Goal: Task Accomplishment & Management: Manage account settings

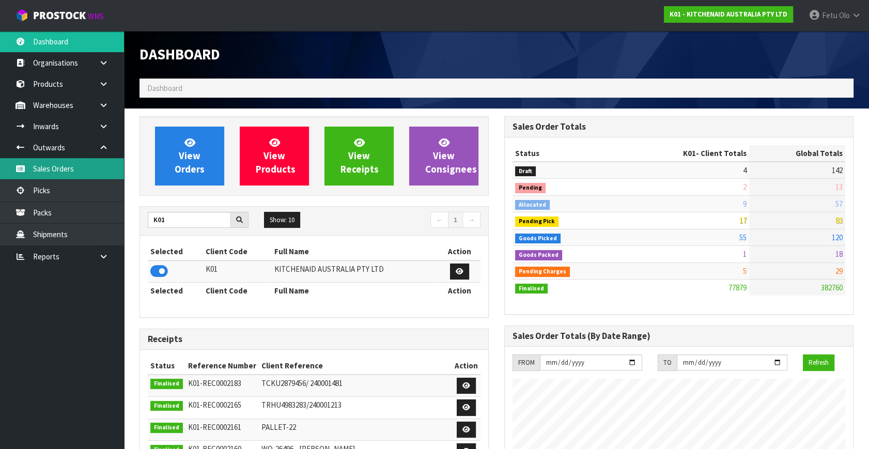
scroll to position [782, 364]
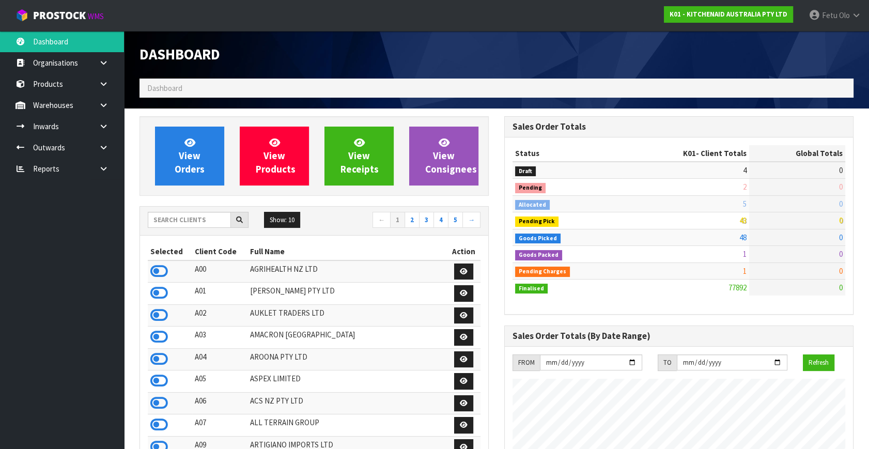
scroll to position [782, 364]
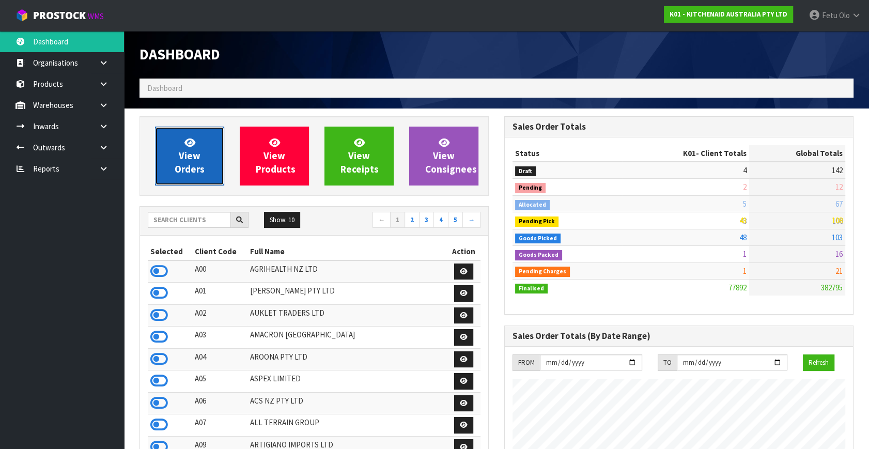
click at [187, 153] on span "View Orders" at bounding box center [190, 155] width 30 height 39
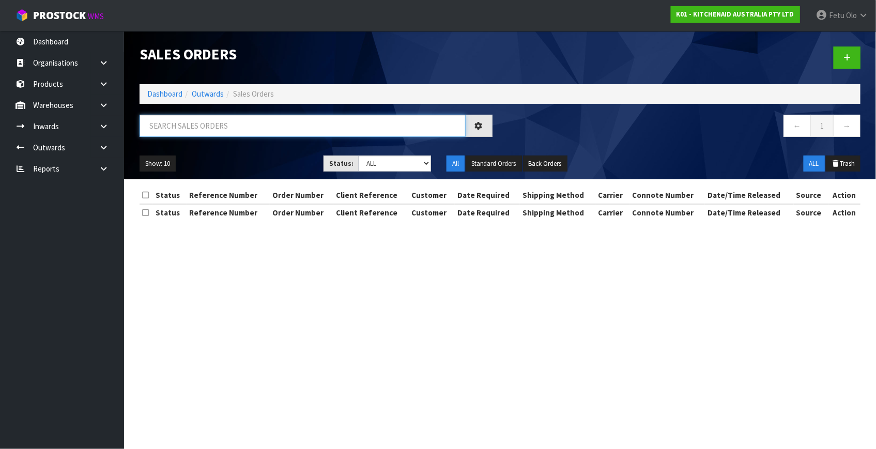
click at [195, 123] on input "text" at bounding box center [303, 126] width 326 height 22
paste input "1021589758"
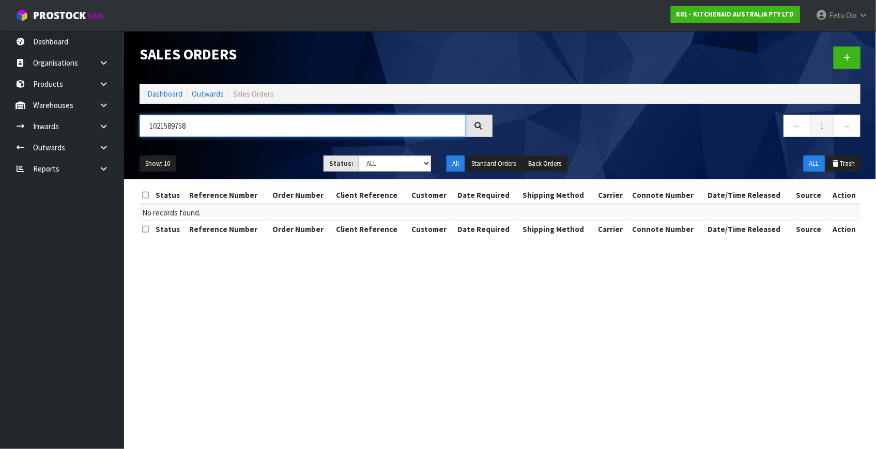
type input "1021589758"
click at [491, 341] on section "Sales Orders Dashboard Outwards Sales Orders 1021589758 ← 1 → Show: 10 5 10 25 …" at bounding box center [438, 224] width 876 height 449
drag, startPoint x: 682, startPoint y: 307, endPoint x: 678, endPoint y: 301, distance: 7.0
click at [682, 308] on section "Sales Orders Dashboard Outwards Sales Orders 1021589758 ← 1 → Show: 10 5 10 25 …" at bounding box center [438, 224] width 876 height 449
click at [559, 362] on section "Sales Orders Dashboard Outwards Sales Orders 1021589758 ← 1 → Show: 10 5 10 25 …" at bounding box center [438, 224] width 876 height 449
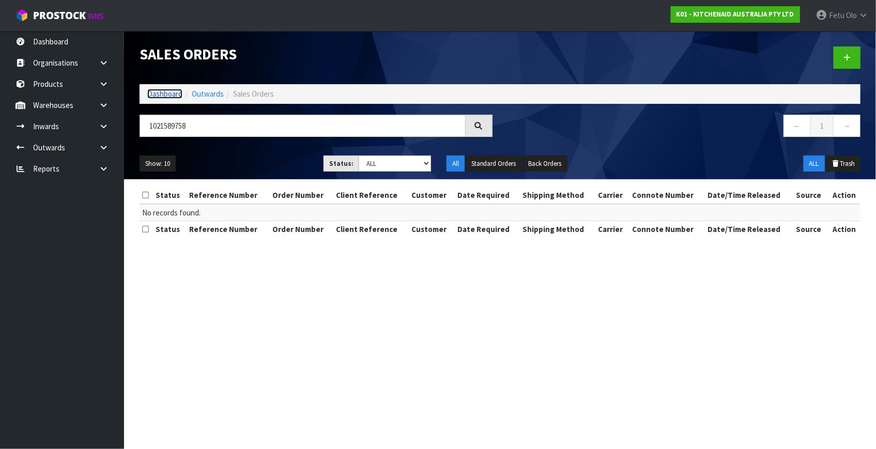
click at [164, 94] on link "Dashboard" at bounding box center [164, 94] width 35 height 10
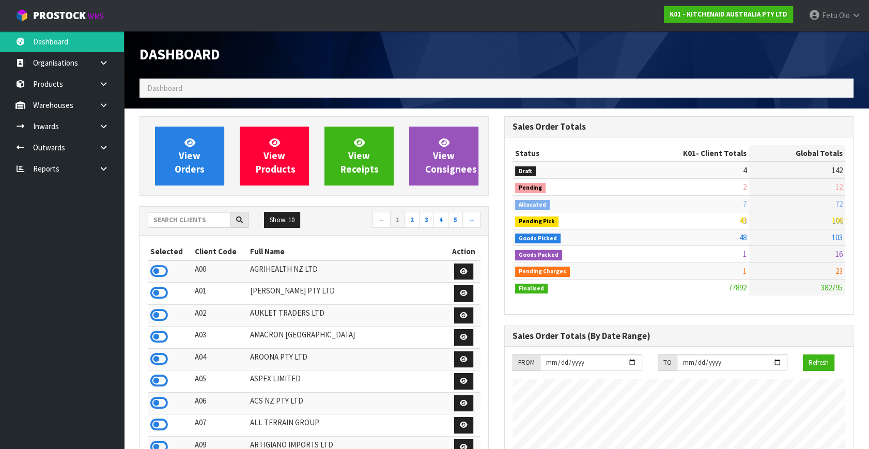
scroll to position [782, 364]
click at [106, 146] on icon at bounding box center [104, 148] width 10 height 8
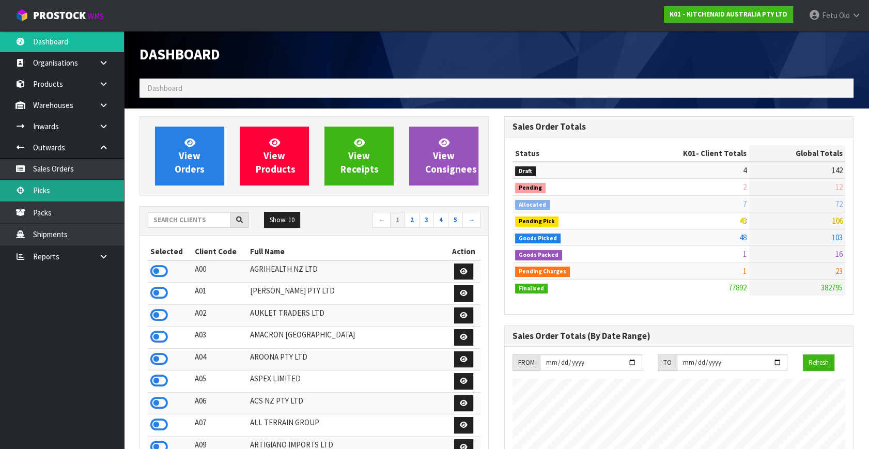
click at [52, 197] on link "Picks" at bounding box center [62, 190] width 124 height 21
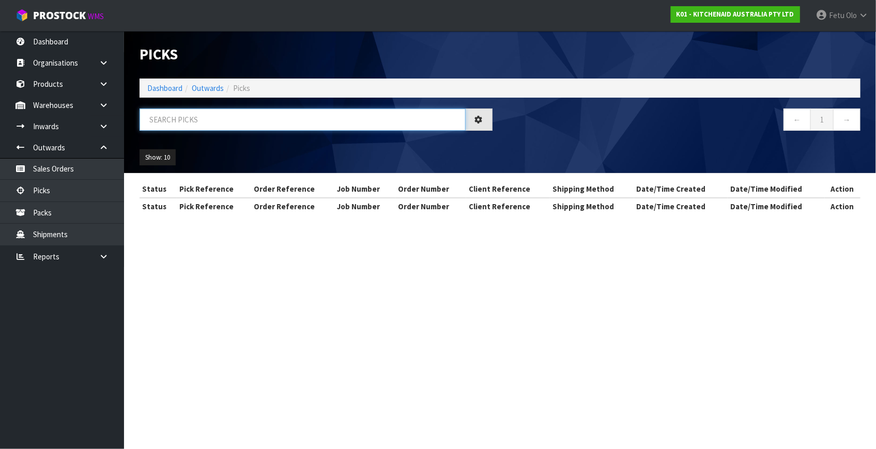
click at [192, 120] on input "text" at bounding box center [303, 120] width 326 height 22
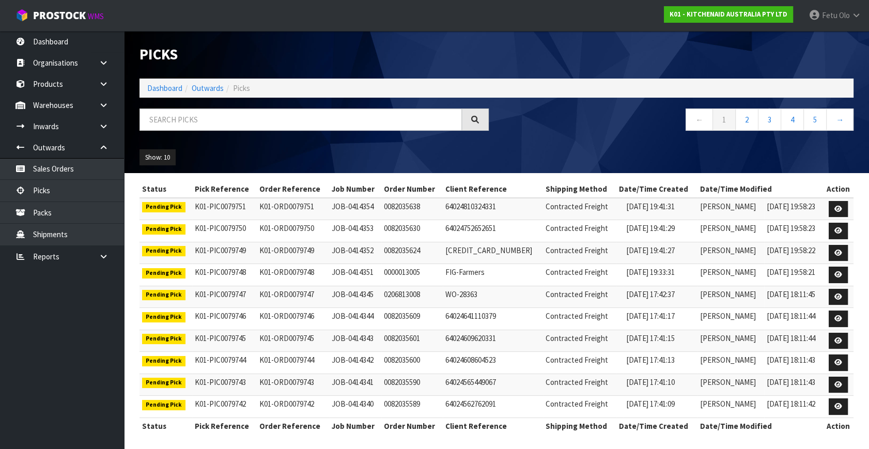
drag, startPoint x: 257, startPoint y: 156, endPoint x: 258, endPoint y: 145, distance: 10.9
click at [257, 155] on ul "Show: 10 5 10 25 50" at bounding box center [223, 157] width 167 height 17
click at [165, 91] on link "Dashboard" at bounding box center [164, 88] width 35 height 10
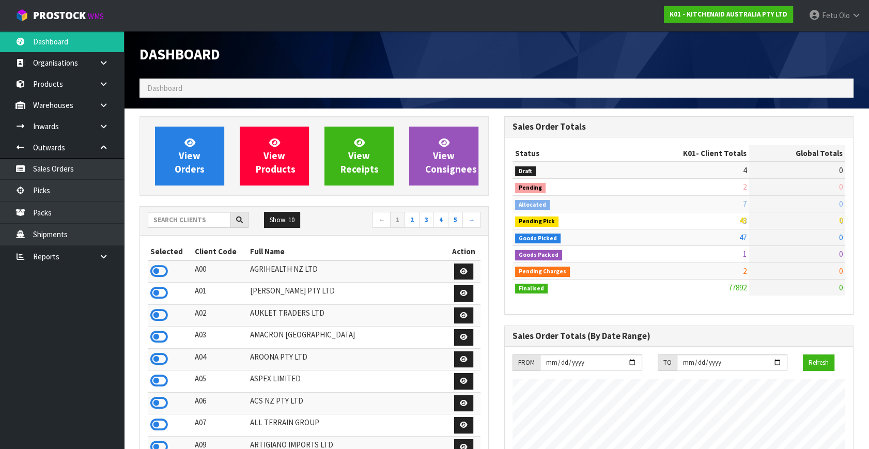
scroll to position [782, 364]
click at [67, 191] on link "Picks" at bounding box center [62, 190] width 124 height 21
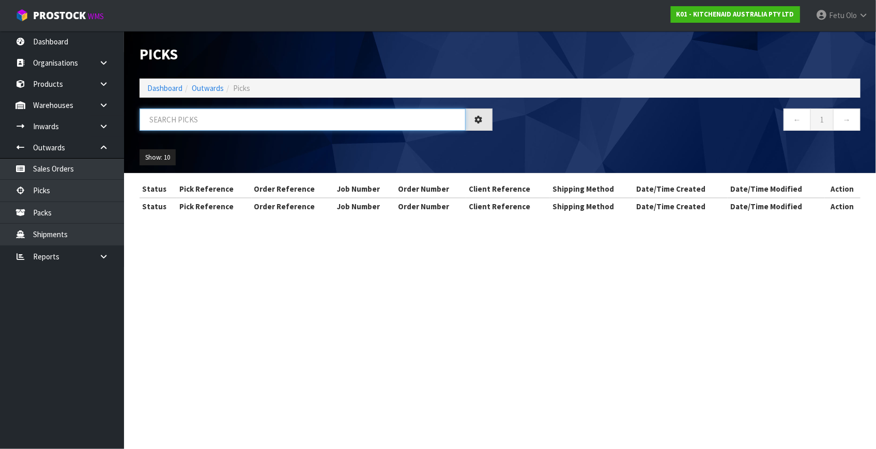
click at [237, 129] on input "text" at bounding box center [303, 120] width 326 height 22
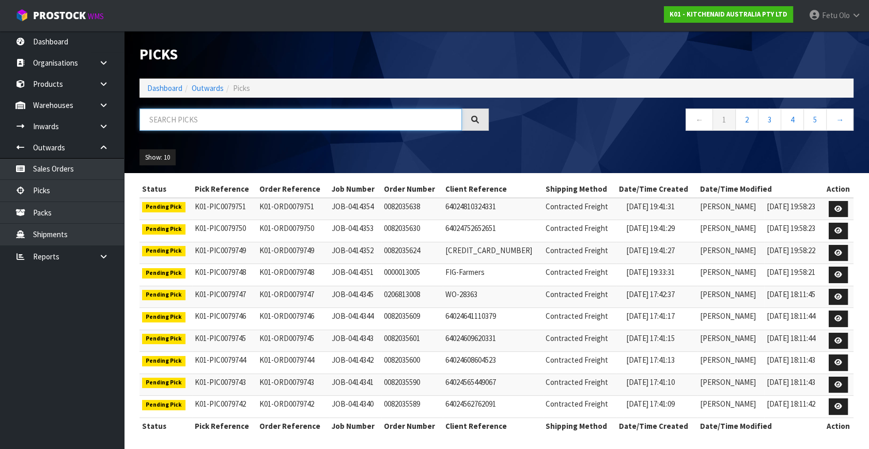
click at [247, 121] on input "text" at bounding box center [301, 120] width 323 height 22
type input "79658"
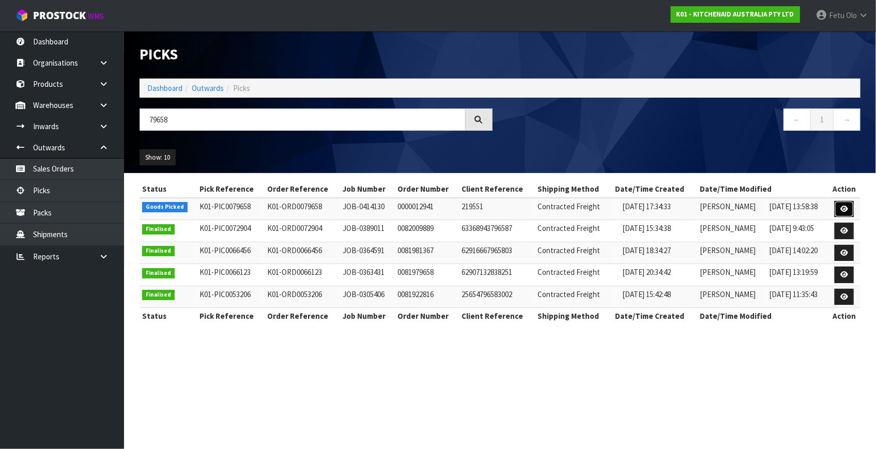
click at [846, 208] on icon at bounding box center [844, 209] width 8 height 7
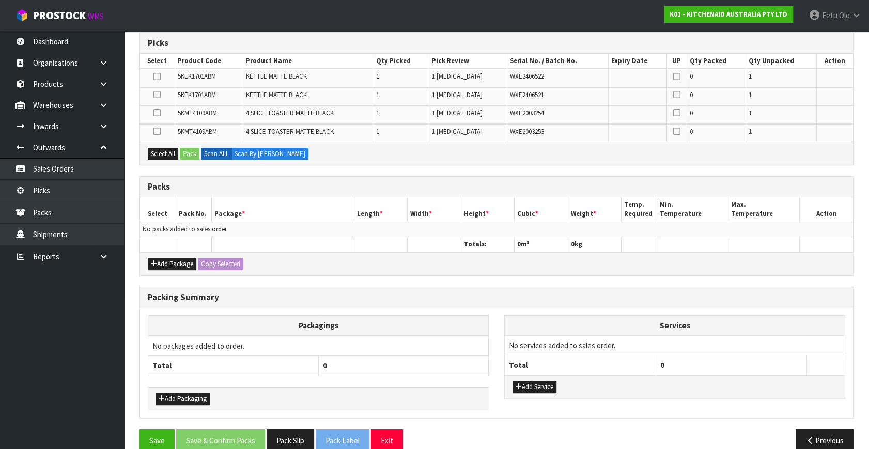
scroll to position [186, 0]
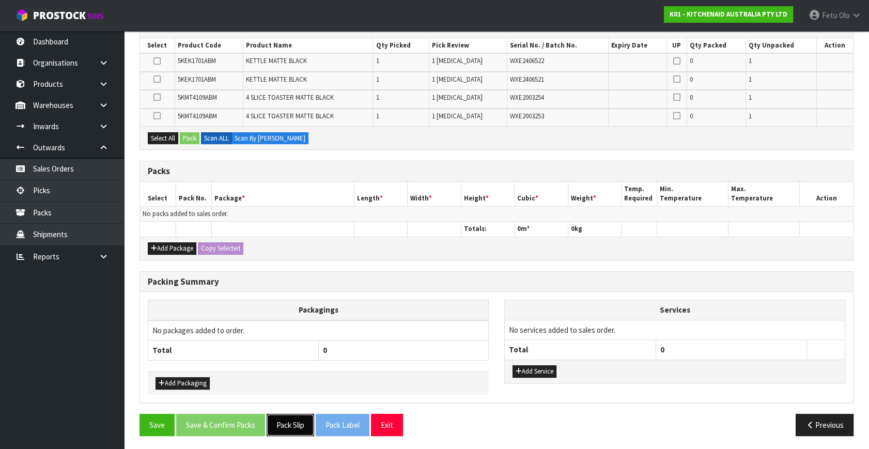
click at [282, 430] on button "Pack Slip" at bounding box center [291, 425] width 48 height 22
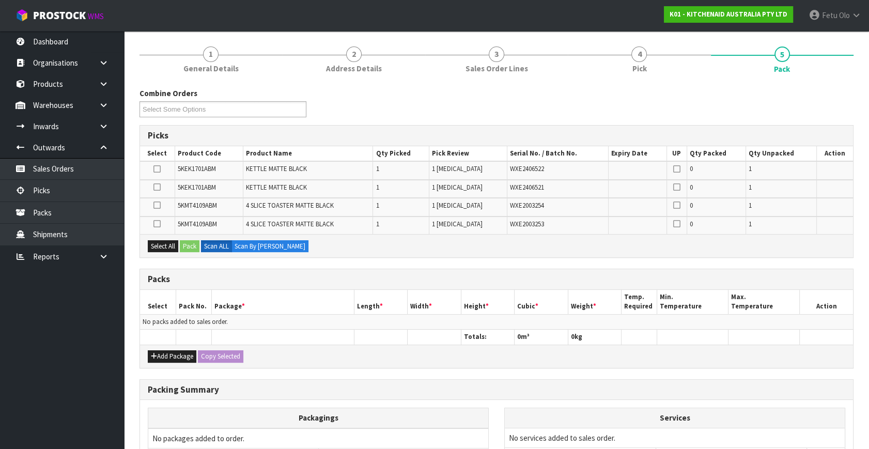
scroll to position [94, 0]
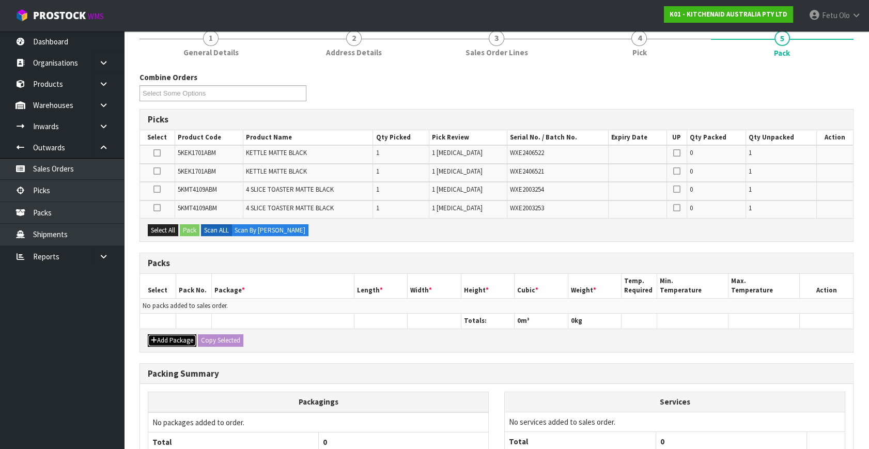
click at [163, 335] on button "Add Package" at bounding box center [172, 340] width 49 height 12
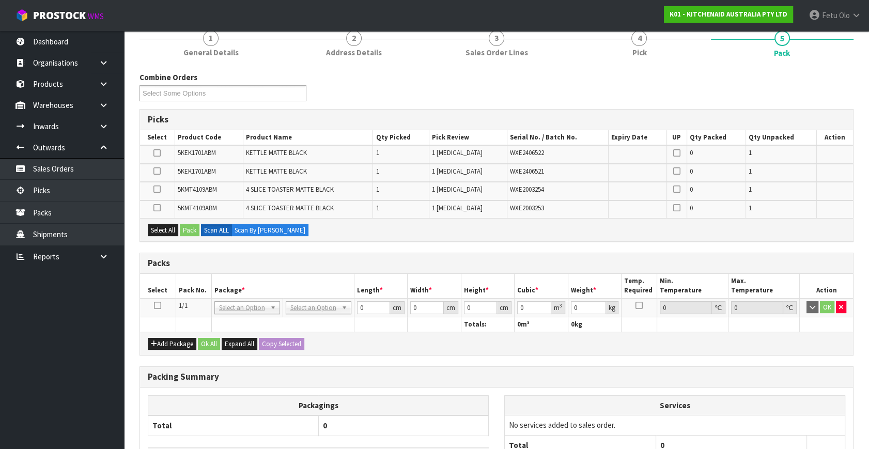
click at [158, 305] on icon at bounding box center [157, 305] width 7 height 1
click at [219, 284] on th "Package *" at bounding box center [282, 286] width 143 height 24
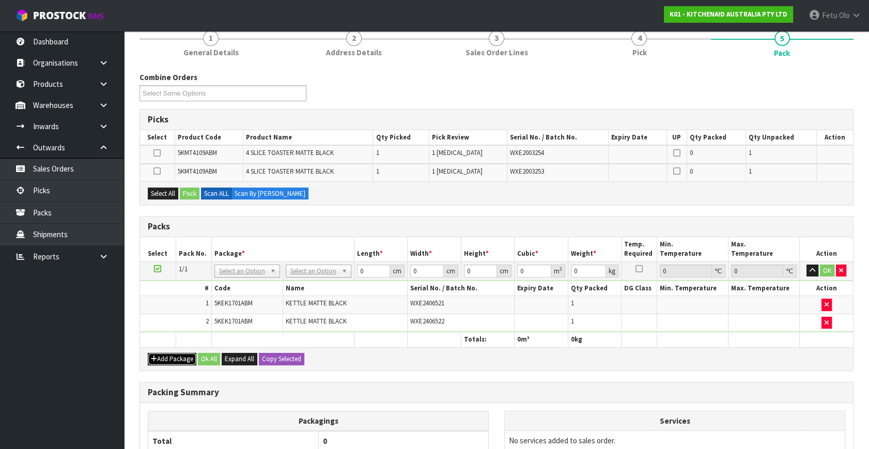
click at [165, 356] on button "Add Package" at bounding box center [172, 359] width 49 height 12
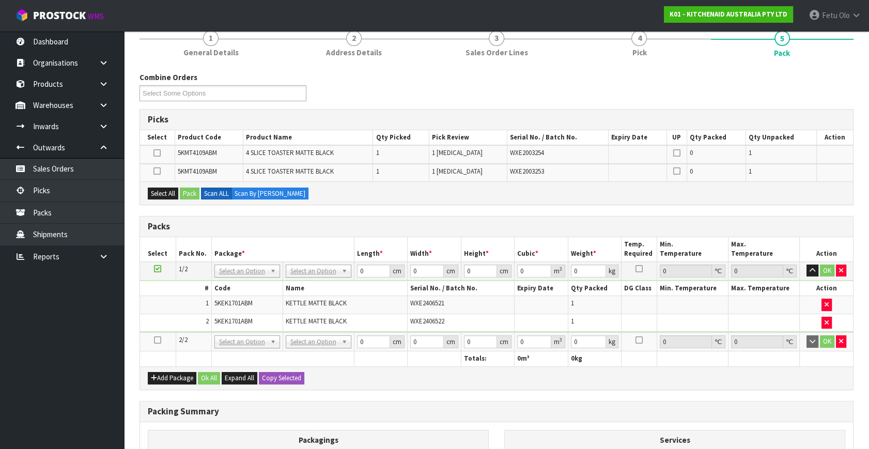
click at [157, 340] on icon at bounding box center [157, 340] width 7 height 1
click at [50, 365] on ul "Dashboard Organisations Clients Consignees Carriers Products Categories Serial …" at bounding box center [62, 240] width 124 height 418
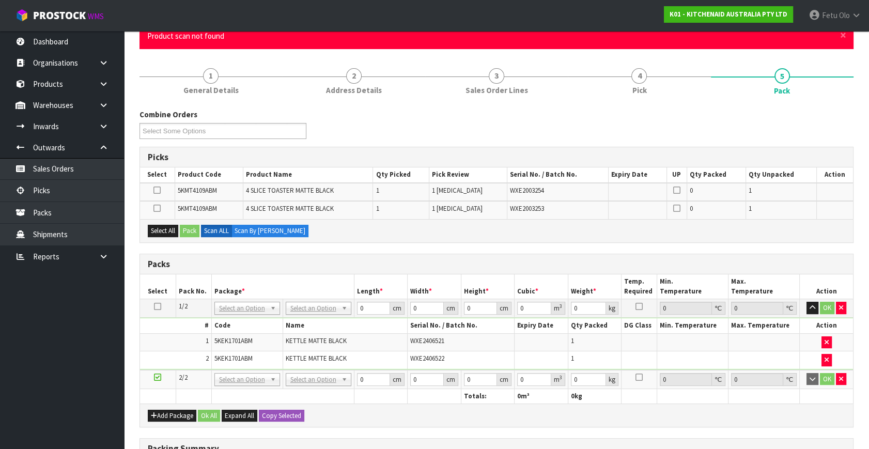
scroll to position [0, 0]
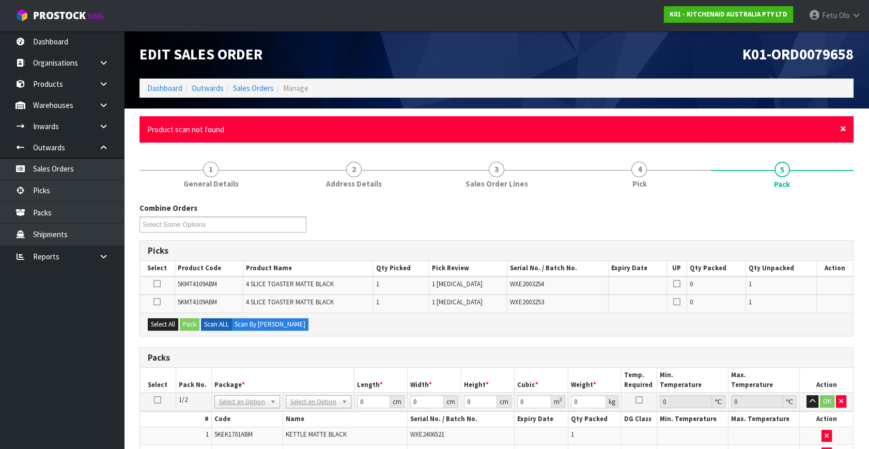
click at [842, 127] on span "×" at bounding box center [843, 128] width 6 height 14
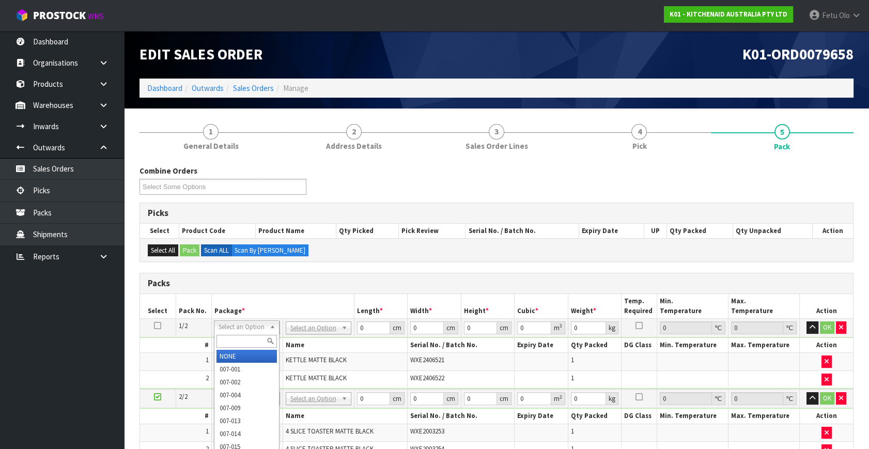
click at [241, 349] on div at bounding box center [247, 341] width 65 height 17
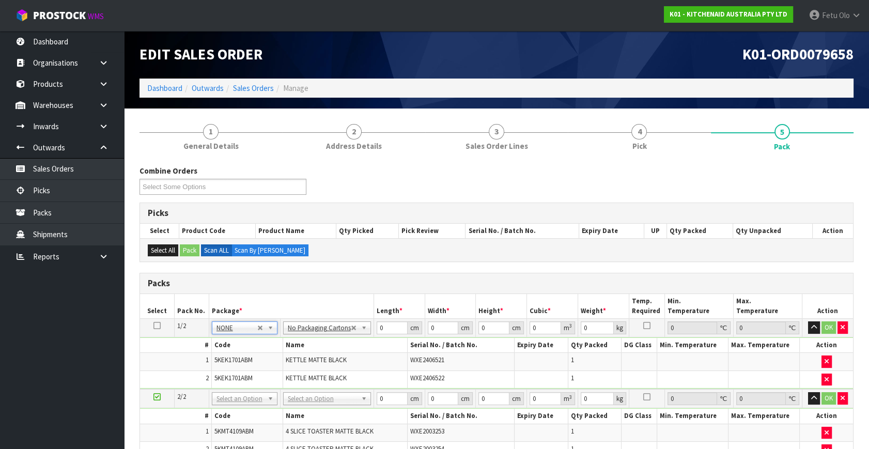
drag, startPoint x: 243, startPoint y: 397, endPoint x: 241, endPoint y: 415, distance: 17.6
type input "2"
drag, startPoint x: 383, startPoint y: 328, endPoint x: 300, endPoint y: 363, distance: 89.9
click at [300, 363] on tbody "1/2 NONE 007-001 007-002 007-004 007-009 007-013 007-014 007-015 007-017 007-01…" at bounding box center [496, 354] width 713 height 71
type input "42"
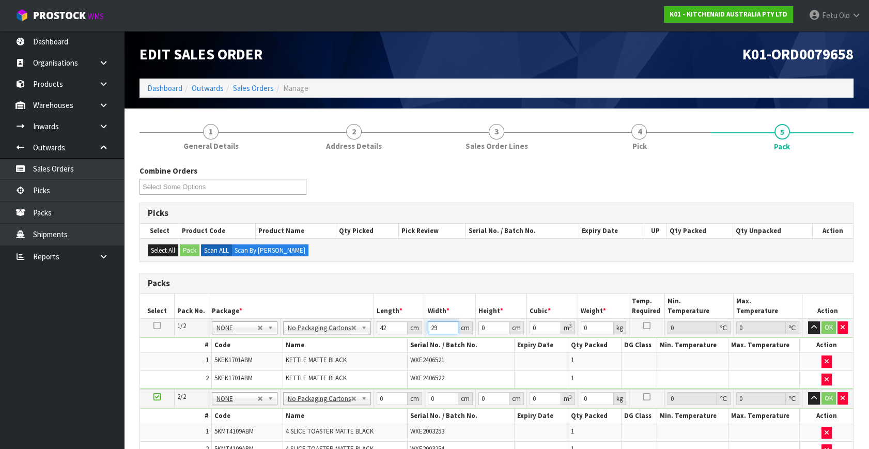
type input "29"
type input "3"
type input "0.003654"
type input "35"
type input "0.04263"
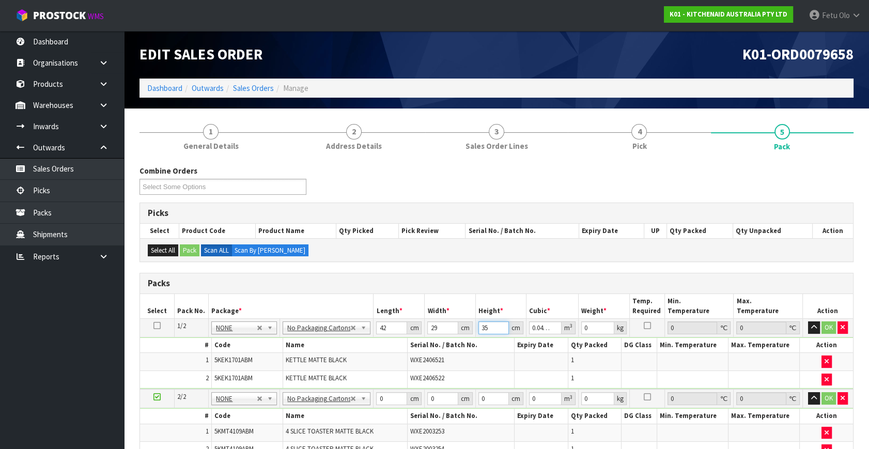
type input "35"
type input "6"
click button "OK" at bounding box center [829, 328] width 14 height 12
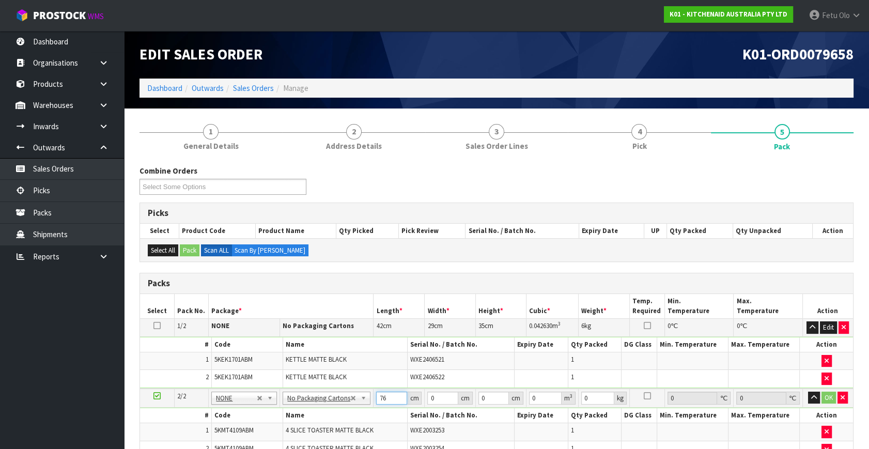
type input "76"
type input "38"
type input "2"
type input "0.005776"
type input "29"
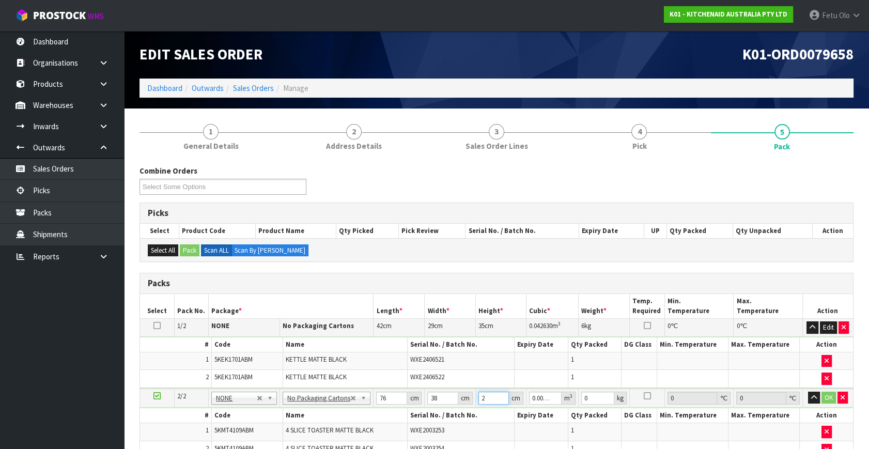
type input "0.083752"
type input "29"
type input "11"
click button "OK" at bounding box center [829, 398] width 14 height 12
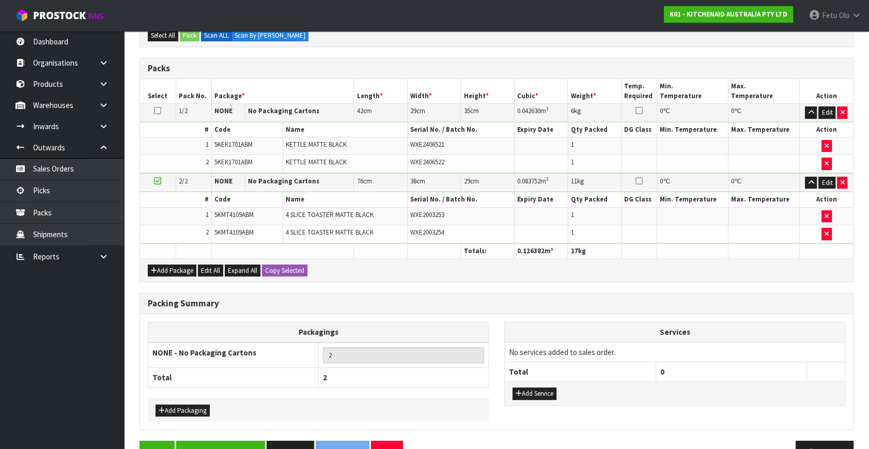
scroll to position [241, 0]
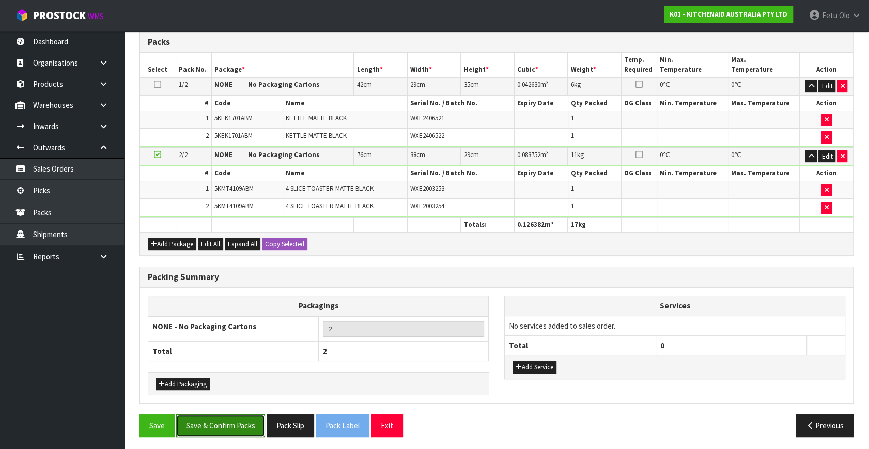
click at [221, 424] on button "Save & Confirm Packs" at bounding box center [220, 426] width 89 height 22
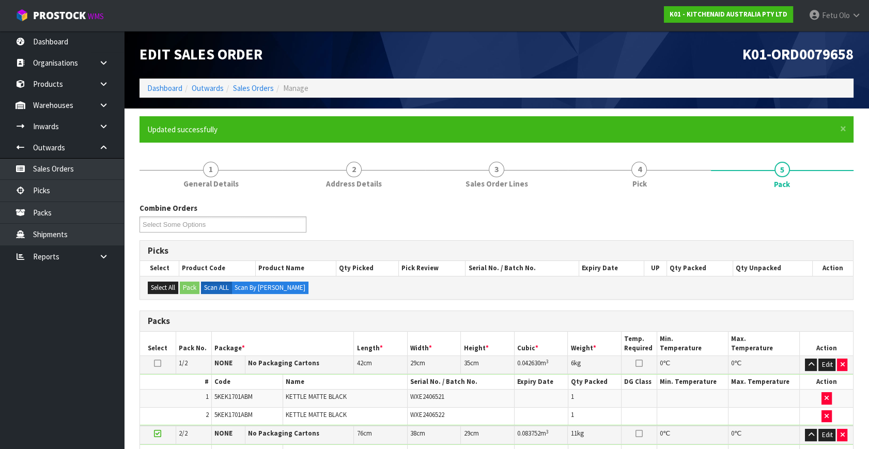
scroll to position [154, 0]
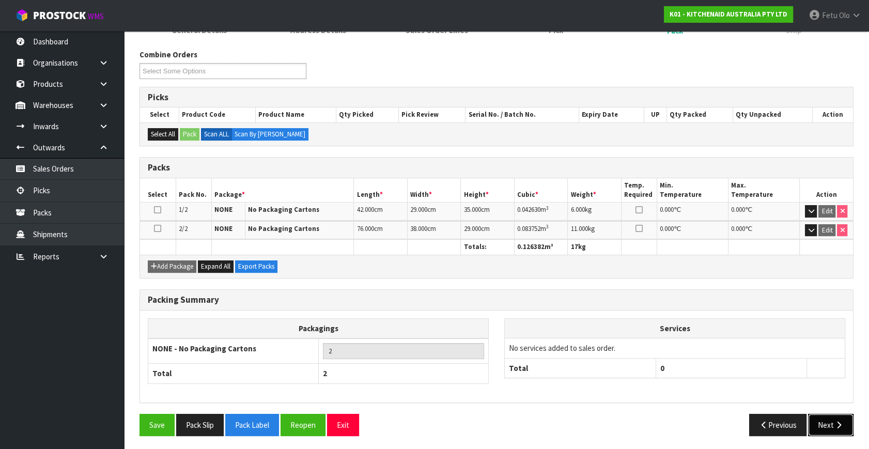
click at [830, 420] on button "Next" at bounding box center [830, 425] width 45 height 22
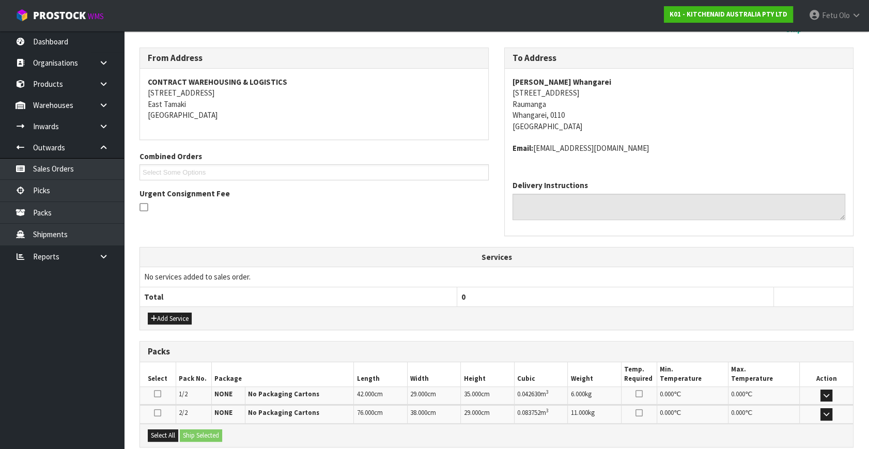
scroll to position [188, 0]
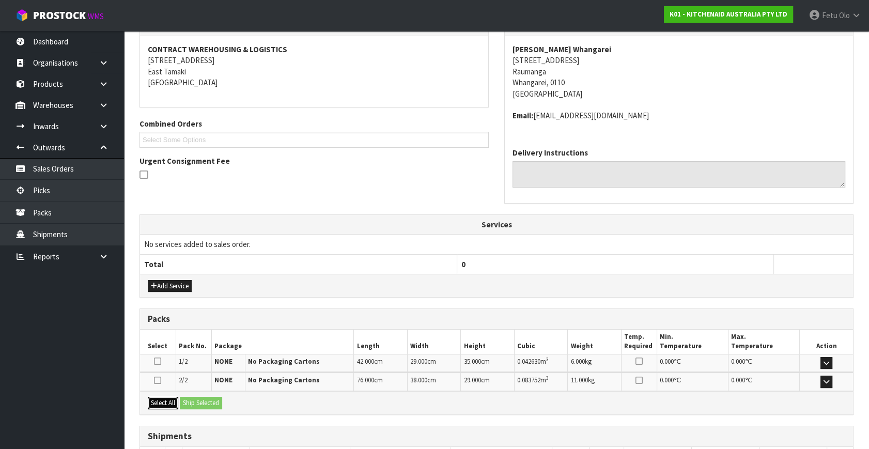
drag, startPoint x: 163, startPoint y: 396, endPoint x: 175, endPoint y: 396, distance: 11.4
click at [166, 397] on button "Select All" at bounding box center [163, 403] width 30 height 12
click at [182, 397] on button "Ship Selected" at bounding box center [201, 403] width 42 height 12
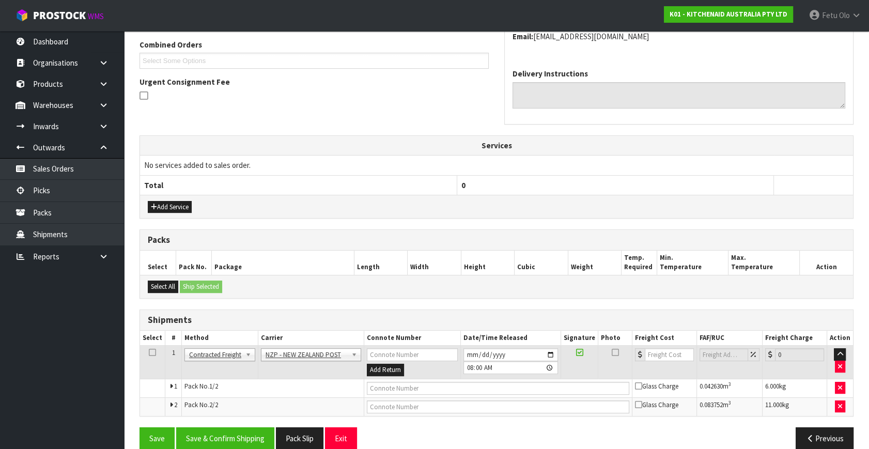
scroll to position [280, 0]
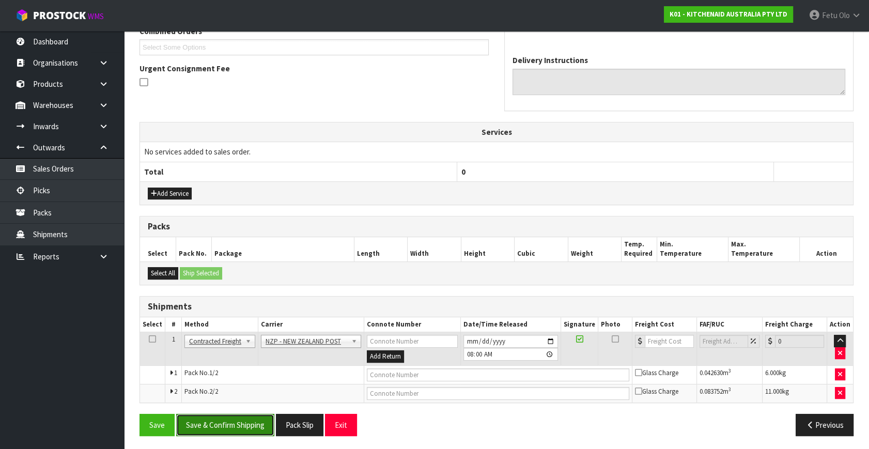
click at [222, 429] on button "Save & Confirm Shipping" at bounding box center [225, 425] width 98 height 22
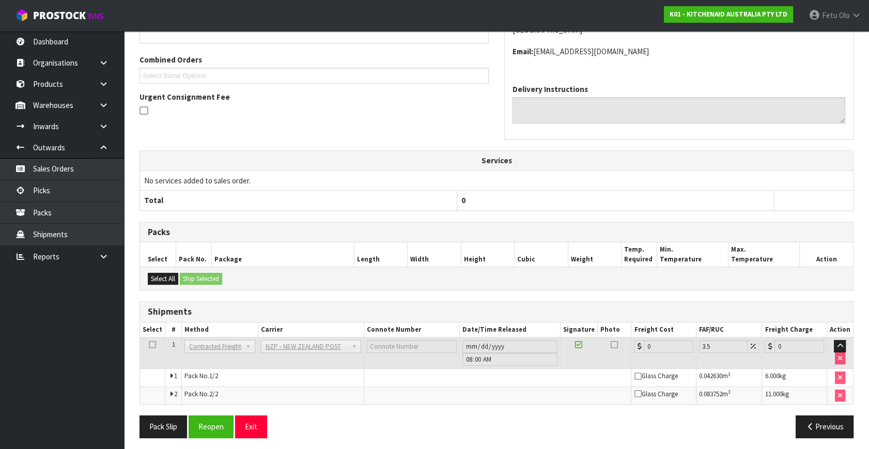
scroll to position [265, 0]
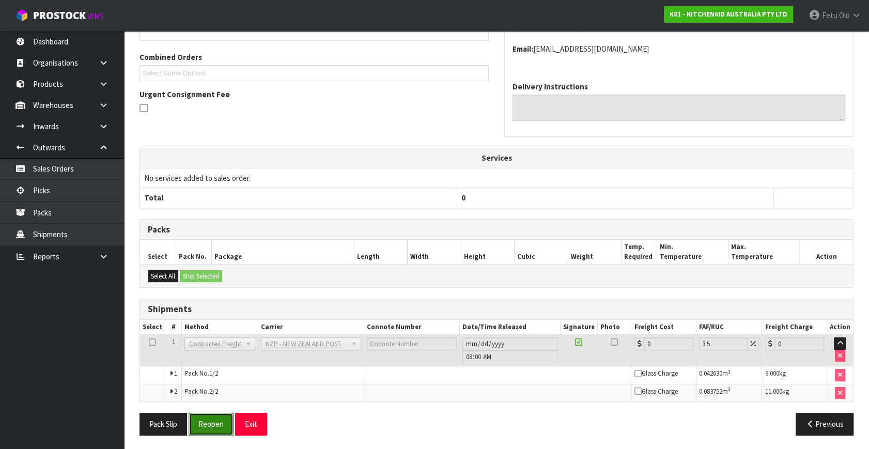
click at [225, 428] on button "Reopen" at bounding box center [211, 424] width 45 height 22
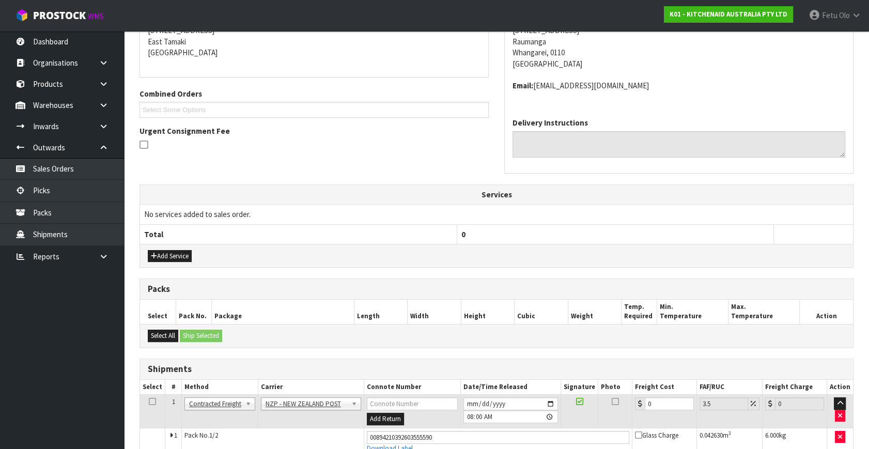
scroll to position [290, 0]
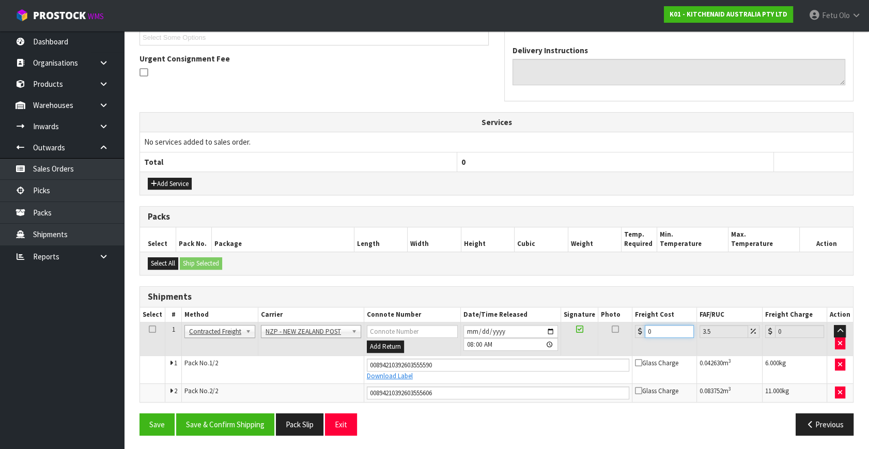
drag, startPoint x: 664, startPoint y: 331, endPoint x: 486, endPoint y: 405, distance: 193.2
click at [486, 405] on div "From Address CONTRACT WAREHOUSING & LOGISTICS 17 Allens Road East Tamaki Auckla…" at bounding box center [497, 178] width 714 height 531
type input "1"
type input "1.03"
type input "15"
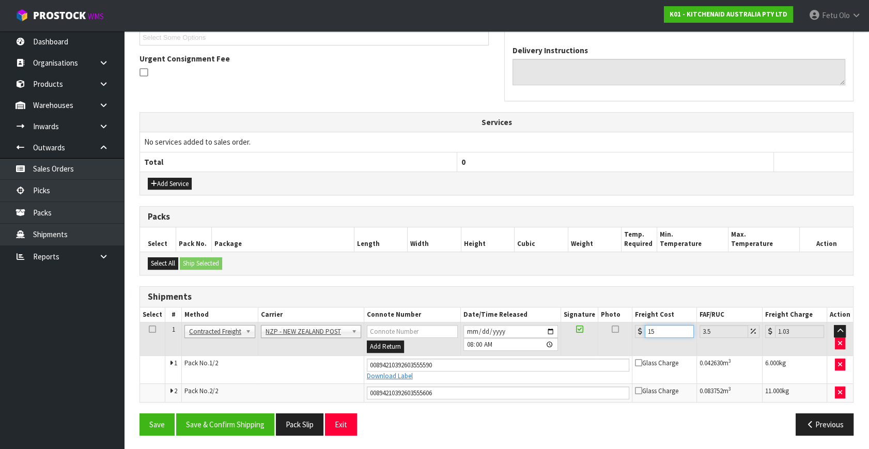
type input "15.52"
type input "15.4"
type input "15.94"
type input "15.43"
type input "15.97"
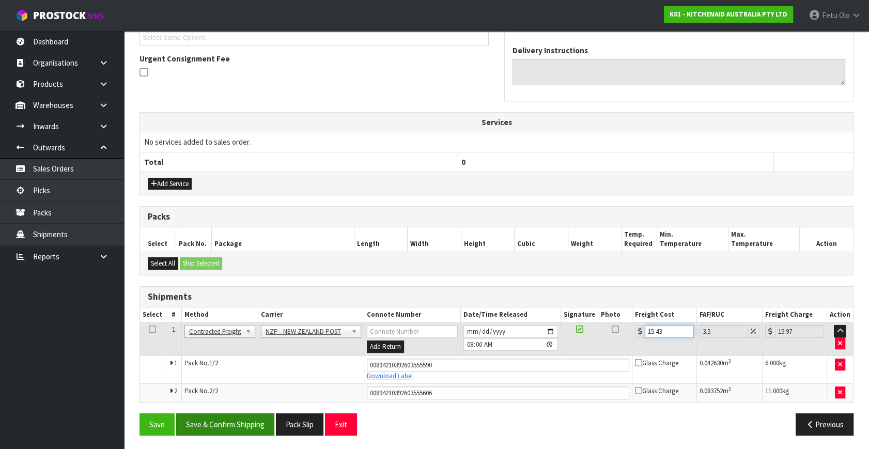
type input "15.43"
click at [221, 422] on button "Save & Confirm Shipping" at bounding box center [225, 425] width 98 height 22
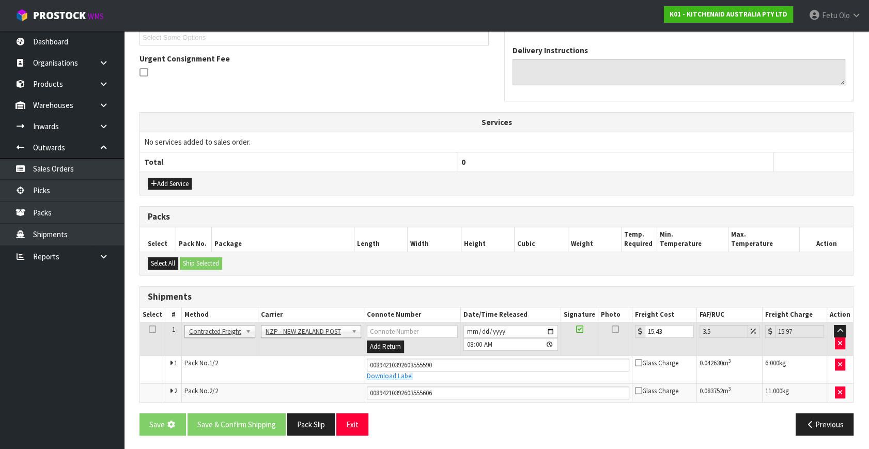
scroll to position [0, 0]
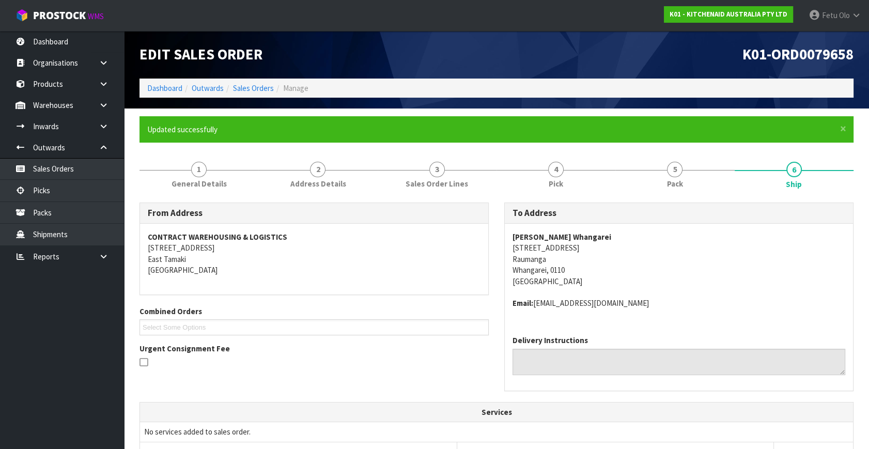
click at [256, 419] on table "Services No services added to sales order. Total 0" at bounding box center [496, 432] width 713 height 59
click at [256, 417] on th "Services" at bounding box center [496, 413] width 713 height 20
click at [156, 88] on link "Dashboard" at bounding box center [164, 88] width 35 height 10
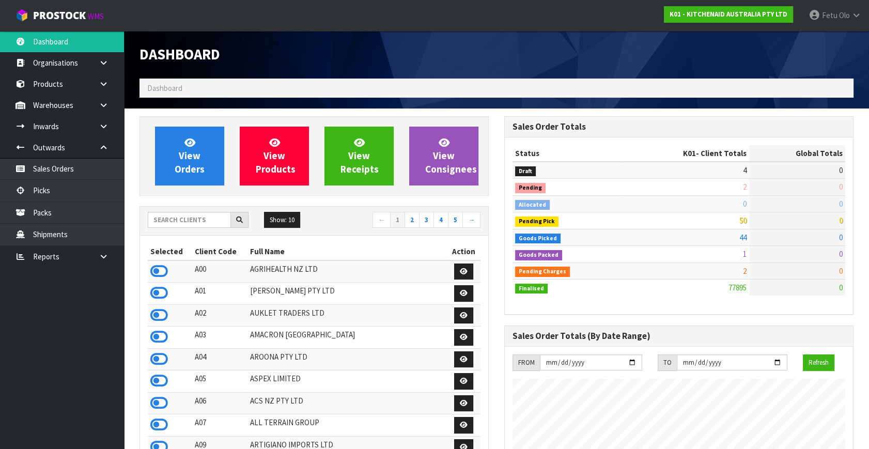
scroll to position [782, 364]
click at [187, 215] on input "text" at bounding box center [189, 220] width 83 height 16
click at [190, 220] on input "text" at bounding box center [189, 220] width 83 height 16
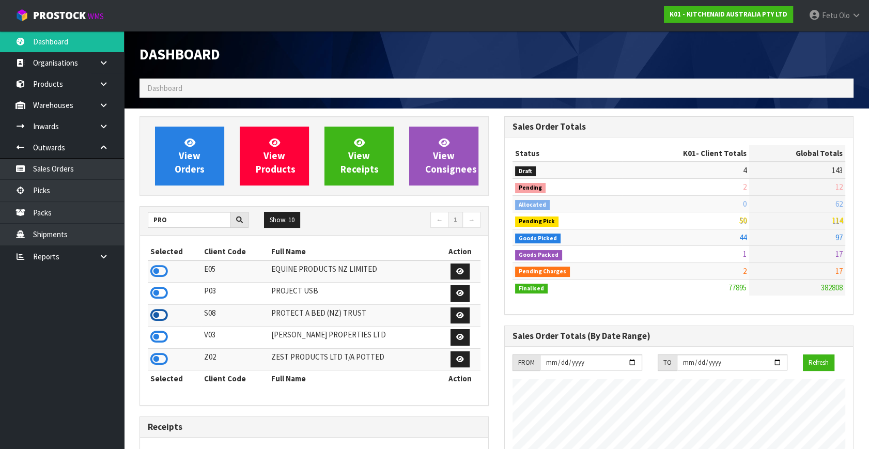
click at [156, 316] on icon at bounding box center [159, 316] width 18 height 16
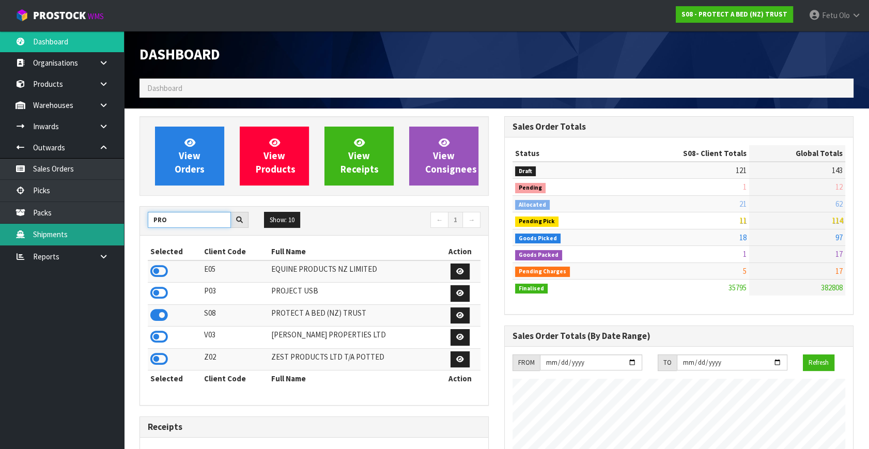
drag, startPoint x: 157, startPoint y: 222, endPoint x: 105, endPoint y: 223, distance: 51.2
click at [105, 223] on body "Toggle navigation ProStock WMS S08 - PROTECT A BED (NZ) TRUST Fetu Olo Logout D…" at bounding box center [434, 224] width 869 height 449
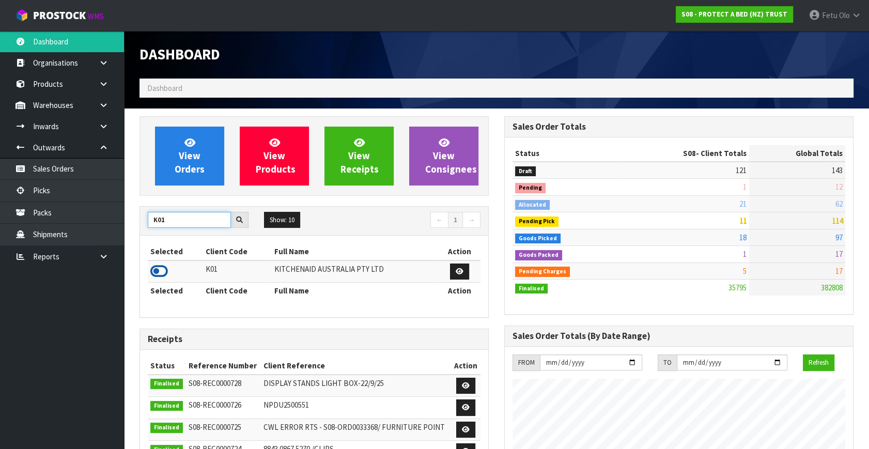
type input "K01"
click at [152, 272] on icon at bounding box center [159, 272] width 18 height 16
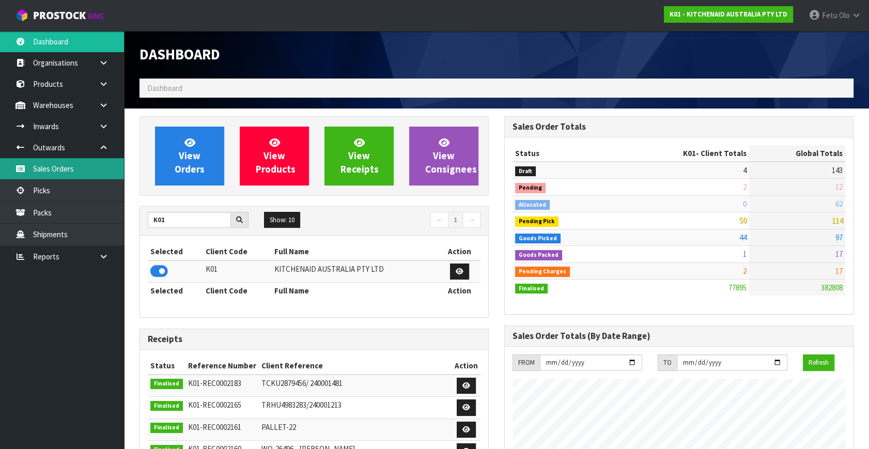
click at [57, 175] on link "Sales Orders" at bounding box center [62, 168] width 124 height 21
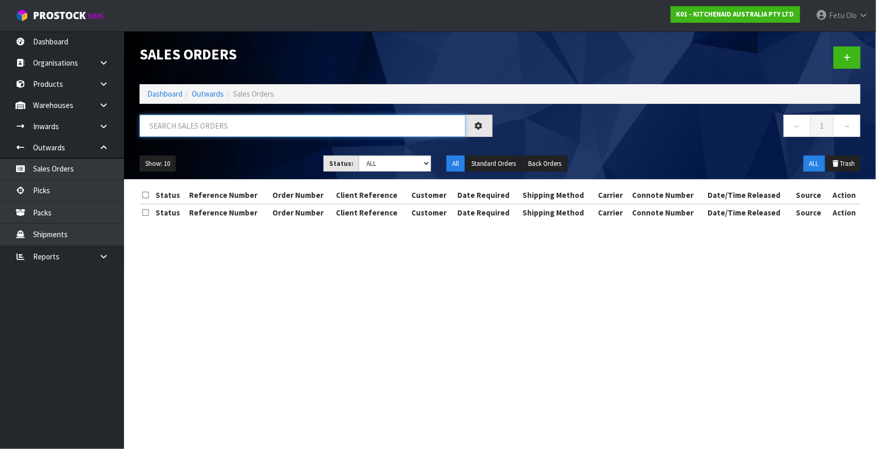
click at [324, 129] on input "text" at bounding box center [303, 126] width 326 height 22
type input "JOB-0414114"
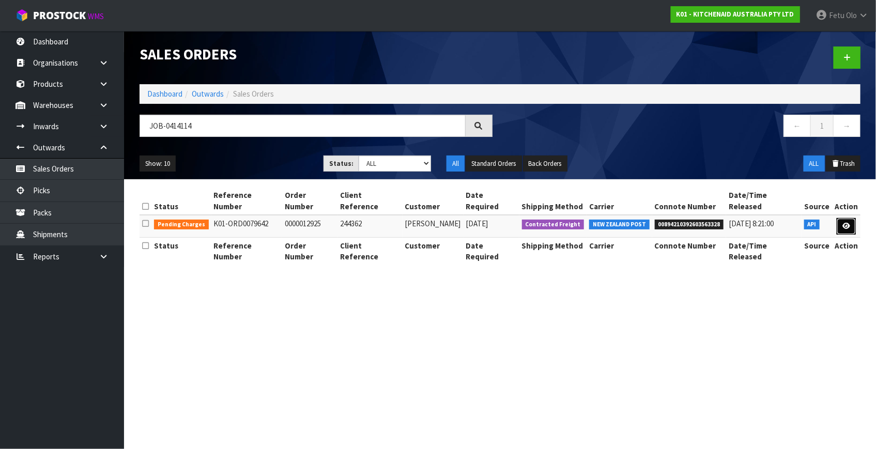
click at [846, 218] on link at bounding box center [846, 226] width 19 height 17
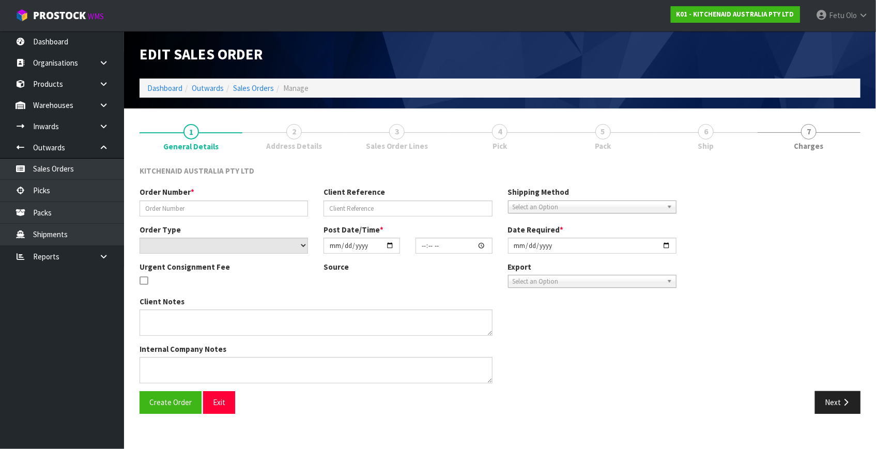
type input "0000012925"
type input "244362"
select select "number:0"
type input "2025-09-23"
type input "17:33:55.000"
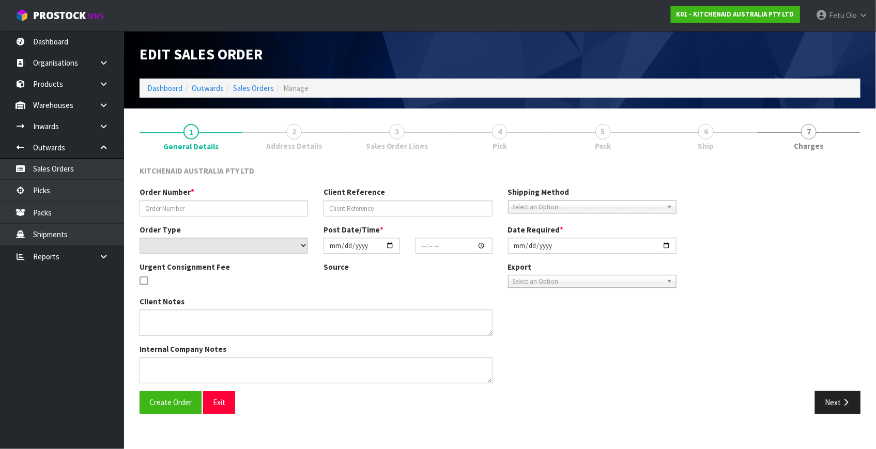
type input "2025-09-23"
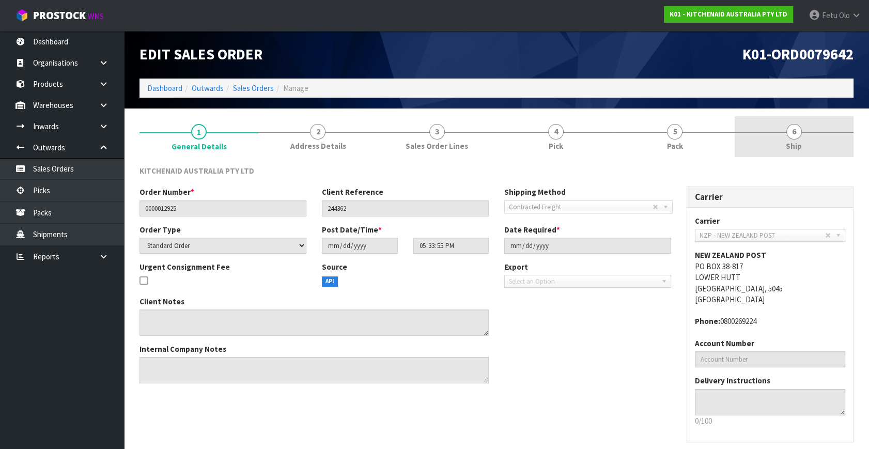
click at [788, 146] on span "Ship" at bounding box center [794, 146] width 16 height 11
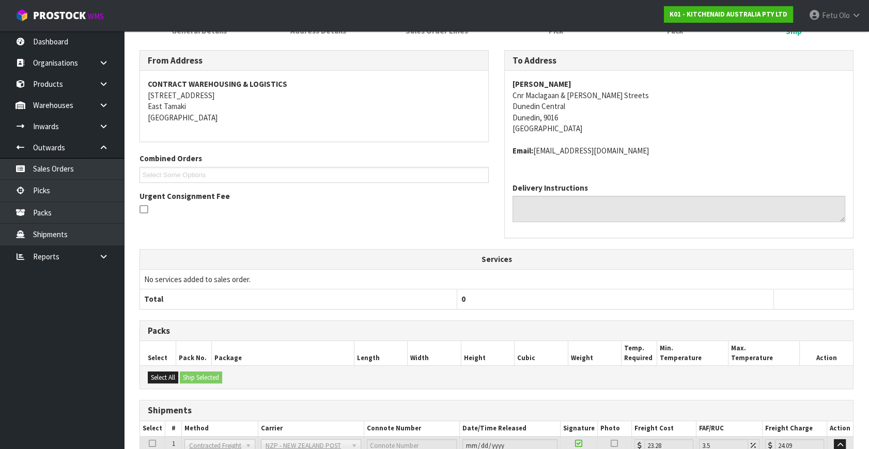
scroll to position [206, 0]
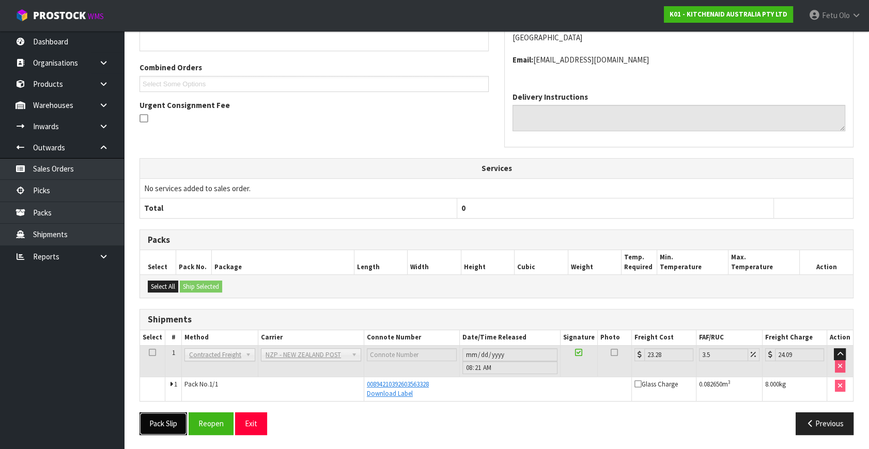
click at [155, 424] on button "Pack Slip" at bounding box center [164, 423] width 48 height 22
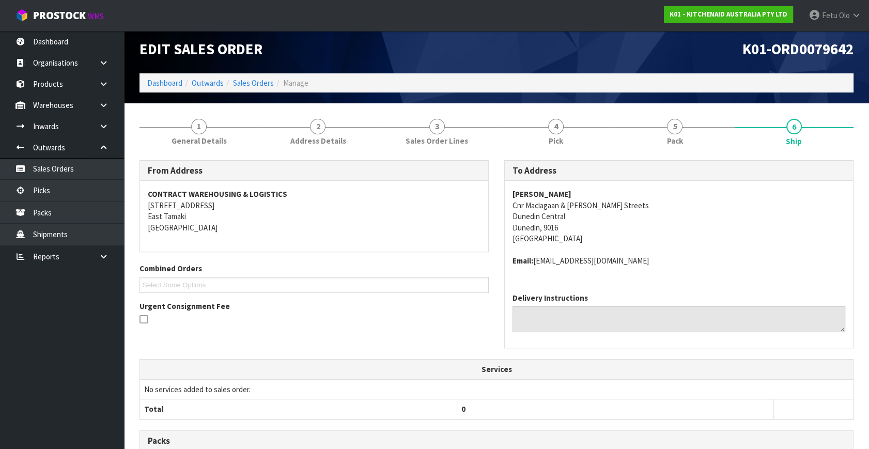
scroll to position [0, 0]
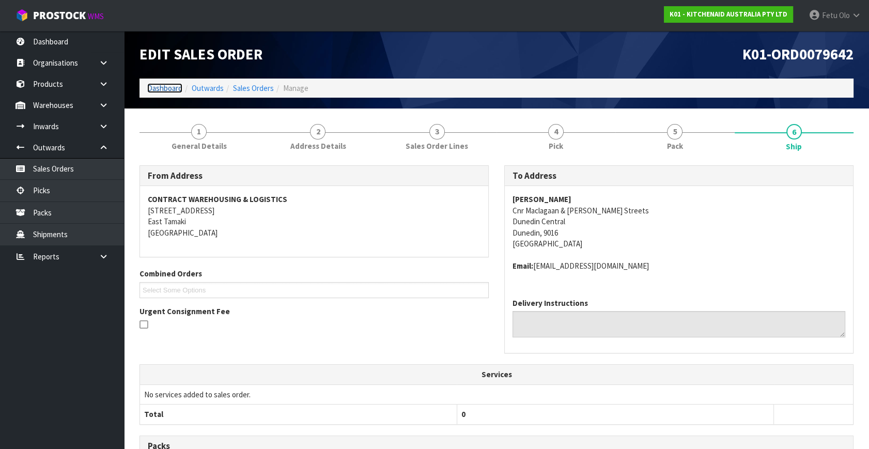
click at [162, 84] on link "Dashboard" at bounding box center [164, 88] width 35 height 10
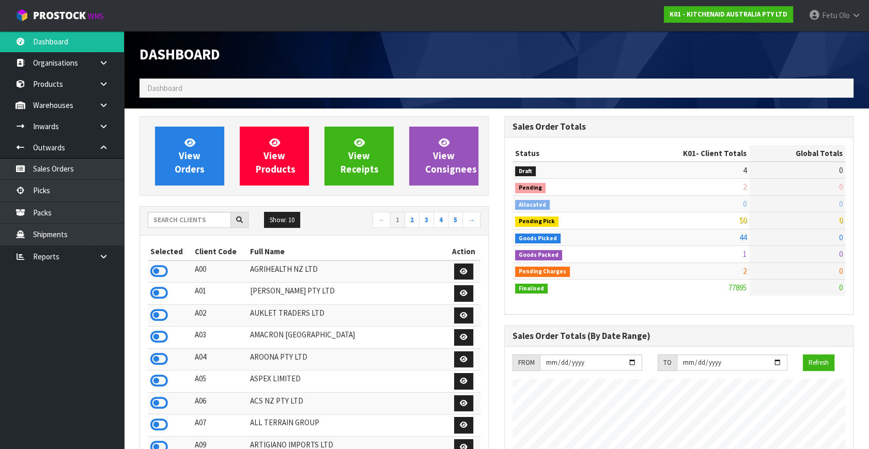
scroll to position [782, 364]
click at [162, 84] on span "Dashboard" at bounding box center [164, 88] width 35 height 10
click at [60, 190] on link "Picks" at bounding box center [62, 190] width 124 height 21
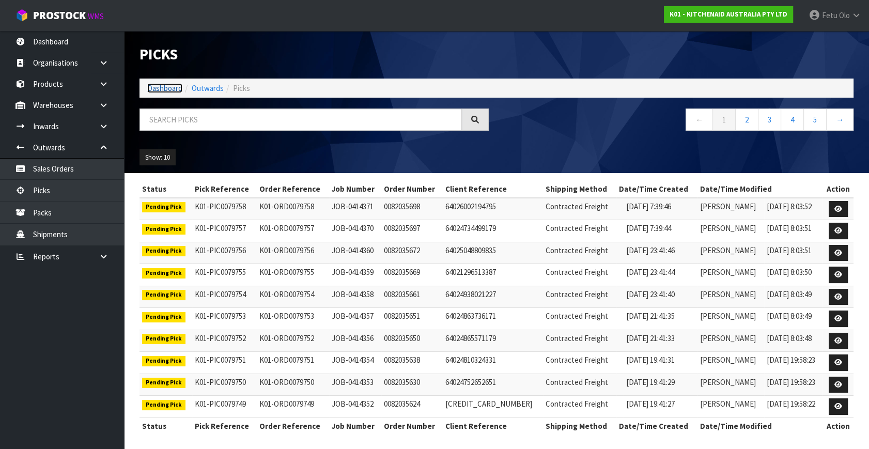
click at [167, 83] on link "Dashboard" at bounding box center [164, 88] width 35 height 10
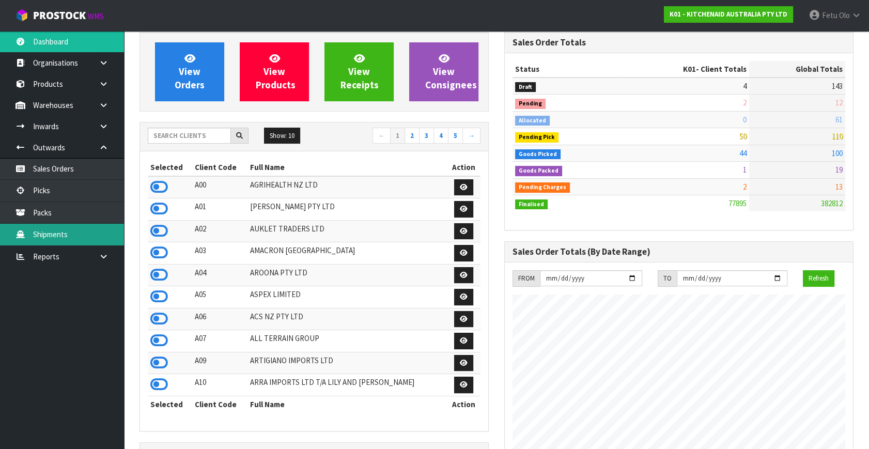
scroll to position [94, 0]
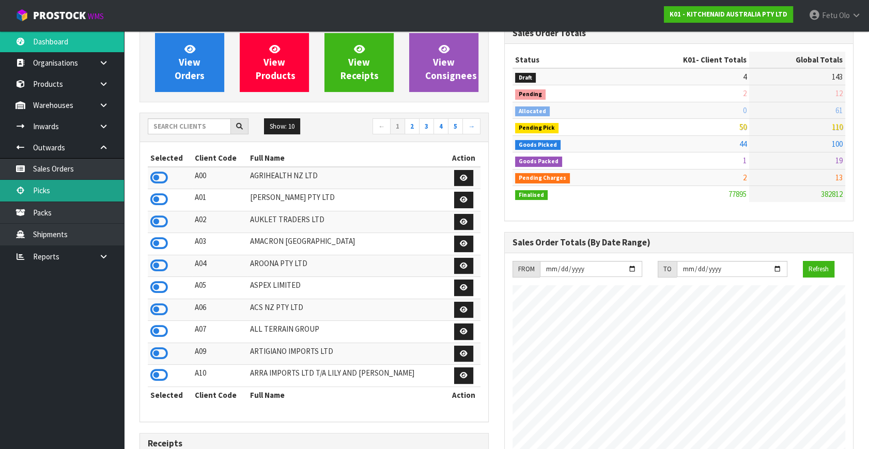
click at [54, 186] on link "Picks" at bounding box center [62, 190] width 124 height 21
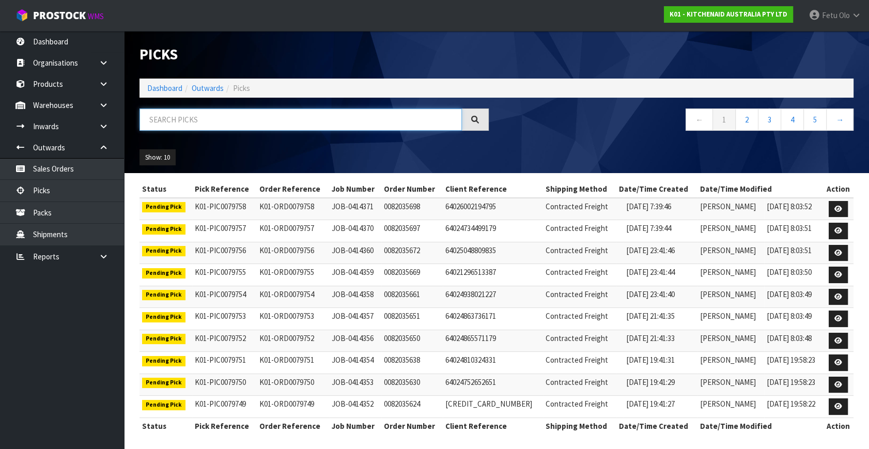
click at [368, 123] on input "text" at bounding box center [301, 120] width 323 height 22
type input "JOB-0414158"
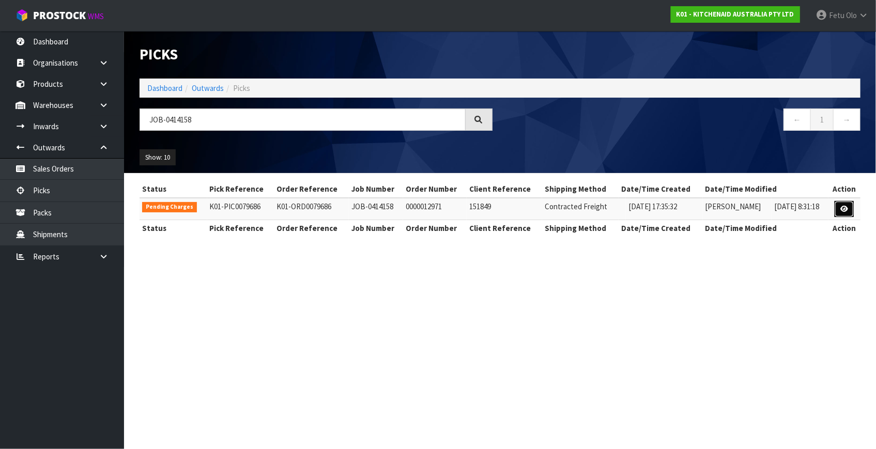
click at [847, 211] on icon at bounding box center [844, 209] width 8 height 7
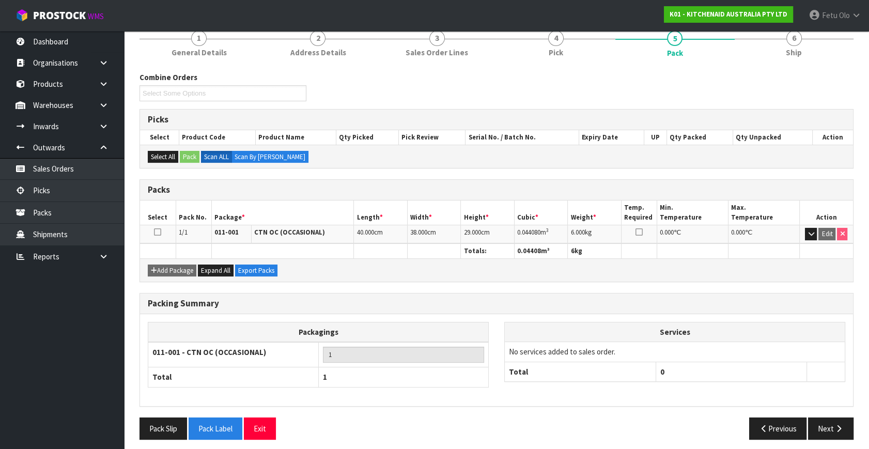
scroll to position [98, 0]
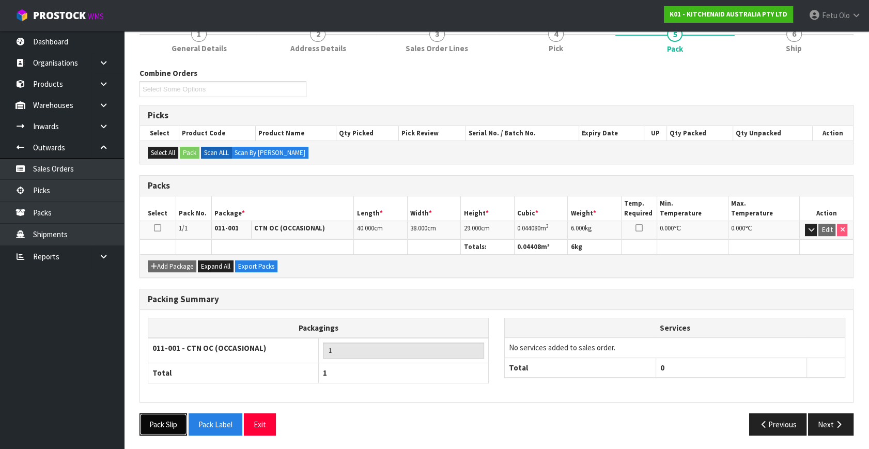
click at [167, 416] on button "Pack Slip" at bounding box center [164, 425] width 48 height 22
click at [842, 421] on icon "button" at bounding box center [839, 425] width 10 height 8
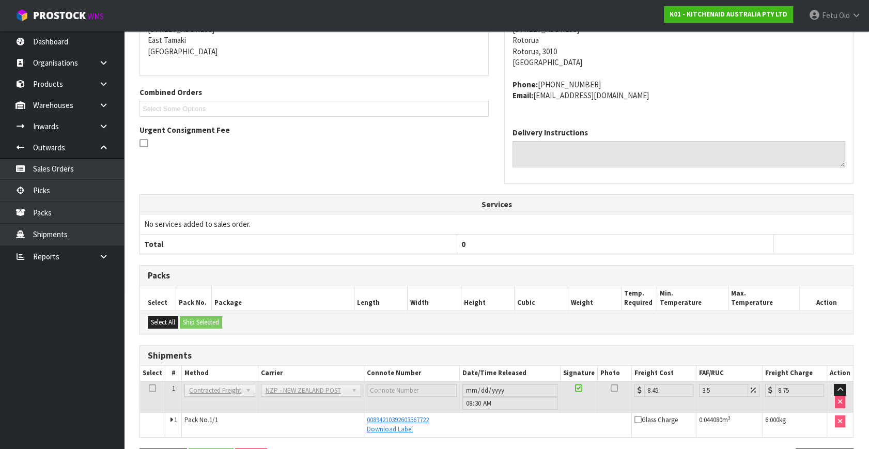
scroll to position [217, 0]
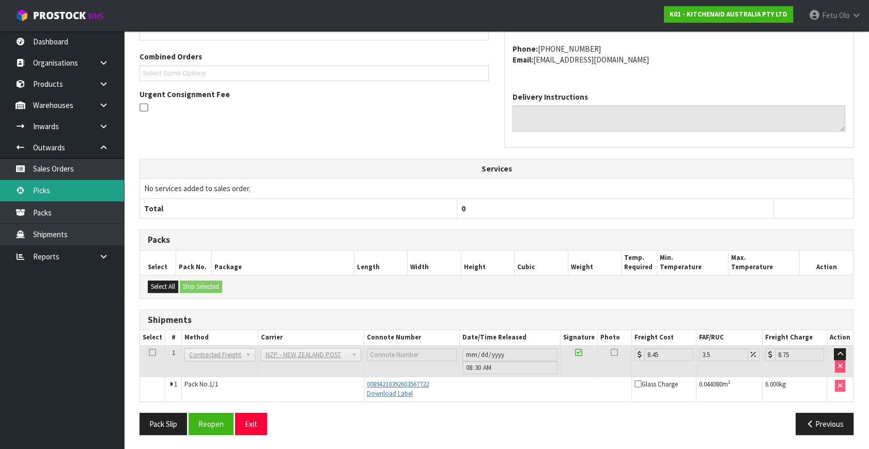
click at [52, 189] on link "Picks" at bounding box center [62, 190] width 124 height 21
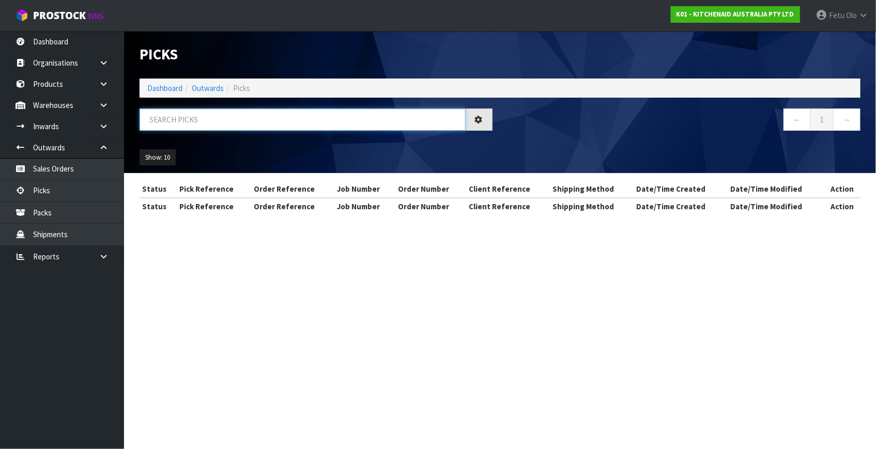
click at [242, 126] on input "text" at bounding box center [303, 120] width 326 height 22
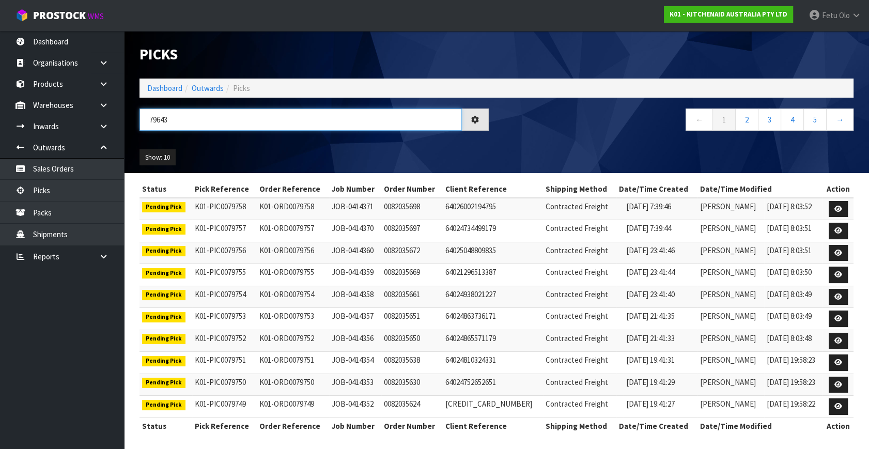
type input "79643"
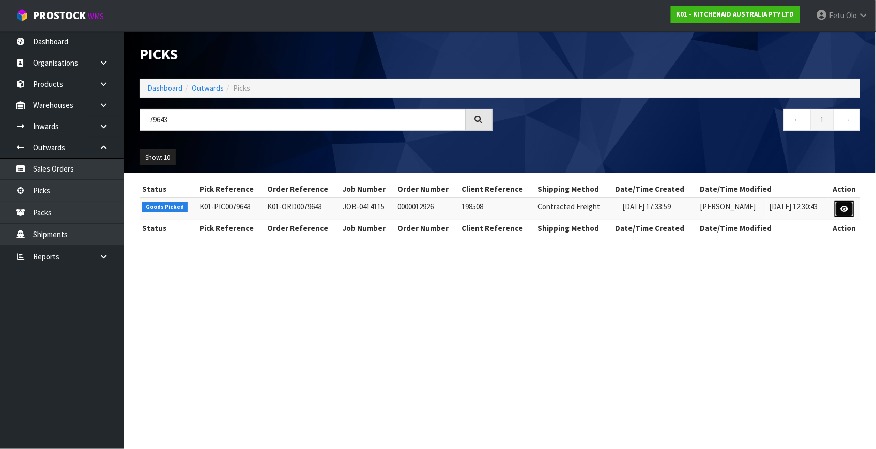
click at [837, 211] on link at bounding box center [844, 209] width 19 height 17
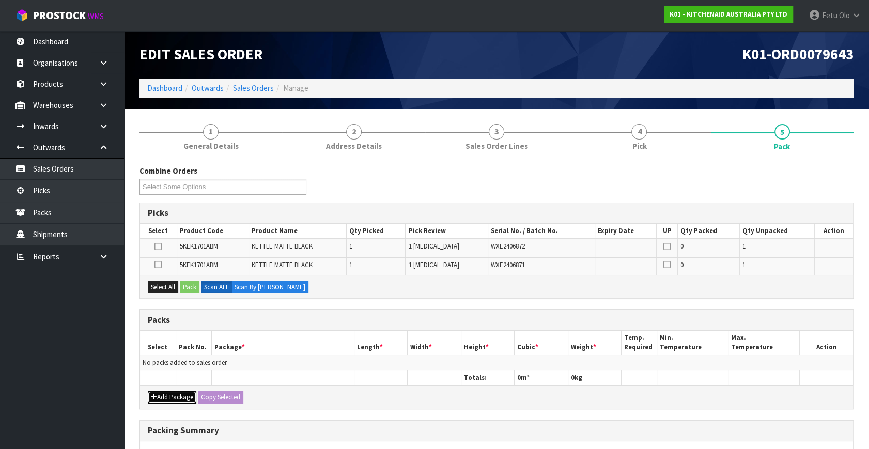
click at [155, 391] on button "Add Package" at bounding box center [172, 397] width 49 height 12
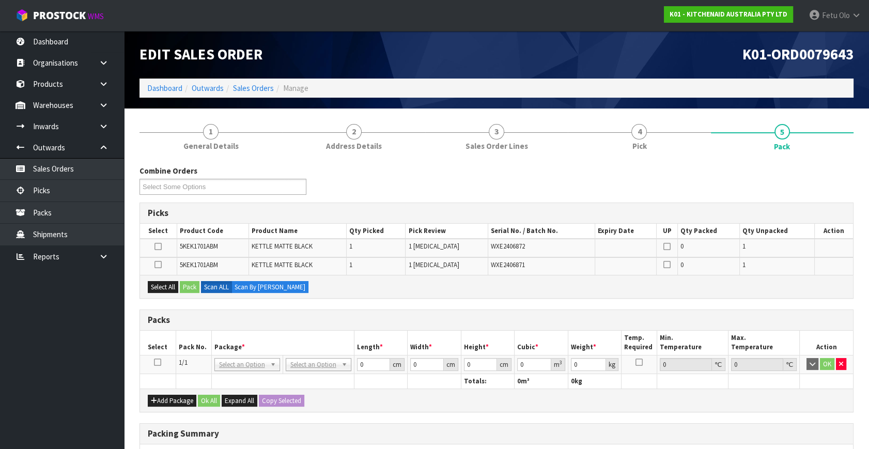
click at [160, 363] on icon at bounding box center [157, 362] width 7 height 1
click at [226, 337] on th "Package *" at bounding box center [282, 343] width 143 height 24
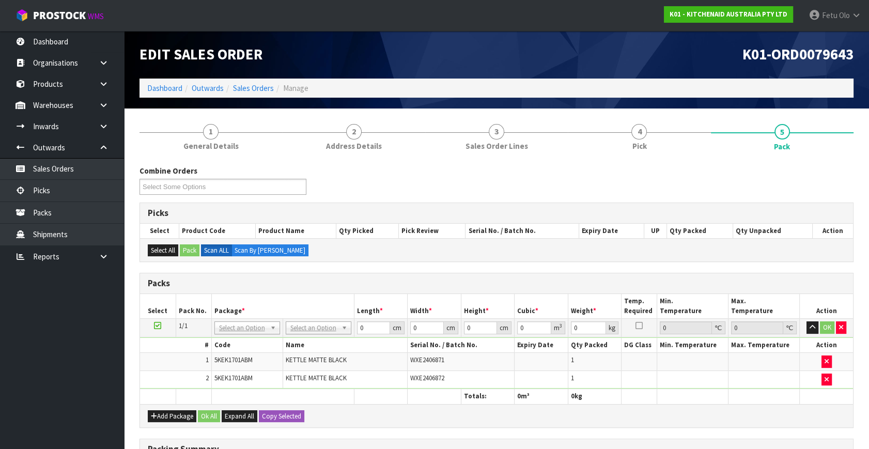
drag, startPoint x: 264, startPoint y: 327, endPoint x: 252, endPoint y: 349, distance: 24.8
drag, startPoint x: 251, startPoint y: 353, endPoint x: 283, endPoint y: 353, distance: 32.0
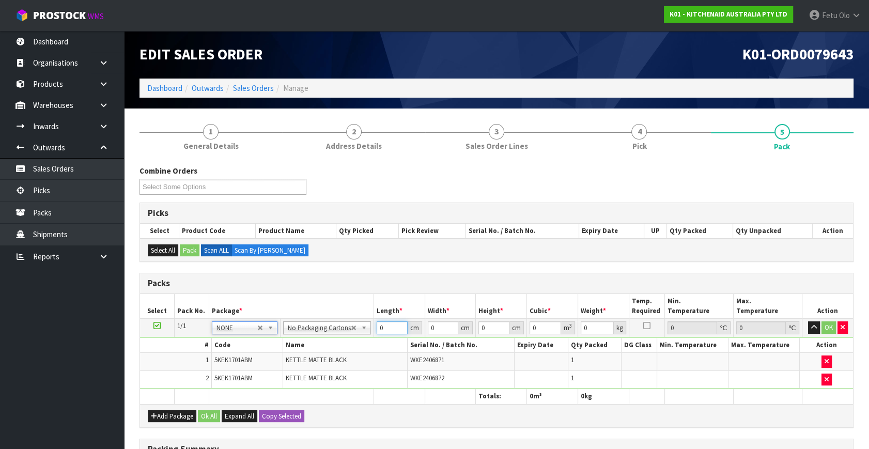
drag, startPoint x: 380, startPoint y: 329, endPoint x: 339, endPoint y: 347, distance: 45.1
click at [339, 347] on tbody "1/1 NONE 007-001 007-002 007-004 007-009 007-013 007-014 007-015 007-017 007-01…" at bounding box center [496, 354] width 713 height 70
click at [384, 330] on input "421" at bounding box center [392, 328] width 31 height 13
type input "42"
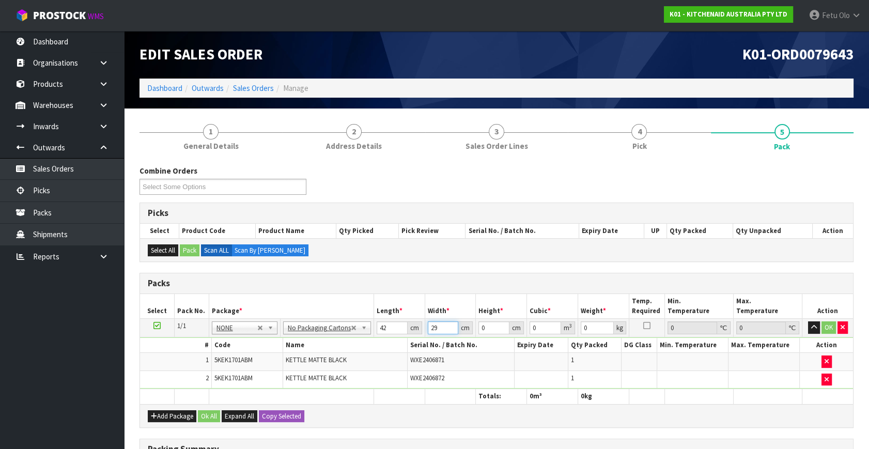
type input "29"
type input "41"
type input "0.049938"
type input "4"
type input "0.004872"
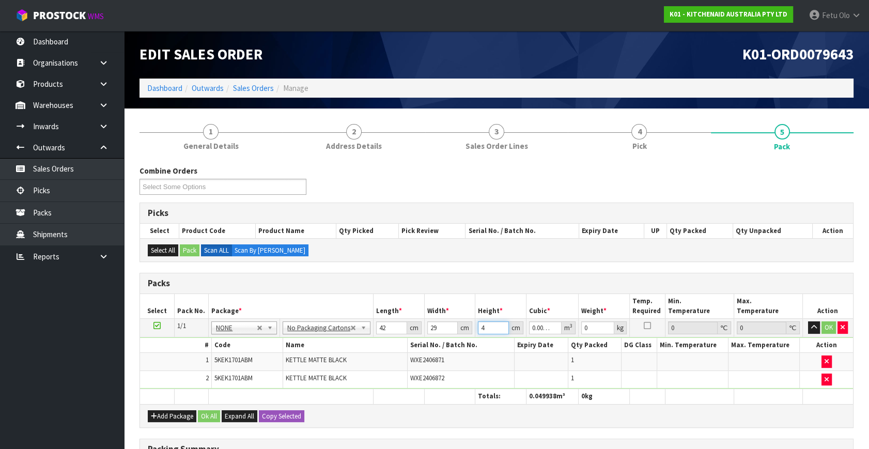
type input "0"
click at [393, 352] on tbody "1/1 NONE 007-001 007-002 007-004 007-009 007-013 007-014 007-015 007-017 007-01…" at bounding box center [496, 354] width 713 height 70
type input "42"
type input "3"
type input "0.003654"
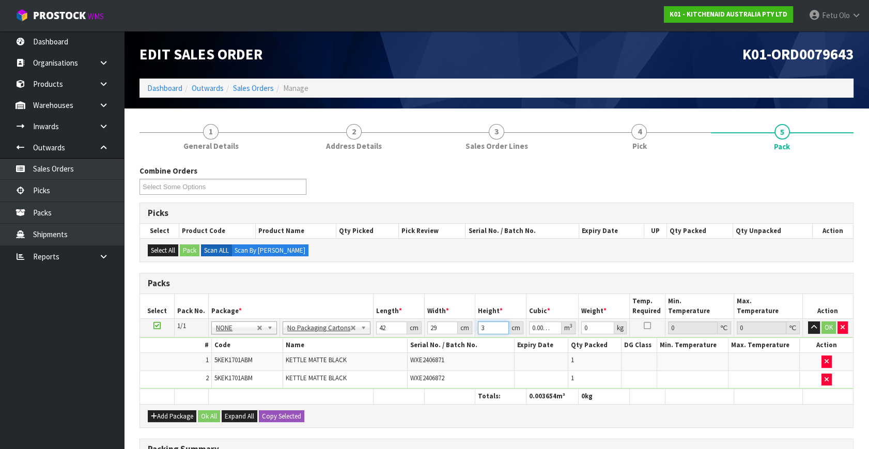
type input "35"
type input "0.04263"
type input "35"
type input "6"
click button "OK" at bounding box center [829, 328] width 14 height 12
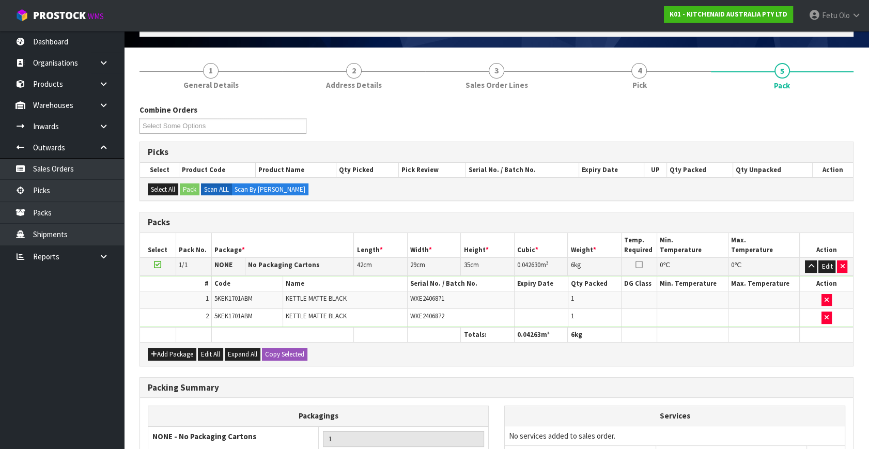
scroll to position [171, 0]
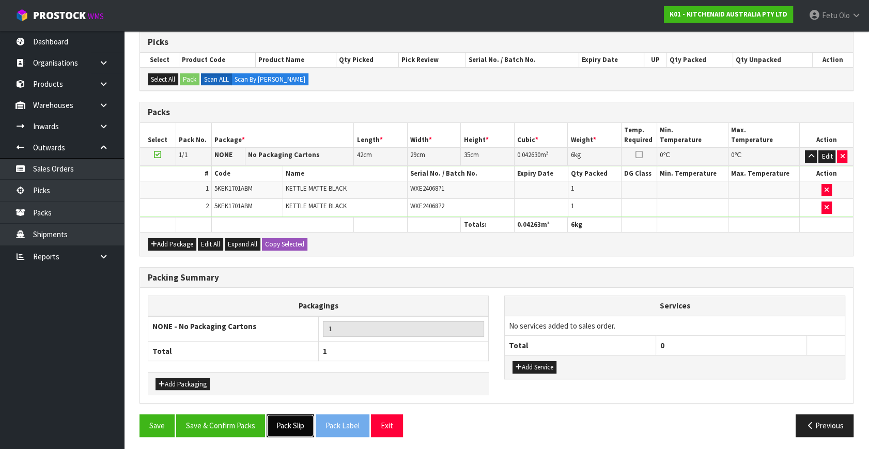
click at [297, 417] on button "Pack Slip" at bounding box center [291, 426] width 48 height 22
click at [228, 415] on button "Save & Confirm Packs" at bounding box center [220, 426] width 89 height 22
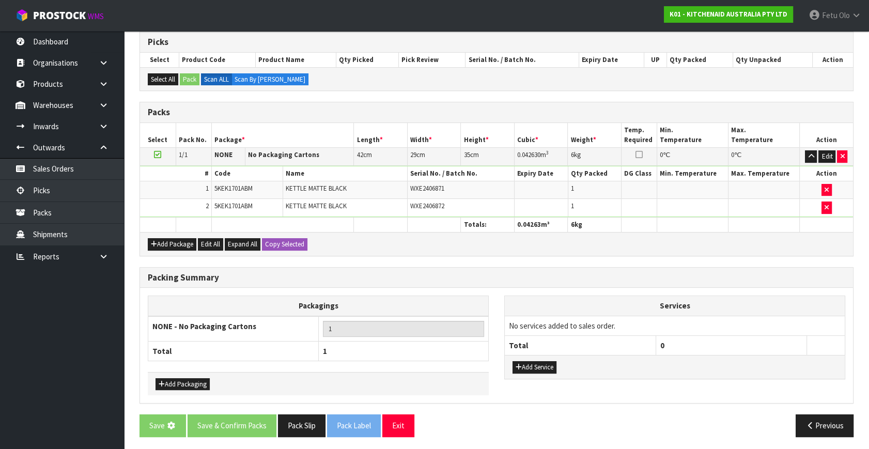
scroll to position [0, 0]
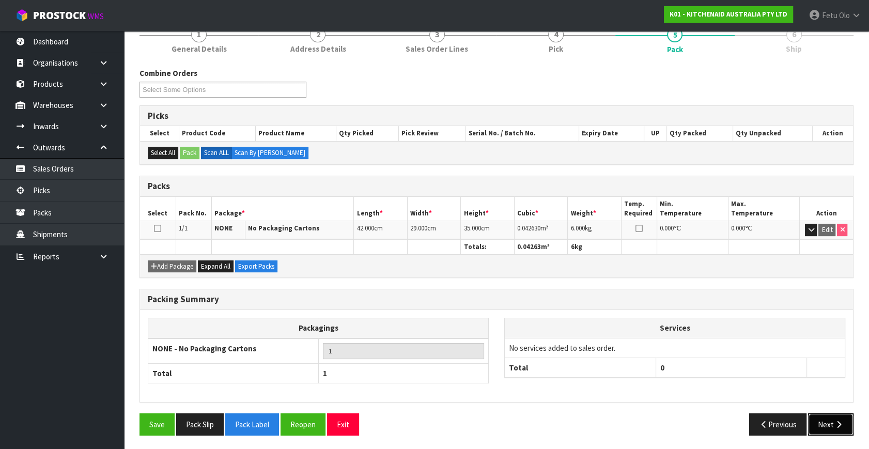
click at [843, 428] on button "Next" at bounding box center [830, 425] width 45 height 22
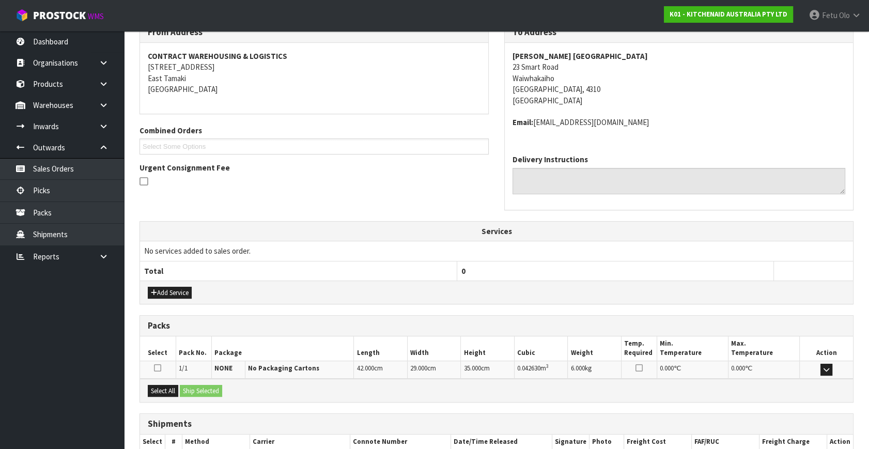
scroll to position [243, 0]
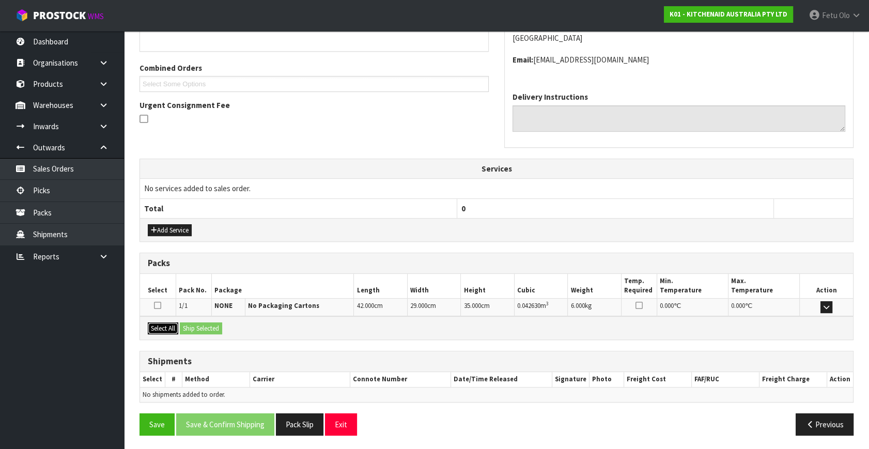
click at [160, 326] on button "Select All" at bounding box center [163, 329] width 30 height 12
click at [196, 323] on button "Ship Selected" at bounding box center [201, 329] width 42 height 12
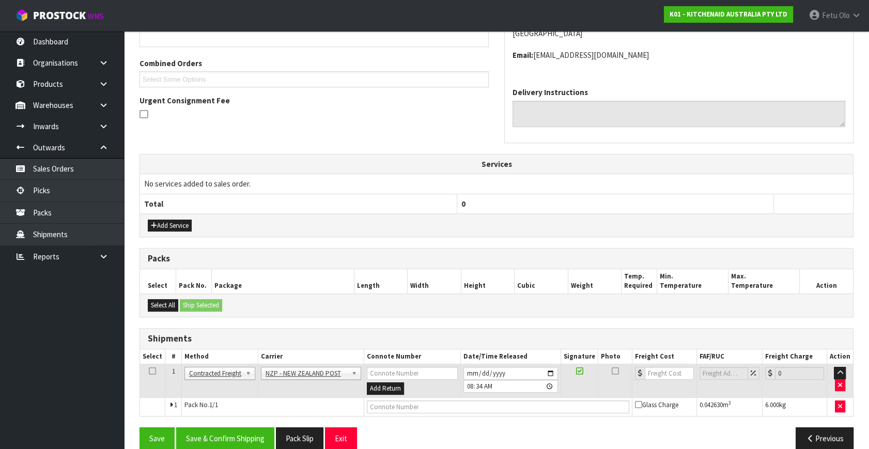
scroll to position [262, 0]
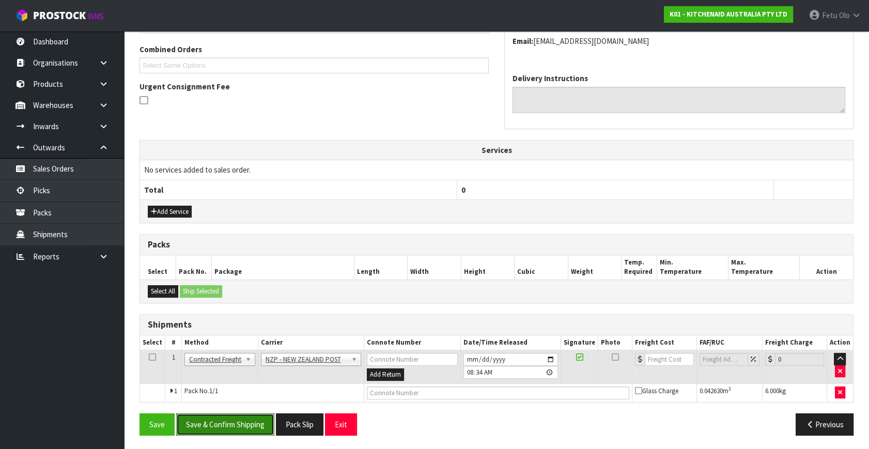
click at [248, 414] on button "Save & Confirm Shipping" at bounding box center [225, 425] width 98 height 22
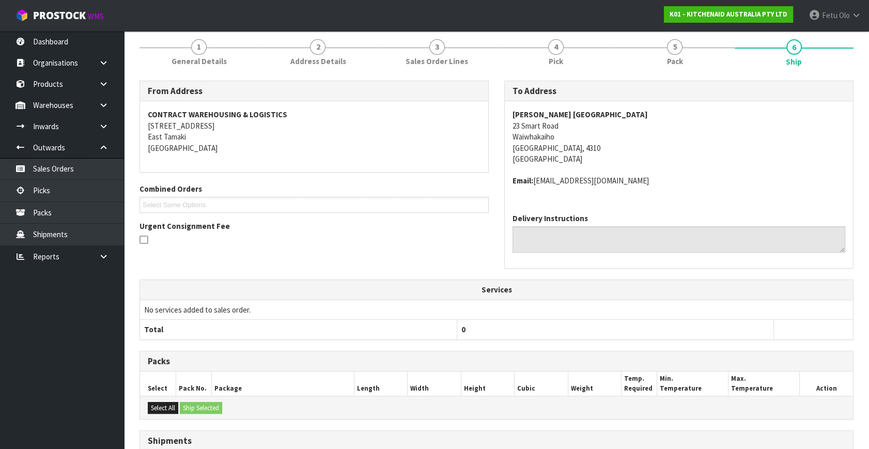
scroll to position [248, 0]
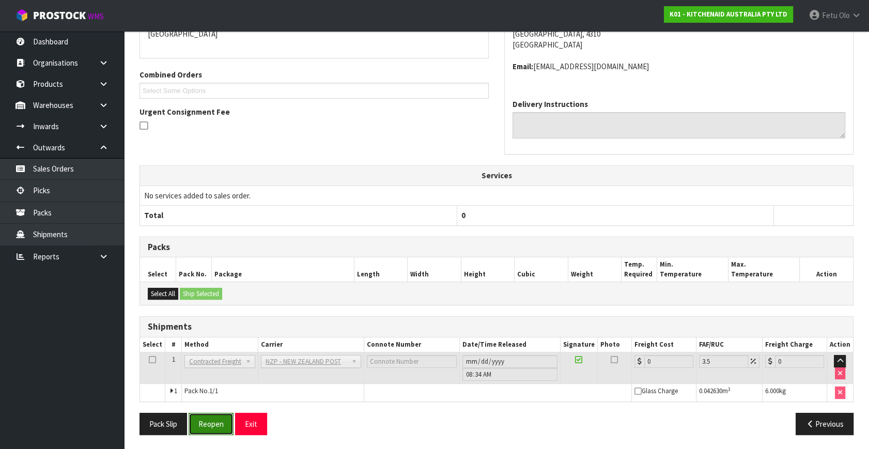
click at [209, 419] on button "Reopen" at bounding box center [211, 424] width 45 height 22
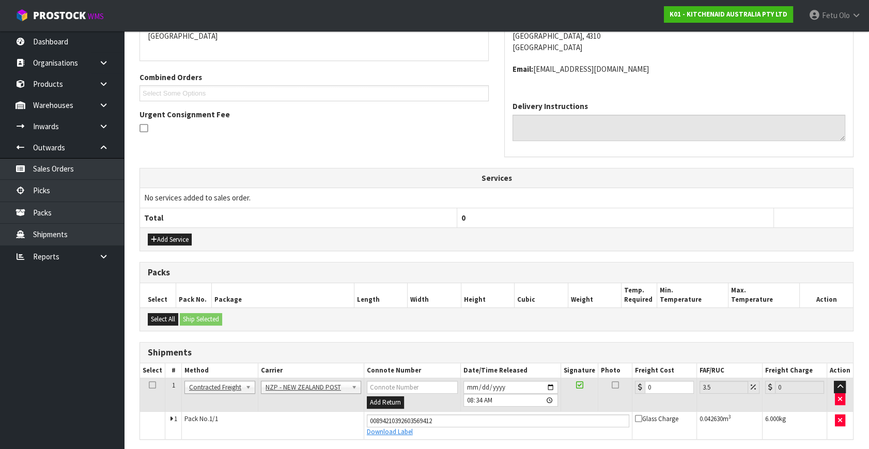
scroll to position [235, 0]
drag, startPoint x: 664, startPoint y: 388, endPoint x: 502, endPoint y: 429, distance: 166.9
click at [503, 429] on tbody "1 Client Local Pickup Customer Local Pickup Company Freight Contracted Freight …" at bounding box center [496, 408] width 713 height 61
type input "8"
type input "8.28"
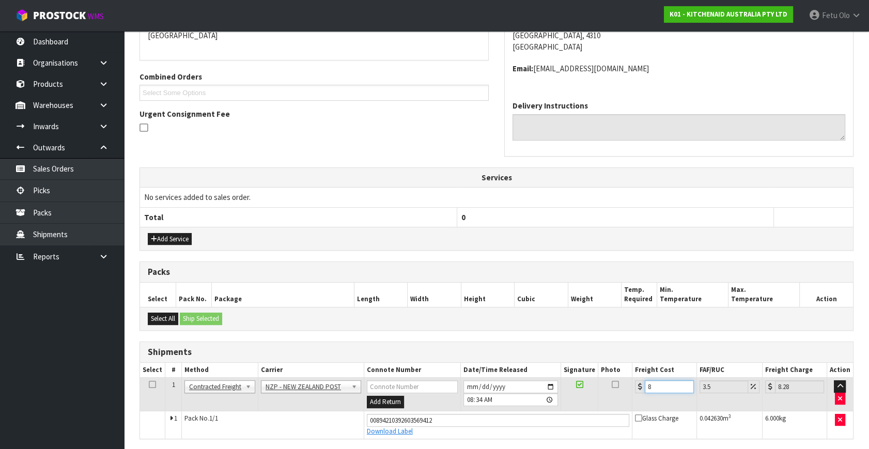
type input "8.4"
type input "8.69"
type input "8.45"
type input "8.75"
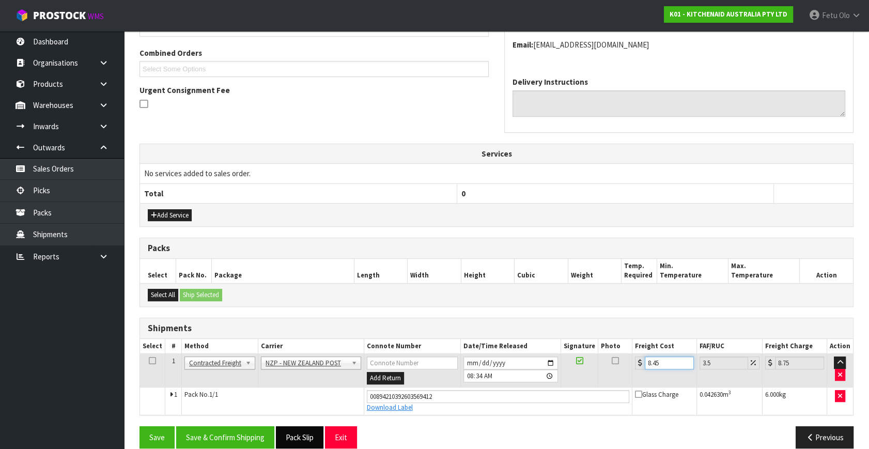
scroll to position [271, 0]
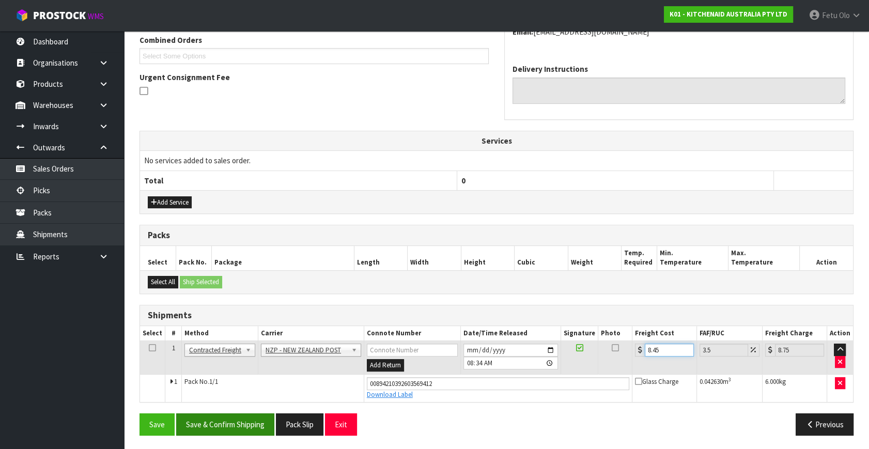
type input "8.45"
click at [251, 415] on button "Save & Confirm Shipping" at bounding box center [225, 425] width 98 height 22
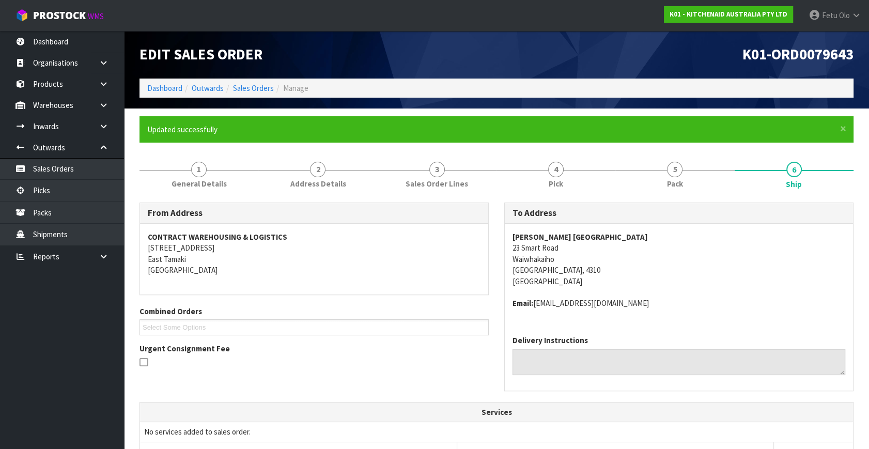
scroll to position [243, 0]
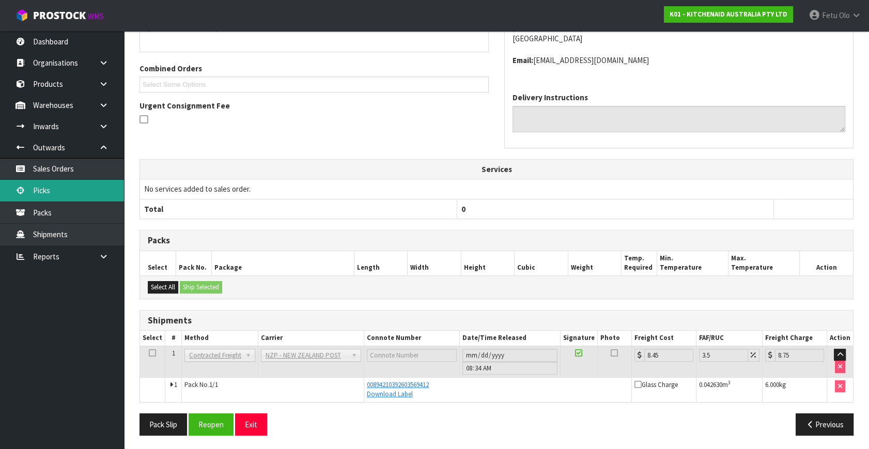
click at [66, 197] on link "Picks" at bounding box center [62, 190] width 124 height 21
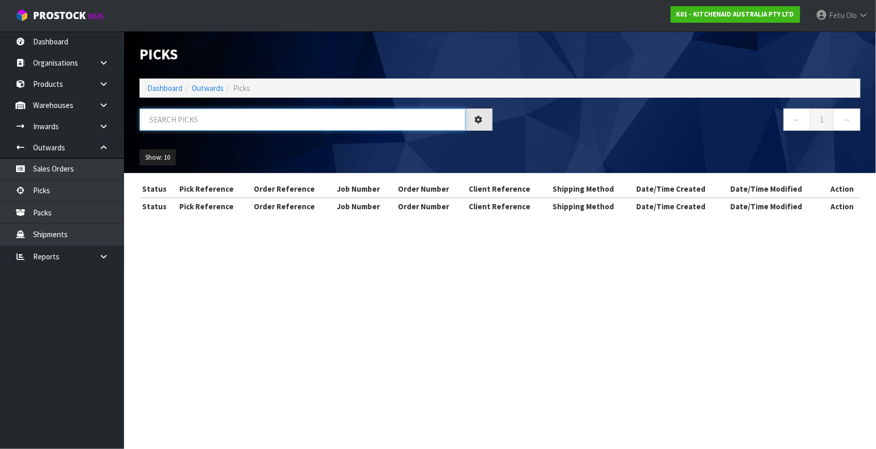
click at [314, 128] on input "text" at bounding box center [303, 120] width 326 height 22
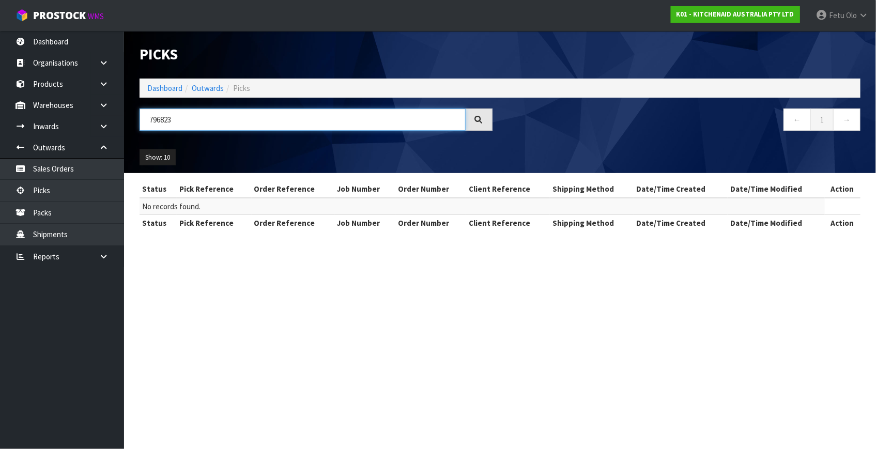
click at [170, 121] on input "796823" at bounding box center [303, 120] width 326 height 22
click at [164, 119] on input "796823" at bounding box center [303, 120] width 326 height 22
type input "79682"
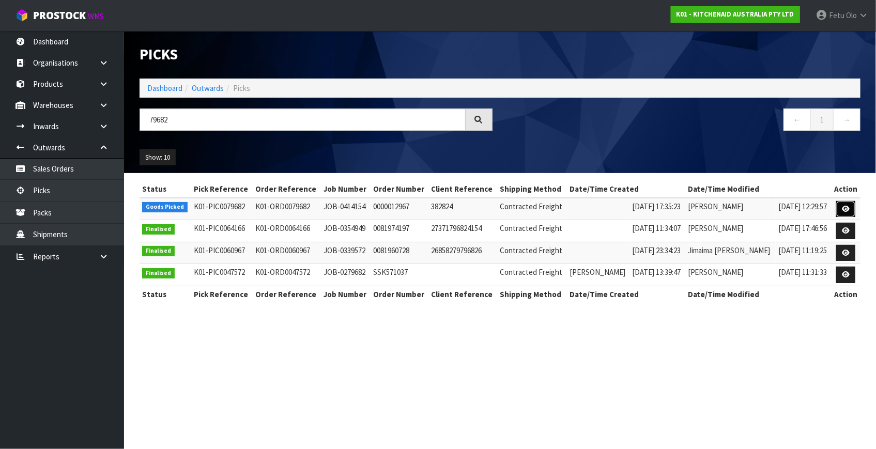
click at [848, 208] on icon at bounding box center [846, 209] width 8 height 7
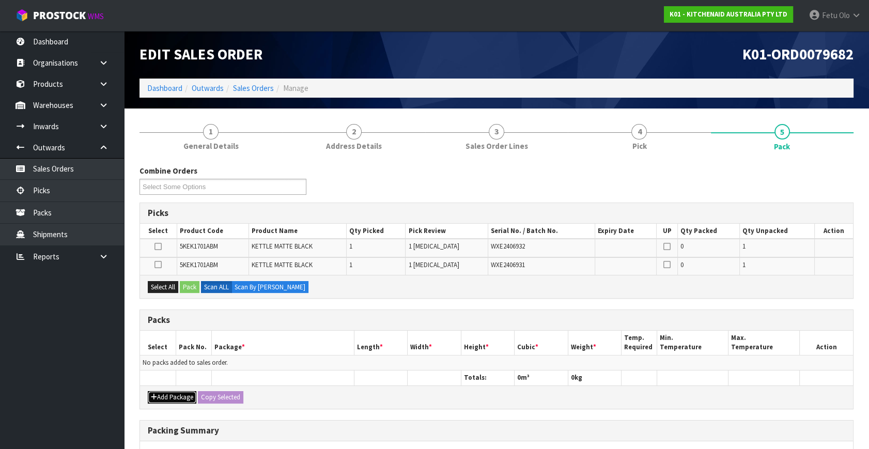
click at [165, 392] on button "Add Package" at bounding box center [172, 397] width 49 height 12
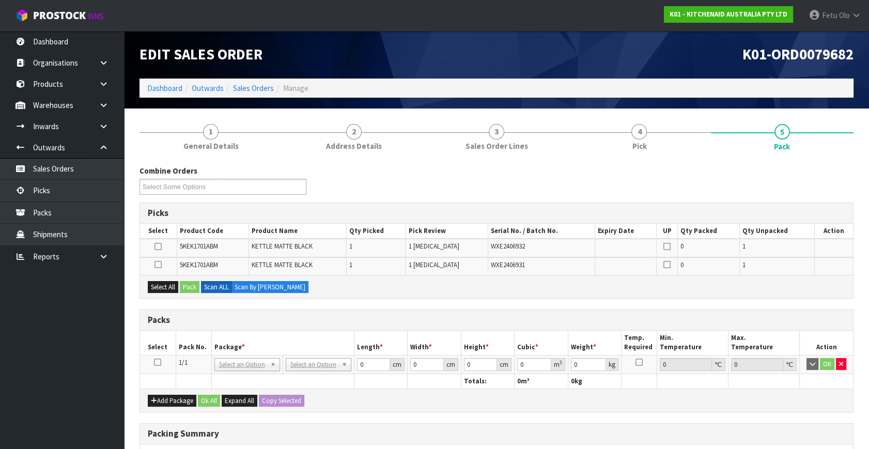
click at [158, 362] on icon at bounding box center [157, 362] width 7 height 1
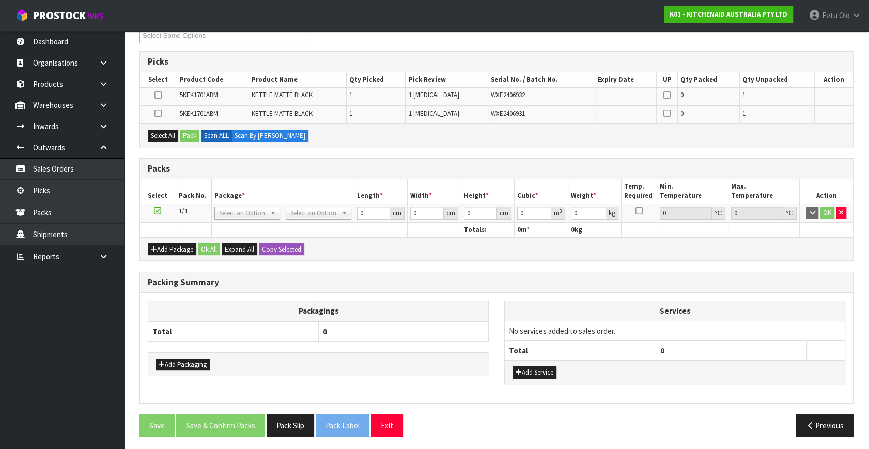
scroll to position [152, 0]
click at [289, 423] on button "Pack Slip" at bounding box center [291, 425] width 48 height 22
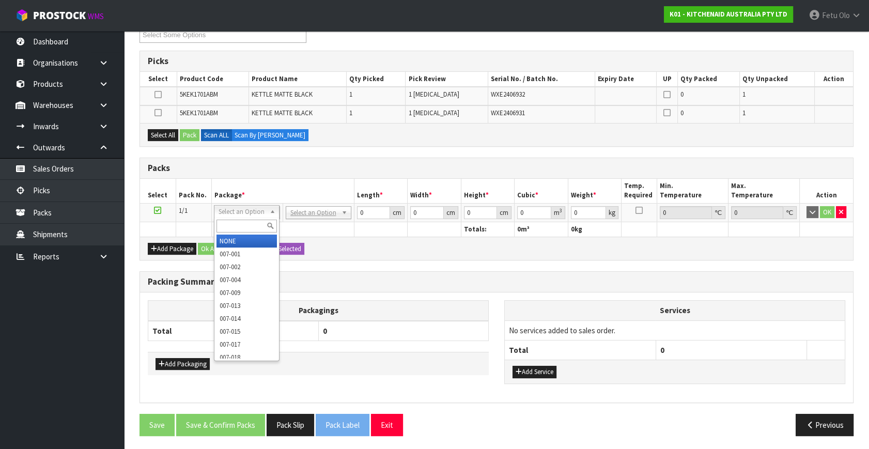
click at [220, 182] on th "Package *" at bounding box center [282, 191] width 143 height 24
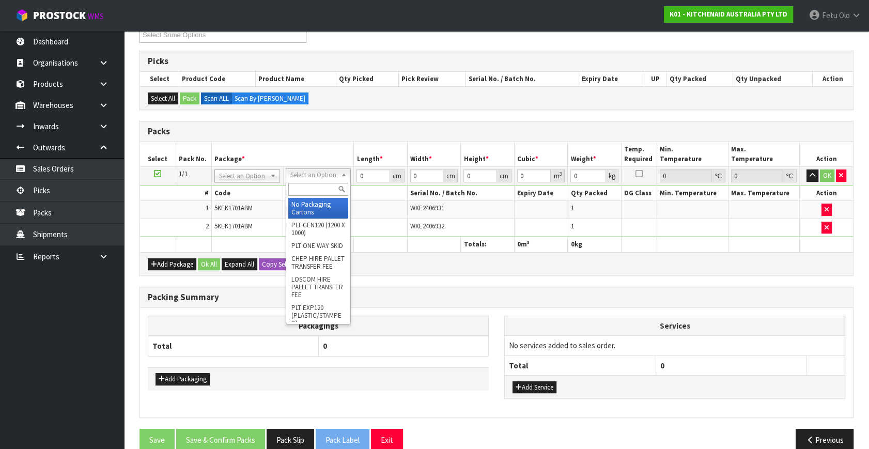
drag, startPoint x: 323, startPoint y: 202, endPoint x: 389, endPoint y: 190, distance: 67.1
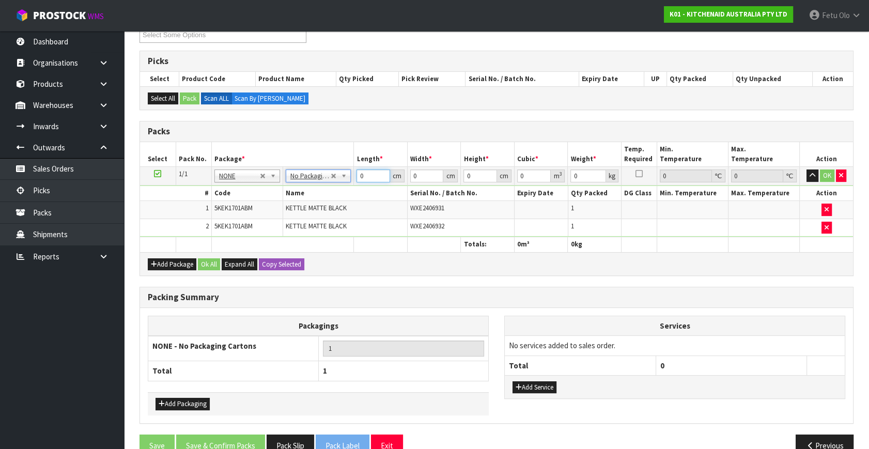
drag, startPoint x: 372, startPoint y: 176, endPoint x: 348, endPoint y: 180, distance: 24.7
click at [349, 180] on tr "1/1 NONE 007-001 007-002 007-004 007-009 007-013 007-014 007-015 007-017 007-01…" at bounding box center [496, 176] width 713 height 19
type input "41"
type input "28"
type input "3"
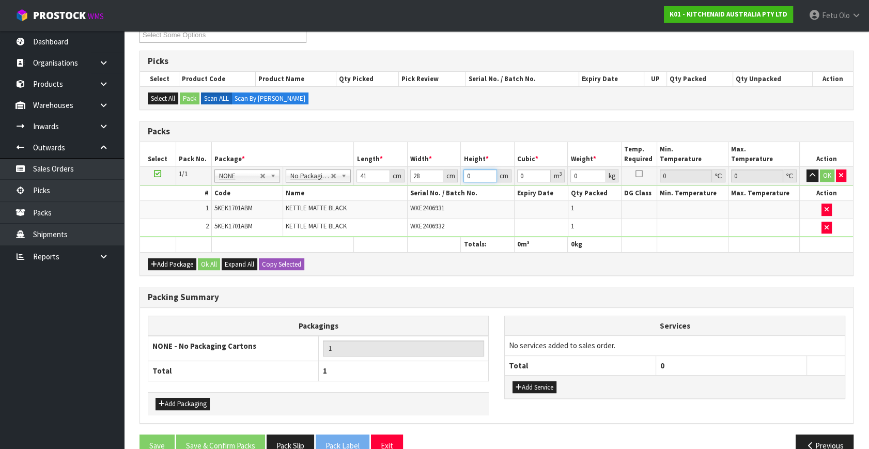
type input "0.003444"
type input "35"
type input "0.04018"
type input "35"
type input "6"
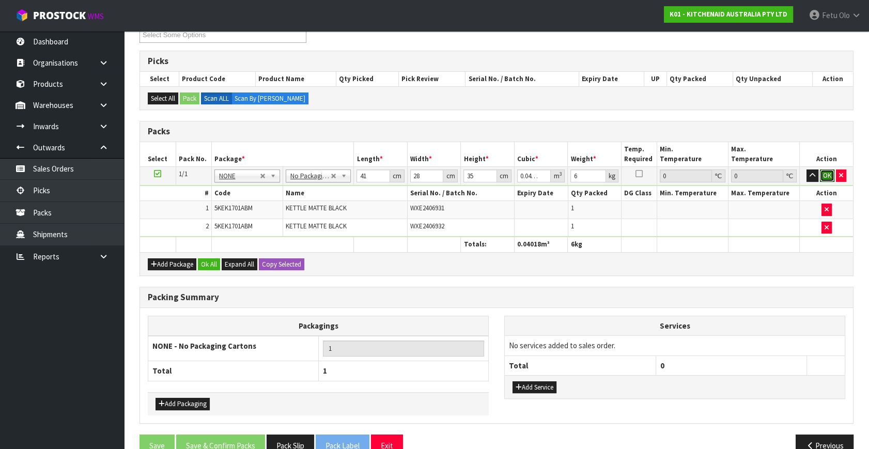
click button "OK" at bounding box center [827, 176] width 14 height 12
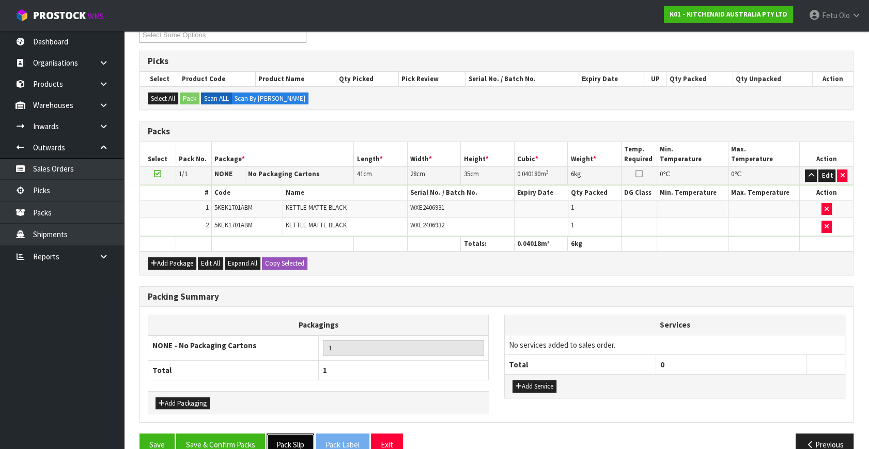
click at [297, 435] on button "Pack Slip" at bounding box center [291, 445] width 48 height 22
click at [215, 436] on button "Save & Confirm Packs" at bounding box center [220, 445] width 89 height 22
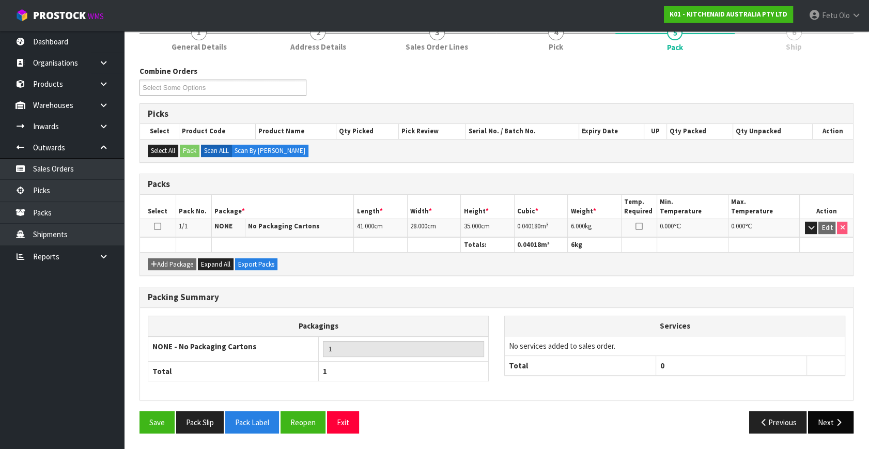
scroll to position [135, 0]
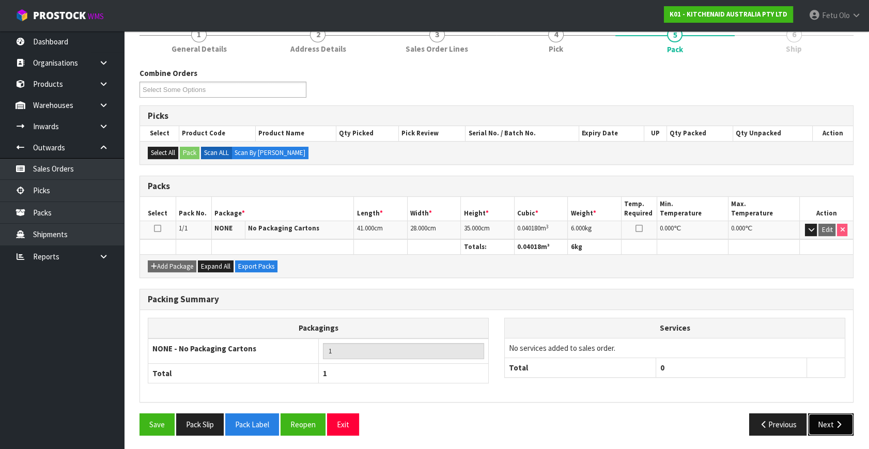
drag, startPoint x: 835, startPoint y: 423, endPoint x: 770, endPoint y: 410, distance: 65.9
click at [825, 417] on button "Next" at bounding box center [830, 425] width 45 height 22
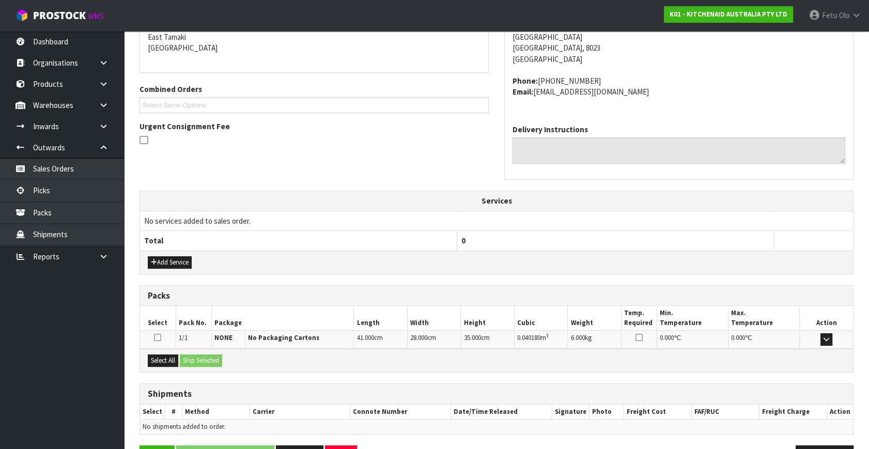
scroll to position [254, 0]
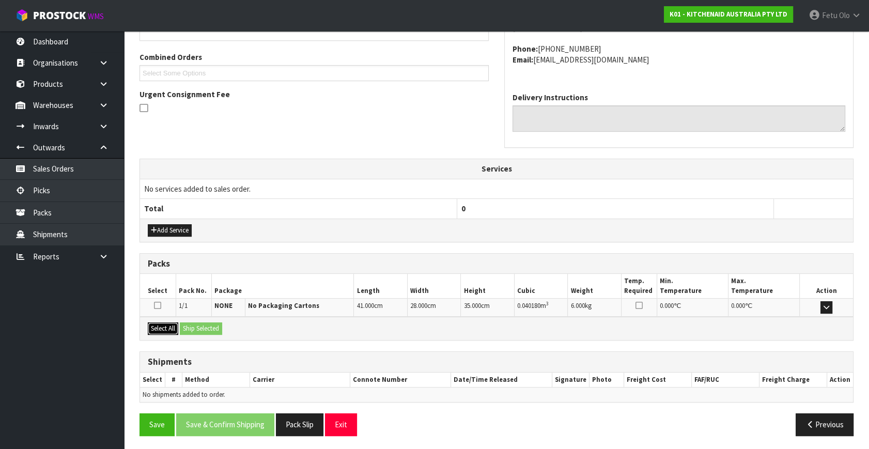
drag, startPoint x: 165, startPoint y: 327, endPoint x: 191, endPoint y: 327, distance: 25.8
click at [169, 327] on button "Select All" at bounding box center [163, 329] width 30 height 12
click at [192, 327] on button "Ship Selected" at bounding box center [201, 329] width 42 height 12
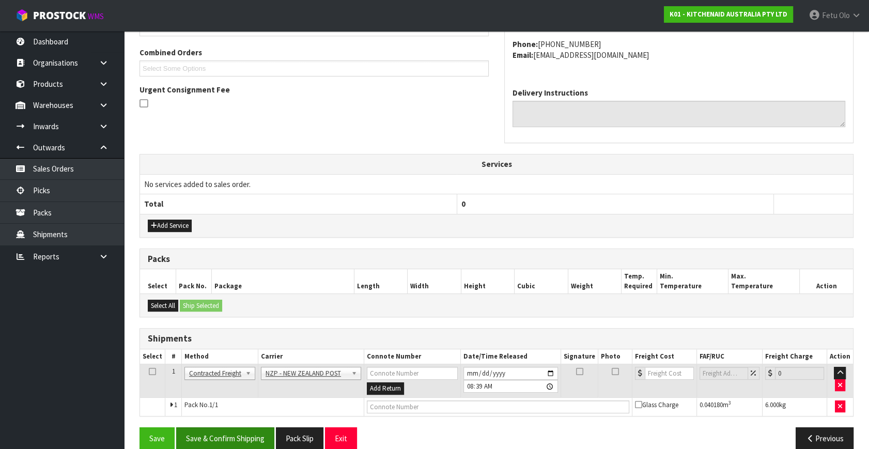
scroll to position [273, 0]
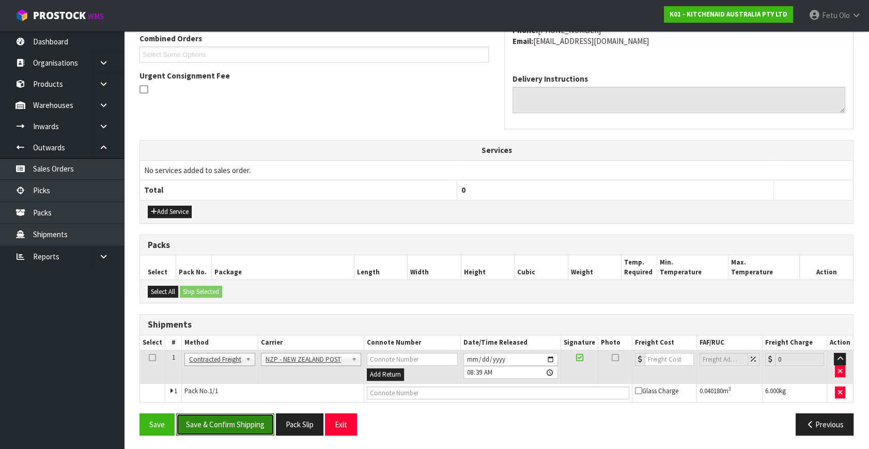
click at [253, 426] on button "Save & Confirm Shipping" at bounding box center [225, 425] width 98 height 22
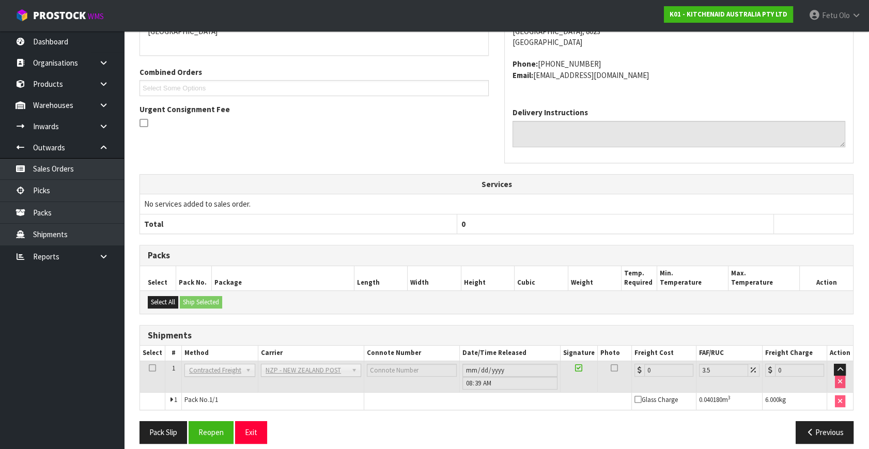
scroll to position [258, 0]
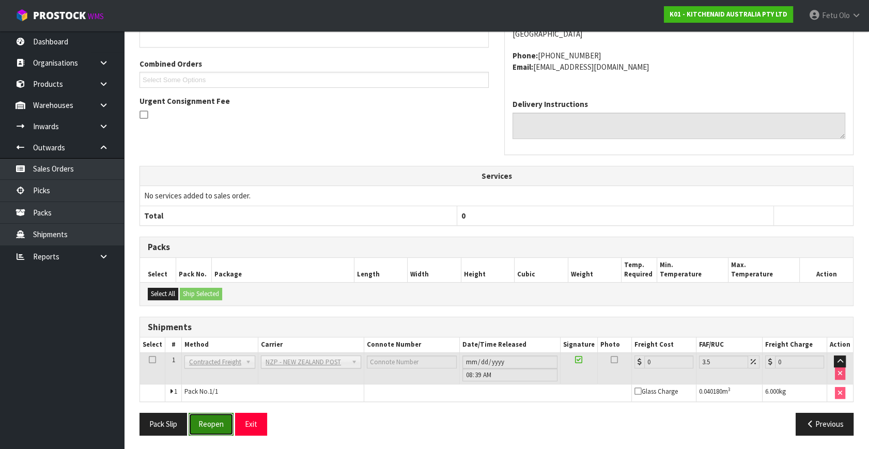
click at [207, 423] on button "Reopen" at bounding box center [211, 424] width 45 height 22
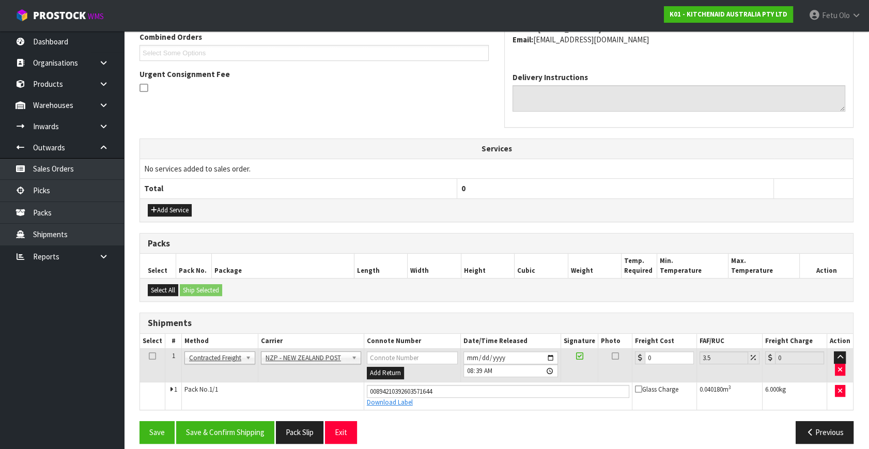
scroll to position [283, 0]
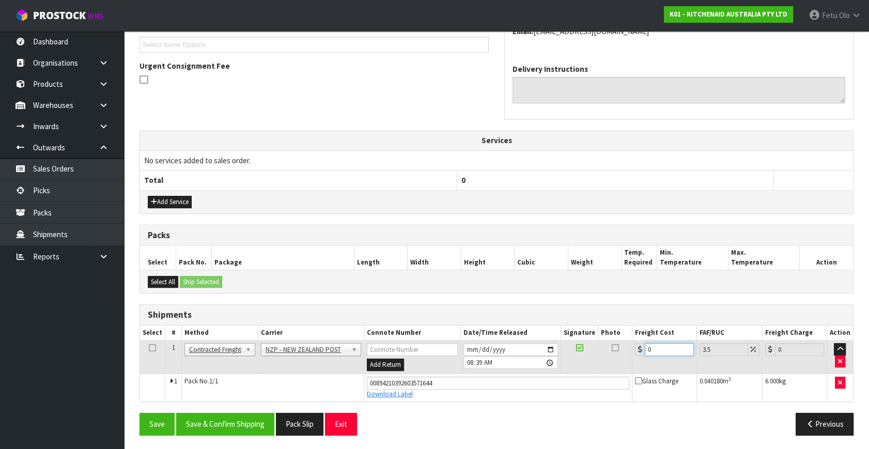
drag, startPoint x: 551, startPoint y: 398, endPoint x: 515, endPoint y: 409, distance: 37.4
click at [516, 409] on div "From Address CONTRACT WAREHOUSING & LOGISTICS 17 Allens Road East Tamaki Auckla…" at bounding box center [497, 182] width 714 height 524
type input "1"
type input "1.03"
type input "11"
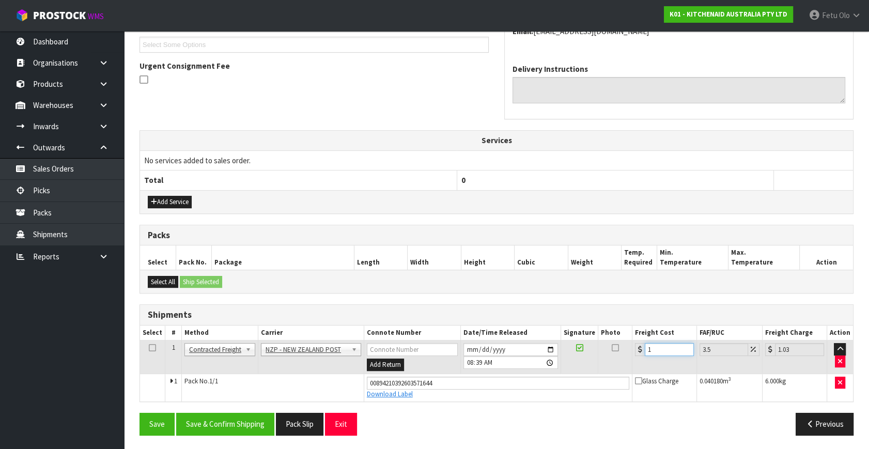
type input "11.38"
type input "11.6"
type input "12.01"
type input "11.61"
type input "12.02"
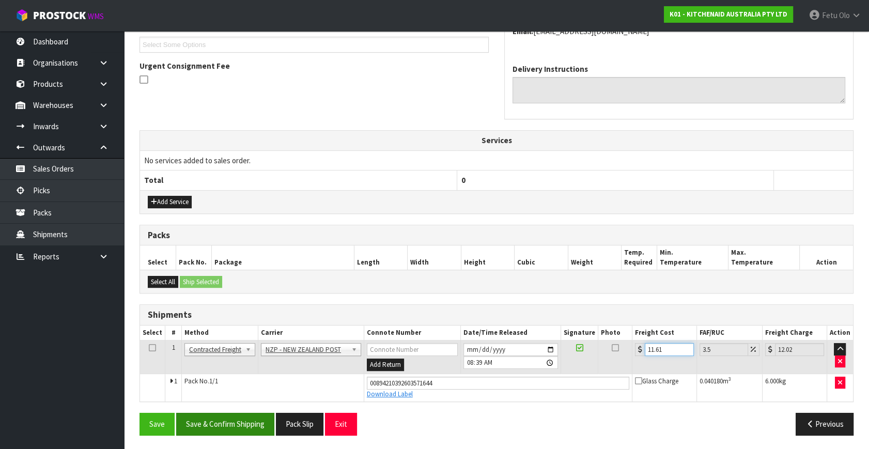
type input "11.61"
click at [244, 414] on button "Save & Confirm Shipping" at bounding box center [225, 424] width 98 height 22
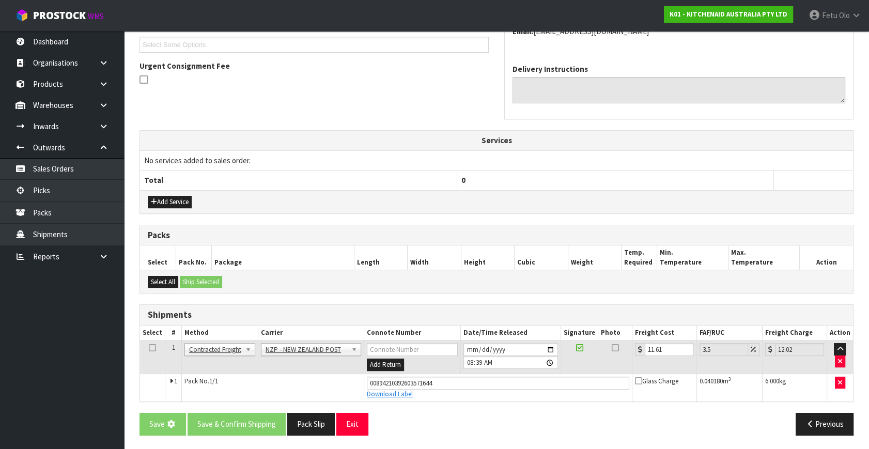
scroll to position [0, 0]
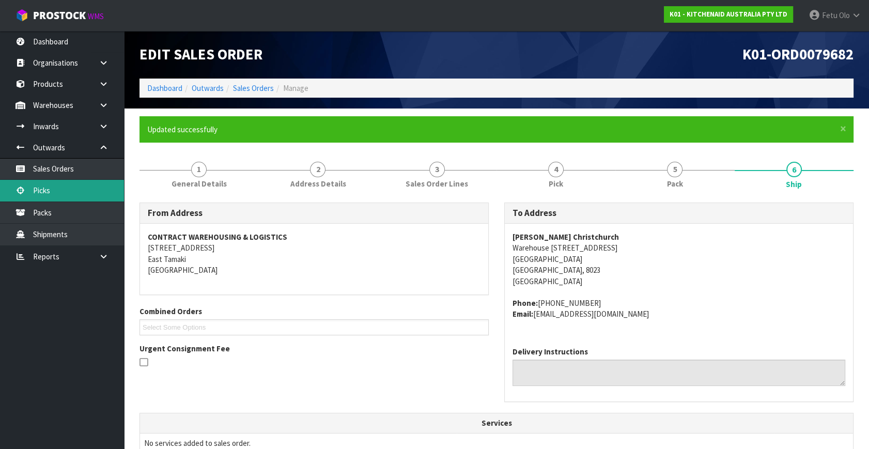
click at [47, 190] on link "Picks" at bounding box center [62, 190] width 124 height 21
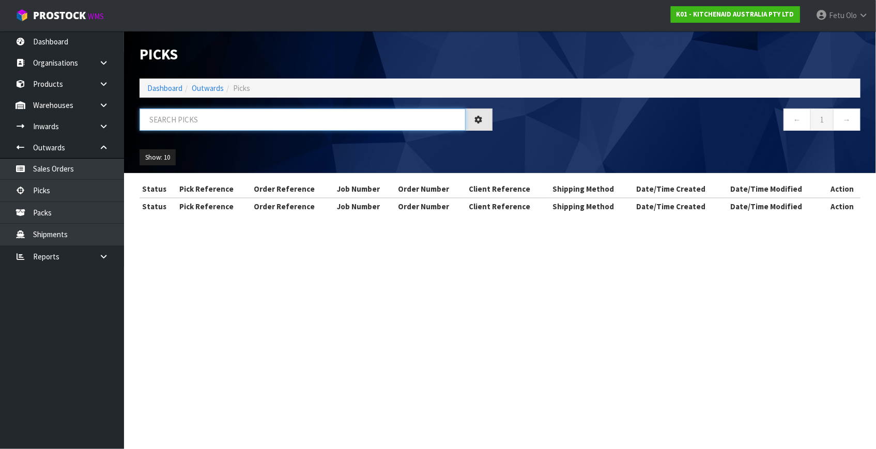
click at [196, 115] on input "text" at bounding box center [303, 120] width 326 height 22
type input "79652"
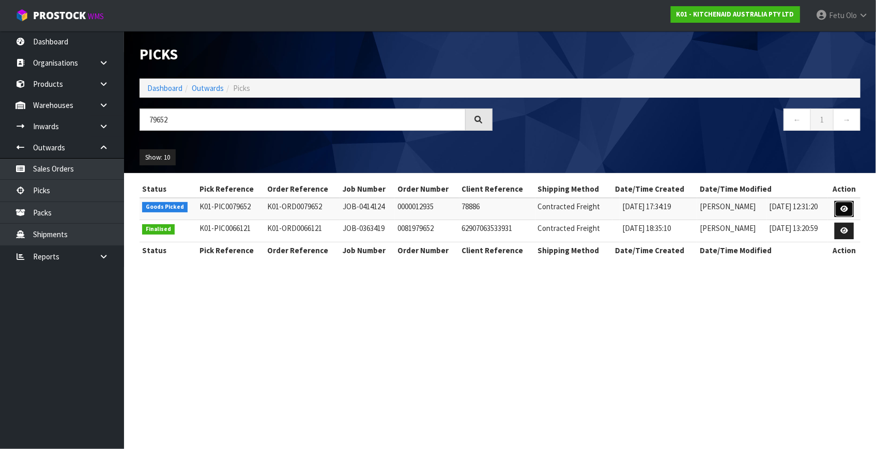
click at [842, 209] on icon at bounding box center [844, 209] width 8 height 7
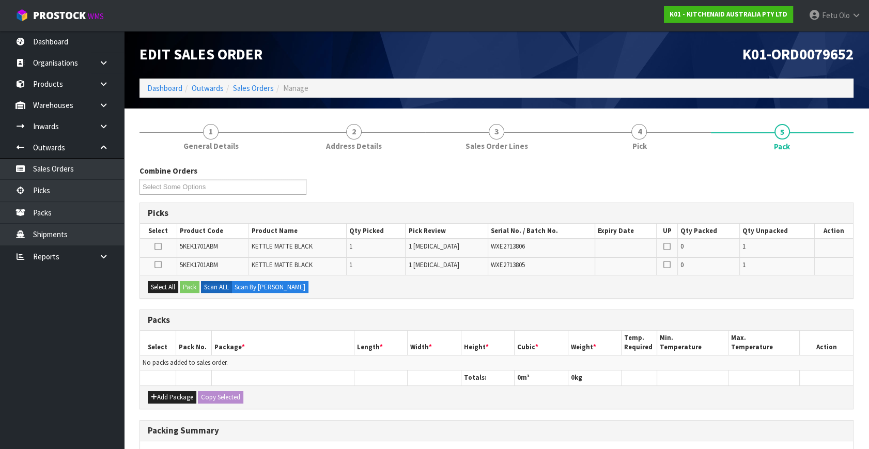
drag, startPoint x: 511, startPoint y: 301, endPoint x: 230, endPoint y: 377, distance: 291.3
click at [507, 303] on div "Combine Orders K01-ORD0079301 K01-ORD0079449 K01-ORD0079554 K01-ORD0079626 K01-…" at bounding box center [497, 379] width 714 height 428
click at [163, 394] on button "Add Package" at bounding box center [172, 397] width 49 height 12
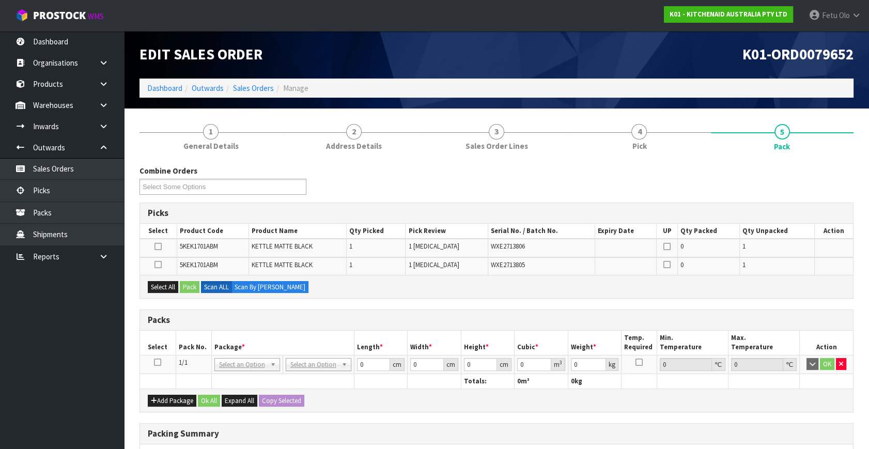
drag, startPoint x: 159, startPoint y: 362, endPoint x: 182, endPoint y: 357, distance: 23.2
click at [165, 362] on td at bounding box center [158, 364] width 36 height 19
click at [224, 345] on th "Package *" at bounding box center [282, 343] width 143 height 24
click at [159, 362] on icon at bounding box center [157, 362] width 7 height 1
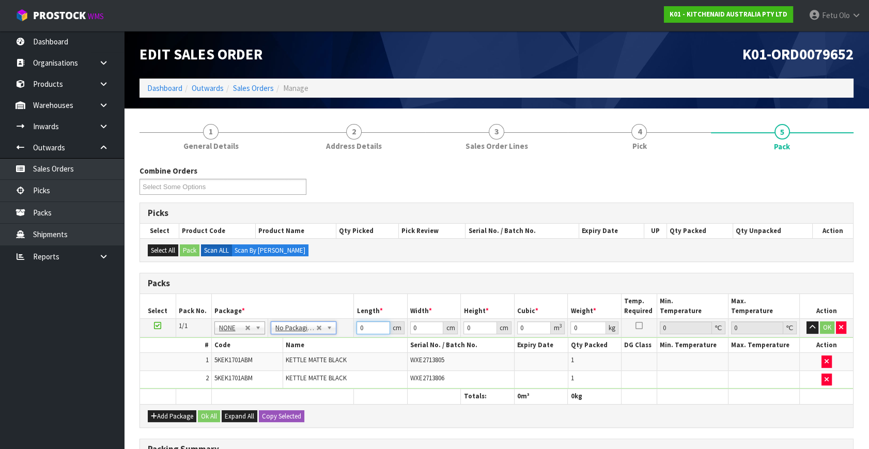
drag, startPoint x: 369, startPoint y: 331, endPoint x: 271, endPoint y: 388, distance: 112.6
click at [271, 388] on table "Select Pack No. Package * Length * Width * Height * Cubic * Weight * Temp. Requ…" at bounding box center [496, 349] width 713 height 110
type input "41"
type input "28"
type input "3"
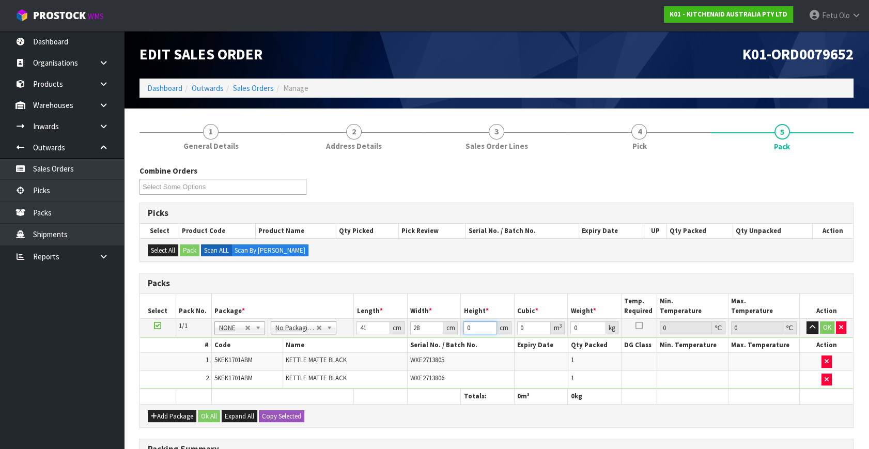
type input "0.003444"
type input "35"
type input "0.04018"
type input "35"
type input "6"
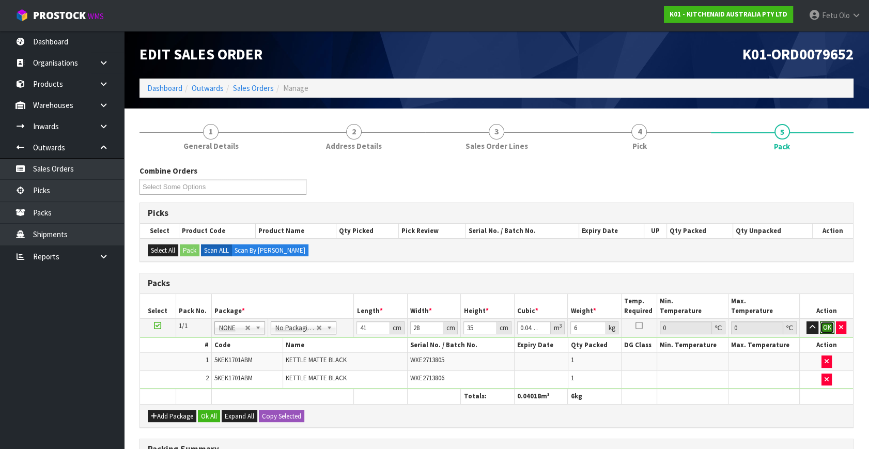
click button "OK" at bounding box center [827, 328] width 14 height 12
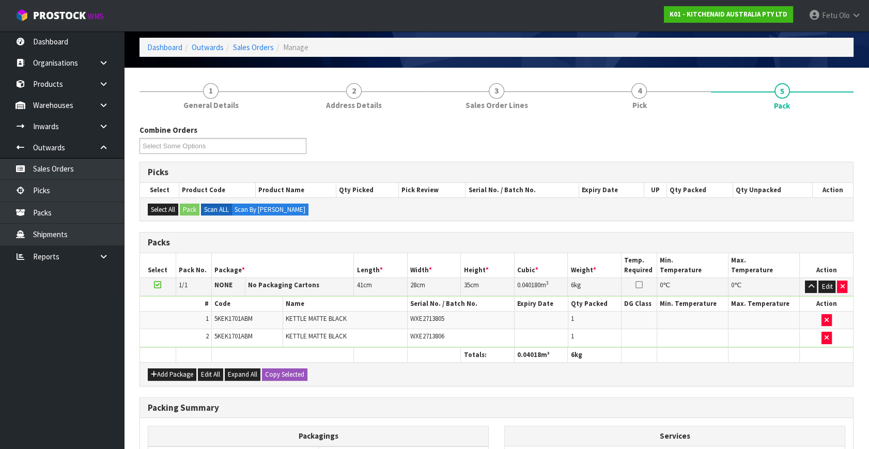
scroll to position [171, 0]
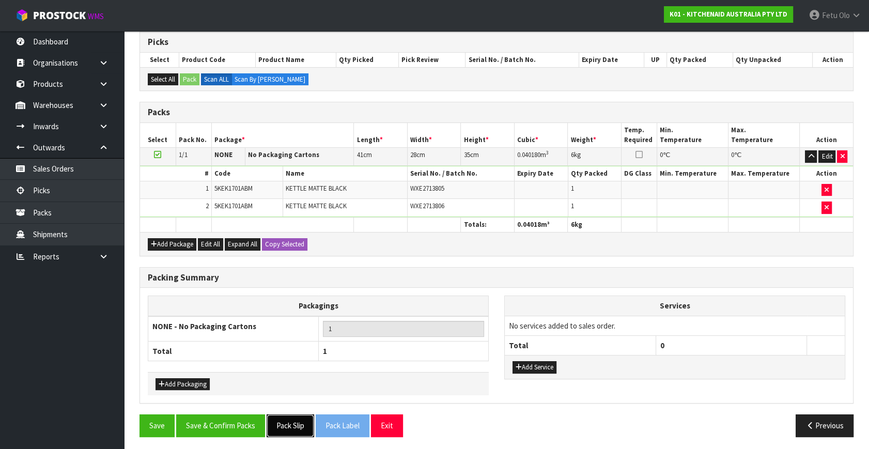
drag, startPoint x: 290, startPoint y: 427, endPoint x: 297, endPoint y: 427, distance: 6.7
click at [291, 427] on button "Pack Slip" at bounding box center [291, 426] width 48 height 22
drag, startPoint x: 250, startPoint y: 419, endPoint x: 559, endPoint y: 447, distance: 310.3
click at [258, 419] on button "Save & Confirm Packs" at bounding box center [220, 426] width 89 height 22
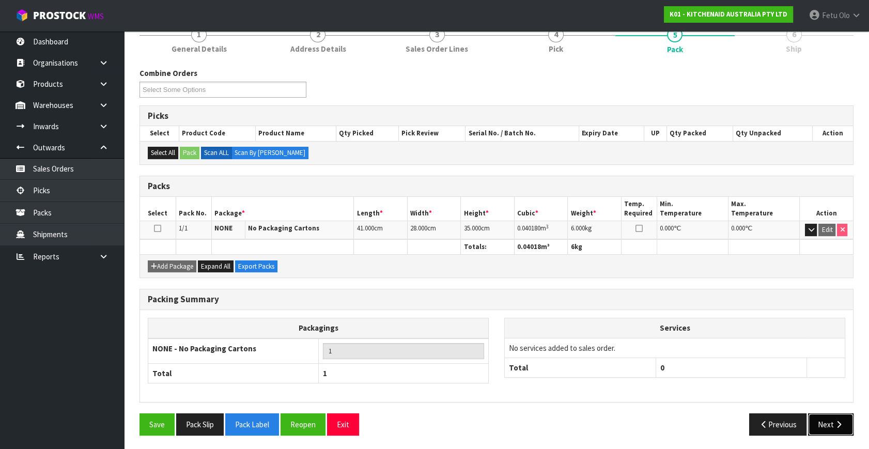
drag, startPoint x: 831, startPoint y: 422, endPoint x: 824, endPoint y: 422, distance: 6.7
click at [824, 422] on button "Next" at bounding box center [830, 425] width 45 height 22
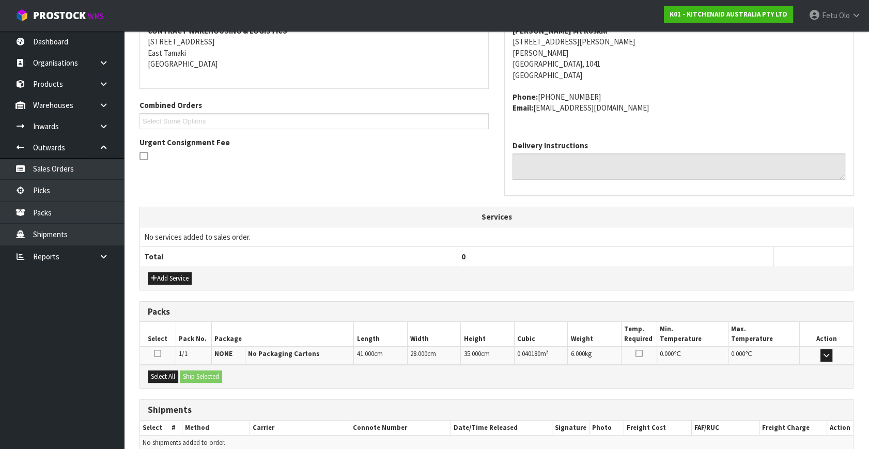
scroll to position [254, 0]
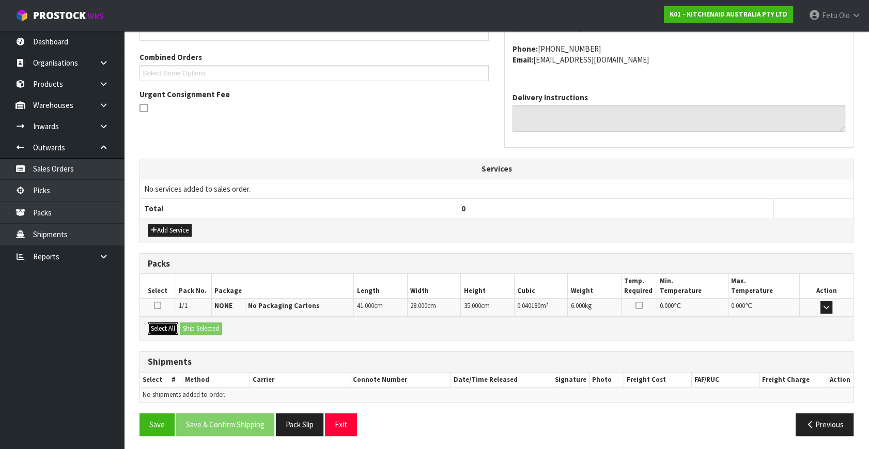
click at [166, 326] on button "Select All" at bounding box center [163, 329] width 30 height 12
click at [194, 323] on button "Ship Selected" at bounding box center [201, 329] width 42 height 12
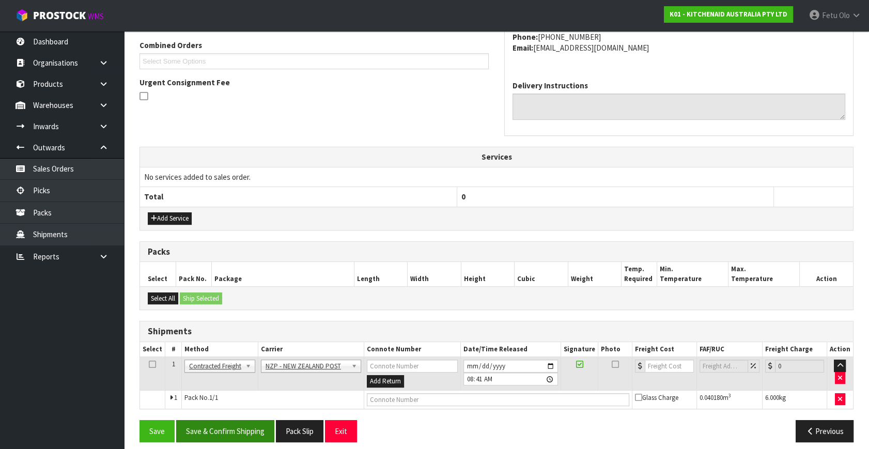
scroll to position [273, 0]
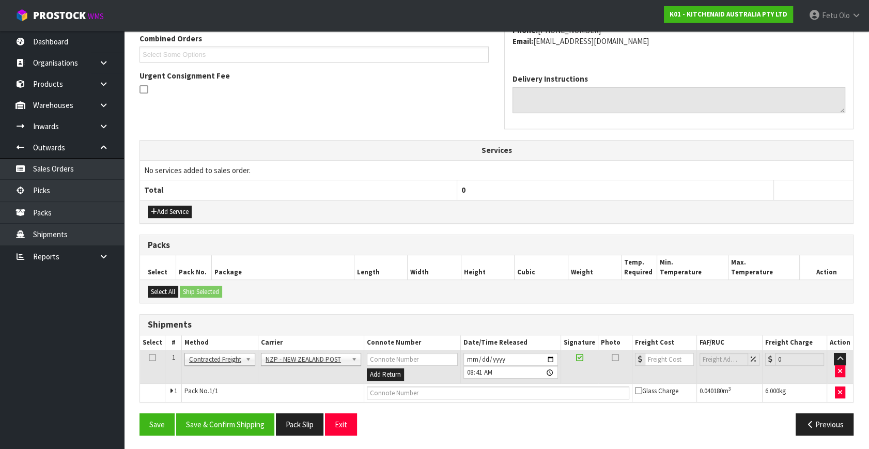
click at [248, 410] on div "From Address CONTRACT WAREHOUSING & LOGISTICS 17 Allens Road East Tamaki Auckla…" at bounding box center [497, 187] width 714 height 514
click at [247, 414] on button "Save & Confirm Shipping" at bounding box center [225, 425] width 98 height 22
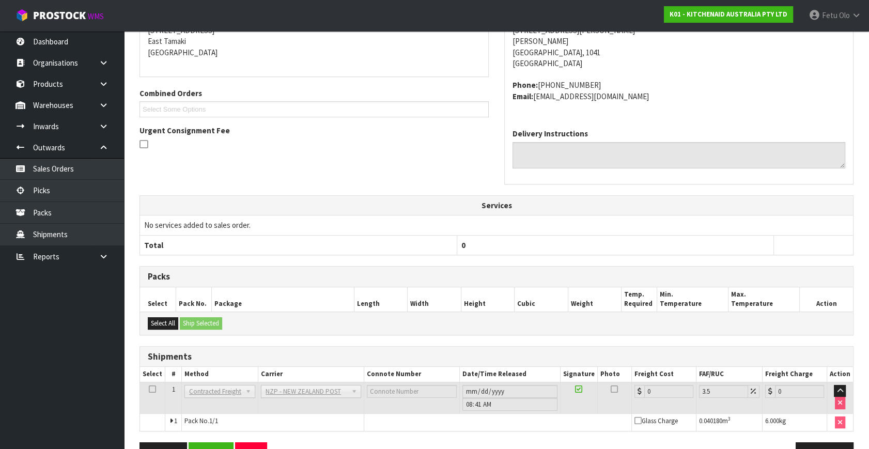
scroll to position [258, 0]
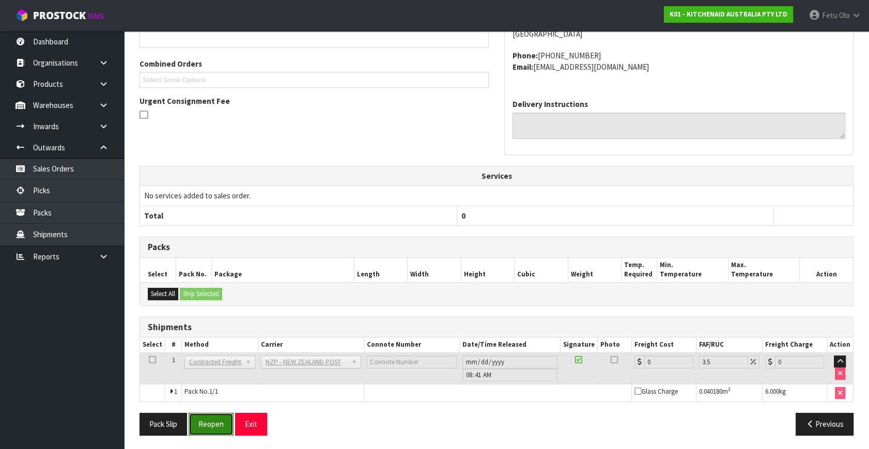
click at [225, 425] on button "Reopen" at bounding box center [211, 424] width 45 height 22
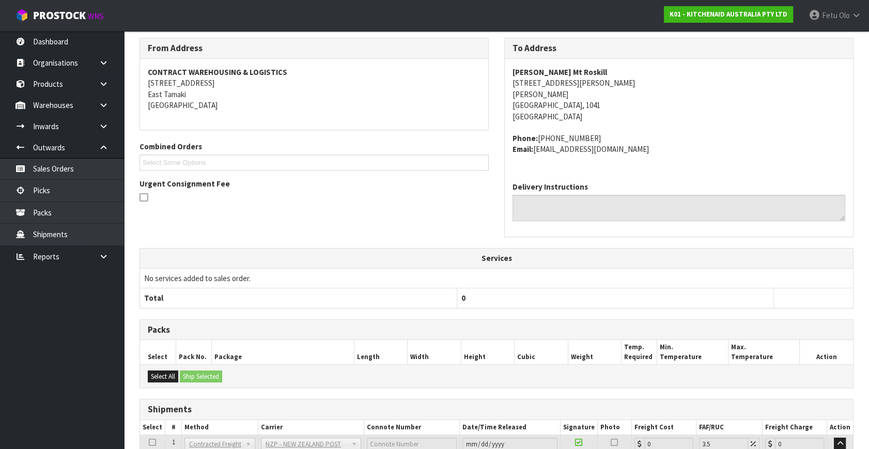
scroll to position [235, 0]
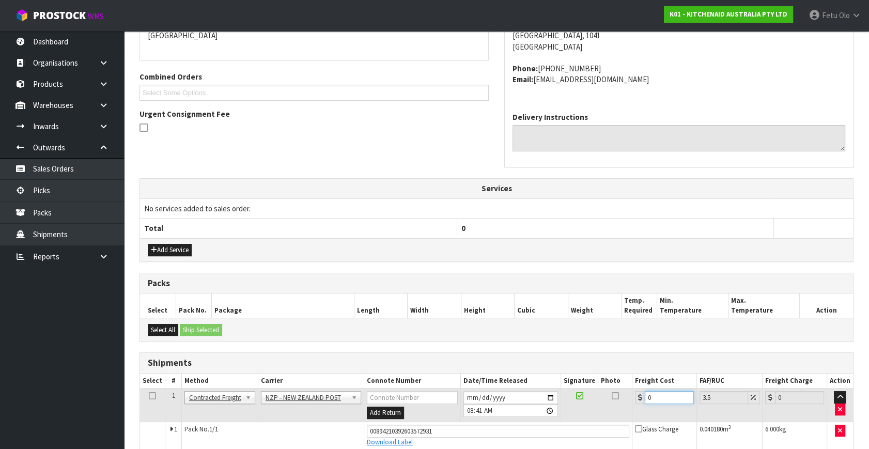
drag, startPoint x: 674, startPoint y: 400, endPoint x: 567, endPoint y: 428, distance: 110.2
click at [565, 427] on tbody "1 Client Local Pickup Customer Local Pickup Company Freight Contracted Freight …" at bounding box center [496, 419] width 713 height 61
type input "4"
type input "4.14"
type input "4.3"
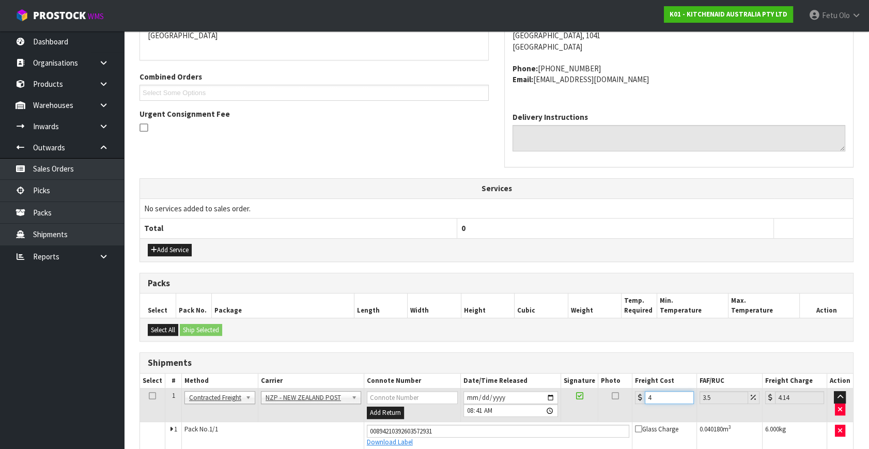
type input "4.45"
type input "4.33"
type input "4.48"
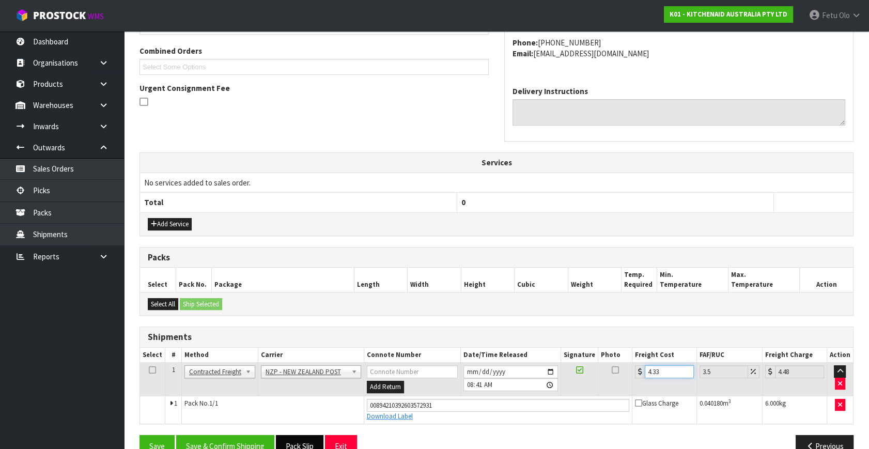
scroll to position [283, 0]
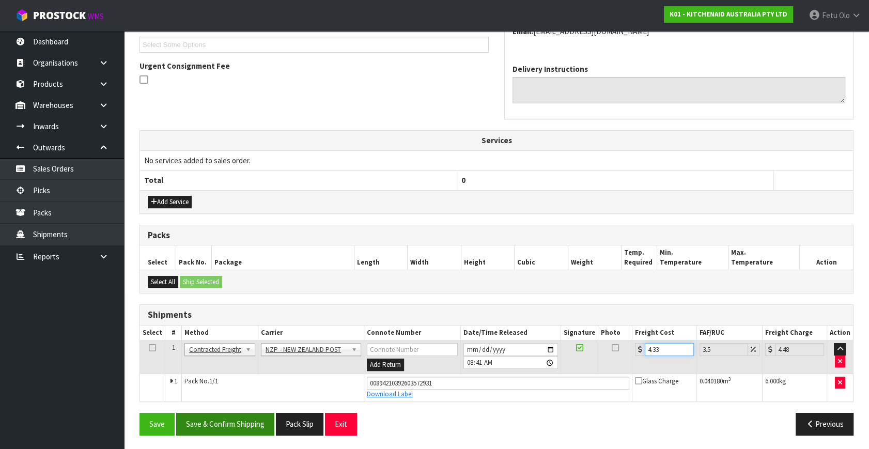
type input "4.33"
click at [232, 419] on button "Save & Confirm Shipping" at bounding box center [225, 424] width 98 height 22
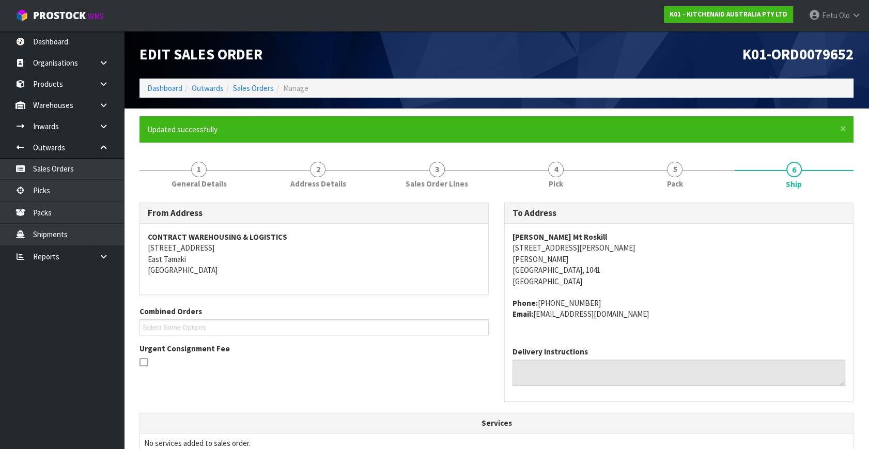
click at [236, 421] on th "Services" at bounding box center [496, 424] width 713 height 20
drag, startPoint x: 237, startPoint y: 422, endPoint x: 218, endPoint y: 449, distance: 32.6
click at [237, 423] on th "Services" at bounding box center [496, 424] width 713 height 20
click at [31, 196] on link "Picks" at bounding box center [62, 190] width 124 height 21
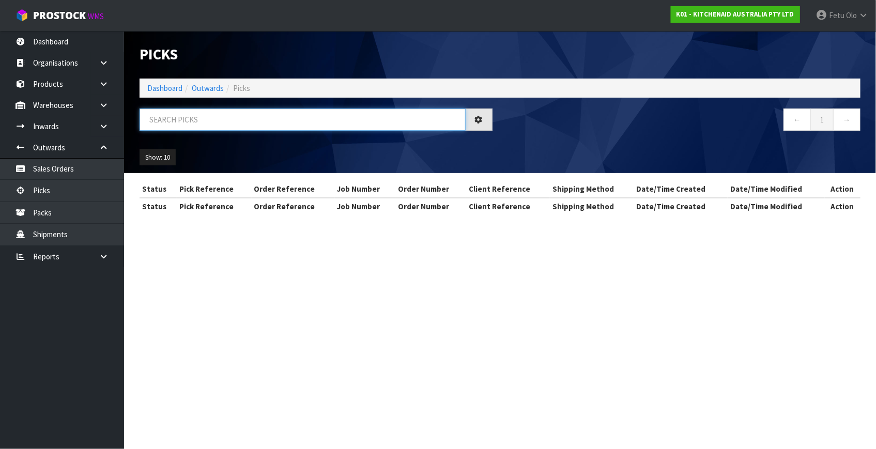
click at [265, 118] on input "text" at bounding box center [303, 120] width 326 height 22
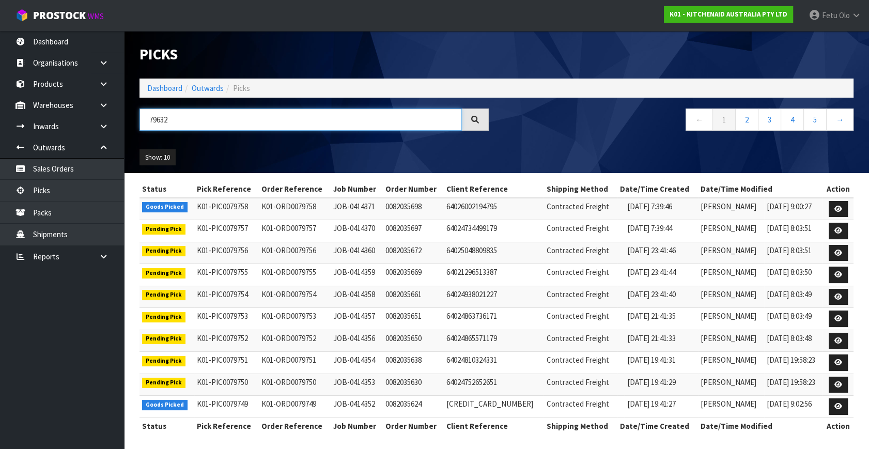
type input "79632"
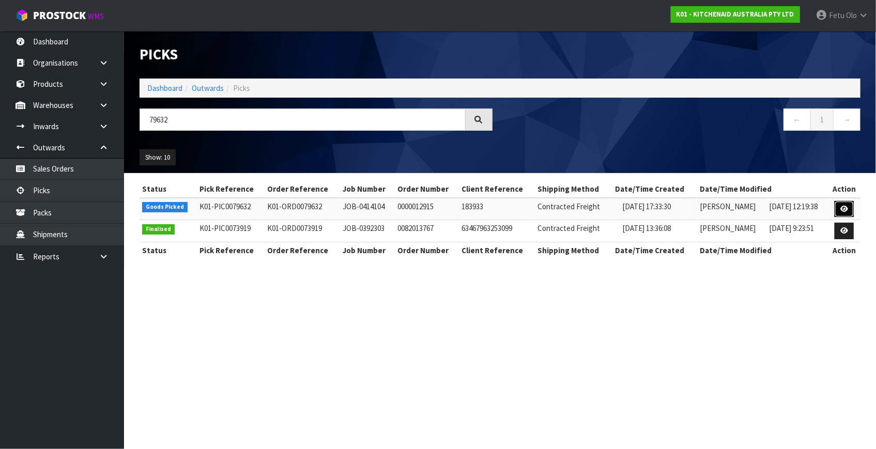
click at [845, 211] on icon at bounding box center [844, 209] width 8 height 7
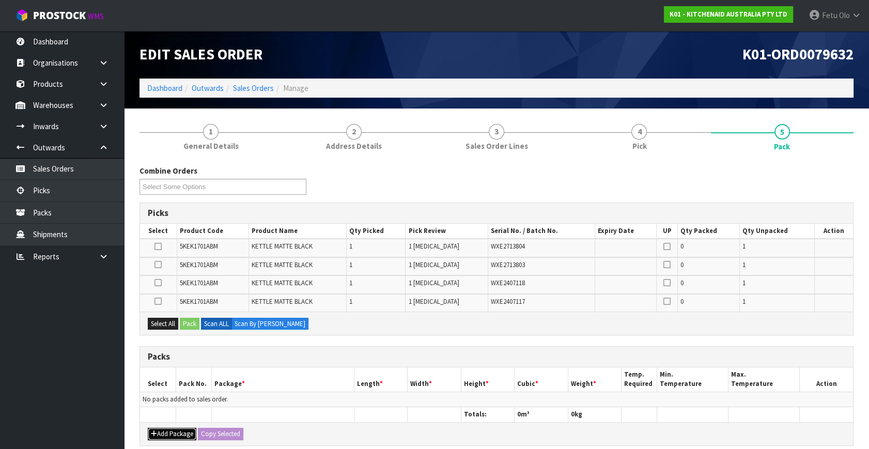
drag, startPoint x: 164, startPoint y: 434, endPoint x: 163, endPoint y: 414, distance: 20.7
click at [164, 433] on button "Add Package" at bounding box center [172, 434] width 49 height 12
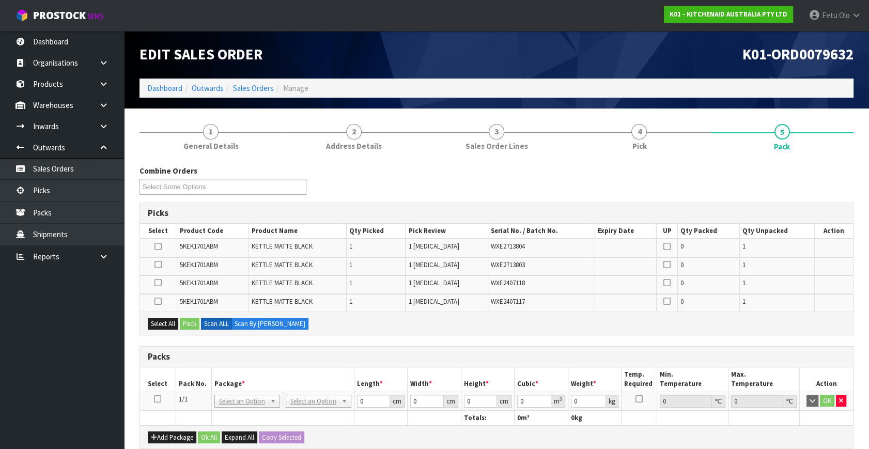
click at [159, 399] on icon at bounding box center [157, 399] width 7 height 1
click at [232, 374] on th "Package *" at bounding box center [282, 380] width 143 height 24
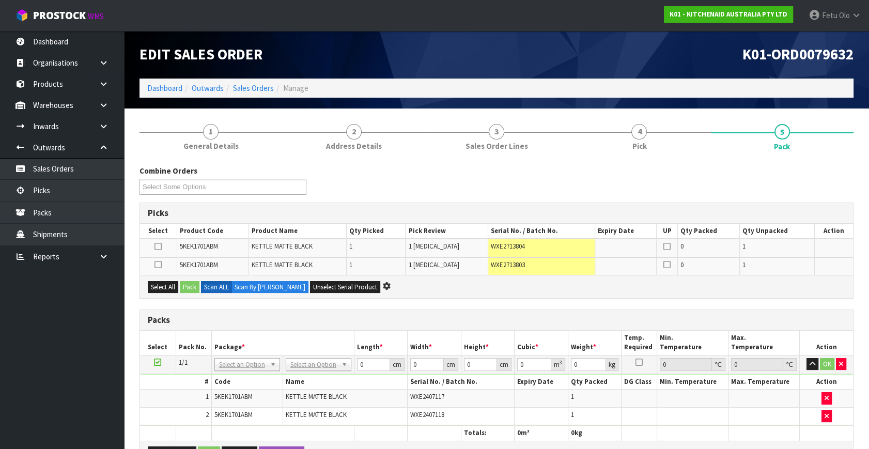
scroll to position [94, 0]
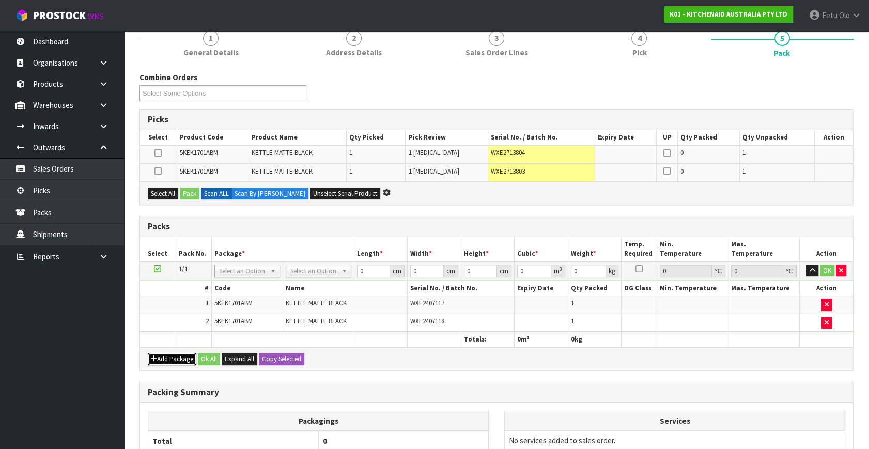
click at [164, 359] on button "Add Package" at bounding box center [172, 359] width 49 height 12
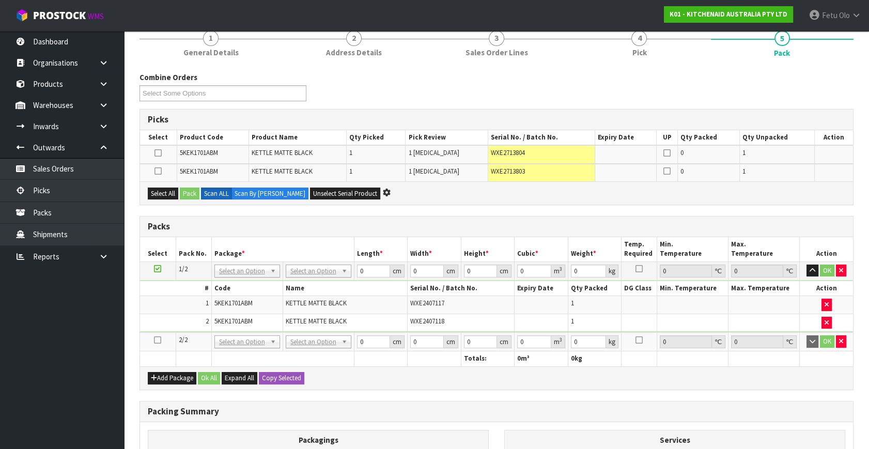
click at [155, 340] on icon at bounding box center [157, 340] width 7 height 1
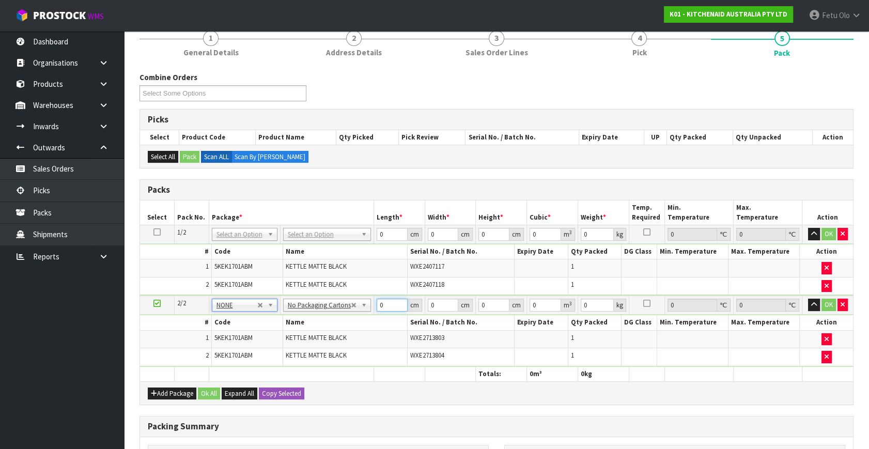
drag, startPoint x: 375, startPoint y: 311, endPoint x: 297, endPoint y: 364, distance: 94.2
click at [297, 364] on table "Select Pack No. Package * Length * Width * Height * Cubic * Weight * Temp. Requ…" at bounding box center [496, 291] width 713 height 181
type input "41"
type input "28"
type input "3"
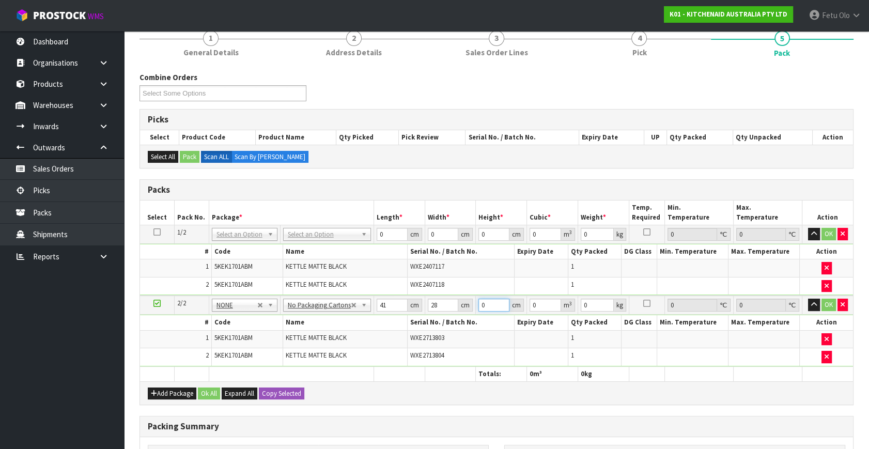
type input "0.003444"
type input "35"
type input "0.04018"
type input "35"
type input "6"
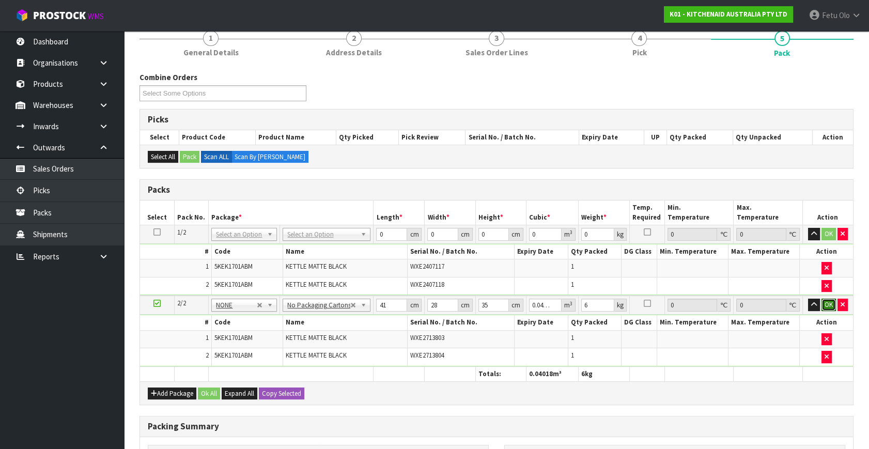
click button "OK" at bounding box center [829, 305] width 14 height 12
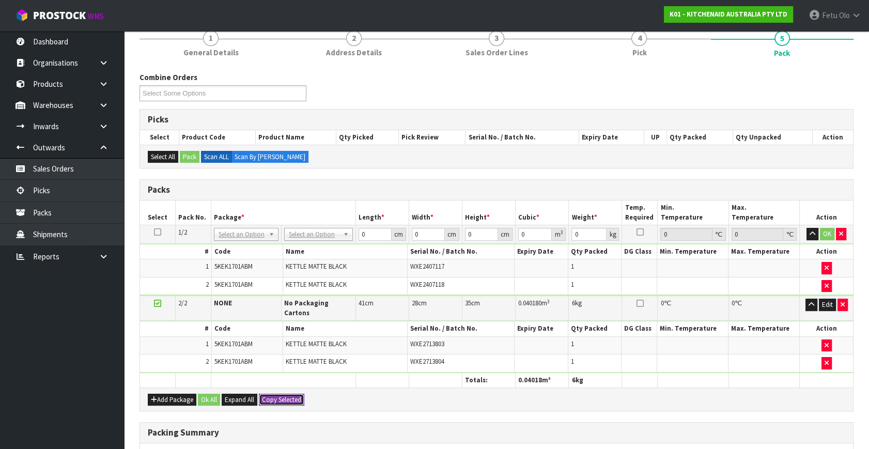
click at [284, 394] on button "Copy Selected" at bounding box center [281, 400] width 45 height 12
click at [284, 395] on span "Confirm" at bounding box center [273, 399] width 23 height 9
type input "41"
type input "28"
type input "35"
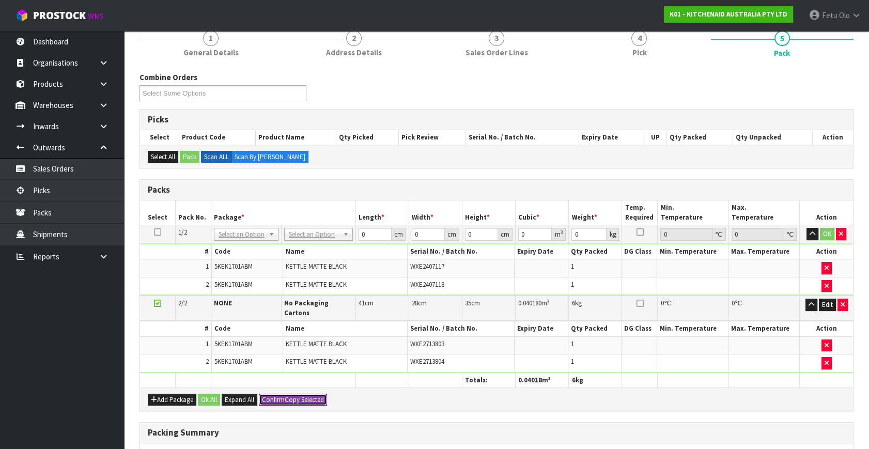
type input "0.04018"
type input "6"
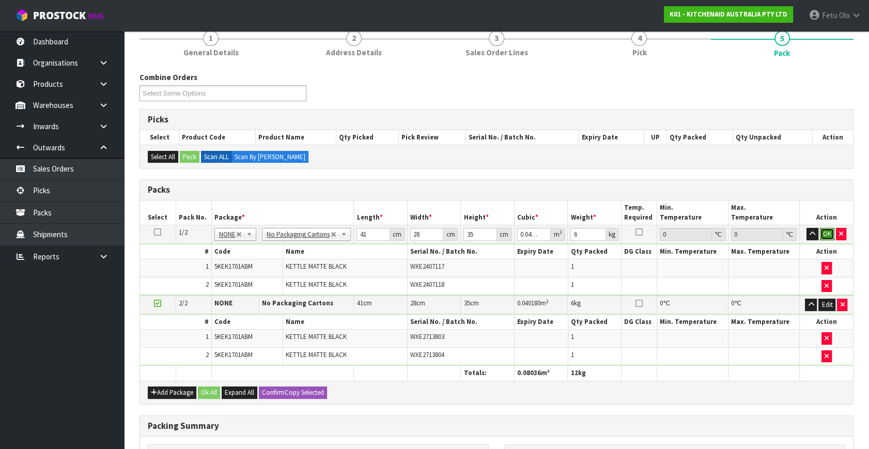
click at [830, 233] on button "OK" at bounding box center [827, 234] width 14 height 12
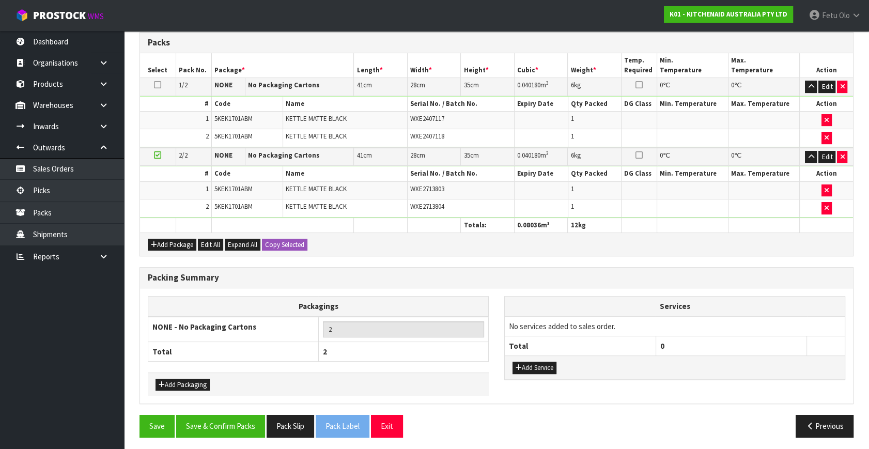
scroll to position [241, 0]
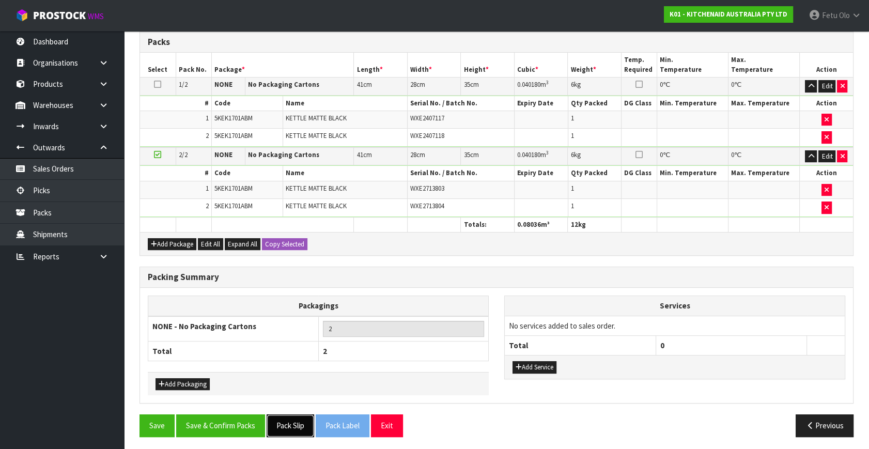
click at [292, 429] on button "Pack Slip" at bounding box center [291, 426] width 48 height 22
click at [213, 420] on button "Save & Confirm Packs" at bounding box center [220, 426] width 89 height 22
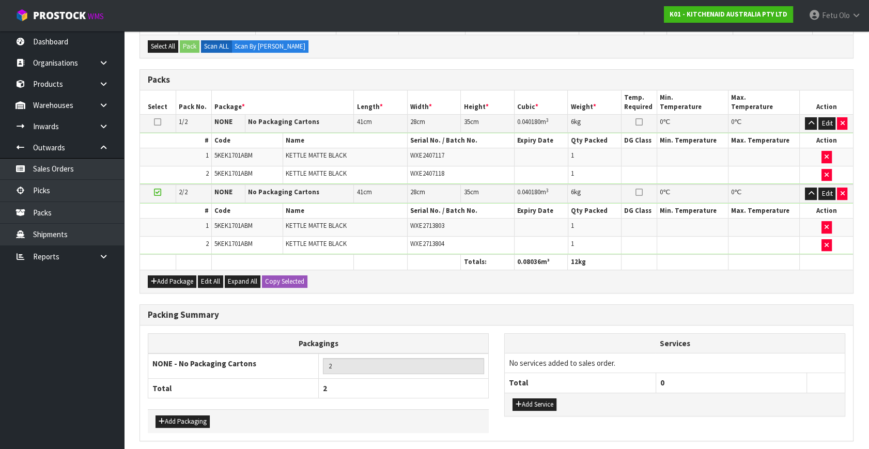
scroll to position [0, 0]
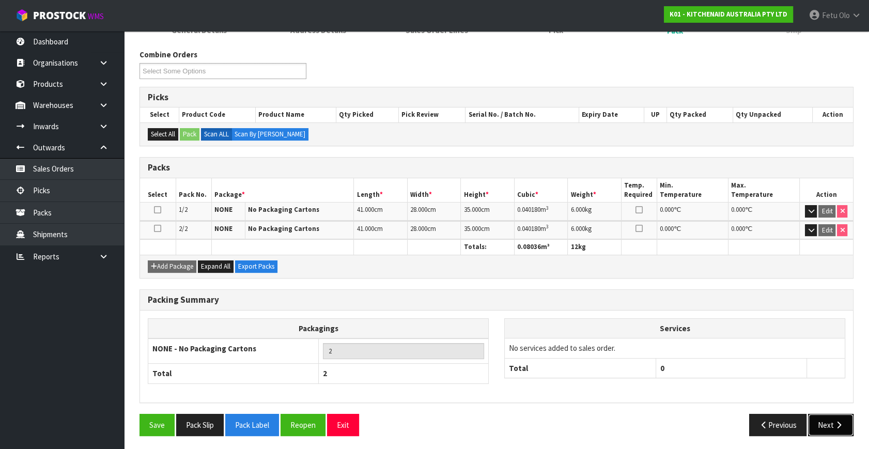
click at [835, 415] on button "Next" at bounding box center [830, 425] width 45 height 22
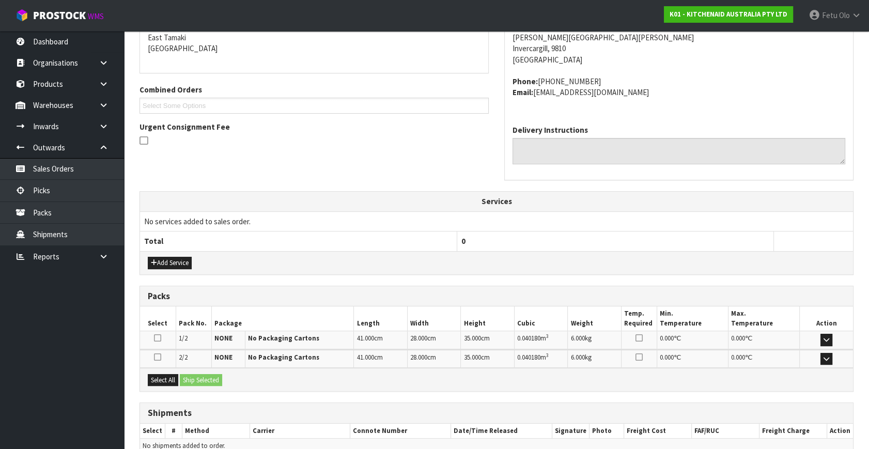
scroll to position [273, 0]
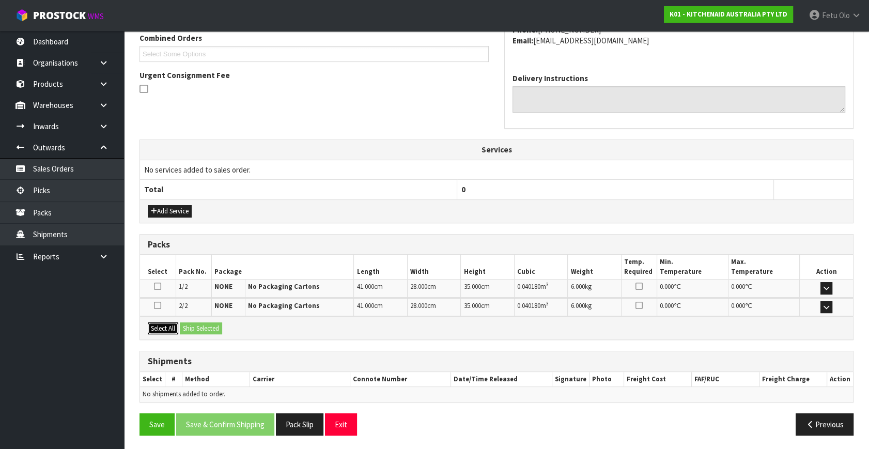
click at [162, 328] on button "Select All" at bounding box center [163, 329] width 30 height 12
click at [176, 327] on button "Select All" at bounding box center [163, 329] width 30 height 12
click at [191, 326] on button "Ship Selected" at bounding box center [201, 329] width 42 height 12
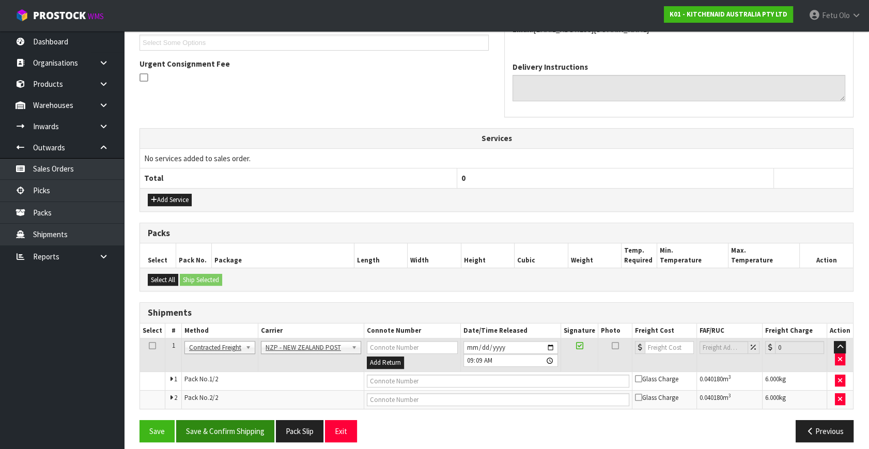
scroll to position [292, 0]
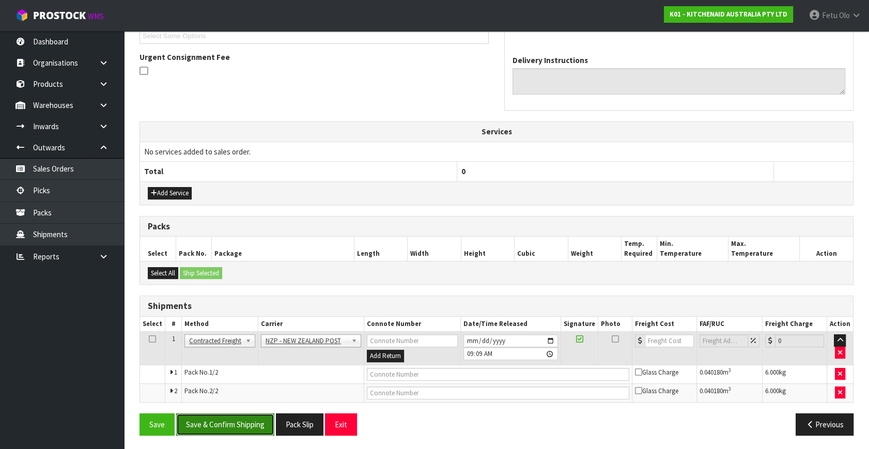
click at [232, 414] on button "Save & Confirm Shipping" at bounding box center [225, 425] width 98 height 22
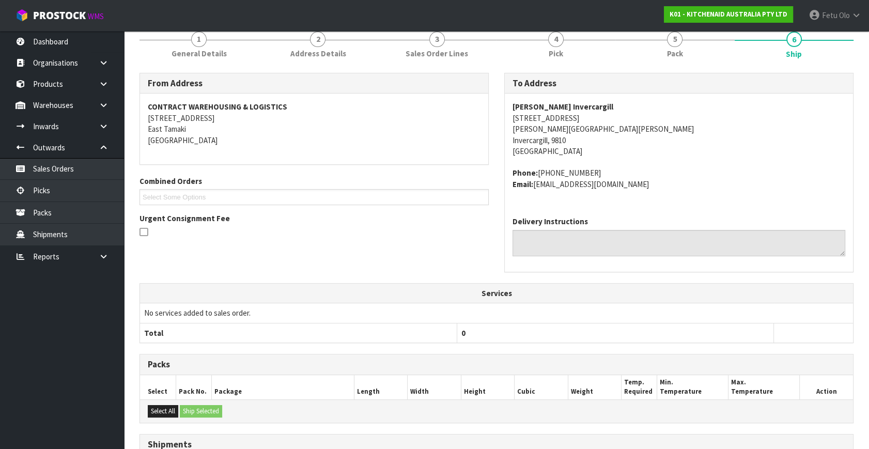
scroll to position [276, 0]
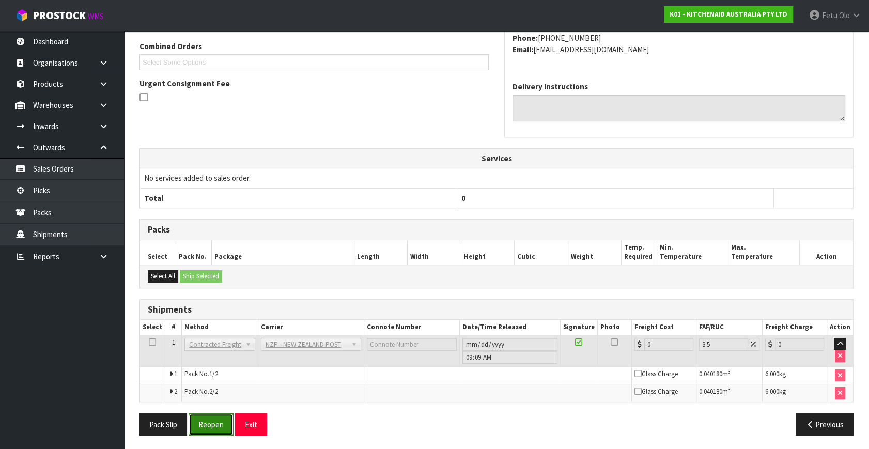
click at [198, 425] on button "Reopen" at bounding box center [211, 425] width 45 height 22
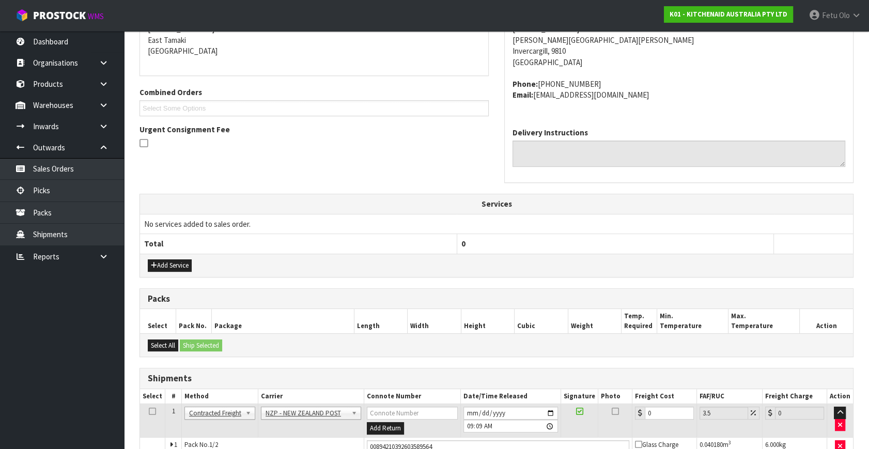
scroll to position [235, 0]
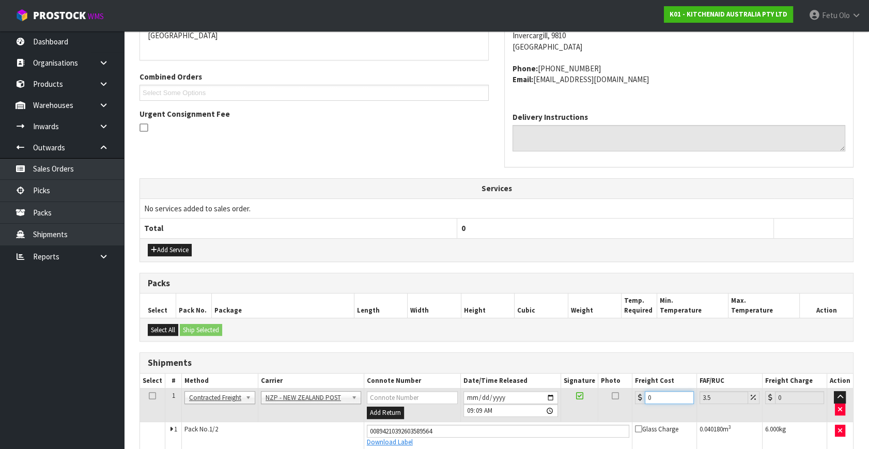
drag, startPoint x: 663, startPoint y: 392, endPoint x: 591, endPoint y: 429, distance: 81.4
click at [591, 429] on tbody "1 Client Local Pickup Customer Local Pickup Company Freight Contracted Freight …" at bounding box center [496, 429] width 713 height 80
type input "2"
type input "2.07"
type input "23"
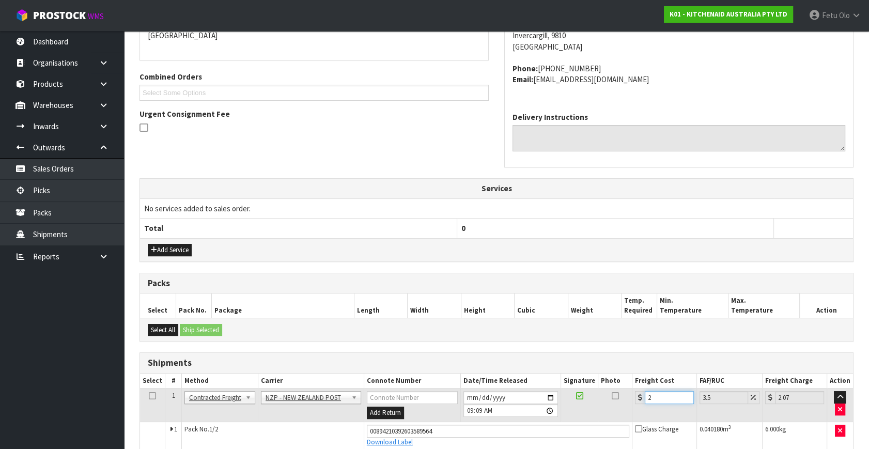
type input "23.8"
type input "23.2"
type input "24.01"
type input "23.22"
type input "24.03"
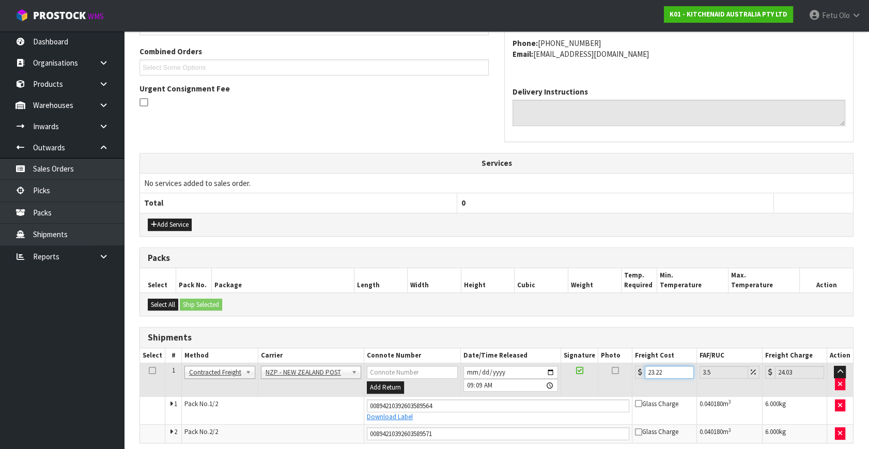
scroll to position [301, 0]
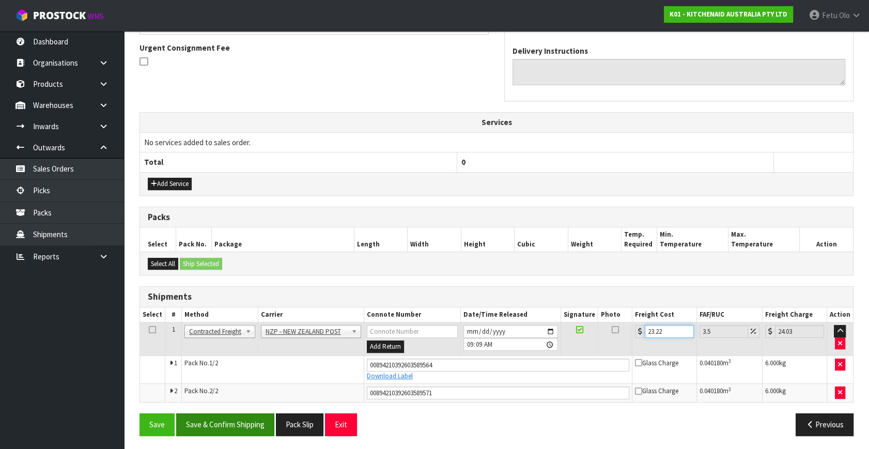
type input "23.22"
click at [224, 419] on button "Save & Confirm Shipping" at bounding box center [225, 425] width 98 height 22
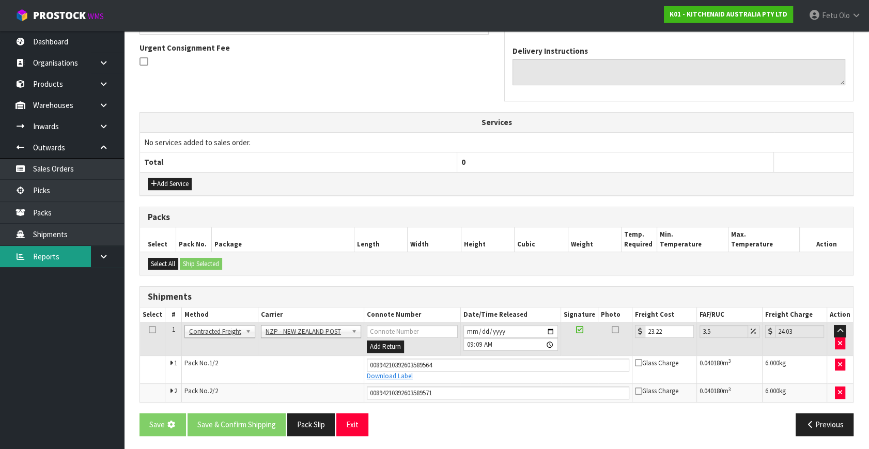
scroll to position [0, 0]
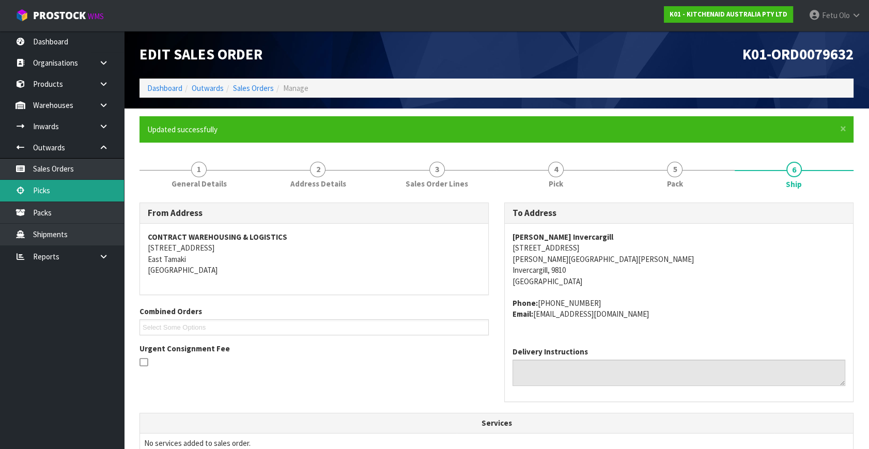
click at [62, 191] on link "Picks" at bounding box center [62, 190] width 124 height 21
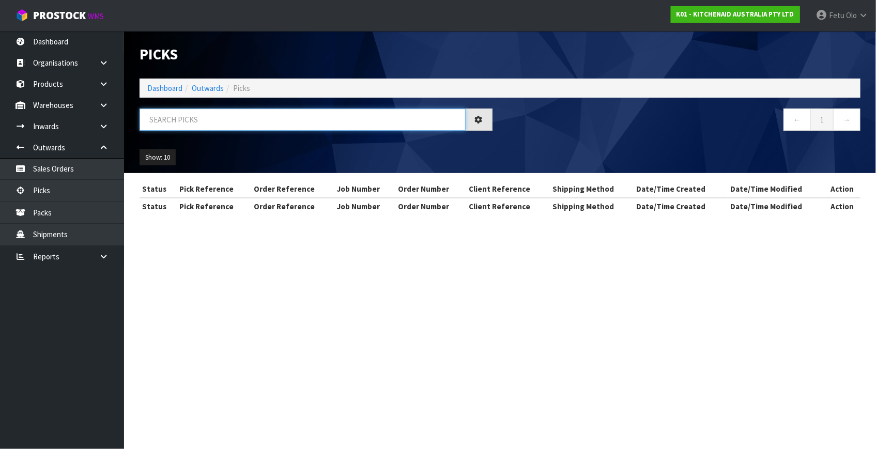
click at [241, 115] on input "text" at bounding box center [303, 120] width 326 height 22
type input "79657"
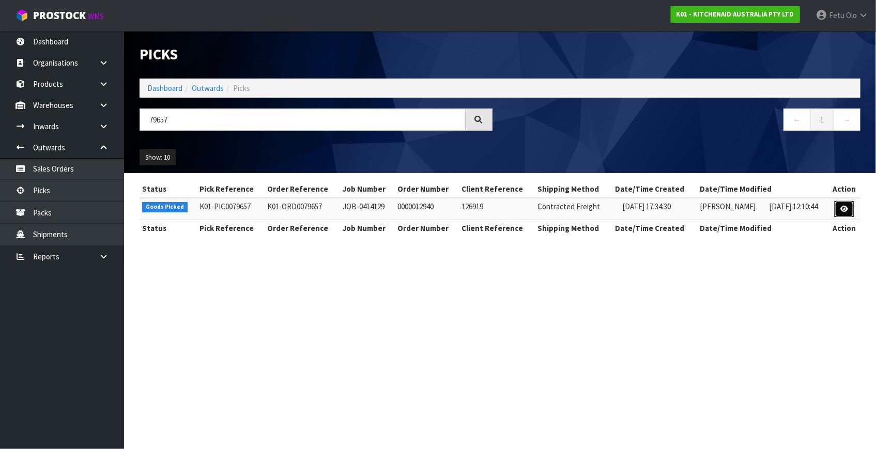
click at [845, 207] on icon at bounding box center [844, 209] width 8 height 7
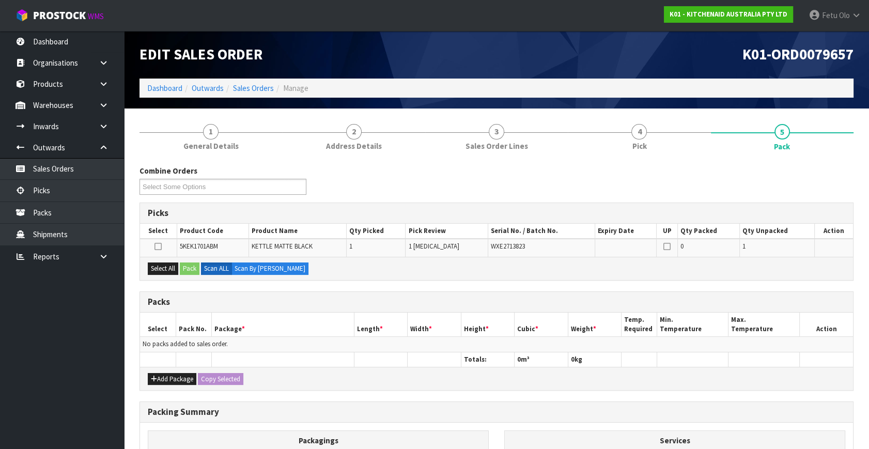
click at [317, 302] on h3 "Packs" at bounding box center [497, 302] width 698 height 10
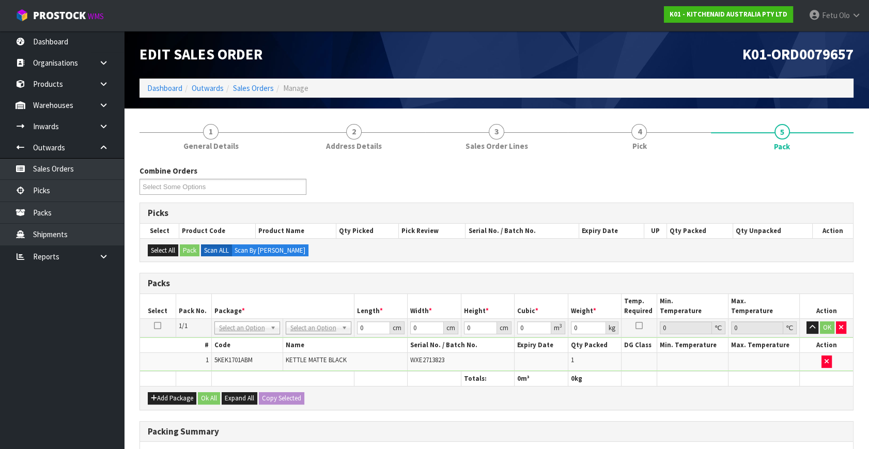
click at [314, 305] on th "Package *" at bounding box center [282, 306] width 143 height 24
drag, startPoint x: 317, startPoint y: 305, endPoint x: 336, endPoint y: 317, distance: 21.8
click at [329, 310] on th "Package *" at bounding box center [282, 306] width 143 height 24
click at [235, 338] on input "text" at bounding box center [247, 341] width 60 height 13
type input "011-084"
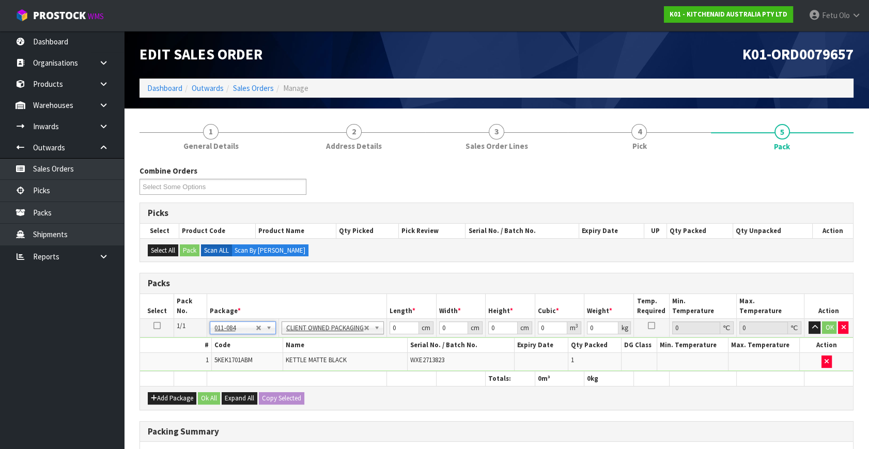
type input "2"
drag, startPoint x: 379, startPoint y: 332, endPoint x: 226, endPoint y: 414, distance: 173.6
click at [226, 414] on div "Combine Orders K01-ORD0079301 K01-ORD0079449 K01-ORD0079554 K01-ORD0079626 K01-…" at bounding box center [497, 382] width 714 height 434
type input "30"
type input "26"
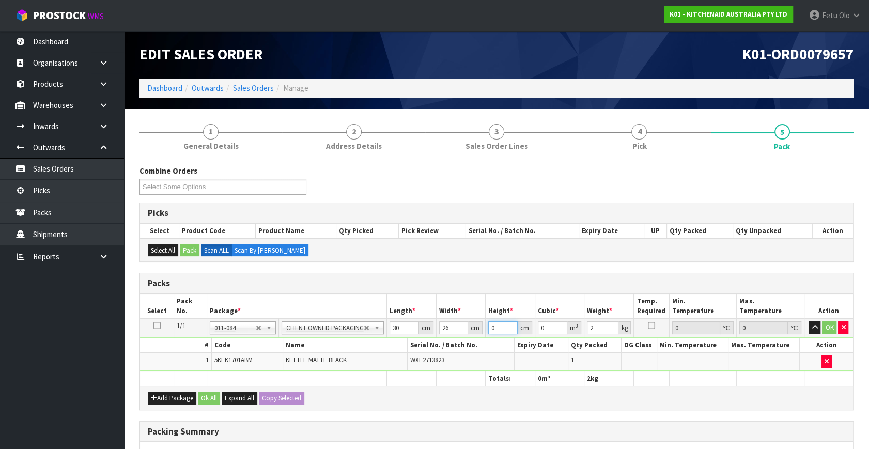
type input "3"
type input "0.00234"
type input "35"
type input "0.0273"
type input "35"
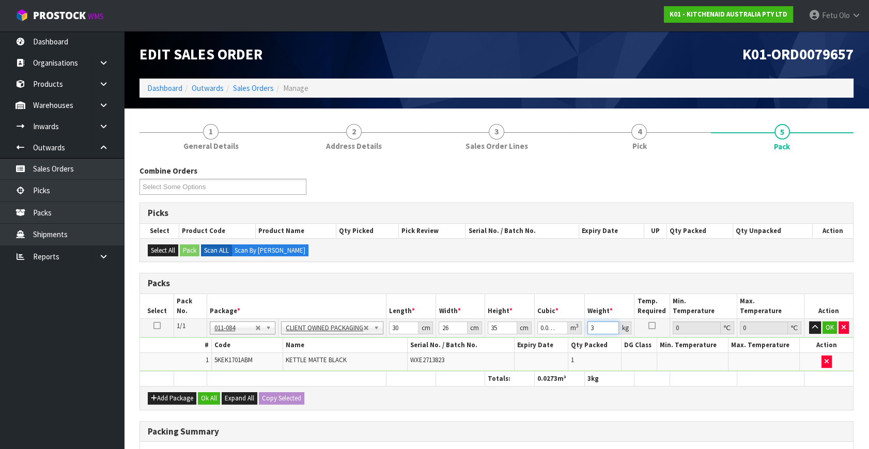
type input "3"
click button "OK" at bounding box center [830, 328] width 14 height 12
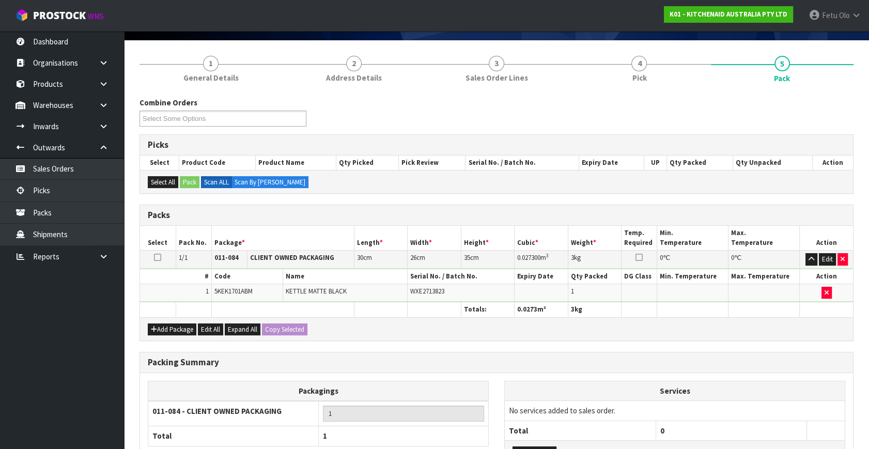
scroll to position [154, 0]
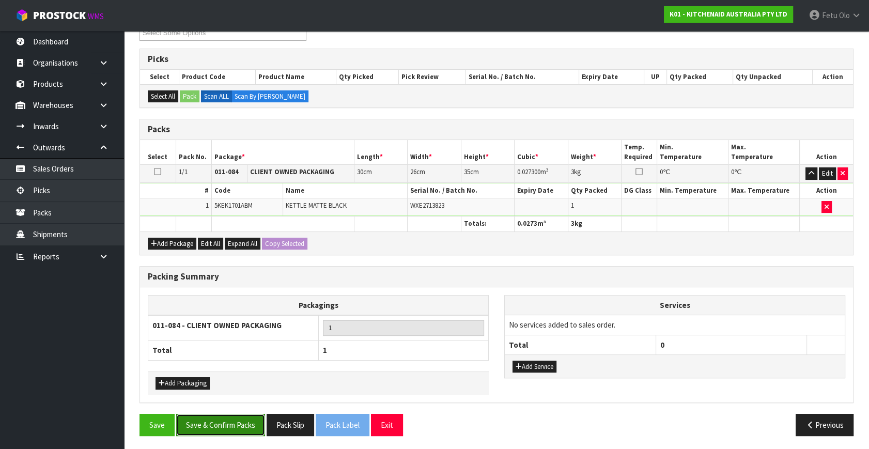
click at [224, 424] on button "Save & Confirm Packs" at bounding box center [220, 425] width 89 height 22
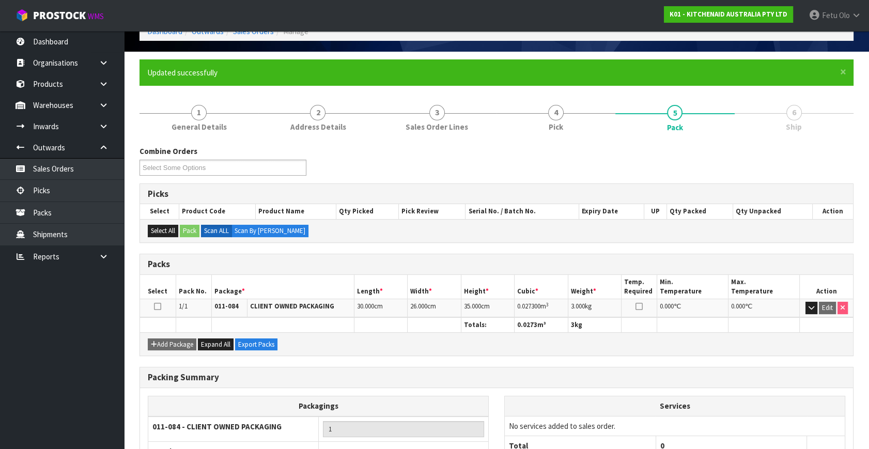
scroll to position [135, 0]
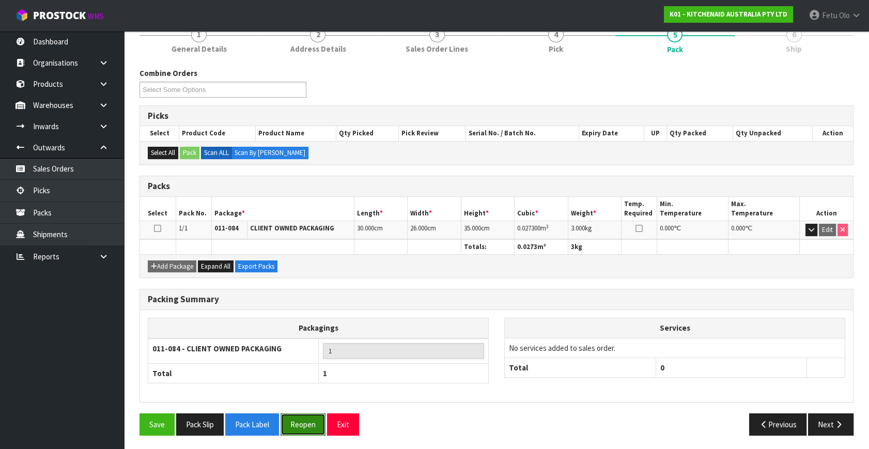
drag, startPoint x: 304, startPoint y: 425, endPoint x: 296, endPoint y: 420, distance: 10.2
click at [304, 425] on button "Reopen" at bounding box center [303, 425] width 45 height 22
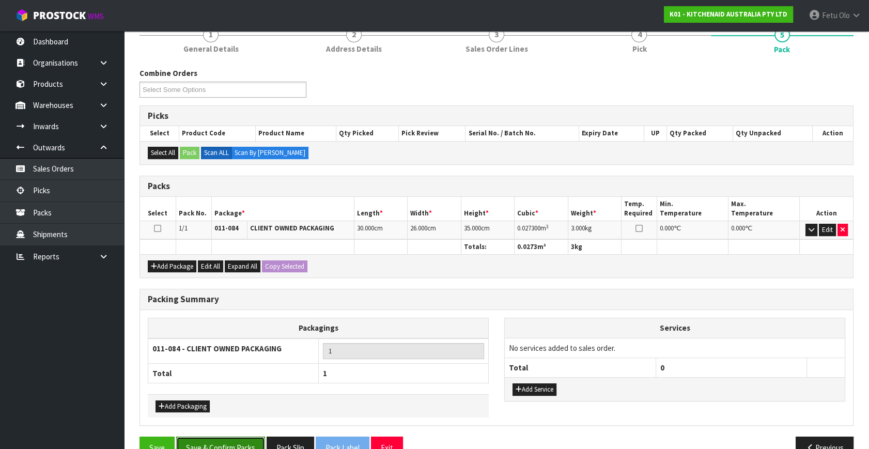
click at [224, 440] on button "Save & Confirm Packs" at bounding box center [220, 448] width 89 height 22
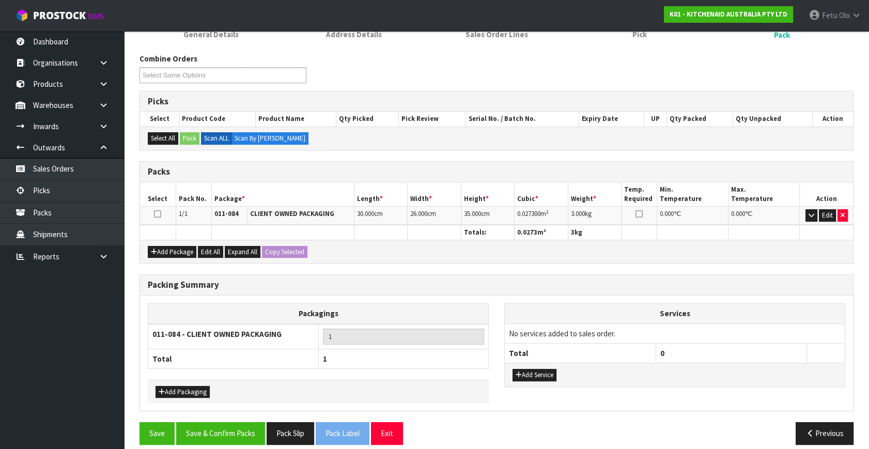
scroll to position [135, 0]
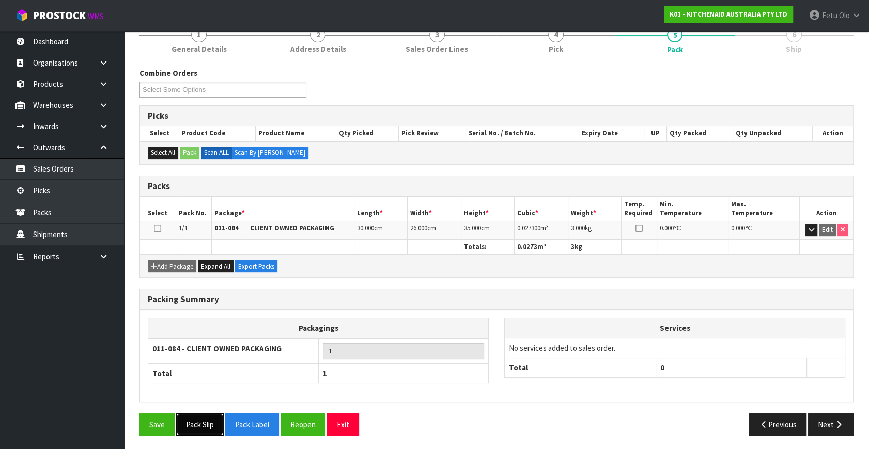
click at [218, 421] on button "Pack Slip" at bounding box center [200, 425] width 48 height 22
click at [843, 423] on icon "button" at bounding box center [839, 425] width 10 height 8
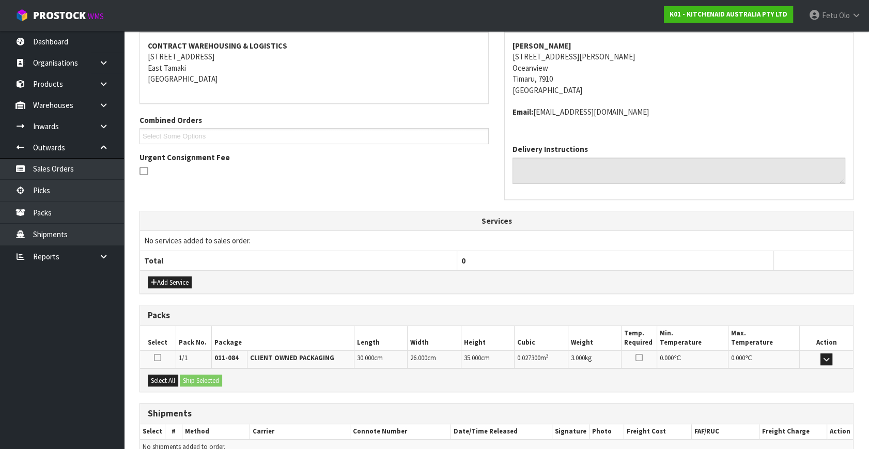
scroll to position [243, 0]
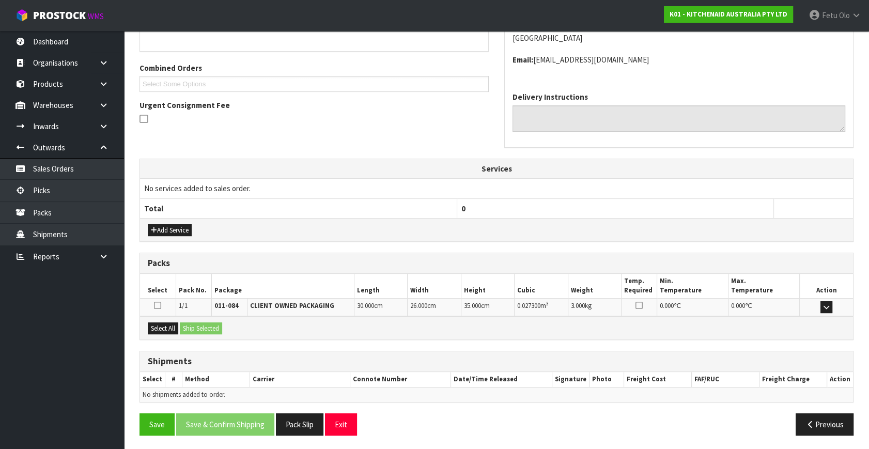
click at [167, 318] on div "Select All Ship Selected" at bounding box center [496, 327] width 713 height 23
click at [167, 324] on button "Select All" at bounding box center [163, 329] width 30 height 12
click at [189, 324] on button "Ship Selected" at bounding box center [201, 329] width 42 height 12
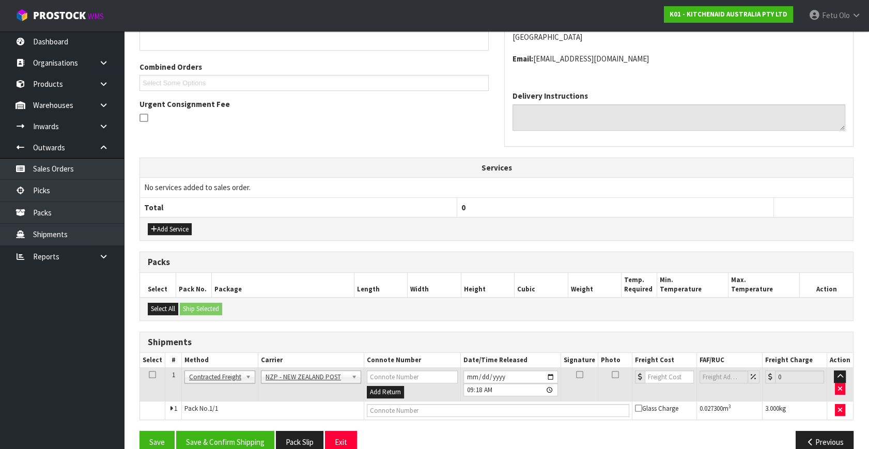
scroll to position [262, 0]
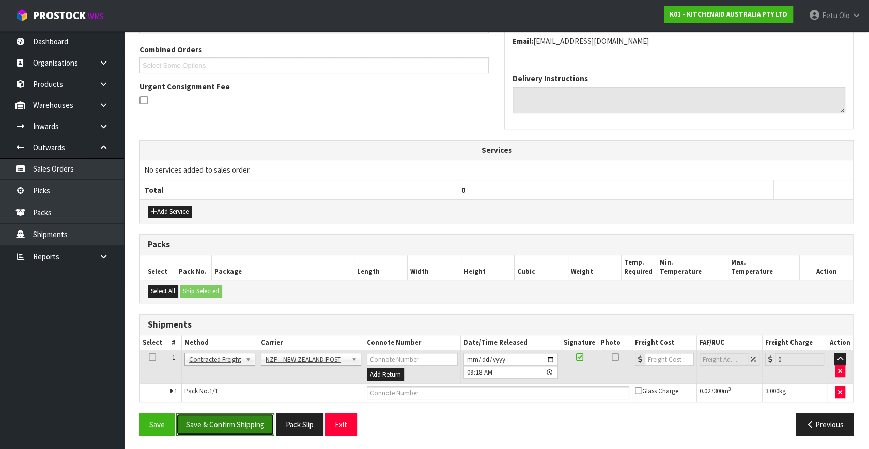
click at [217, 424] on button "Save & Confirm Shipping" at bounding box center [225, 425] width 98 height 22
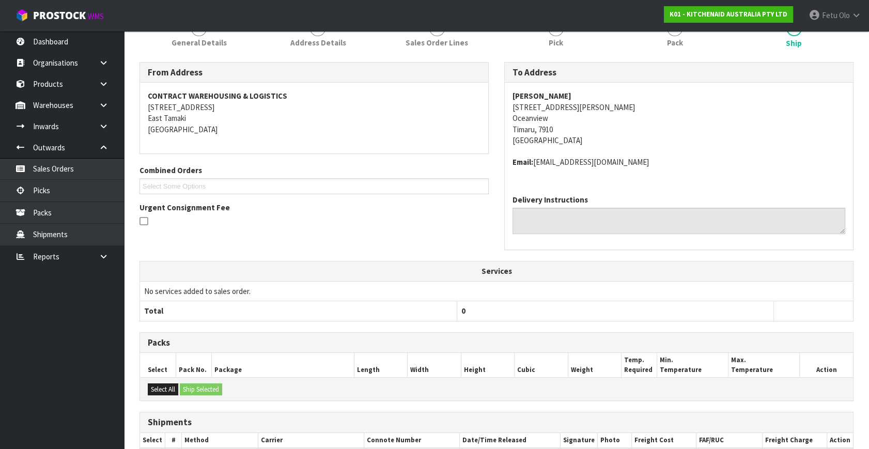
scroll to position [248, 0]
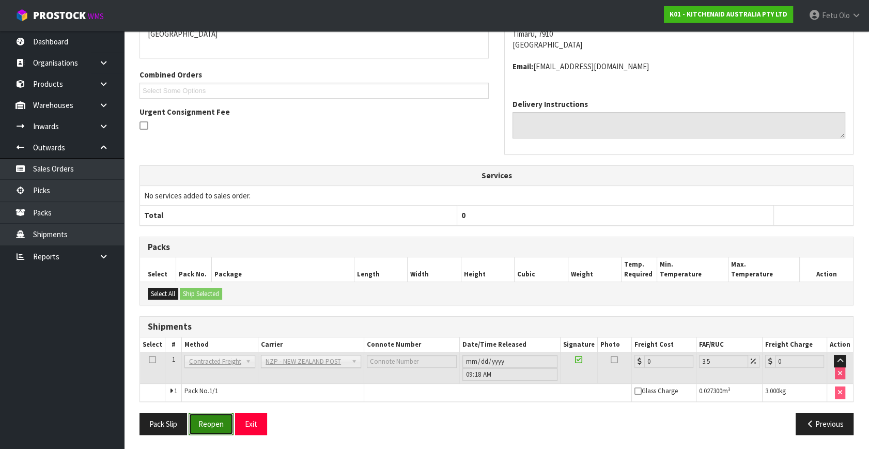
drag, startPoint x: 207, startPoint y: 424, endPoint x: 213, endPoint y: 423, distance: 6.2
click at [207, 424] on button "Reopen" at bounding box center [211, 424] width 45 height 22
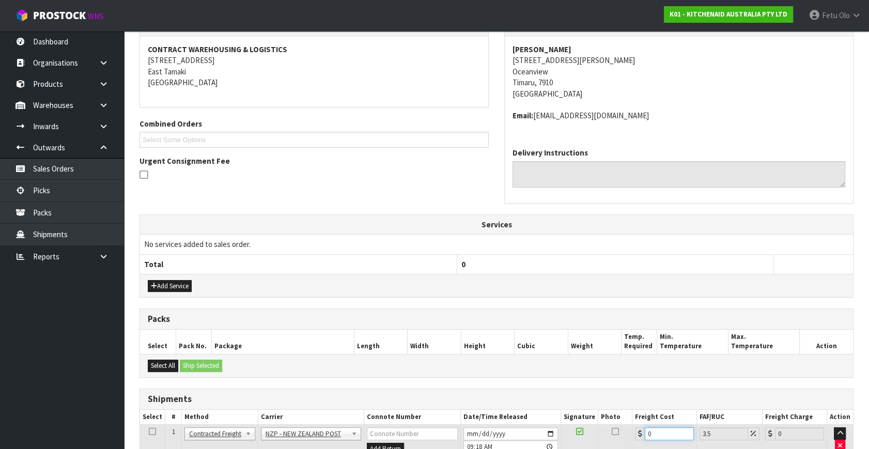
scroll to position [271, 0]
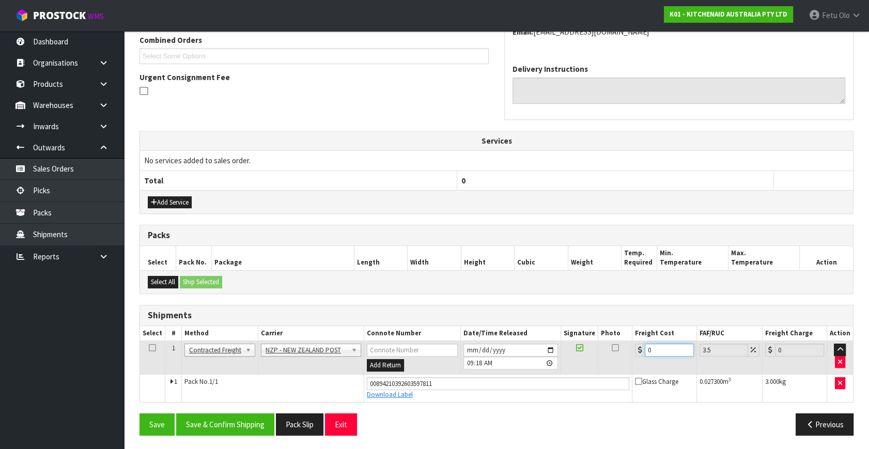
drag, startPoint x: 656, startPoint y: 432, endPoint x: 571, endPoint y: 457, distance: 89.3
type input "1"
type input "1.03"
type input "11"
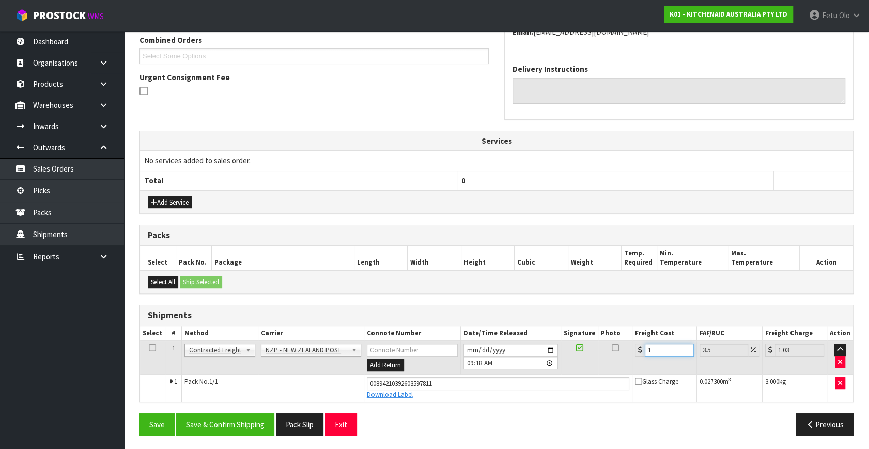
type input "11.38"
type input "11.6"
type input "12.01"
type input "11.61"
type input "12.02"
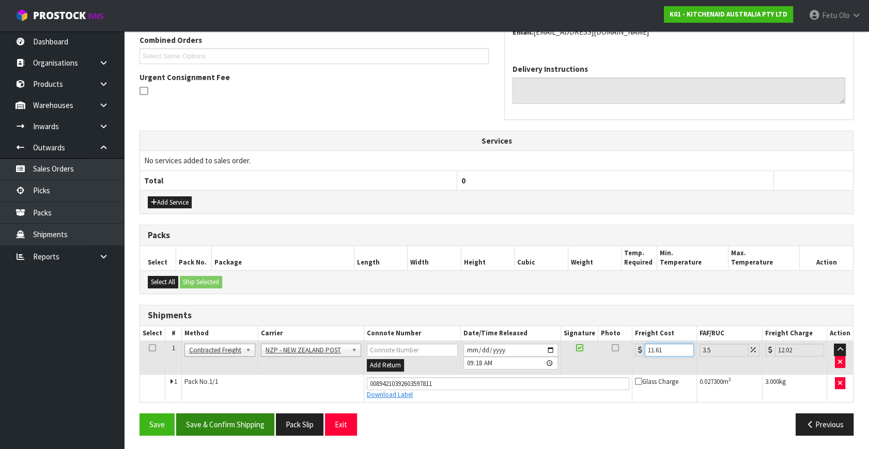
type input "11.61"
click at [238, 425] on button "Save & Confirm Shipping" at bounding box center [225, 425] width 98 height 22
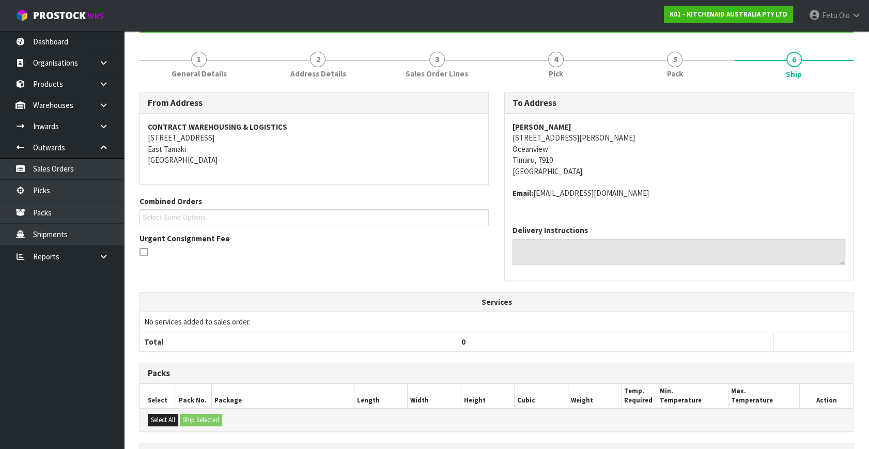
scroll to position [243, 0]
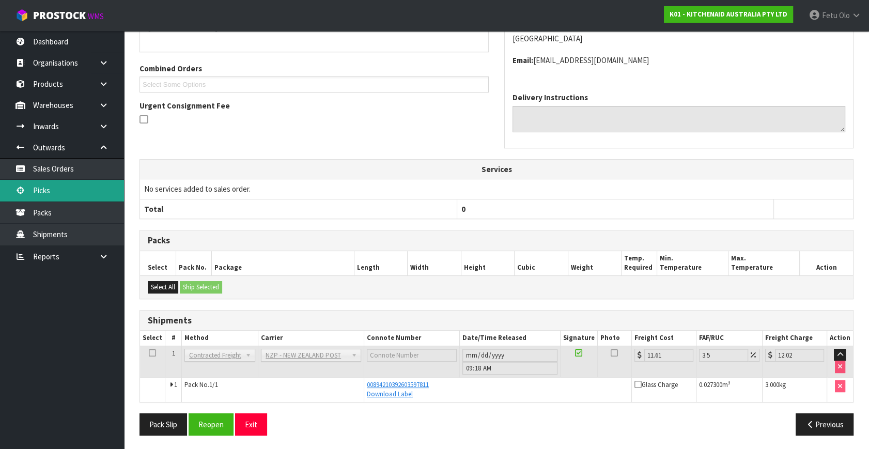
click at [56, 199] on link "Picks" at bounding box center [62, 190] width 124 height 21
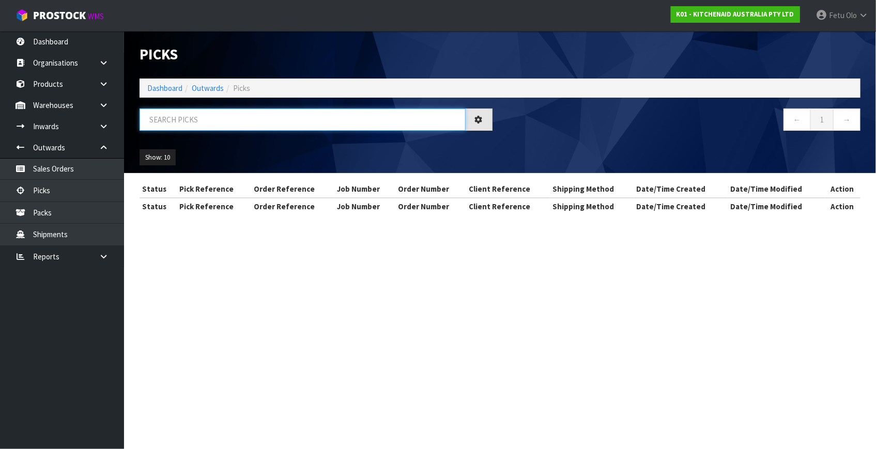
click at [205, 123] on input "text" at bounding box center [303, 120] width 326 height 22
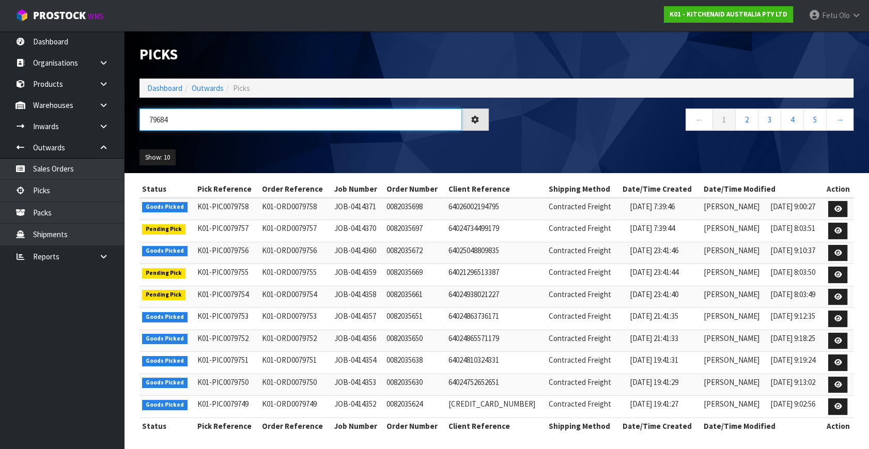
type input "79684"
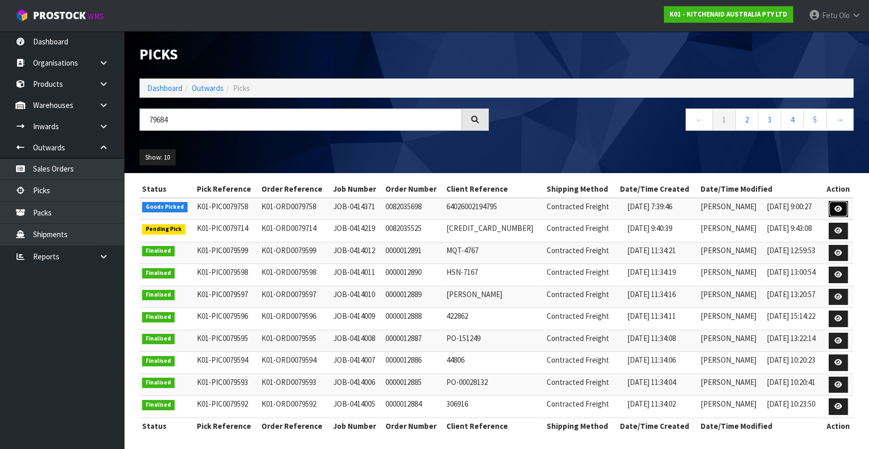
click at [840, 207] on icon at bounding box center [839, 209] width 8 height 7
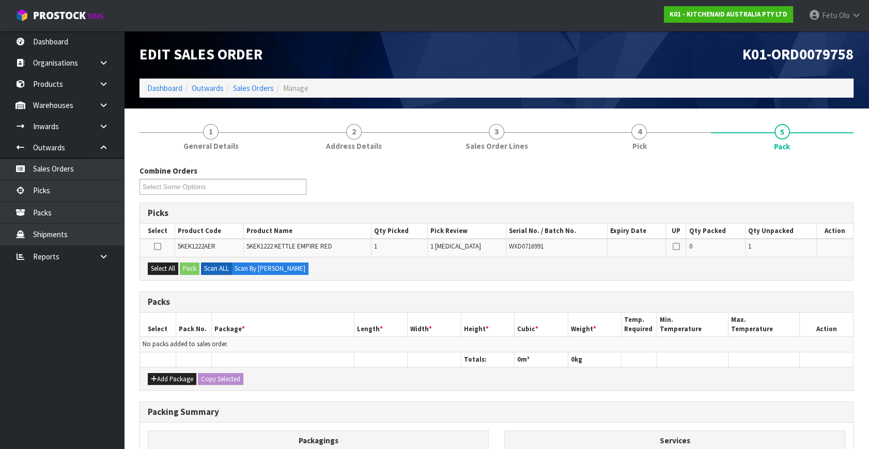
click at [248, 339] on td "No packs added to sales order." at bounding box center [496, 344] width 713 height 15
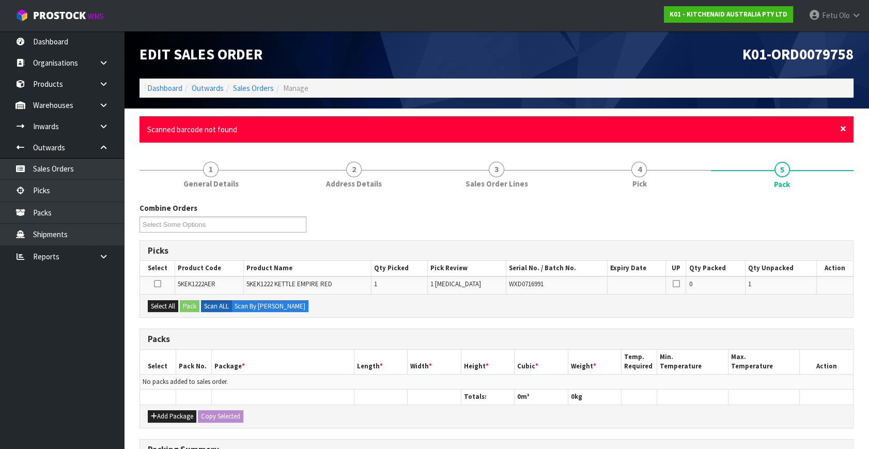
click at [843, 131] on span "×" at bounding box center [843, 128] width 6 height 14
click at [844, 129] on span "×" at bounding box center [843, 128] width 6 height 14
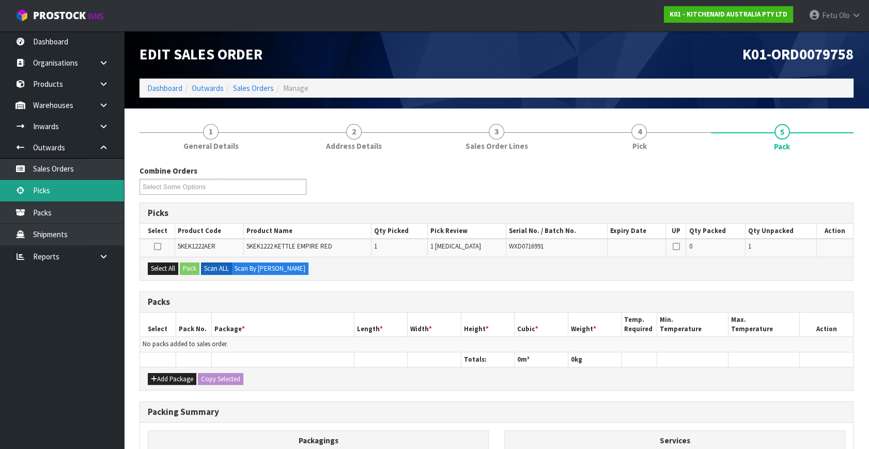
drag, startPoint x: 39, startPoint y: 188, endPoint x: 113, endPoint y: 181, distance: 74.7
click at [40, 188] on link "Picks" at bounding box center [62, 190] width 124 height 21
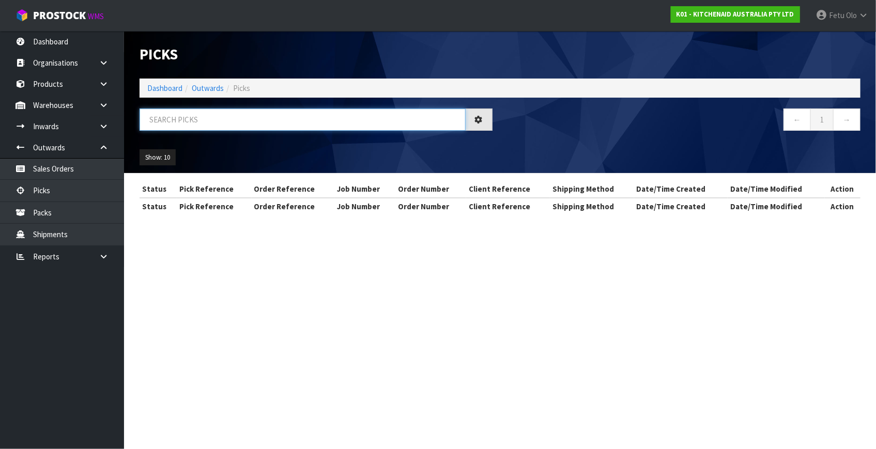
click at [214, 126] on input "text" at bounding box center [303, 120] width 326 height 22
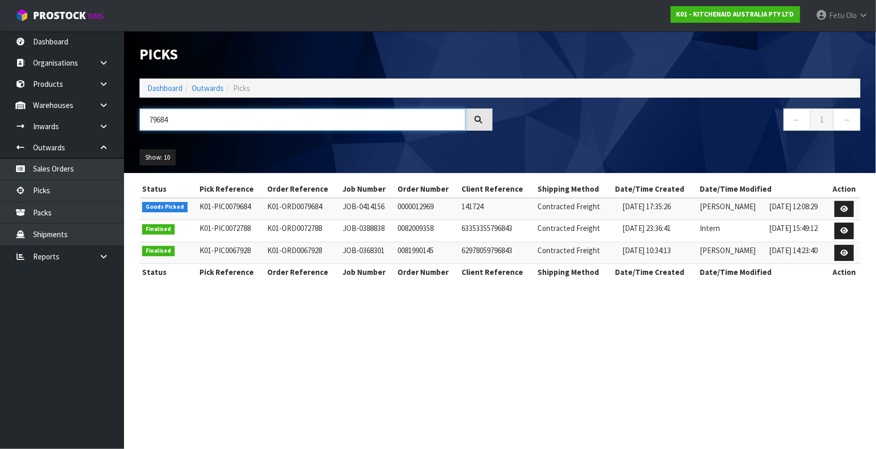
type input "79684"
click at [839, 204] on link at bounding box center [844, 209] width 19 height 17
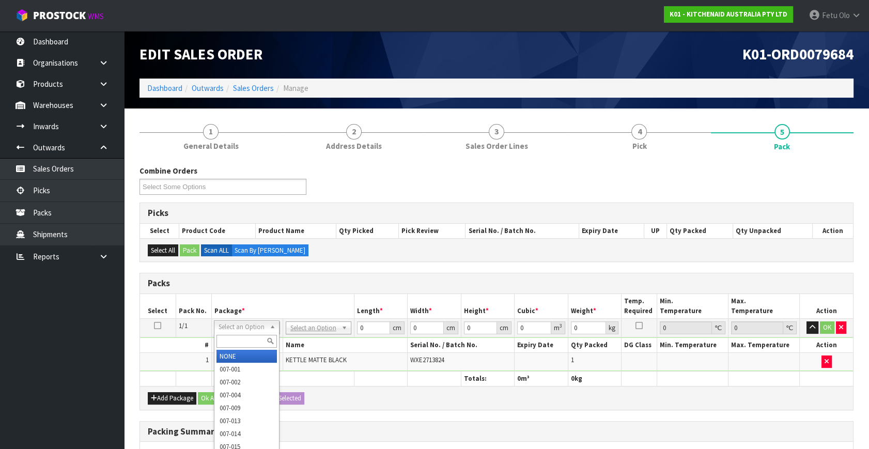
click at [234, 338] on input "text" at bounding box center [247, 341] width 60 height 13
type input "011"
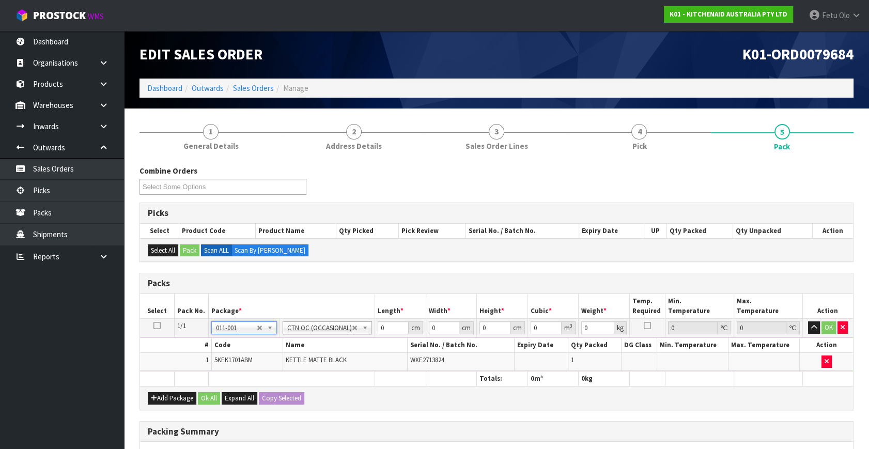
type input "2"
drag, startPoint x: 386, startPoint y: 328, endPoint x: 324, endPoint y: 344, distance: 64.6
click at [324, 344] on tbody "1/1 NONE 007-001 007-002 007-004 007-009 007-013 007-014 007-015 007-017 007-01…" at bounding box center [496, 345] width 713 height 53
type input "41"
type input "28"
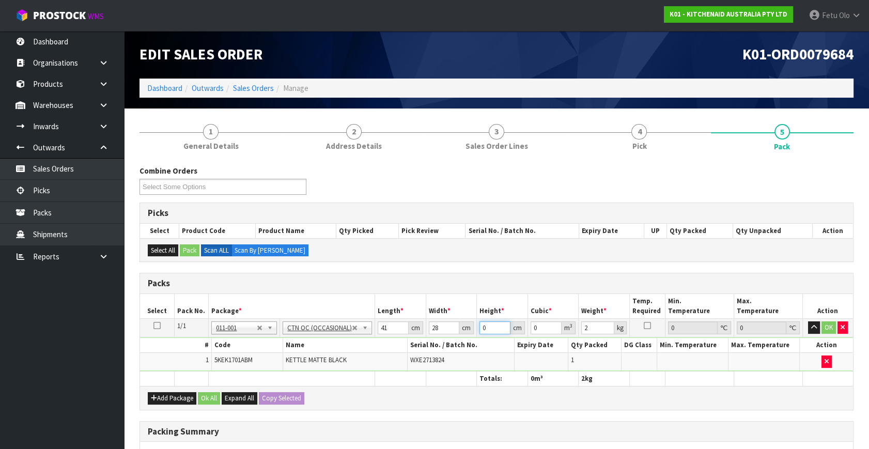
type input "2"
type input "0.002296"
type input "23"
type input "0.026404"
type input "23"
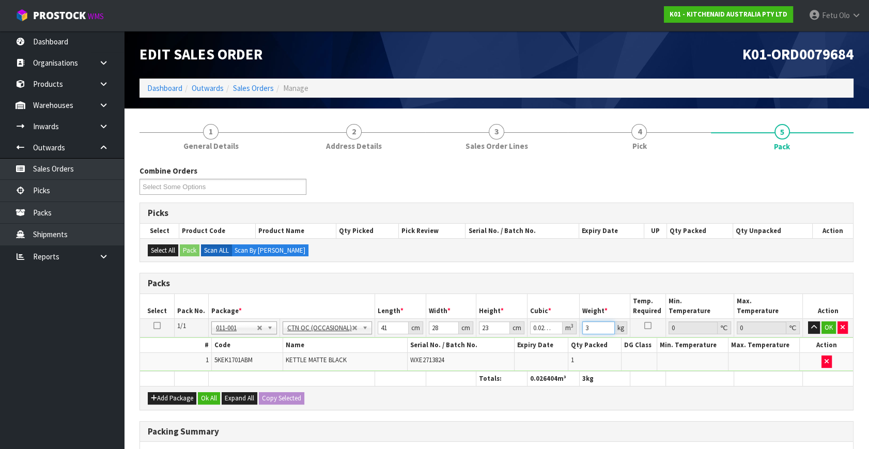
type input "3"
click button "OK" at bounding box center [829, 328] width 14 height 12
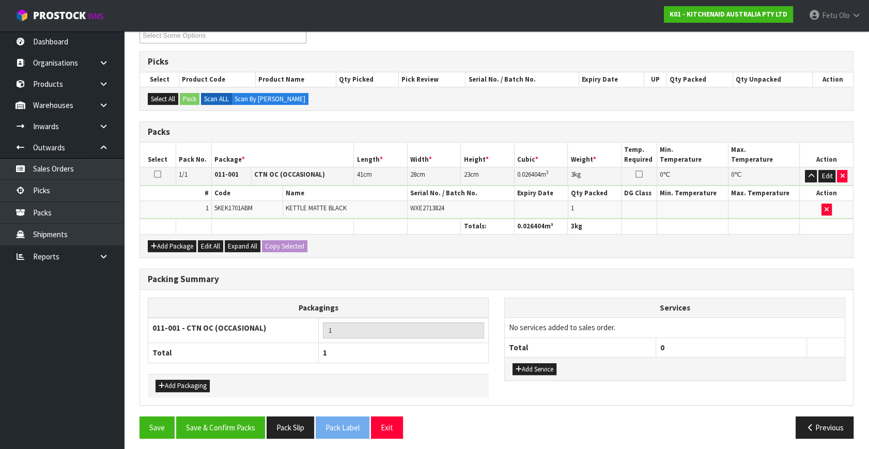
scroll to position [154, 0]
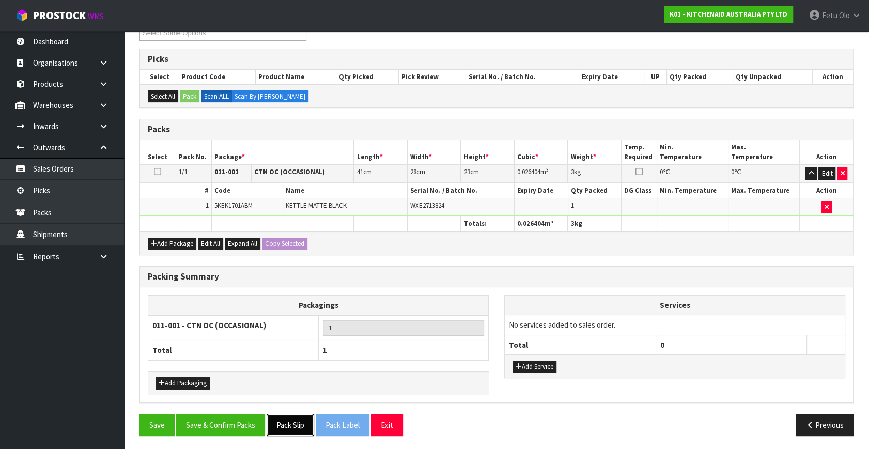
click at [298, 418] on button "Pack Slip" at bounding box center [291, 425] width 48 height 22
drag, startPoint x: 207, startPoint y: 414, endPoint x: 221, endPoint y: 422, distance: 16.7
click at [207, 414] on button "Save & Confirm Packs" at bounding box center [220, 425] width 89 height 22
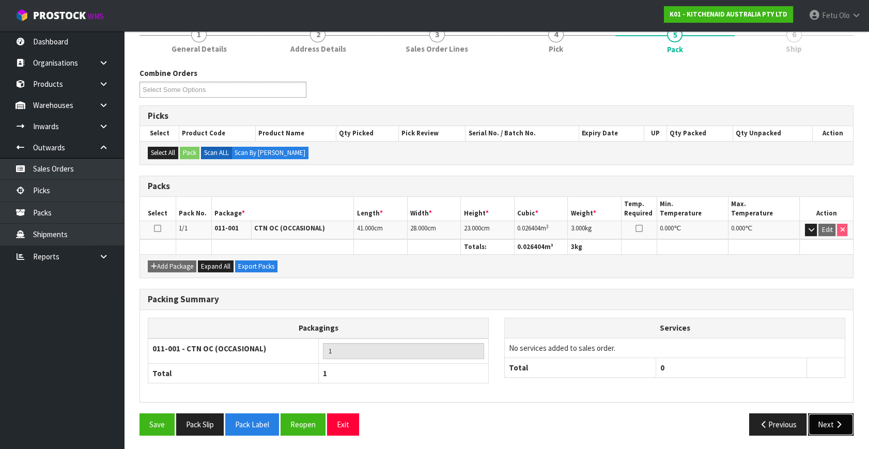
click at [817, 417] on button "Next" at bounding box center [830, 425] width 45 height 22
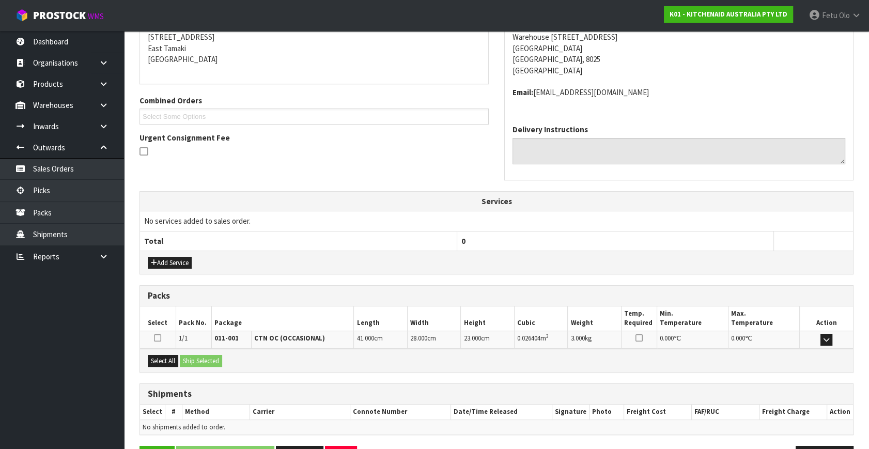
scroll to position [243, 0]
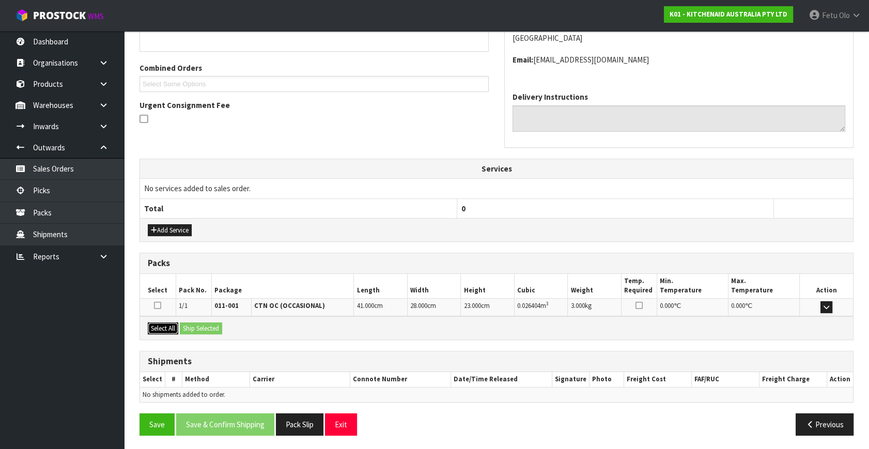
click at [166, 323] on button "Select All" at bounding box center [163, 329] width 30 height 12
click at [207, 326] on button "Ship Selected" at bounding box center [201, 329] width 42 height 12
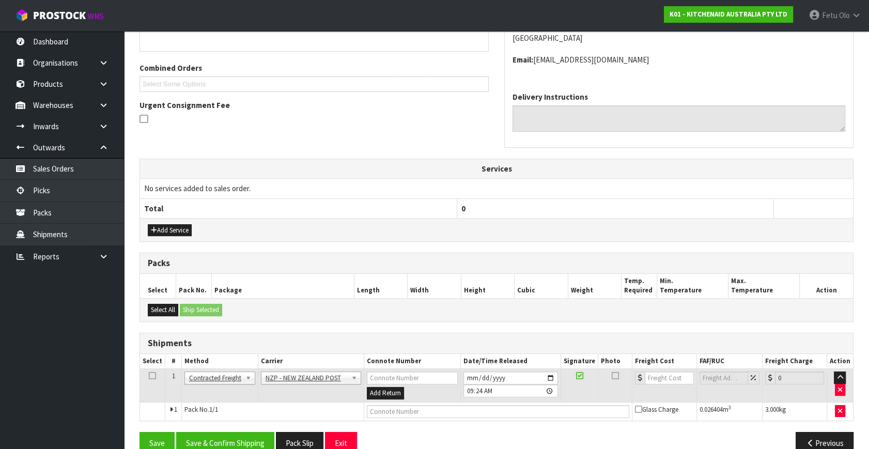
scroll to position [262, 0]
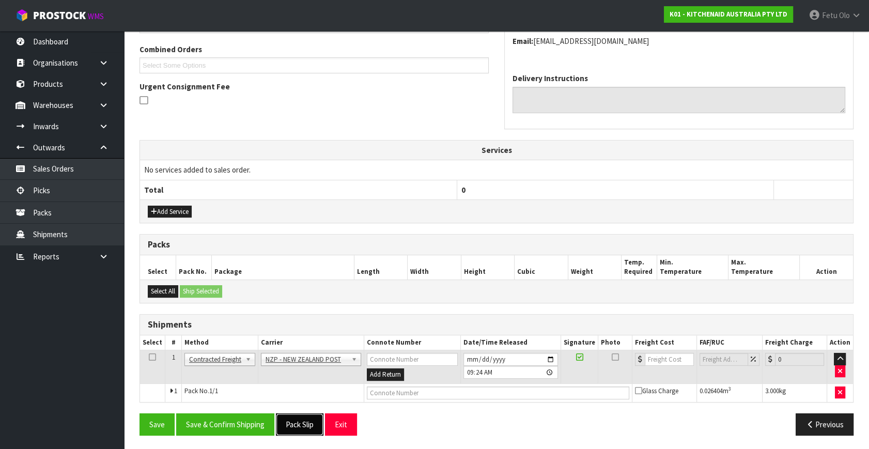
click at [299, 419] on button "Pack Slip" at bounding box center [300, 425] width 48 height 22
click at [251, 421] on button "Save & Confirm Shipping" at bounding box center [225, 425] width 98 height 22
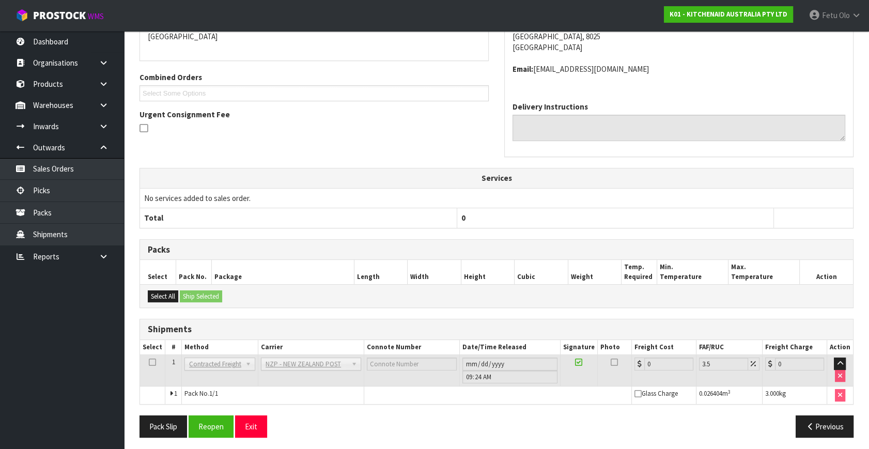
scroll to position [248, 0]
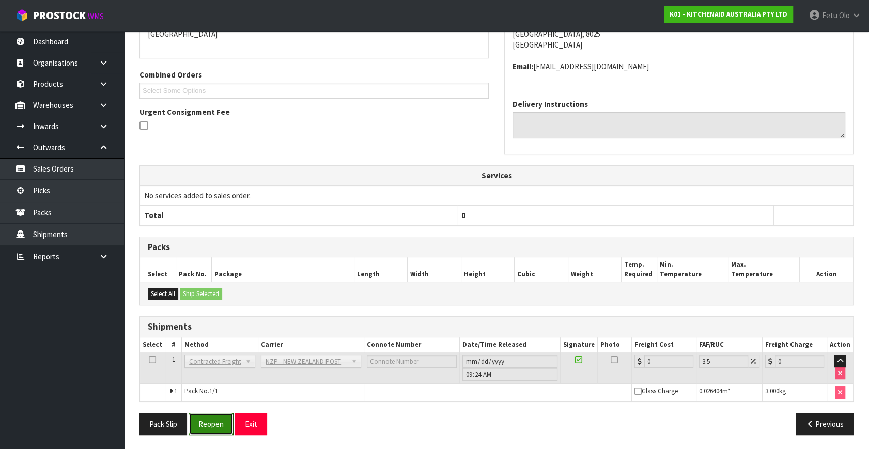
drag, startPoint x: 202, startPoint y: 411, endPoint x: 223, endPoint y: 394, distance: 27.9
click at [202, 413] on button "Reopen" at bounding box center [211, 424] width 45 height 22
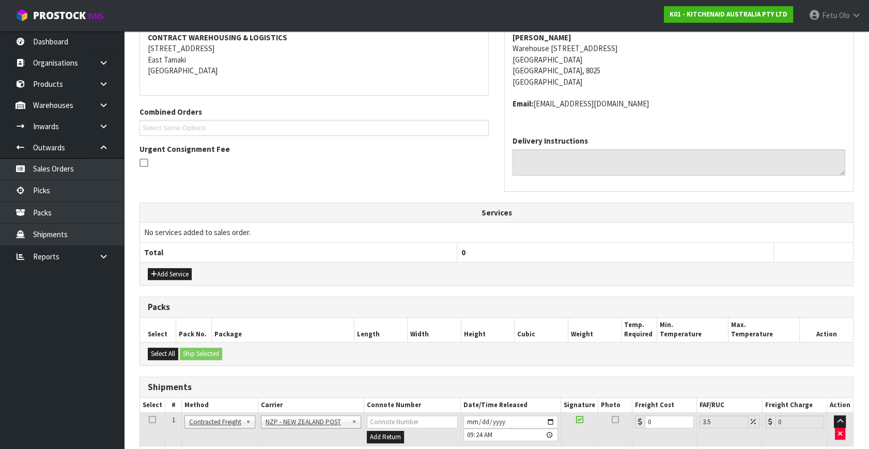
scroll to position [262, 0]
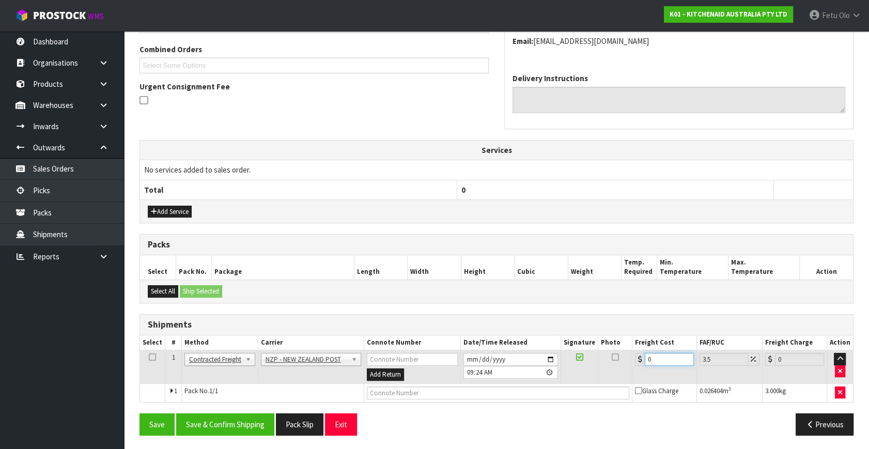
drag, startPoint x: 660, startPoint y: 357, endPoint x: 589, endPoint y: 386, distance: 76.5
click at [589, 386] on tbody "1 Client Local Pickup Customer Local Pickup Company Freight Contracted Freight …" at bounding box center [496, 376] width 713 height 52
type input "1"
type input "1.03"
type input "11"
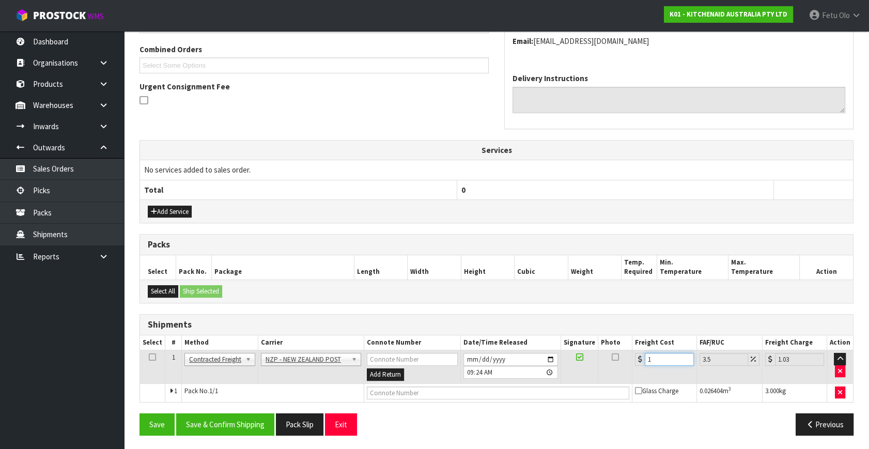
type input "11.38"
type input "11.6"
type input "12.01"
type input "11.61"
type input "12.02"
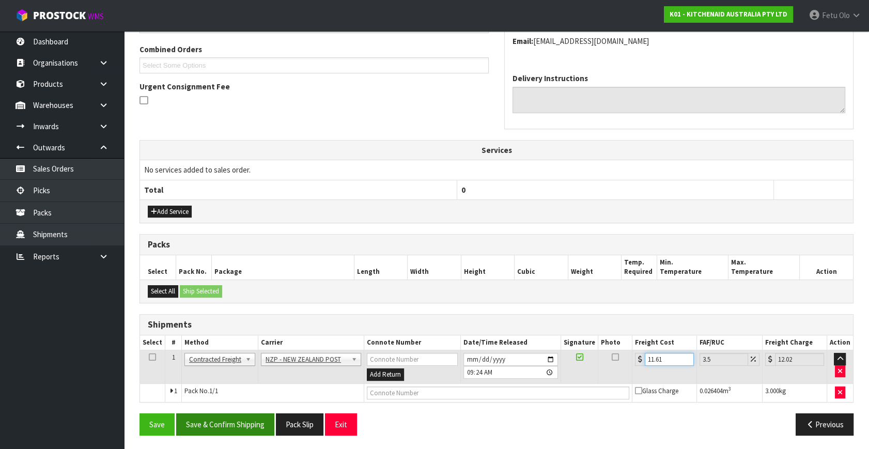
type input "11.61"
click at [242, 422] on button "Save & Confirm Shipping" at bounding box center [225, 425] width 98 height 22
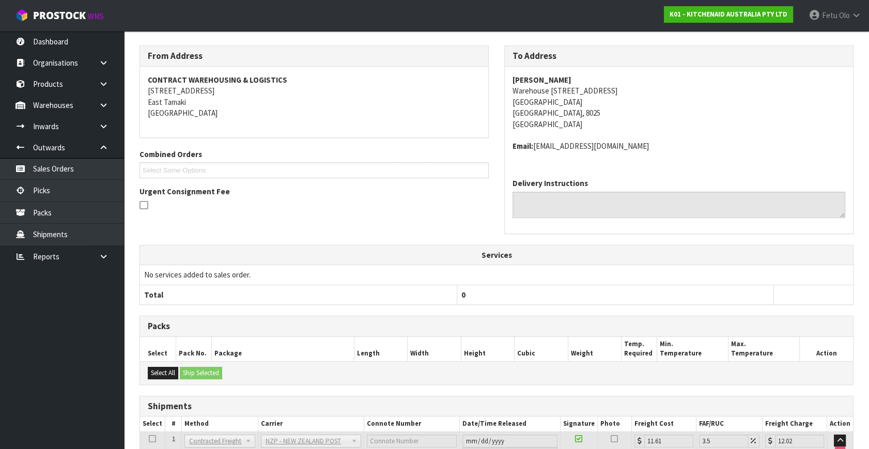
scroll to position [237, 0]
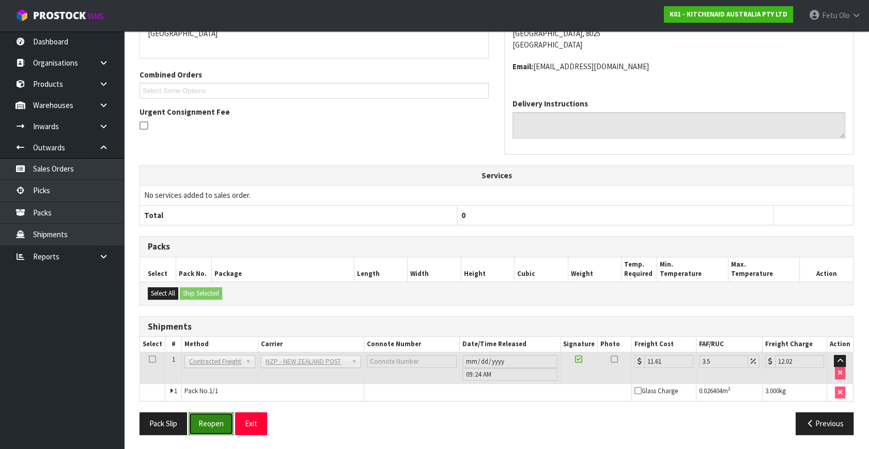
click at [208, 428] on button "Reopen" at bounding box center [211, 423] width 45 height 22
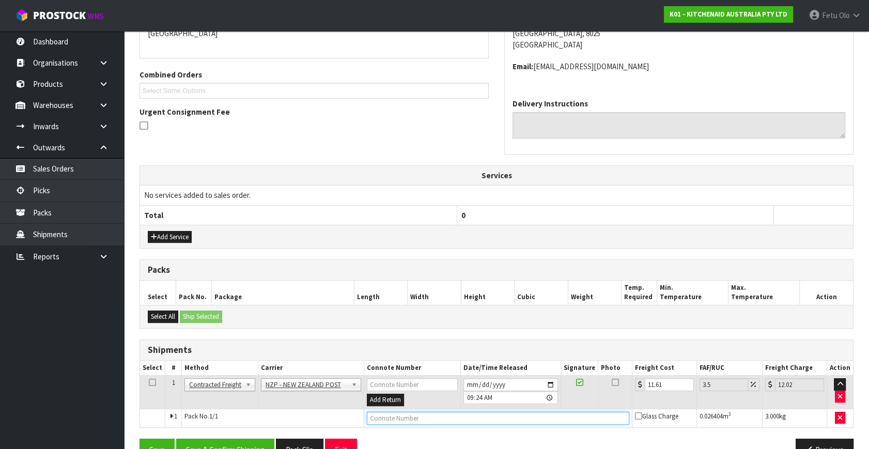
click at [441, 422] on input "text" at bounding box center [498, 418] width 263 height 13
type input "00894210392603603154"
click at [140, 439] on button "Save" at bounding box center [157, 450] width 35 height 22
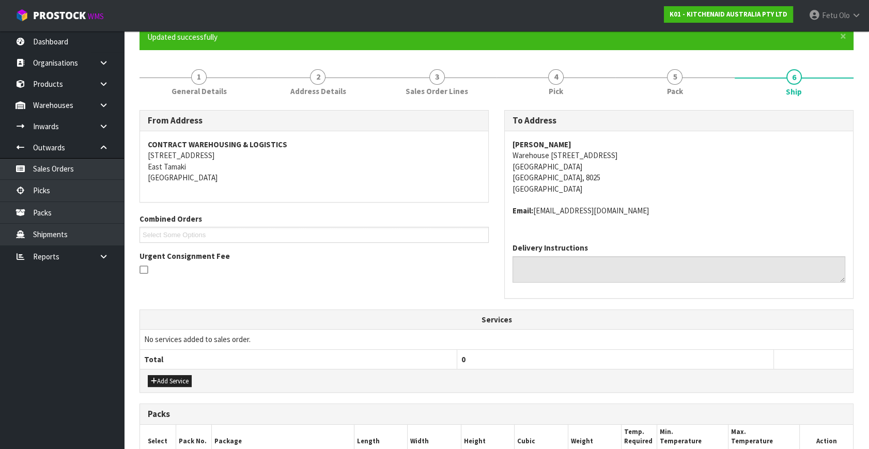
scroll to position [262, 0]
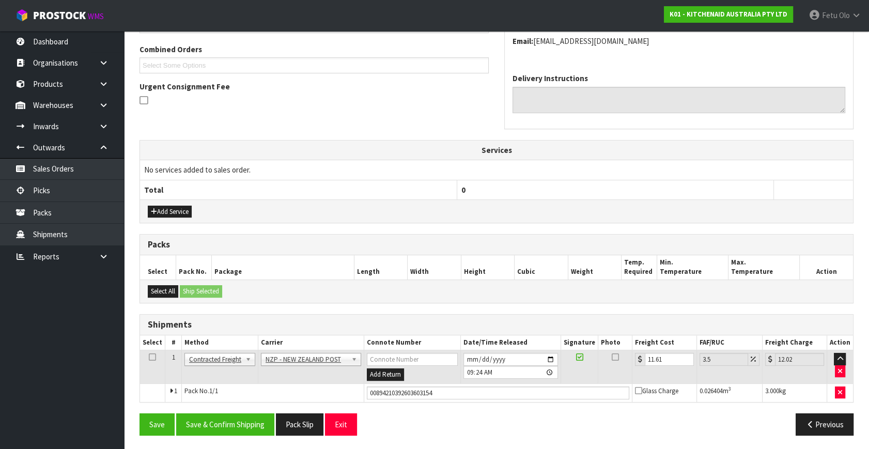
click at [232, 435] on div "Save Save & Confirm Shipping Pack Slip Exit Previous" at bounding box center [497, 429] width 730 height 30
click at [238, 421] on button "Save & Confirm Shipping" at bounding box center [225, 425] width 98 height 22
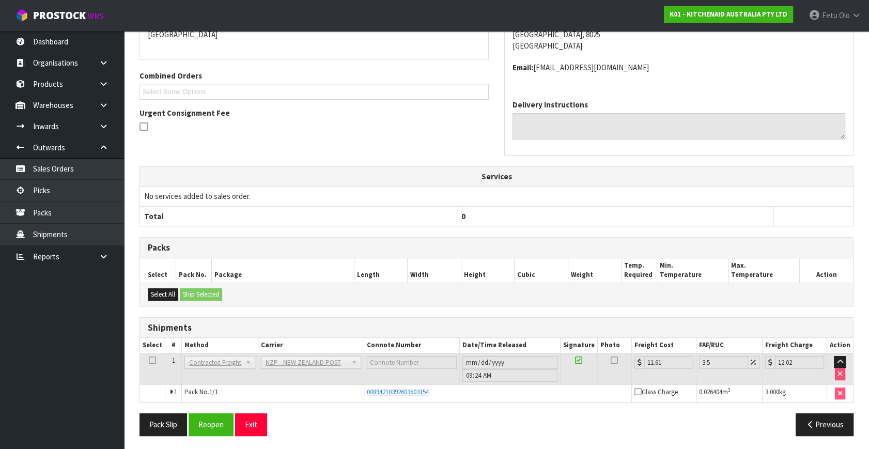
scroll to position [237, 0]
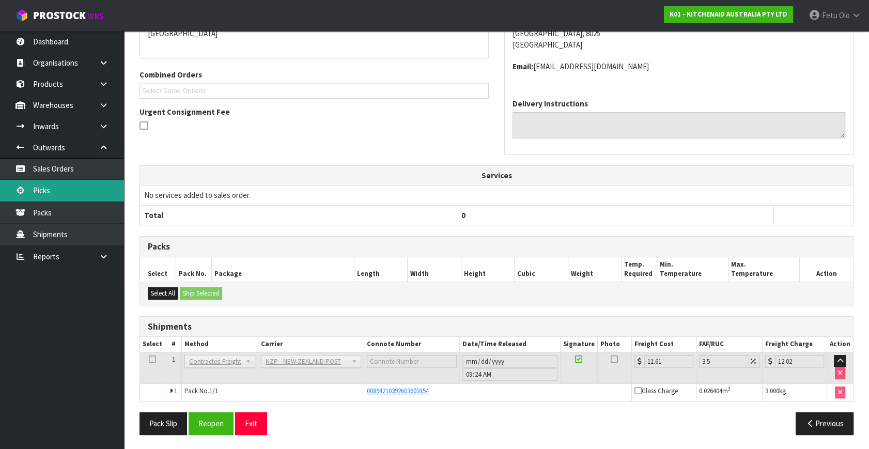
click at [47, 189] on link "Picks" at bounding box center [62, 190] width 124 height 21
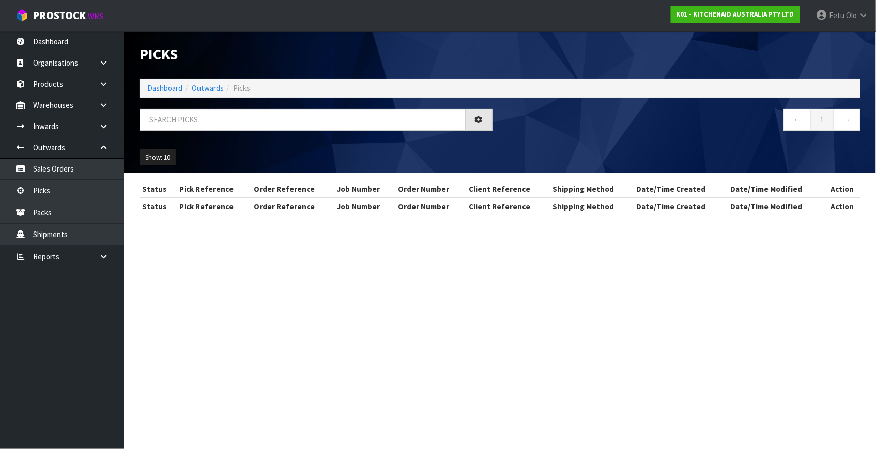
click at [261, 108] on div "Picks Dashboard Outwards Picks ← 1 → Show: 10 5 10 25 50" at bounding box center [500, 102] width 737 height 142
click at [261, 112] on input "text" at bounding box center [303, 120] width 326 height 22
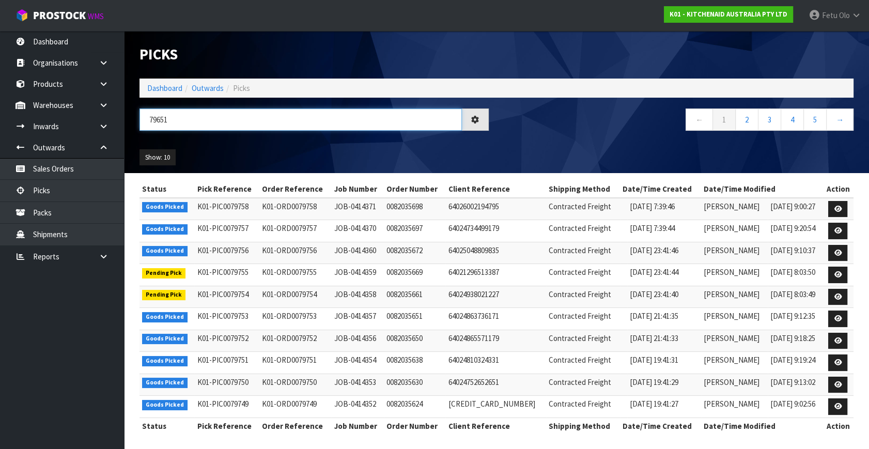
type input "79651"
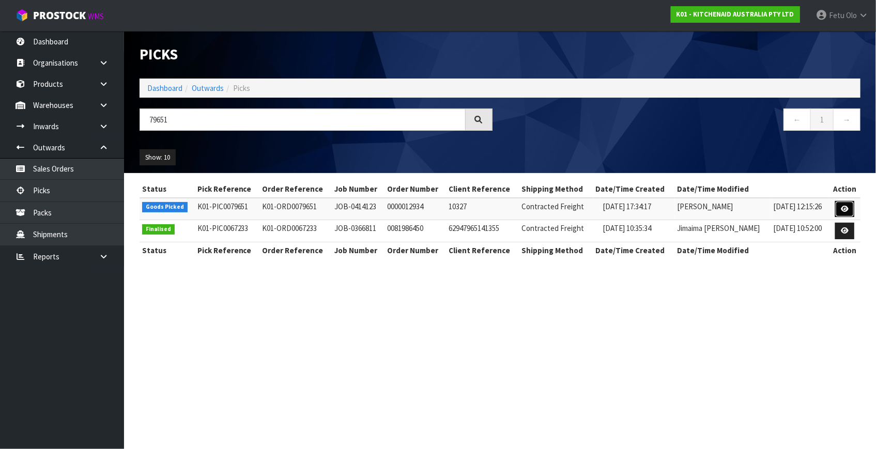
click at [837, 210] on link at bounding box center [844, 209] width 19 height 17
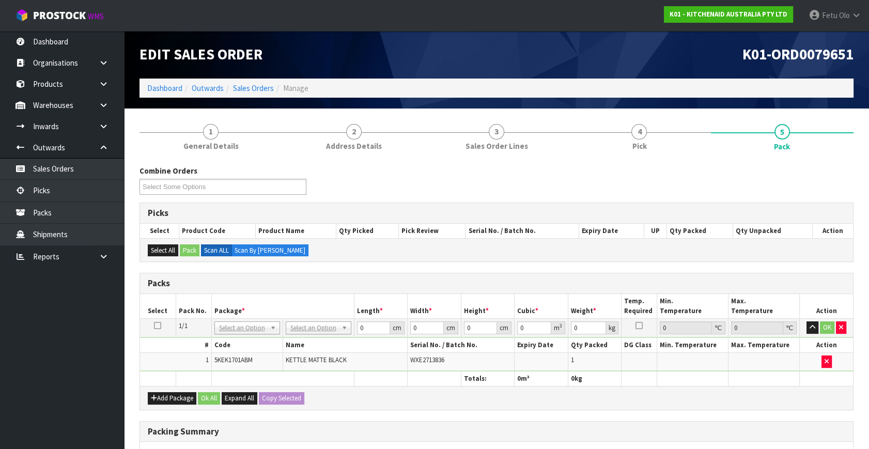
drag, startPoint x: 225, startPoint y: 326, endPoint x: 222, endPoint y: 348, distance: 22.5
drag, startPoint x: 222, startPoint y: 348, endPoint x: 227, endPoint y: 349, distance: 5.3
click at [226, 349] on div at bounding box center [247, 341] width 65 height 17
click at [235, 337] on input "text" at bounding box center [247, 341] width 60 height 13
type input "011-084"
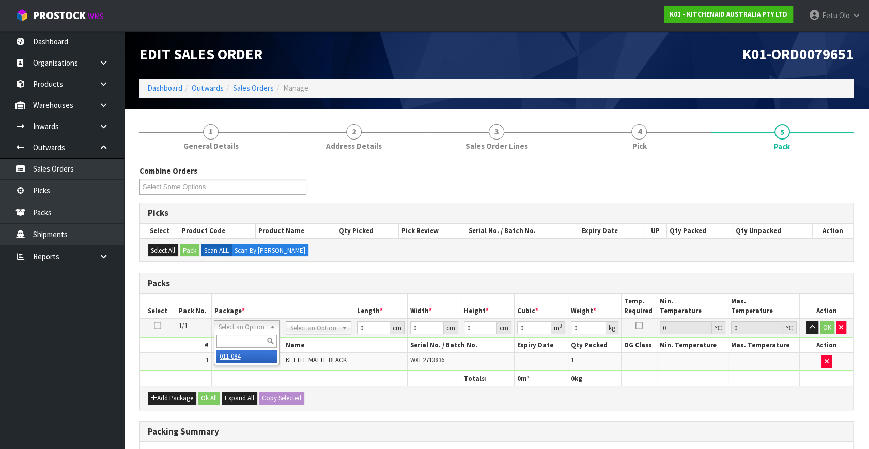
type input "2"
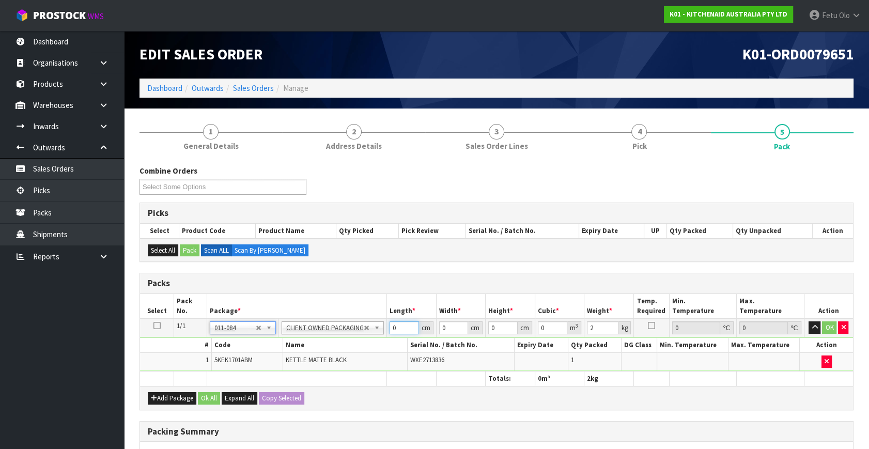
drag, startPoint x: 397, startPoint y: 326, endPoint x: 299, endPoint y: 353, distance: 102.3
click at [299, 353] on tbody "1/1 NONE 007-001 007-002 007-004 007-009 007-013 007-014 007-015 007-017 007-01…" at bounding box center [496, 345] width 713 height 53
type input "30"
type input "26"
type input "3"
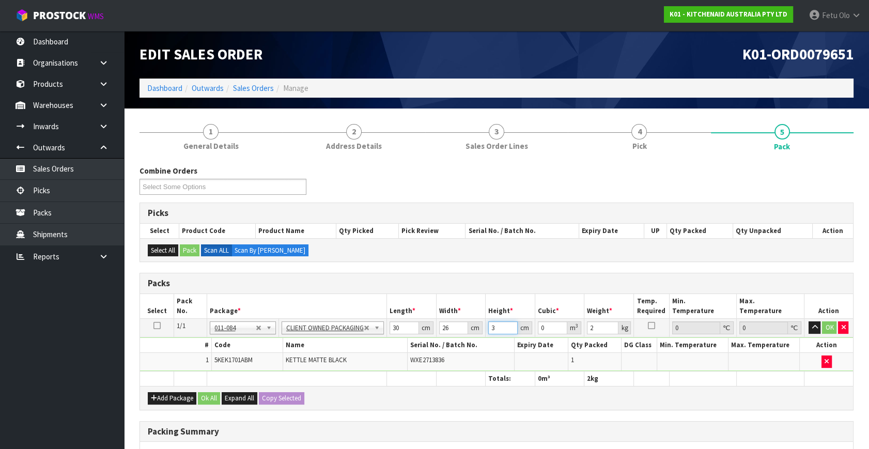
type input "0.00234"
type input "35"
type input "0.0273"
type input "35"
type input "3"
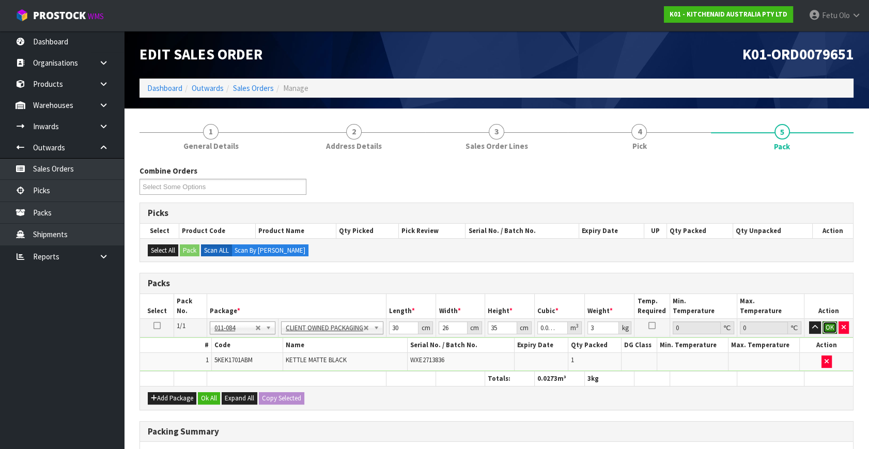
click button "OK" at bounding box center [830, 328] width 14 height 12
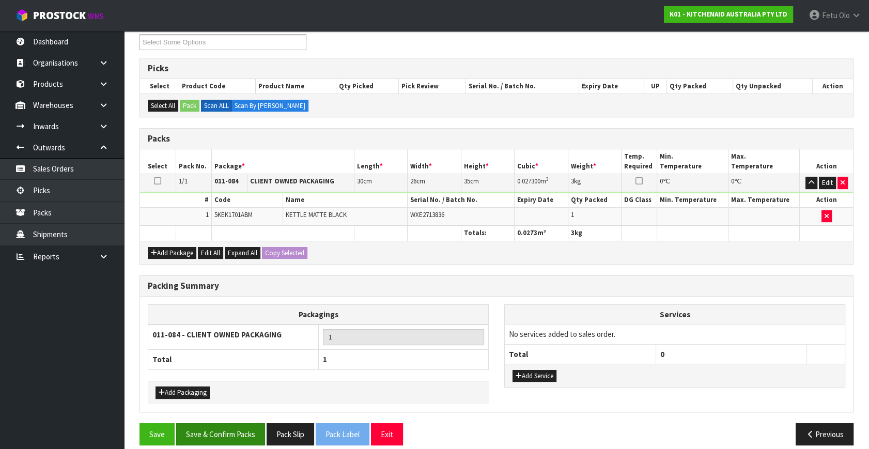
scroll to position [154, 0]
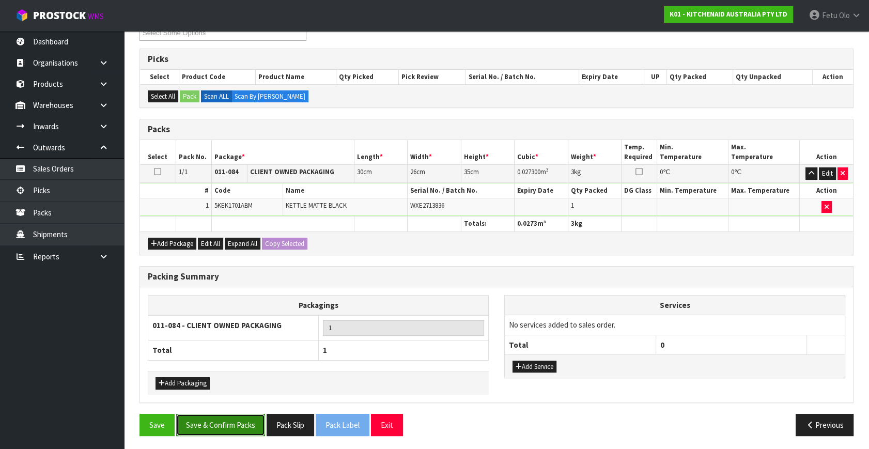
drag, startPoint x: 227, startPoint y: 422, endPoint x: 235, endPoint y: 419, distance: 8.8
click at [227, 421] on button "Save & Confirm Packs" at bounding box center [220, 425] width 89 height 22
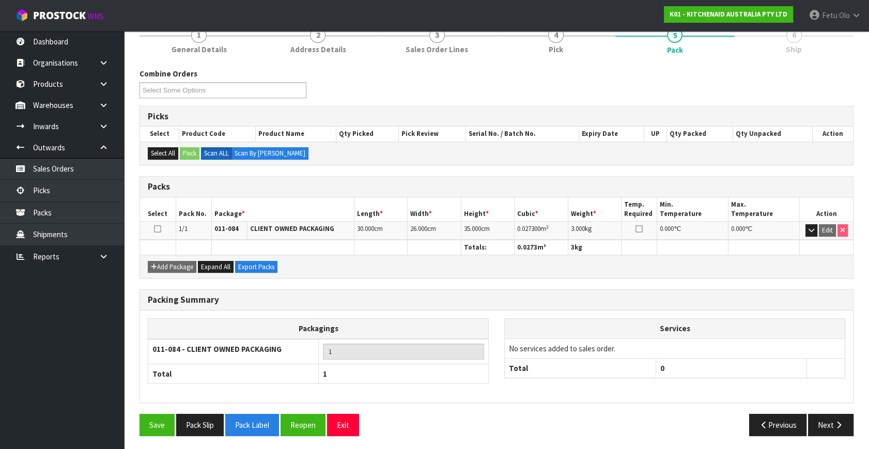
scroll to position [135, 0]
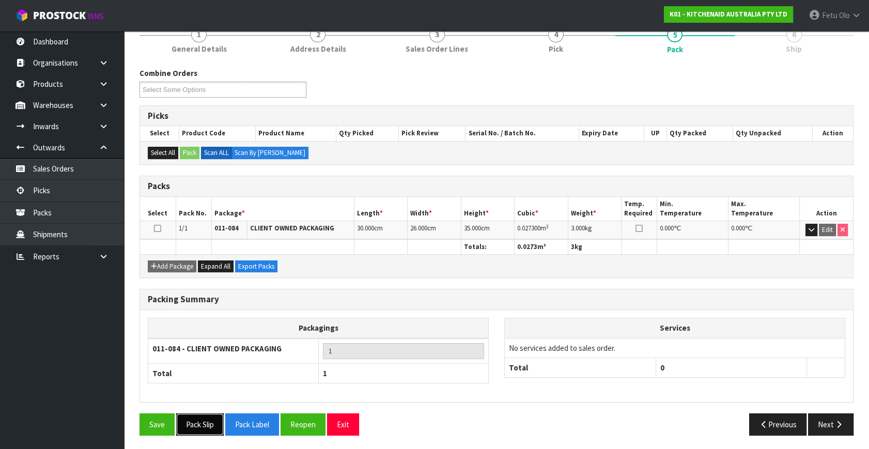
drag, startPoint x: 203, startPoint y: 429, endPoint x: 208, endPoint y: 427, distance: 5.6
click at [203, 429] on button "Pack Slip" at bounding box center [200, 425] width 48 height 22
click at [827, 423] on button "Next" at bounding box center [830, 425] width 45 height 22
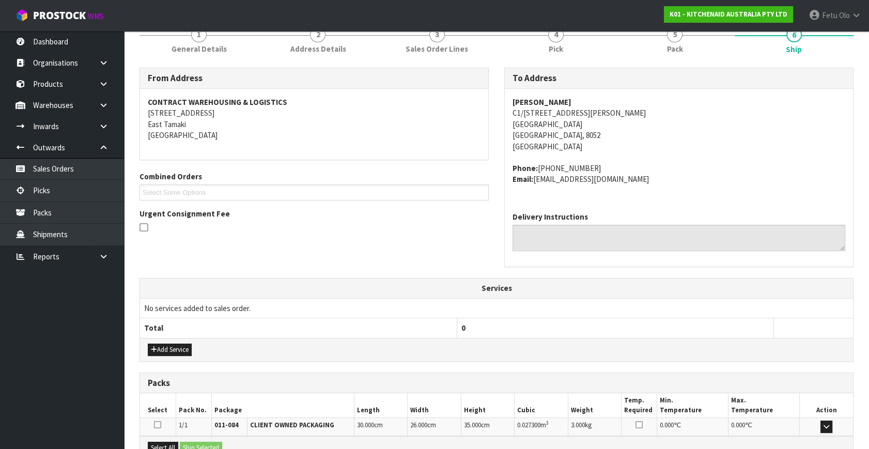
scroll to position [254, 0]
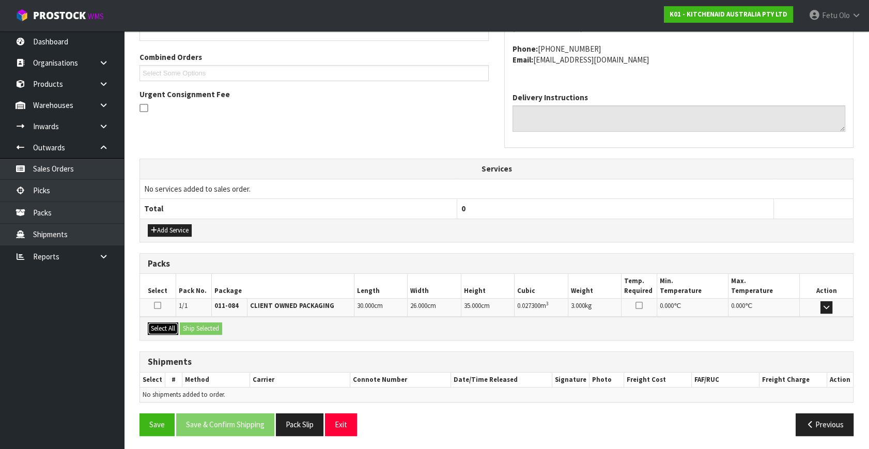
drag, startPoint x: 167, startPoint y: 323, endPoint x: 176, endPoint y: 323, distance: 8.8
click at [172, 323] on button "Select All" at bounding box center [163, 329] width 30 height 12
click at [192, 323] on button "Ship Selected" at bounding box center [201, 329] width 42 height 12
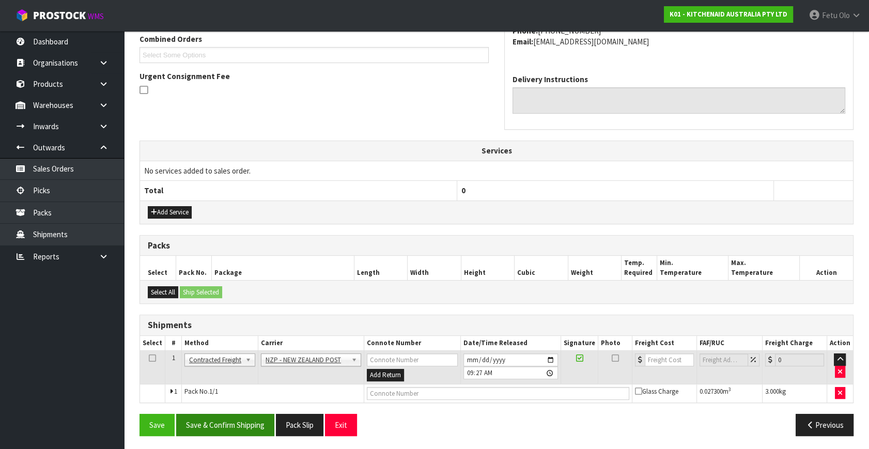
scroll to position [273, 0]
click at [238, 420] on button "Save & Confirm Shipping" at bounding box center [225, 425] width 98 height 22
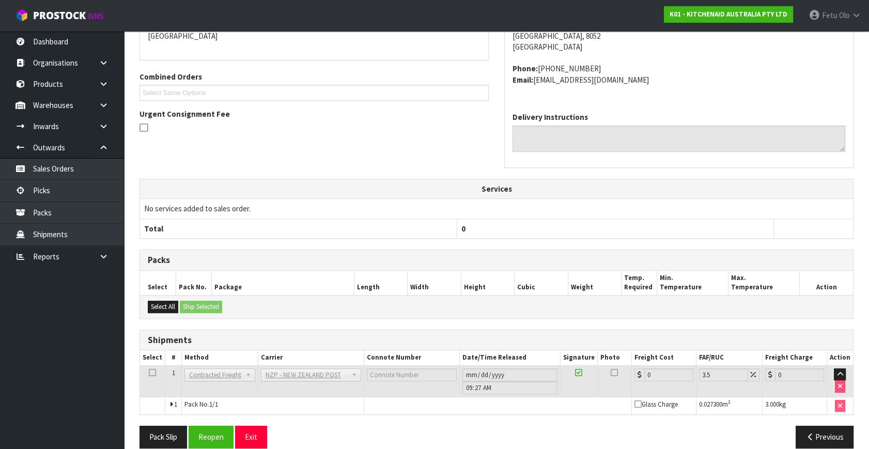
scroll to position [258, 0]
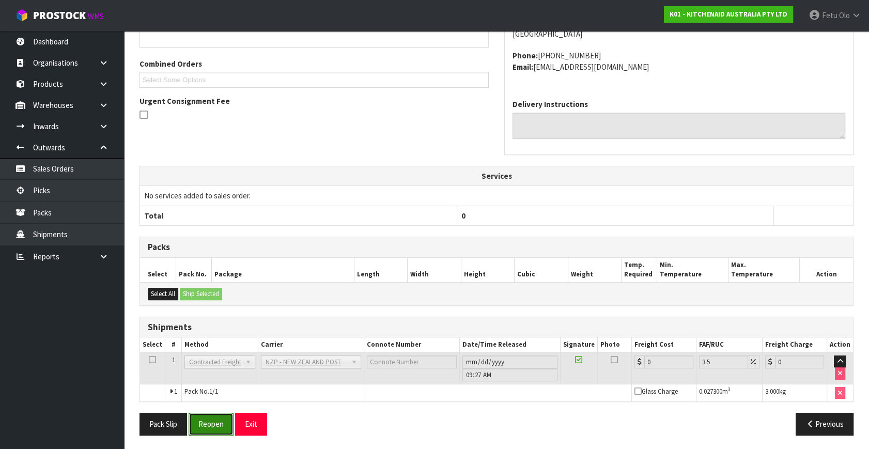
click at [219, 415] on button "Reopen" at bounding box center [211, 424] width 45 height 22
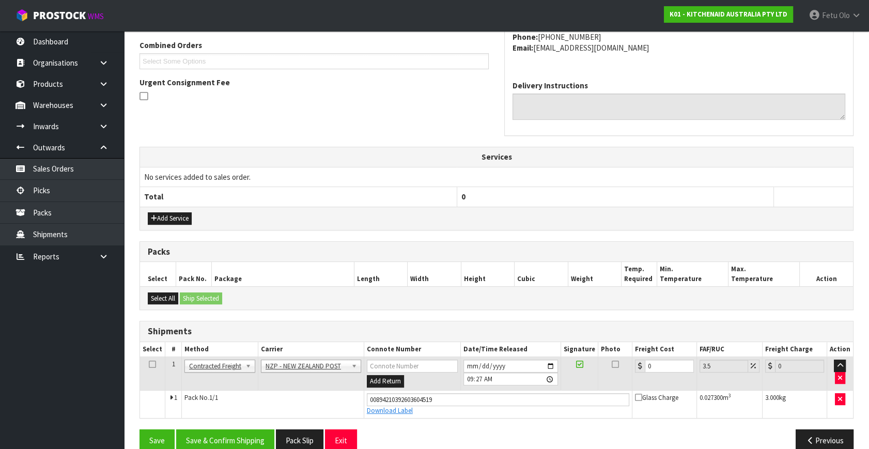
scroll to position [282, 0]
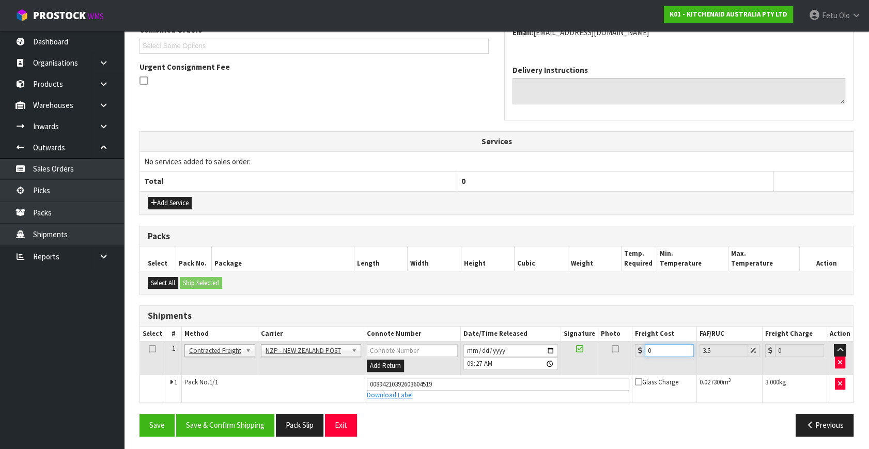
drag, startPoint x: 535, startPoint y: 401, endPoint x: 482, endPoint y: 411, distance: 54.1
click at [482, 411] on div "From Address CONTRACT WAREHOUSING & LOGISTICS 17 Allens Road East Tamaki Auckla…" at bounding box center [497, 183] width 714 height 524
type input "1"
type input "1.03"
type input "11"
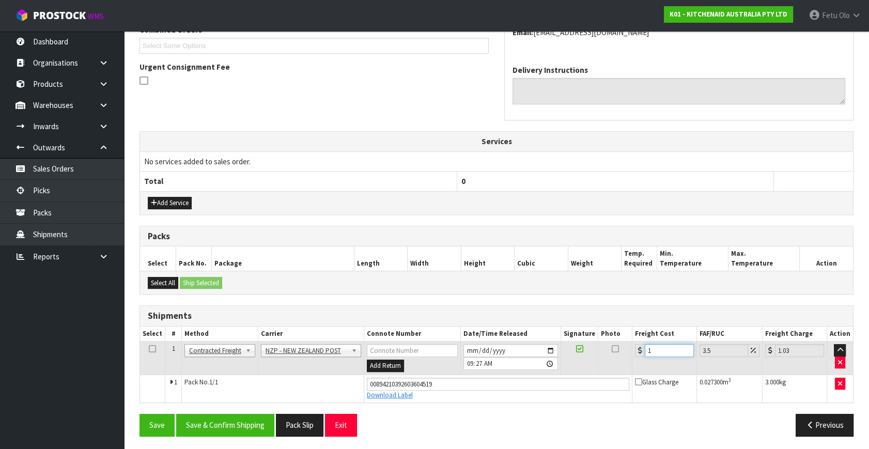
type input "11.38"
type input "11.6"
type input "12.01"
type input "11.61"
type input "12.02"
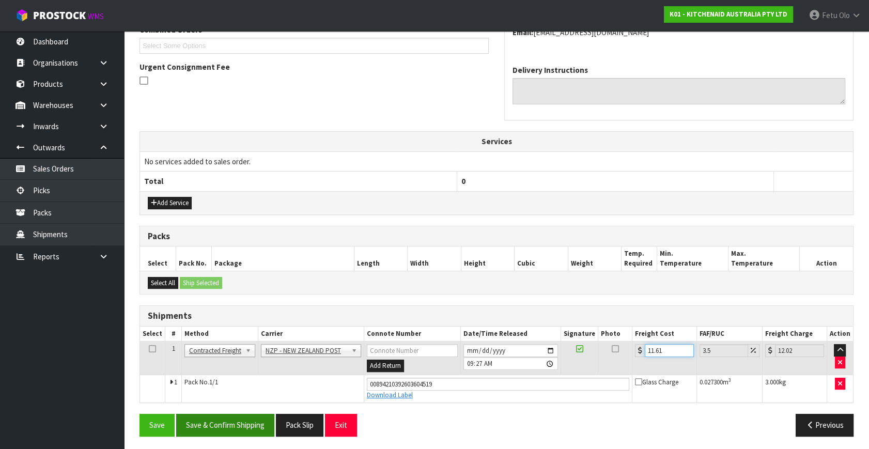
type input "11.61"
click at [236, 421] on button "Save & Confirm Shipping" at bounding box center [225, 425] width 98 height 22
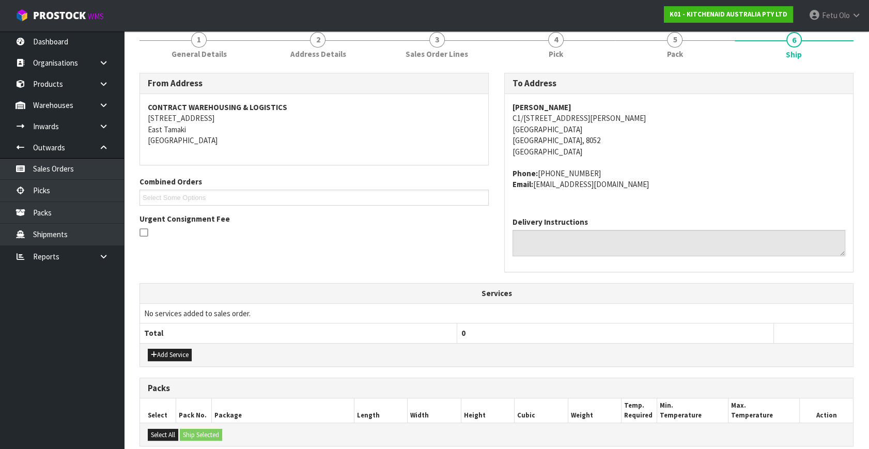
scroll to position [0, 0]
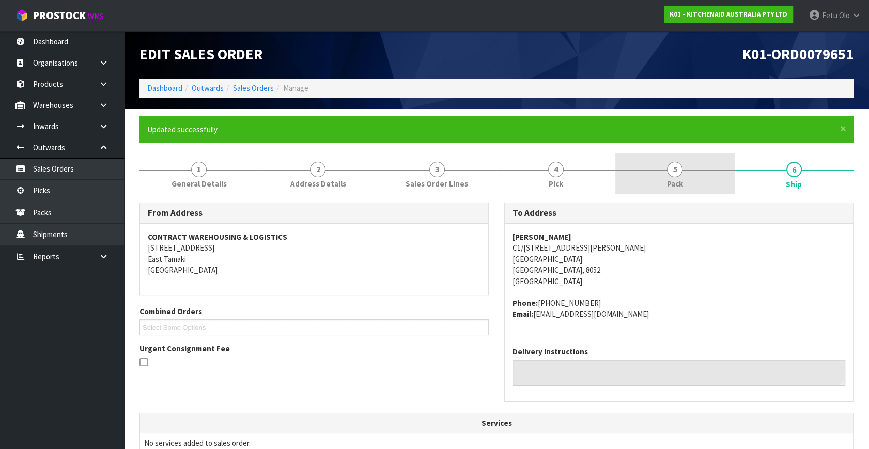
click at [691, 178] on link "5 Pack" at bounding box center [675, 174] width 119 height 41
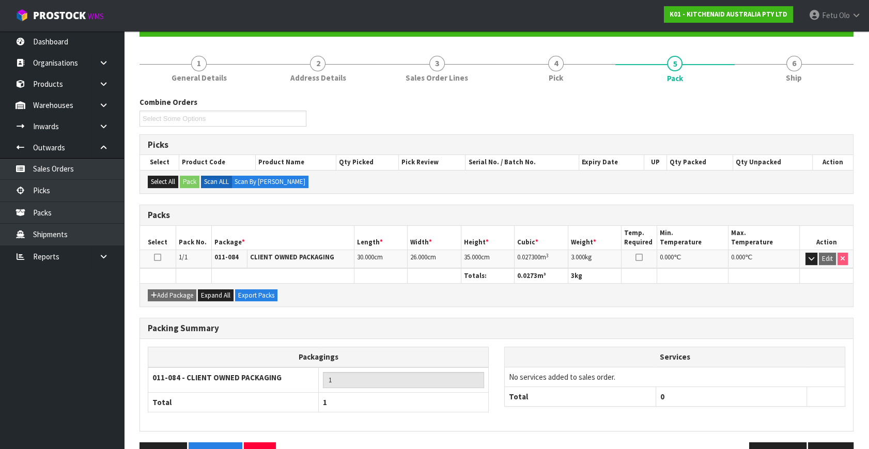
scroll to position [135, 0]
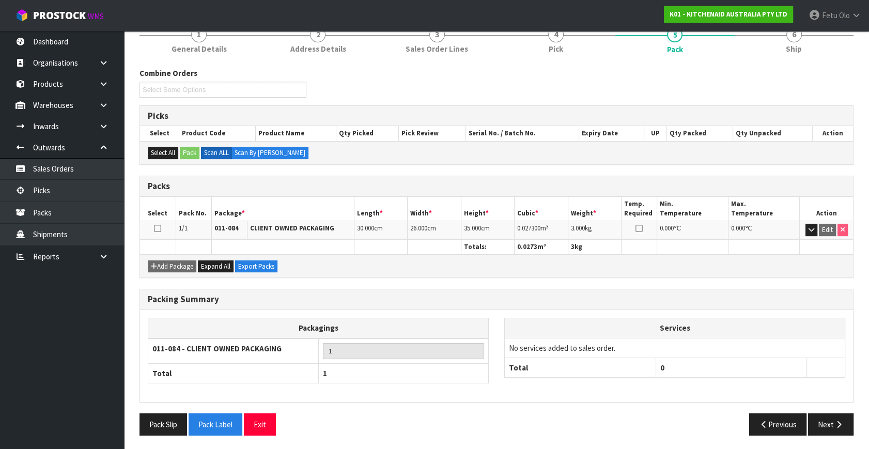
click at [821, 409] on div "Packing Summary Packagings 011-084 - CLIENT OWNED PACKAGING 1 Total 1 Services …" at bounding box center [497, 351] width 730 height 125
click at [824, 420] on button "Next" at bounding box center [830, 425] width 45 height 22
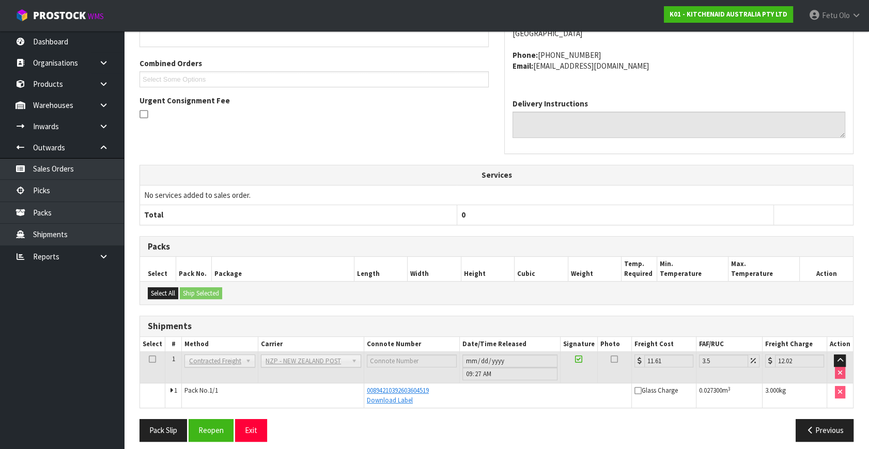
scroll to position [254, 0]
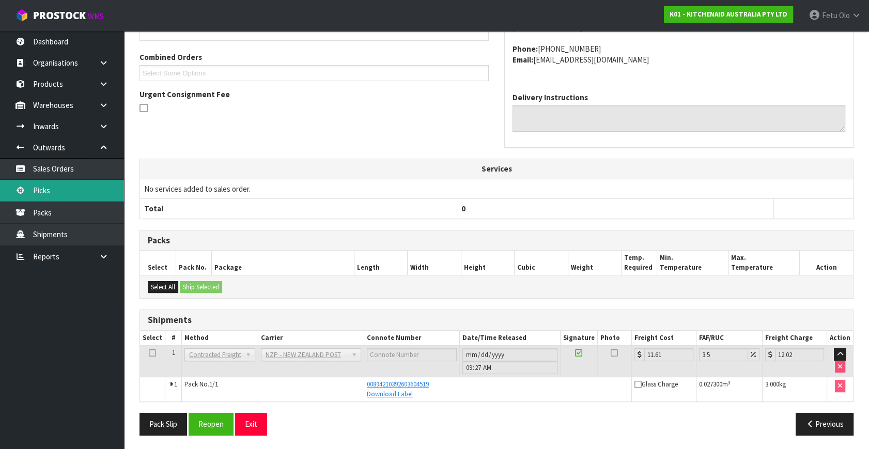
click at [62, 185] on link "Picks" at bounding box center [62, 190] width 124 height 21
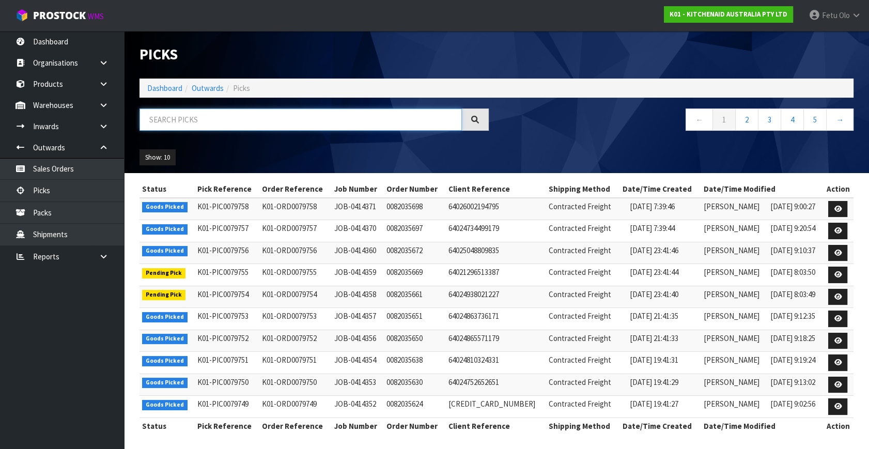
click at [160, 120] on input "text" at bounding box center [301, 120] width 323 height 22
type input "79656"
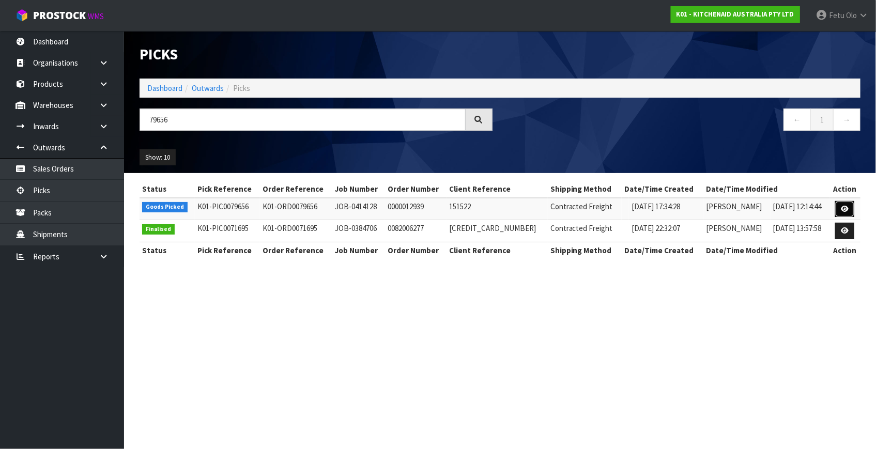
click at [839, 207] on link at bounding box center [844, 209] width 19 height 17
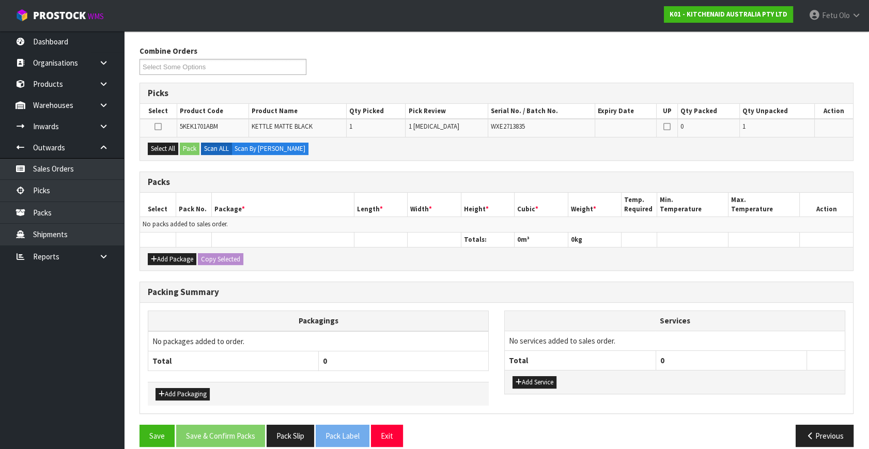
scroll to position [131, 0]
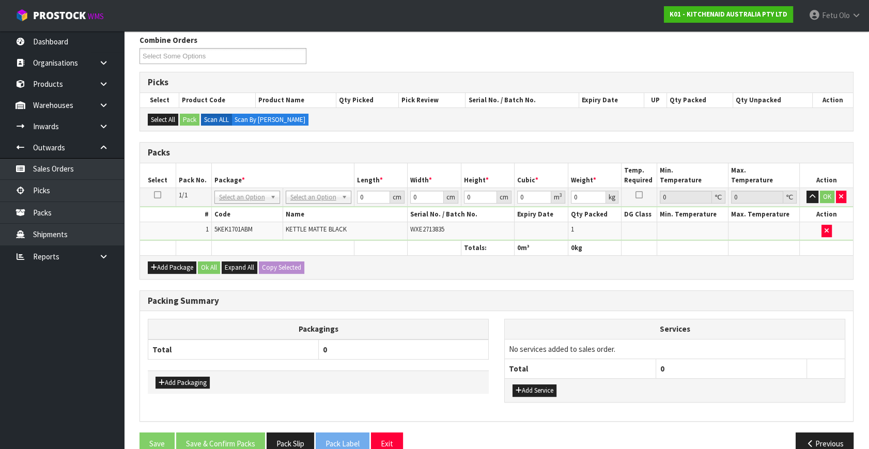
drag, startPoint x: 249, startPoint y: 196, endPoint x: 247, endPoint y: 210, distance: 14.0
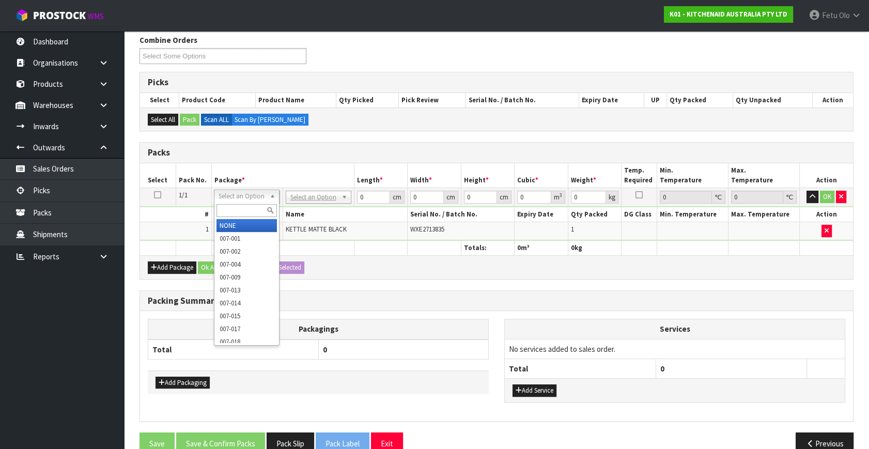
click at [246, 213] on input "text" at bounding box center [247, 210] width 60 height 13
type input "011"
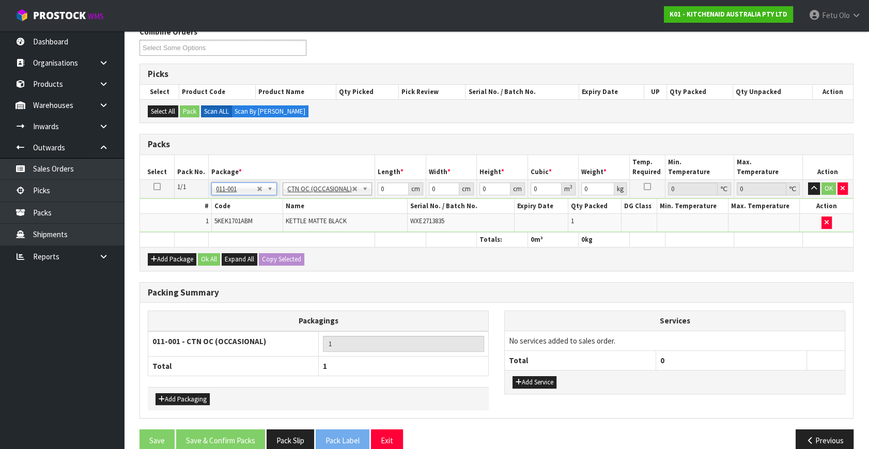
type input "2"
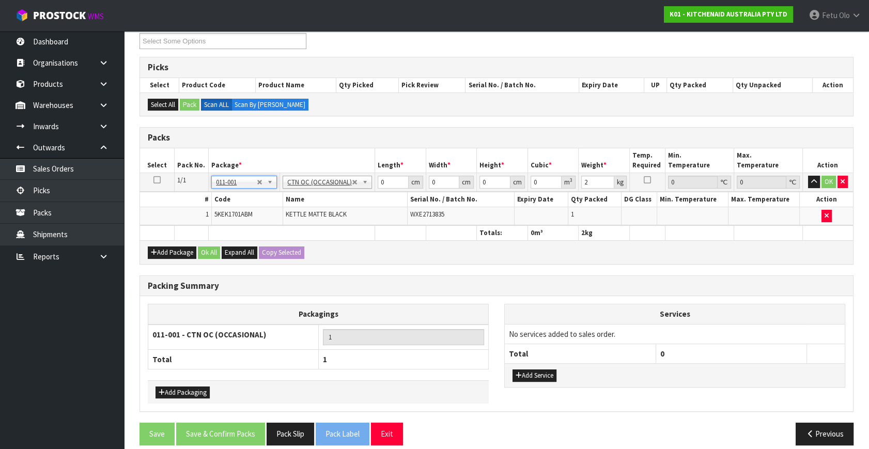
scroll to position [155, 0]
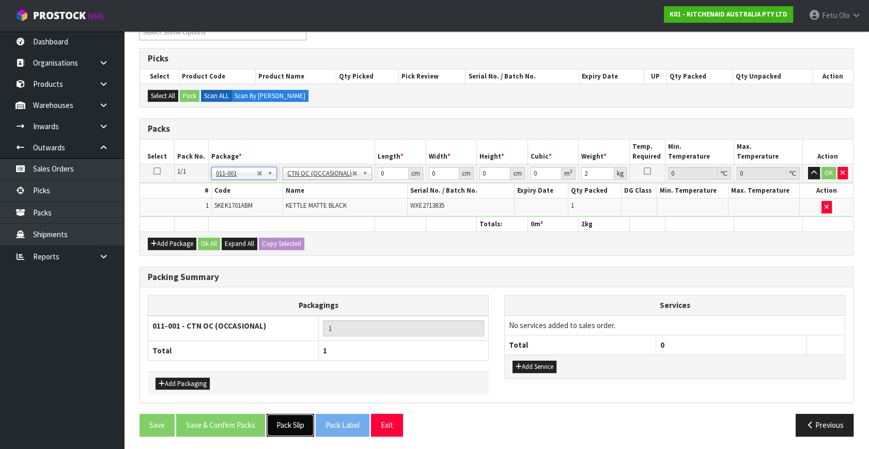
click at [295, 426] on button "Pack Slip" at bounding box center [291, 425] width 48 height 22
click at [273, 239] on div "Packs Select Pack No. Package * Length * Width * Height * Cubic * Weight * Temp…" at bounding box center [497, 186] width 714 height 137
type input "441"
type input "2"
click at [380, 172] on input "441" at bounding box center [393, 173] width 31 height 13
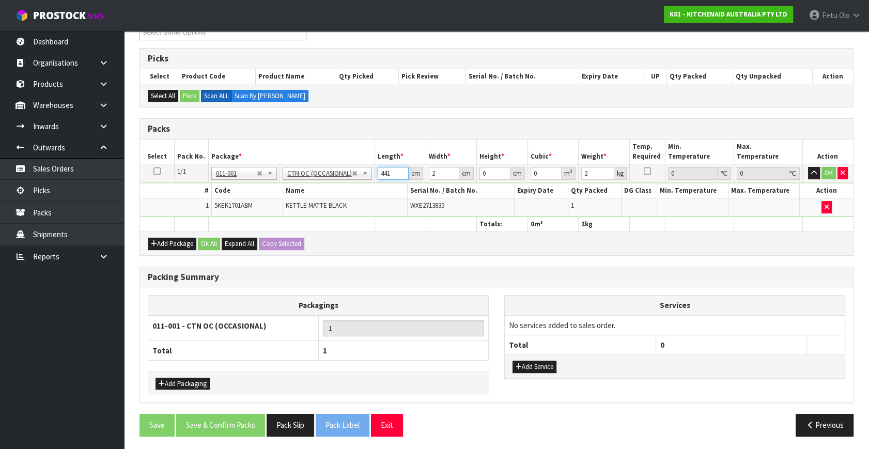
click at [380, 172] on input "441" at bounding box center [393, 173] width 31 height 13
type input "41"
type input "28"
type input "2"
type input "0.002296"
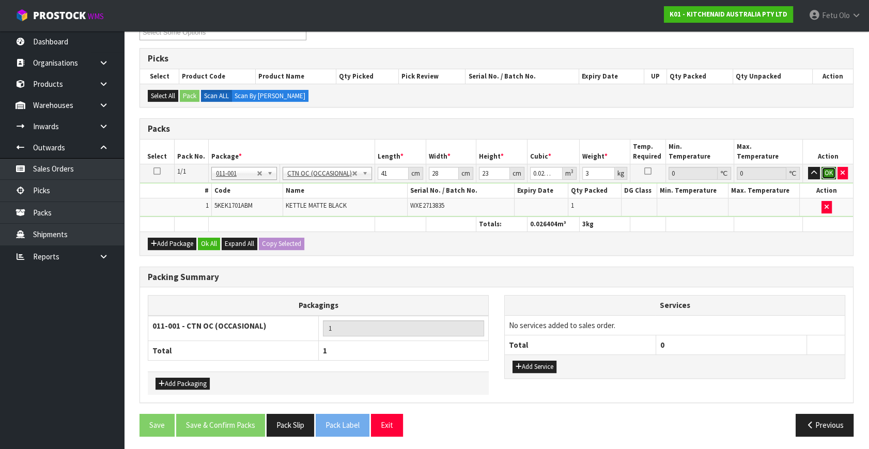
click button "OK" at bounding box center [829, 173] width 14 height 12
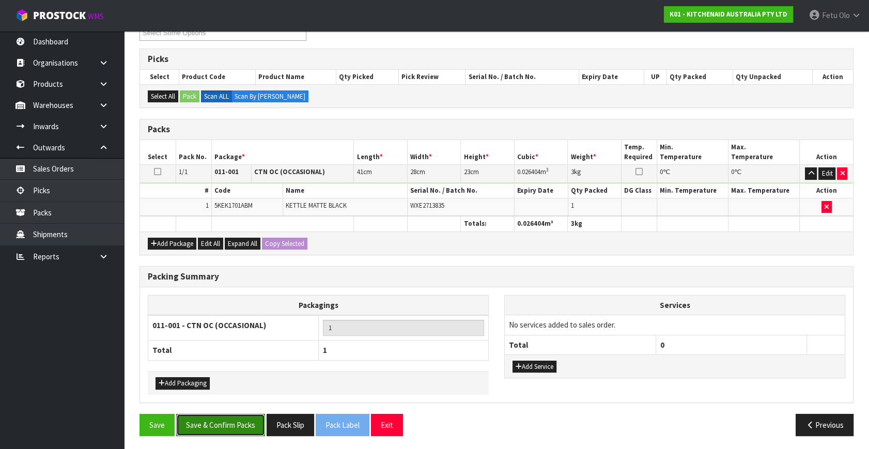
click at [243, 429] on button "Save & Confirm Packs" at bounding box center [220, 425] width 89 height 22
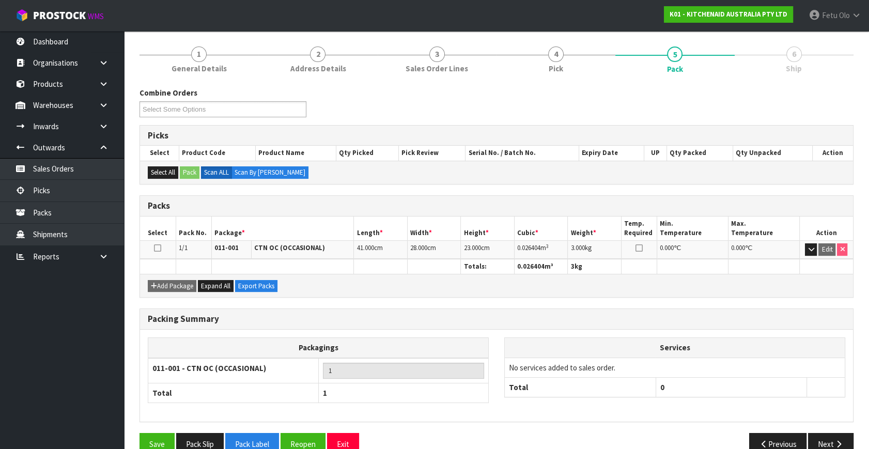
scroll to position [135, 0]
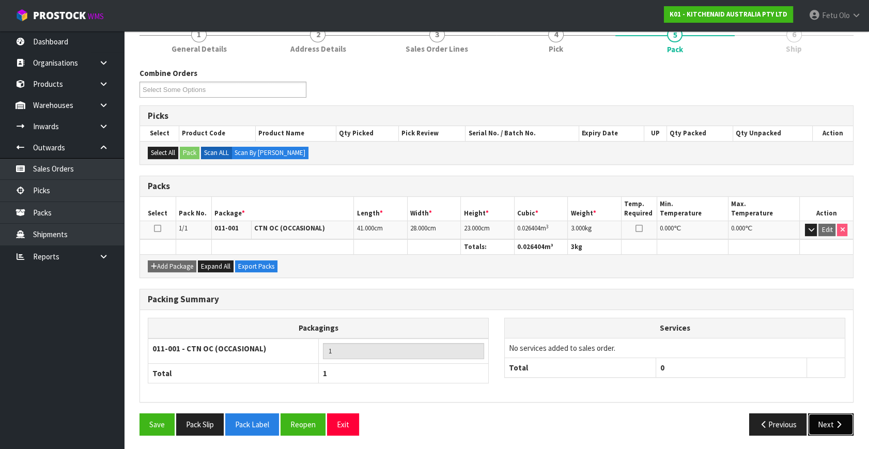
click at [843, 421] on icon "button" at bounding box center [839, 425] width 10 height 8
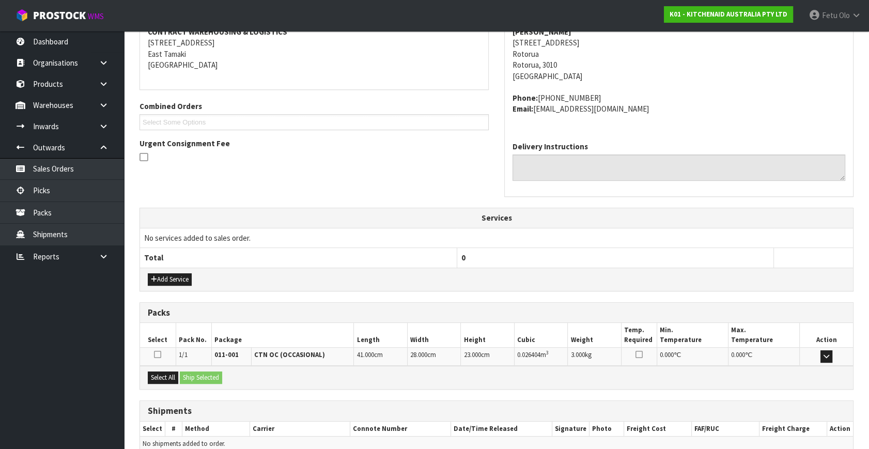
scroll to position [254, 0]
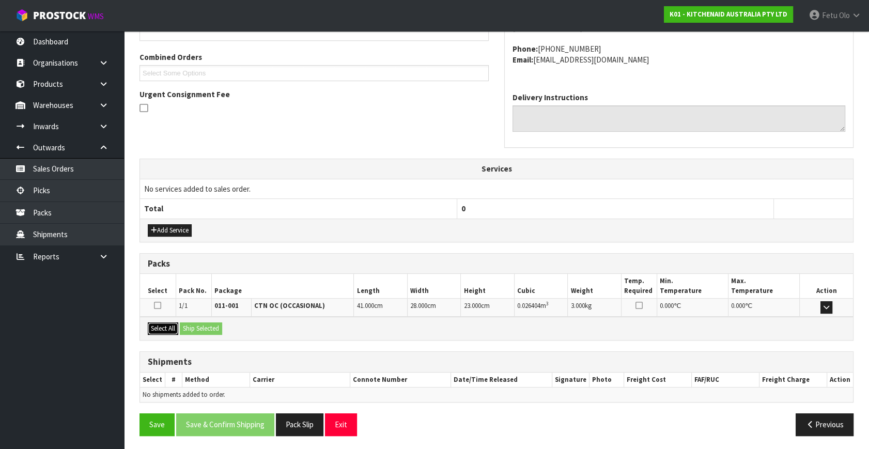
click at [170, 325] on button "Select All" at bounding box center [163, 329] width 30 height 12
click at [204, 325] on button "Ship Selected" at bounding box center [201, 329] width 42 height 12
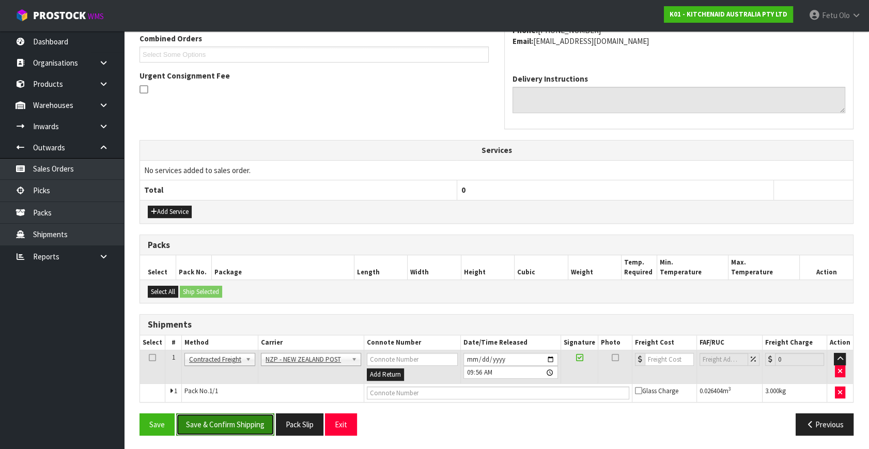
click at [259, 423] on button "Save & Confirm Shipping" at bounding box center [225, 425] width 98 height 22
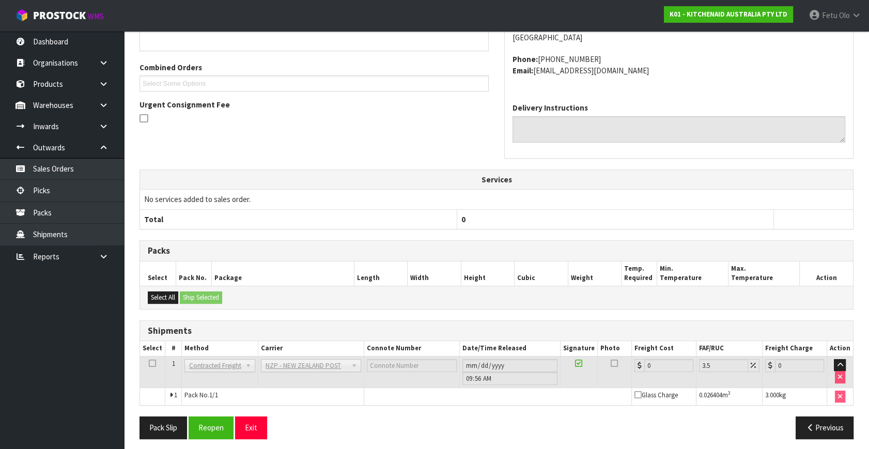
scroll to position [258, 0]
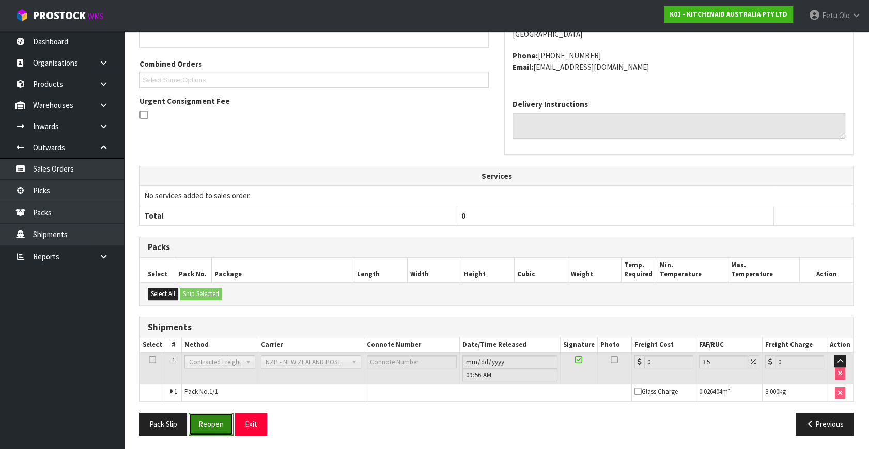
click at [213, 420] on button "Reopen" at bounding box center [211, 424] width 45 height 22
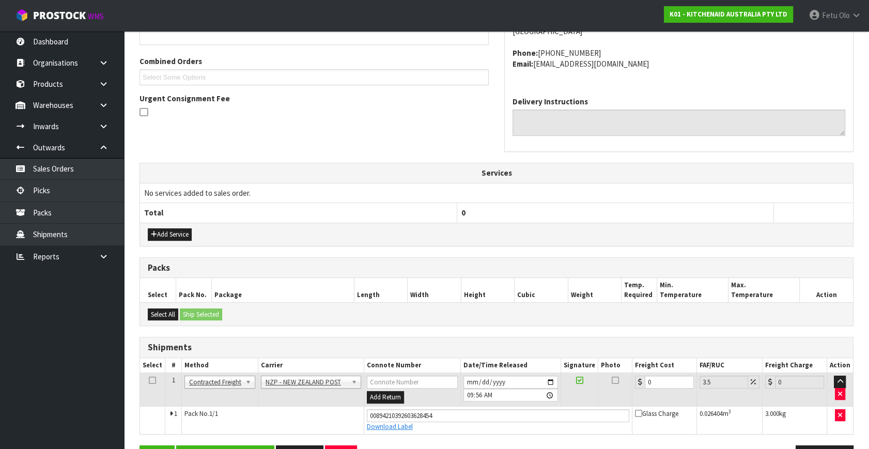
scroll to position [283, 0]
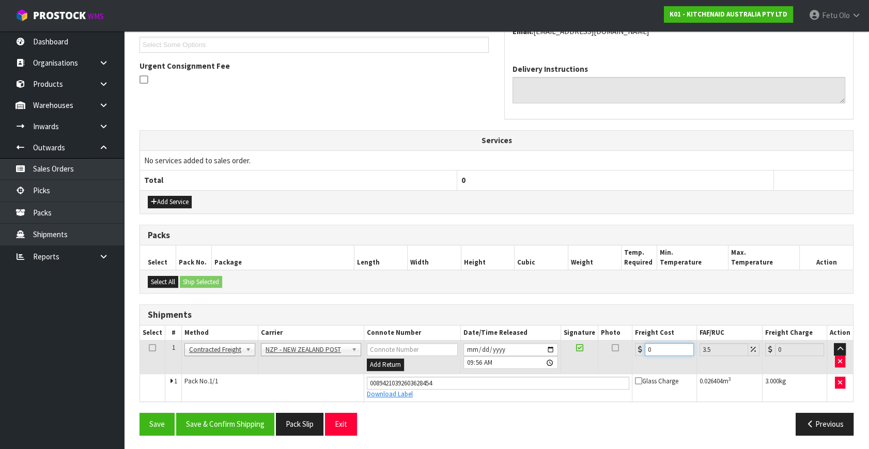
drag, startPoint x: 664, startPoint y: 348, endPoint x: 480, endPoint y: 403, distance: 192.1
click at [480, 403] on div "From Address CONTRACT WAREHOUSING & LOGISTICS 17 Allens Road East Tamaki Auckla…" at bounding box center [497, 182] width 714 height 524
click at [251, 428] on button "Save & Confirm Shipping" at bounding box center [225, 424] width 98 height 22
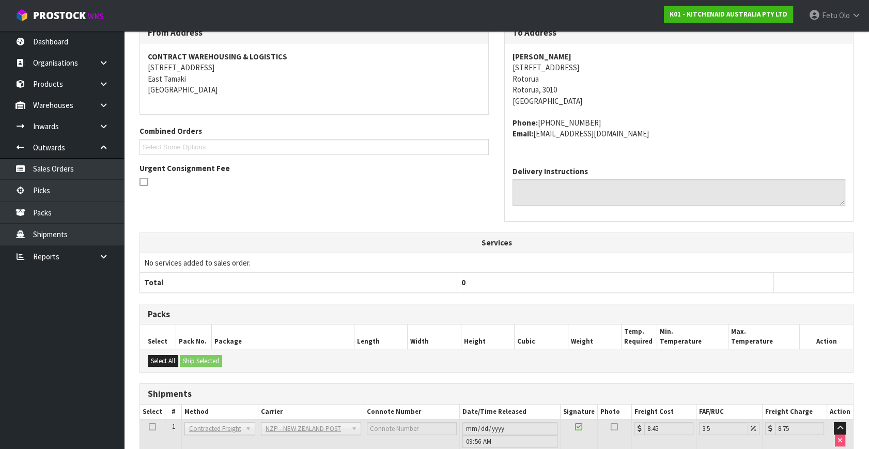
scroll to position [254, 0]
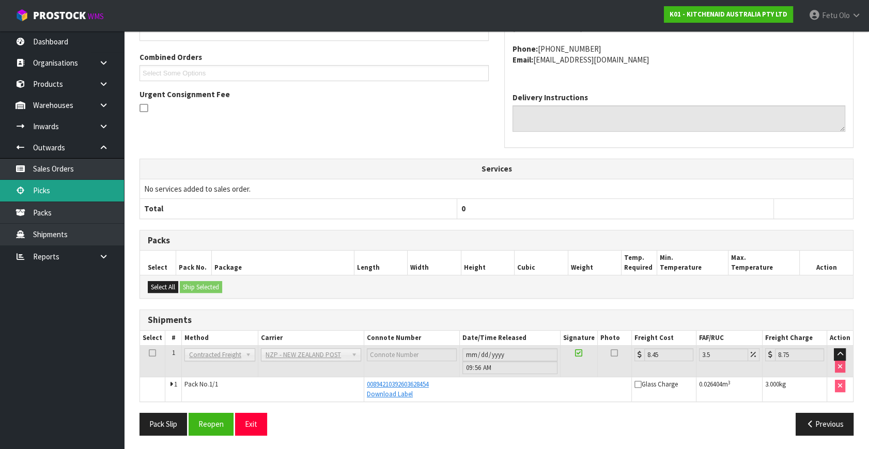
click at [44, 184] on link "Picks" at bounding box center [62, 190] width 124 height 21
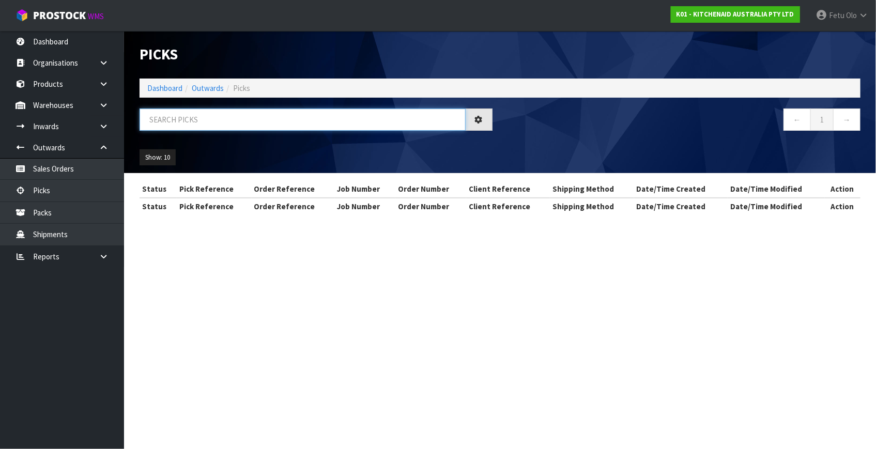
click at [249, 113] on input "text" at bounding box center [303, 120] width 326 height 22
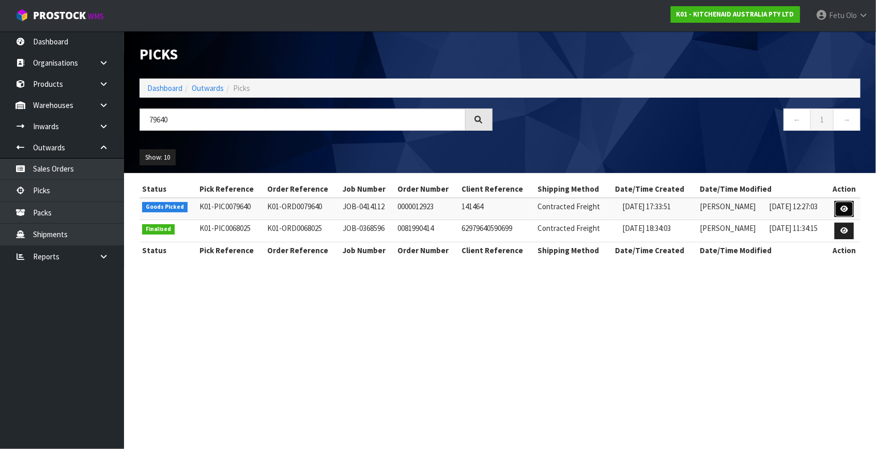
click at [846, 209] on icon at bounding box center [844, 209] width 8 height 7
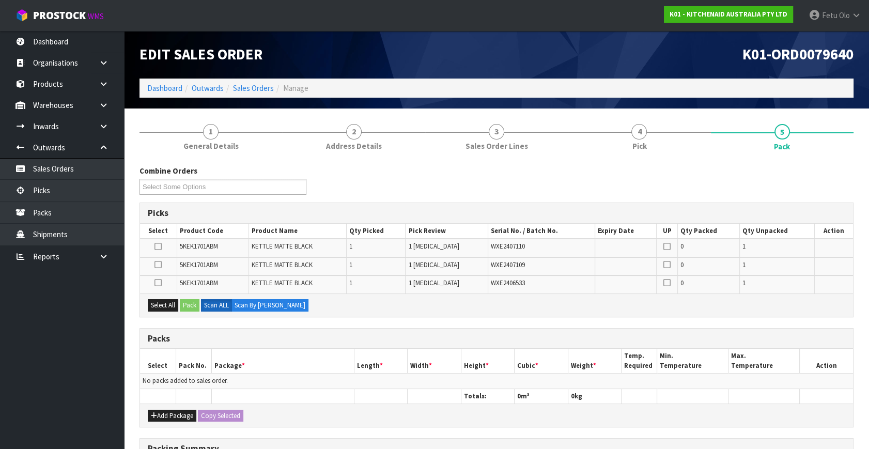
click at [71, 373] on ul "Dashboard Organisations Clients Consignees Carriers Products Categories Serial …" at bounding box center [62, 240] width 124 height 418
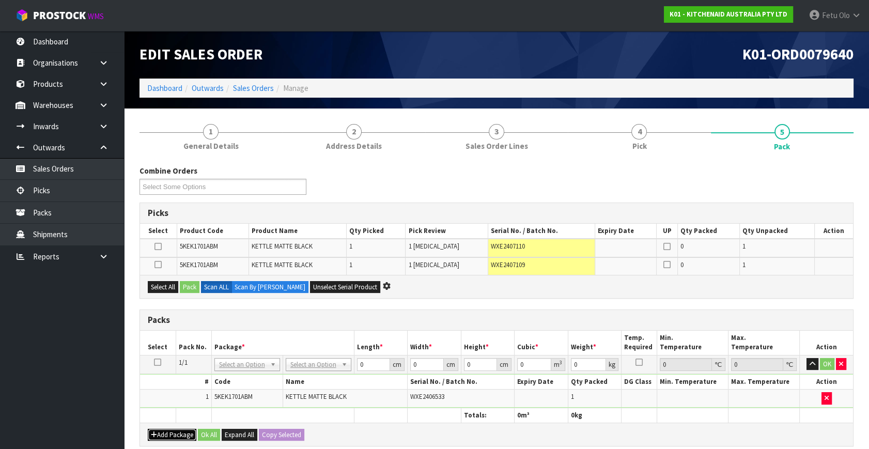
click at [151, 434] on icon "button" at bounding box center [154, 435] width 6 height 7
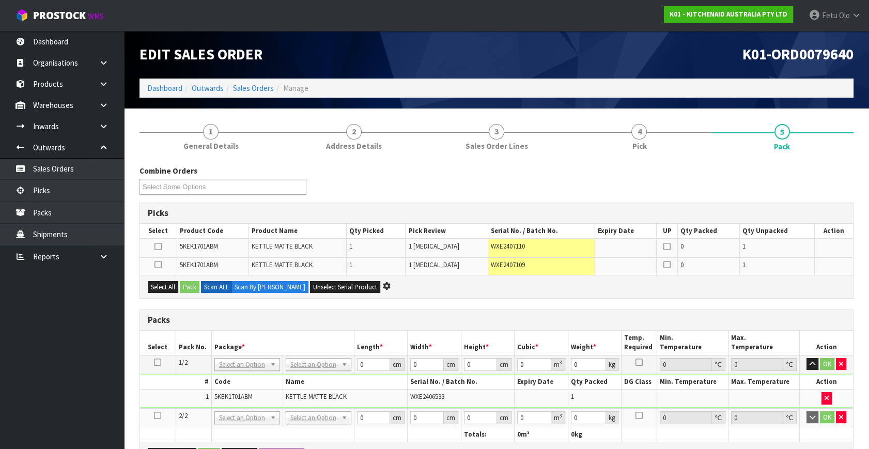
drag, startPoint x: 156, startPoint y: 415, endPoint x: 104, endPoint y: 416, distance: 52.2
click at [156, 416] on icon at bounding box center [157, 416] width 7 height 1
click at [101, 415] on ul "Dashboard Organisations Clients Consignees Carriers Products Categories Serial …" at bounding box center [62, 240] width 124 height 418
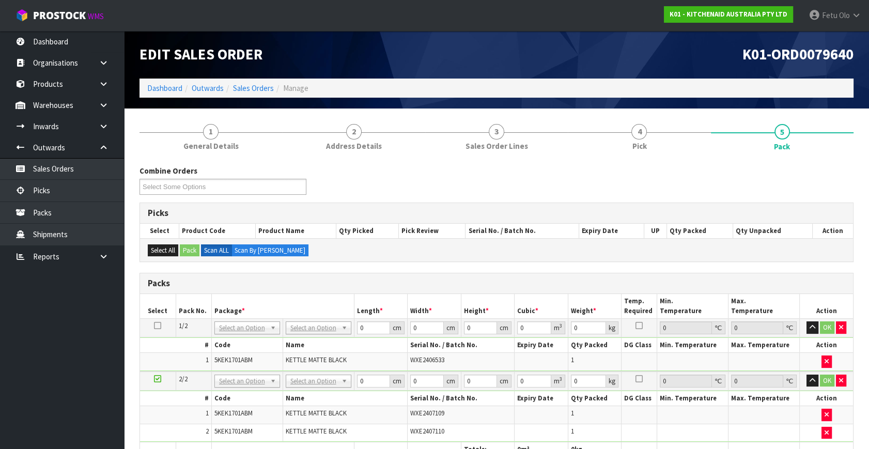
drag, startPoint x: 242, startPoint y: 329, endPoint x: 244, endPoint y: 338, distance: 8.4
click at [244, 346] on input "text" at bounding box center [247, 341] width 60 height 13
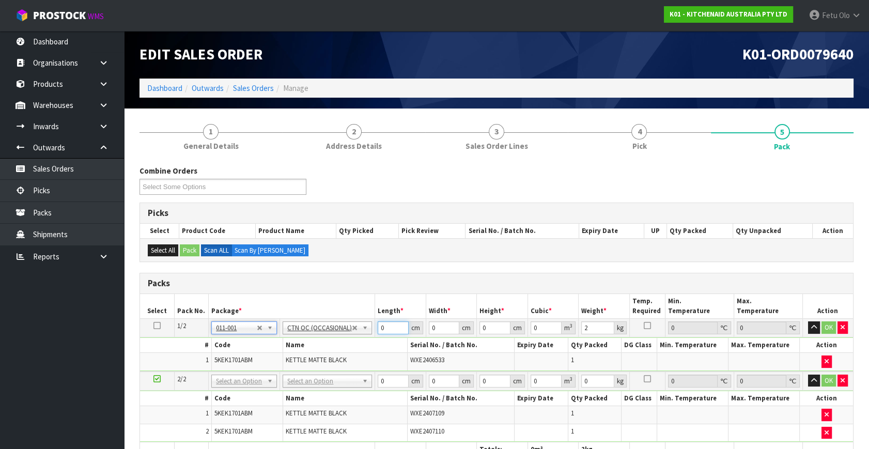
drag, startPoint x: 384, startPoint y: 325, endPoint x: 358, endPoint y: 338, distance: 28.7
click at [358, 338] on tbody "1/2 NONE 007-001 007-002 007-004 007-009 007-013 007-014 007-015 007-017 007-01…" at bounding box center [496, 345] width 713 height 53
click button "OK" at bounding box center [829, 328] width 14 height 12
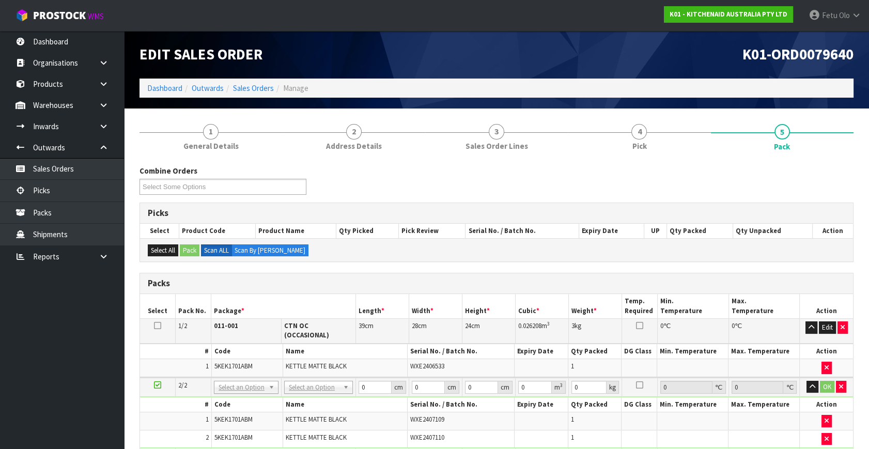
drag, startPoint x: 318, startPoint y: 379, endPoint x: 317, endPoint y: 400, distance: 21.2
drag, startPoint x: 312, startPoint y: 415, endPoint x: 336, endPoint y: 404, distance: 25.9
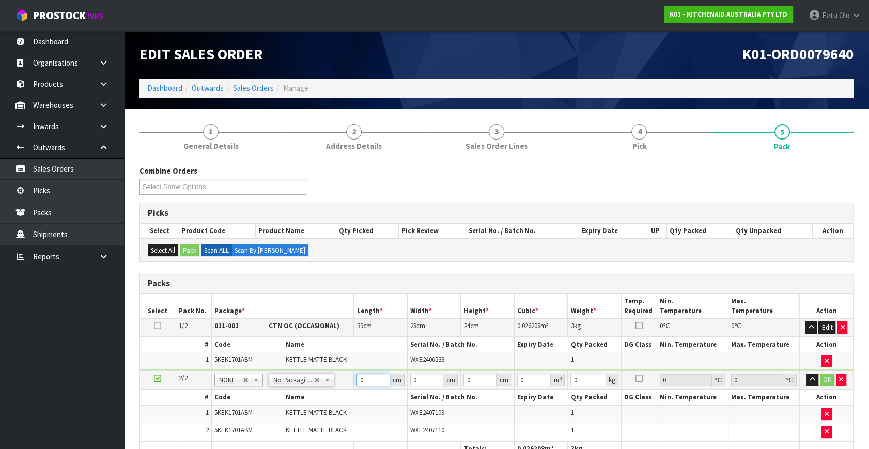
drag, startPoint x: 366, startPoint y: 377, endPoint x: 295, endPoint y: 427, distance: 86.9
click at [296, 427] on tbody "2/2 NONE 007-001 007-002 007-004 007-009 007-013 007-014 007-015 007-017 007-01…" at bounding box center [496, 406] width 713 height 71
click button "OK" at bounding box center [827, 380] width 14 height 12
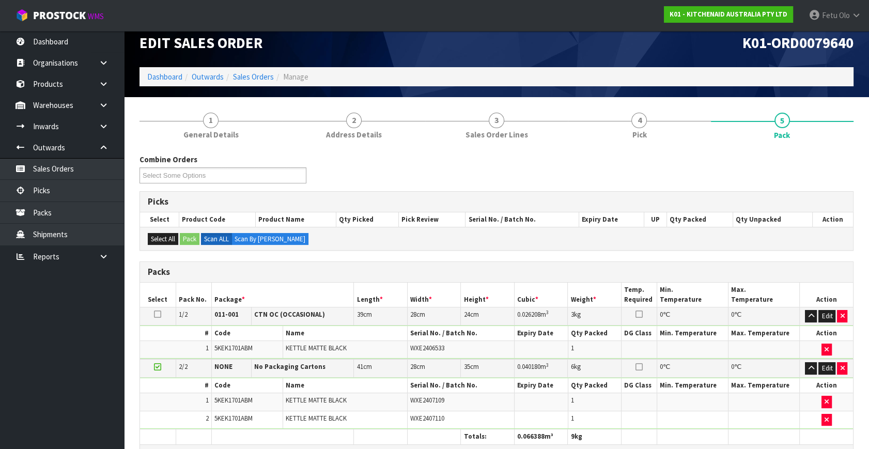
scroll to position [248, 0]
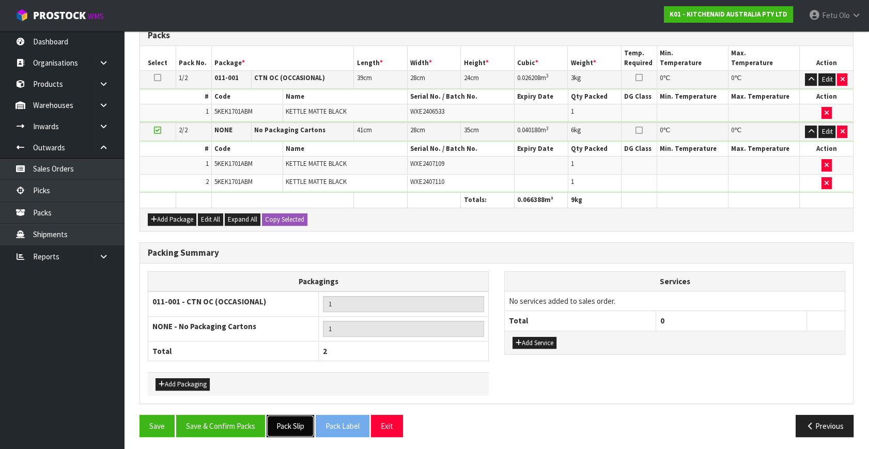
click at [286, 419] on button "Pack Slip" at bounding box center [291, 426] width 48 height 22
click at [235, 419] on button "Save & Confirm Packs" at bounding box center [220, 426] width 89 height 22
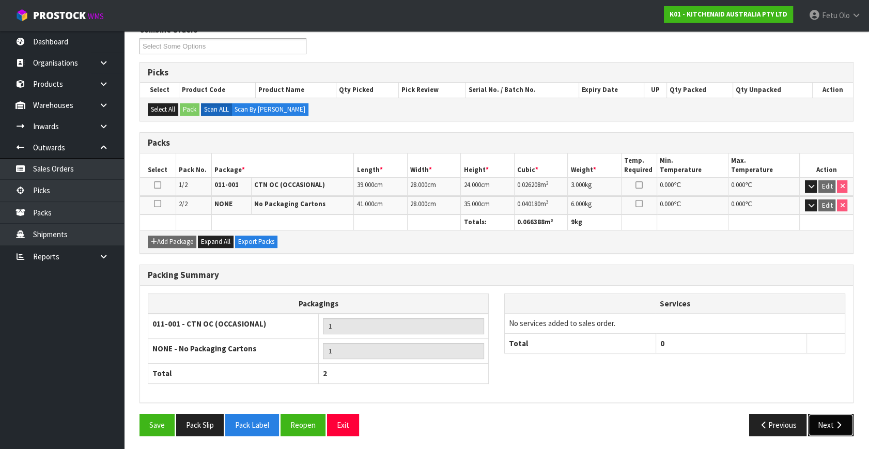
click at [832, 421] on button "Next" at bounding box center [830, 425] width 45 height 22
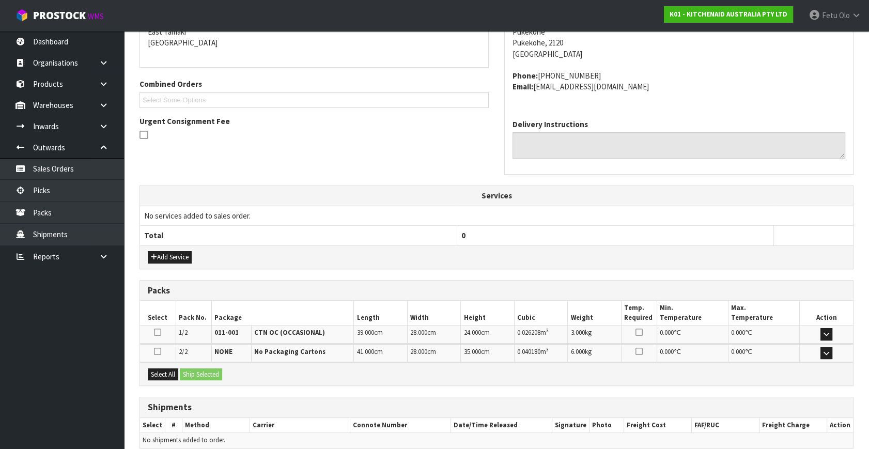
scroll to position [273, 0]
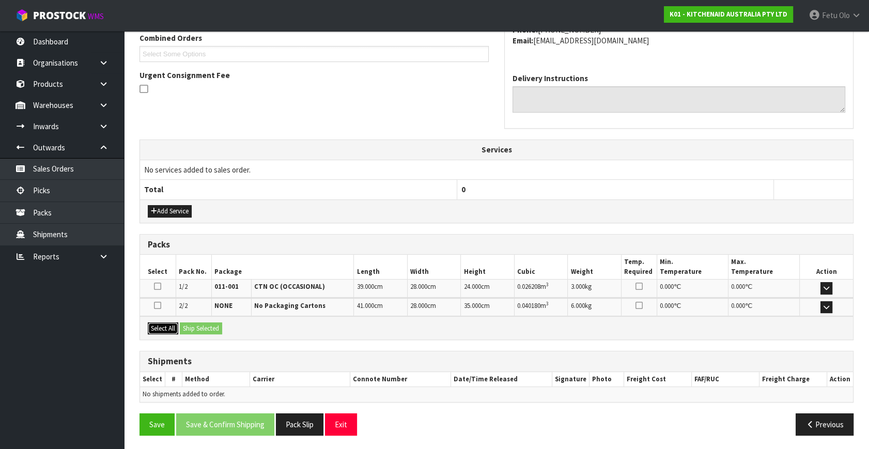
click at [165, 332] on button "Select All" at bounding box center [163, 329] width 30 height 12
click at [180, 329] on div "Select All Ship Selected" at bounding box center [496, 327] width 713 height 23
click at [212, 327] on button "Ship Selected" at bounding box center [201, 329] width 42 height 12
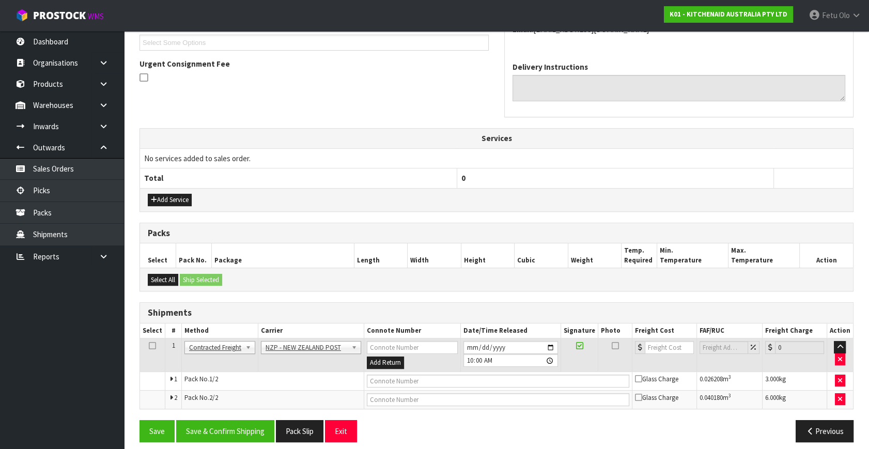
scroll to position [292, 0]
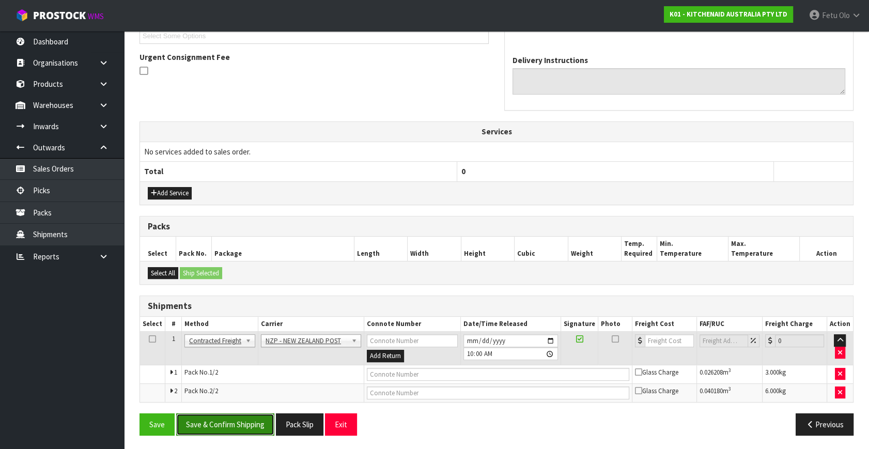
click at [227, 415] on button "Save & Confirm Shipping" at bounding box center [225, 425] width 98 height 22
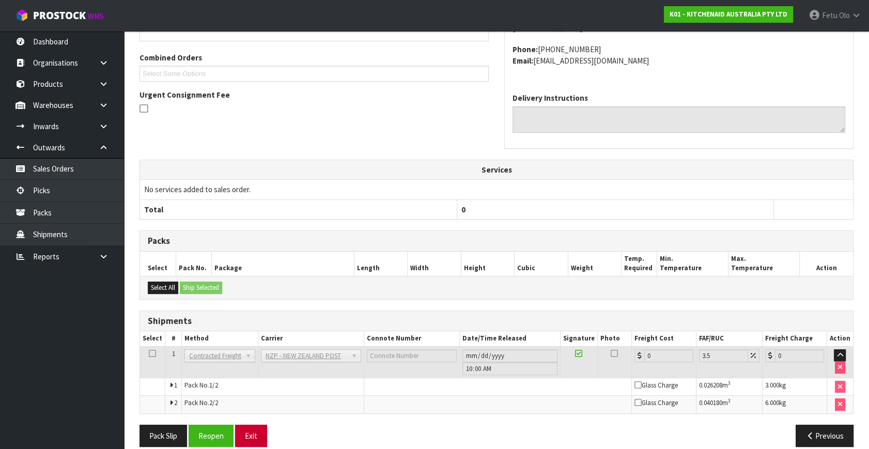
scroll to position [276, 0]
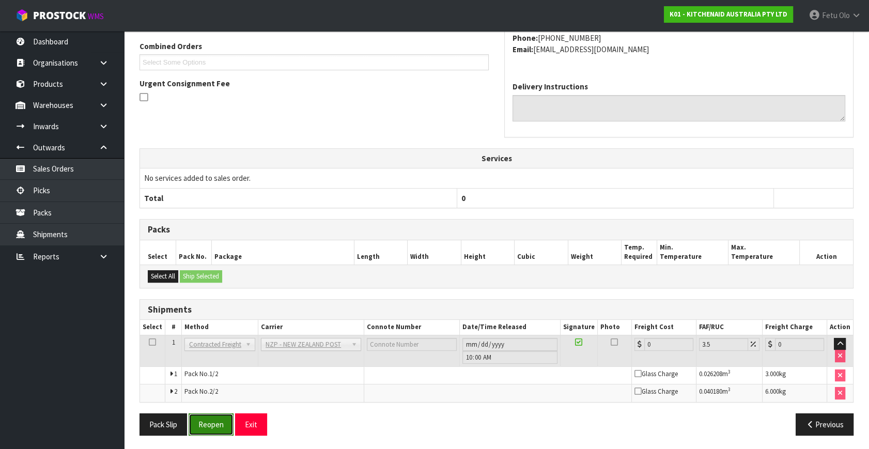
click at [215, 422] on button "Reopen" at bounding box center [211, 425] width 45 height 22
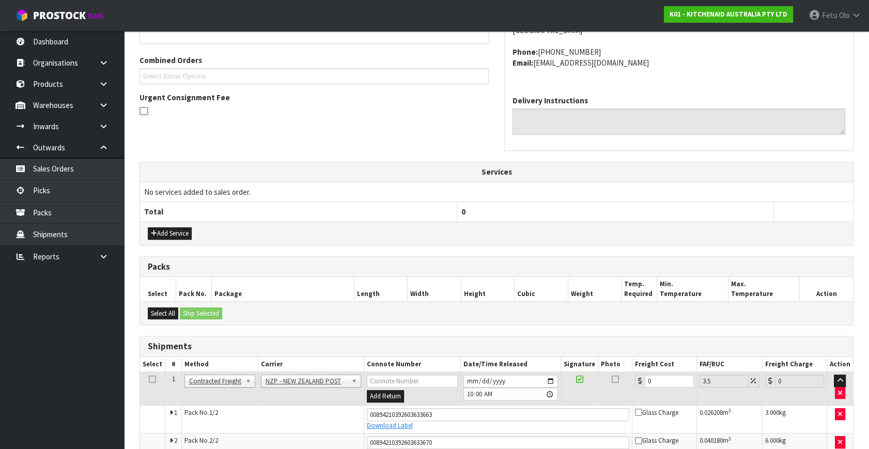
scroll to position [301, 0]
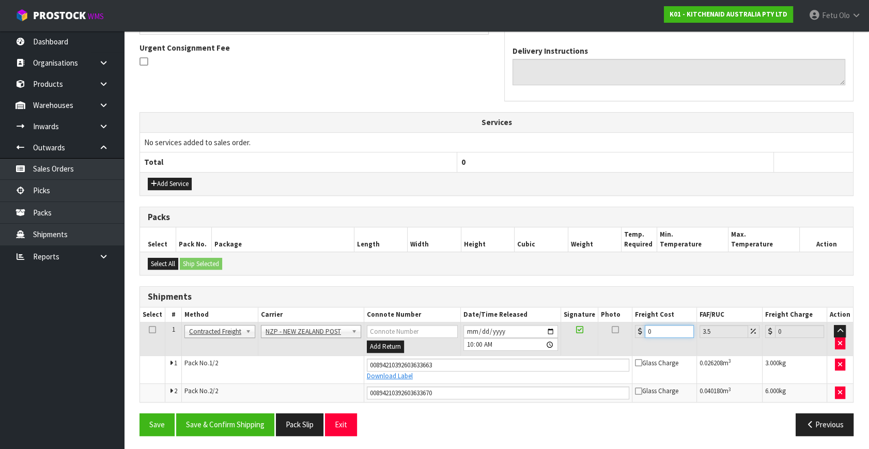
drag, startPoint x: 646, startPoint y: 336, endPoint x: 456, endPoint y: 386, distance: 196.1
click at [456, 386] on tbody "1 Client Local Pickup Customer Local Pickup Company Freight Contracted Freight …" at bounding box center [496, 363] width 713 height 80
click at [246, 423] on button "Save & Confirm Shipping" at bounding box center [225, 425] width 98 height 22
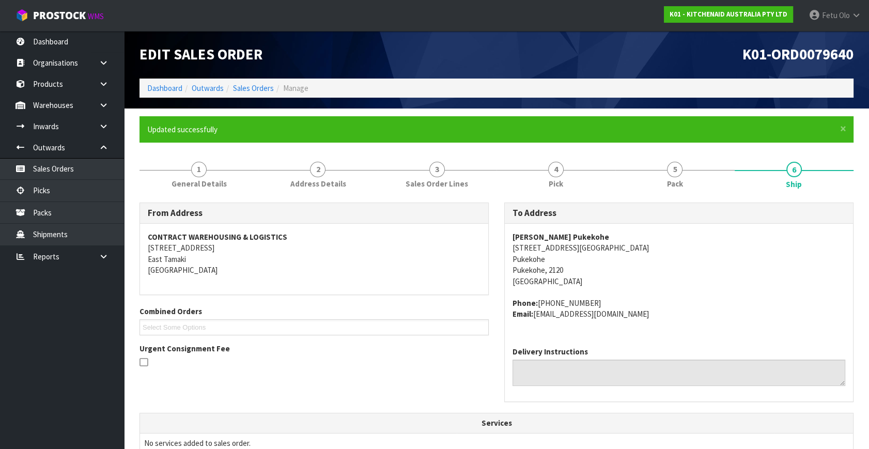
scroll to position [272, 0]
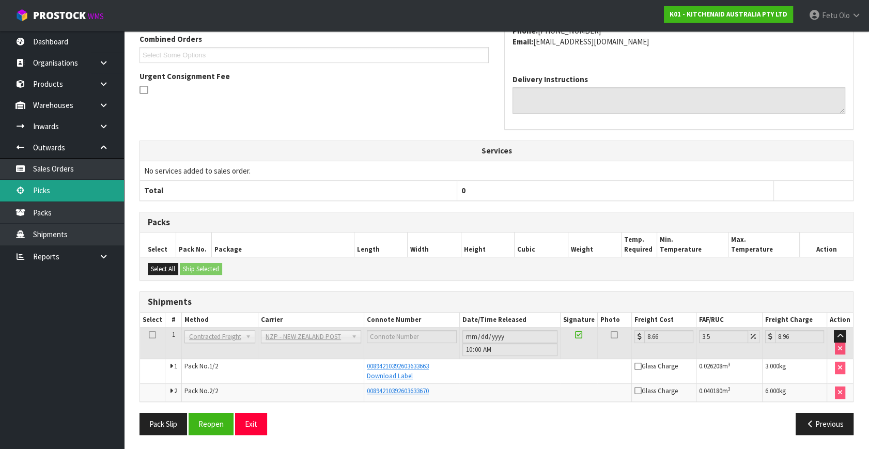
click at [50, 184] on link "Picks" at bounding box center [62, 190] width 124 height 21
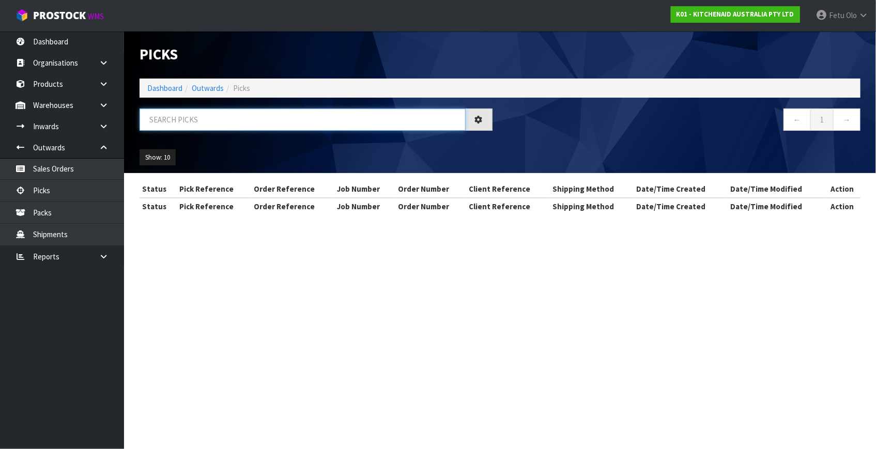
click at [265, 121] on input "text" at bounding box center [303, 120] width 326 height 22
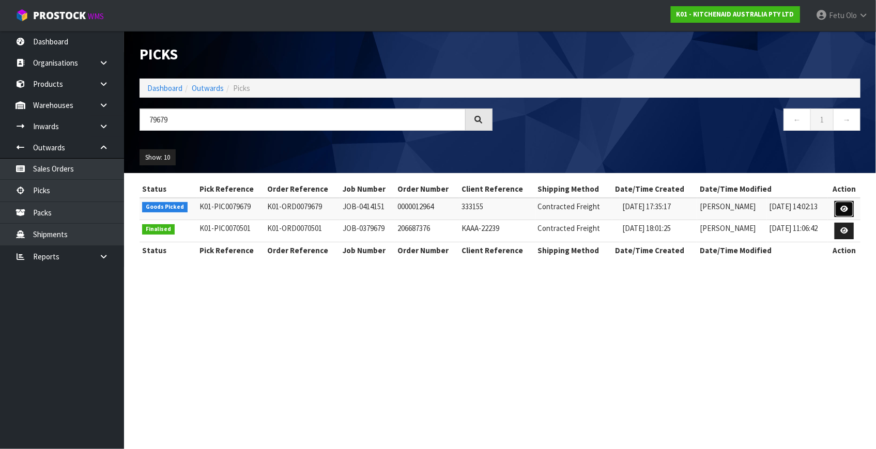
click at [843, 207] on icon at bounding box center [844, 209] width 8 height 7
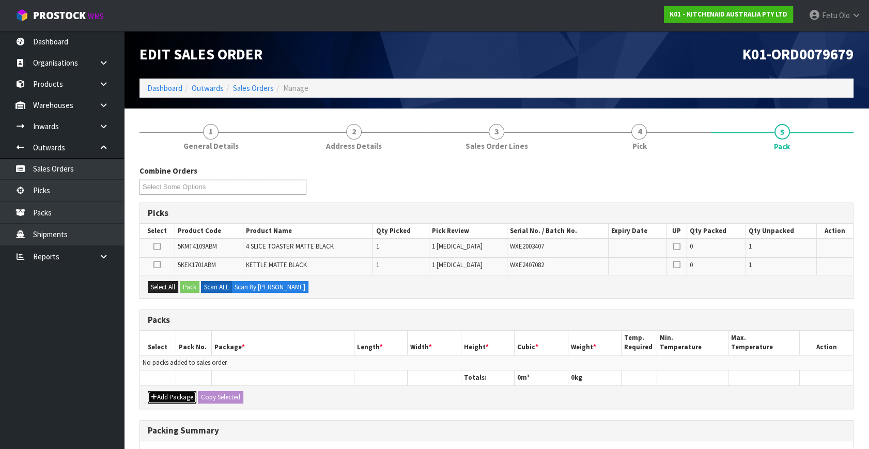
click at [174, 394] on button "Add Package" at bounding box center [172, 397] width 49 height 12
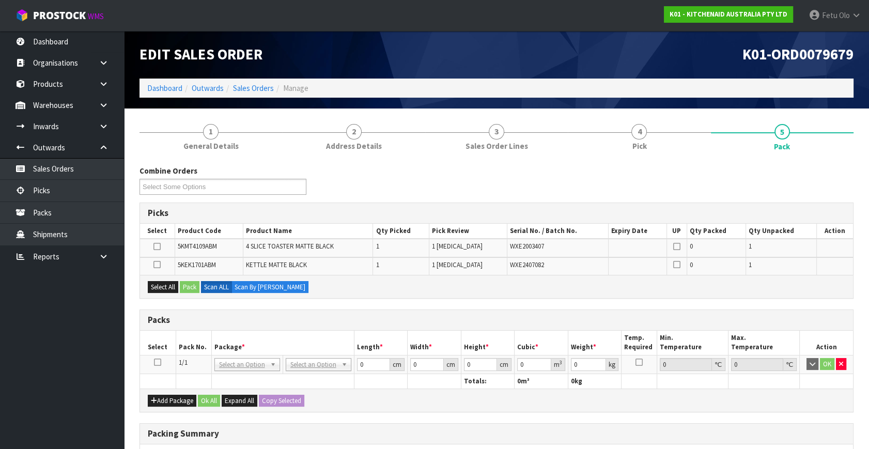
click at [158, 363] on icon at bounding box center [157, 362] width 7 height 1
click at [230, 349] on th "Package *" at bounding box center [282, 343] width 143 height 24
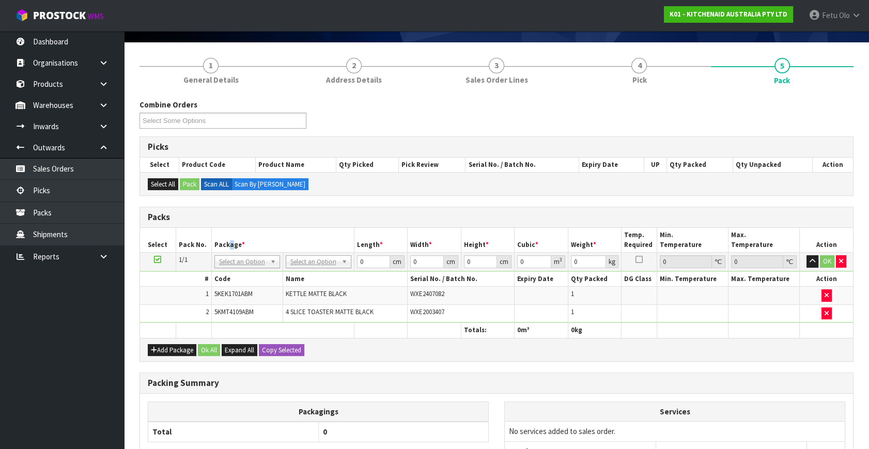
scroll to position [167, 0]
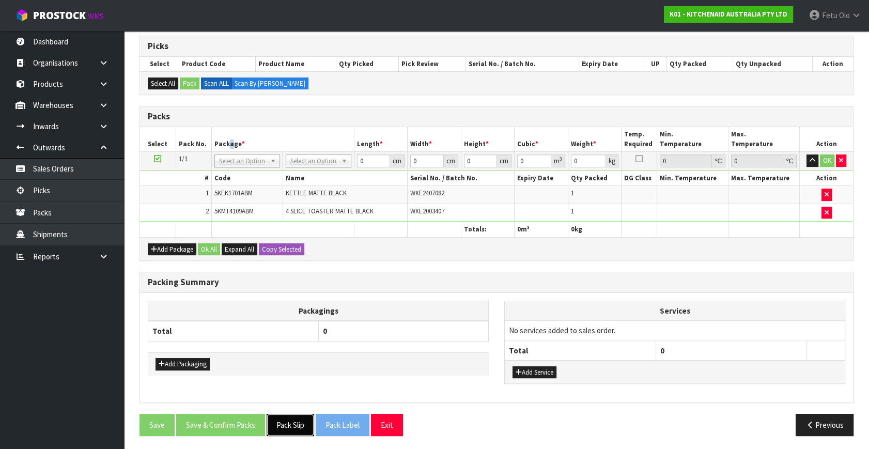
click at [309, 419] on button "Pack Slip" at bounding box center [291, 425] width 48 height 22
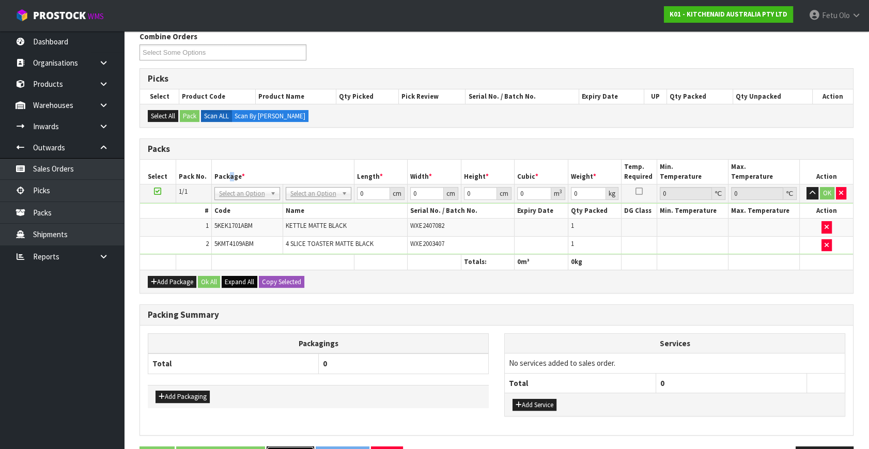
scroll to position [120, 0]
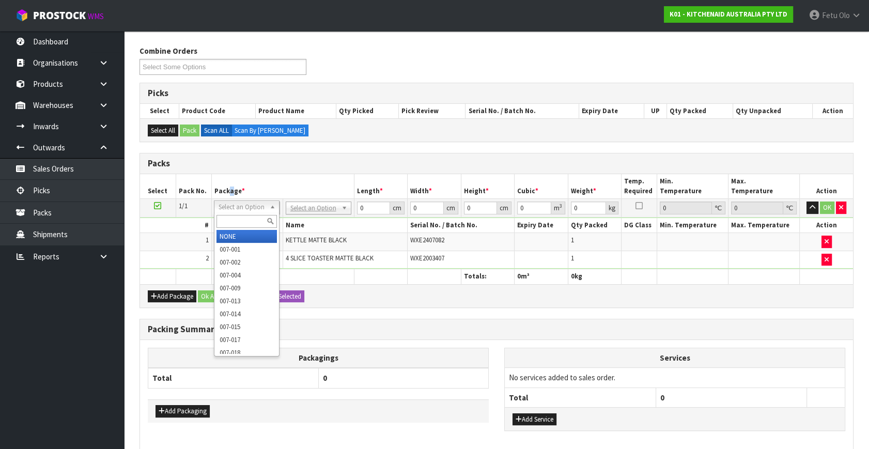
drag, startPoint x: 254, startPoint y: 205, endPoint x: 247, endPoint y: 213, distance: 11.7
click at [247, 213] on div at bounding box center [247, 221] width 65 height 17
click at [245, 220] on input "text" at bounding box center [247, 221] width 60 height 13
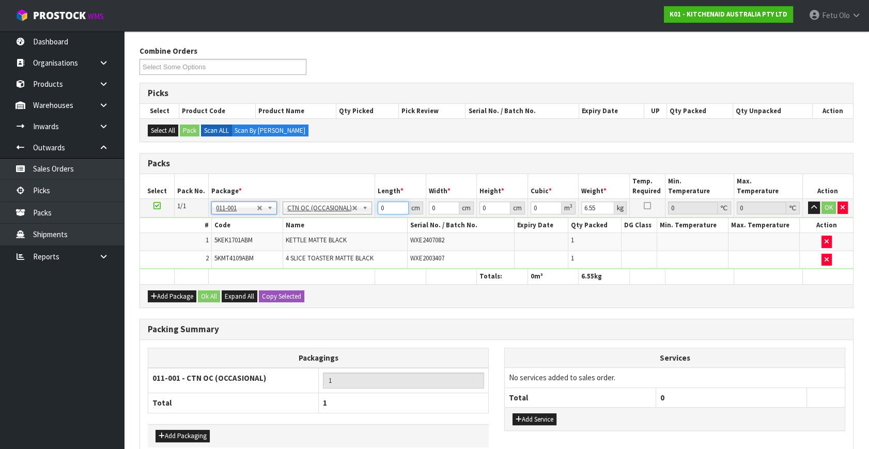
drag, startPoint x: 390, startPoint y: 209, endPoint x: 300, endPoint y: 263, distance: 105.2
click at [300, 263] on tbody "1/1 NONE 007-001 007-002 007-004 007-009 007-013 007-014 007-015 007-017 007-01…" at bounding box center [496, 234] width 713 height 70
click button "OK" at bounding box center [829, 208] width 14 height 12
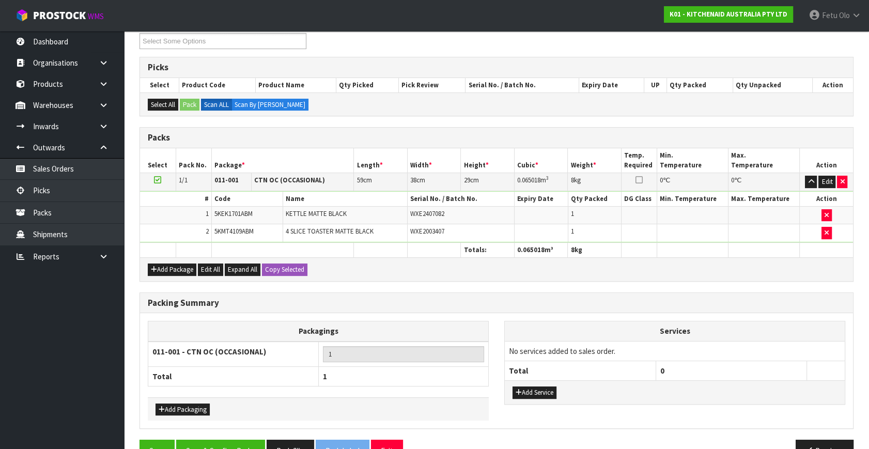
scroll to position [171, 0]
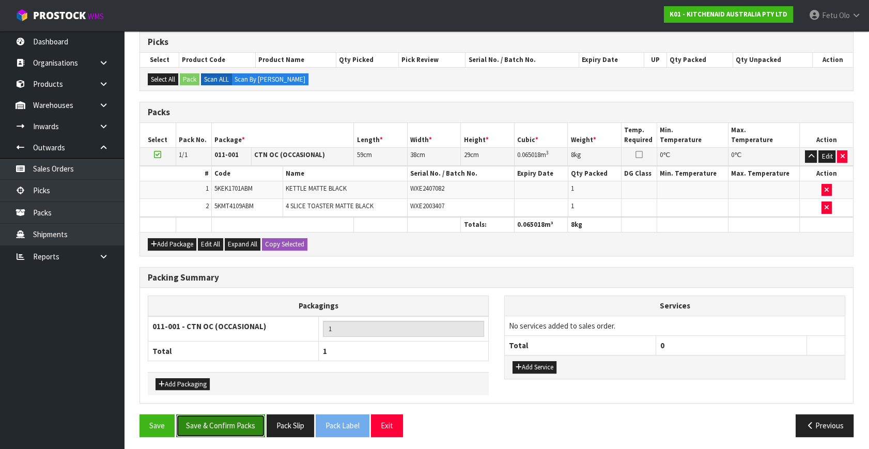
click at [231, 423] on button "Save & Confirm Packs" at bounding box center [220, 426] width 89 height 22
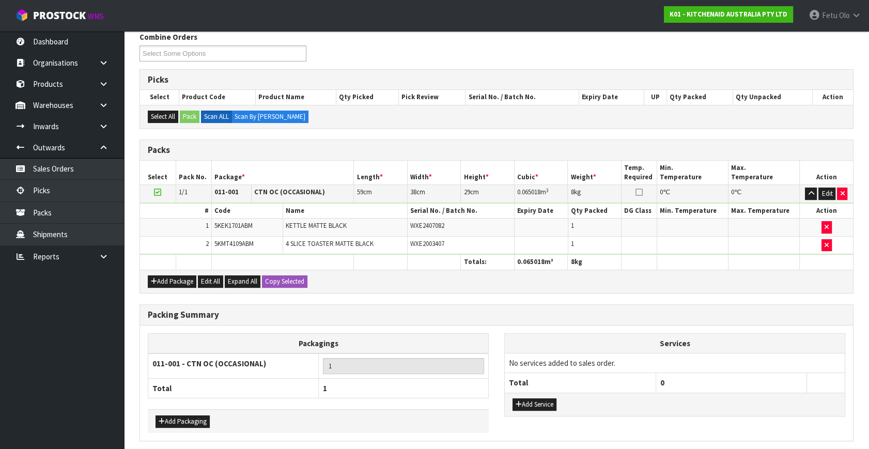
scroll to position [0, 0]
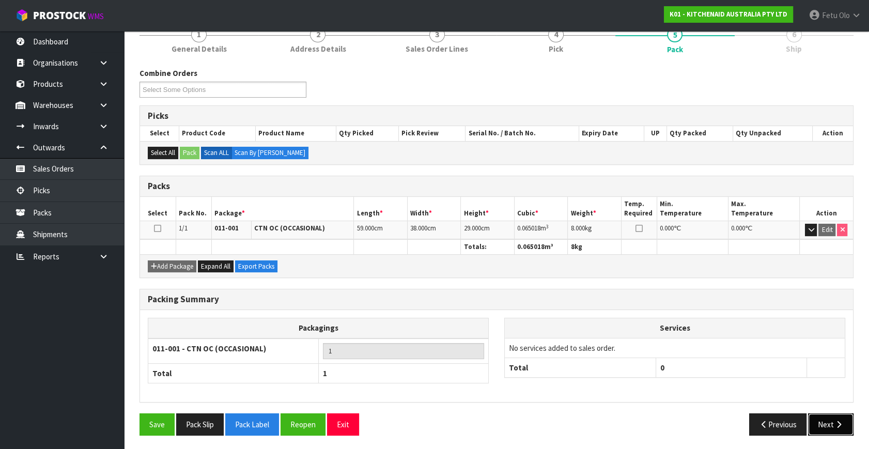
click at [834, 418] on button "Next" at bounding box center [830, 425] width 45 height 22
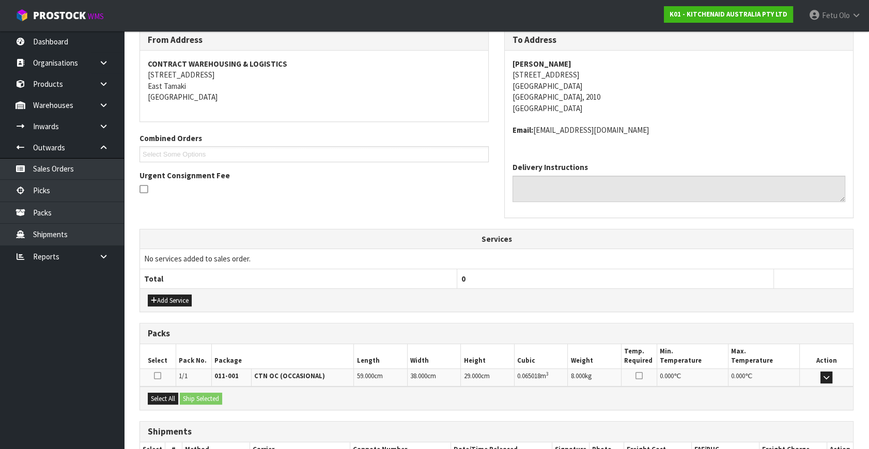
scroll to position [243, 0]
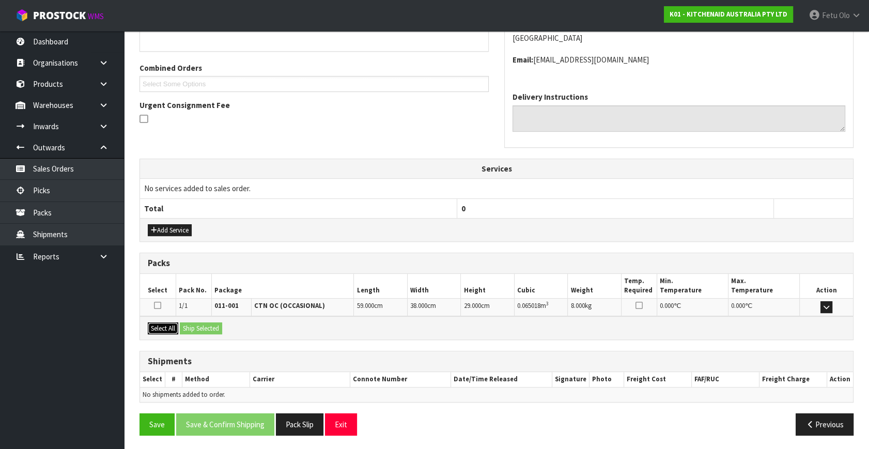
click at [170, 329] on button "Select All" at bounding box center [163, 329] width 30 height 12
click at [201, 330] on button "Ship Selected" at bounding box center [201, 329] width 42 height 12
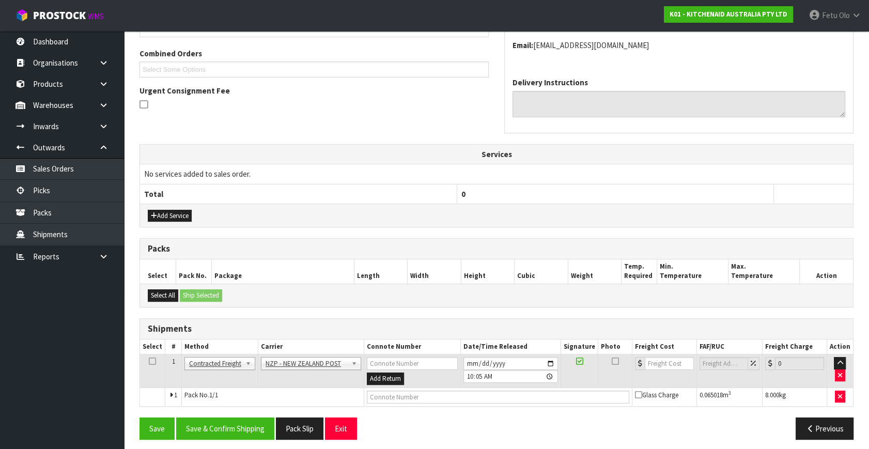
scroll to position [262, 0]
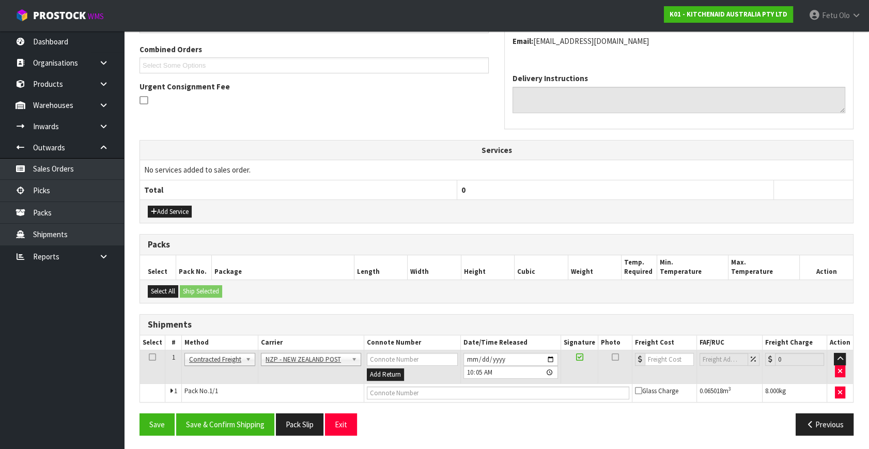
drag, startPoint x: 269, startPoint y: 442, endPoint x: 269, endPoint y: 435, distance: 7.3
click at [269, 436] on section "× Close Updated successfully 1 General Details 2 Address Details 3 Sales Order …" at bounding box center [496, 148] width 745 height 605
click at [264, 425] on button "Save & Confirm Shipping" at bounding box center [225, 425] width 98 height 22
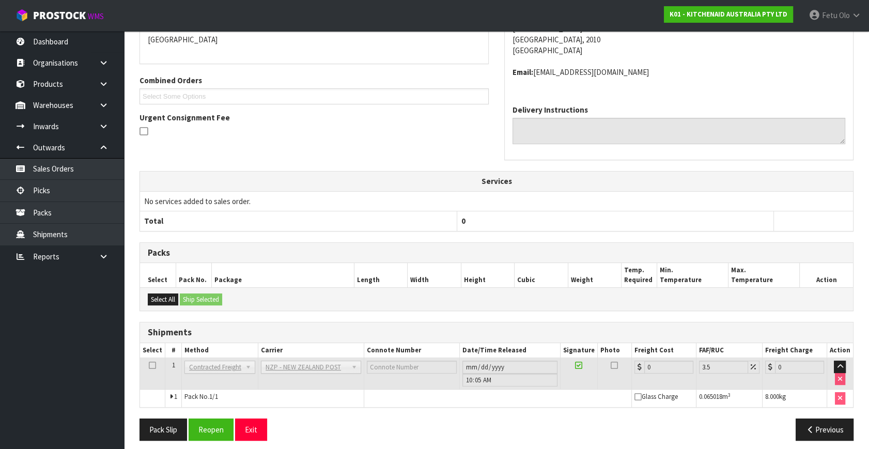
scroll to position [248, 0]
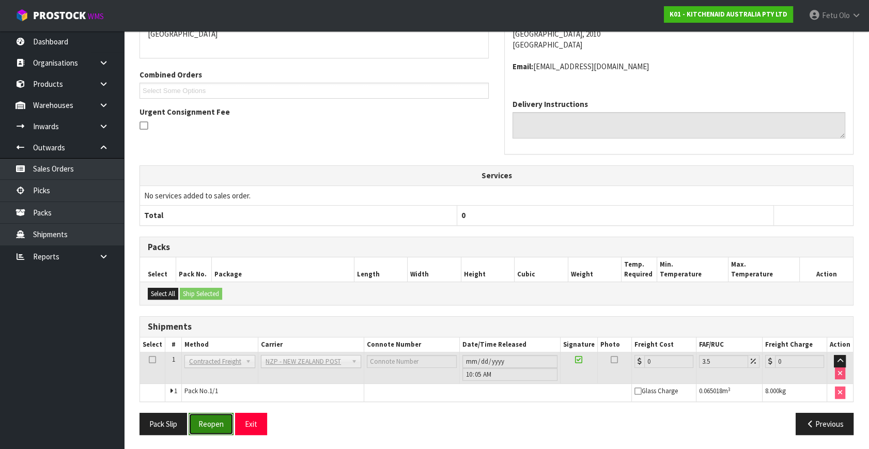
click at [197, 419] on button "Reopen" at bounding box center [211, 424] width 45 height 22
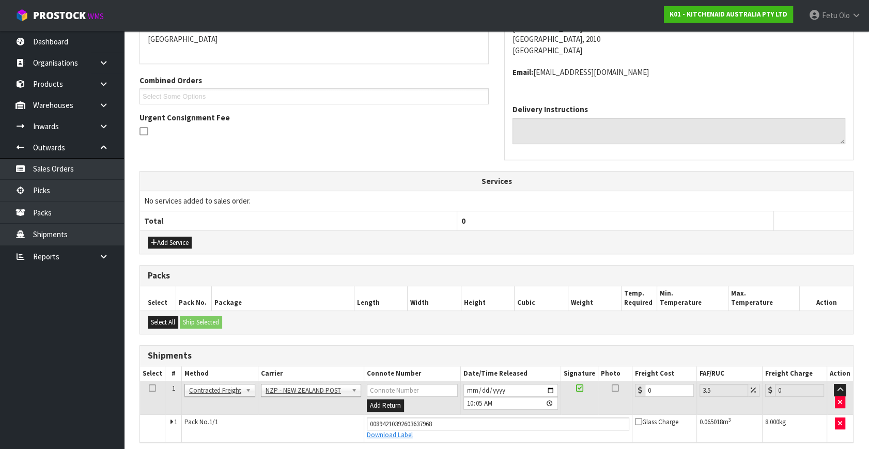
scroll to position [224, 0]
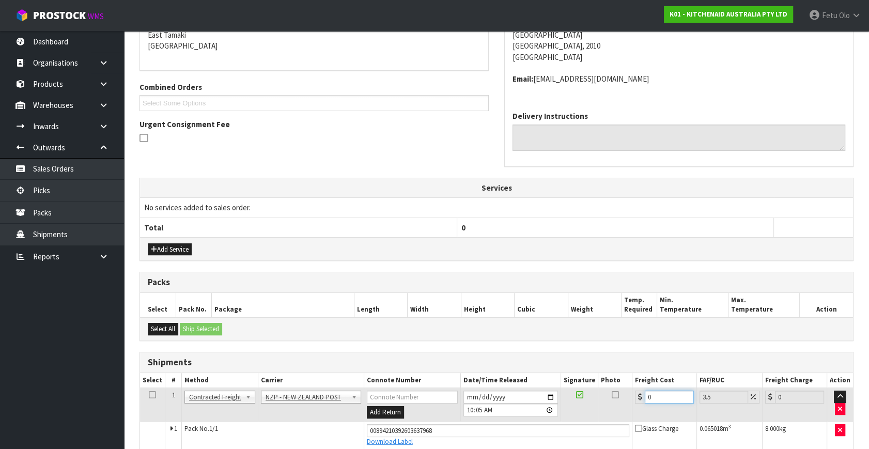
drag, startPoint x: 578, startPoint y: 414, endPoint x: 571, endPoint y: 416, distance: 7.5
click at [571, 416] on tr "1 Client Local Pickup Customer Local Pickup Company Freight Contracted Freight …" at bounding box center [496, 405] width 713 height 34
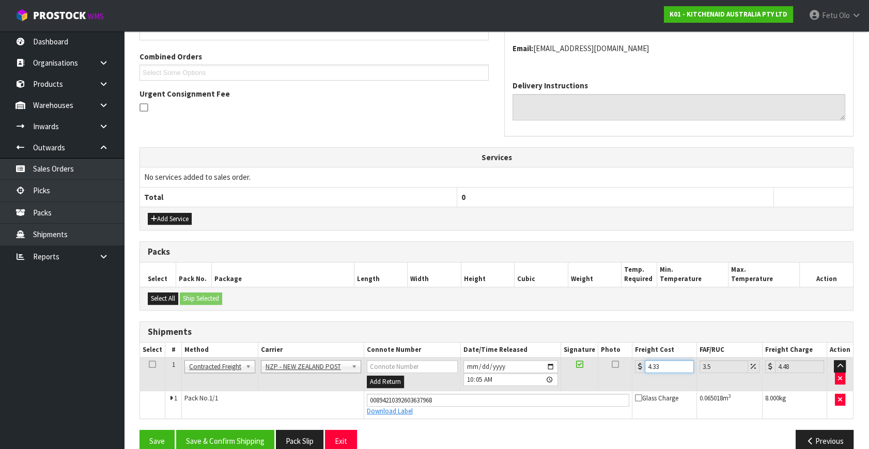
scroll to position [271, 0]
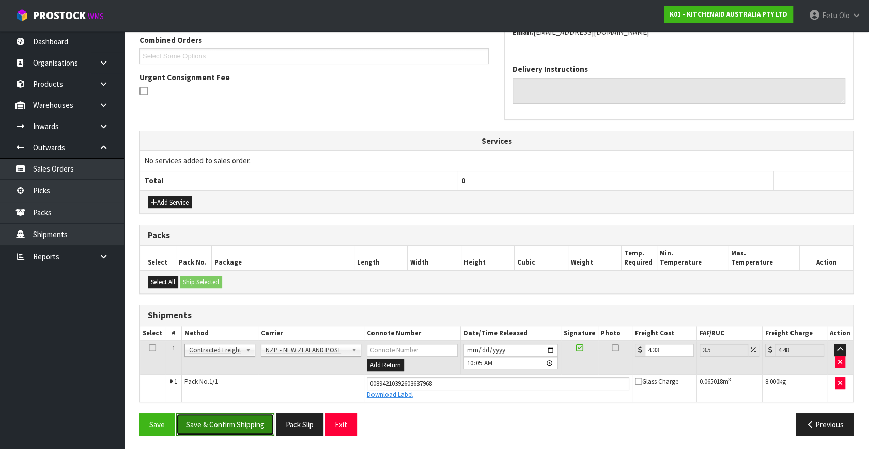
click at [215, 417] on button "Save & Confirm Shipping" at bounding box center [225, 425] width 98 height 22
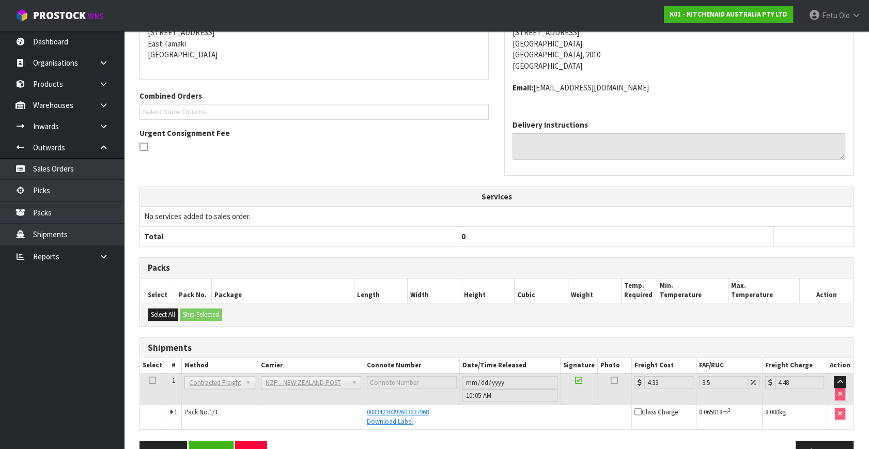
scroll to position [243, 0]
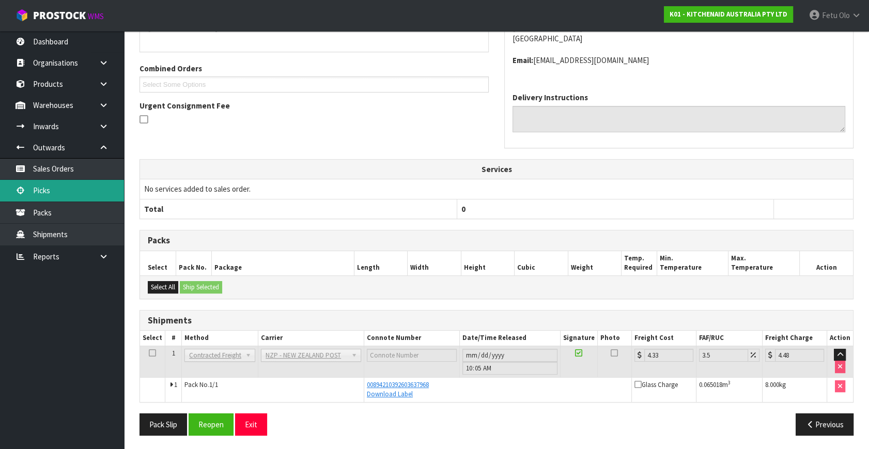
click at [50, 191] on link "Picks" at bounding box center [62, 190] width 124 height 21
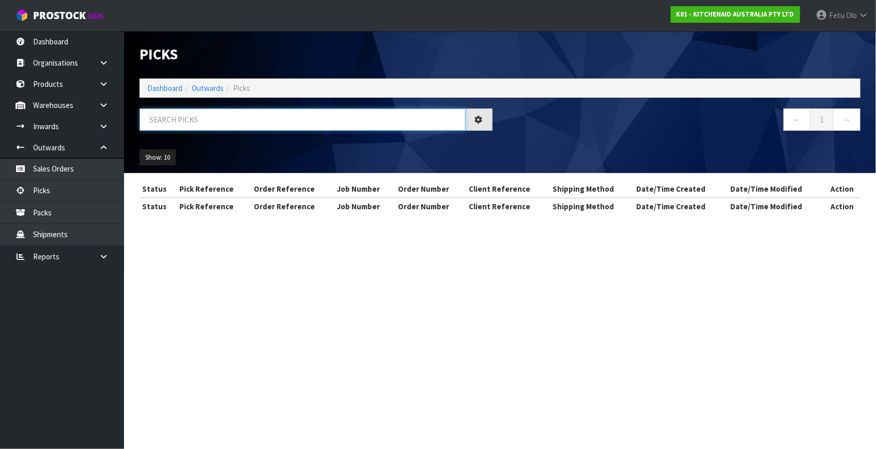
click at [223, 115] on input "text" at bounding box center [303, 120] width 326 height 22
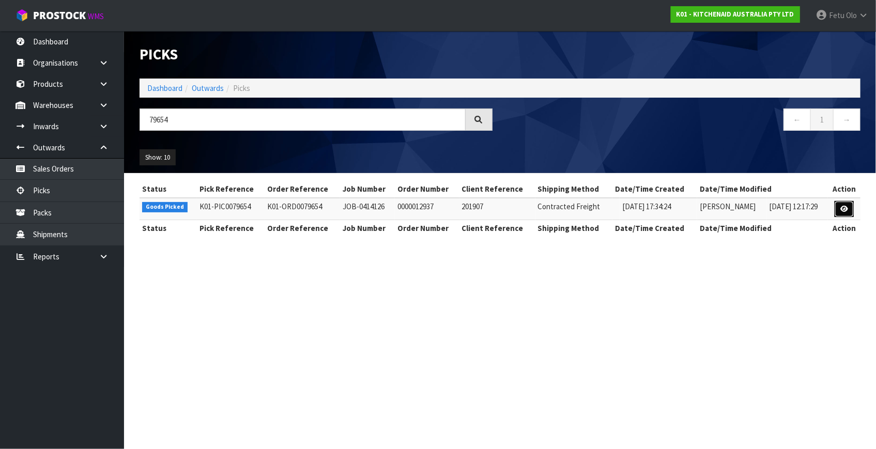
click at [842, 207] on icon at bounding box center [844, 209] width 8 height 7
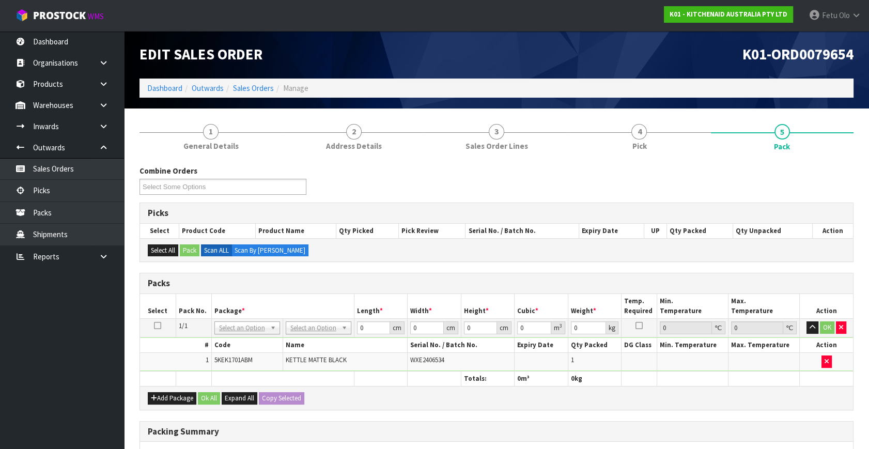
drag, startPoint x: 249, startPoint y: 326, endPoint x: 250, endPoint y: 341, distance: 15.6
click at [242, 337] on input "text" at bounding box center [247, 341] width 60 height 13
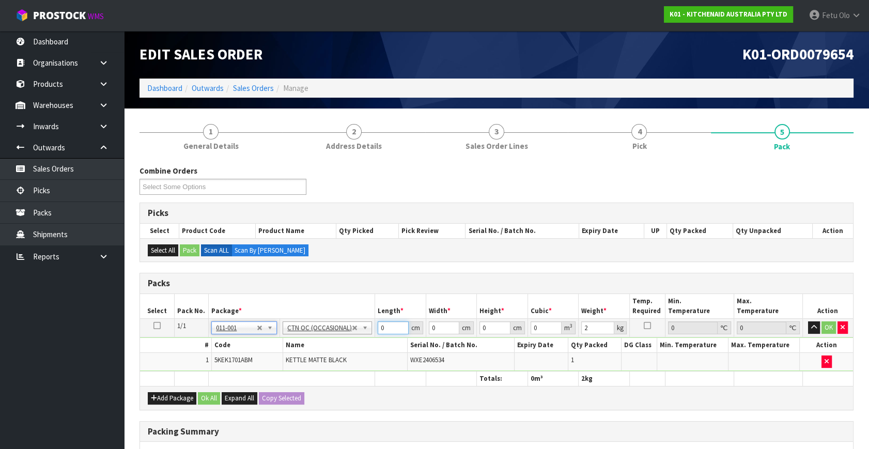
drag, startPoint x: 388, startPoint y: 327, endPoint x: 213, endPoint y: 404, distance: 191.6
click at [218, 403] on div "Packs Select Pack No. Package * Length * Width * Height * Cubic * Weight * Temp…" at bounding box center [497, 341] width 714 height 137
click button "OK" at bounding box center [829, 328] width 14 height 12
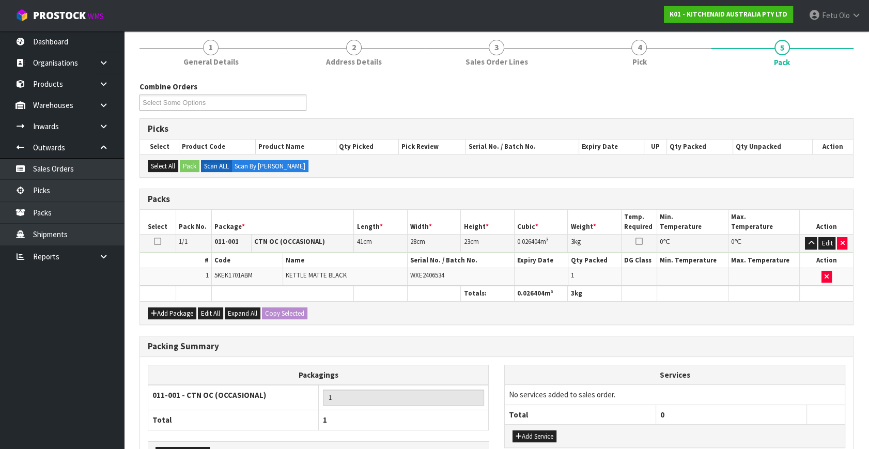
scroll to position [154, 0]
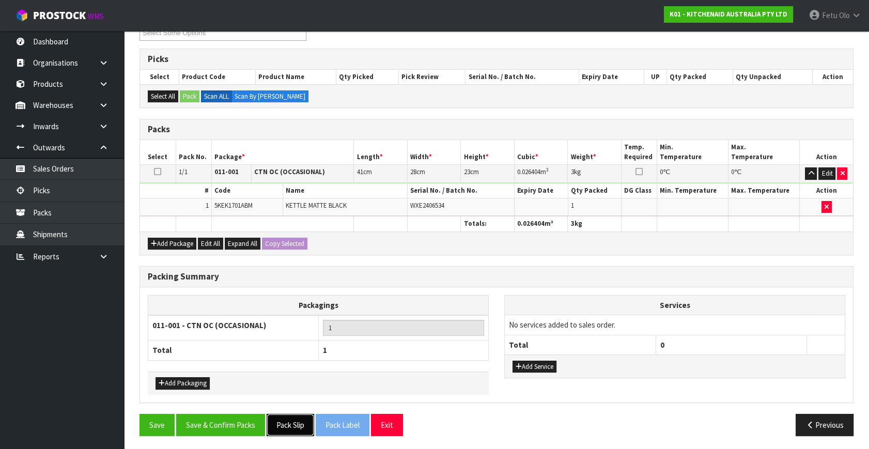
click at [279, 420] on button "Pack Slip" at bounding box center [291, 425] width 48 height 22
click at [218, 420] on button "Save & Confirm Packs" at bounding box center [220, 425] width 89 height 22
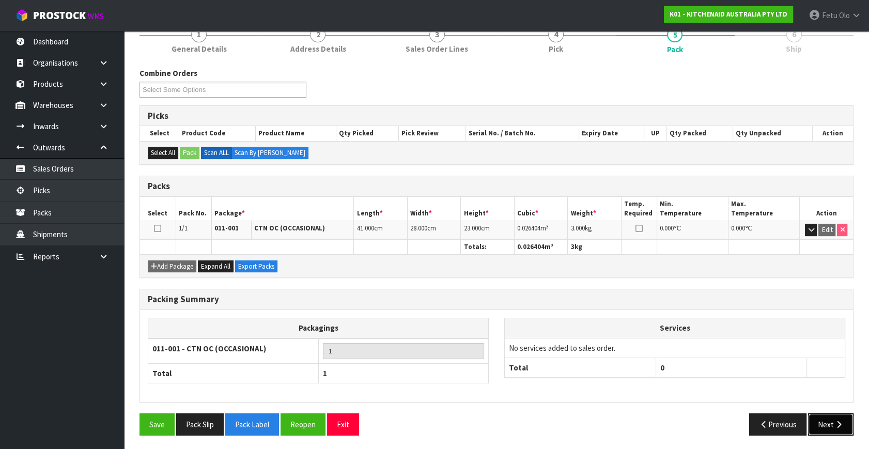
click at [829, 421] on button "Next" at bounding box center [830, 425] width 45 height 22
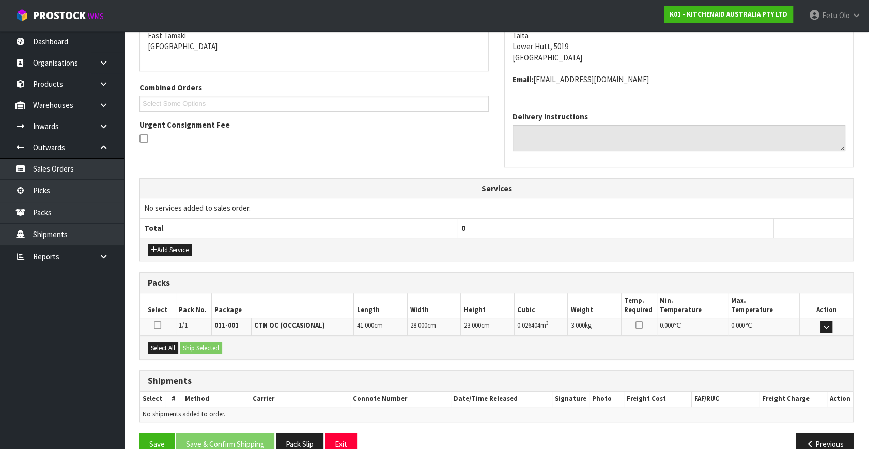
scroll to position [243, 0]
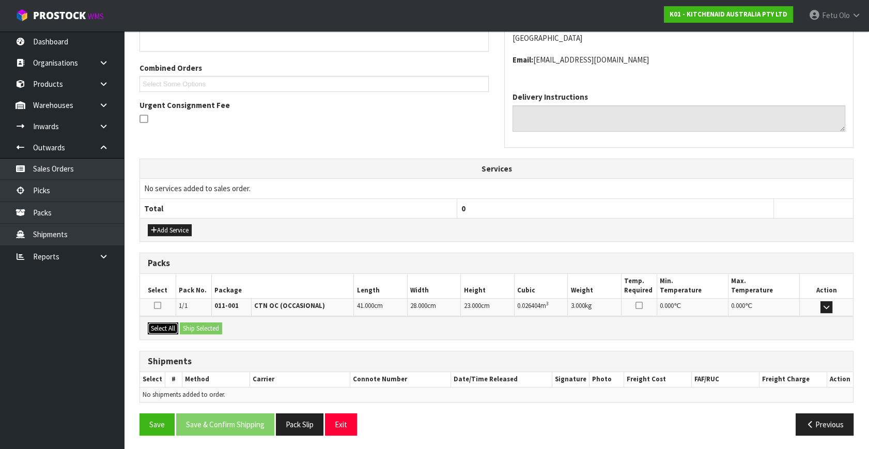
click at [159, 323] on button "Select All" at bounding box center [163, 329] width 30 height 12
click at [193, 324] on button "Ship Selected" at bounding box center [201, 329] width 42 height 12
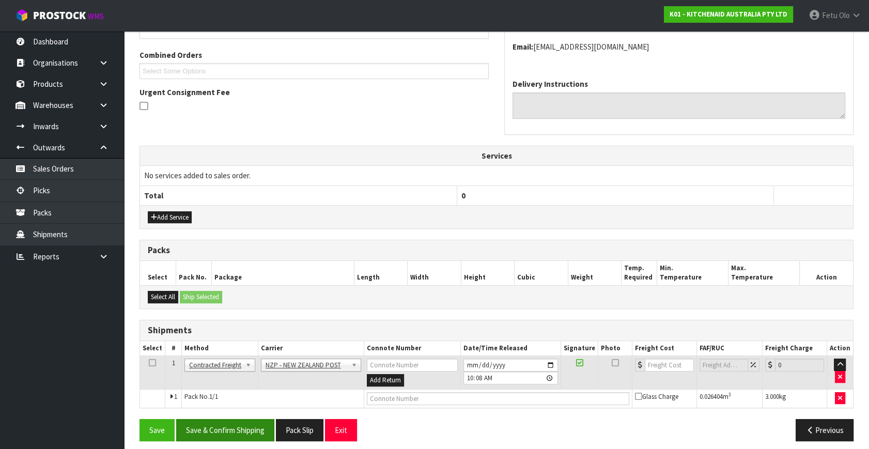
scroll to position [262, 0]
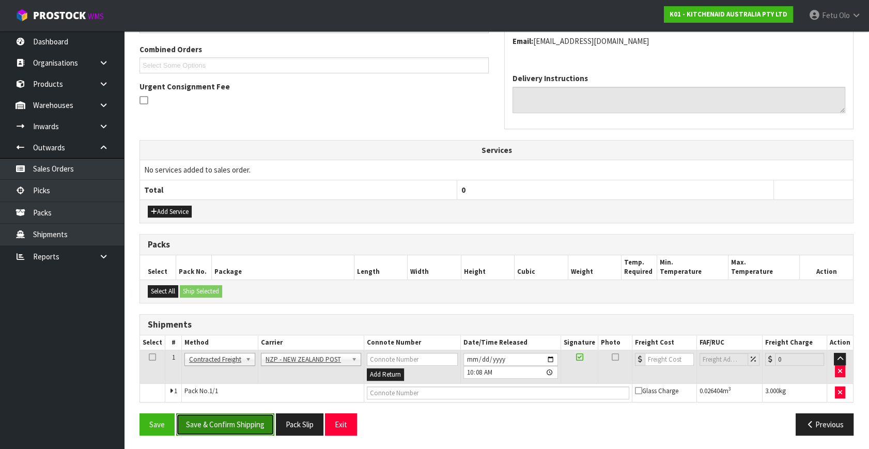
click at [247, 431] on button "Save & Confirm Shipping" at bounding box center [225, 425] width 98 height 22
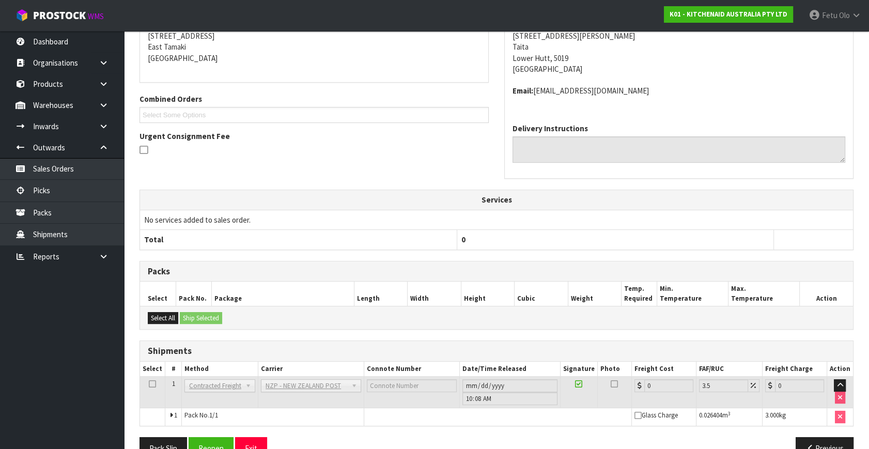
scroll to position [248, 0]
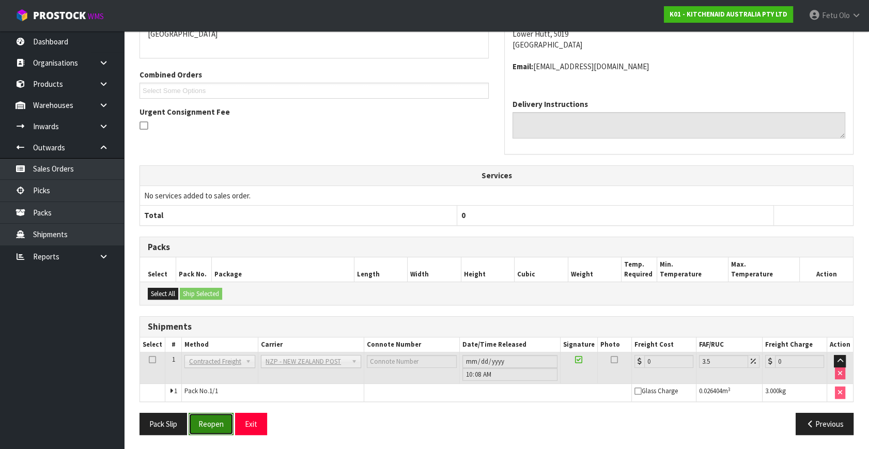
click at [196, 424] on button "Reopen" at bounding box center [211, 424] width 45 height 22
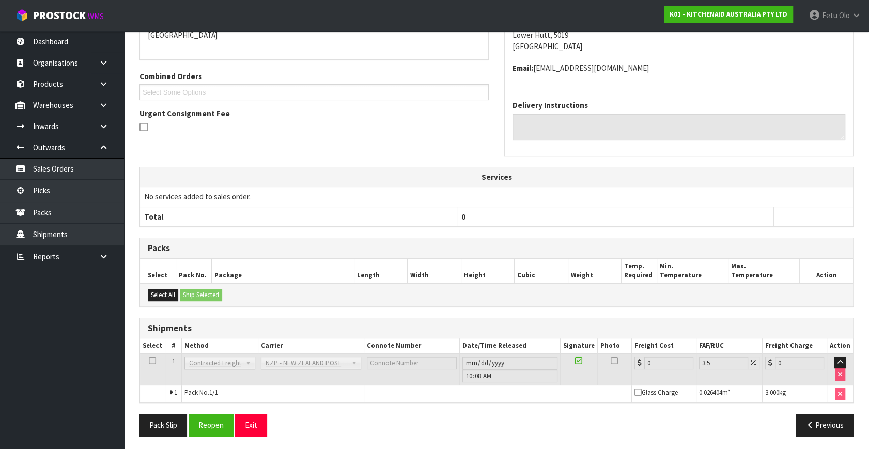
scroll to position [237, 0]
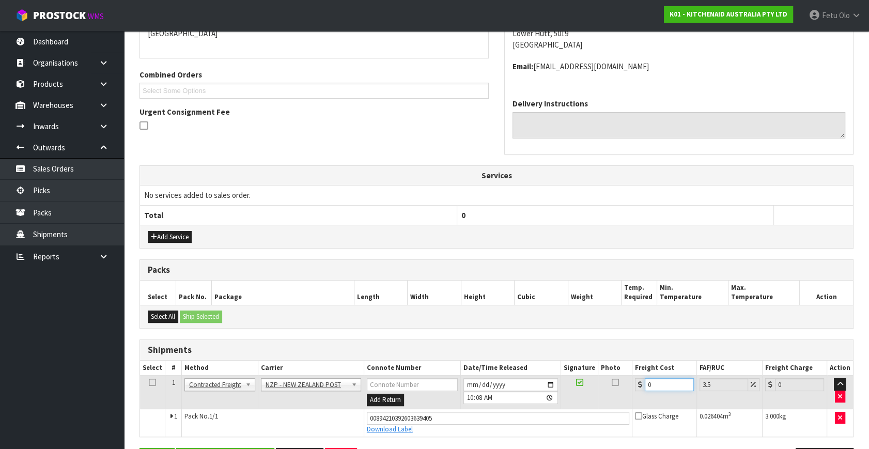
drag, startPoint x: 662, startPoint y: 384, endPoint x: 540, endPoint y: 417, distance: 126.5
click at [540, 417] on tbody "1 Client Local Pickup Customer Local Pickup Company Freight Contracted Freight …" at bounding box center [496, 406] width 713 height 61
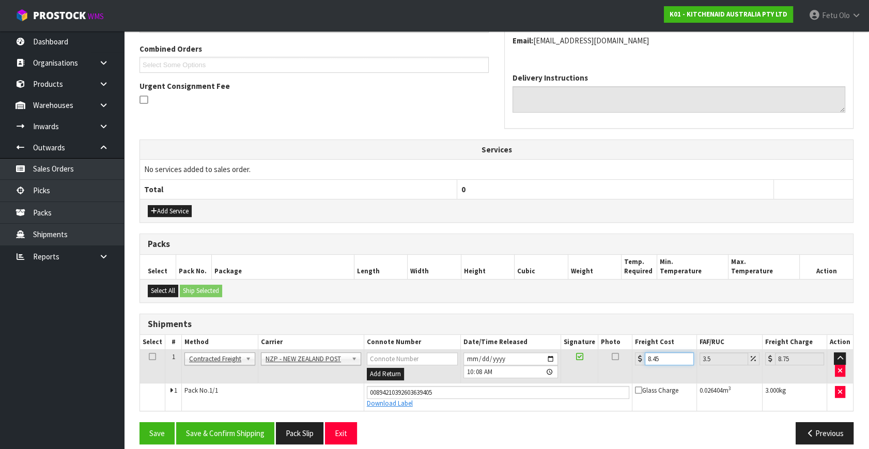
scroll to position [271, 0]
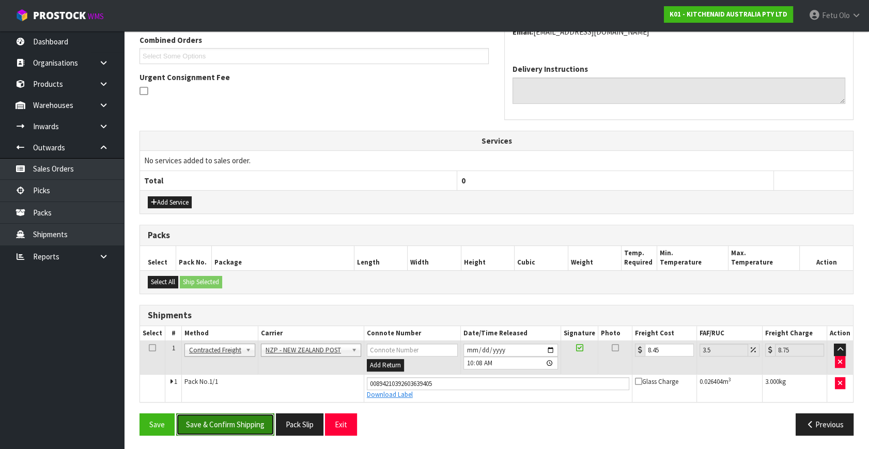
click at [222, 423] on button "Save & Confirm Shipping" at bounding box center [225, 425] width 98 height 22
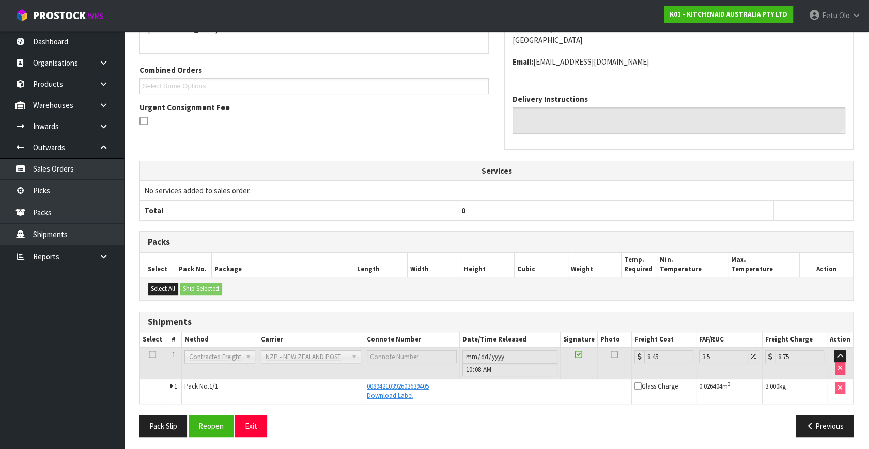
scroll to position [243, 0]
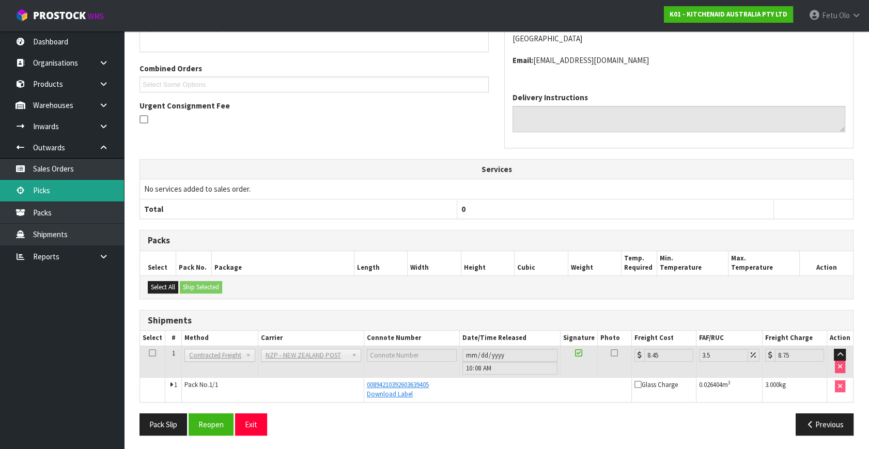
click at [33, 188] on link "Picks" at bounding box center [62, 190] width 124 height 21
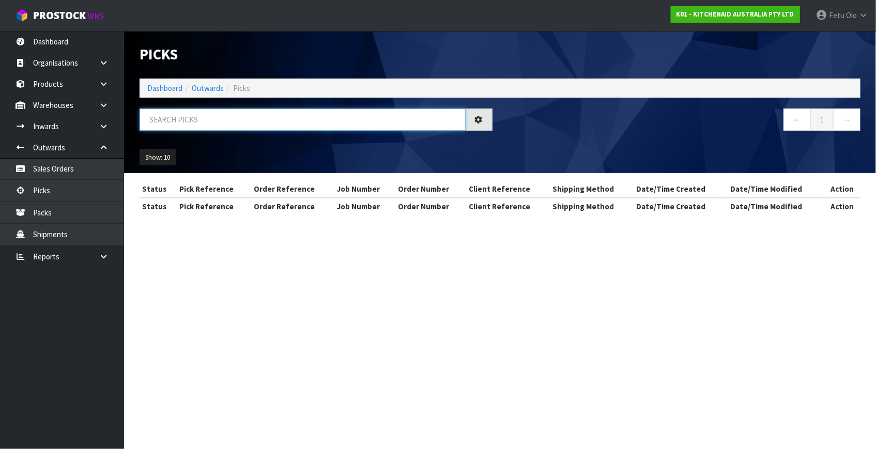
click at [177, 109] on input "text" at bounding box center [303, 120] width 326 height 22
click at [164, 120] on input "text" at bounding box center [303, 120] width 326 height 22
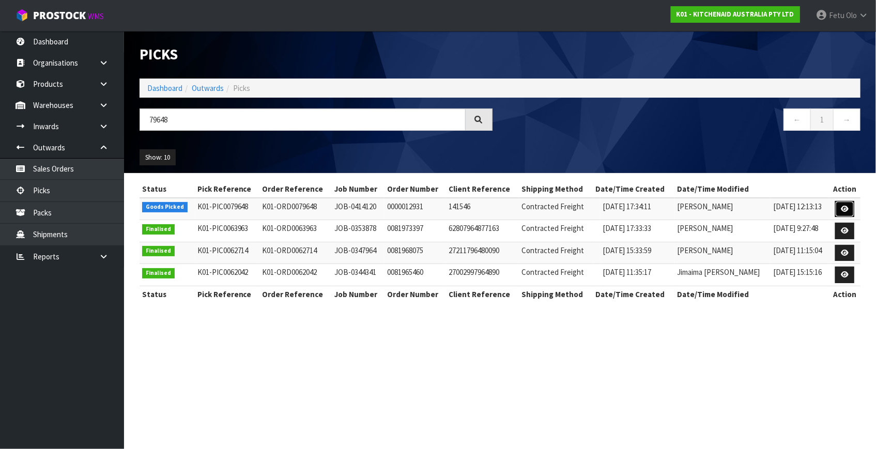
click at [843, 209] on icon at bounding box center [845, 209] width 8 height 7
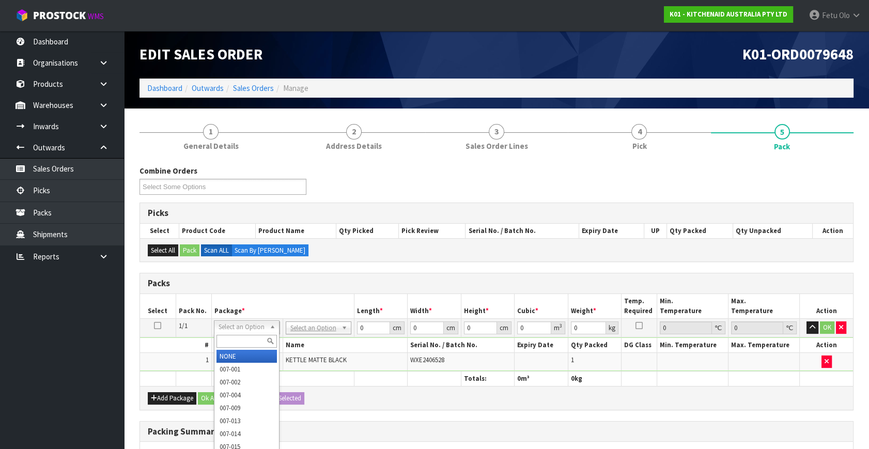
click at [254, 340] on input "text" at bounding box center [247, 341] width 60 height 13
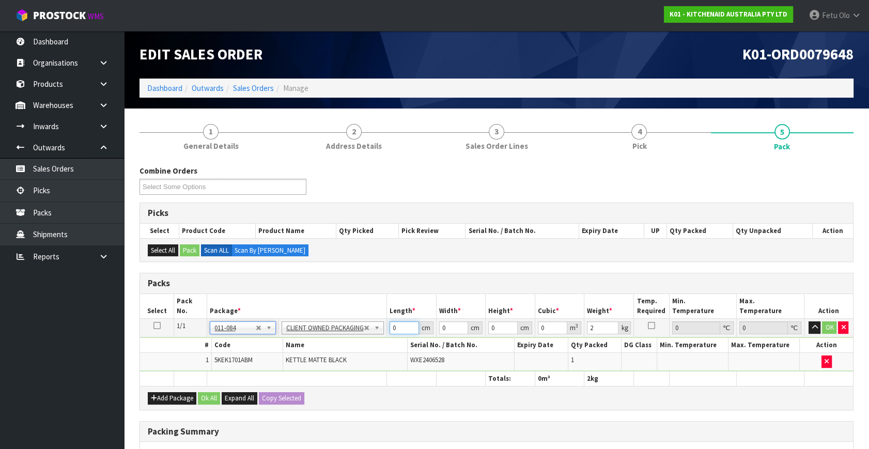
drag, startPoint x: 405, startPoint y: 327, endPoint x: 316, endPoint y: 347, distance: 91.7
click at [316, 347] on tbody "1/1 NONE 007-001 007-002 007-004 007-009 007-013 007-014 007-015 007-017 007-01…" at bounding box center [496, 345] width 713 height 53
click button "OK" at bounding box center [830, 328] width 14 height 12
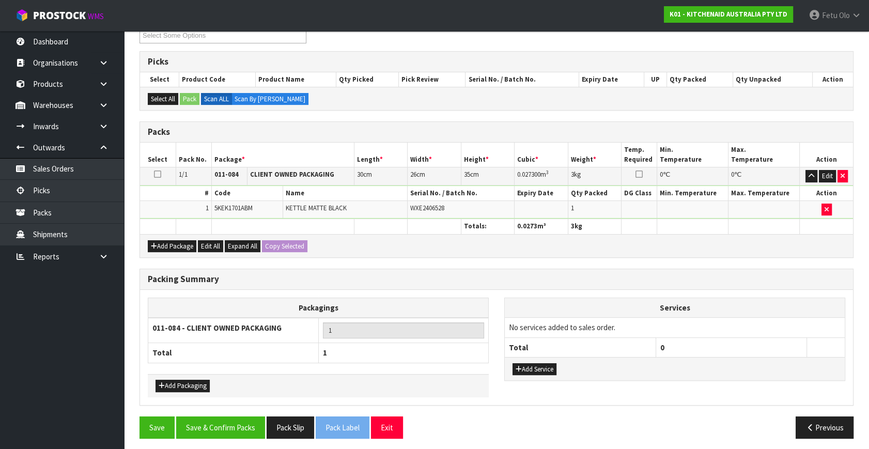
scroll to position [154, 0]
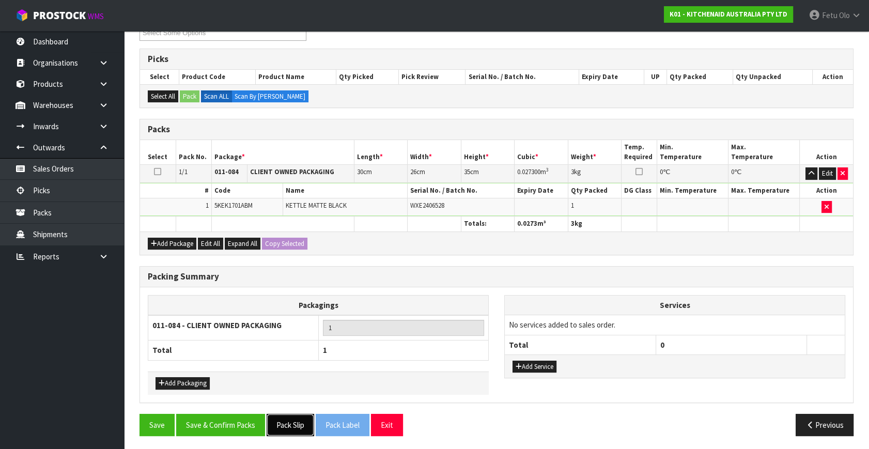
click at [300, 423] on button "Pack Slip" at bounding box center [291, 425] width 48 height 22
click at [212, 422] on button "Save & Confirm Packs" at bounding box center [220, 425] width 89 height 22
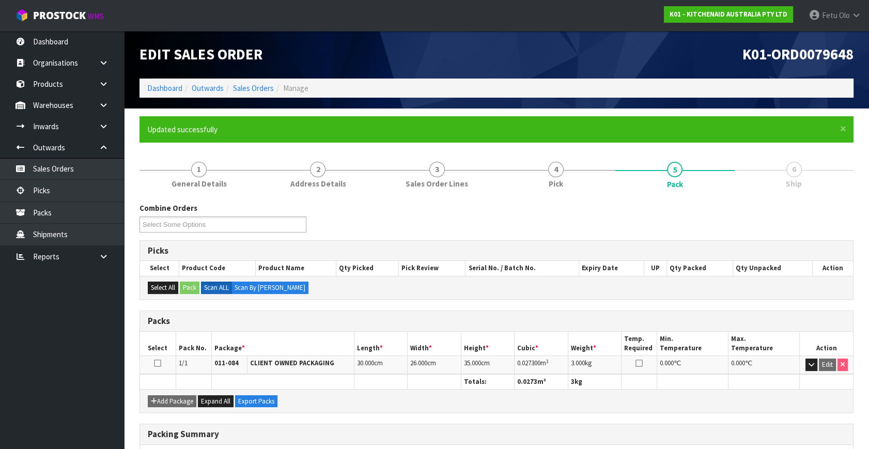
scroll to position [135, 0]
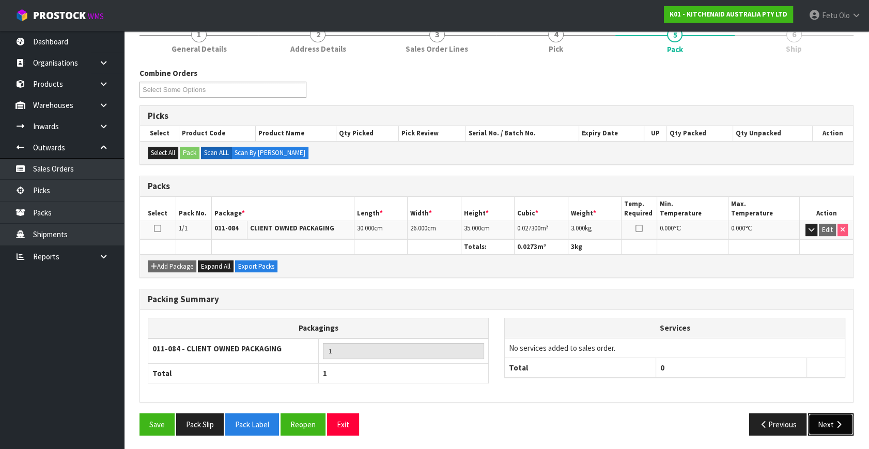
click at [827, 414] on button "Next" at bounding box center [830, 425] width 45 height 22
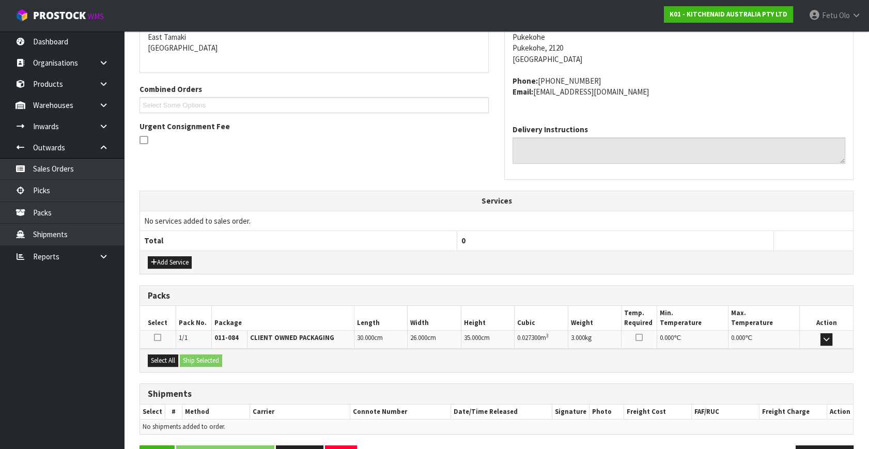
scroll to position [254, 0]
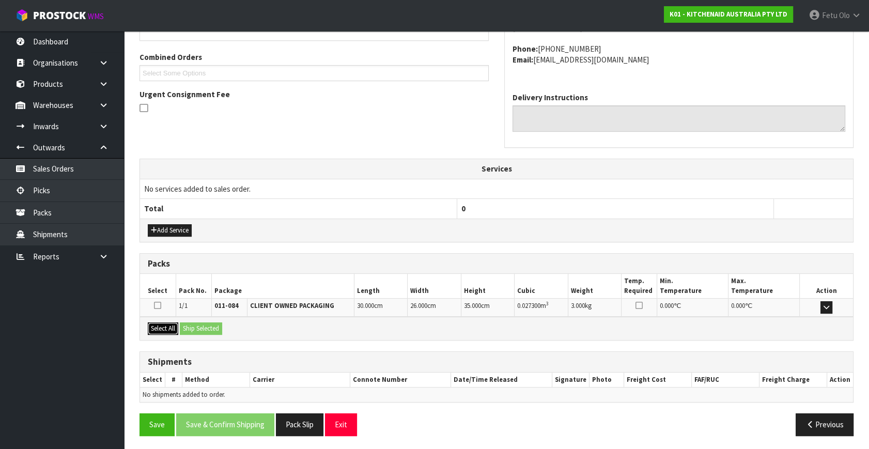
click at [163, 328] on button "Select All" at bounding box center [163, 329] width 30 height 12
click at [180, 327] on div "Select All Ship Selected" at bounding box center [496, 328] width 713 height 23
click at [206, 324] on button "Ship Selected" at bounding box center [201, 329] width 42 height 12
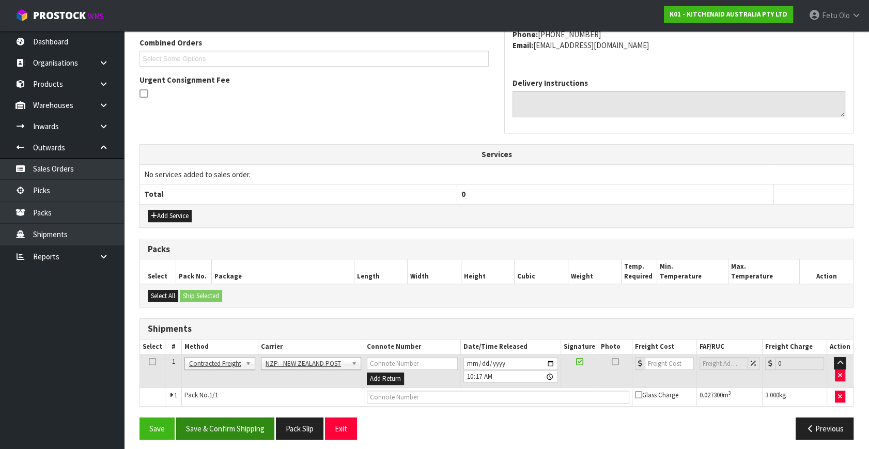
scroll to position [273, 0]
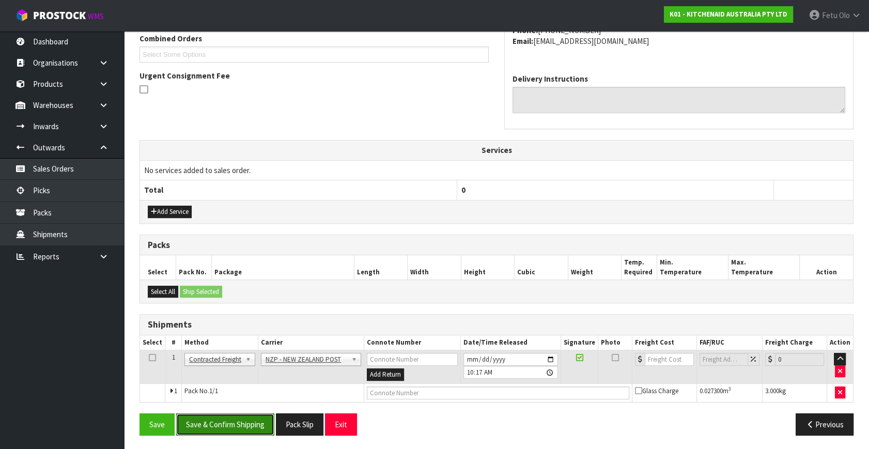
click at [225, 418] on button "Save & Confirm Shipping" at bounding box center [225, 425] width 98 height 22
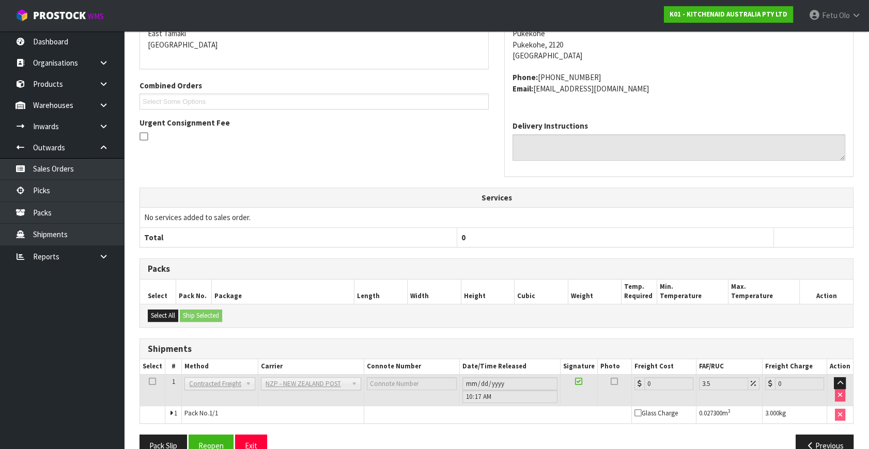
scroll to position [258, 0]
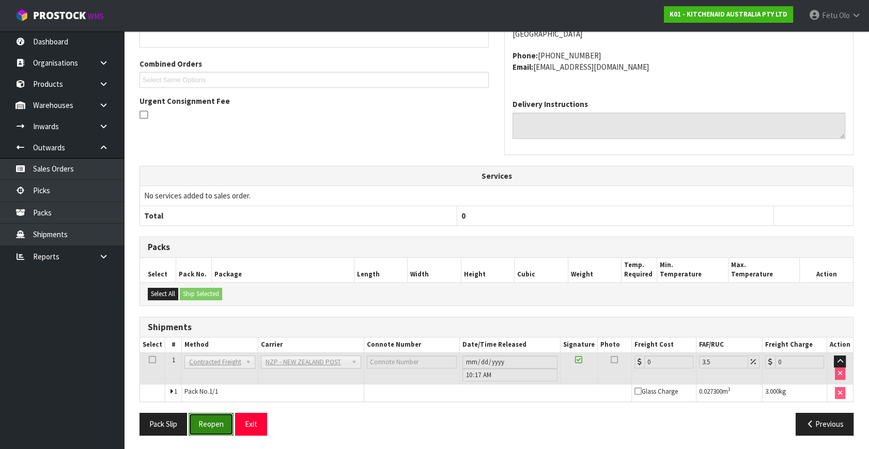
click at [222, 422] on button "Reopen" at bounding box center [211, 424] width 45 height 22
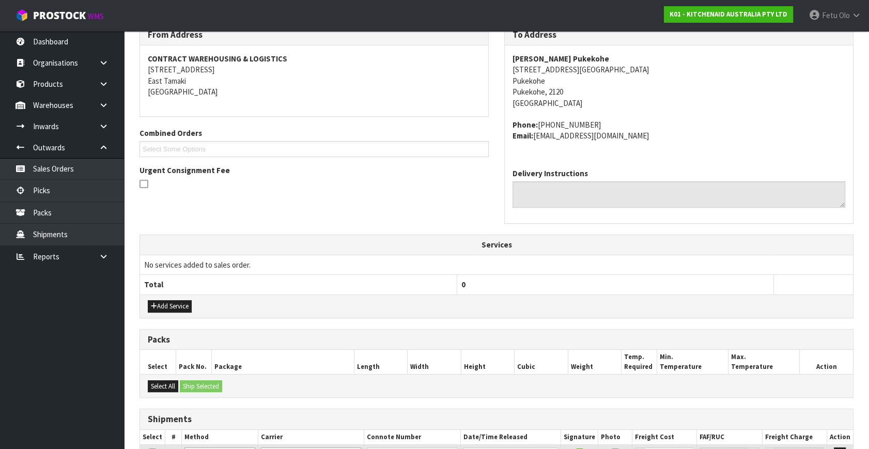
scroll to position [248, 0]
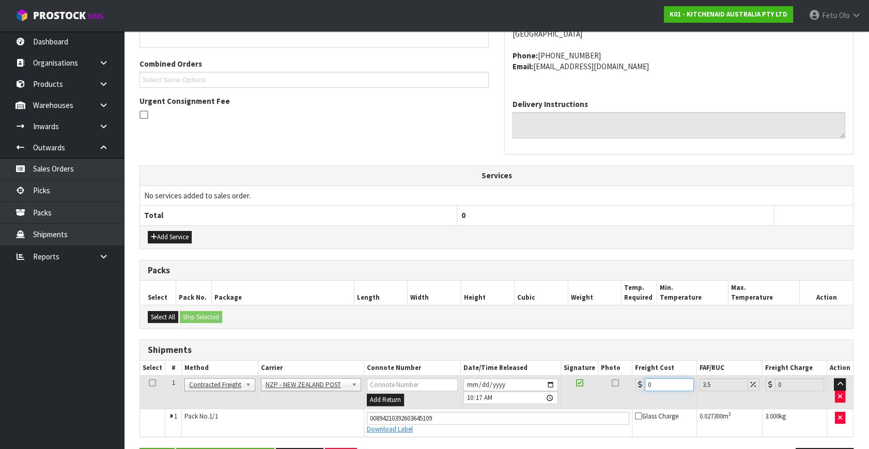
drag, startPoint x: 662, startPoint y: 383, endPoint x: 520, endPoint y: 427, distance: 148.4
click at [520, 427] on tbody "1 Client Local Pickup Customer Local Pickup Company Freight Contracted Freight …" at bounding box center [496, 406] width 713 height 61
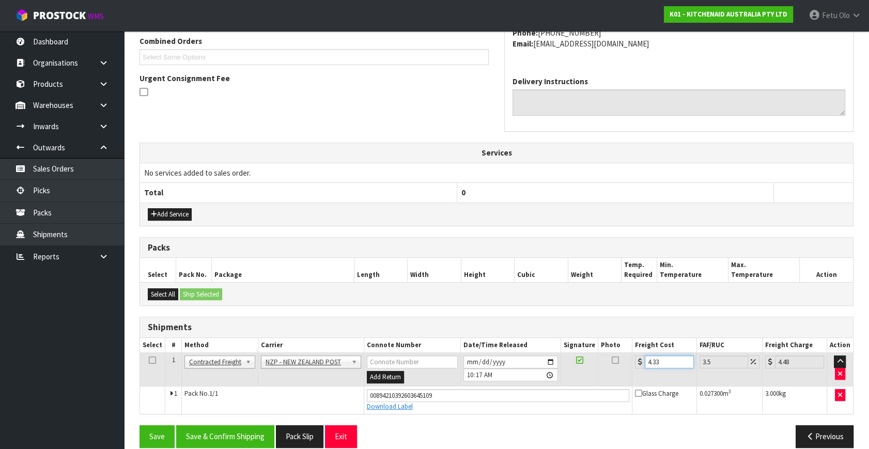
scroll to position [283, 0]
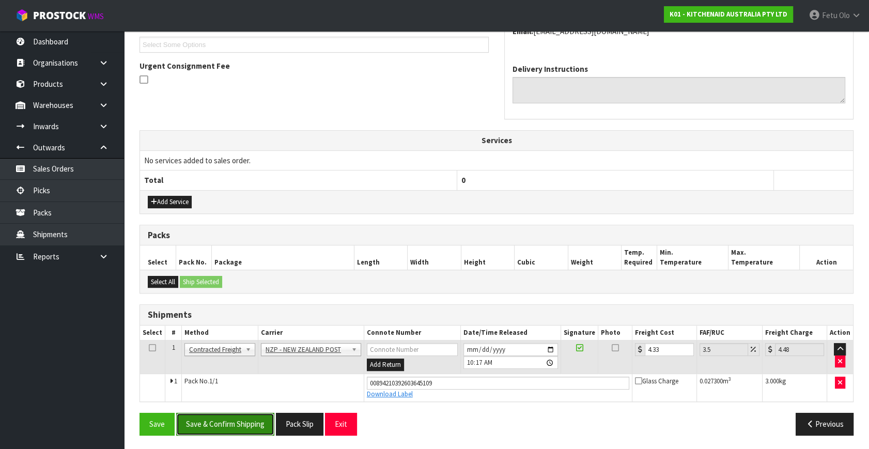
click at [230, 427] on button "Save & Confirm Shipping" at bounding box center [225, 424] width 98 height 22
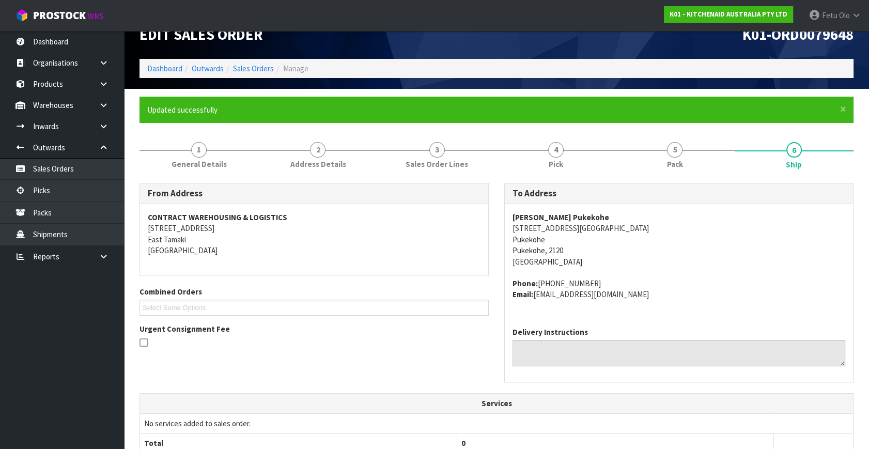
scroll to position [254, 0]
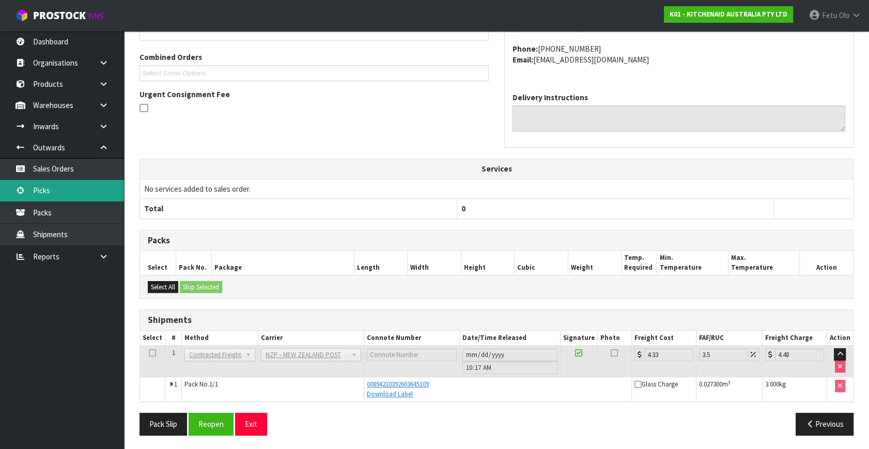
click at [48, 183] on link "Picks" at bounding box center [62, 190] width 124 height 21
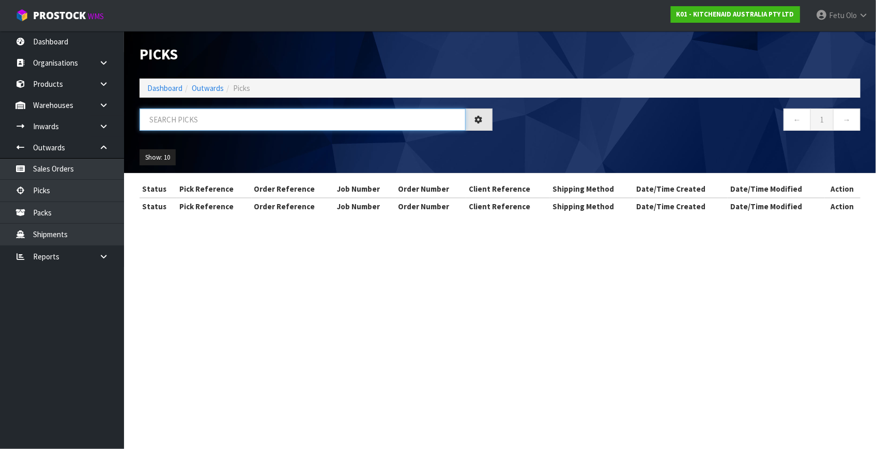
click at [311, 125] on input "text" at bounding box center [303, 120] width 326 height 22
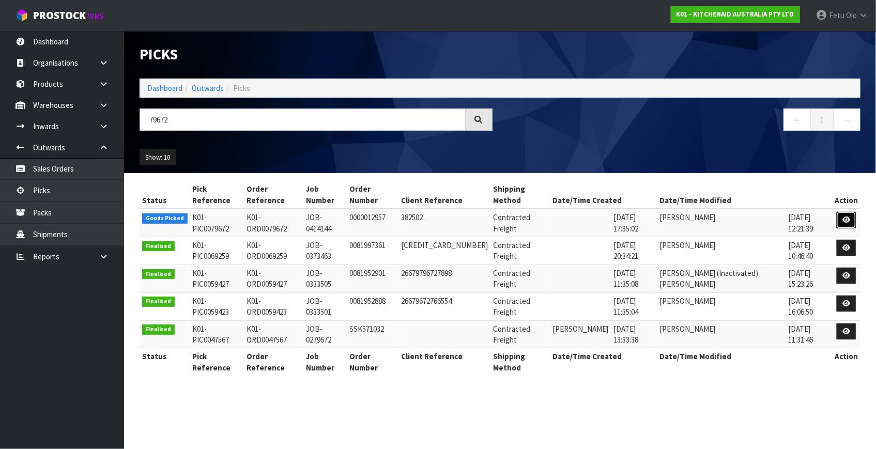
click at [839, 212] on link at bounding box center [846, 220] width 19 height 17
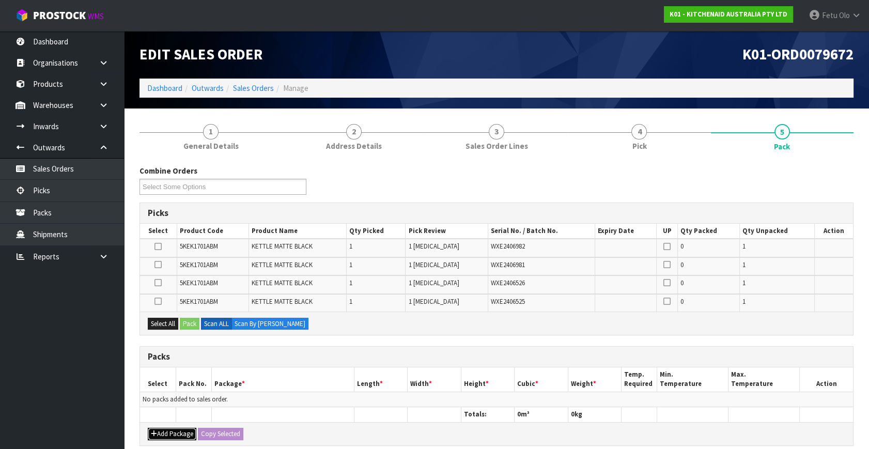
click at [160, 429] on button "Add Package" at bounding box center [172, 434] width 49 height 12
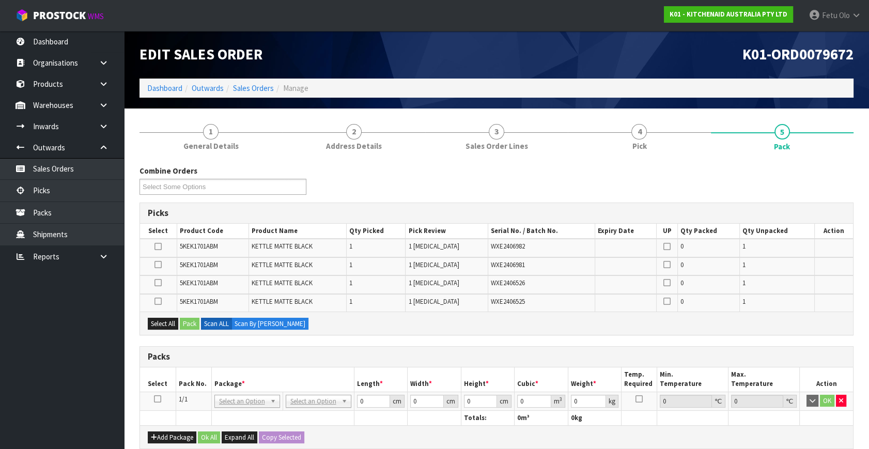
click at [157, 399] on icon at bounding box center [157, 399] width 7 height 1
click at [159, 265] on icon at bounding box center [158, 265] width 7 height 1
click at [0, 0] on input "checkbox" at bounding box center [0, 0] width 0 height 0
click at [161, 247] on icon at bounding box center [158, 247] width 7 height 1
click at [0, 0] on input "checkbox" at bounding box center [0, 0] width 0 height 0
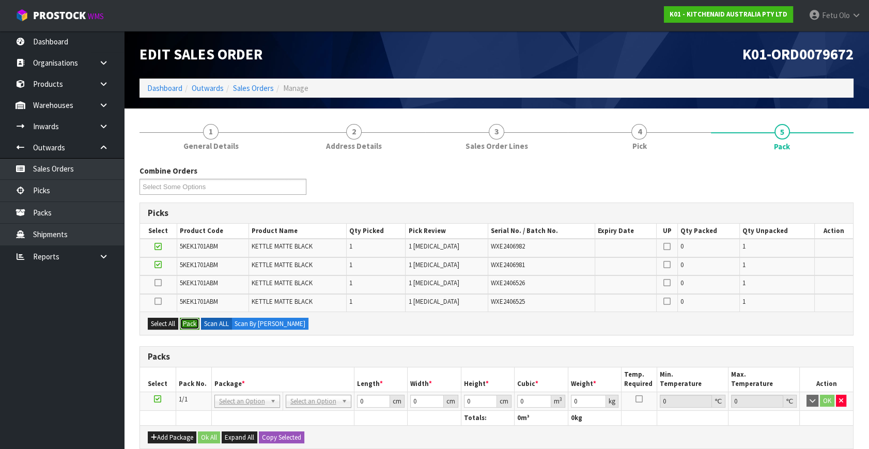
click at [197, 318] on button "Pack" at bounding box center [190, 324] width 20 height 12
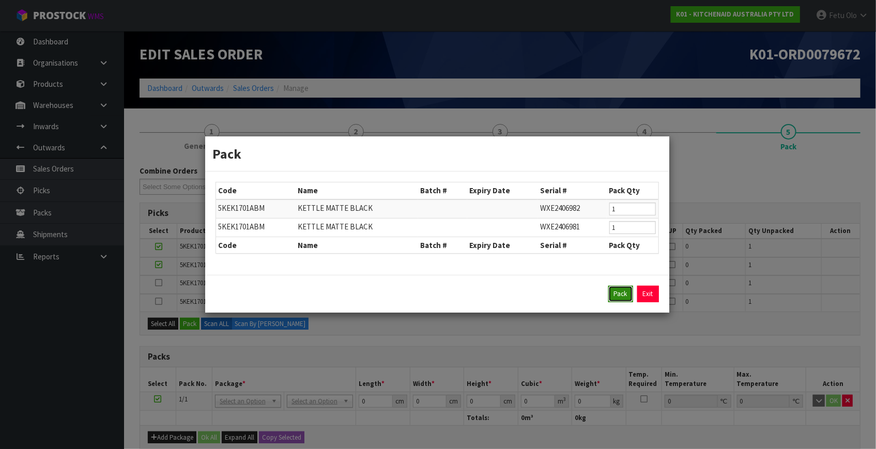
click at [615, 297] on button "Pack" at bounding box center [620, 294] width 25 height 17
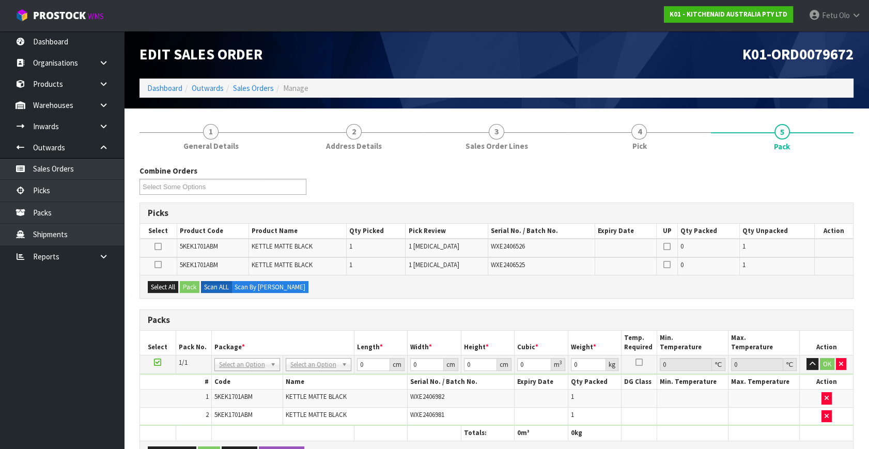
click at [158, 362] on icon at bounding box center [157, 362] width 7 height 1
drag, startPoint x: 166, startPoint y: 284, endPoint x: 178, endPoint y: 283, distance: 11.9
click at [171, 284] on button "Select All" at bounding box center [163, 287] width 30 height 12
click at [178, 283] on button "Select All" at bounding box center [163, 287] width 30 height 12
click at [182, 283] on button "Pack" at bounding box center [190, 287] width 20 height 12
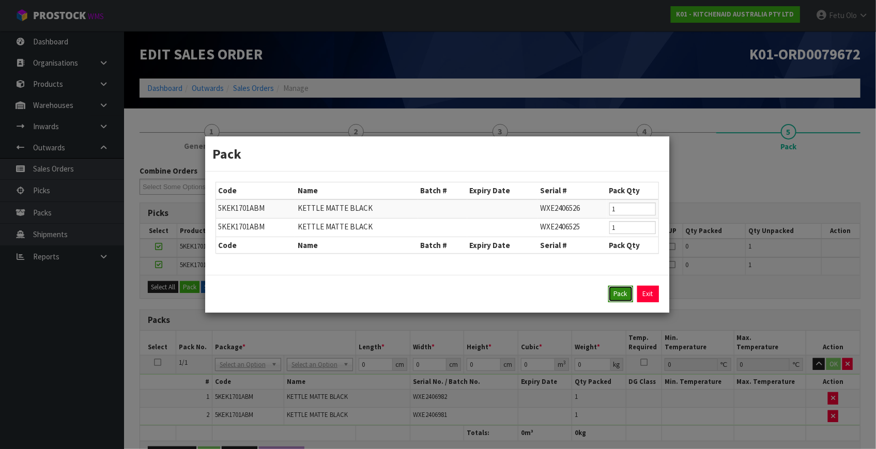
click at [617, 291] on button "Pack" at bounding box center [620, 294] width 25 height 17
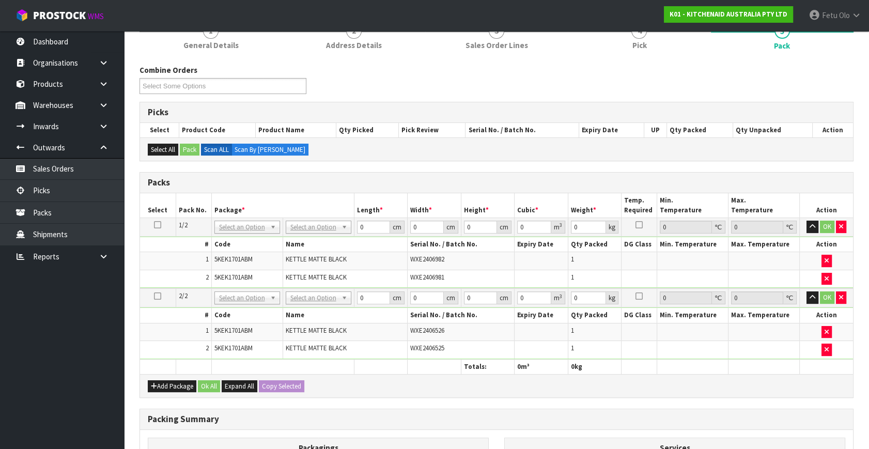
scroll to position [188, 0]
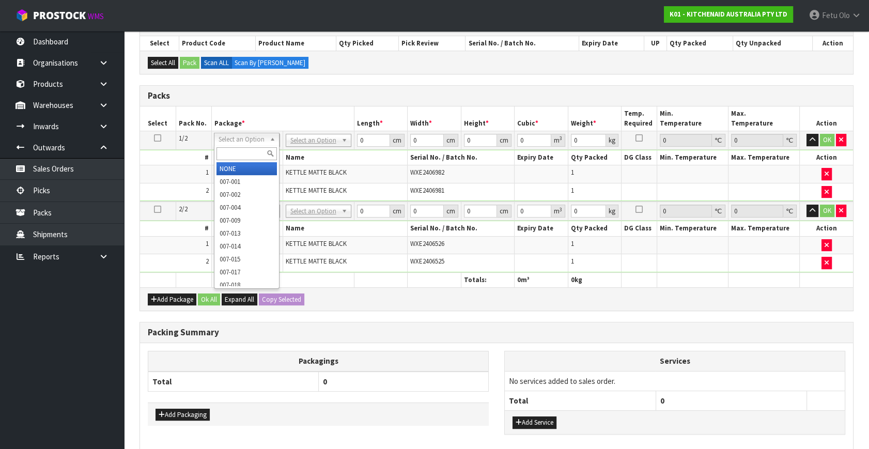
drag, startPoint x: 240, startPoint y: 166, endPoint x: 152, endPoint y: 141, distance: 91.4
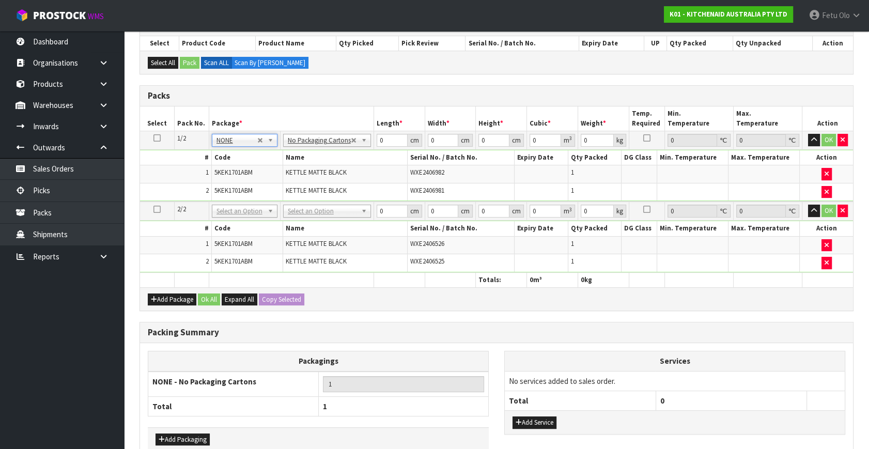
click at [157, 138] on icon at bounding box center [157, 138] width 7 height 1
drag, startPoint x: 373, startPoint y: 140, endPoint x: 269, endPoint y: 198, distance: 118.9
click at [270, 198] on tbody "1/2 NONE 007-001 007-002 007-004 007-009 007-013 007-014 007-015 007-017 007-01…" at bounding box center [496, 166] width 713 height 71
click button "OK" at bounding box center [829, 140] width 14 height 12
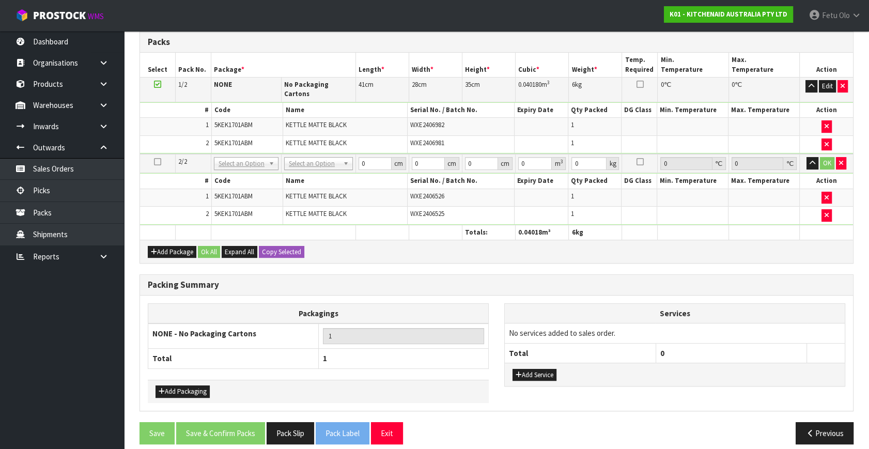
scroll to position [242, 0]
click at [286, 246] on button "Copy Selected" at bounding box center [281, 252] width 45 height 12
click at [286, 246] on button "Confirm Copy Selected" at bounding box center [293, 252] width 68 height 12
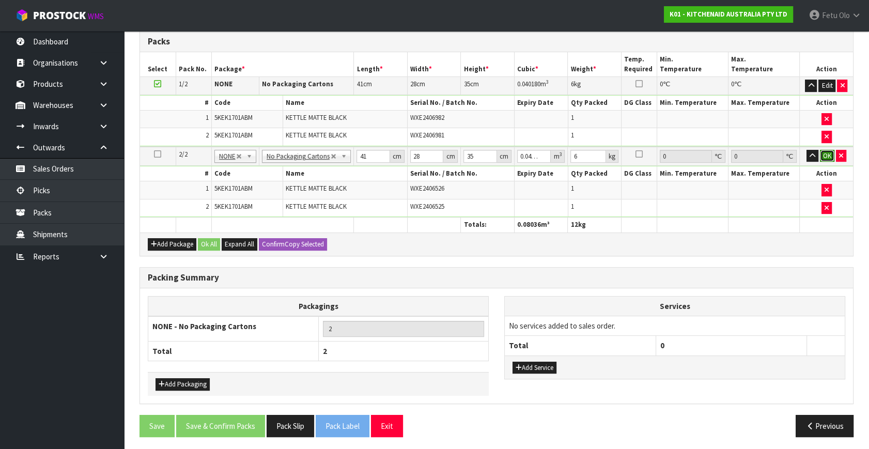
click at [830, 154] on button "OK" at bounding box center [827, 156] width 14 height 12
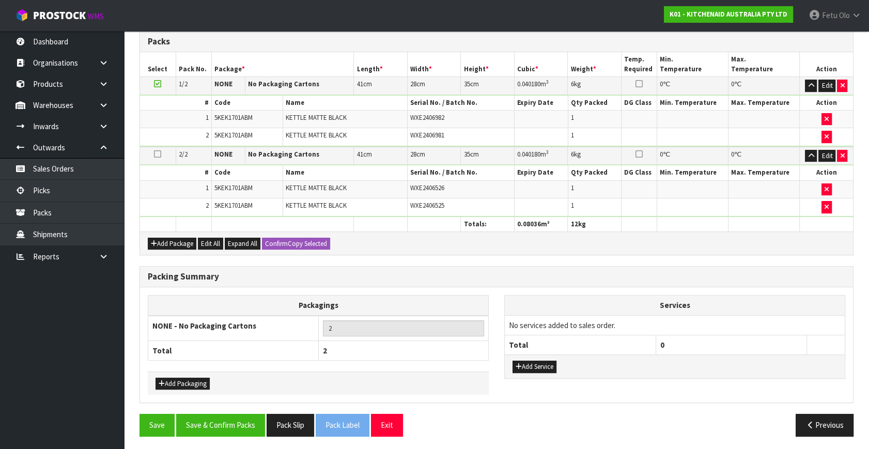
scroll to position [241, 0]
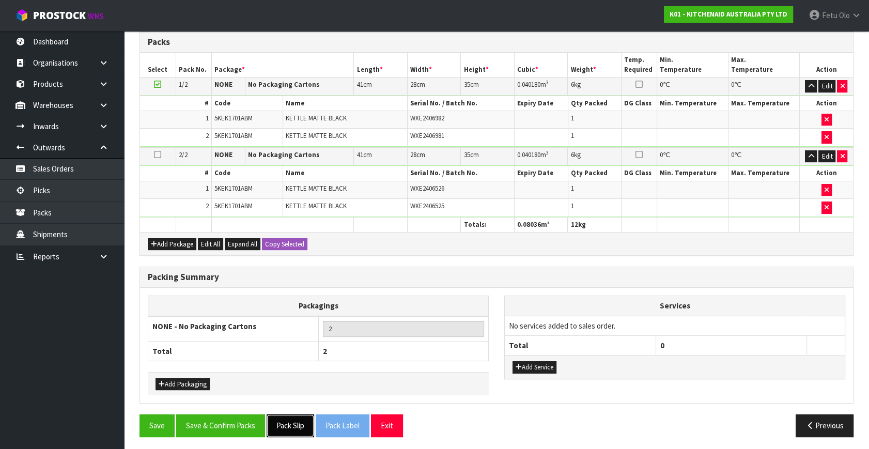
click at [310, 423] on button "Pack Slip" at bounding box center [291, 426] width 48 height 22
click at [210, 408] on div "Packing Summary Packagings NONE - No Packaging Cartons 2 Total 2 Add Packaging …" at bounding box center [497, 341] width 730 height 148
click at [216, 419] on button "Save & Confirm Packs" at bounding box center [220, 426] width 89 height 22
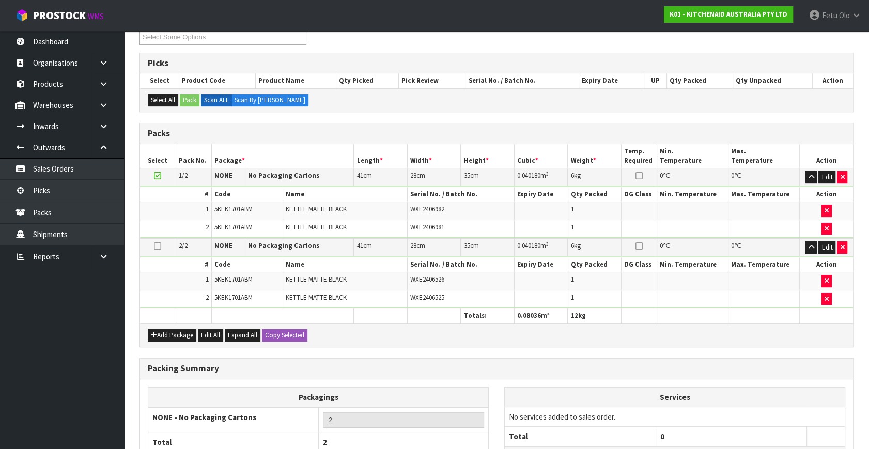
scroll to position [154, 0]
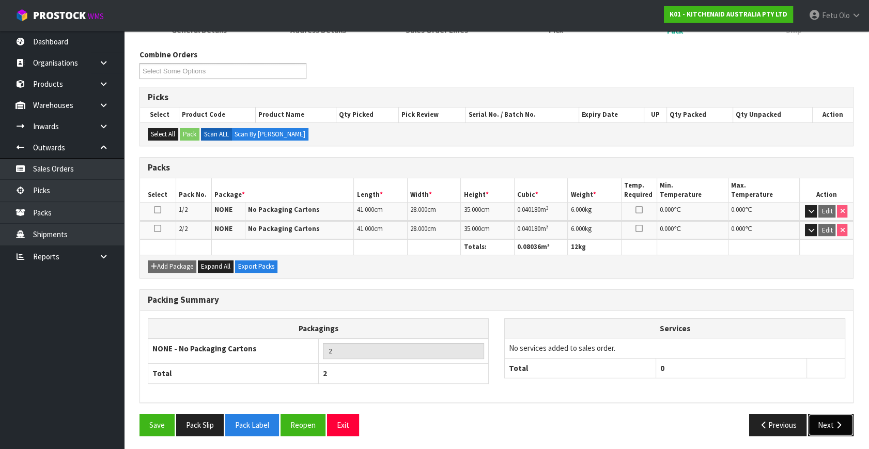
drag, startPoint x: 812, startPoint y: 414, endPoint x: 820, endPoint y: 417, distance: 8.4
click at [820, 417] on button "Next" at bounding box center [830, 425] width 45 height 22
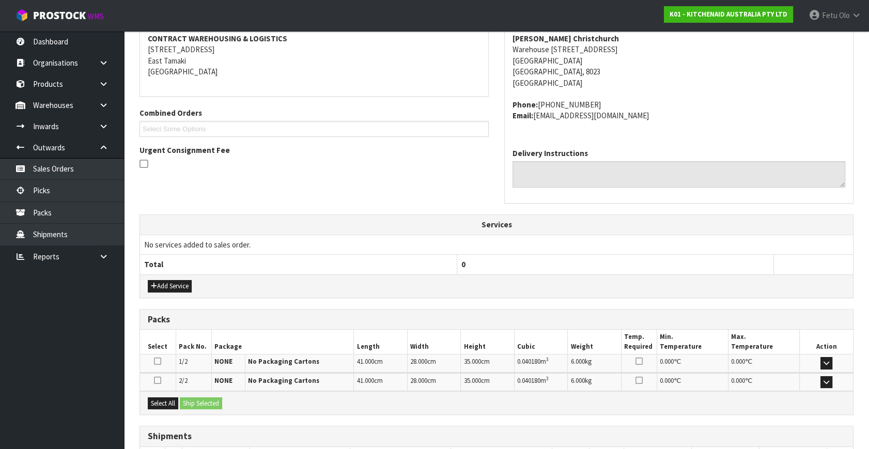
scroll to position [273, 0]
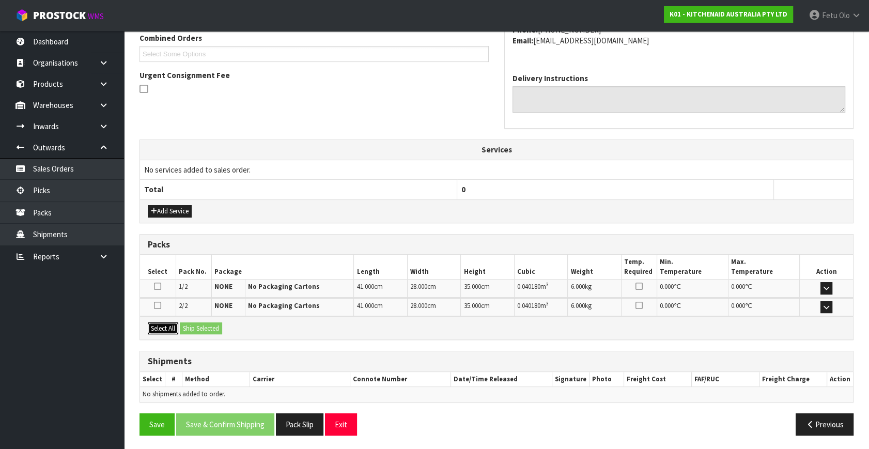
drag, startPoint x: 160, startPoint y: 326, endPoint x: 168, endPoint y: 326, distance: 7.8
click at [161, 326] on button "Select All" at bounding box center [163, 329] width 30 height 12
click at [211, 326] on button "Ship Selected" at bounding box center [201, 329] width 42 height 12
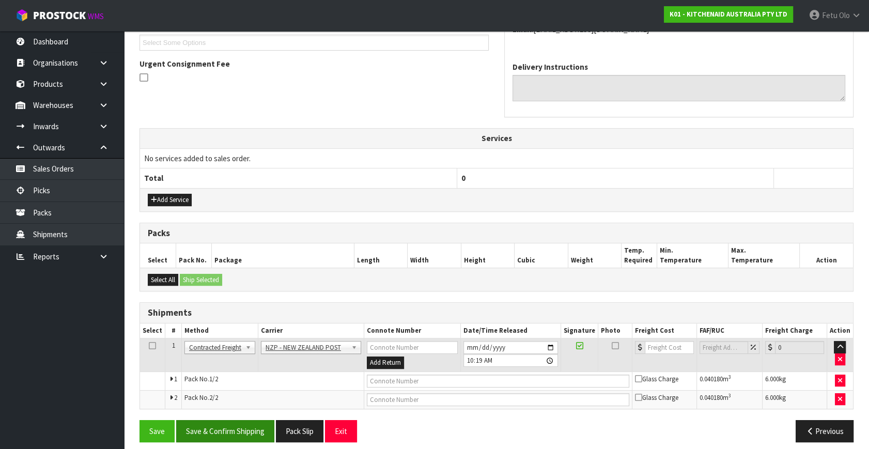
scroll to position [292, 0]
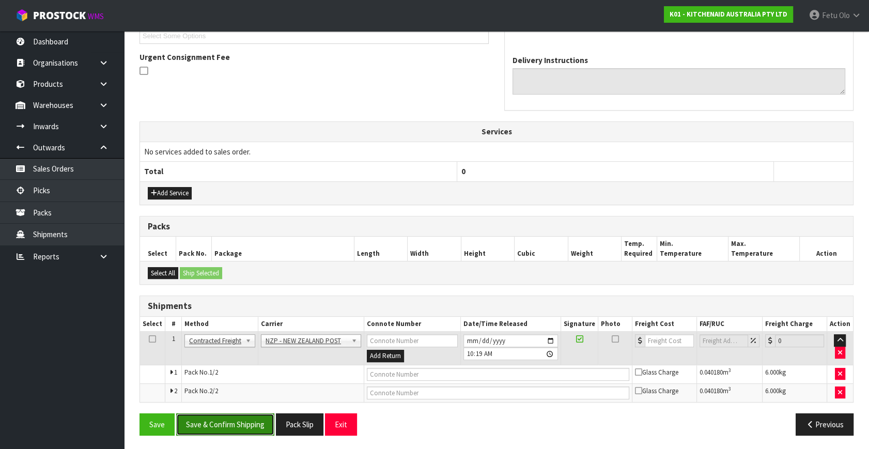
click at [244, 420] on button "Save & Confirm Shipping" at bounding box center [225, 425] width 98 height 22
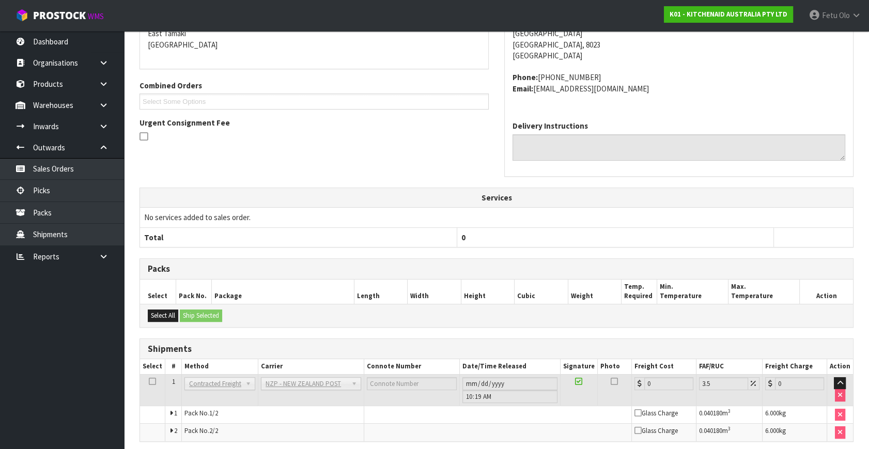
scroll to position [276, 0]
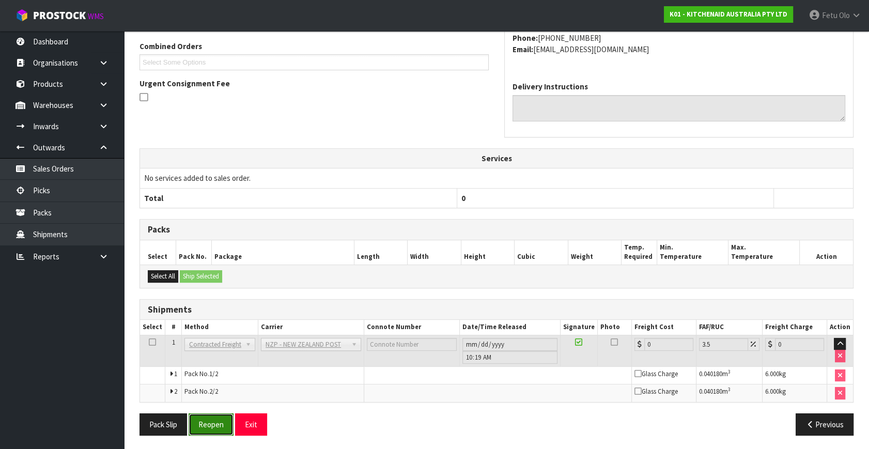
click at [209, 414] on button "Reopen" at bounding box center [211, 425] width 45 height 22
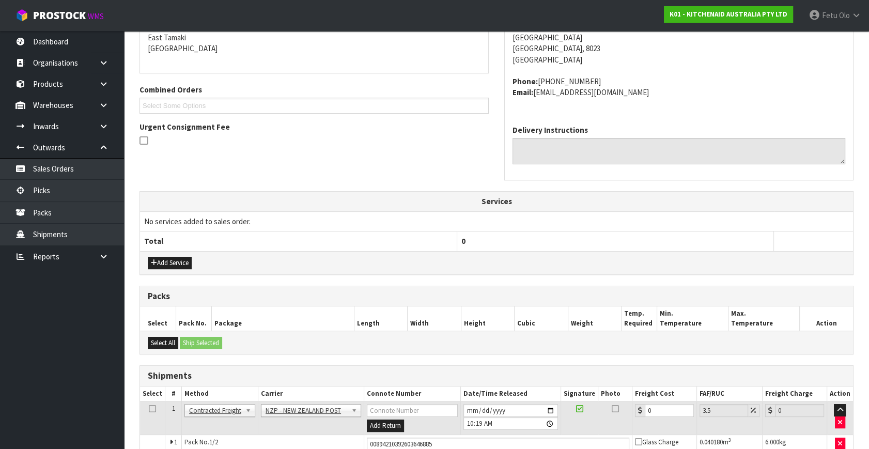
scroll to position [218, 0]
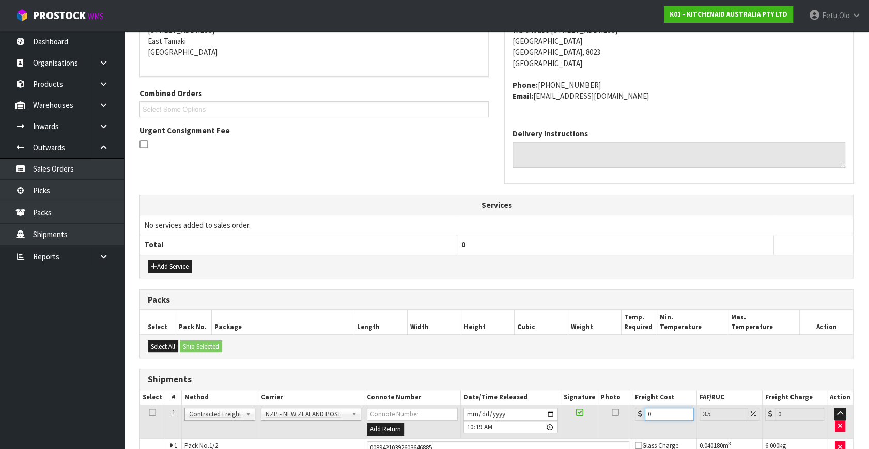
drag, startPoint x: 660, startPoint y: 413, endPoint x: 561, endPoint y: 433, distance: 100.7
click at [566, 431] on tr "1 Client Local Pickup Customer Local Pickup Company Freight Contracted Freight …" at bounding box center [496, 422] width 713 height 34
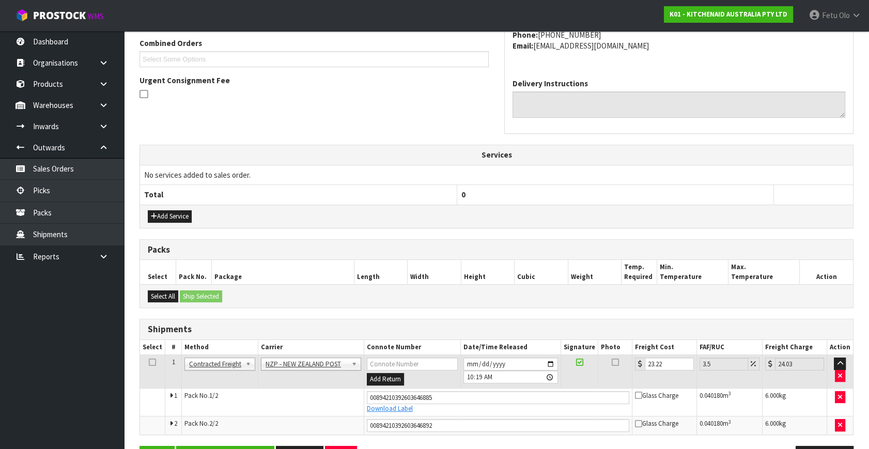
scroll to position [301, 0]
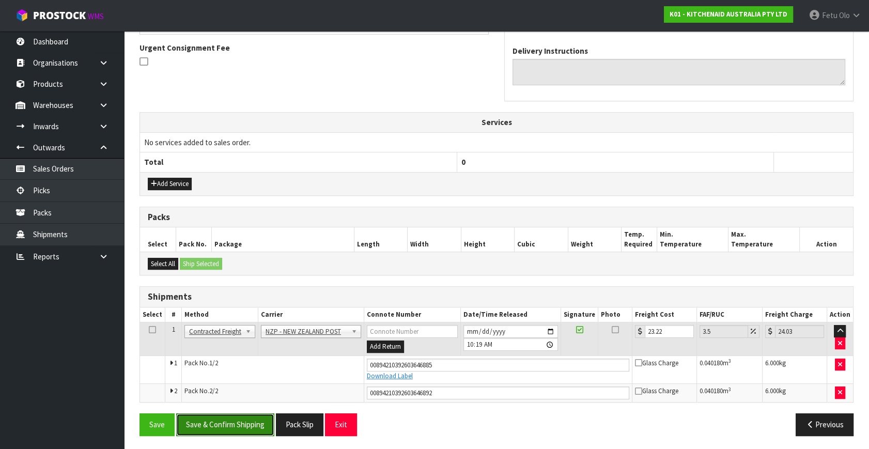
click at [221, 424] on button "Save & Confirm Shipping" at bounding box center [225, 425] width 98 height 22
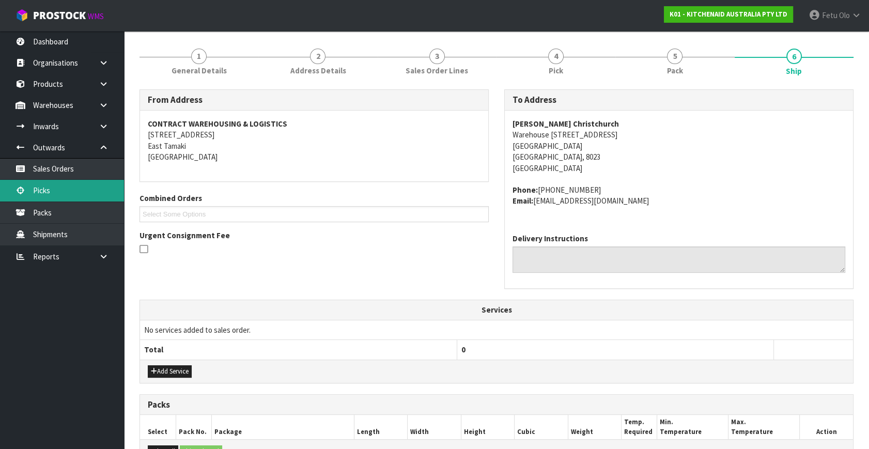
scroll to position [0, 0]
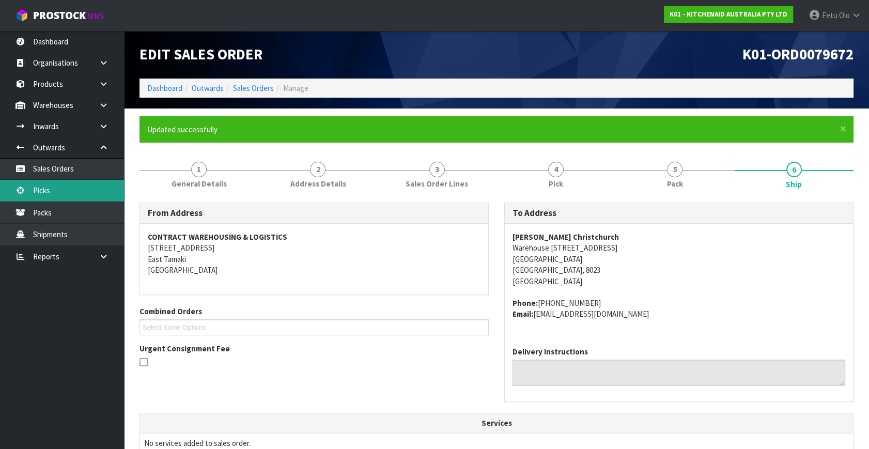
click at [69, 190] on link "Picks" at bounding box center [62, 190] width 124 height 21
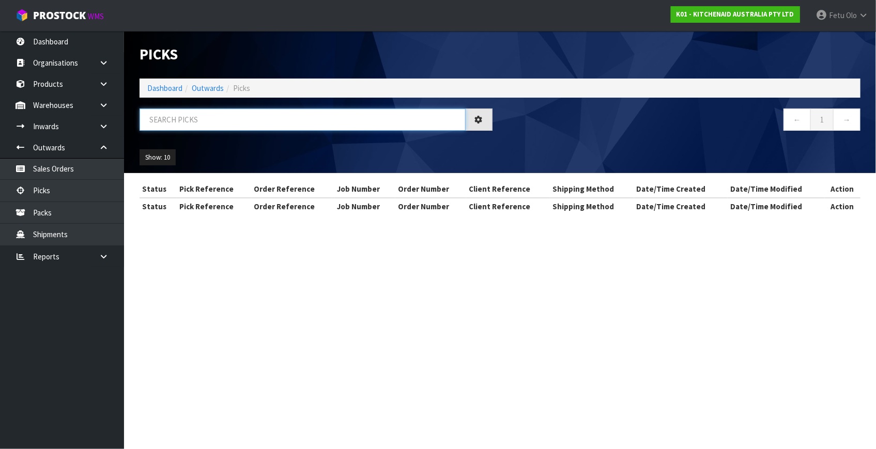
click at [201, 112] on input "text" at bounding box center [303, 120] width 326 height 22
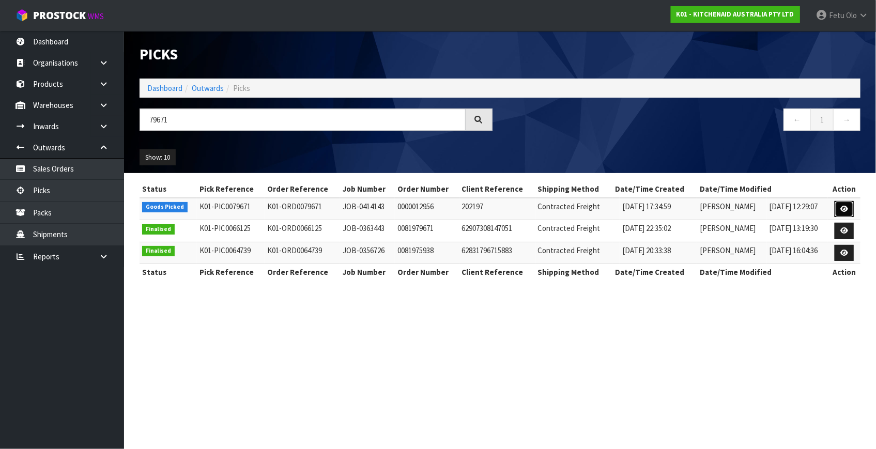
click at [843, 207] on icon at bounding box center [844, 209] width 8 height 7
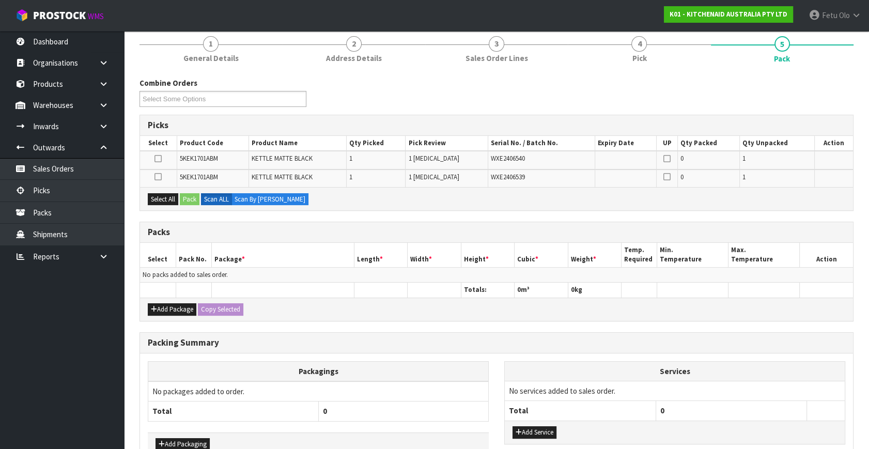
scroll to position [149, 0]
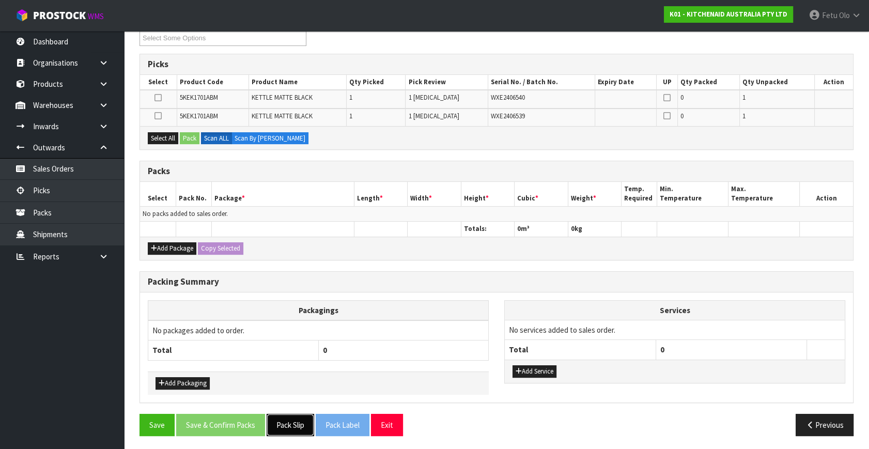
click at [286, 424] on button "Pack Slip" at bounding box center [291, 425] width 48 height 22
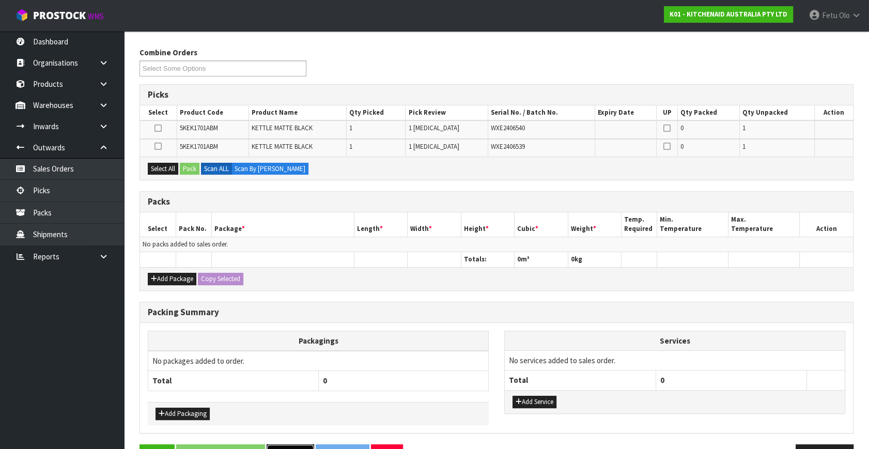
scroll to position [102, 0]
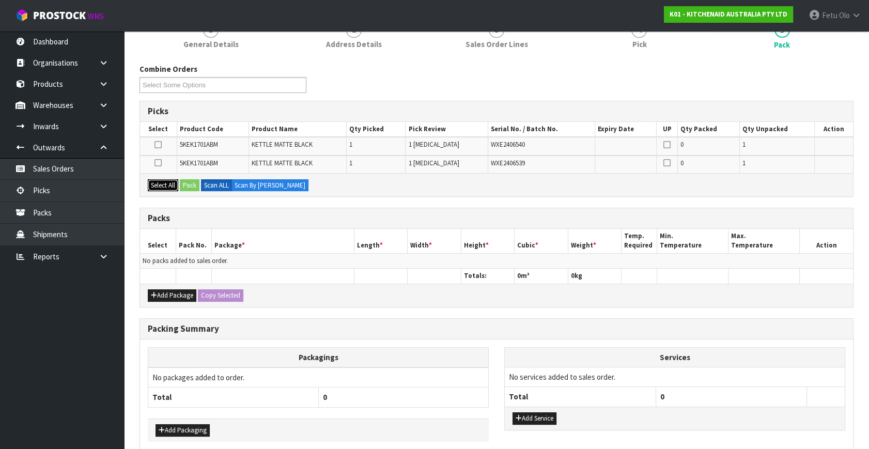
click at [167, 180] on button "Select All" at bounding box center [163, 185] width 30 height 12
click at [185, 181] on button "Pack" at bounding box center [190, 185] width 20 height 12
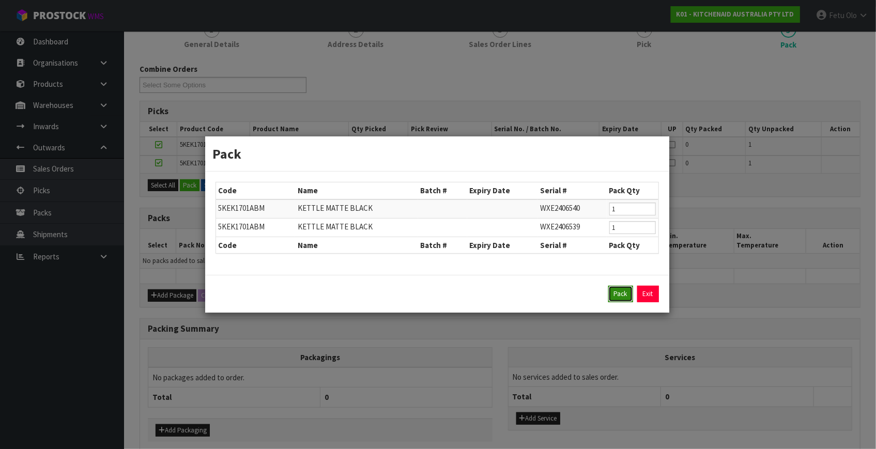
click at [614, 288] on button "Pack" at bounding box center [620, 294] width 25 height 17
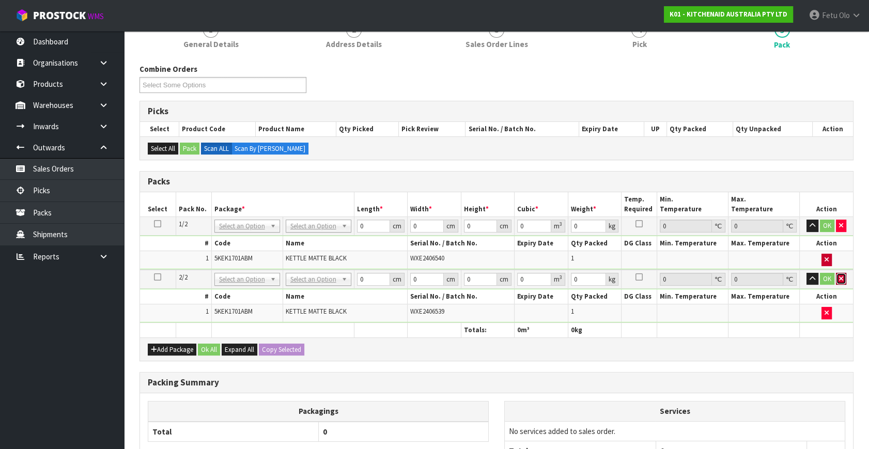
click at [839, 279] on icon "button" at bounding box center [841, 279] width 4 height 7
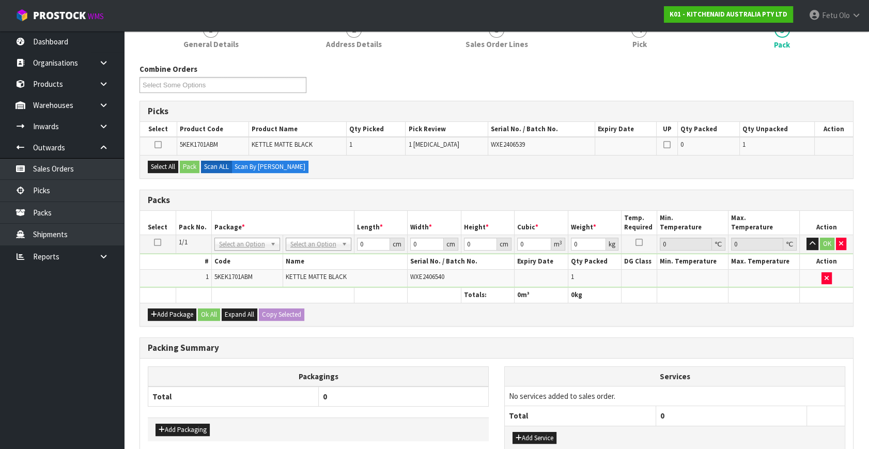
drag, startPoint x: 157, startPoint y: 239, endPoint x: 160, endPoint y: 191, distance: 48.2
click at [157, 233] on table "Select Pack No. Package * Length * Width * Height * Cubic * Weight * Temp. Requ…" at bounding box center [496, 257] width 713 height 92
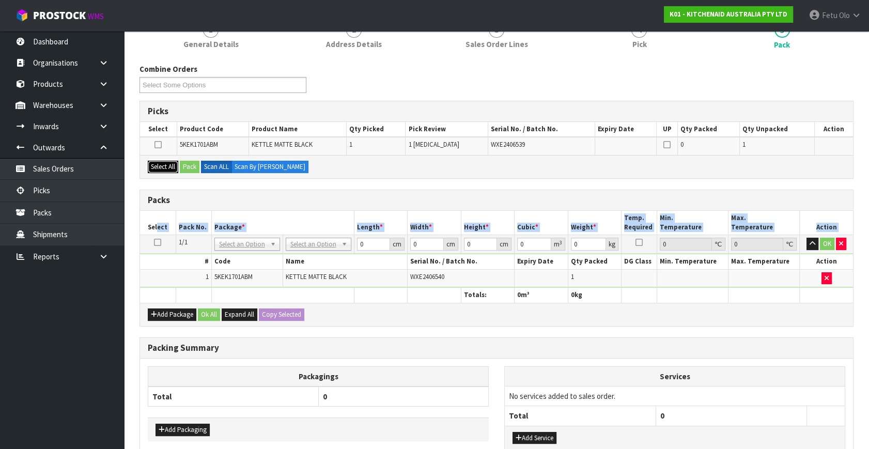
click at [165, 171] on button "Select All" at bounding box center [163, 167] width 30 height 12
click at [193, 170] on button "Pack" at bounding box center [190, 167] width 20 height 12
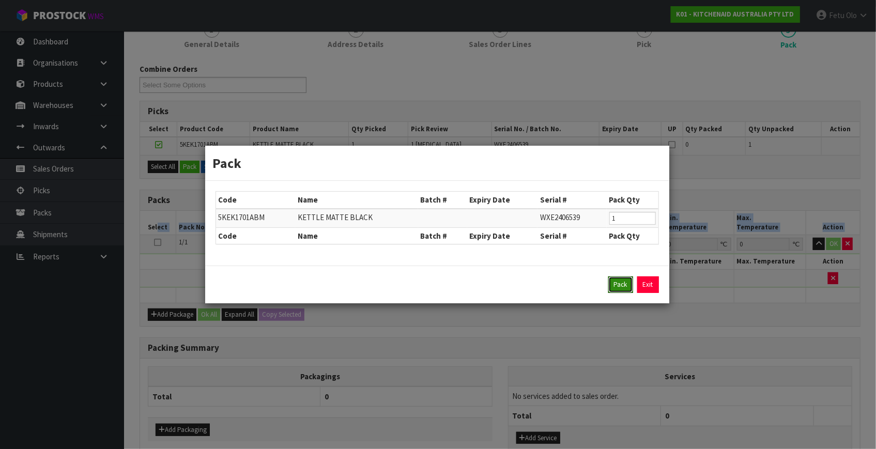
drag, startPoint x: 620, startPoint y: 285, endPoint x: 370, endPoint y: 234, distance: 255.3
click at [620, 284] on button "Pack" at bounding box center [620, 285] width 25 height 17
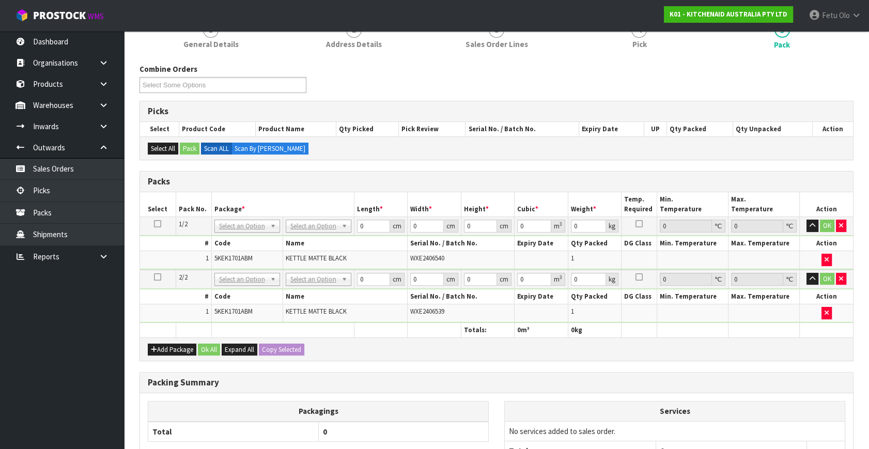
drag, startPoint x: 326, startPoint y: 218, endPoint x: 320, endPoint y: 232, distance: 15.1
click at [326, 219] on td "No Packaging Cartons PLT GEN120 (1200 X 1000) PLT ONE WAY SKID CHEP HIRE PALLET…" at bounding box center [318, 226] width 71 height 19
click at [843, 278] on button "button" at bounding box center [841, 279] width 10 height 12
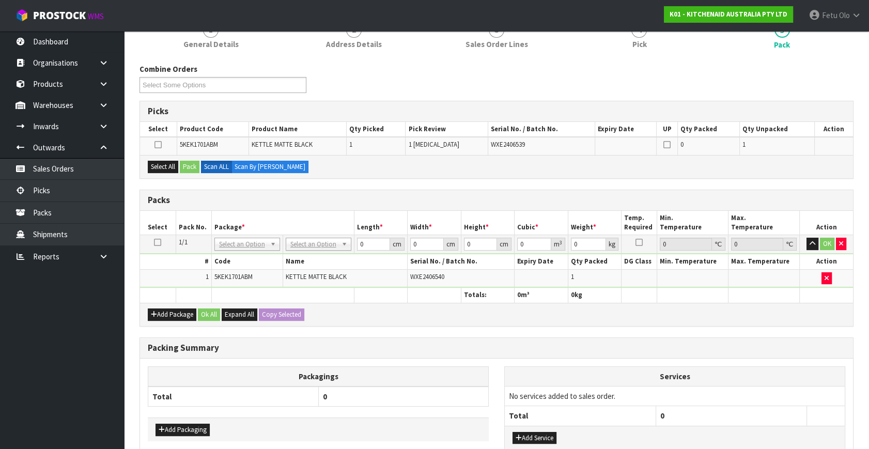
click at [161, 240] on td at bounding box center [158, 244] width 36 height 19
drag, startPoint x: 158, startPoint y: 240, endPoint x: 166, endPoint y: 173, distance: 67.6
click at [160, 235] on td at bounding box center [158, 244] width 36 height 19
click at [166, 167] on button "Select All" at bounding box center [163, 167] width 30 height 12
click at [157, 242] on icon at bounding box center [157, 242] width 7 height 1
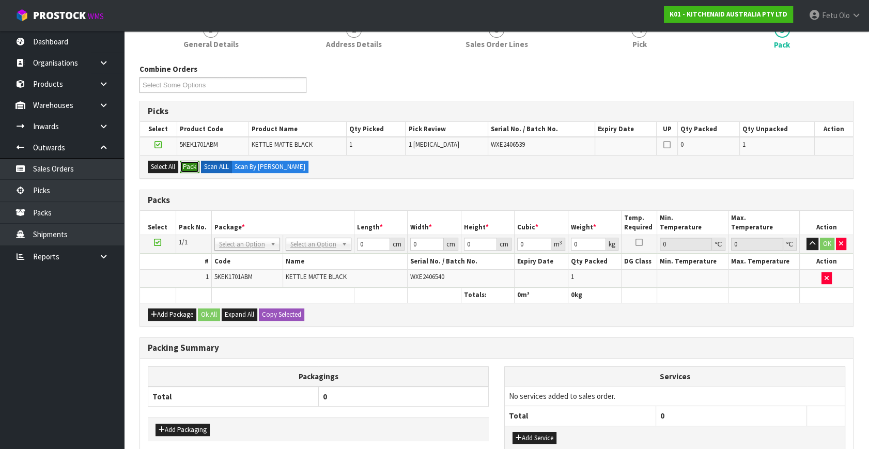
click at [189, 168] on button "Pack" at bounding box center [190, 167] width 20 height 12
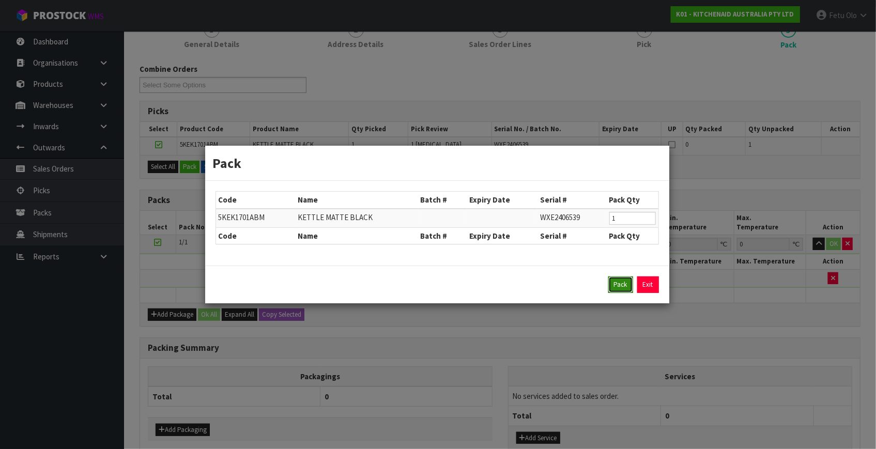
drag, startPoint x: 625, startPoint y: 287, endPoint x: 353, endPoint y: 210, distance: 283.2
click at [625, 287] on button "Pack" at bounding box center [620, 285] width 25 height 17
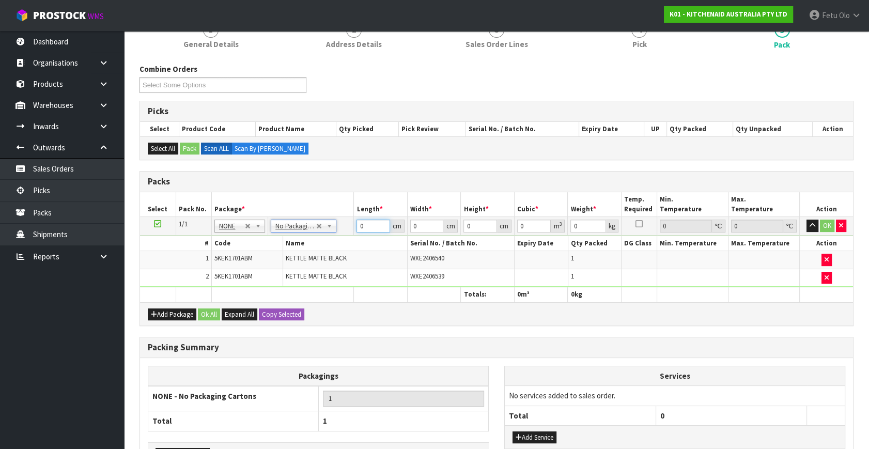
drag, startPoint x: 362, startPoint y: 222, endPoint x: 248, endPoint y: 256, distance: 118.6
click at [248, 256] on tbody "1/1 NONE 007-001 007-002 007-004 007-009 007-013 007-014 007-015 007-017 007-01…" at bounding box center [496, 252] width 713 height 70
click button "OK" at bounding box center [827, 226] width 14 height 12
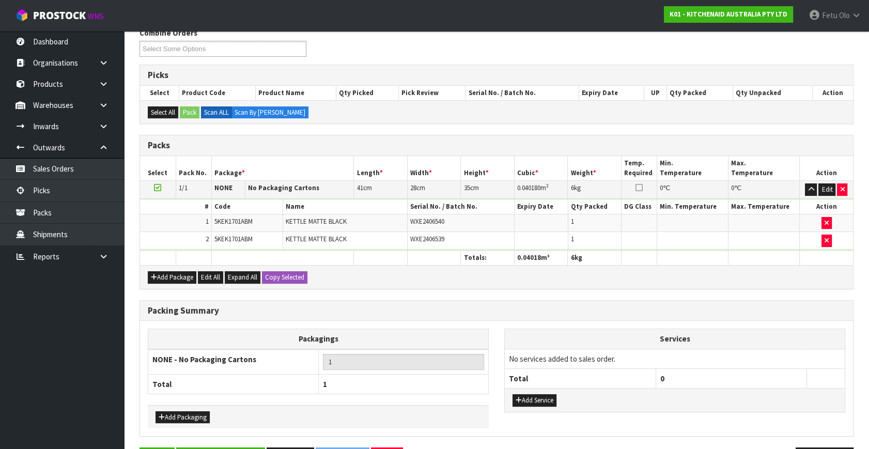
scroll to position [171, 0]
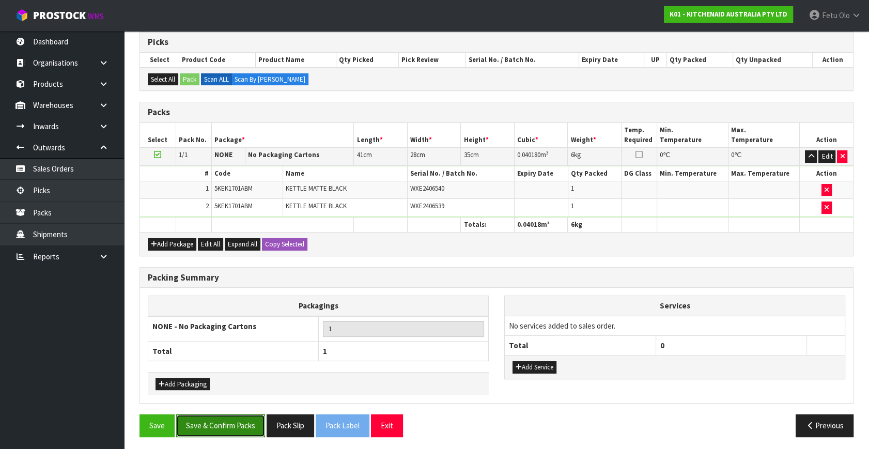
click at [239, 424] on button "Save & Confirm Packs" at bounding box center [220, 426] width 89 height 22
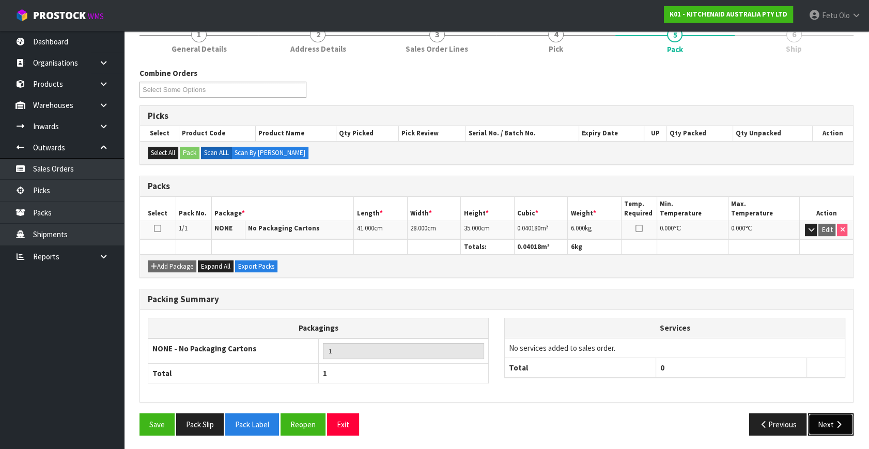
click at [824, 423] on button "Next" at bounding box center [830, 425] width 45 height 22
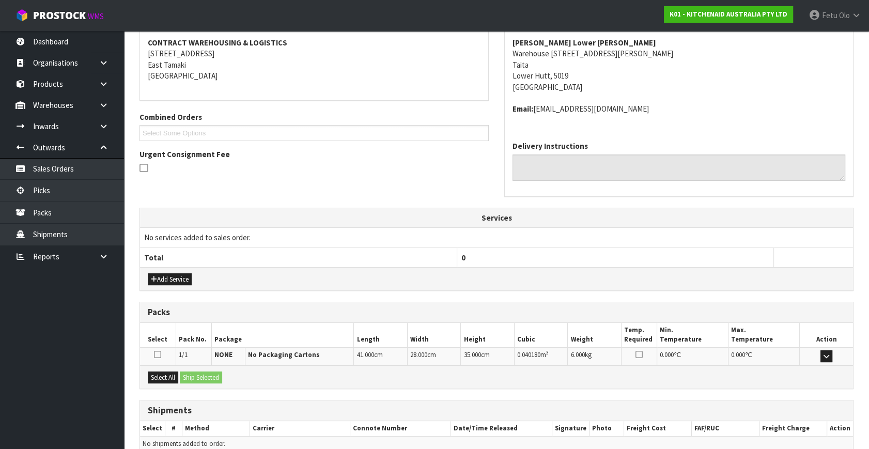
scroll to position [243, 0]
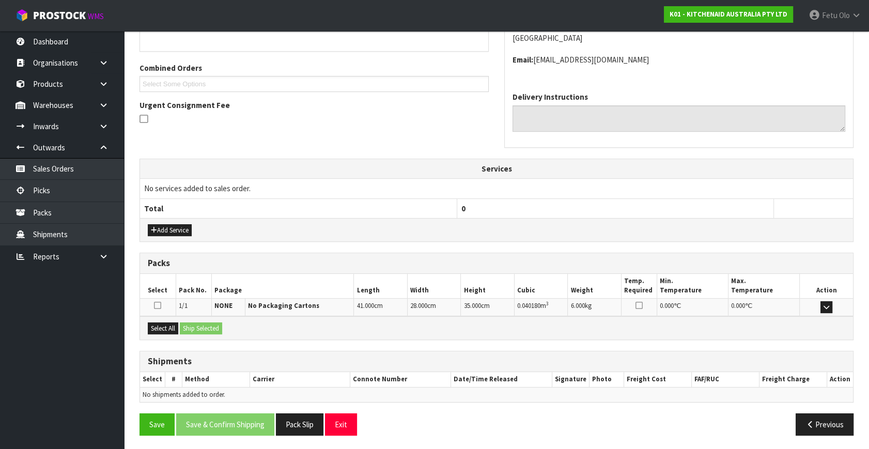
click at [175, 319] on div "Select All Ship Selected" at bounding box center [496, 327] width 713 height 23
drag, startPoint x: 165, startPoint y: 322, endPoint x: 179, endPoint y: 325, distance: 14.8
click at [166, 323] on button "Select All" at bounding box center [163, 329] width 30 height 12
click at [179, 325] on div "Select All Ship Selected" at bounding box center [496, 327] width 713 height 23
click at [203, 332] on button "Ship Selected" at bounding box center [201, 329] width 42 height 12
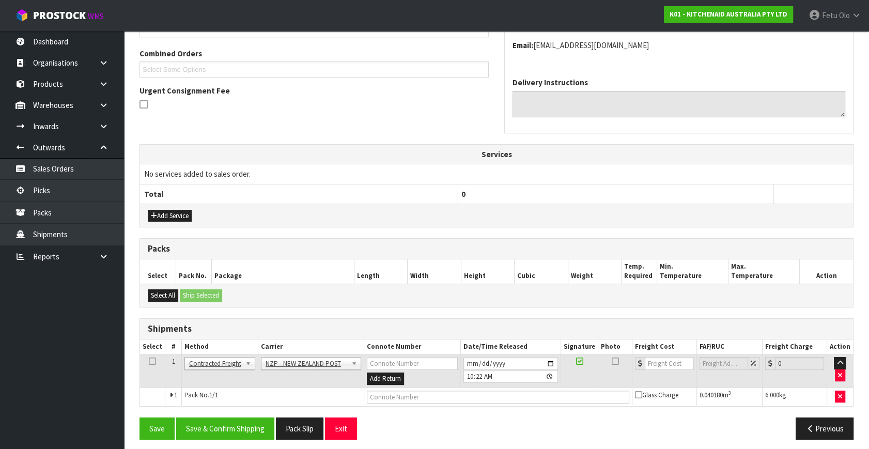
scroll to position [262, 0]
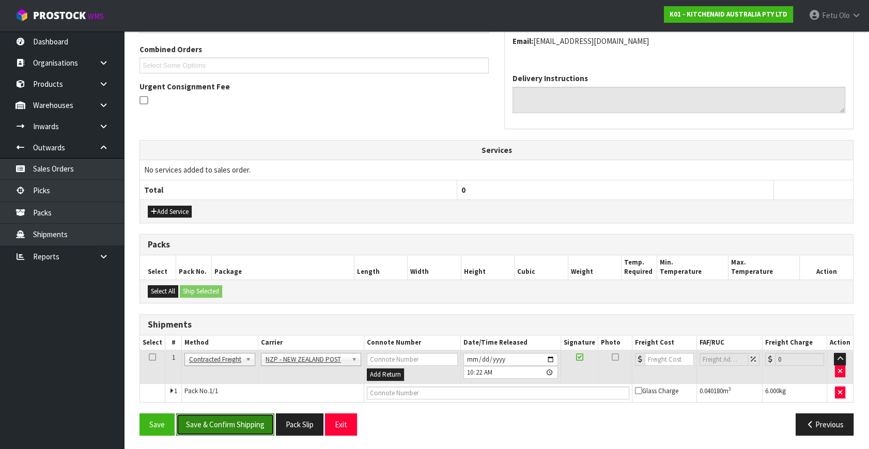
click at [221, 427] on button "Save & Confirm Shipping" at bounding box center [225, 425] width 98 height 22
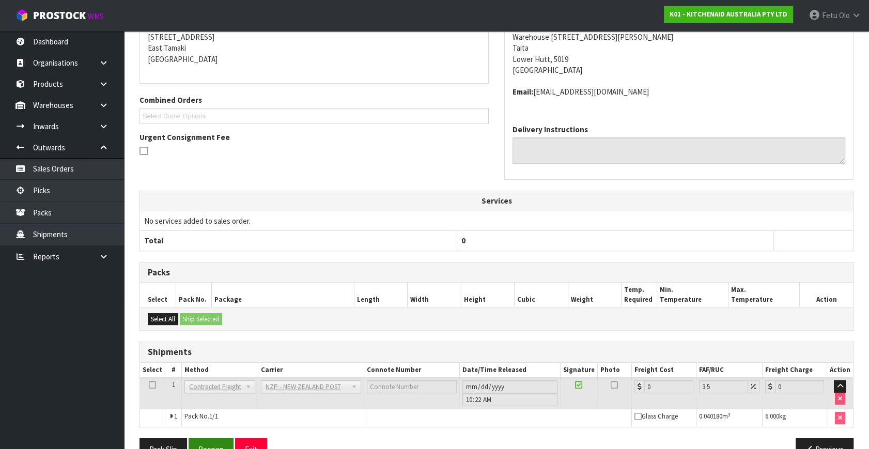
scroll to position [248, 0]
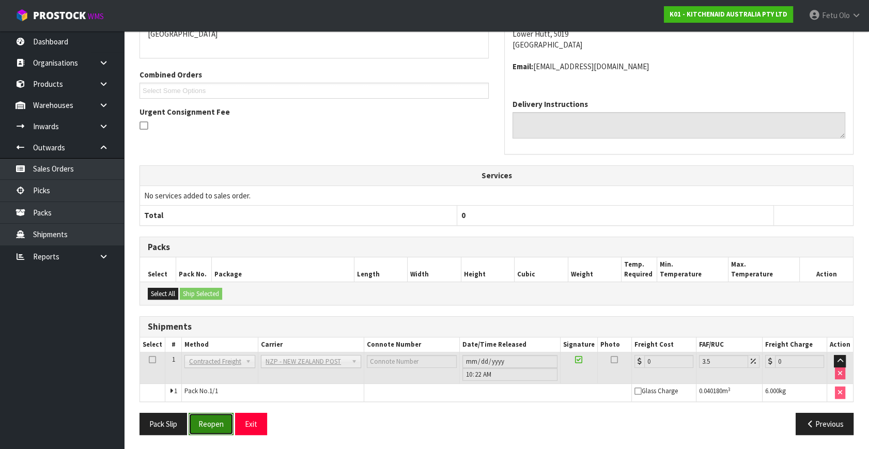
click at [200, 425] on button "Reopen" at bounding box center [211, 424] width 45 height 22
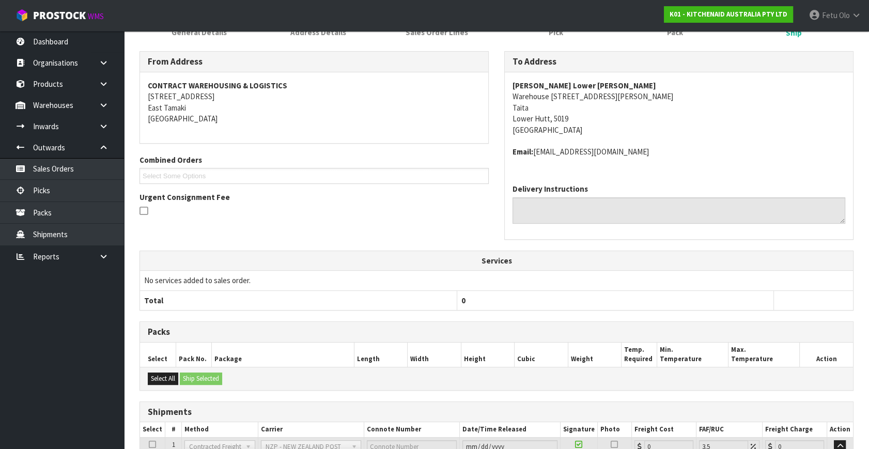
scroll to position [237, 0]
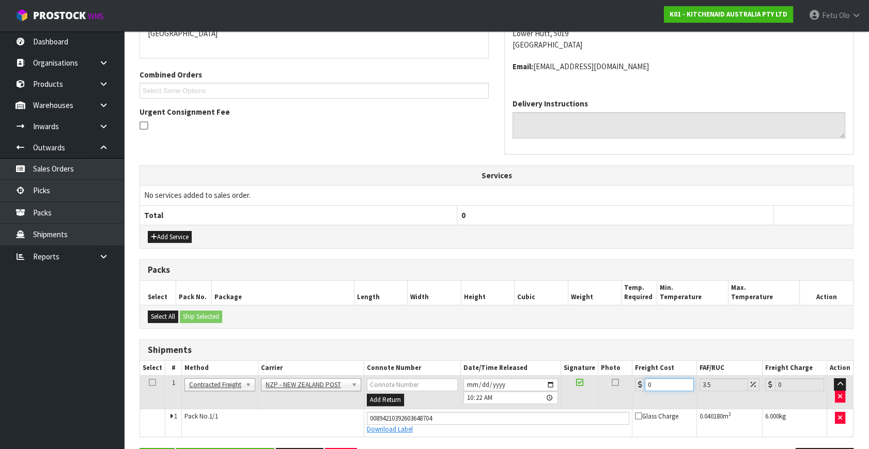
drag, startPoint x: 672, startPoint y: 387, endPoint x: 560, endPoint y: 412, distance: 114.4
click at [560, 412] on tbody "1 Client Local Pickup Customer Local Pickup Company Freight Contracted Freight …" at bounding box center [496, 406] width 713 height 61
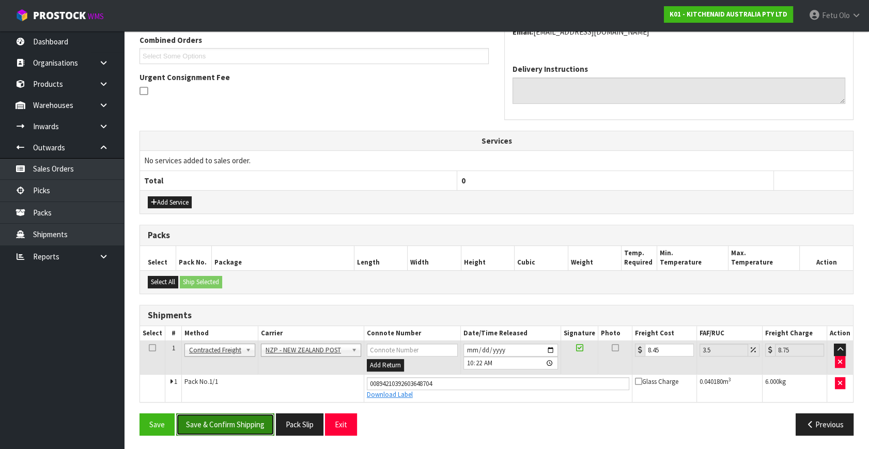
click at [247, 414] on button "Save & Confirm Shipping" at bounding box center [225, 425] width 98 height 22
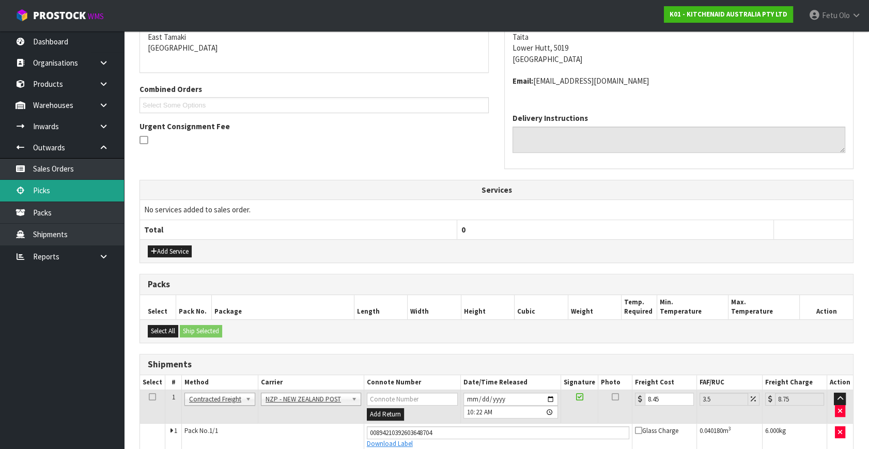
scroll to position [0, 0]
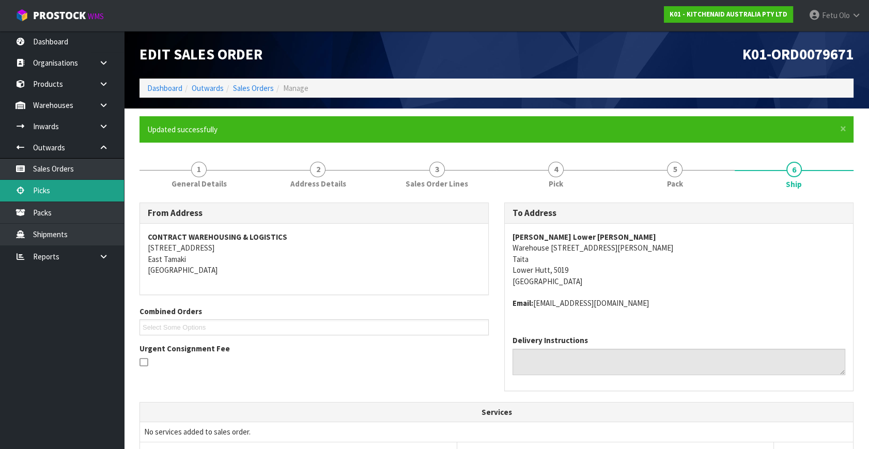
click at [40, 191] on link "Picks" at bounding box center [62, 190] width 124 height 21
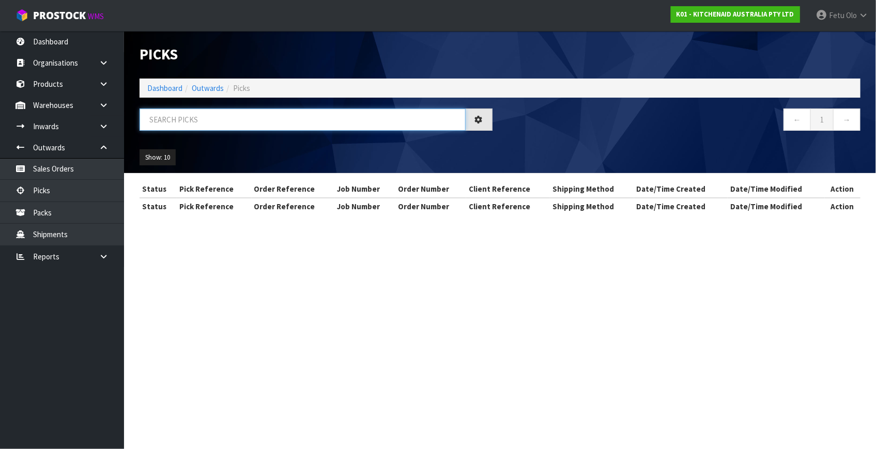
click at [214, 118] on input "text" at bounding box center [303, 120] width 326 height 22
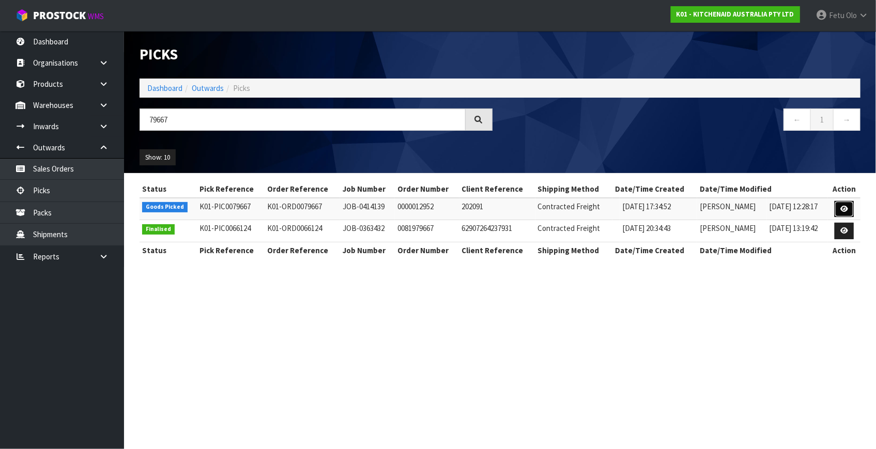
click at [845, 207] on icon at bounding box center [844, 209] width 8 height 7
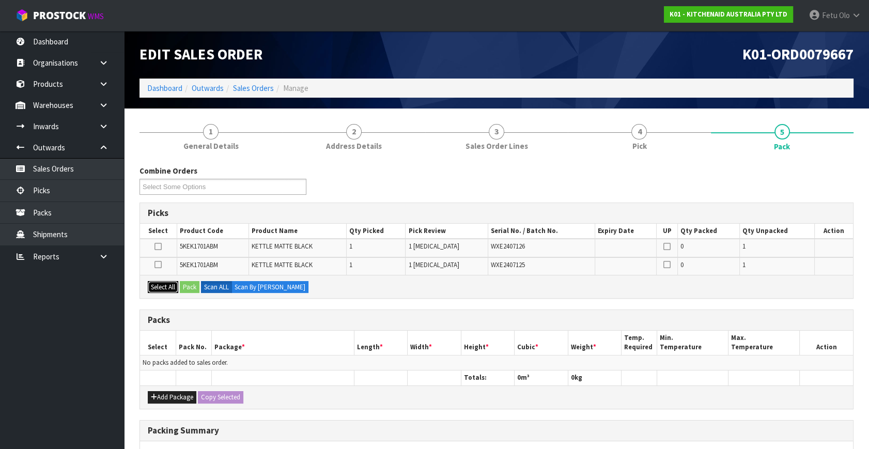
click at [166, 289] on button "Select All" at bounding box center [163, 287] width 30 height 12
click at [164, 386] on div "Add Package Copy Selected" at bounding box center [496, 397] width 713 height 23
click at [160, 393] on button "Add Package" at bounding box center [172, 397] width 49 height 12
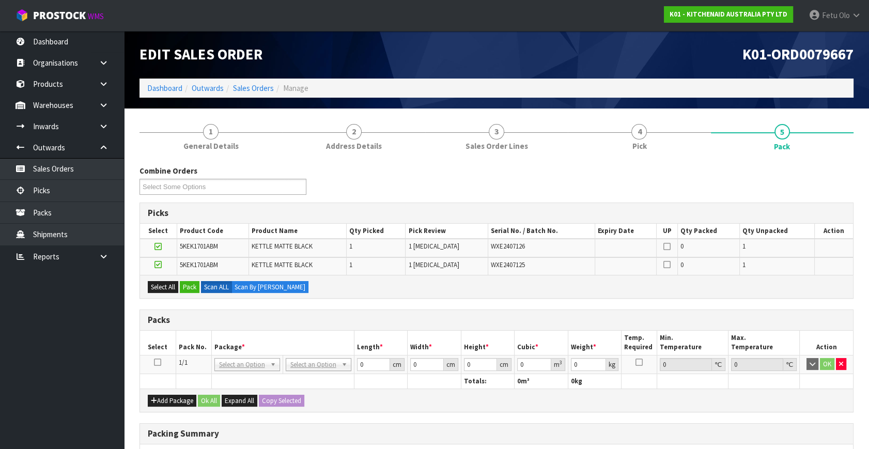
click at [158, 362] on icon at bounding box center [157, 362] width 7 height 1
click at [190, 287] on button "Pack" at bounding box center [190, 287] width 20 height 12
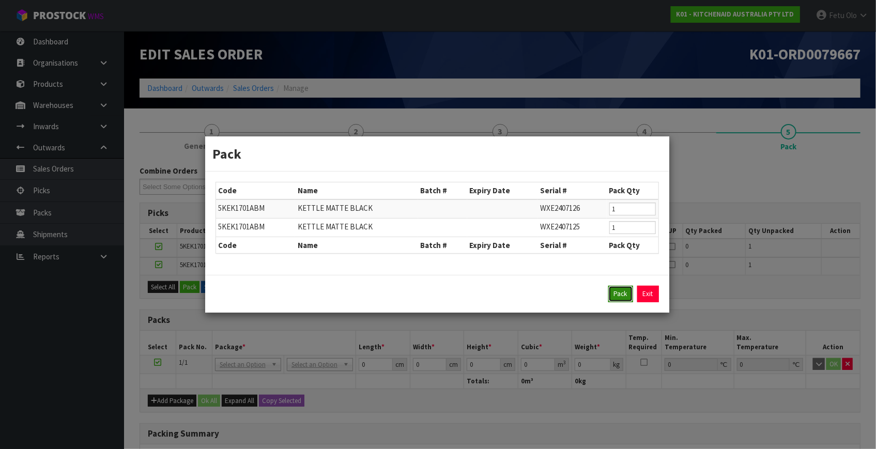
drag, startPoint x: 617, startPoint y: 291, endPoint x: 508, endPoint y: 305, distance: 109.4
click at [617, 290] on button "Pack" at bounding box center [620, 294] width 25 height 17
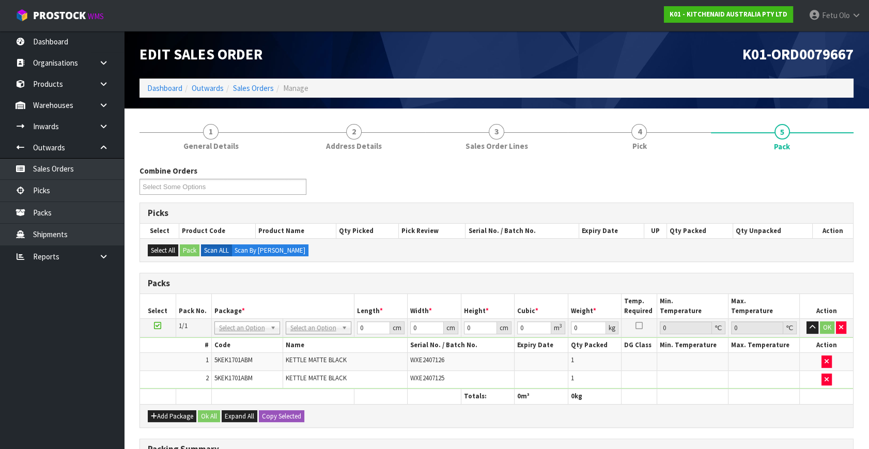
click at [306, 333] on td "No Packaging Cartons PLT GEN120 (1200 X 1000) PLT ONE WAY SKID CHEP HIRE PALLET…" at bounding box center [318, 328] width 71 height 19
click at [307, 349] on th "Name" at bounding box center [345, 345] width 125 height 15
drag, startPoint x: 364, startPoint y: 327, endPoint x: 315, endPoint y: 349, distance: 53.9
click at [315, 349] on tbody "1/1 NONE 007-001 007-002 007-004 007-009 007-013 007-014 007-015 007-017 007-01…" at bounding box center [496, 354] width 713 height 70
click button "OK" at bounding box center [827, 328] width 14 height 12
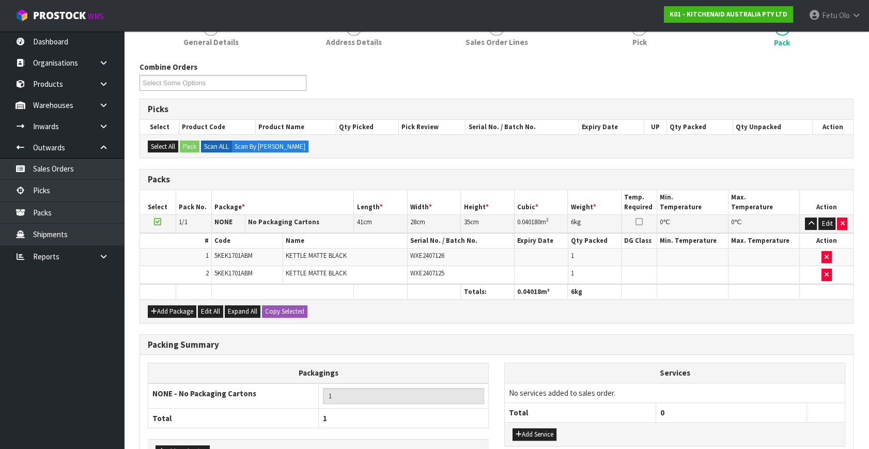
scroll to position [171, 0]
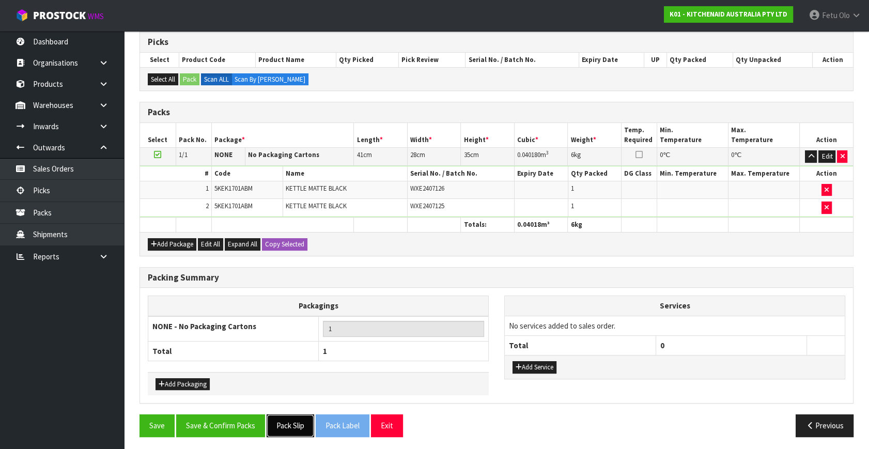
drag, startPoint x: 287, startPoint y: 421, endPoint x: 269, endPoint y: 417, distance: 18.2
click at [285, 421] on button "Pack Slip" at bounding box center [291, 426] width 48 height 22
drag, startPoint x: 222, startPoint y: 423, endPoint x: 215, endPoint y: 415, distance: 10.7
click at [222, 423] on button "Save & Confirm Packs" at bounding box center [220, 426] width 89 height 22
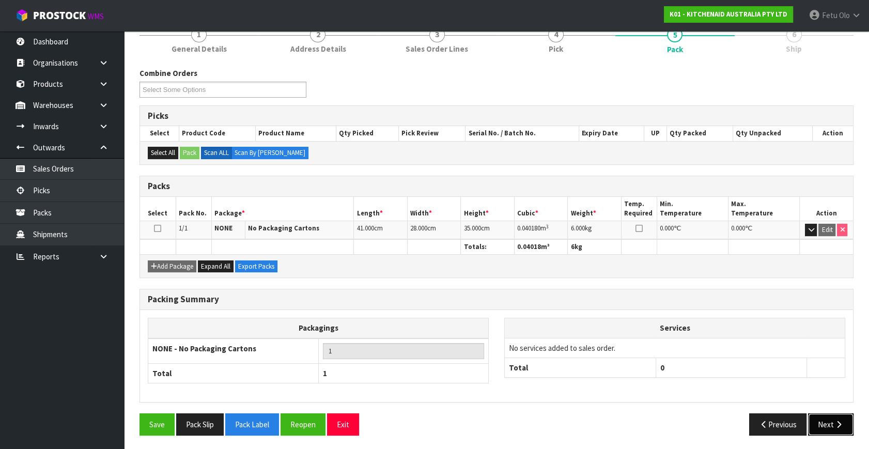
click at [828, 423] on button "Next" at bounding box center [830, 425] width 45 height 22
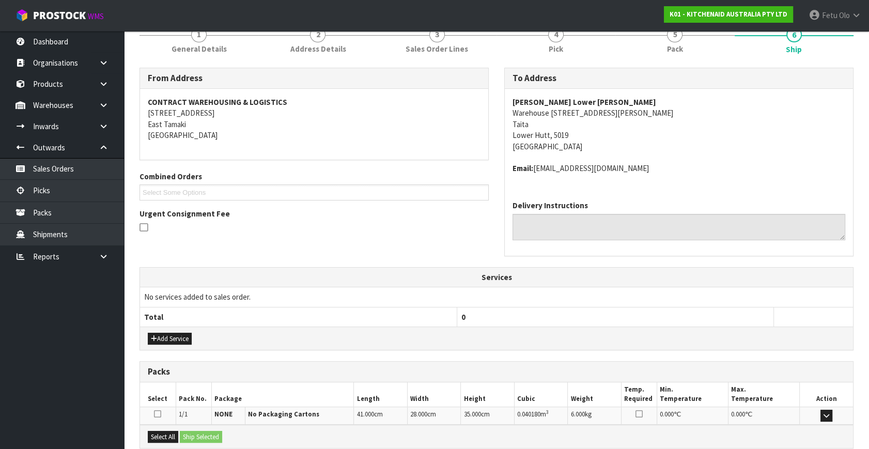
scroll to position [243, 0]
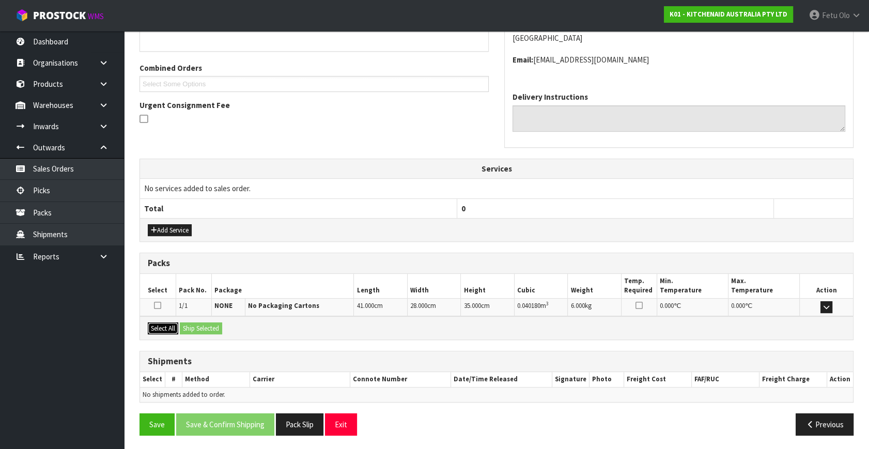
click at [176, 328] on button "Select All" at bounding box center [163, 329] width 30 height 12
click at [193, 327] on button "Ship Selected" at bounding box center [201, 329] width 42 height 12
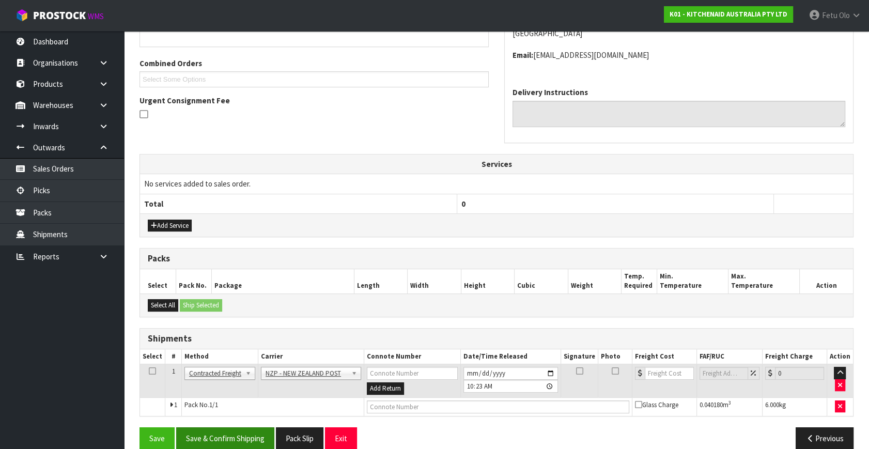
scroll to position [262, 0]
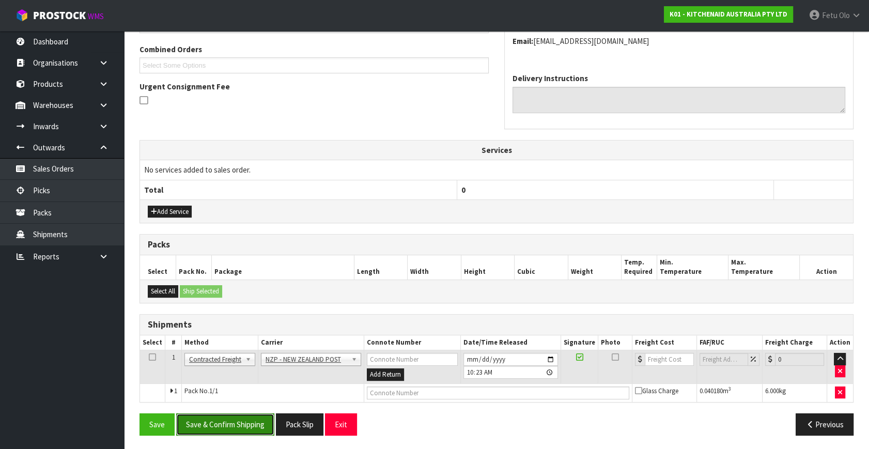
click at [242, 423] on button "Save & Confirm Shipping" at bounding box center [225, 425] width 98 height 22
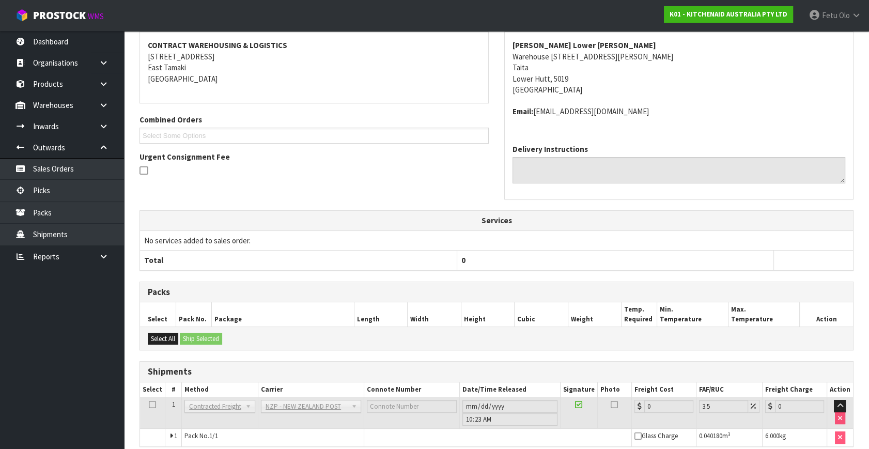
scroll to position [248, 0]
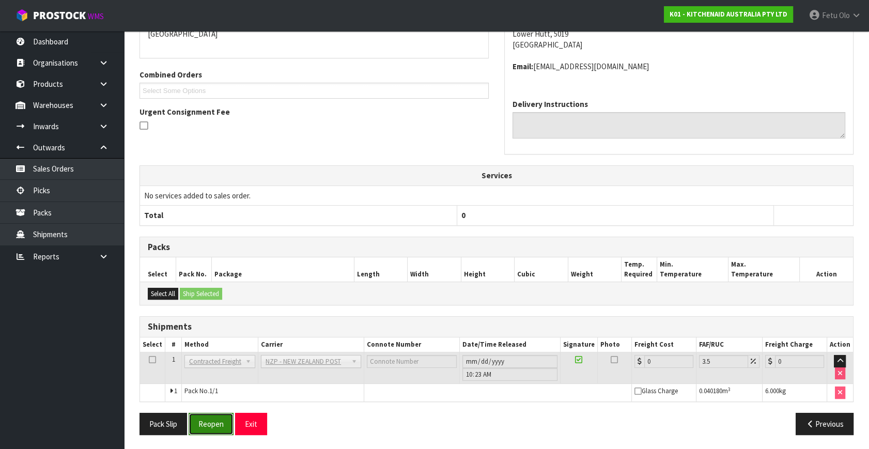
click at [212, 421] on button "Reopen" at bounding box center [211, 424] width 45 height 22
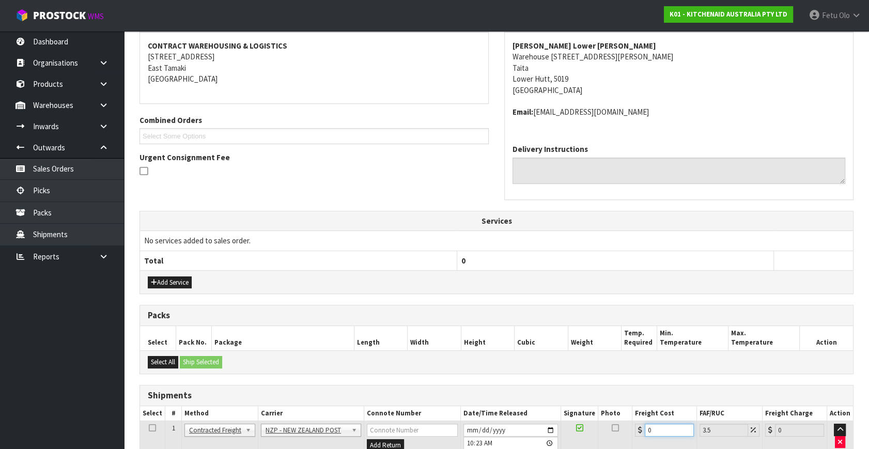
drag, startPoint x: 670, startPoint y: 429, endPoint x: 434, endPoint y: 460, distance: 237.7
click at [434, 258] on html "Toggle navigation ProStock WMS K01 - KITCHENAID AUSTRALIA PTY LTD Fetu Olo Logo…" at bounding box center [434, 33] width 869 height 449
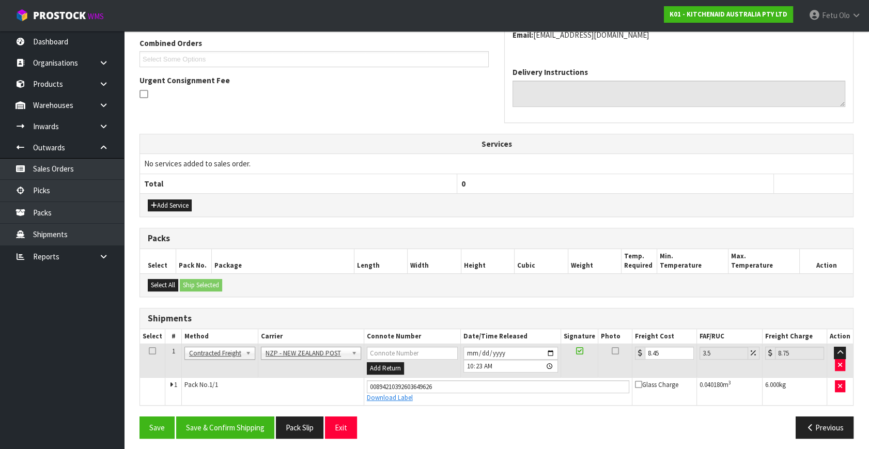
scroll to position [271, 0]
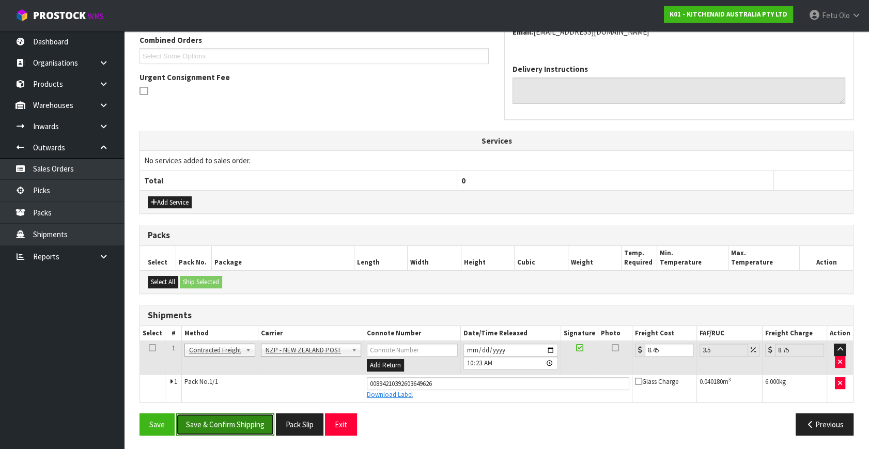
click at [209, 419] on button "Save & Confirm Shipping" at bounding box center [225, 425] width 98 height 22
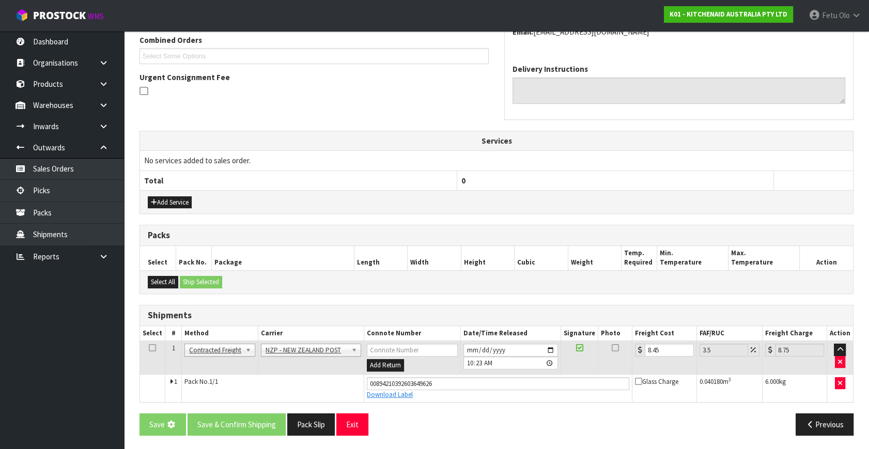
scroll to position [0, 0]
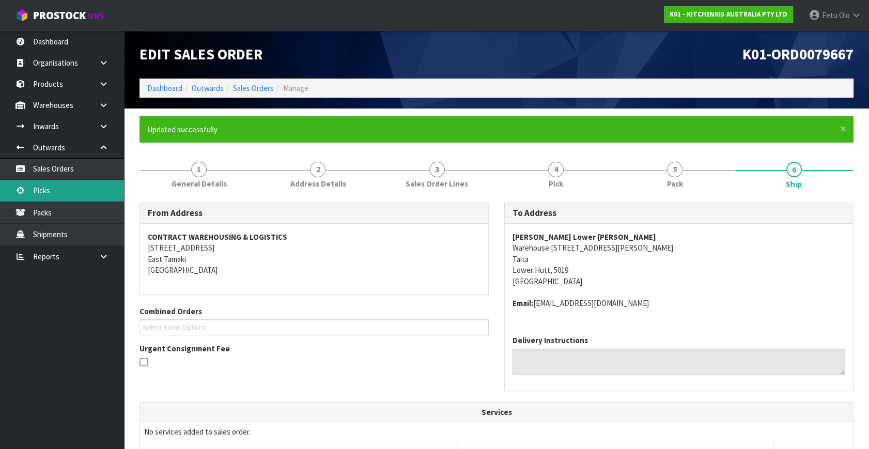
click at [54, 185] on link "Picks" at bounding box center [62, 190] width 124 height 21
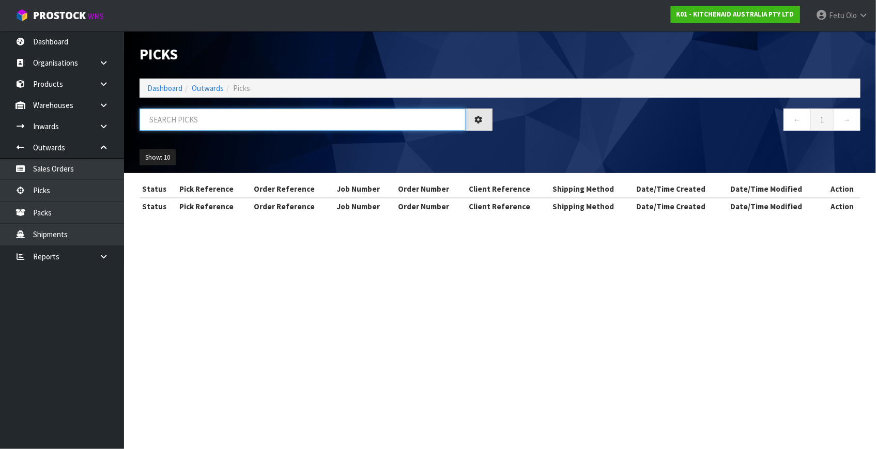
click at [207, 113] on input "text" at bounding box center [303, 120] width 326 height 22
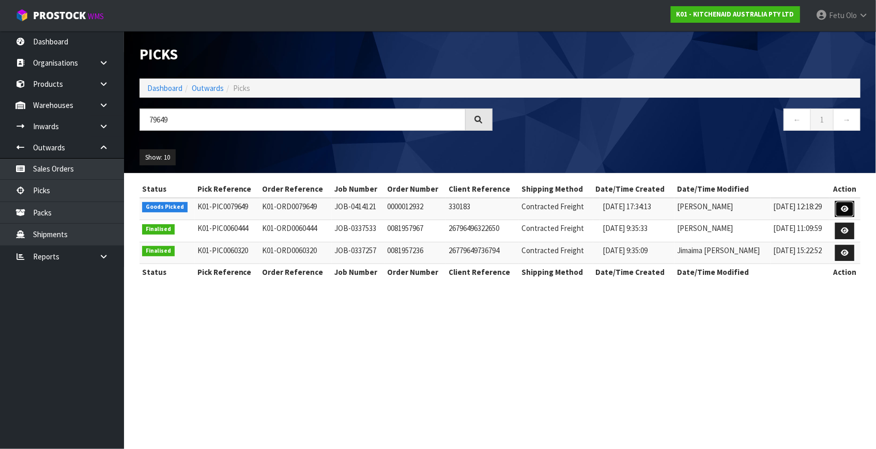
click at [836, 209] on link at bounding box center [844, 209] width 19 height 17
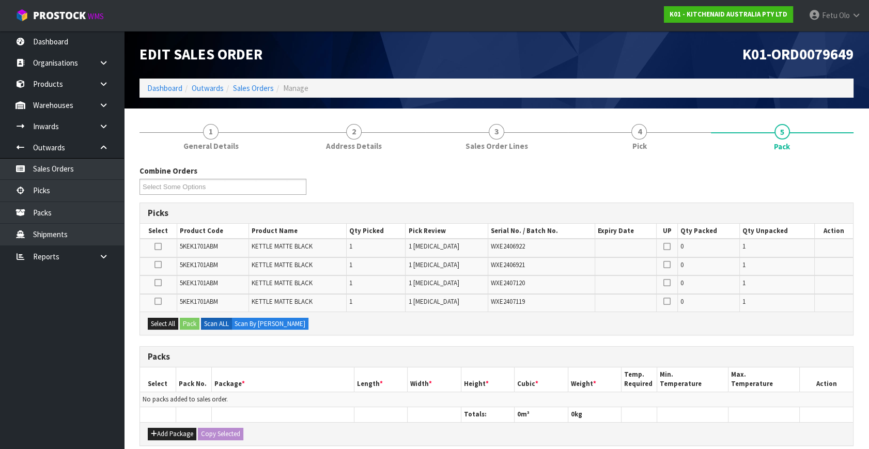
drag, startPoint x: 157, startPoint y: 261, endPoint x: 158, endPoint y: 249, distance: 11.9
click at [157, 265] on icon at bounding box center [158, 265] width 7 height 1
click at [0, 0] on input "checkbox" at bounding box center [0, 0] width 0 height 0
click at [158, 247] on icon at bounding box center [158, 247] width 7 height 1
click at [0, 0] on input "checkbox" at bounding box center [0, 0] width 0 height 0
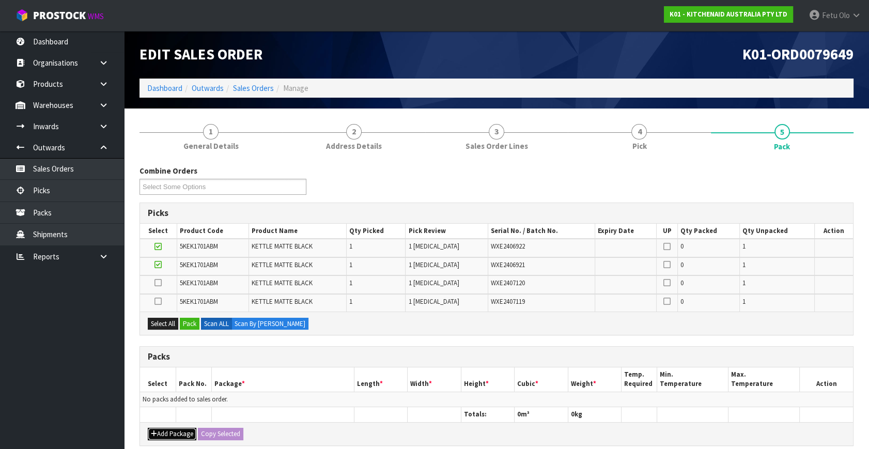
click at [162, 433] on button "Add Package" at bounding box center [172, 434] width 49 height 12
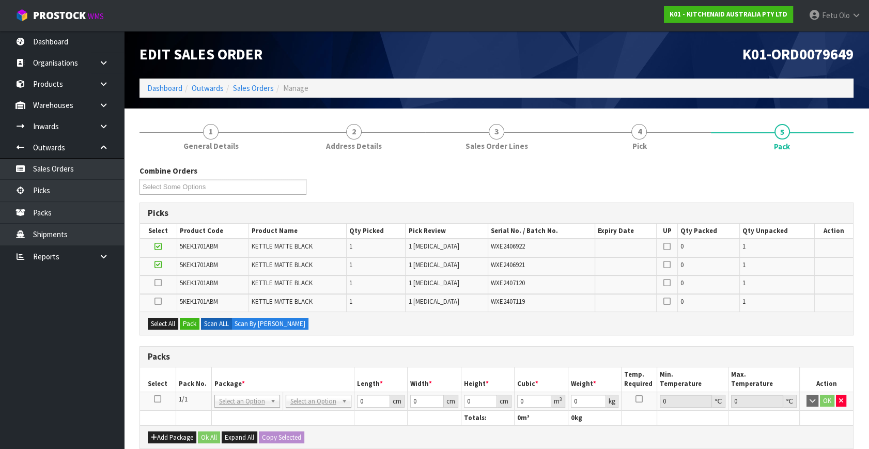
click at [158, 399] on icon at bounding box center [157, 399] width 7 height 1
click at [187, 315] on div "Select All Pack Scan ALL Scan By Quantity" at bounding box center [496, 323] width 713 height 23
click at [196, 325] on button "Pack" at bounding box center [190, 324] width 20 height 12
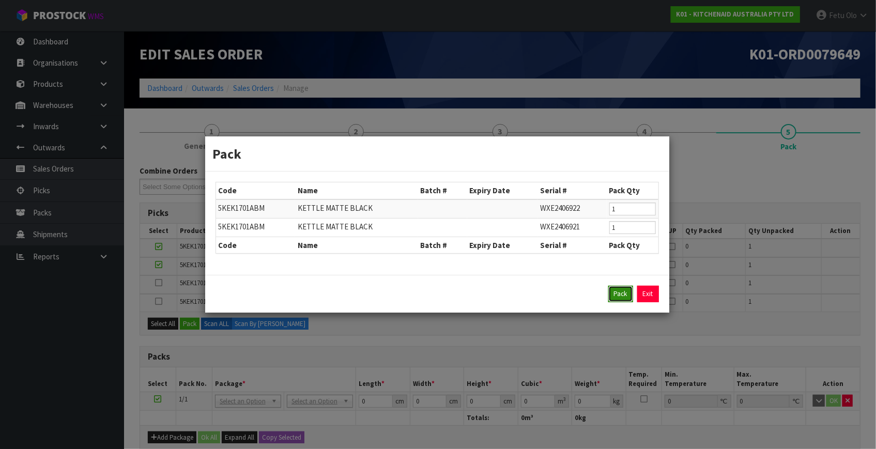
click at [613, 297] on button "Pack" at bounding box center [620, 294] width 25 height 17
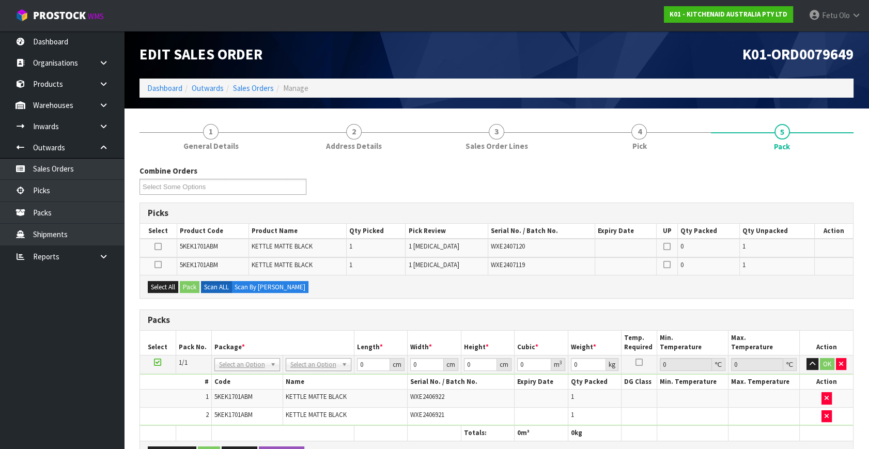
click at [156, 362] on icon at bounding box center [157, 362] width 7 height 1
click at [167, 282] on button "Select All" at bounding box center [163, 287] width 30 height 12
click at [188, 284] on button "Pack" at bounding box center [190, 287] width 20 height 12
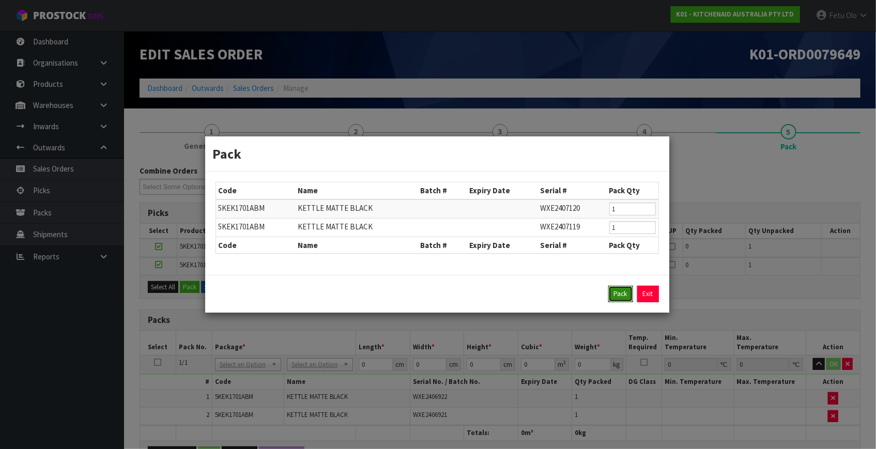
click at [618, 290] on button "Pack" at bounding box center [620, 294] width 25 height 17
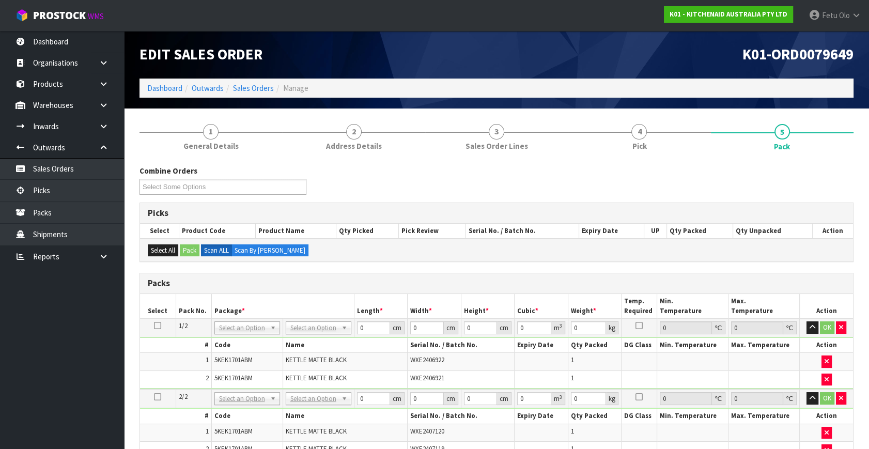
scroll to position [94, 0]
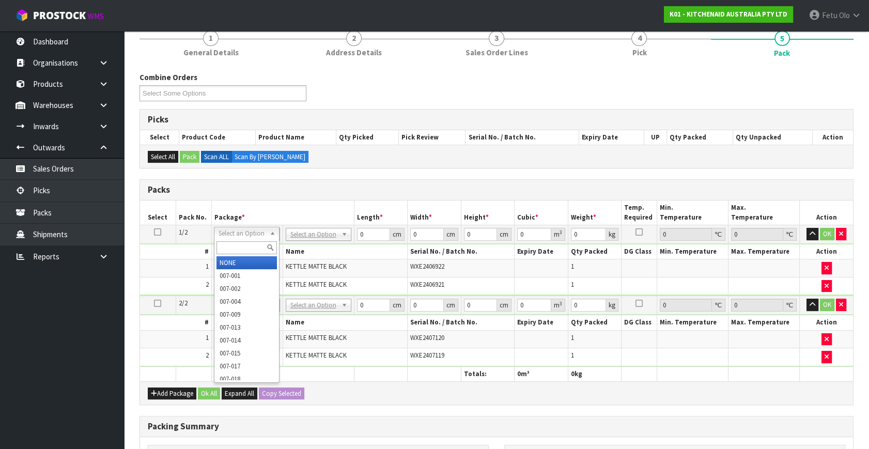
drag, startPoint x: 248, startPoint y: 230, endPoint x: 232, endPoint y: 266, distance: 39.8
drag, startPoint x: 230, startPoint y: 261, endPoint x: 221, endPoint y: 261, distance: 9.3
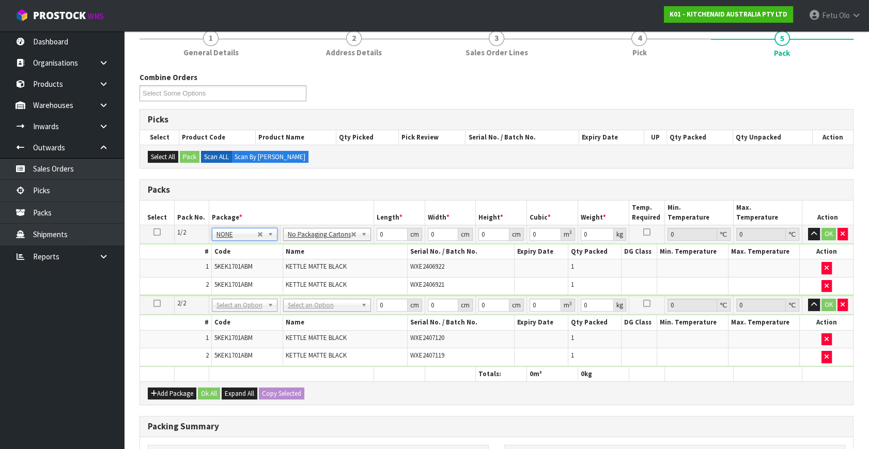
drag, startPoint x: 155, startPoint y: 231, endPoint x: 377, endPoint y: 254, distance: 224.0
click at [160, 232] on icon at bounding box center [157, 232] width 7 height 1
drag, startPoint x: 273, startPoint y: 270, endPoint x: 261, endPoint y: 278, distance: 14.4
click at [261, 278] on tbody "1/2 NONE 007-001 007-002 007-004 007-009 007-013 007-014 007-015 007-017 007-01…" at bounding box center [496, 260] width 713 height 71
click button "OK" at bounding box center [829, 234] width 14 height 12
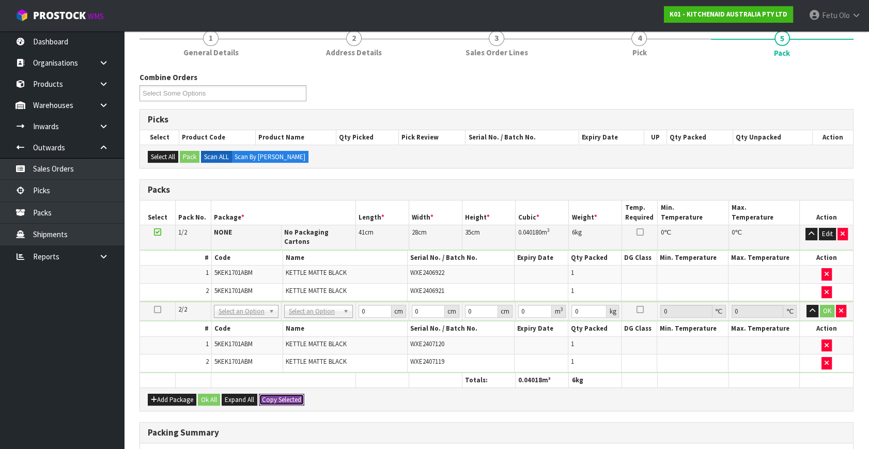
click at [300, 394] on button "Copy Selected" at bounding box center [281, 400] width 45 height 12
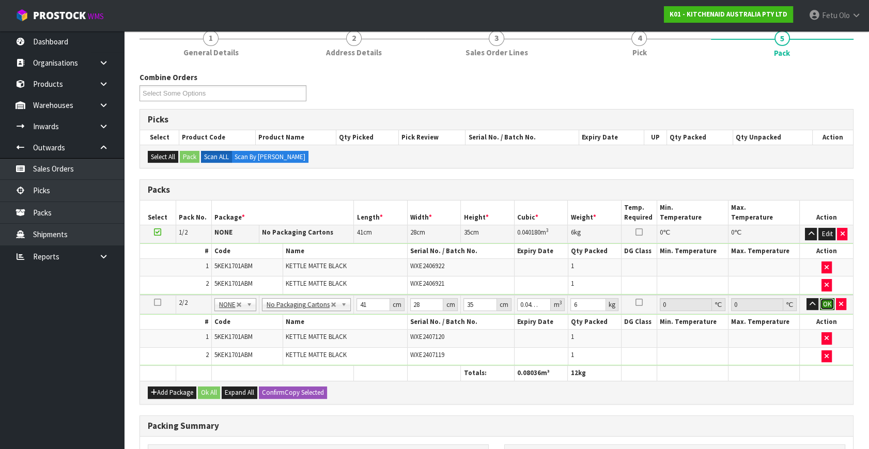
drag, startPoint x: 833, startPoint y: 300, endPoint x: 636, endPoint y: 322, distance: 198.1
click at [832, 300] on button "OK" at bounding box center [827, 304] width 14 height 12
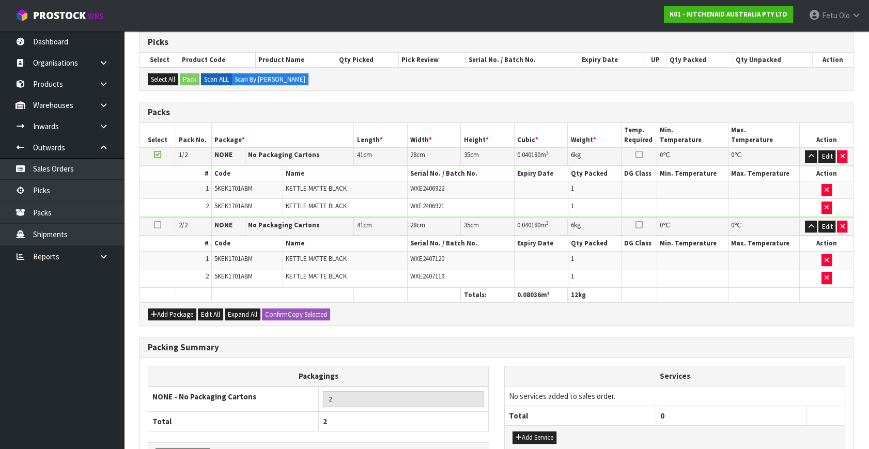
scroll to position [241, 0]
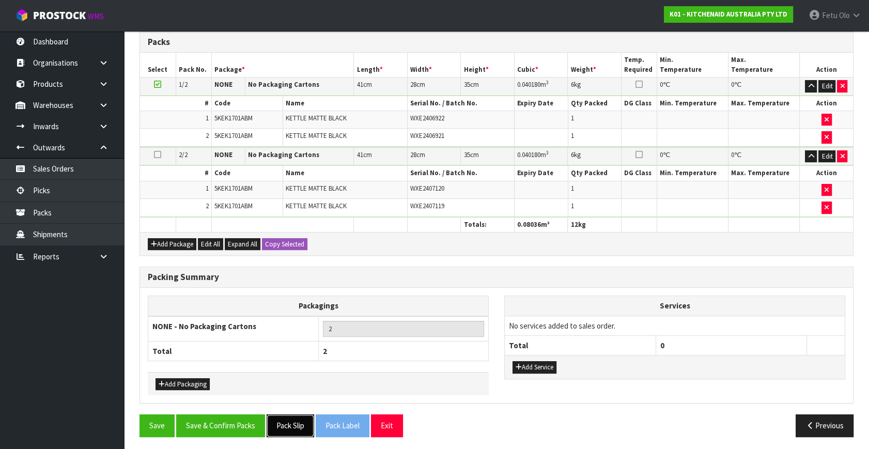
click at [313, 422] on button "Pack Slip" at bounding box center [291, 426] width 48 height 22
click at [217, 408] on div "Packing Summary Packagings NONE - No Packaging Cartons 2 Total 2 Add Packaging …" at bounding box center [497, 341] width 730 height 148
click at [227, 434] on div "Save Save & Confirm Packs Pack Slip Pack Label Exit Previous" at bounding box center [497, 430] width 730 height 30
click at [222, 425] on button "Save & Confirm Packs" at bounding box center [220, 426] width 89 height 22
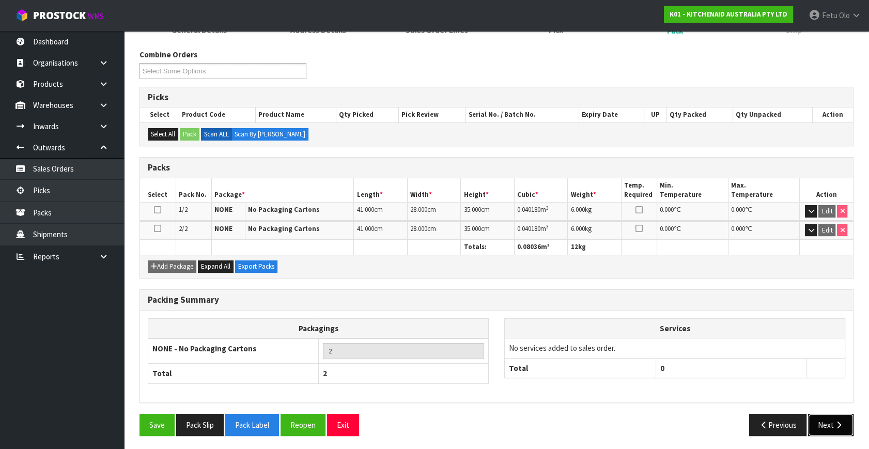
click at [849, 423] on button "Next" at bounding box center [830, 425] width 45 height 22
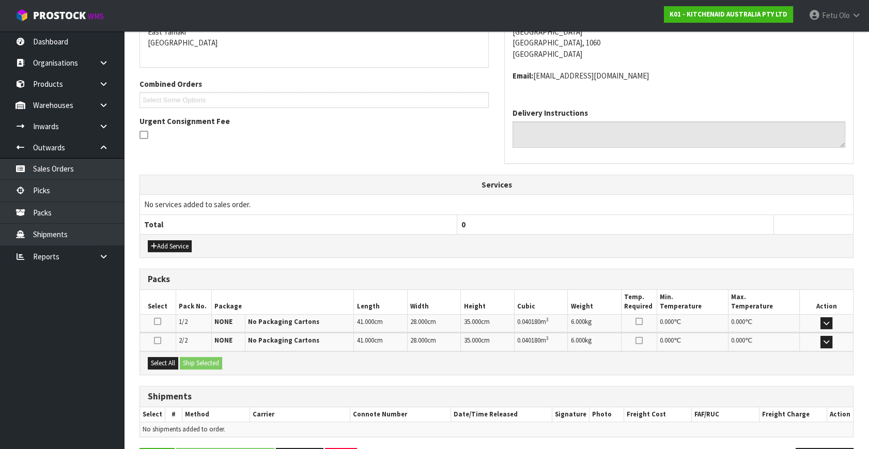
scroll to position [263, 0]
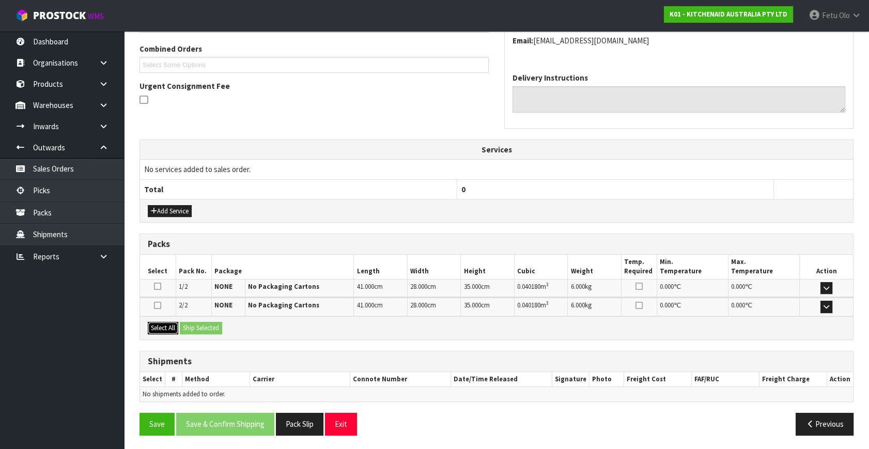
click at [165, 326] on button "Select All" at bounding box center [163, 328] width 30 height 12
click at [186, 326] on button "Ship Selected" at bounding box center [201, 328] width 42 height 12
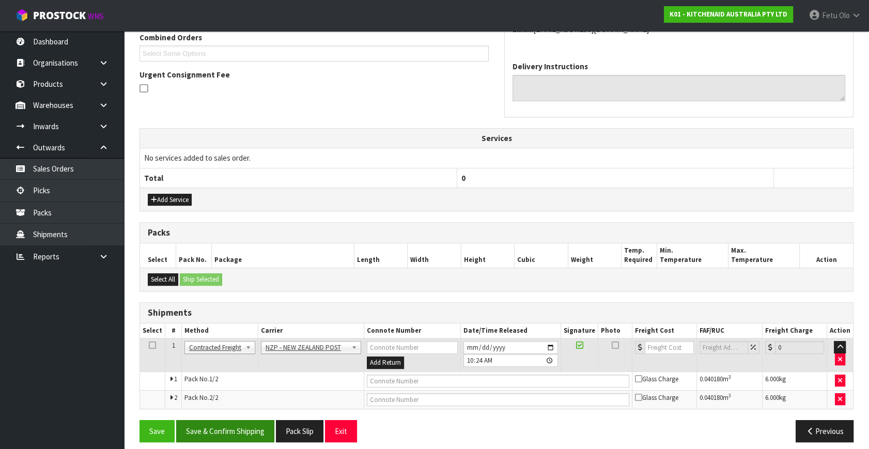
scroll to position [280, 0]
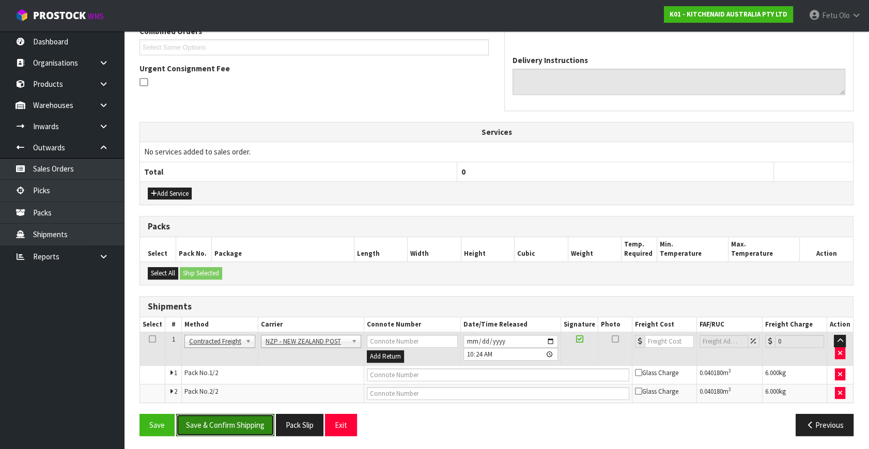
click at [239, 416] on button "Save & Confirm Shipping" at bounding box center [225, 425] width 98 height 22
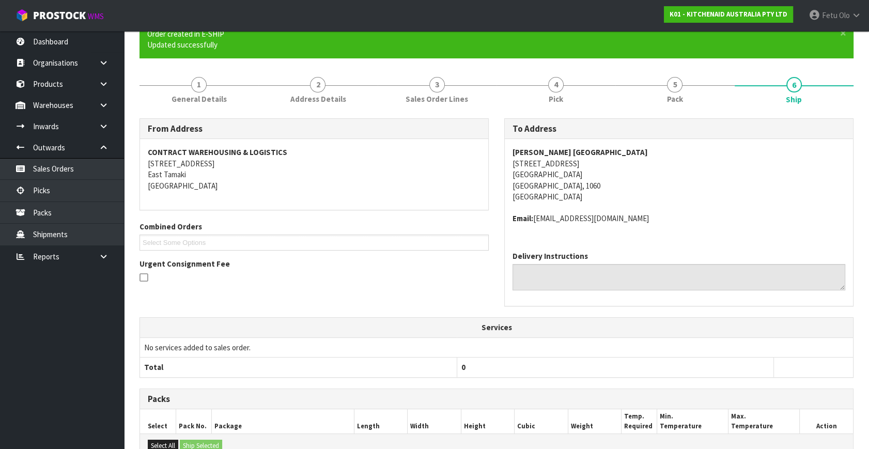
scroll to position [265, 0]
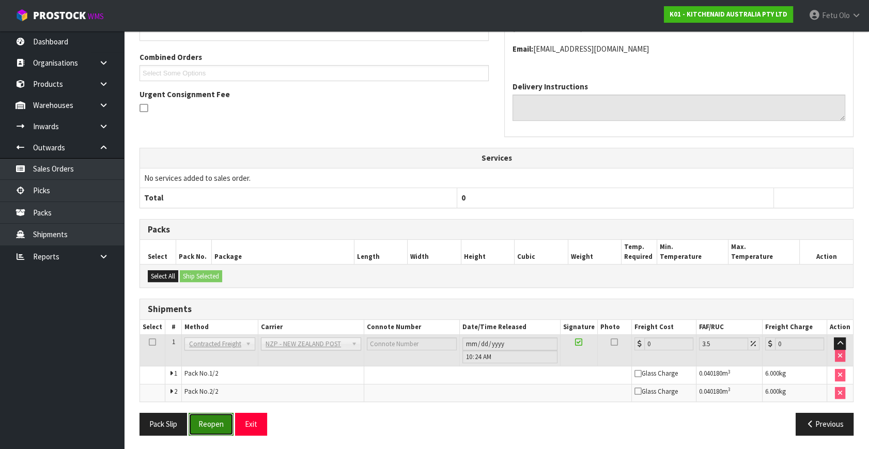
click at [228, 425] on button "Reopen" at bounding box center [211, 424] width 45 height 22
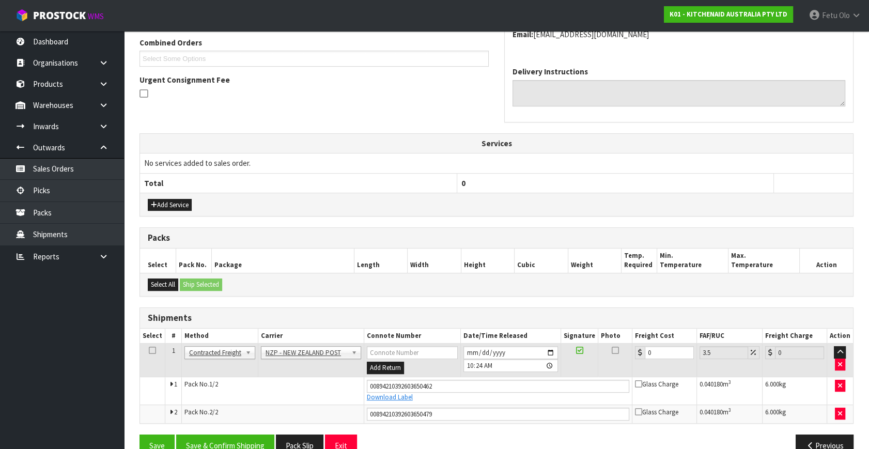
scroll to position [290, 0]
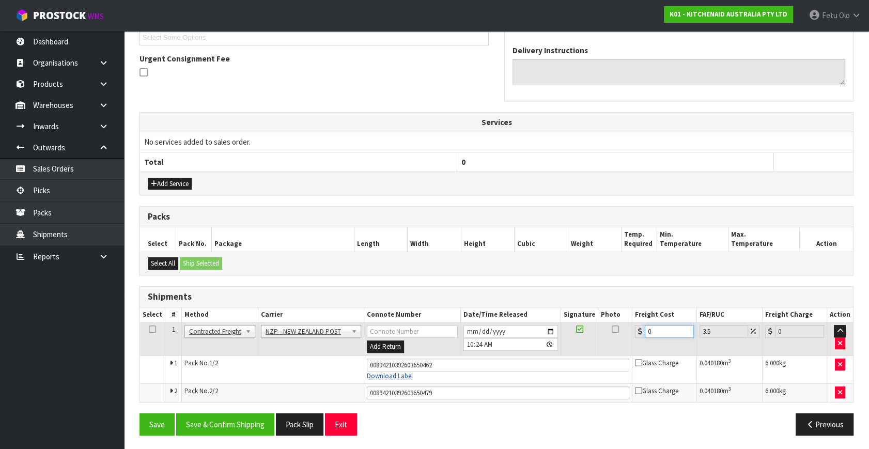
drag, startPoint x: 412, startPoint y: 369, endPoint x: 407, endPoint y: 369, distance: 5.2
click at [407, 369] on tbody "1 Client Local Pickup Customer Local Pickup Company Freight Contracted Freight …" at bounding box center [496, 363] width 713 height 80
click at [229, 423] on button "Save & Confirm Shipping" at bounding box center [225, 425] width 98 height 22
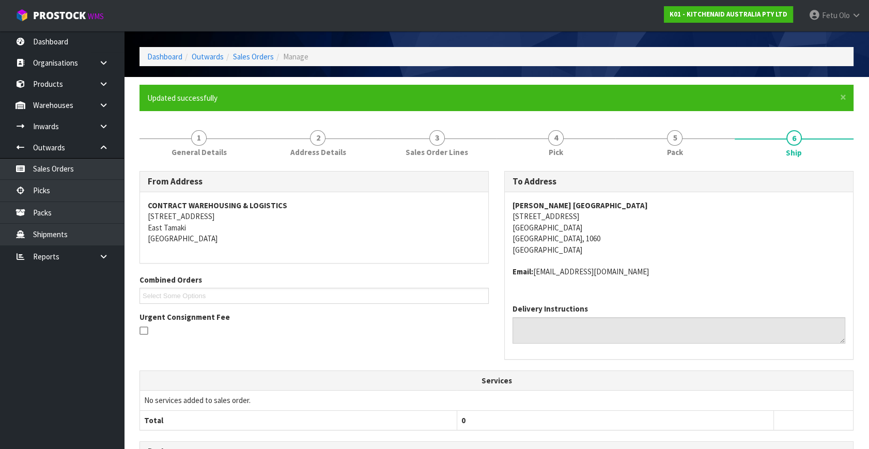
scroll to position [0, 0]
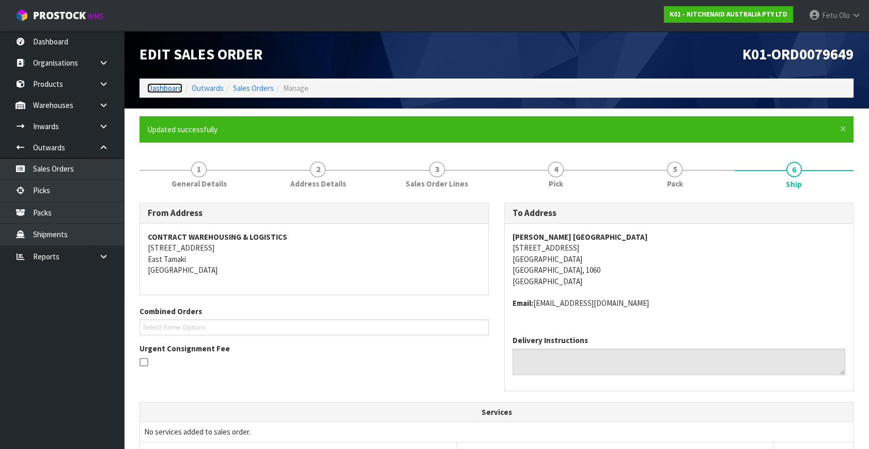
click at [157, 86] on link "Dashboard" at bounding box center [164, 88] width 35 height 10
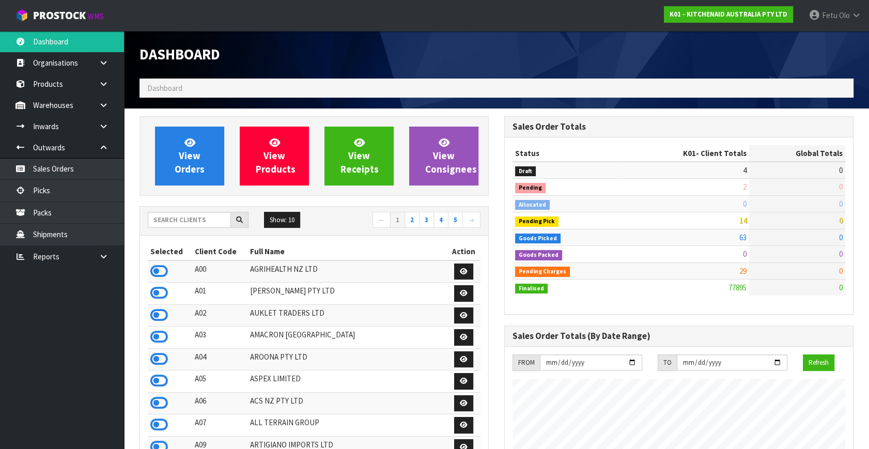
scroll to position [782, 364]
click at [40, 191] on link "Picks" at bounding box center [62, 190] width 124 height 21
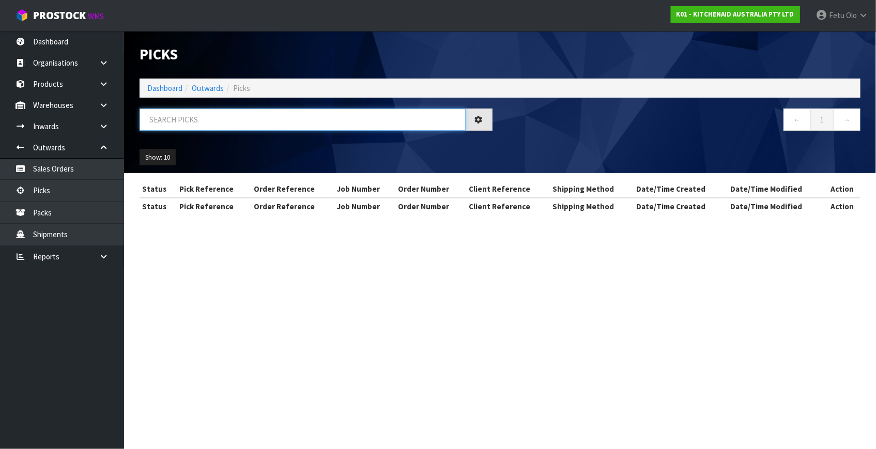
click at [210, 122] on input "text" at bounding box center [303, 120] width 326 height 22
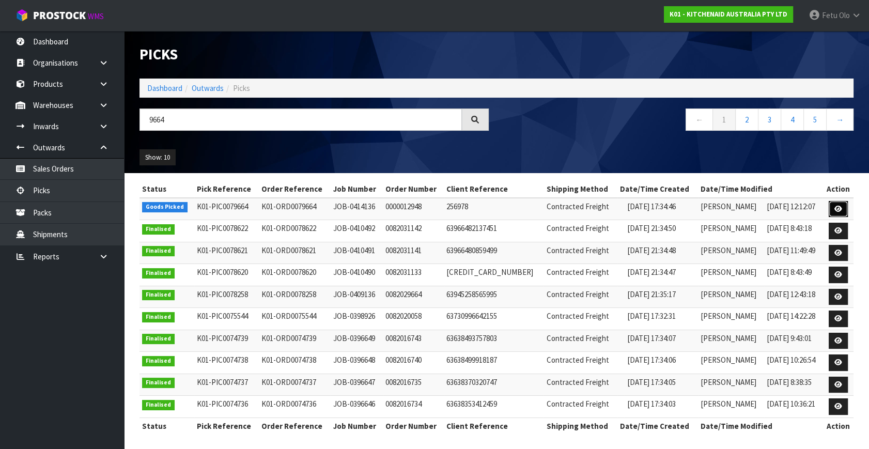
click at [840, 210] on icon at bounding box center [839, 209] width 8 height 7
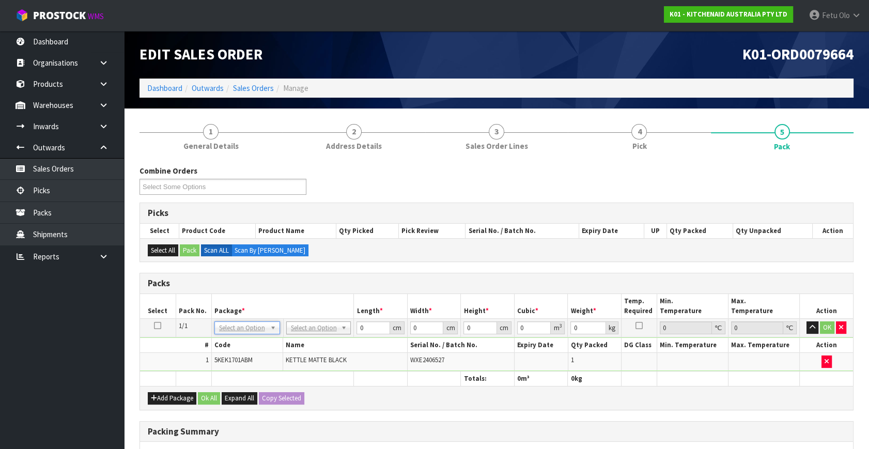
drag, startPoint x: 231, startPoint y: 322, endPoint x: 232, endPoint y: 335, distance: 13.5
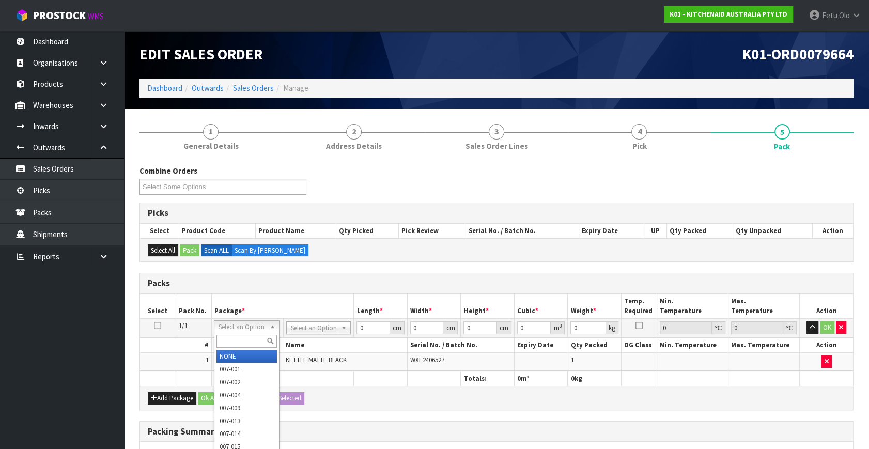
drag, startPoint x: 233, startPoint y: 341, endPoint x: 241, endPoint y: 346, distance: 10.2
click at [238, 346] on input "text" at bounding box center [247, 341] width 60 height 13
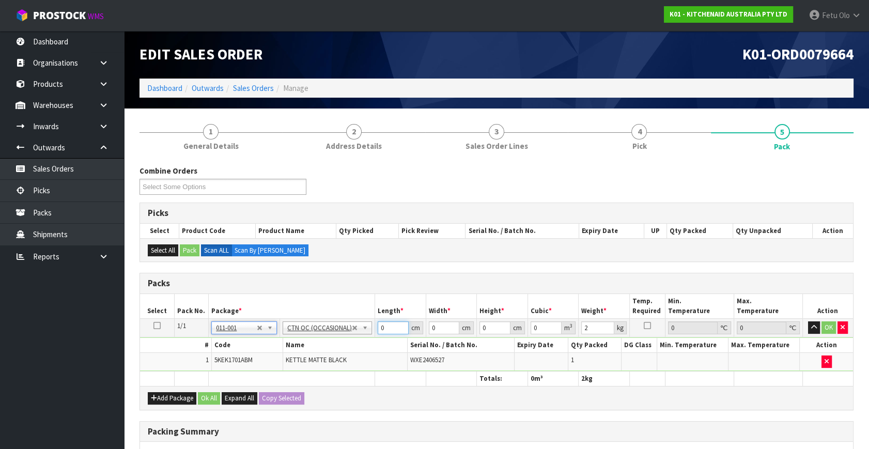
drag, startPoint x: 388, startPoint y: 328, endPoint x: 320, endPoint y: 367, distance: 77.8
click at [320, 367] on tbody "1/1 NONE 007-001 007-002 007-004 007-009 007-013 007-014 007-015 007-017 007-01…" at bounding box center [496, 345] width 713 height 53
click button "OK" at bounding box center [829, 328] width 14 height 12
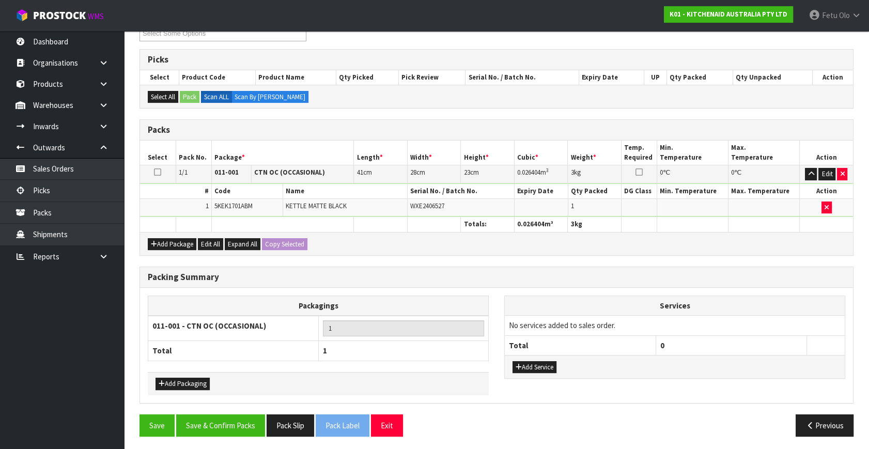
scroll to position [154, 0]
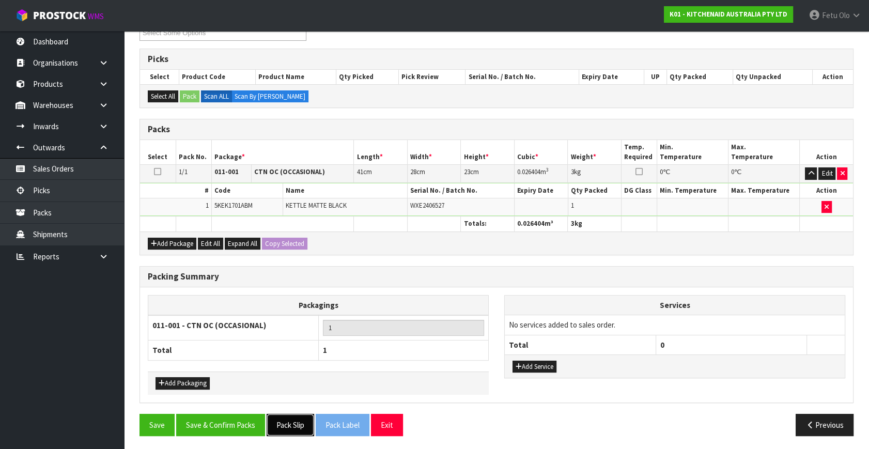
click at [292, 419] on button "Pack Slip" at bounding box center [291, 425] width 48 height 22
click at [213, 417] on button "Save & Confirm Packs" at bounding box center [220, 425] width 89 height 22
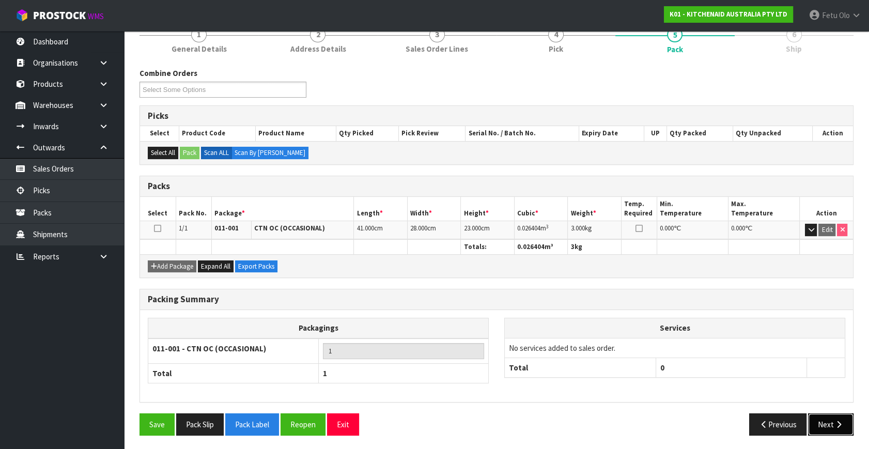
click at [812, 426] on button "Next" at bounding box center [830, 425] width 45 height 22
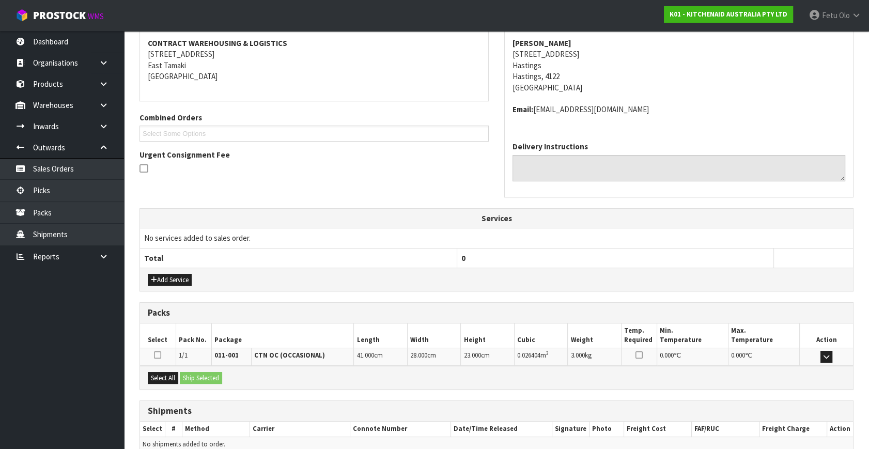
scroll to position [243, 0]
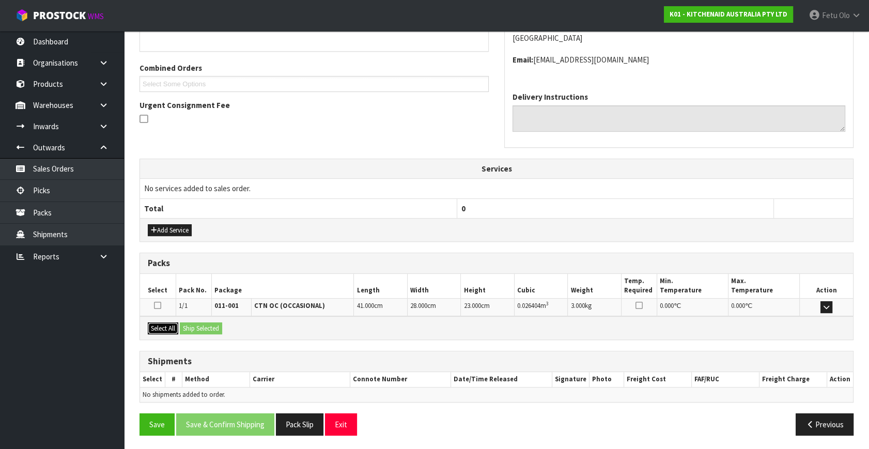
click at [164, 329] on button "Select All" at bounding box center [163, 329] width 30 height 12
click at [193, 324] on button "Ship Selected" at bounding box center [201, 329] width 42 height 12
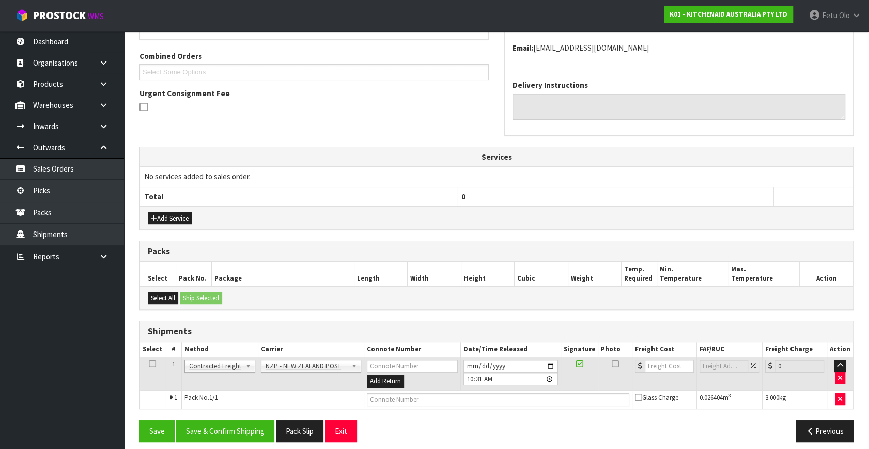
scroll to position [262, 0]
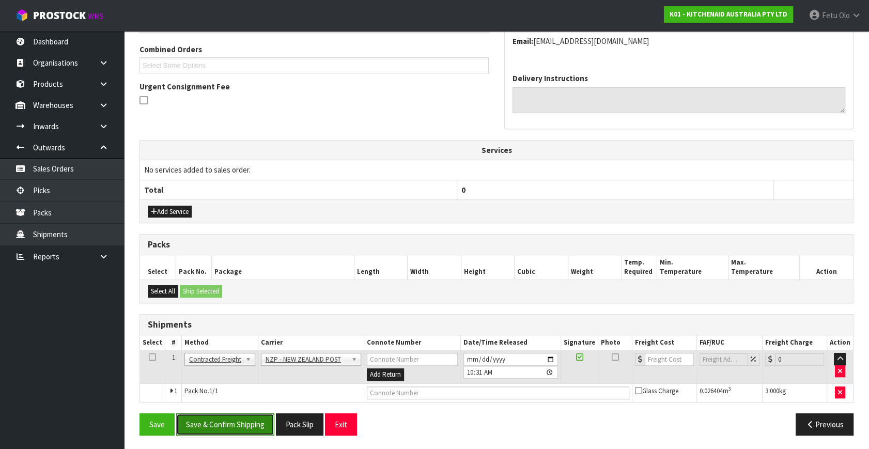
click at [250, 424] on button "Save & Confirm Shipping" at bounding box center [225, 425] width 98 height 22
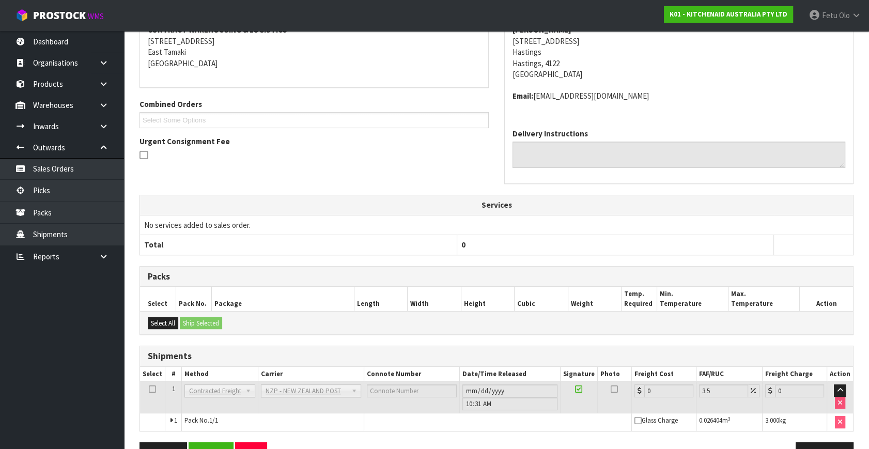
scroll to position [248, 0]
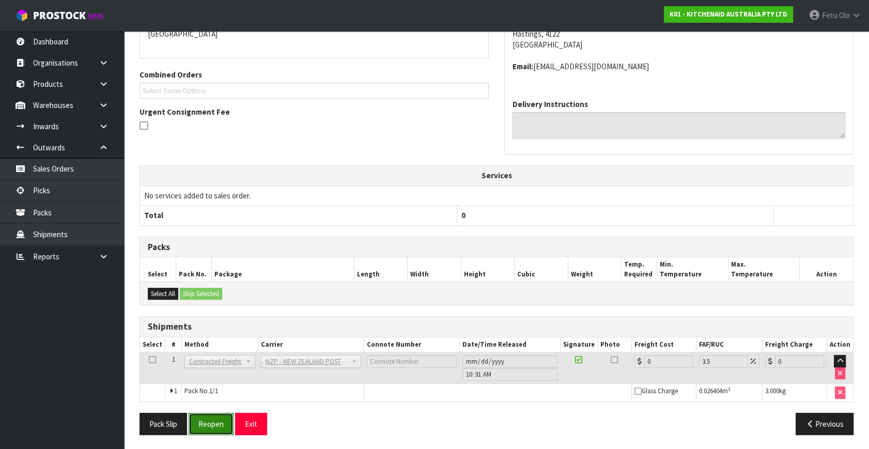
drag, startPoint x: 217, startPoint y: 419, endPoint x: 220, endPoint y: 412, distance: 7.2
click at [218, 419] on button "Reopen" at bounding box center [211, 424] width 45 height 22
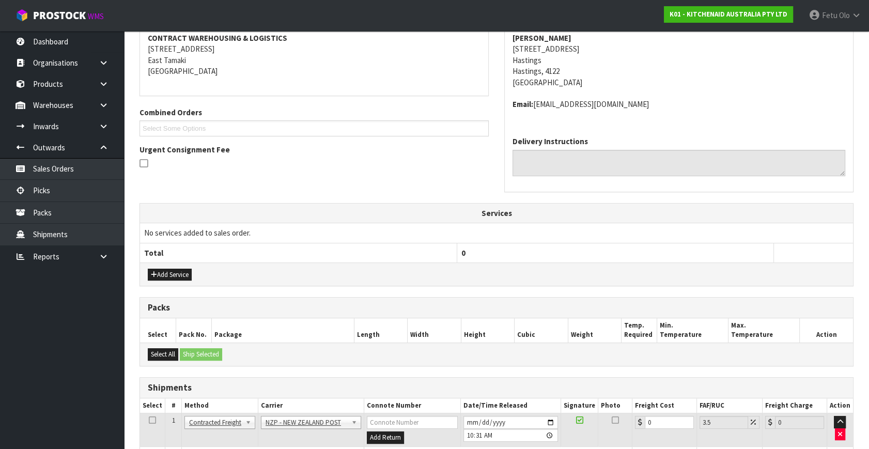
scroll to position [235, 0]
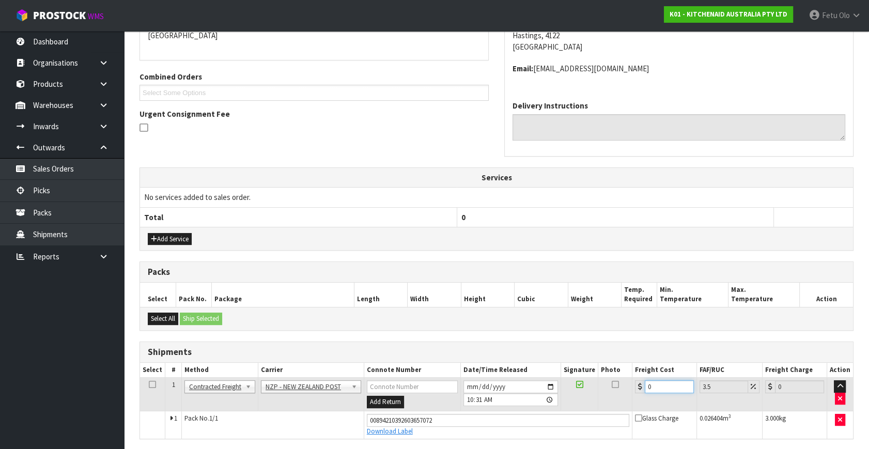
drag, startPoint x: 661, startPoint y: 388, endPoint x: 417, endPoint y: 417, distance: 245.7
click at [418, 417] on tbody "1 Client Local Pickup Customer Local Pickup Company Freight Contracted Freight …" at bounding box center [496, 408] width 713 height 61
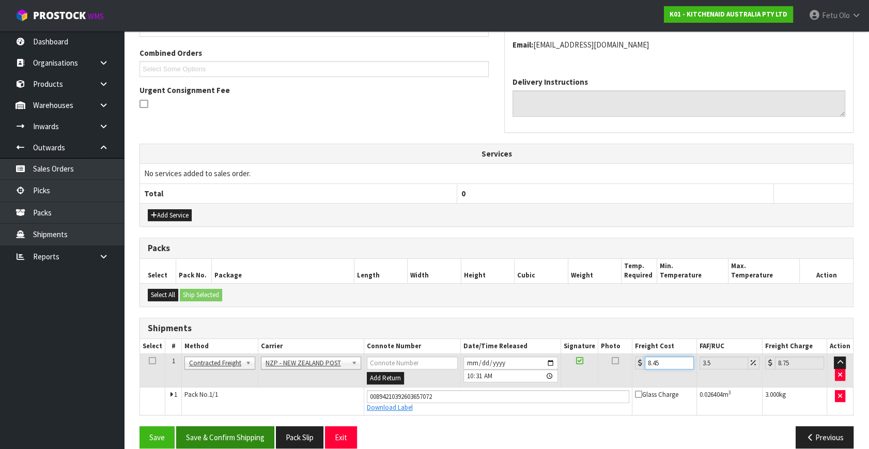
scroll to position [271, 0]
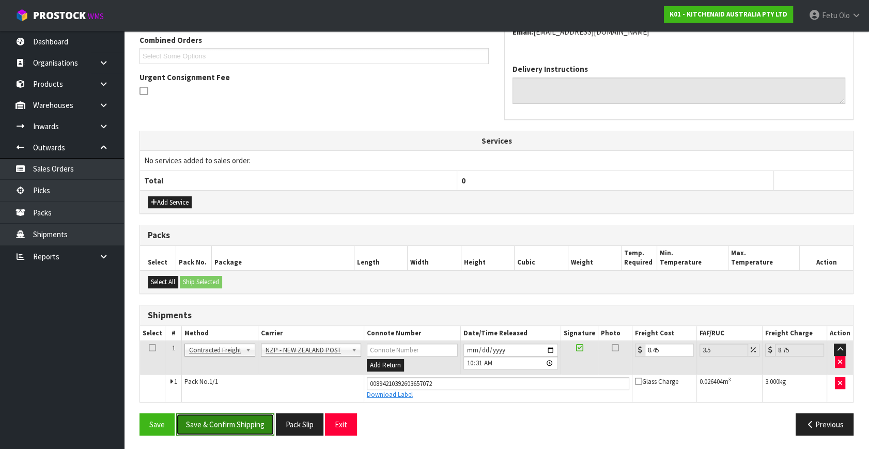
click at [224, 423] on button "Save & Confirm Shipping" at bounding box center [225, 425] width 98 height 22
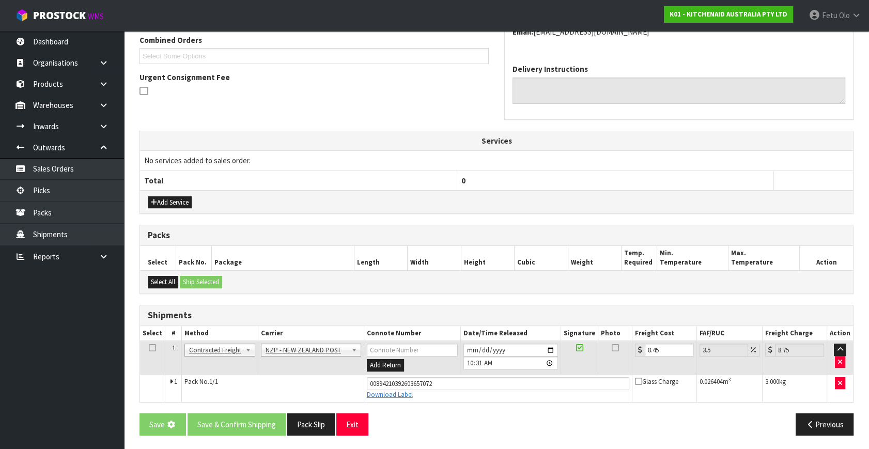
scroll to position [0, 0]
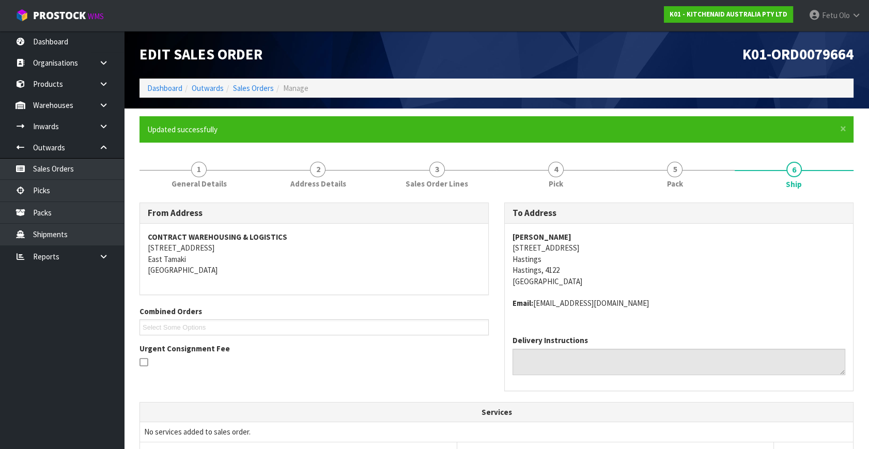
click at [235, 428] on td "No services added to sales order." at bounding box center [496, 432] width 713 height 20
click at [235, 429] on td "No services added to sales order." at bounding box center [496, 432] width 713 height 20
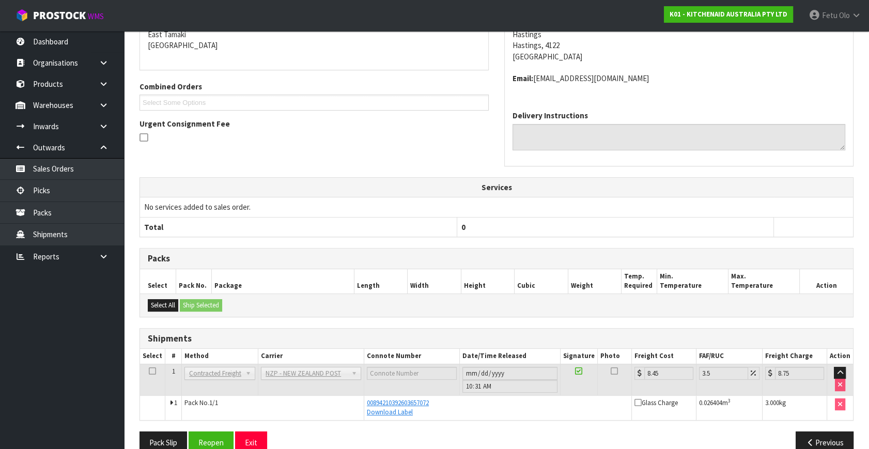
scroll to position [243, 0]
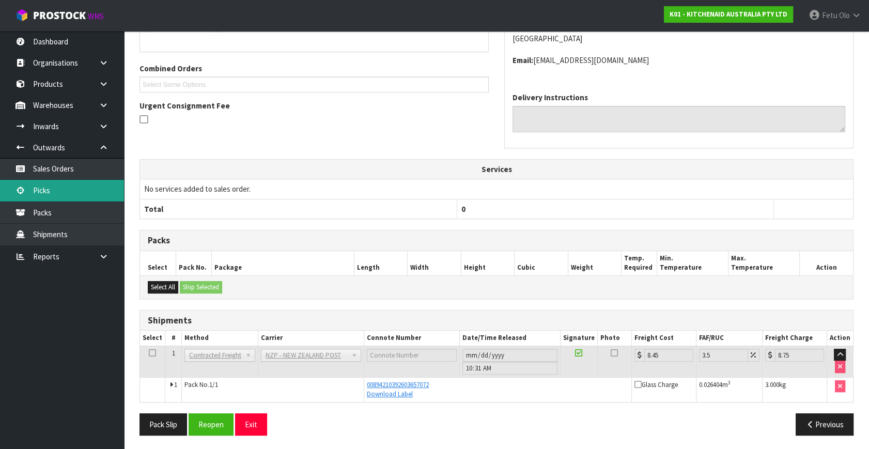
click at [42, 188] on link "Picks" at bounding box center [62, 190] width 124 height 21
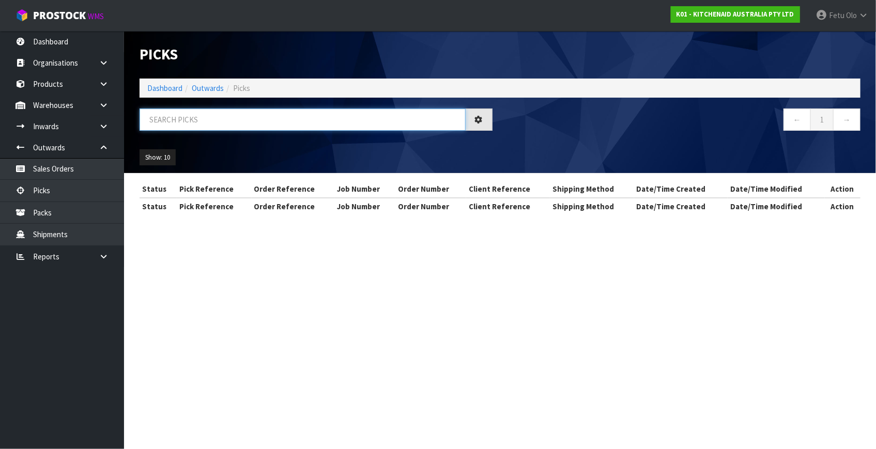
click at [212, 118] on input "text" at bounding box center [303, 120] width 326 height 22
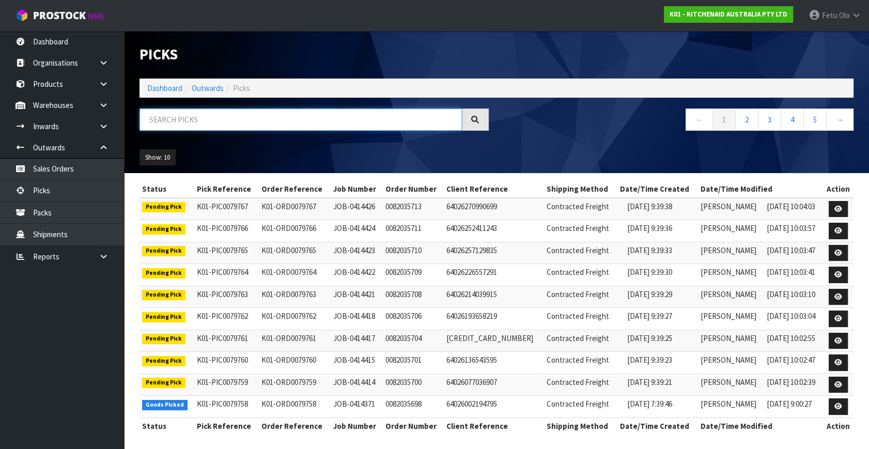
click at [217, 118] on input "text" at bounding box center [301, 120] width 323 height 22
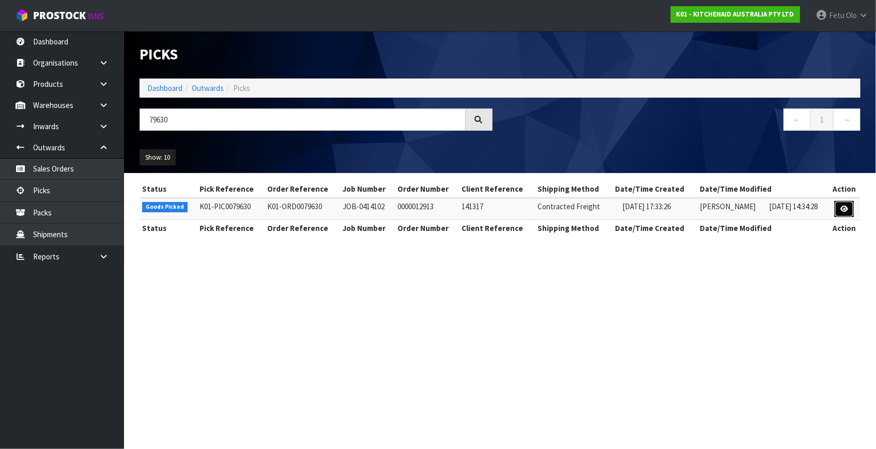
click at [840, 207] on link at bounding box center [844, 209] width 19 height 17
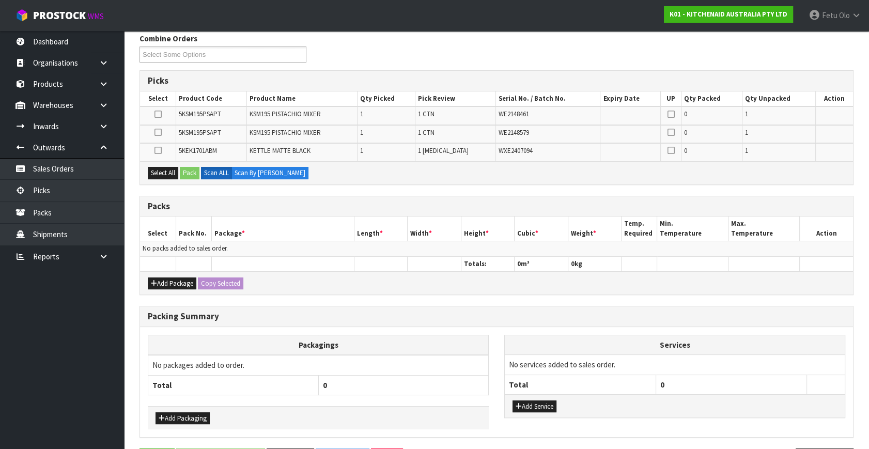
scroll to position [167, 0]
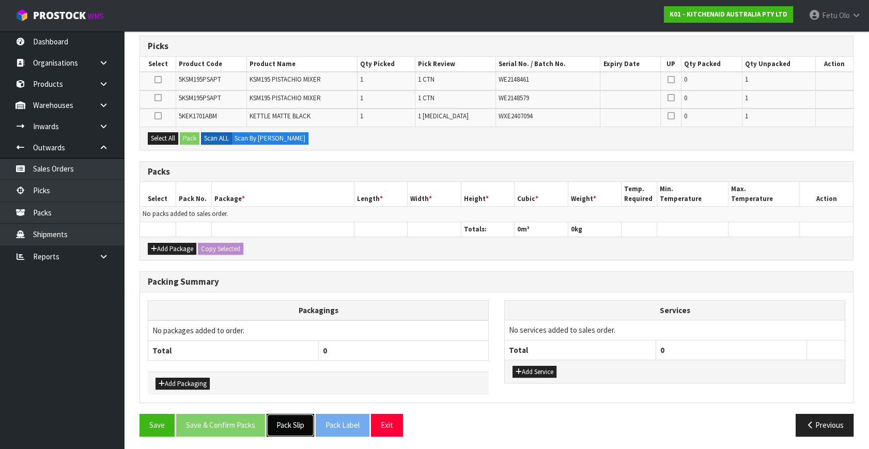
click at [284, 426] on button "Pack Slip" at bounding box center [291, 425] width 48 height 22
click at [311, 258] on div "Combine Orders K01-ORD0079301 K01-ORD0079449 K01-ORD0079626 K01-ORD0079629 K01-…" at bounding box center [497, 221] width 714 height 446
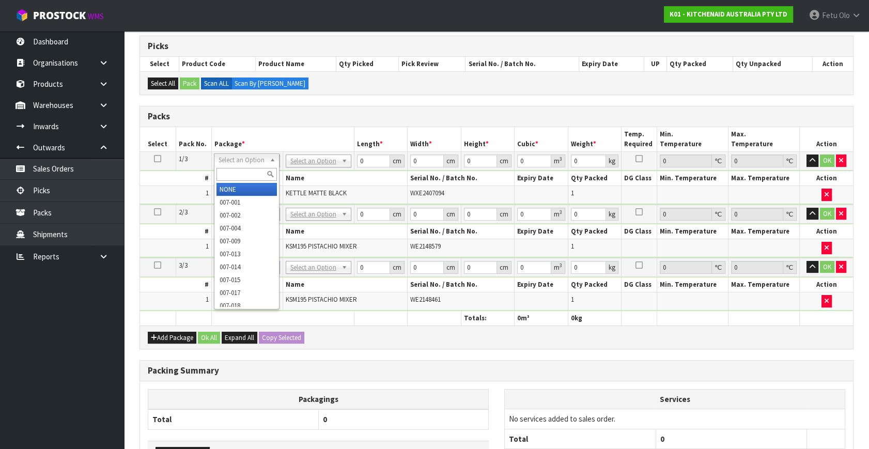
click at [236, 173] on input "text" at bounding box center [247, 174] width 60 height 13
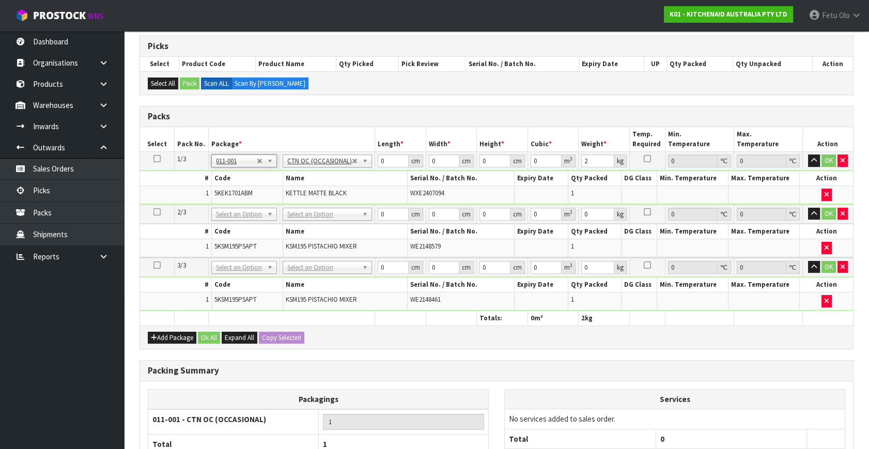
drag, startPoint x: 244, startPoint y: 213, endPoint x: 242, endPoint y: 231, distance: 17.7
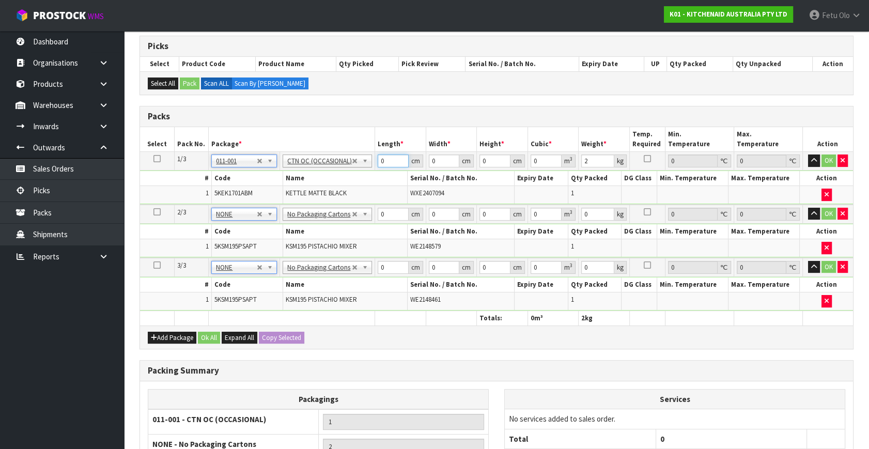
drag, startPoint x: 386, startPoint y: 159, endPoint x: 357, endPoint y: 193, distance: 44.7
click at [357, 193] on tbody "1/3 NONE 007-001 007-002 007-004 007-009 007-013 007-014 007-015 007-017 007-01…" at bounding box center [496, 178] width 713 height 53
click button "OK" at bounding box center [829, 161] width 14 height 12
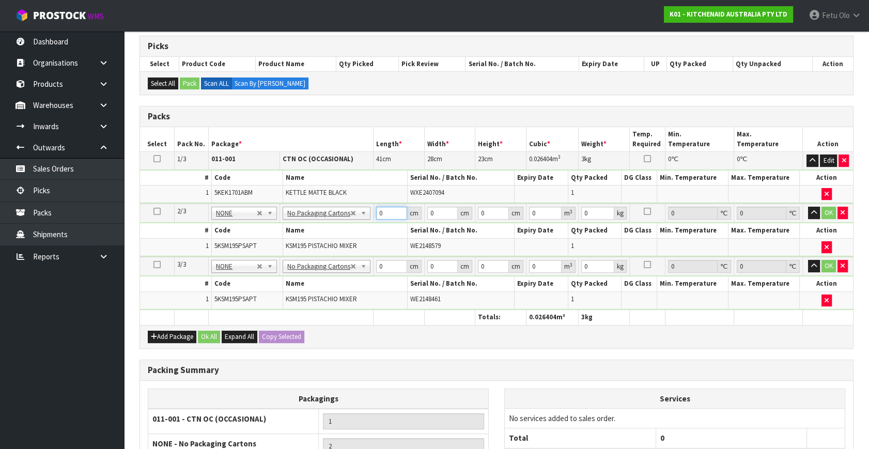
drag, startPoint x: 388, startPoint y: 214, endPoint x: 354, endPoint y: 232, distance: 38.6
click at [354, 232] on tbody "2/3 NONE 007-001 007-002 007-004 007-009 007-013 007-014 007-015 007-017 007-01…" at bounding box center [496, 230] width 713 height 53
click button "OK" at bounding box center [829, 213] width 14 height 12
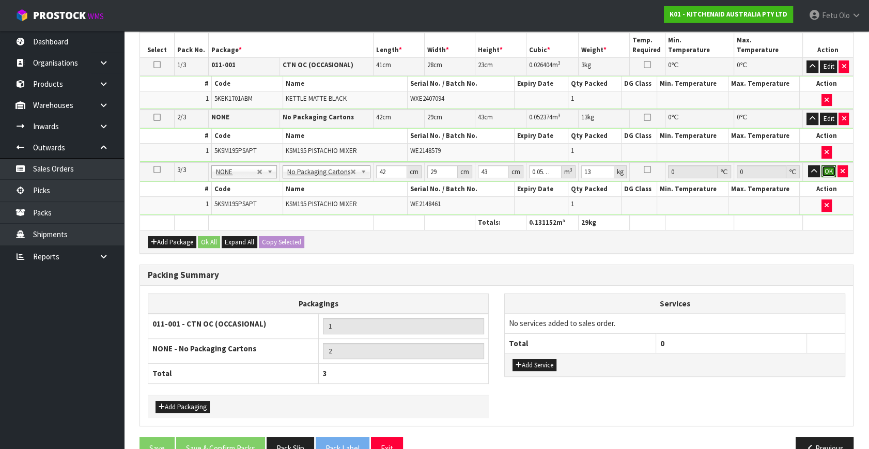
click button "OK" at bounding box center [829, 171] width 14 height 12
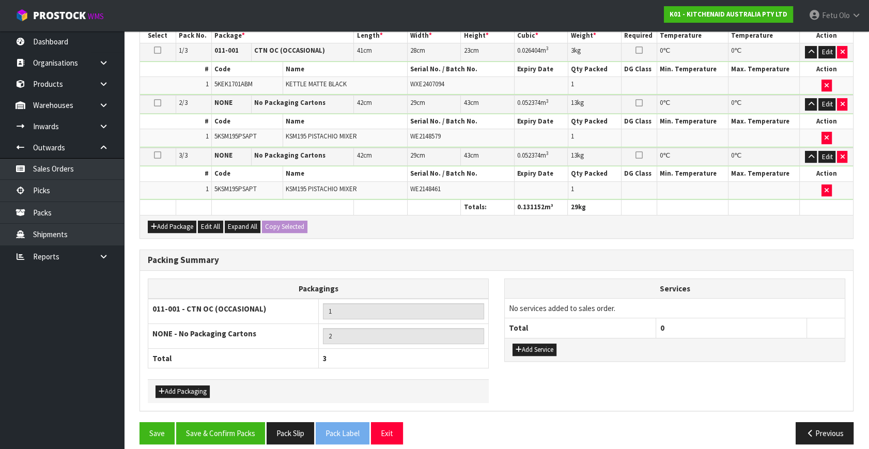
scroll to position [283, 0]
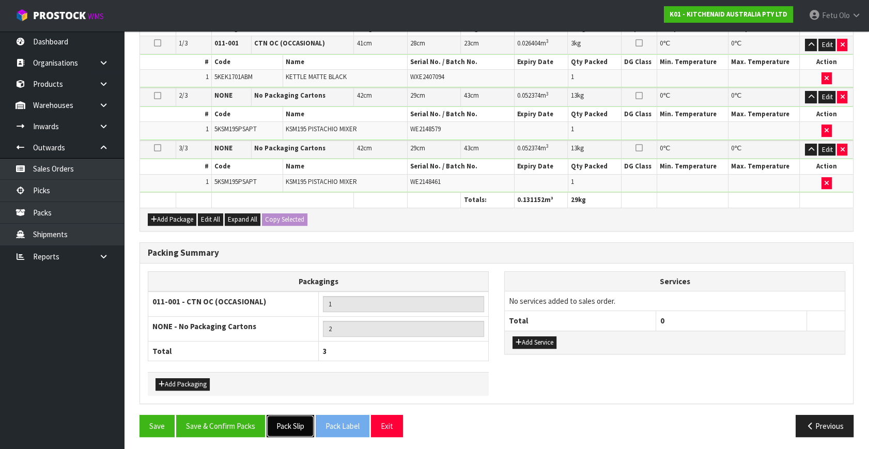
click at [300, 421] on button "Pack Slip" at bounding box center [291, 426] width 48 height 22
click at [216, 415] on button "Save & Confirm Packs" at bounding box center [220, 426] width 89 height 22
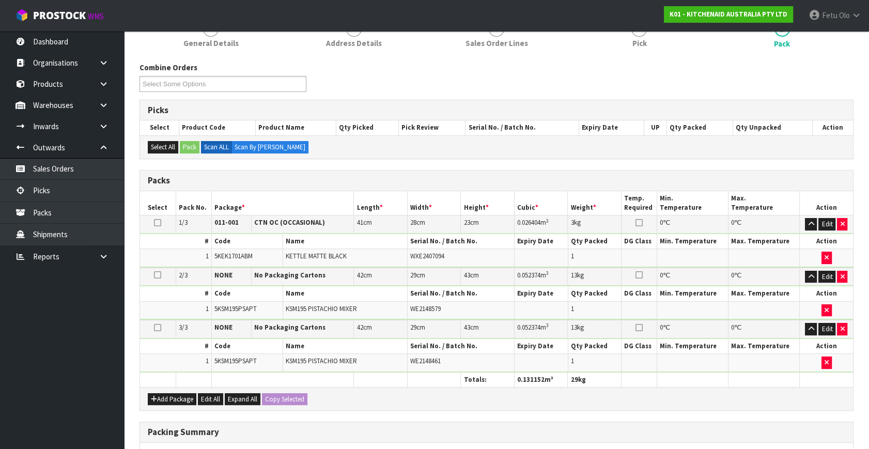
scroll to position [197, 0]
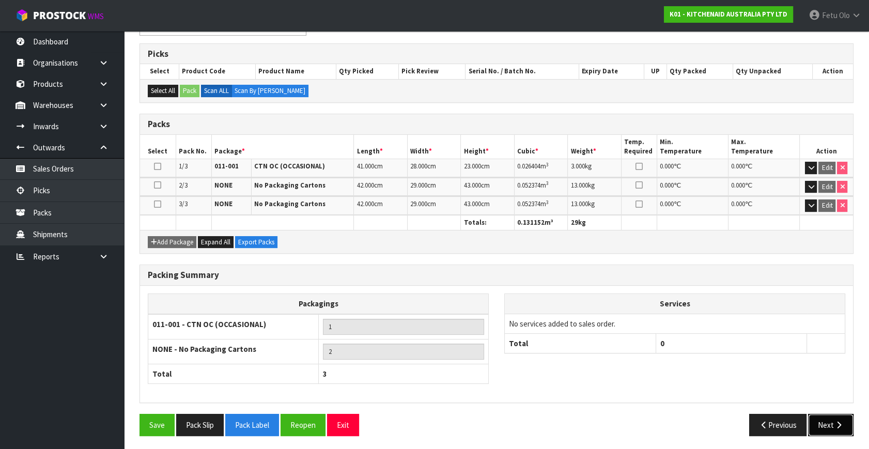
click at [834, 421] on icon "button" at bounding box center [839, 425] width 10 height 8
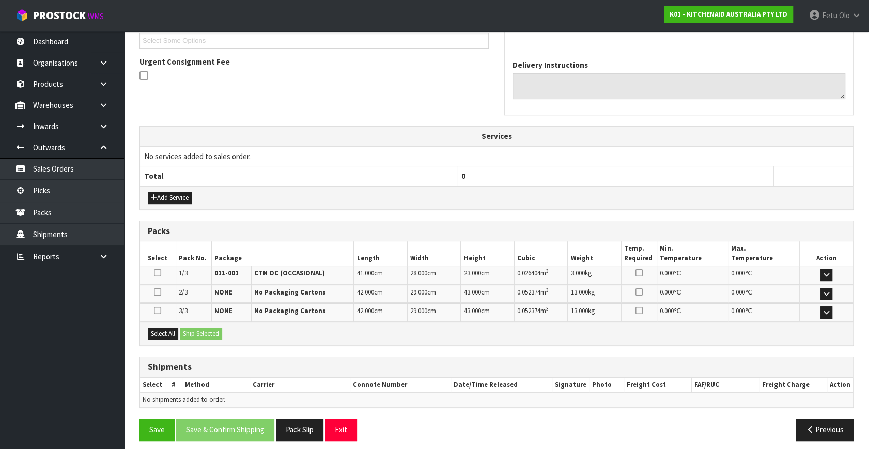
scroll to position [292, 0]
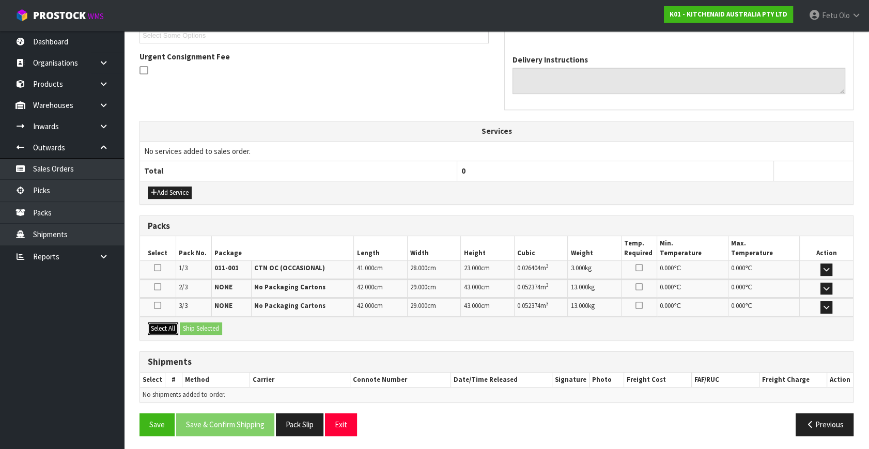
click at [155, 323] on button "Select All" at bounding box center [163, 329] width 30 height 12
click at [201, 323] on button "Ship Selected" at bounding box center [201, 329] width 42 height 12
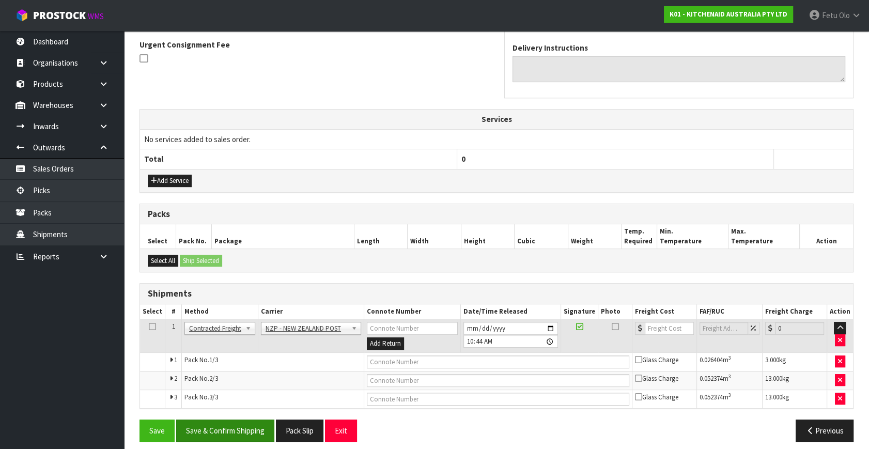
scroll to position [310, 0]
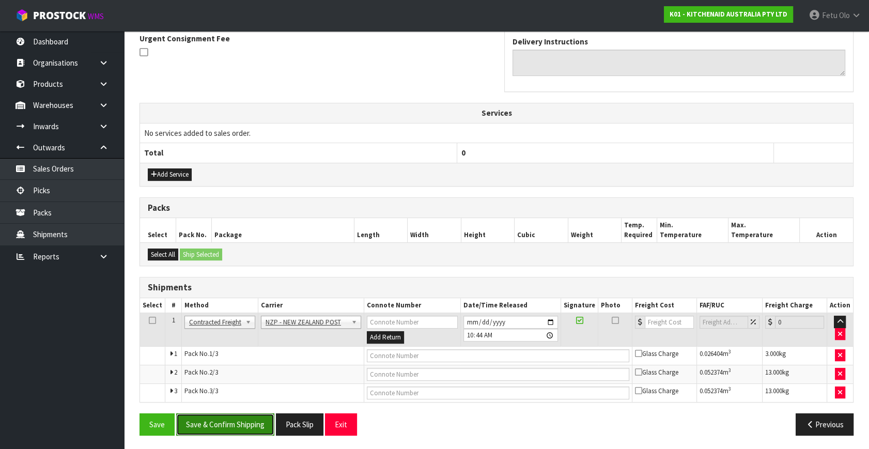
drag, startPoint x: 224, startPoint y: 424, endPoint x: 215, endPoint y: 431, distance: 11.5
click at [223, 424] on button "Save & Confirm Shipping" at bounding box center [225, 425] width 98 height 22
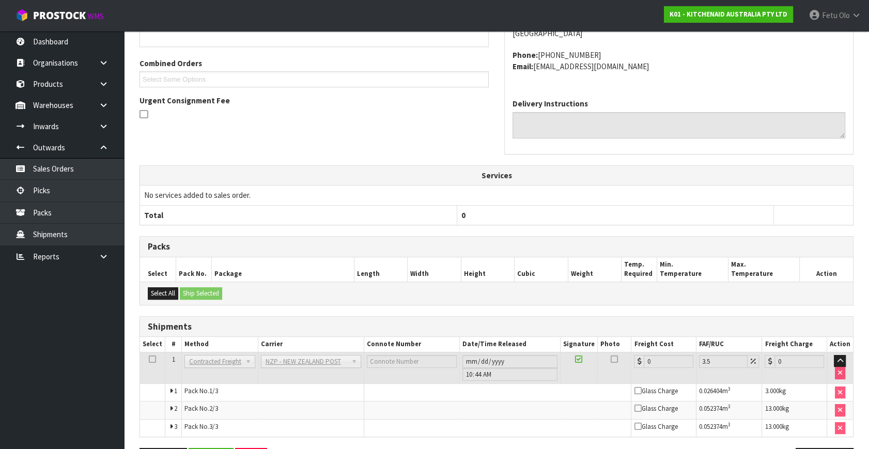
scroll to position [294, 0]
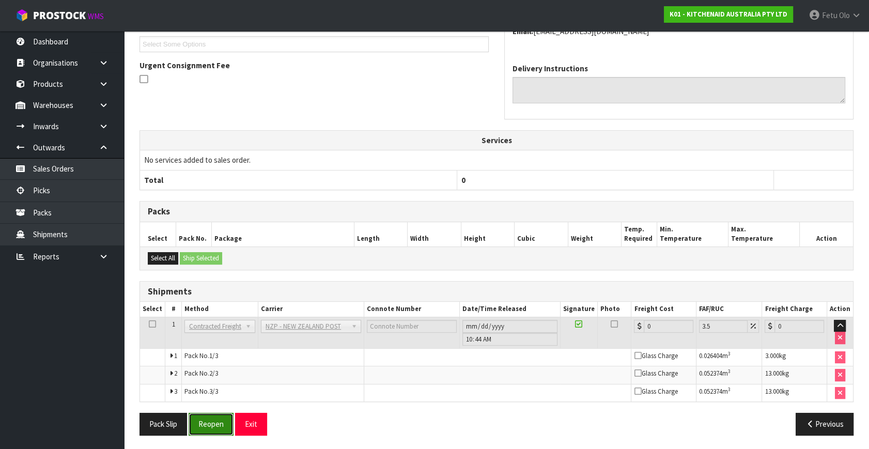
click at [207, 424] on button "Reopen" at bounding box center [211, 424] width 45 height 22
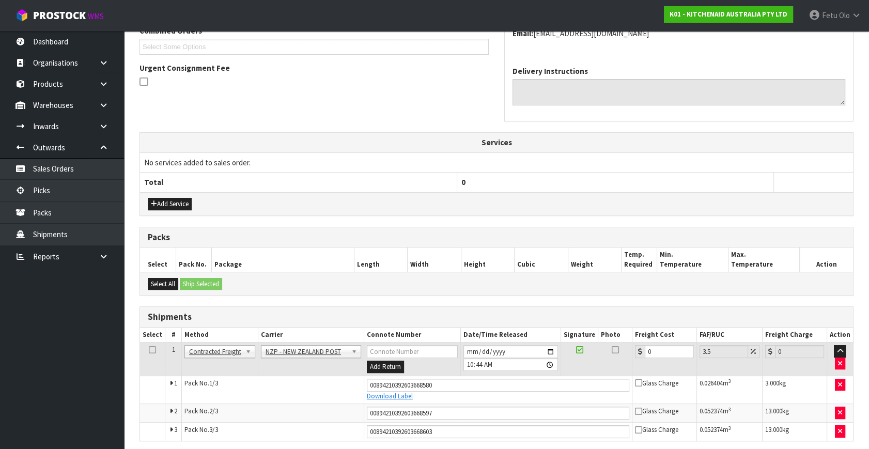
scroll to position [283, 0]
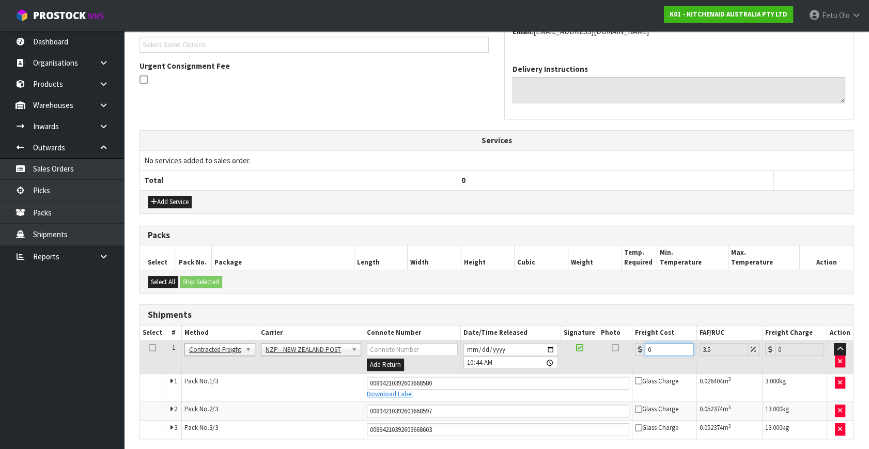
drag, startPoint x: 656, startPoint y: 347, endPoint x: 532, endPoint y: 394, distance: 133.0
click at [532, 394] on tbody "1 Client Local Pickup Customer Local Pickup Company Freight Contracted Freight …" at bounding box center [496, 390] width 713 height 98
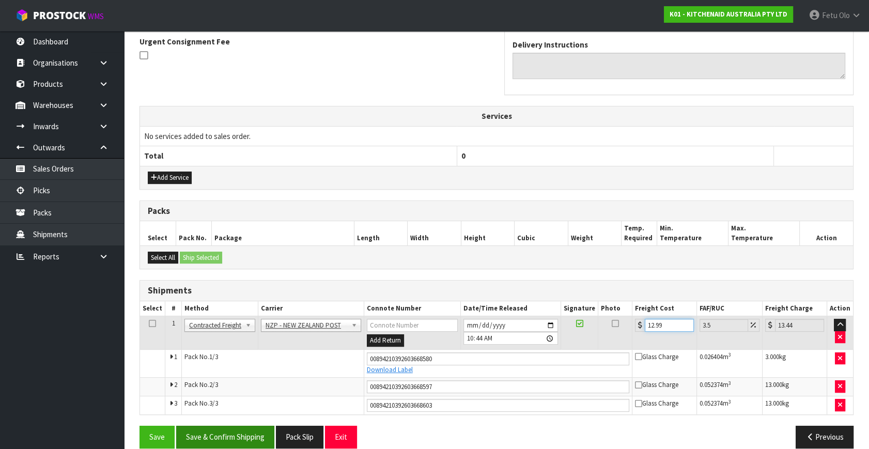
scroll to position [320, 0]
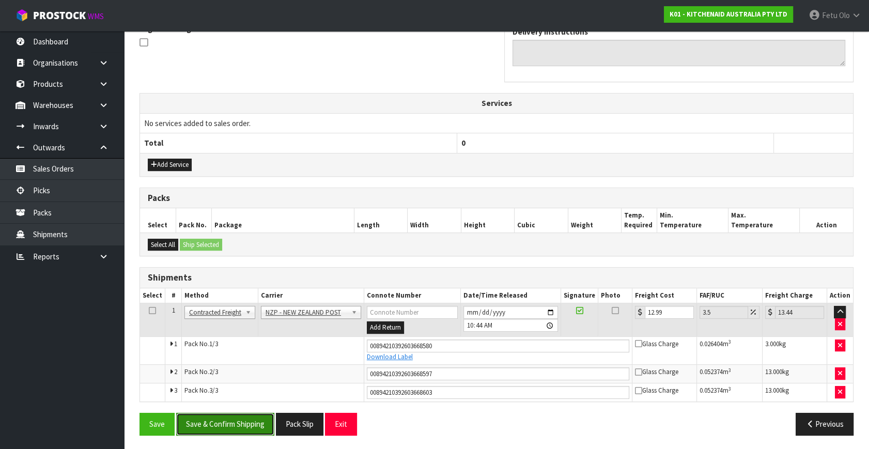
click at [254, 417] on button "Save & Confirm Shipping" at bounding box center [225, 424] width 98 height 22
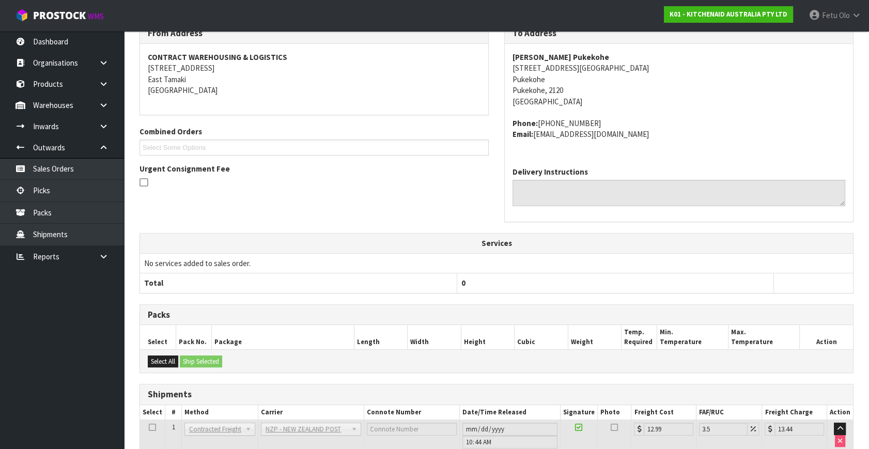
scroll to position [282, 0]
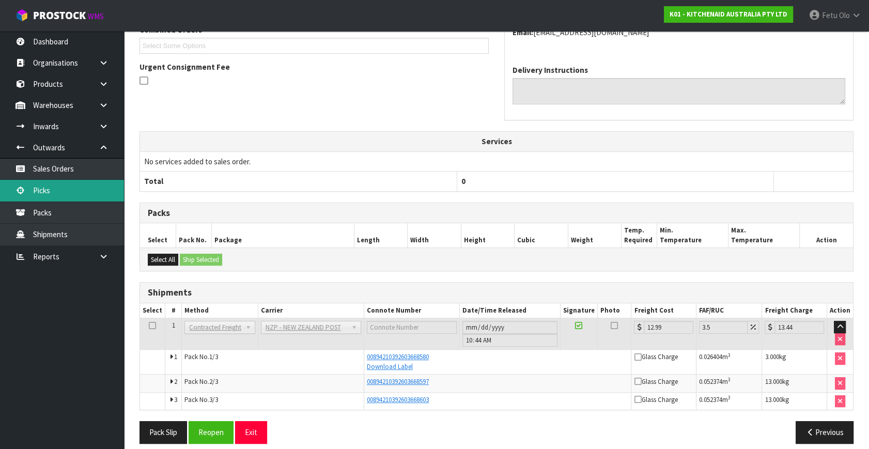
click at [52, 191] on link "Picks" at bounding box center [62, 190] width 124 height 21
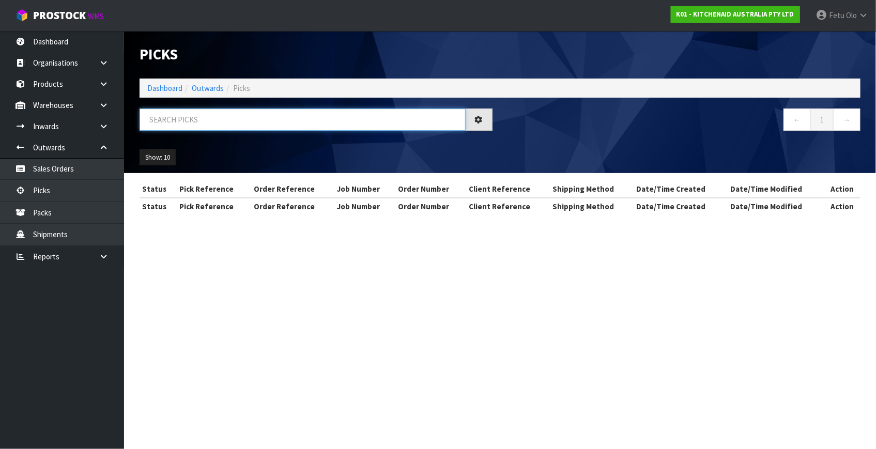
click at [202, 122] on input "text" at bounding box center [303, 120] width 326 height 22
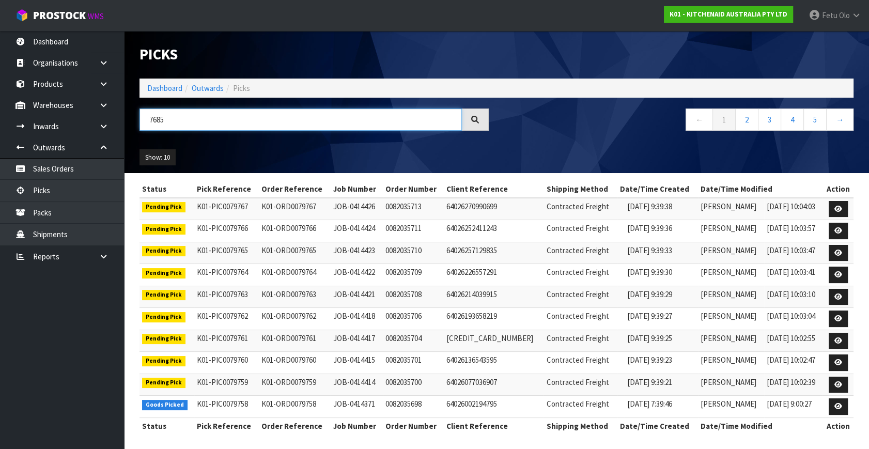
click at [150, 117] on input "7685" at bounding box center [301, 120] width 323 height 22
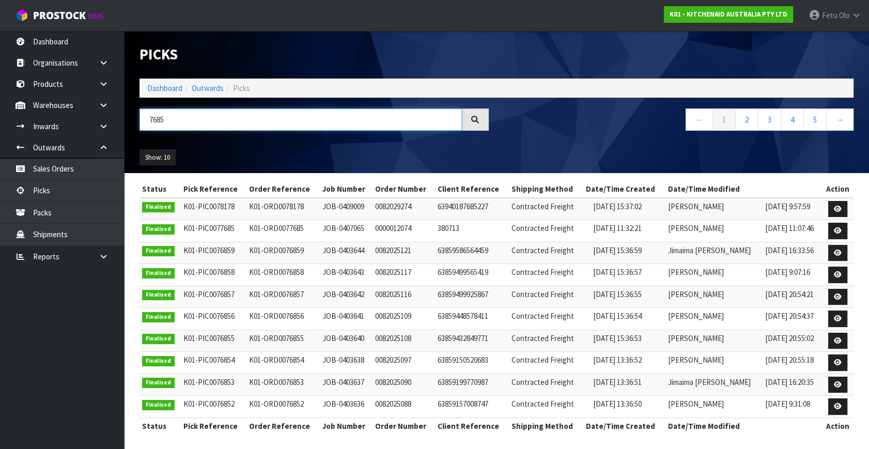
click at [155, 118] on input "7685" at bounding box center [301, 120] width 323 height 22
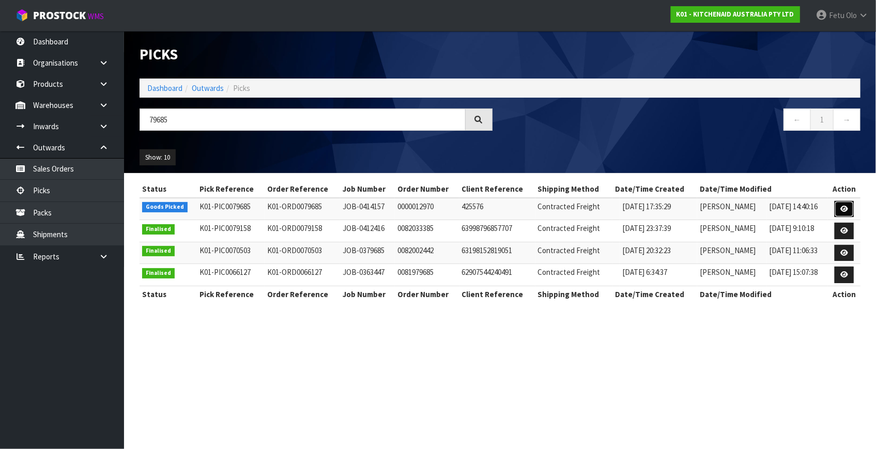
click at [837, 208] on link at bounding box center [844, 209] width 19 height 17
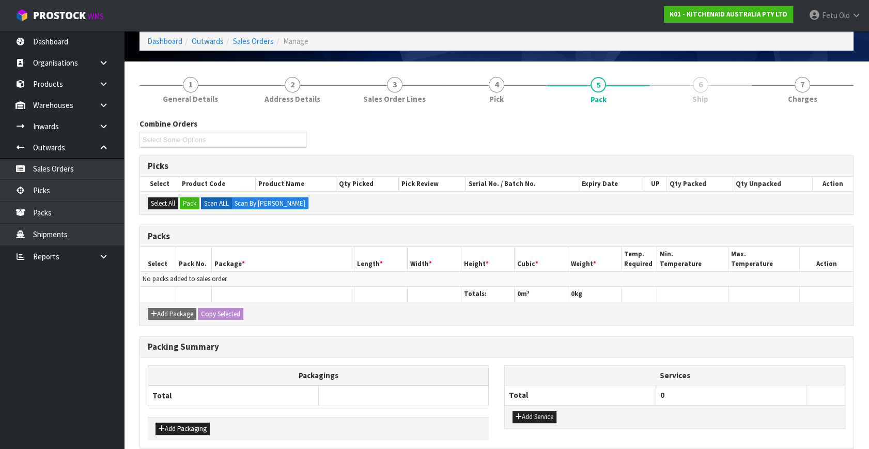
scroll to position [93, 0]
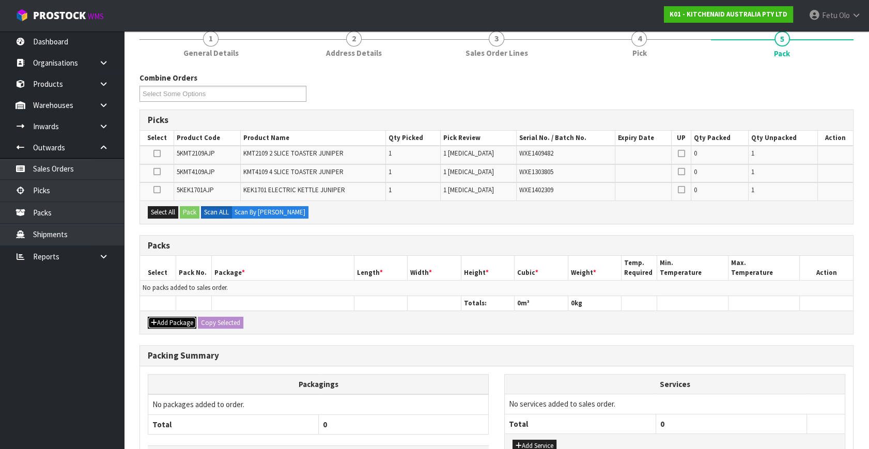
click at [165, 322] on button "Add Package" at bounding box center [172, 323] width 49 height 12
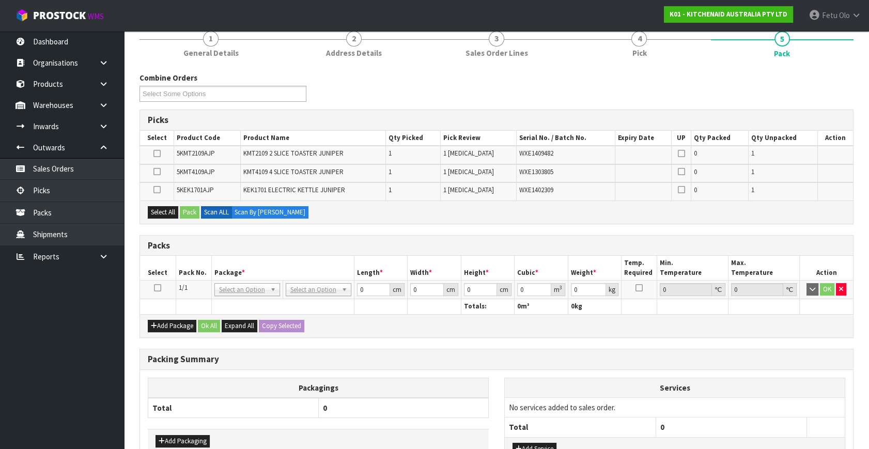
click at [160, 288] on icon at bounding box center [157, 288] width 7 height 1
click at [195, 274] on th "Pack No." at bounding box center [194, 268] width 36 height 24
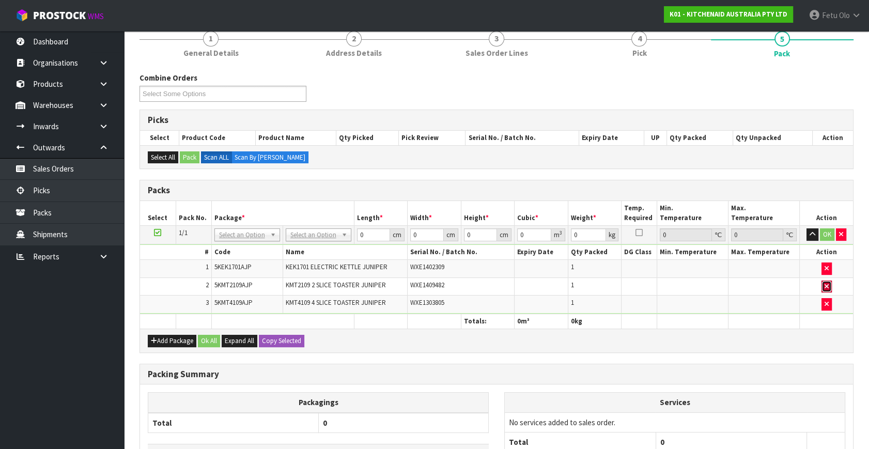
click at [828, 281] on button "button" at bounding box center [827, 287] width 10 height 12
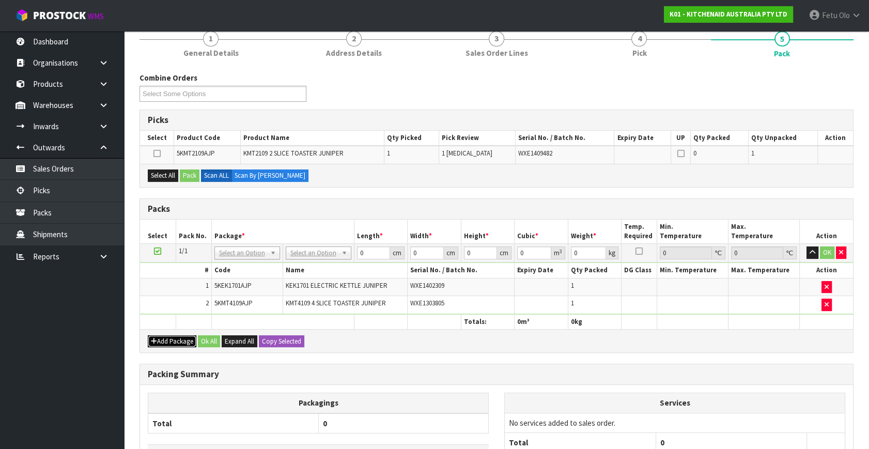
click at [162, 335] on button "Add Package" at bounding box center [172, 341] width 49 height 12
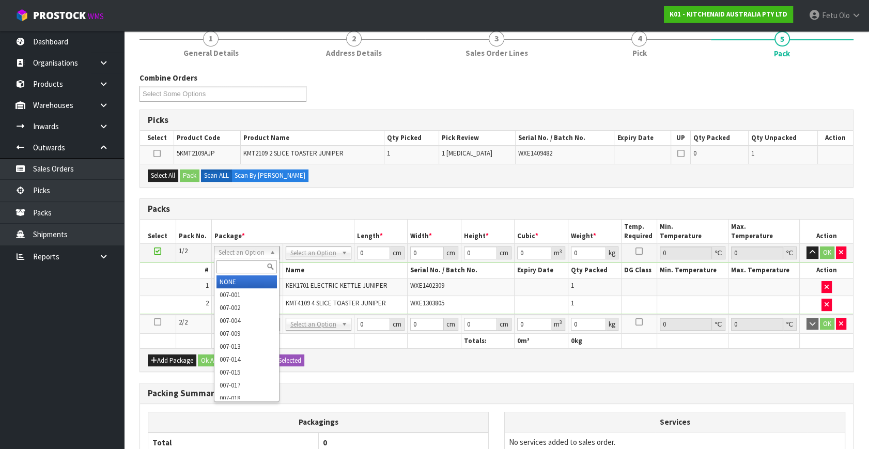
click at [242, 264] on input "text" at bounding box center [247, 267] width 60 height 13
click at [250, 266] on input "text" at bounding box center [247, 267] width 60 height 13
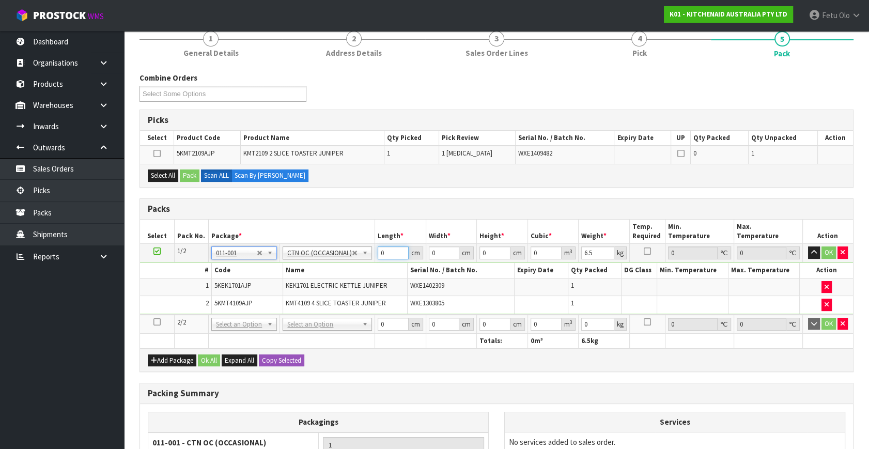
drag, startPoint x: 388, startPoint y: 252, endPoint x: 286, endPoint y: 305, distance: 114.7
click at [287, 305] on tbody "1/2 NONE 007-001 007-002 007-004 007-009 007-013 007-014 007-015 007-017 007-01…" at bounding box center [496, 279] width 713 height 71
click button "OK" at bounding box center [829, 253] width 14 height 12
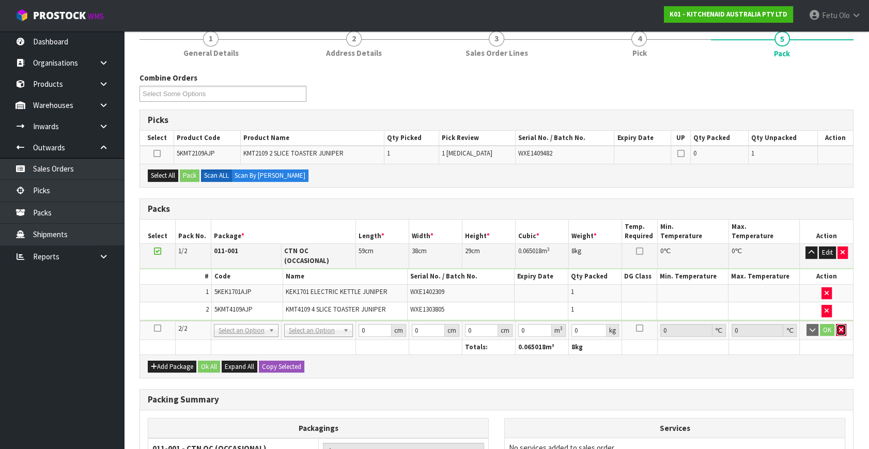
click at [840, 327] on icon "button" at bounding box center [841, 330] width 4 height 7
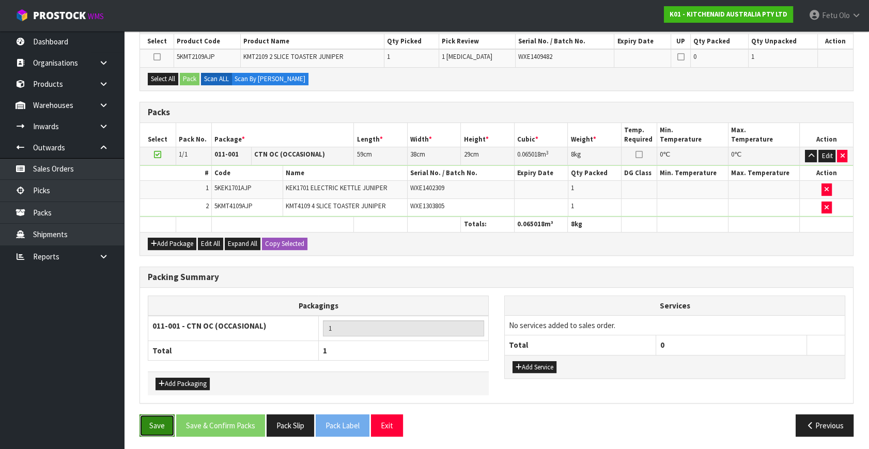
click at [163, 419] on button "Save" at bounding box center [157, 426] width 35 height 22
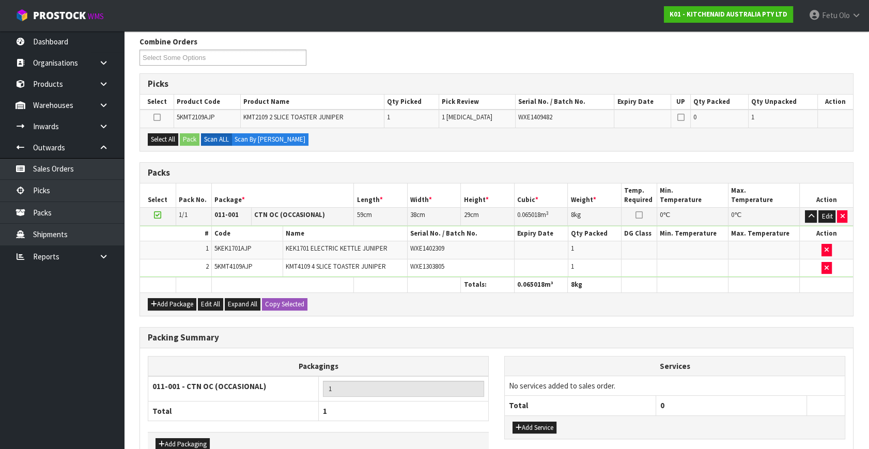
scroll to position [0, 0]
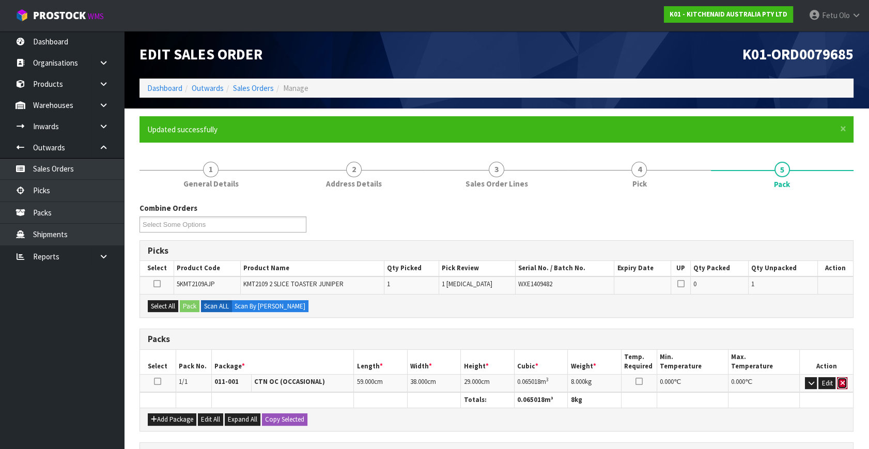
drag, startPoint x: 842, startPoint y: 384, endPoint x: 594, endPoint y: 347, distance: 250.3
click at [842, 384] on icon "button" at bounding box center [842, 383] width 4 height 7
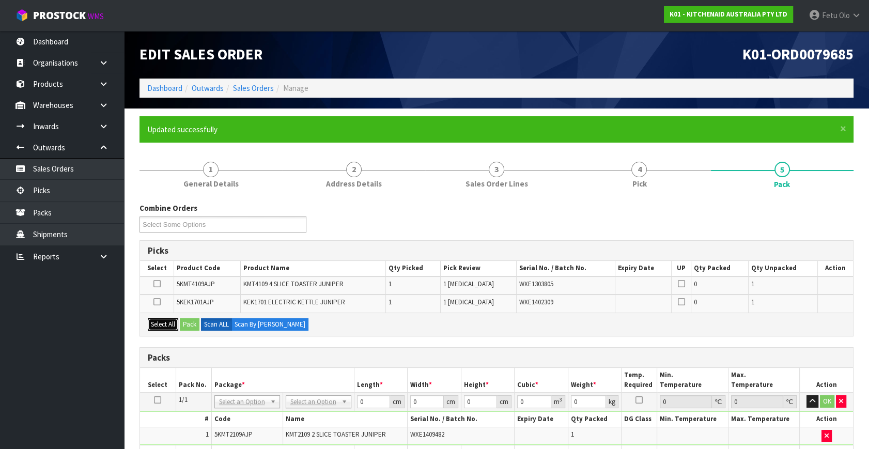
drag, startPoint x: 165, startPoint y: 320, endPoint x: 204, endPoint y: 330, distance: 39.9
click at [175, 323] on button "Select All" at bounding box center [163, 324] width 30 height 12
click at [191, 323] on button "Pack" at bounding box center [190, 324] width 20 height 12
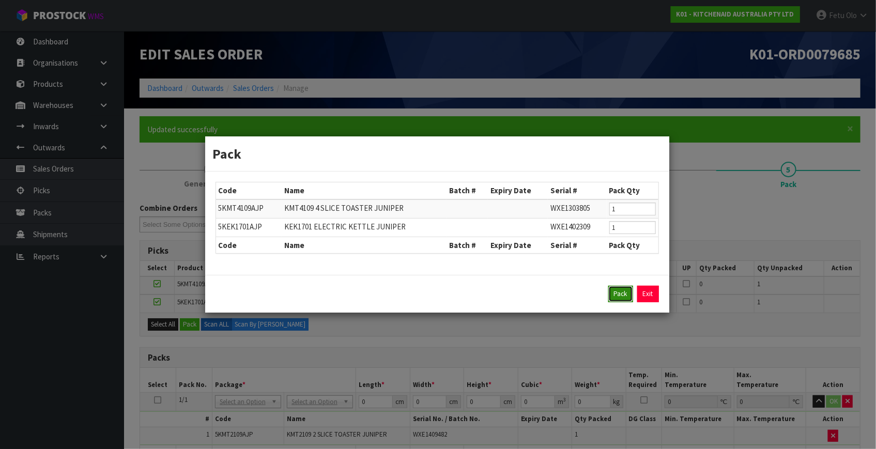
click at [615, 295] on button "Pack" at bounding box center [620, 294] width 25 height 17
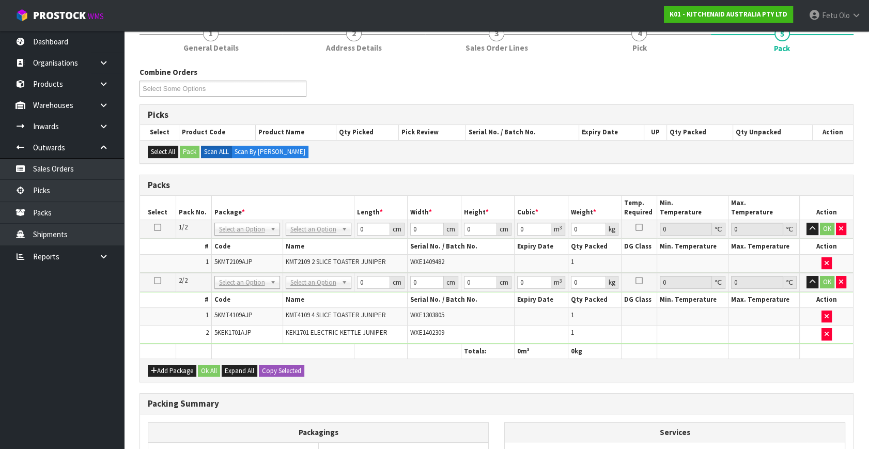
scroll to position [188, 0]
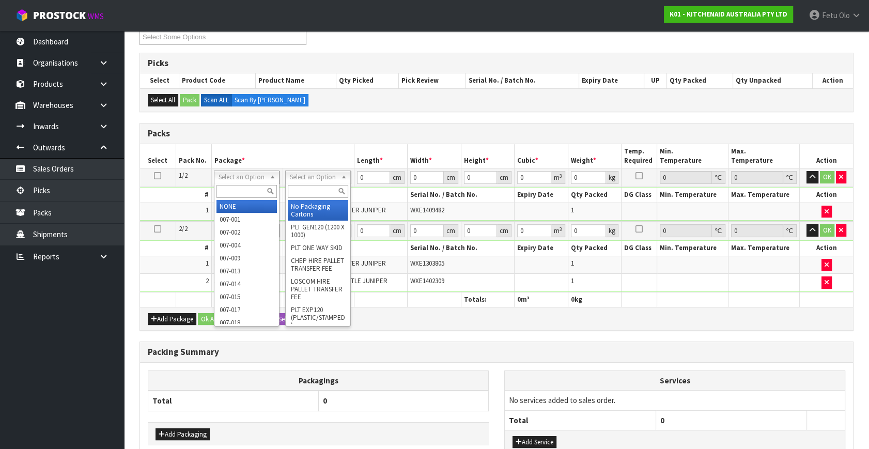
click at [240, 188] on input "text" at bounding box center [247, 191] width 60 height 13
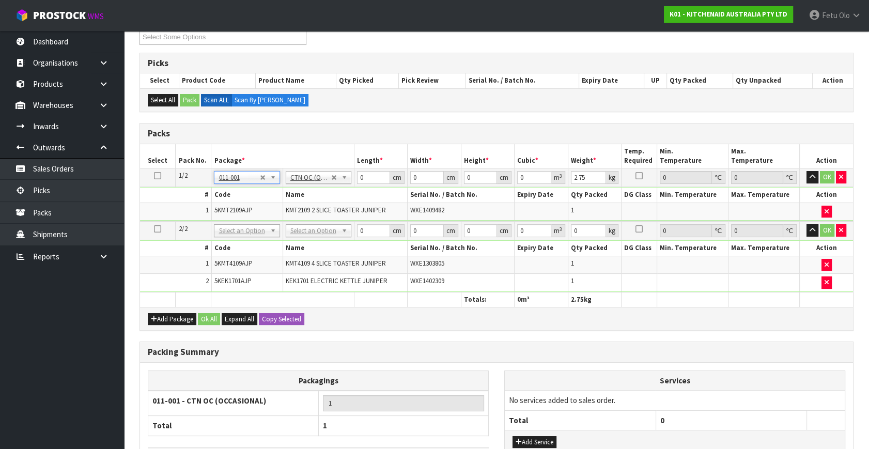
drag, startPoint x: 242, startPoint y: 233, endPoint x: 240, endPoint y: 240, distance: 8.0
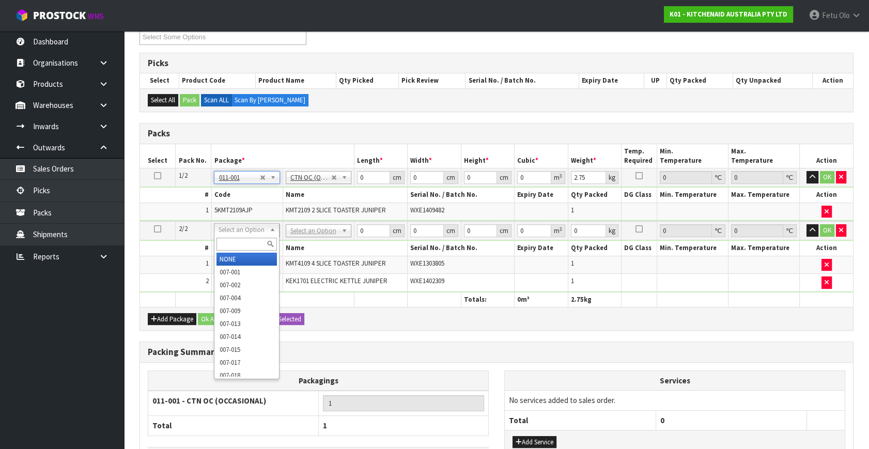
click at [237, 246] on input "text" at bounding box center [247, 244] width 60 height 13
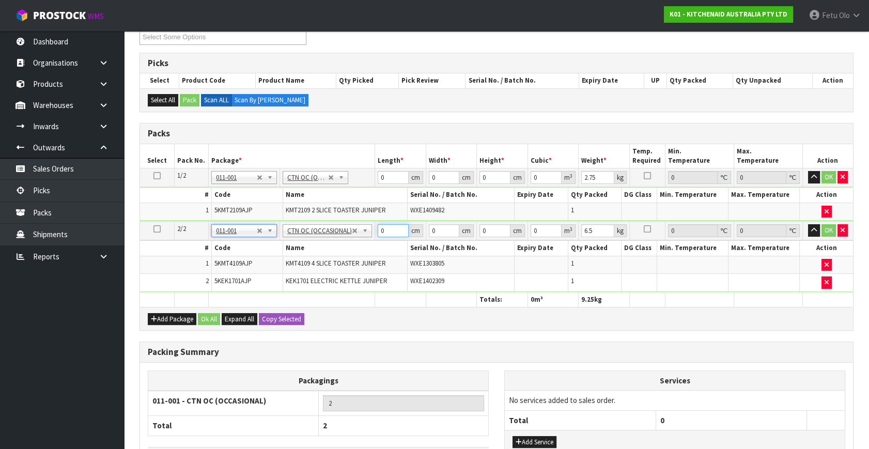
drag, startPoint x: 384, startPoint y: 227, endPoint x: 302, endPoint y: 257, distance: 86.8
click at [302, 257] on tbody "2/2 NONE 007-001 007-002 007-004 007-009 007-013 007-014 007-015 007-017 007-01…" at bounding box center [496, 256] width 713 height 71
click button "OK" at bounding box center [829, 230] width 14 height 12
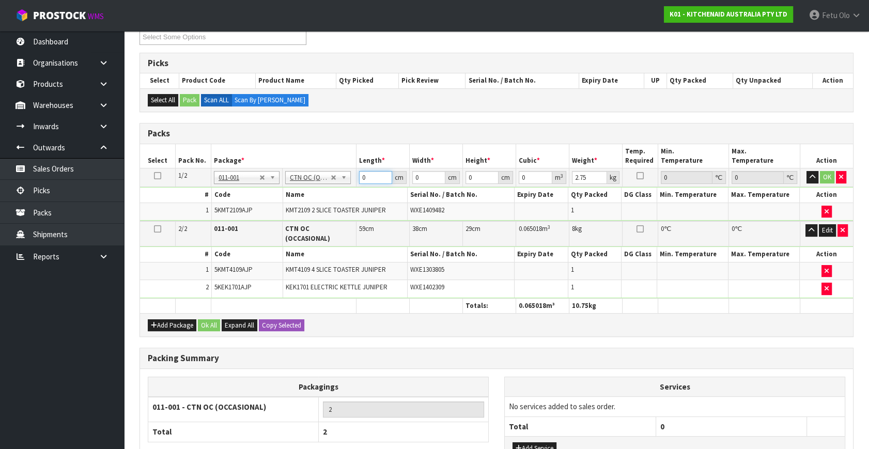
drag, startPoint x: 369, startPoint y: 176, endPoint x: 284, endPoint y: 220, distance: 95.0
click at [284, 220] on table "Select Pack No. Package * Length * Width * Height * Cubic * Weight * Temp. Requ…" at bounding box center [496, 229] width 713 height 170
click button "OK" at bounding box center [827, 177] width 14 height 12
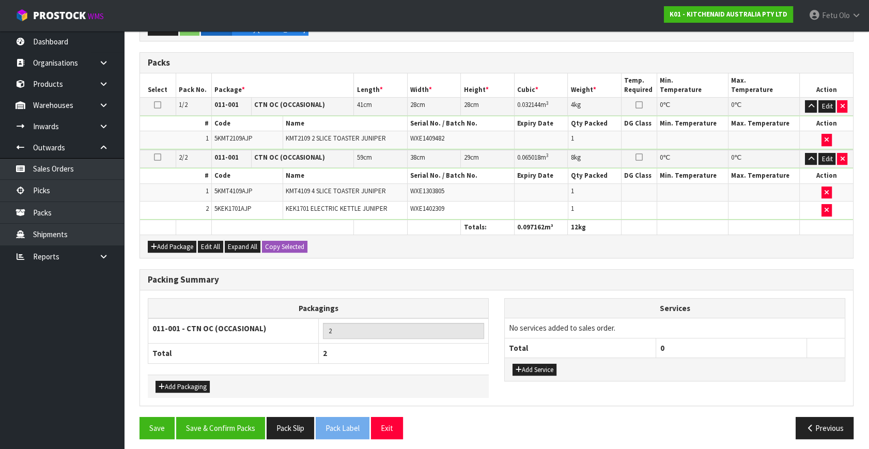
scroll to position [261, 0]
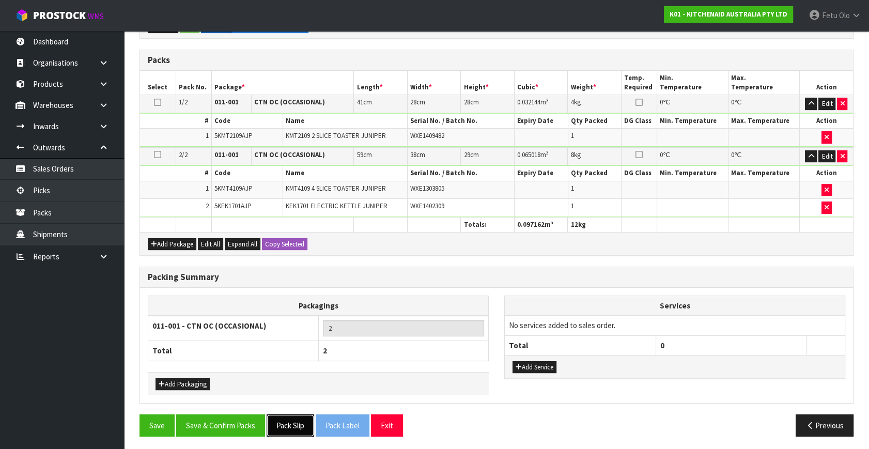
click at [302, 416] on button "Pack Slip" at bounding box center [291, 426] width 48 height 22
drag, startPoint x: 236, startPoint y: 417, endPoint x: 238, endPoint y: 402, distance: 14.7
click at [236, 418] on button "Save & Confirm Packs" at bounding box center [220, 426] width 89 height 22
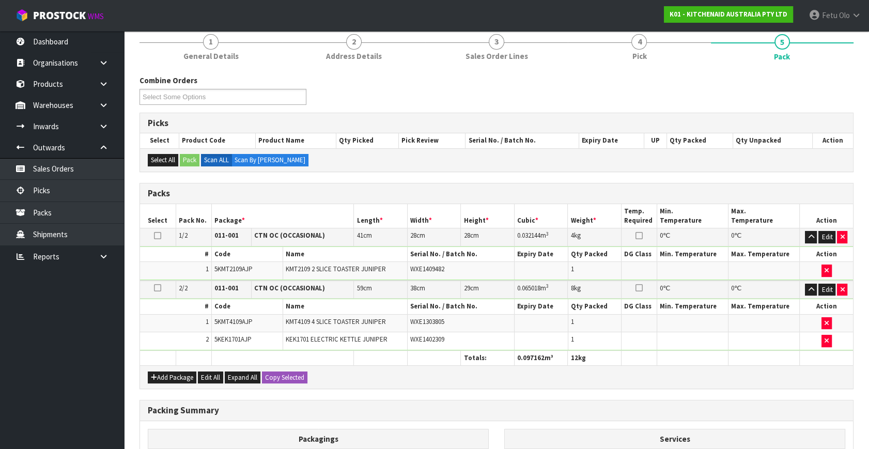
scroll to position [154, 0]
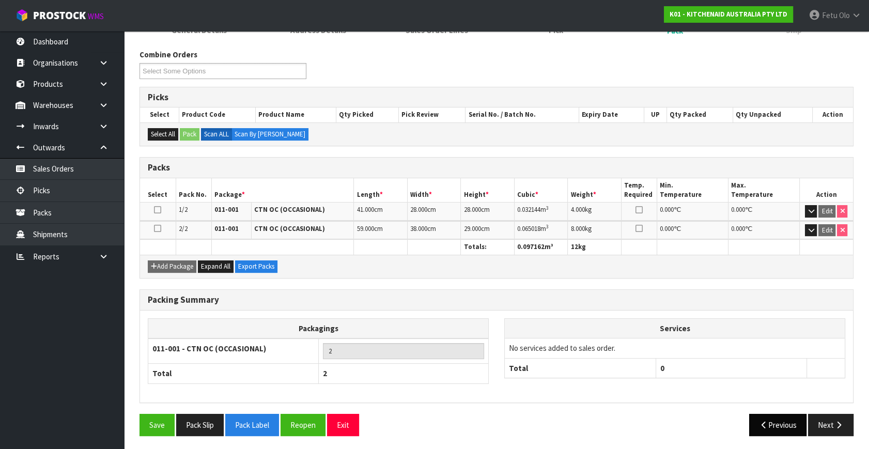
drag, startPoint x: 835, startPoint y: 434, endPoint x: 755, endPoint y: 429, distance: 80.3
click at [835, 434] on div "Save Pack Slip Pack Label Reopen Exit Previous Next" at bounding box center [497, 429] width 730 height 30
click at [823, 420] on button "Next" at bounding box center [830, 425] width 45 height 22
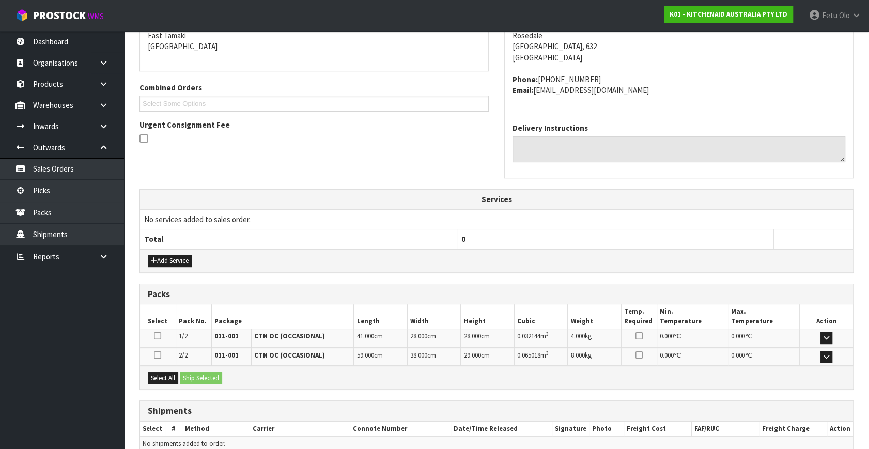
scroll to position [273, 0]
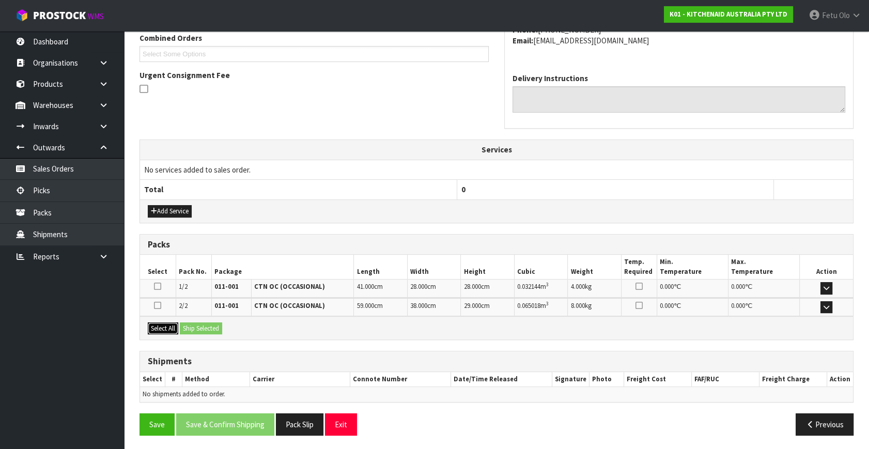
click at [164, 326] on button "Select All" at bounding box center [163, 329] width 30 height 12
click at [207, 330] on button "Ship Selected" at bounding box center [201, 329] width 42 height 12
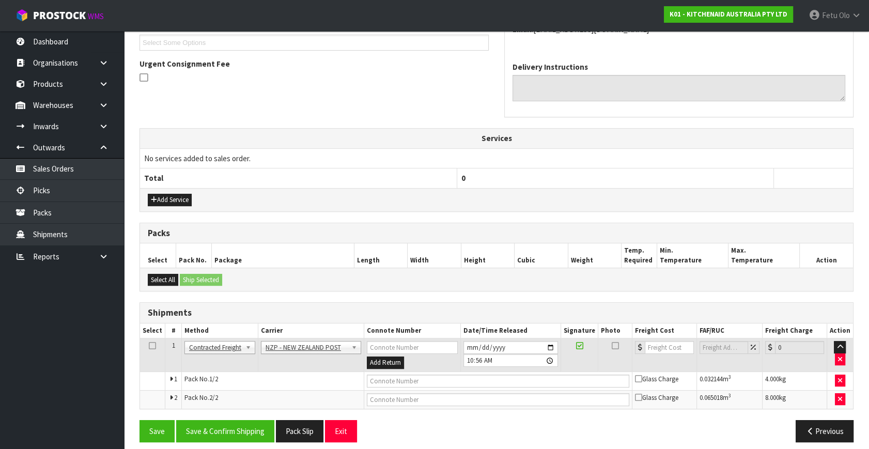
scroll to position [292, 0]
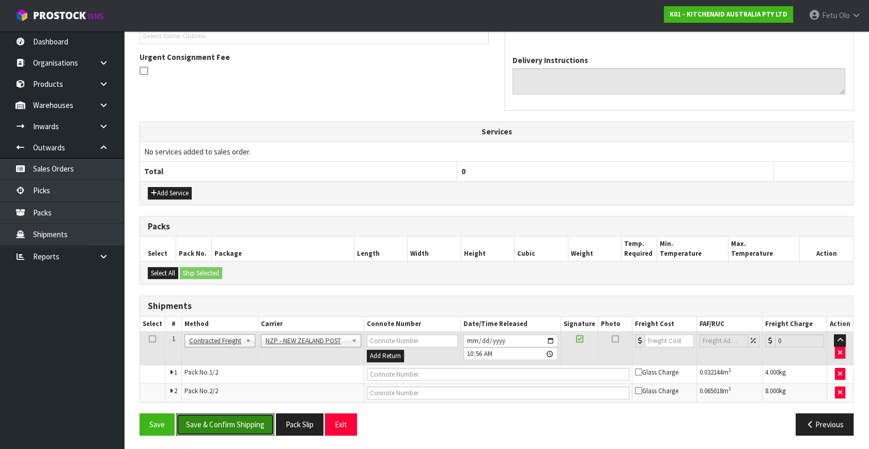
click at [238, 416] on button "Save & Confirm Shipping" at bounding box center [225, 425] width 98 height 22
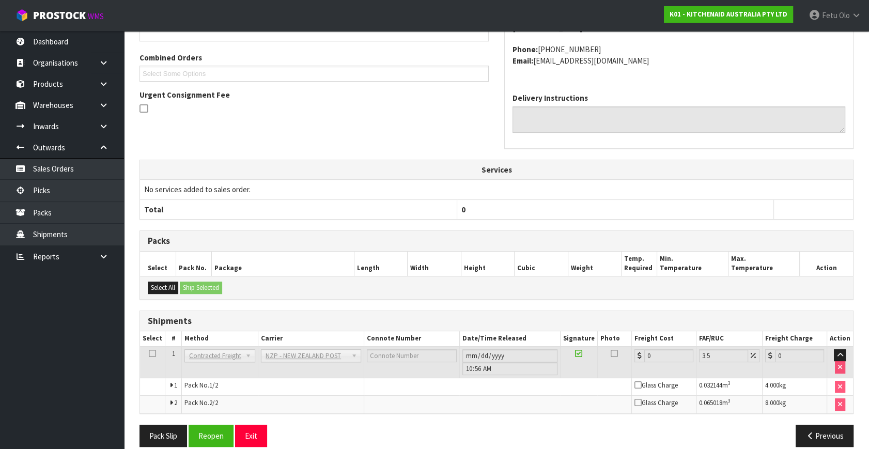
scroll to position [276, 0]
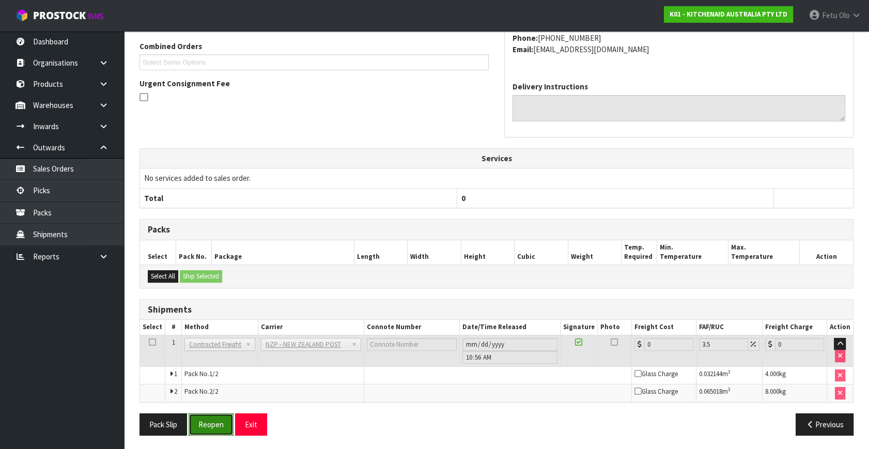
drag, startPoint x: 210, startPoint y: 422, endPoint x: 211, endPoint y: 415, distance: 7.8
click at [210, 422] on button "Reopen" at bounding box center [211, 425] width 45 height 22
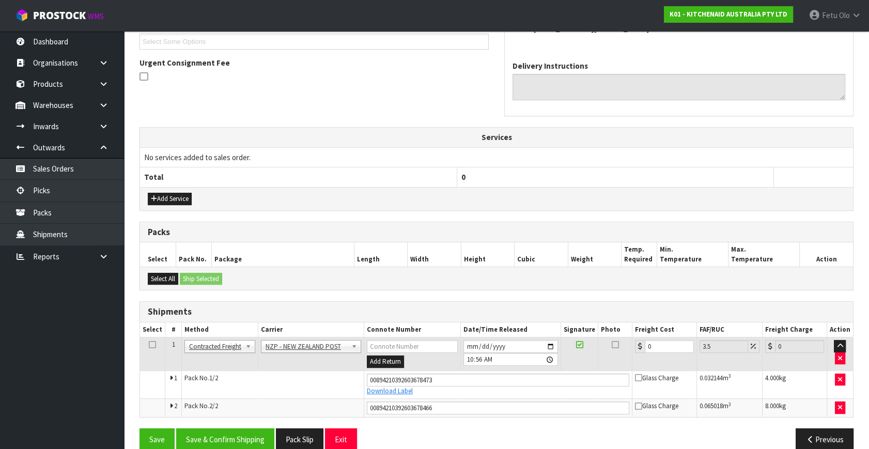
scroll to position [254, 0]
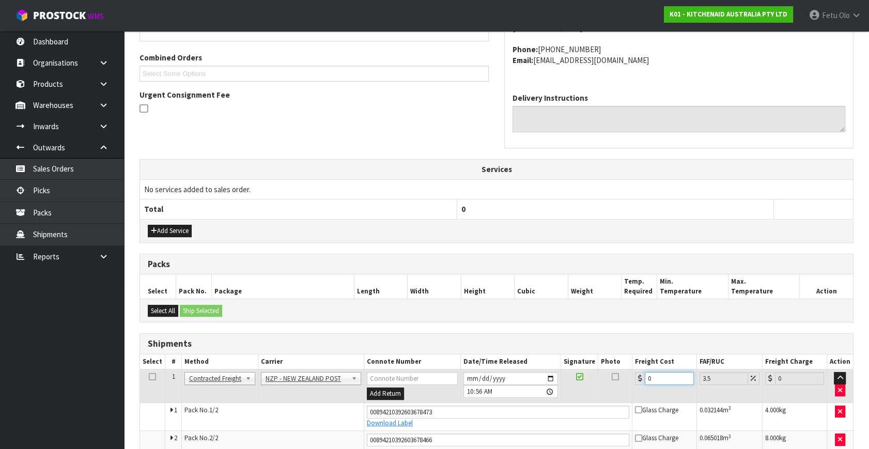
drag, startPoint x: 662, startPoint y: 377, endPoint x: 546, endPoint y: 407, distance: 119.5
click at [546, 407] on tbody "1 Client Local Pickup Customer Local Pickup Company Freight Contracted Freight …" at bounding box center [496, 410] width 713 height 80
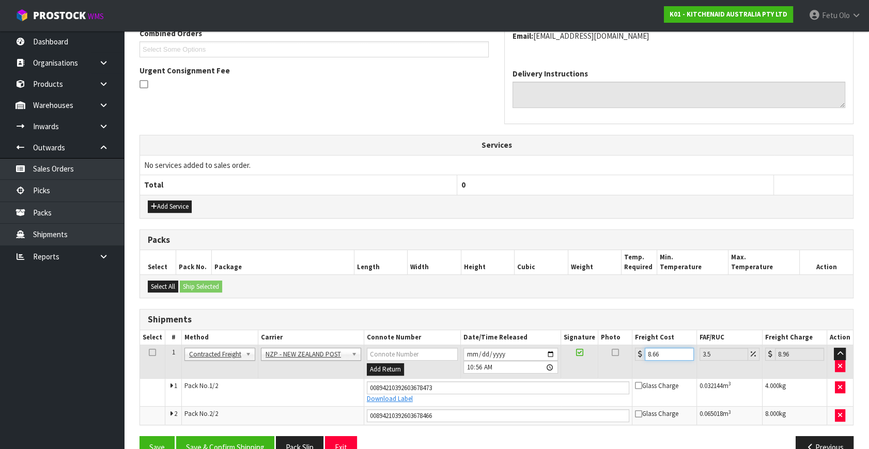
scroll to position [301, 0]
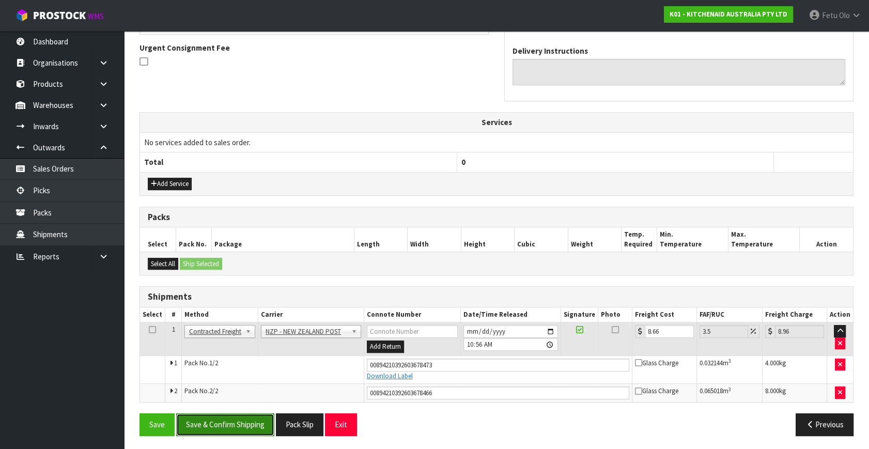
click at [243, 420] on button "Save & Confirm Shipping" at bounding box center [225, 425] width 98 height 22
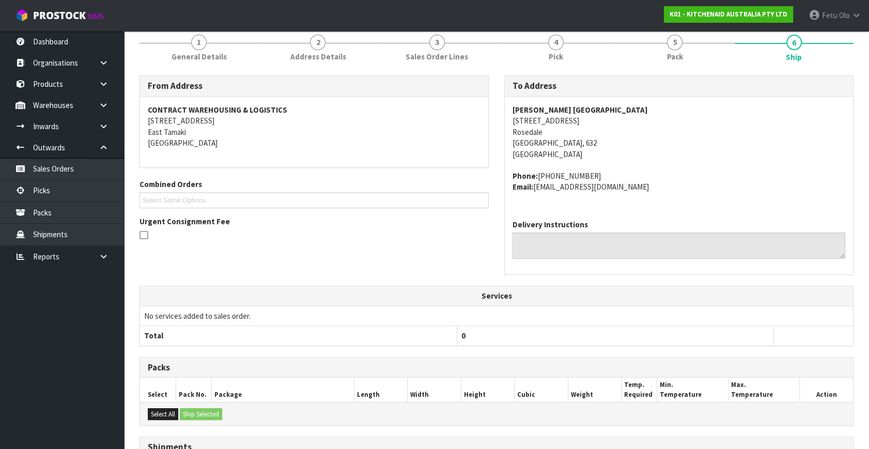
scroll to position [272, 0]
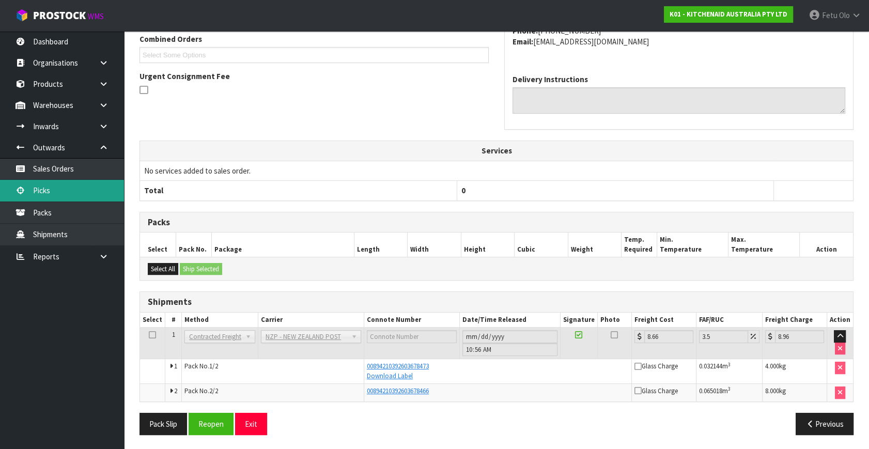
click at [31, 193] on link "Picks" at bounding box center [62, 190] width 124 height 21
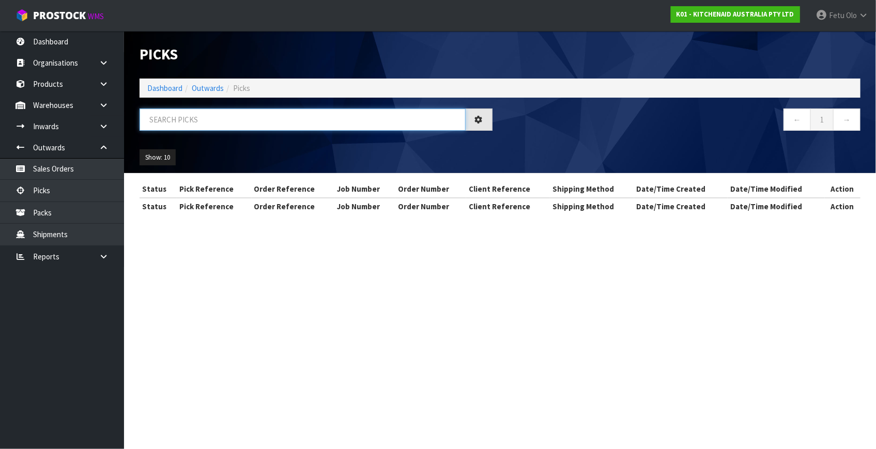
click at [293, 117] on input "text" at bounding box center [303, 120] width 326 height 22
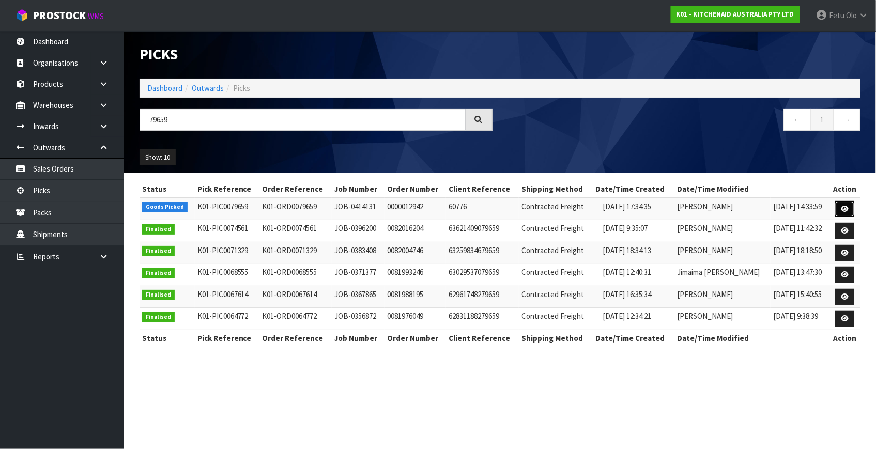
click at [847, 208] on icon at bounding box center [845, 209] width 8 height 7
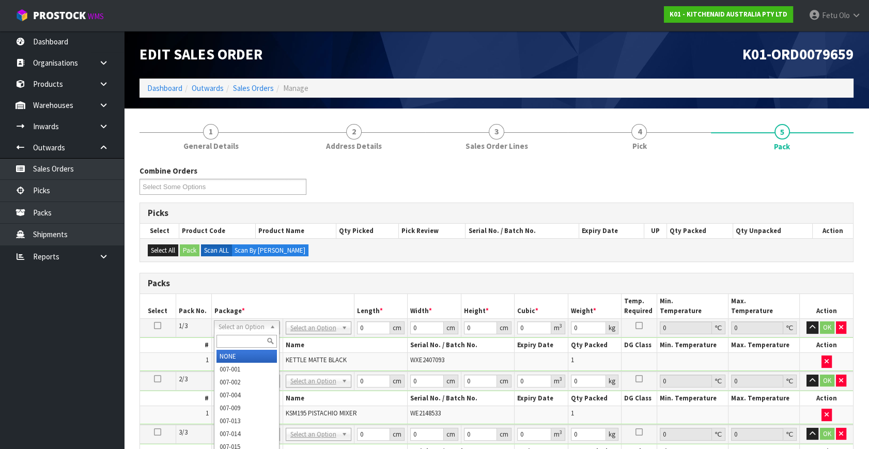
click at [248, 335] on input "text" at bounding box center [247, 341] width 60 height 13
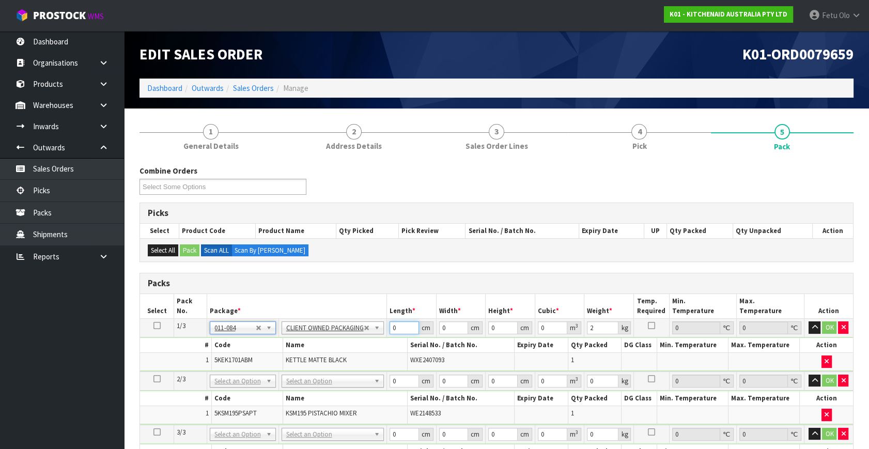
drag, startPoint x: 384, startPoint y: 330, endPoint x: 345, endPoint y: 353, distance: 44.9
click at [344, 353] on tbody "1/3 NONE 007-001 007-002 007-004 007-009 007-013 007-014 007-015 007-017 007-01…" at bounding box center [496, 345] width 713 height 53
click button "OK" at bounding box center [830, 328] width 14 height 12
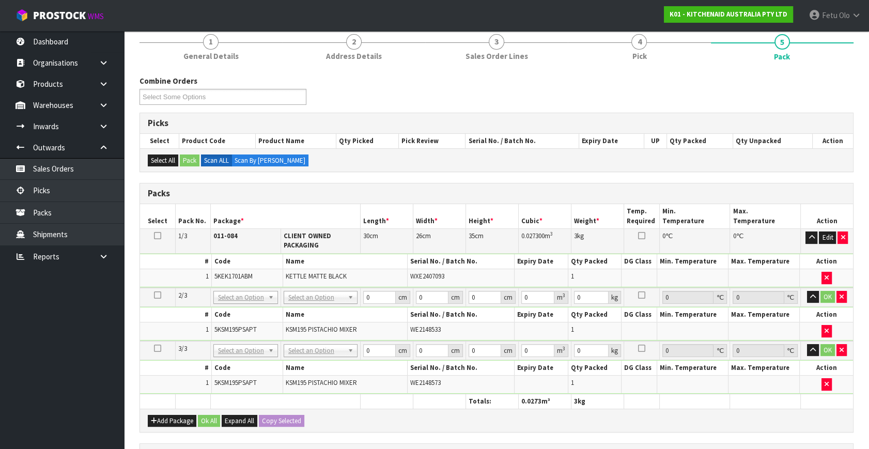
scroll to position [94, 0]
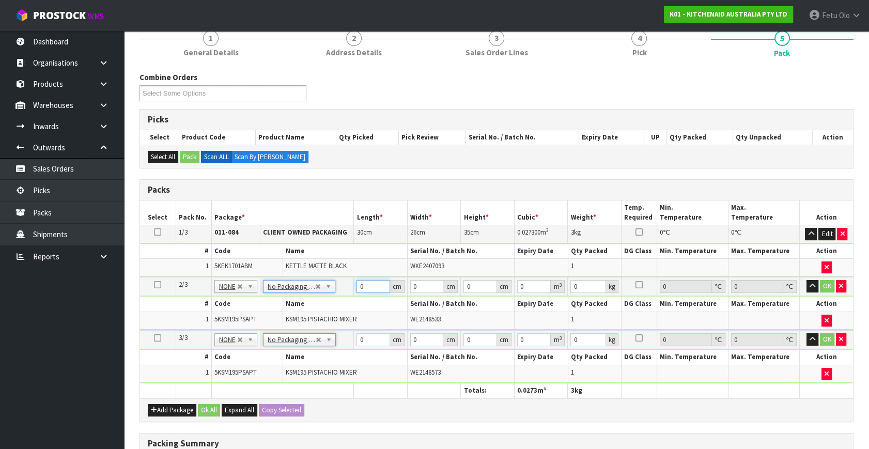
drag, startPoint x: 369, startPoint y: 286, endPoint x: 319, endPoint y: 307, distance: 53.5
click at [319, 307] on tbody "2/3 NONE 007-001 007-002 007-004 007-009 007-013 007-014 007-015 007-017 007-01…" at bounding box center [496, 303] width 713 height 53
click button "OK" at bounding box center [827, 286] width 14 height 12
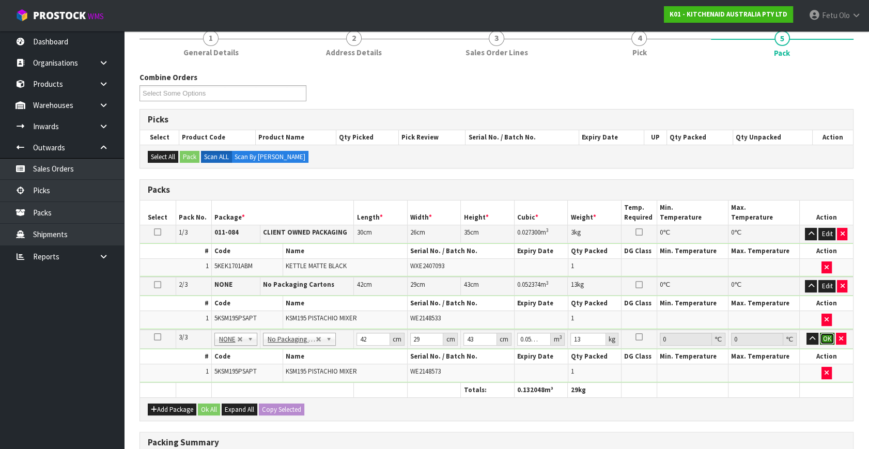
click button "OK" at bounding box center [827, 339] width 14 height 12
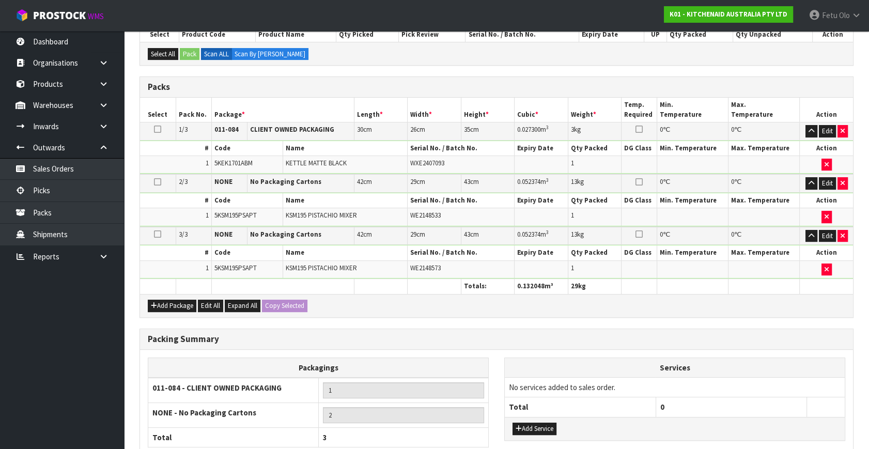
scroll to position [283, 0]
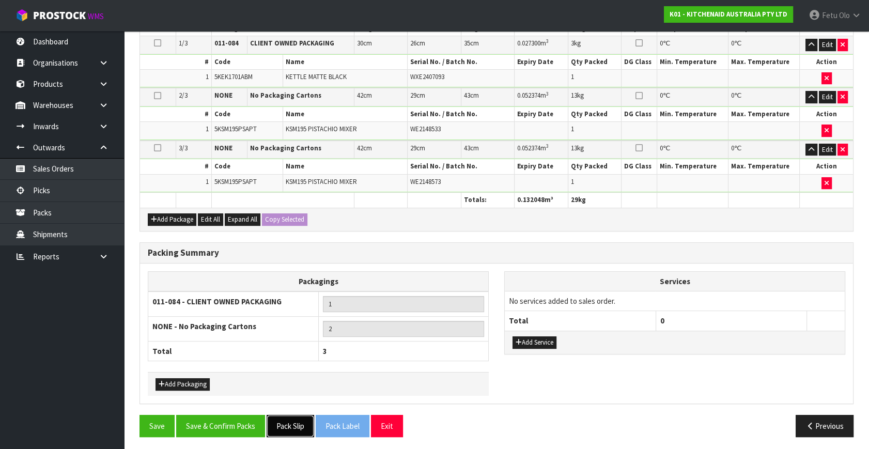
click at [300, 421] on button "Pack Slip" at bounding box center [291, 426] width 48 height 22
drag, startPoint x: 239, startPoint y: 420, endPoint x: 244, endPoint y: 423, distance: 6.5
click at [239, 420] on button "Save & Confirm Packs" at bounding box center [220, 426] width 89 height 22
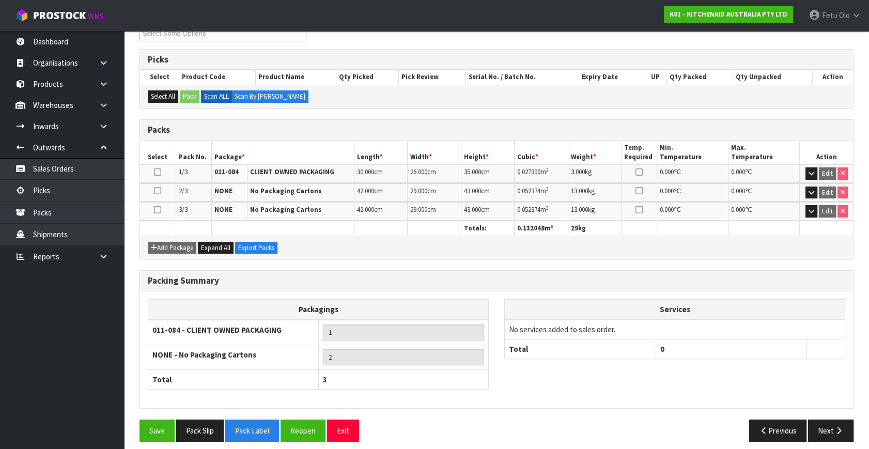
scroll to position [197, 0]
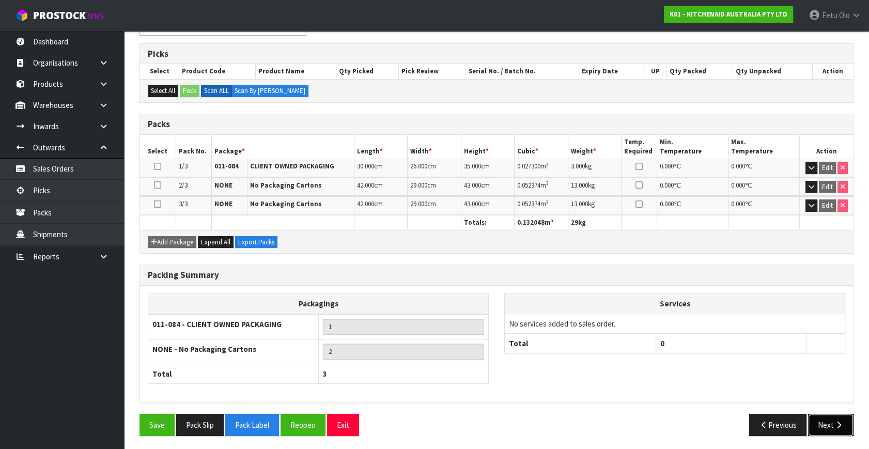
click at [815, 427] on button "Next" at bounding box center [830, 425] width 45 height 22
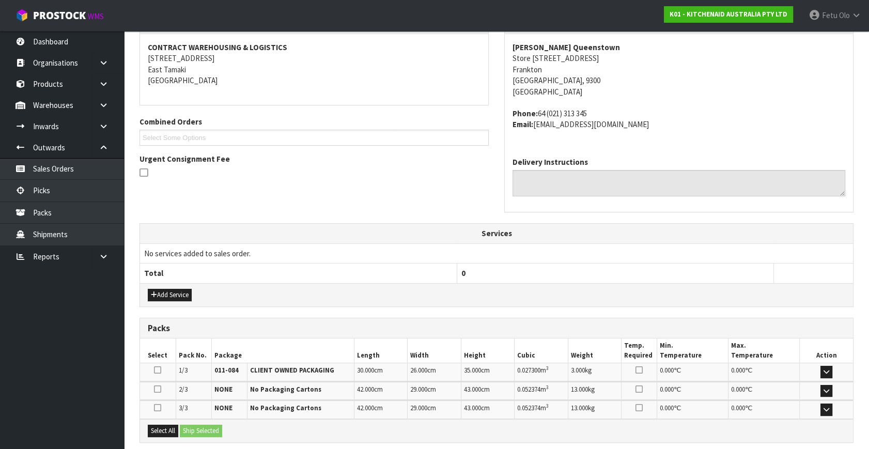
scroll to position [235, 0]
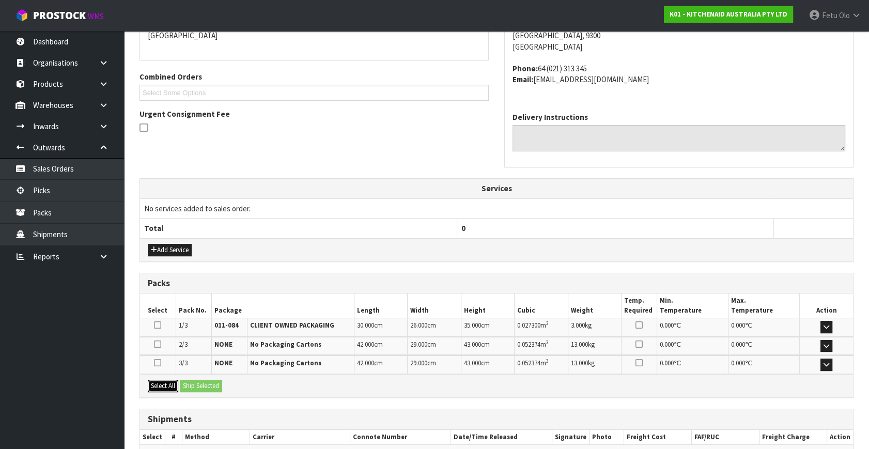
drag, startPoint x: 157, startPoint y: 387, endPoint x: 200, endPoint y: 380, distance: 42.8
click at [160, 386] on button "Select All" at bounding box center [163, 386] width 30 height 12
click at [200, 380] on button "Ship Selected" at bounding box center [201, 386] width 42 height 12
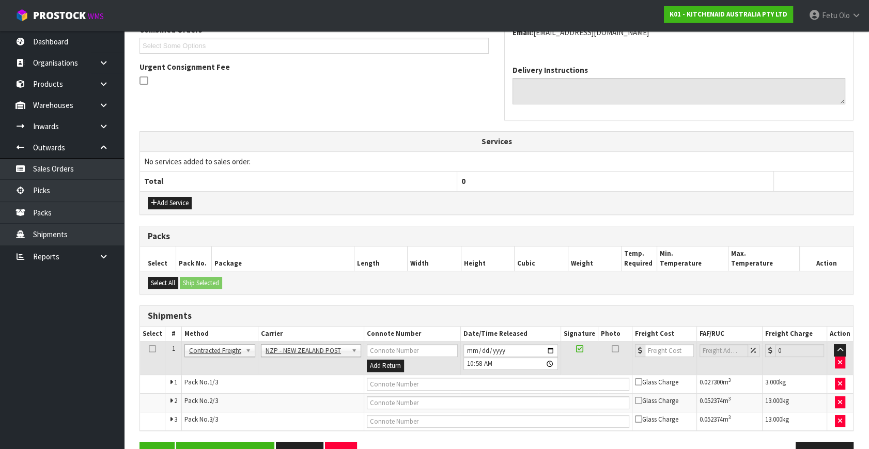
scroll to position [310, 0]
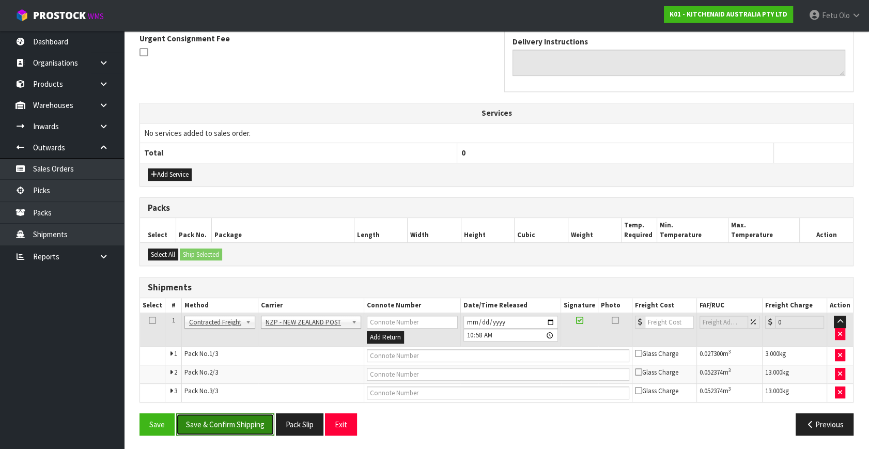
click at [227, 421] on button "Save & Confirm Shipping" at bounding box center [225, 425] width 98 height 22
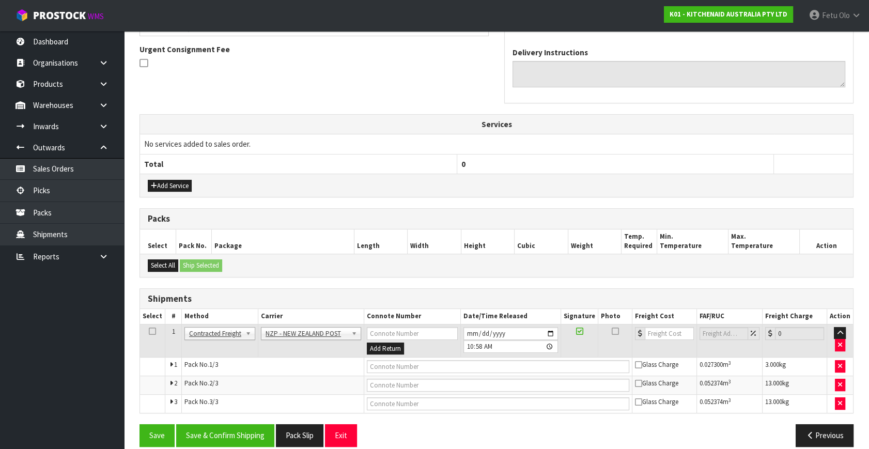
scroll to position [0, 0]
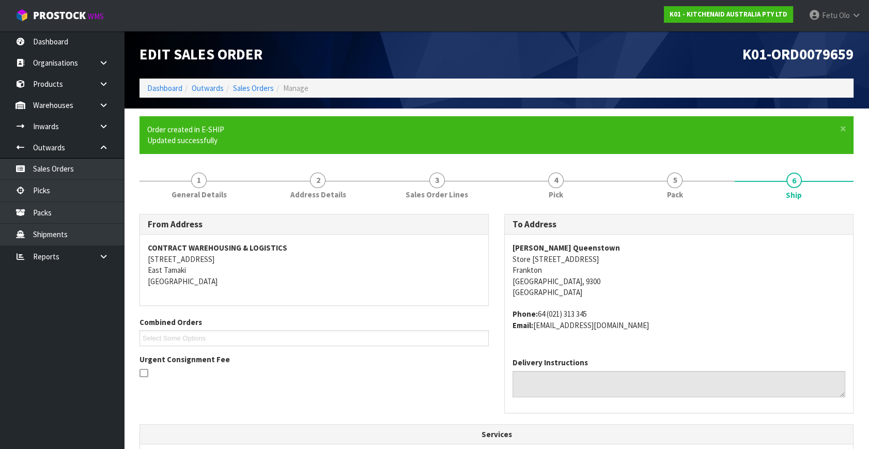
click at [204, 394] on div "From Address CONTRACT WAREHOUSING & LOGISTICS 17 Allens Road East Tamaki Auckla…" at bounding box center [497, 319] width 730 height 210
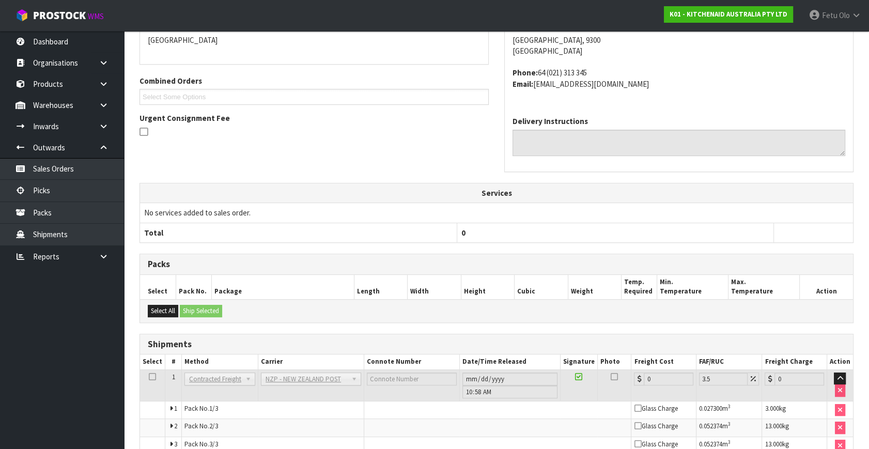
scroll to position [282, 0]
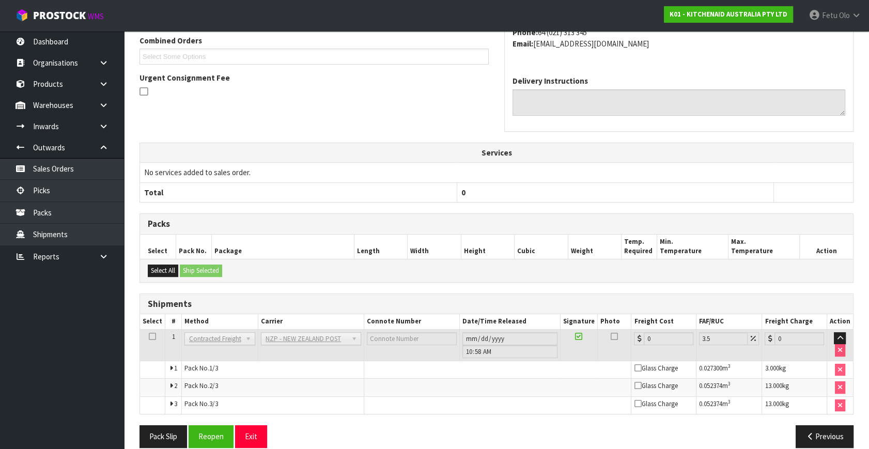
click at [693, 195] on th "0" at bounding box center [615, 192] width 317 height 20
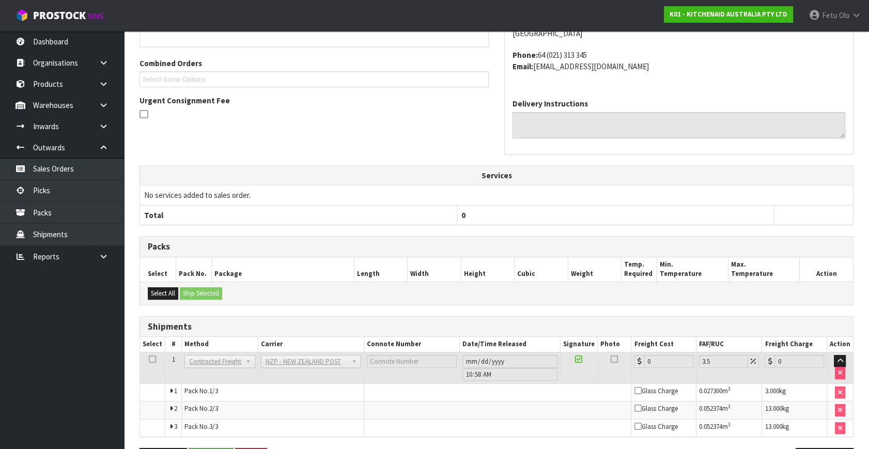
scroll to position [294, 0]
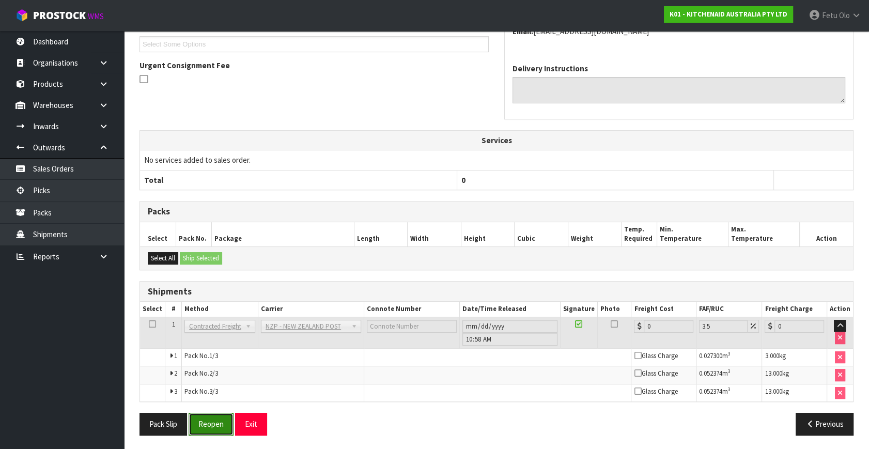
click at [222, 425] on button "Reopen" at bounding box center [211, 424] width 45 height 22
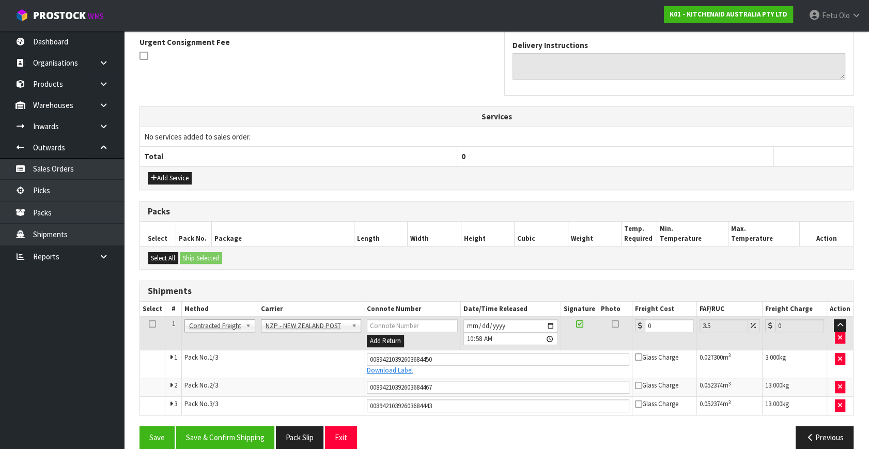
scroll to position [320, 0]
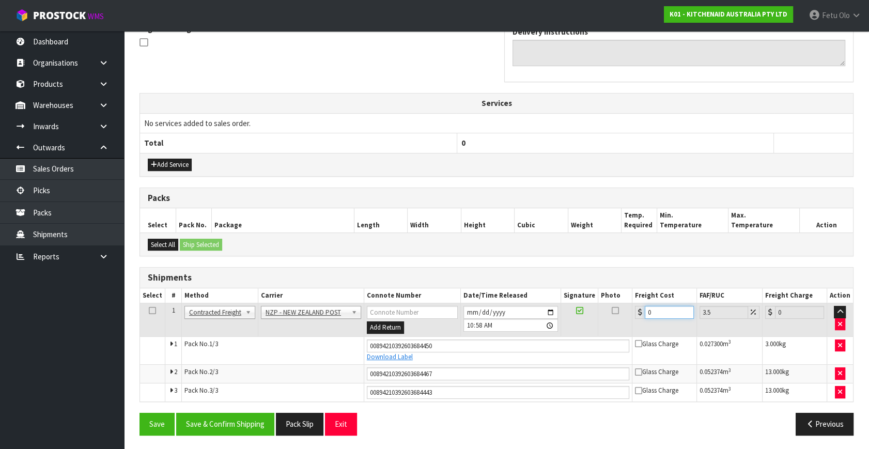
drag, startPoint x: 665, startPoint y: 314, endPoint x: 487, endPoint y: 347, distance: 180.8
click at [487, 347] on tbody "1 Client Local Pickup Customer Local Pickup Company Freight Contracted Freight …" at bounding box center [496, 352] width 713 height 98
click at [249, 418] on button "Save & Confirm Shipping" at bounding box center [225, 424] width 98 height 22
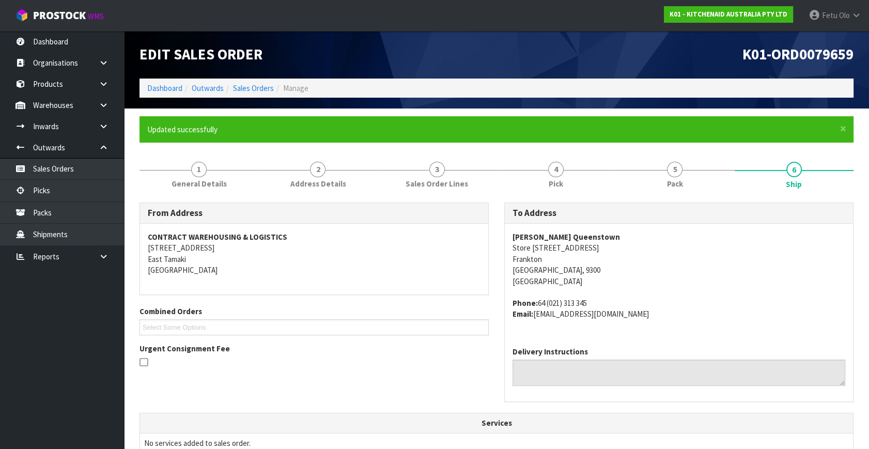
click at [248, 421] on th "Services" at bounding box center [496, 424] width 713 height 20
drag, startPoint x: 248, startPoint y: 419, endPoint x: 245, endPoint y: 430, distance: 11.3
click at [251, 417] on th "Services" at bounding box center [496, 424] width 713 height 20
click at [232, 426] on th "Services" at bounding box center [496, 424] width 713 height 20
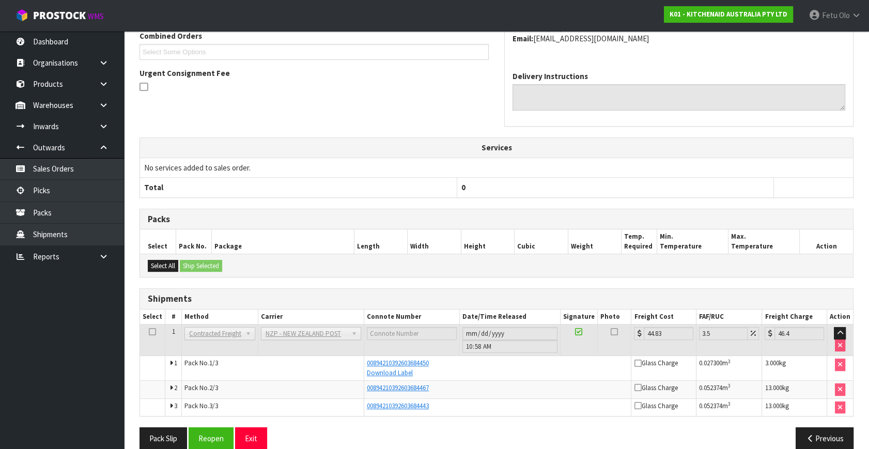
scroll to position [289, 0]
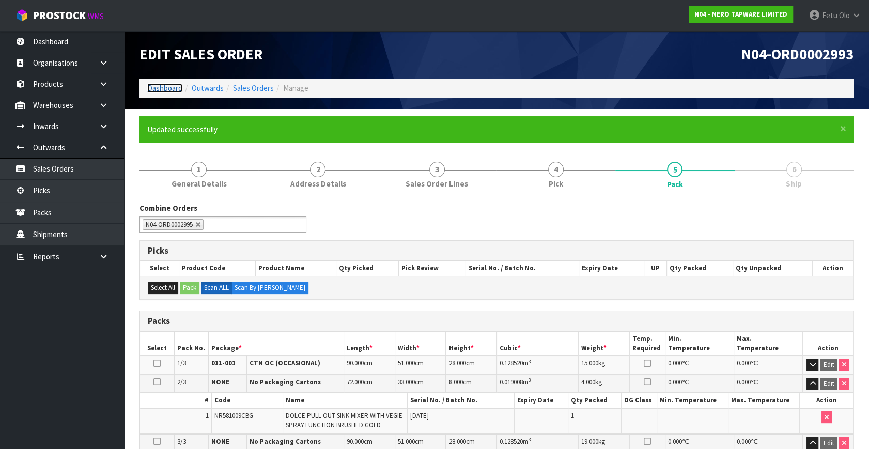
click at [169, 88] on link "Dashboard" at bounding box center [164, 88] width 35 height 10
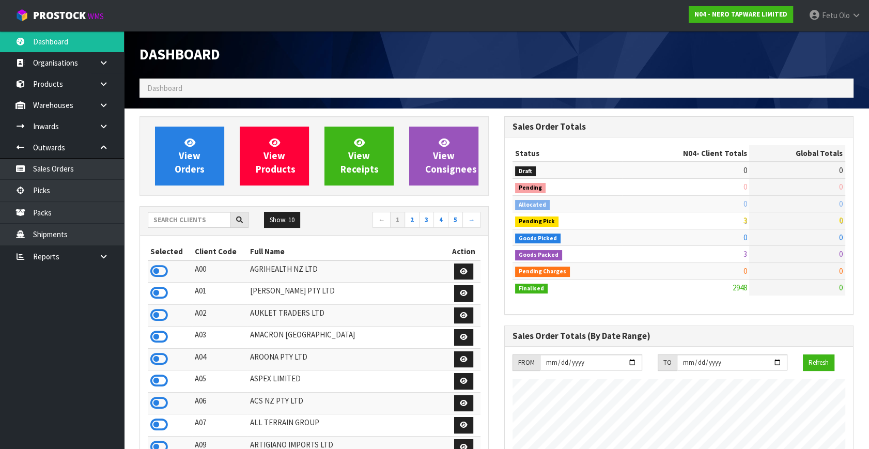
scroll to position [825, 364]
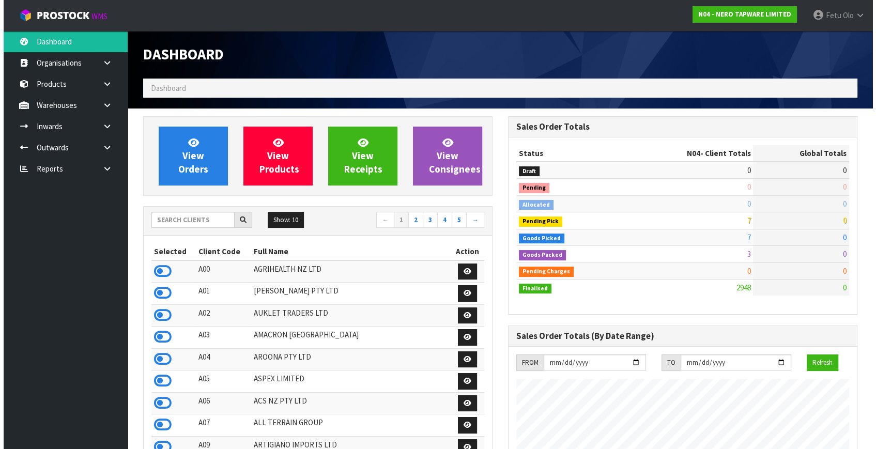
scroll to position [825, 364]
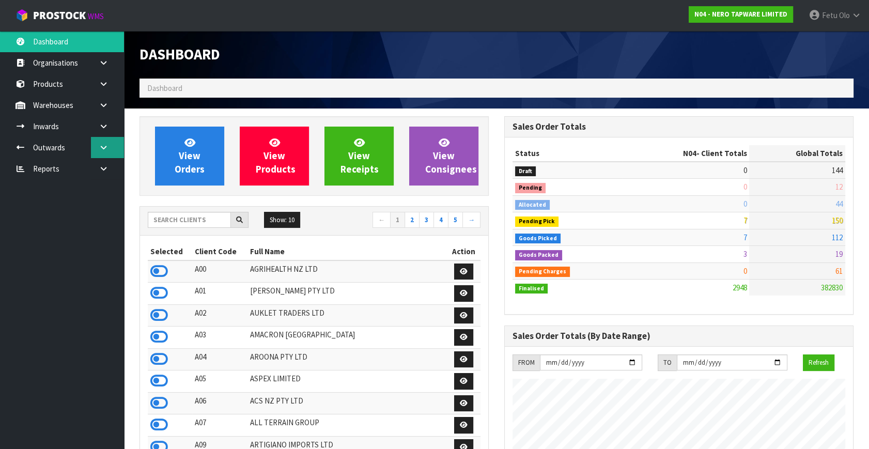
click at [101, 145] on icon at bounding box center [104, 148] width 10 height 8
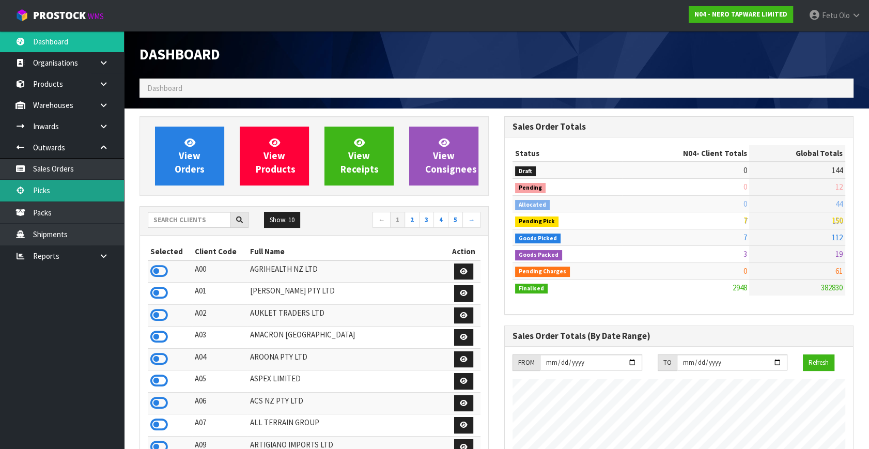
click at [61, 188] on link "Picks" at bounding box center [62, 190] width 124 height 21
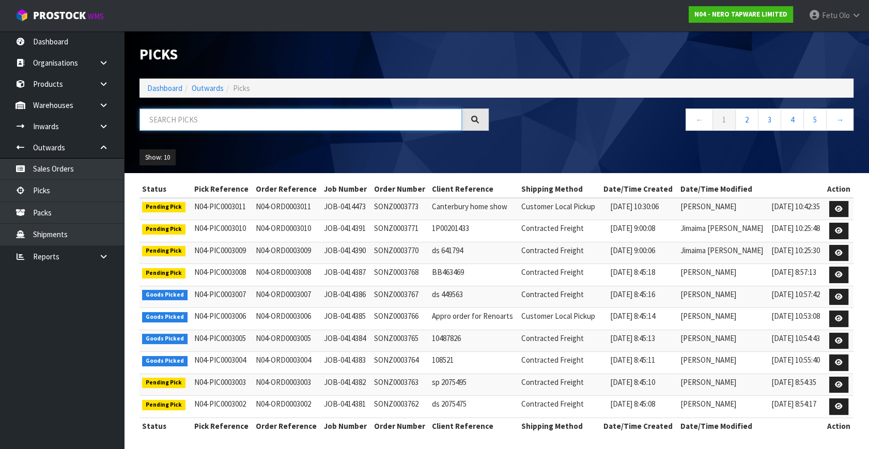
click at [212, 117] on input "text" at bounding box center [301, 120] width 323 height 22
click at [211, 117] on input "text" at bounding box center [301, 120] width 323 height 22
type input "0003006"
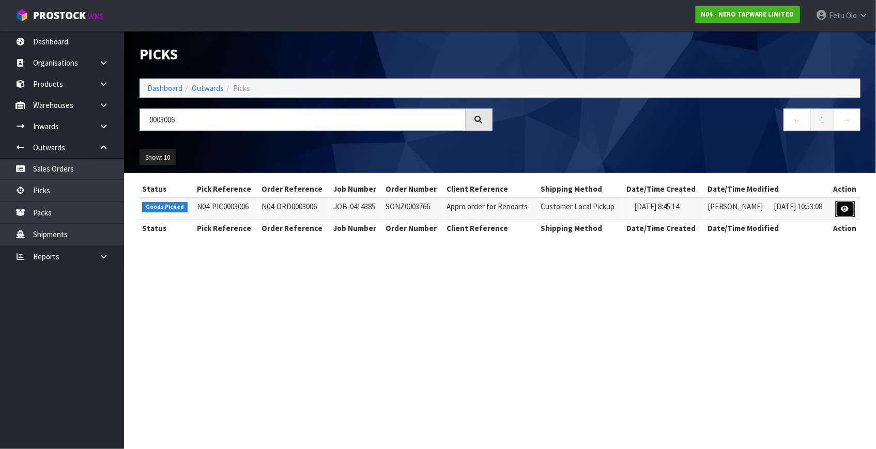
click at [850, 208] on link at bounding box center [845, 209] width 19 height 17
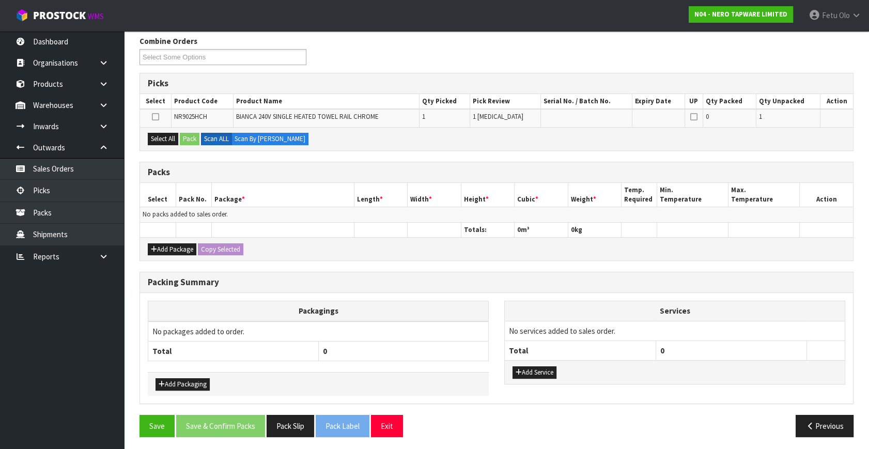
scroll to position [131, 0]
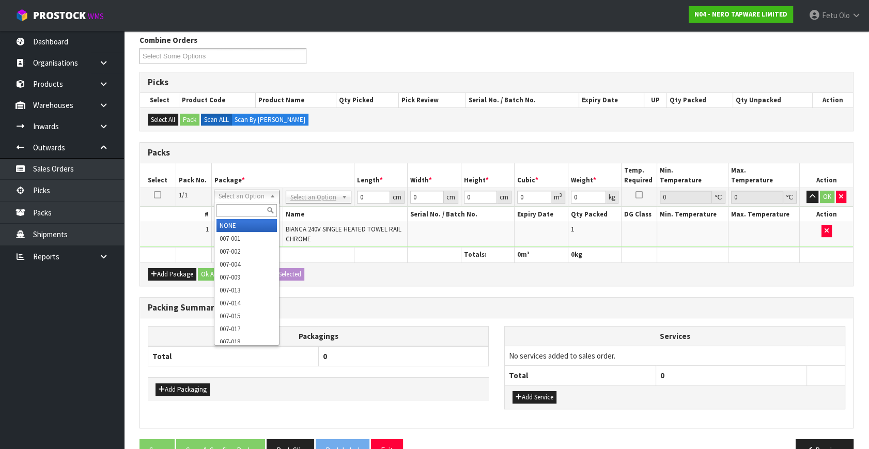
click at [241, 215] on input "text" at bounding box center [247, 210] width 60 height 13
type input "0"
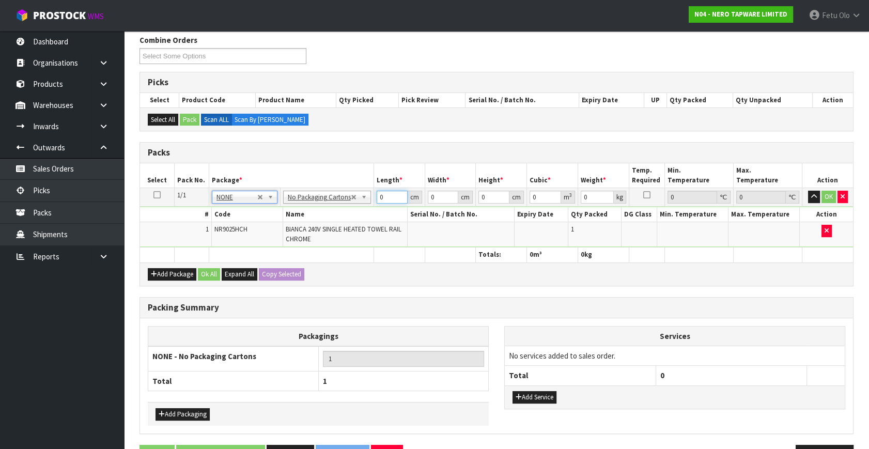
drag, startPoint x: 388, startPoint y: 195, endPoint x: 328, endPoint y: 227, distance: 67.7
click at [328, 227] on tbody "1/1 NONE 007-001 007-002 007-004 007-009 007-013 007-014 007-015 007-017 007-01…" at bounding box center [496, 217] width 713 height 59
type input "60"
click at [388, 202] on input "60" at bounding box center [392, 197] width 31 height 13
type input "10"
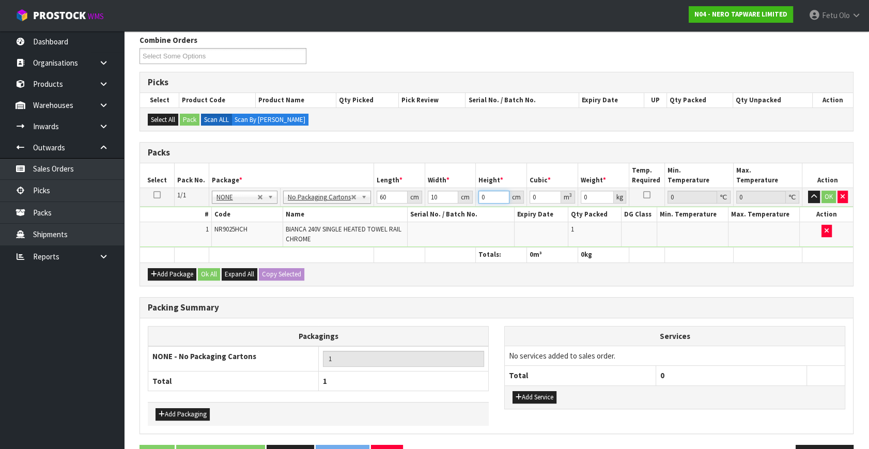
type input "6"
type input "0.0036"
type input "6"
type input "2"
click button "OK" at bounding box center [829, 197] width 14 height 12
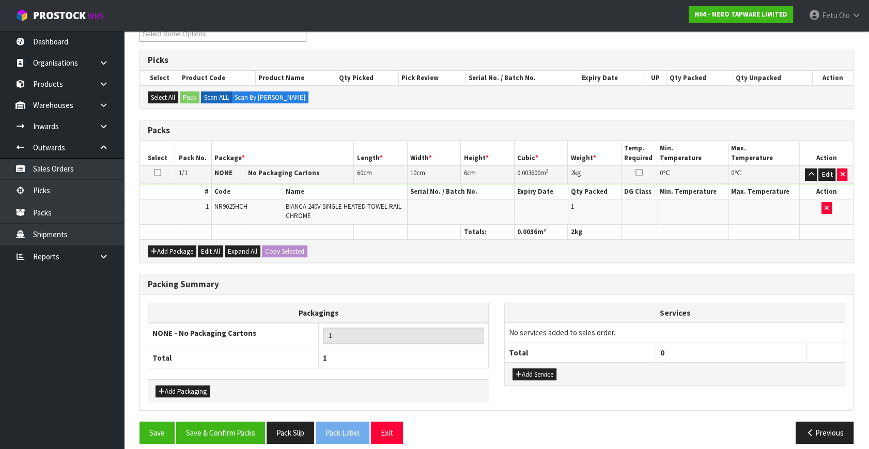
scroll to position [161, 0]
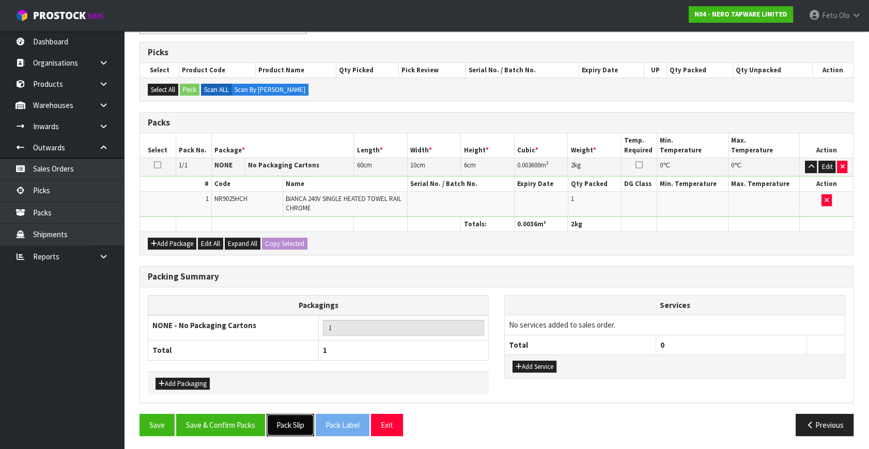
click at [311, 422] on button "Pack Slip" at bounding box center [291, 425] width 48 height 22
click at [237, 424] on button "Save & Confirm Packs" at bounding box center [220, 425] width 89 height 22
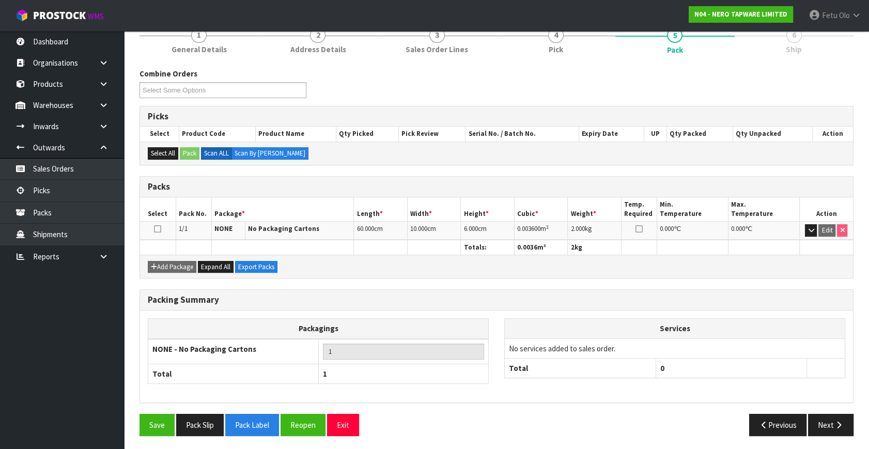
scroll to position [135, 0]
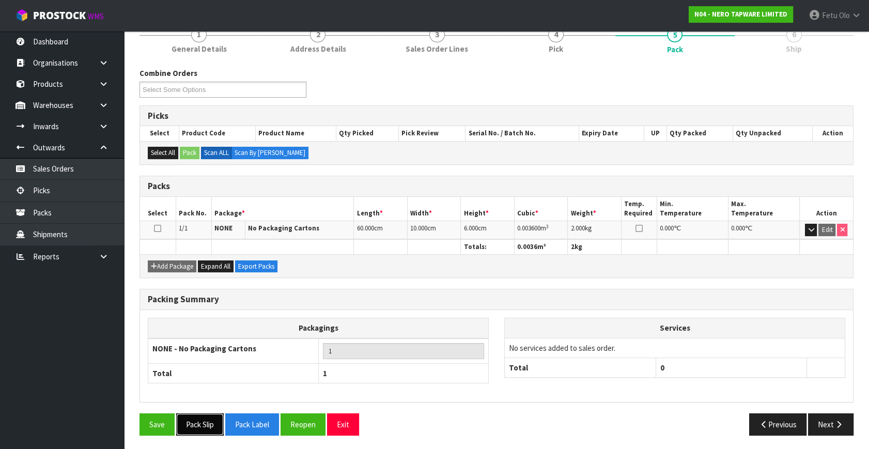
click at [203, 417] on button "Pack Slip" at bounding box center [200, 425] width 48 height 22
click at [43, 196] on link "Picks" at bounding box center [62, 190] width 124 height 21
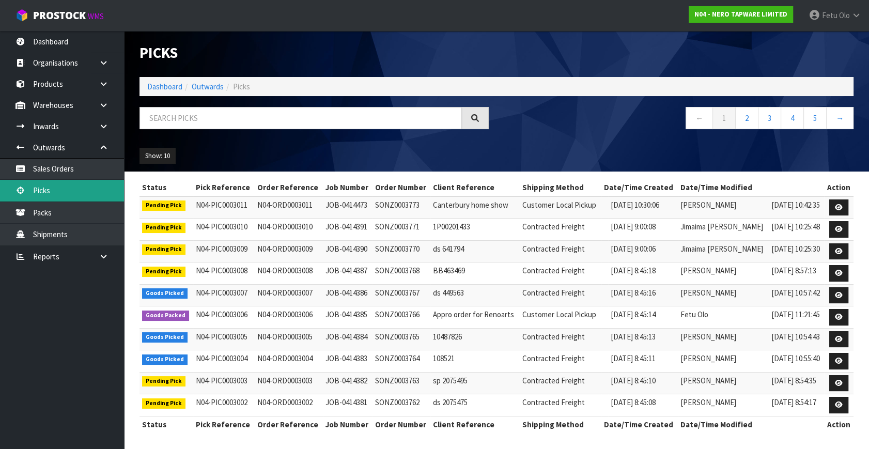
scroll to position [2, 0]
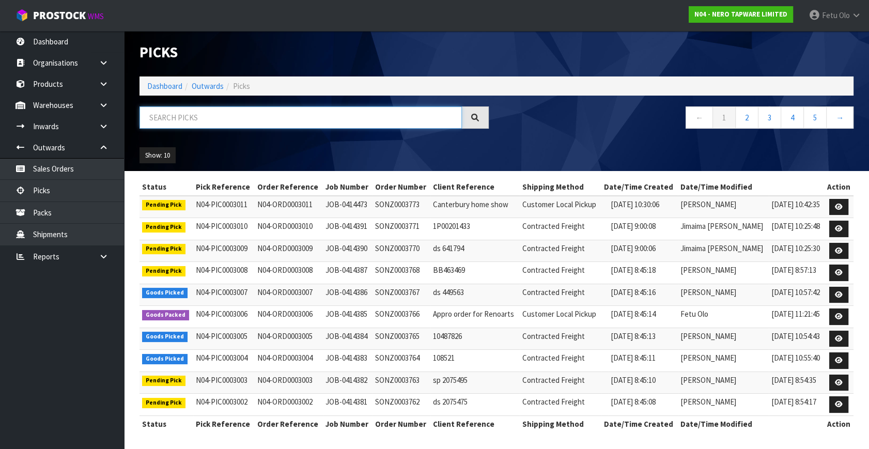
click at [203, 117] on input "text" at bounding box center [301, 117] width 323 height 22
click at [203, 115] on input "text" at bounding box center [301, 117] width 323 height 22
type input "003005"
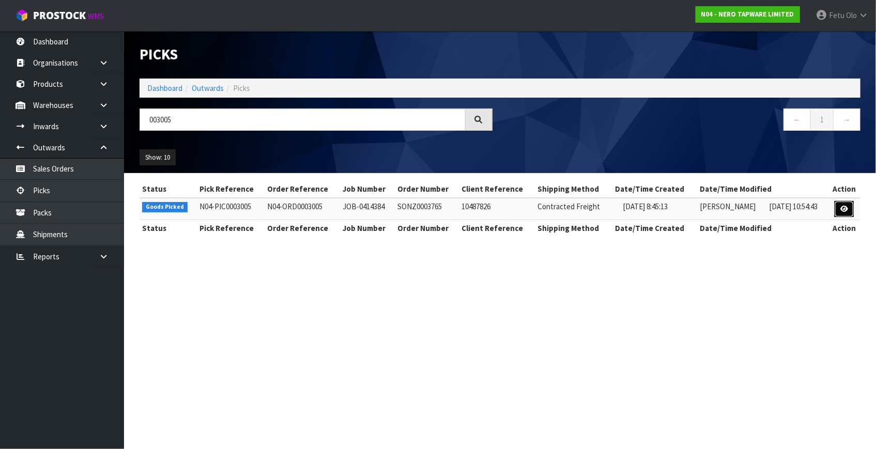
click at [848, 206] on icon at bounding box center [844, 209] width 8 height 7
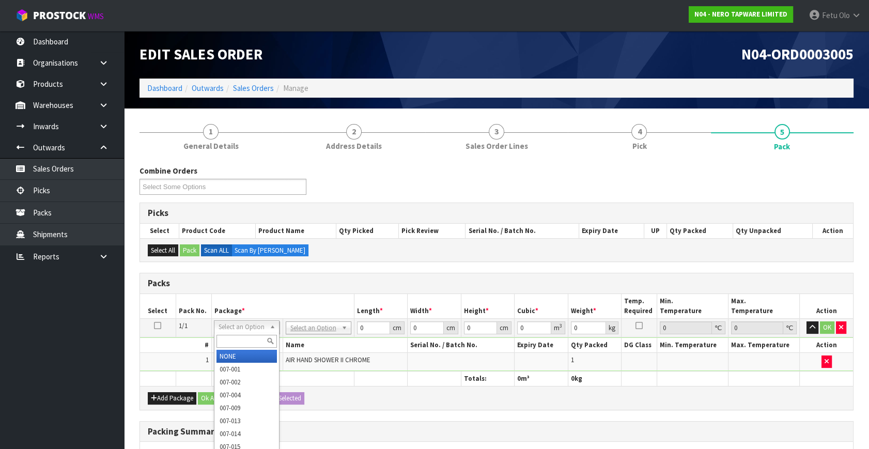
drag, startPoint x: 235, startPoint y: 342, endPoint x: 217, endPoint y: 341, distance: 18.2
click at [224, 341] on input "text" at bounding box center [247, 341] width 60 height 13
type input "011"
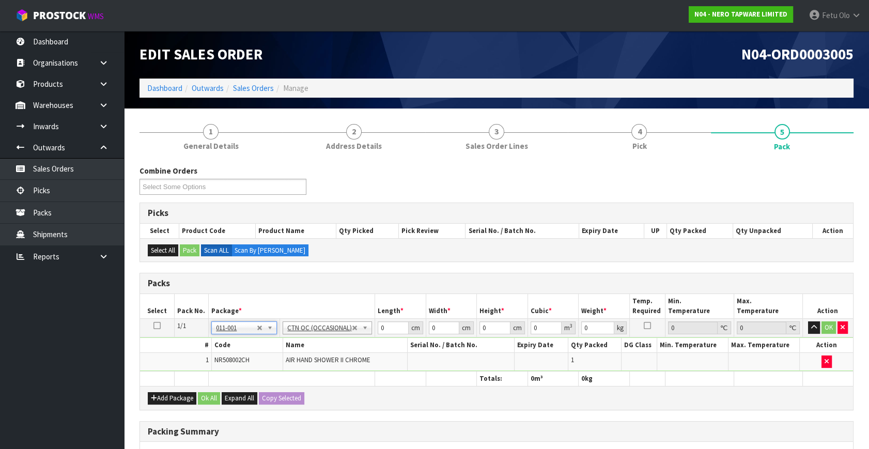
type input "0.4"
drag, startPoint x: 384, startPoint y: 330, endPoint x: 271, endPoint y: 354, distance: 115.6
click at [271, 354] on tbody "1/1 NONE 007-001 007-002 007-004 007-009 007-013 007-014 007-015 007-017 007-01…" at bounding box center [496, 345] width 713 height 53
type input "32"
type input "21"
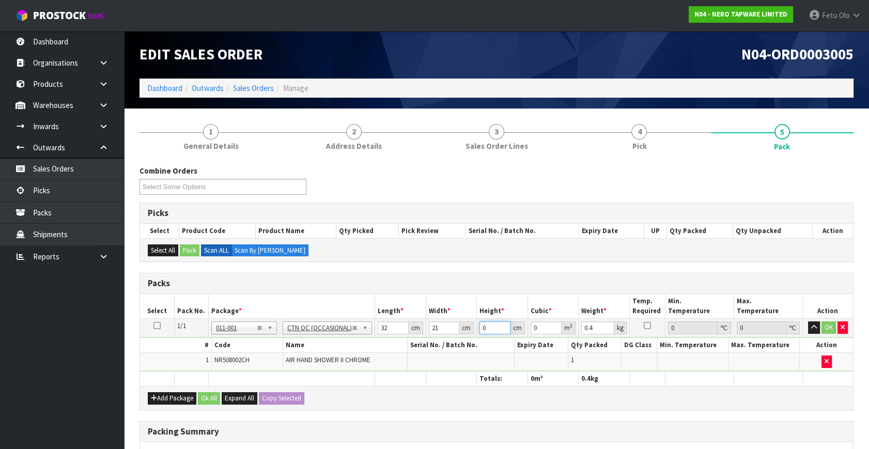
type input "1"
type input "0.000672"
type input "15"
type input "0.01008"
type input "15"
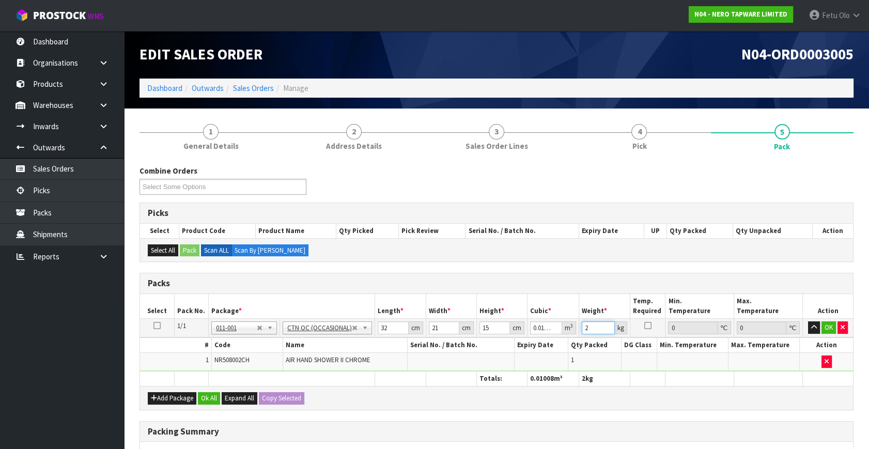
type input "2"
click button "OK" at bounding box center [829, 328] width 14 height 12
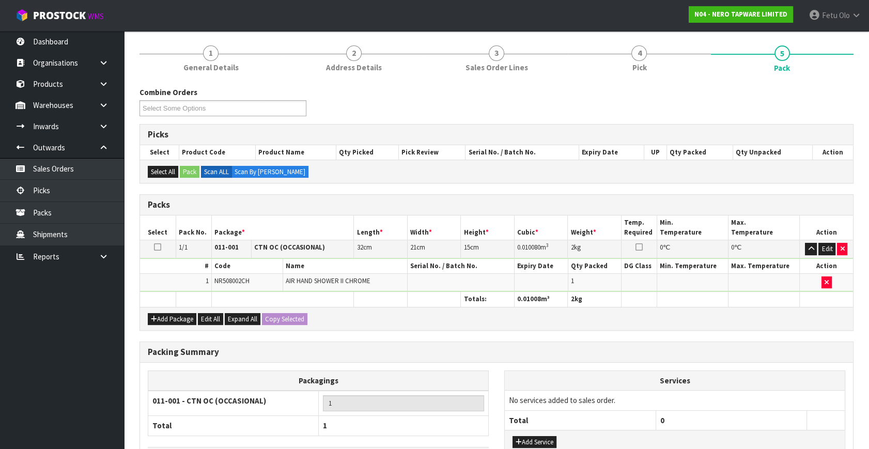
scroll to position [154, 0]
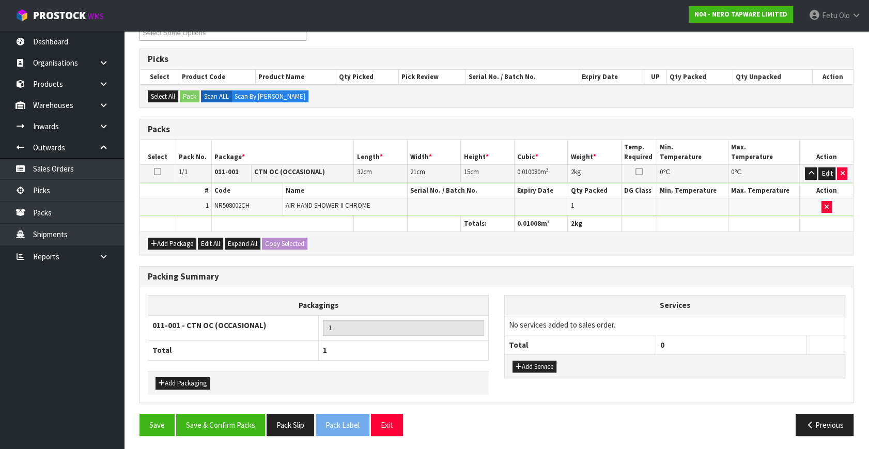
click at [244, 410] on div "Packing Summary Packagings 011-001 - CTN OC (OCCASIONAL) 1 Total 1 Add Packagin…" at bounding box center [497, 340] width 730 height 148
click at [244, 416] on button "Save & Confirm Packs" at bounding box center [220, 425] width 89 height 22
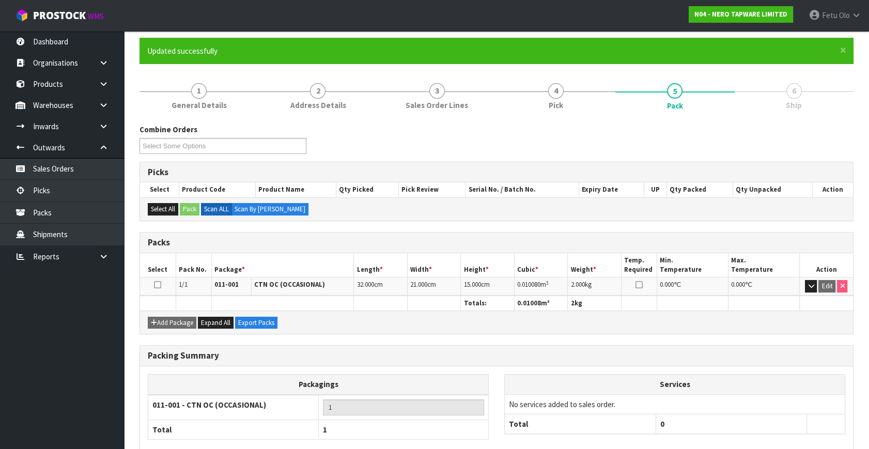
scroll to position [135, 0]
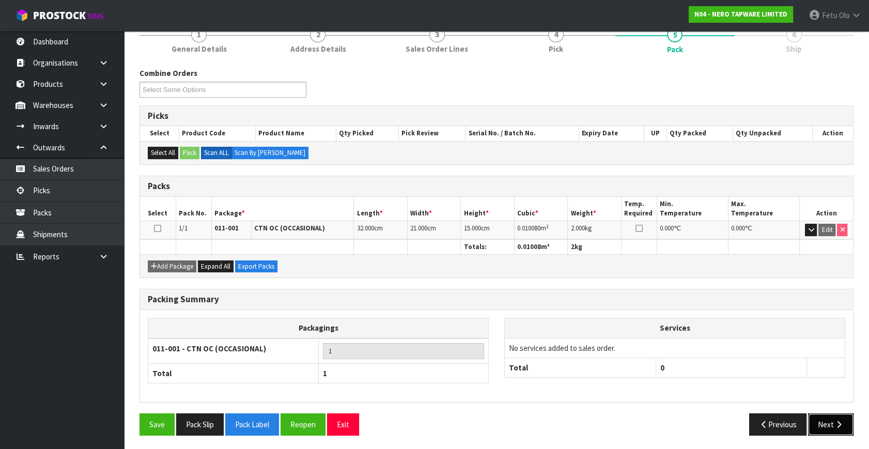
click at [831, 424] on button "Next" at bounding box center [830, 425] width 45 height 22
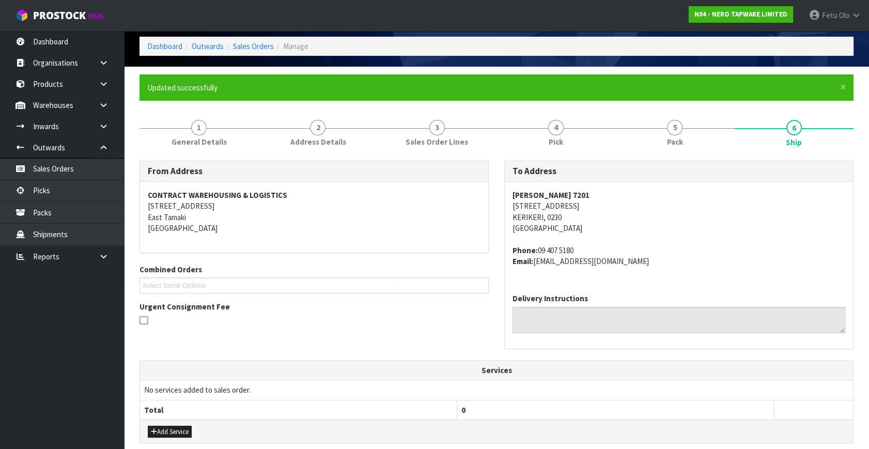
scroll to position [141, 0]
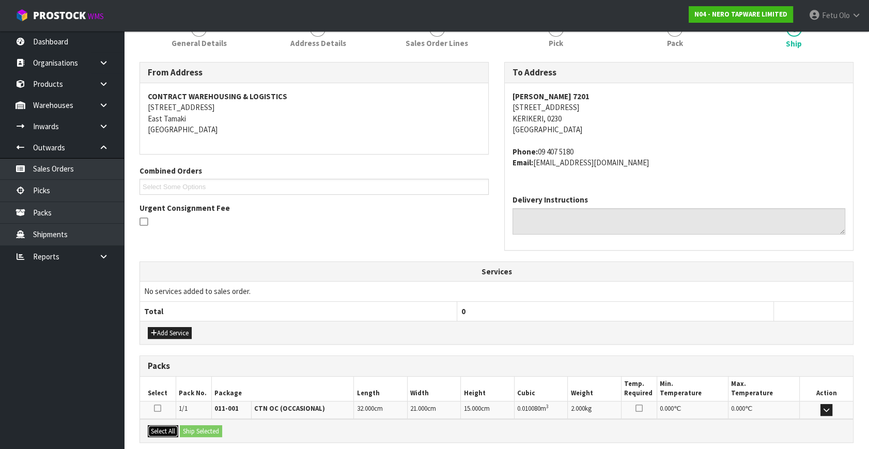
click at [160, 425] on button "Select All" at bounding box center [163, 431] width 30 height 12
click at [197, 426] on button "Ship Selected" at bounding box center [201, 431] width 42 height 12
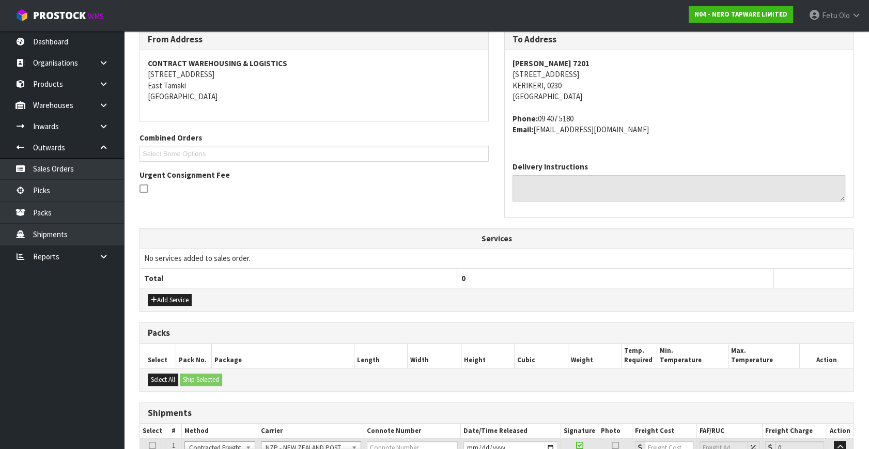
scroll to position [262, 0]
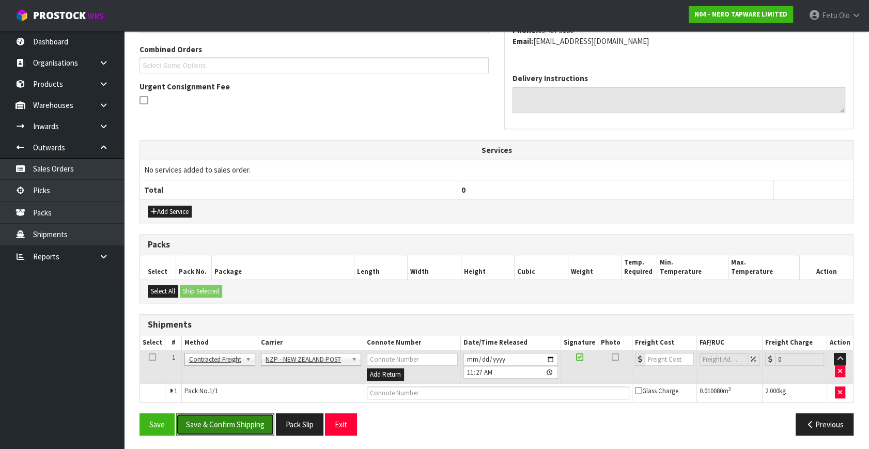
click at [227, 416] on button "Save & Confirm Shipping" at bounding box center [225, 425] width 98 height 22
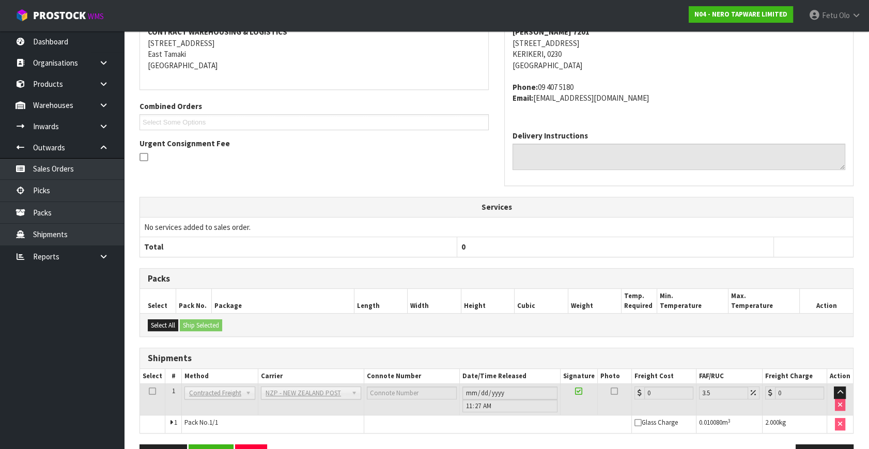
scroll to position [248, 0]
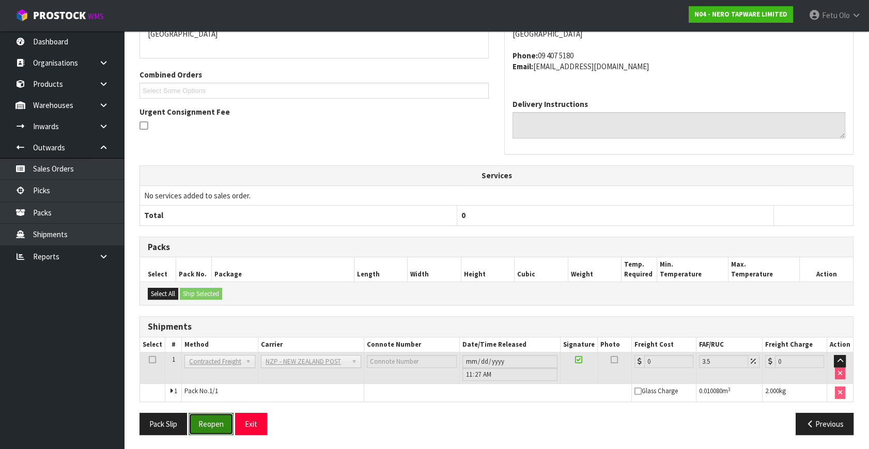
click at [219, 420] on button "Reopen" at bounding box center [211, 424] width 45 height 22
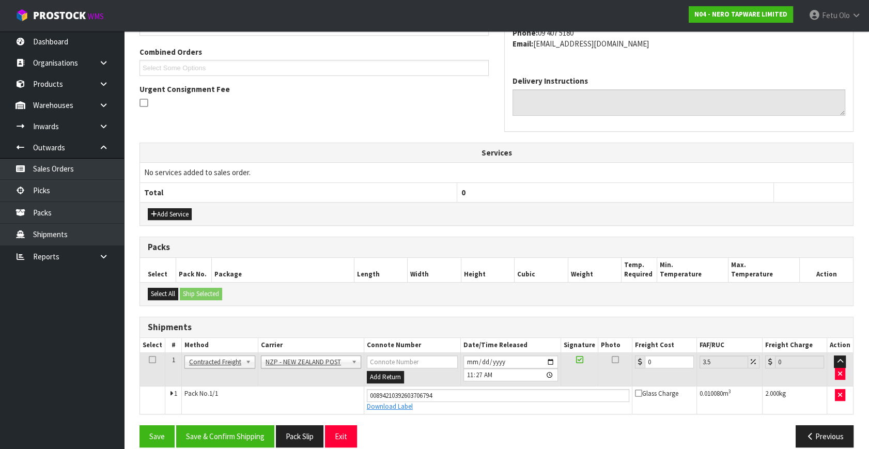
scroll to position [271, 0]
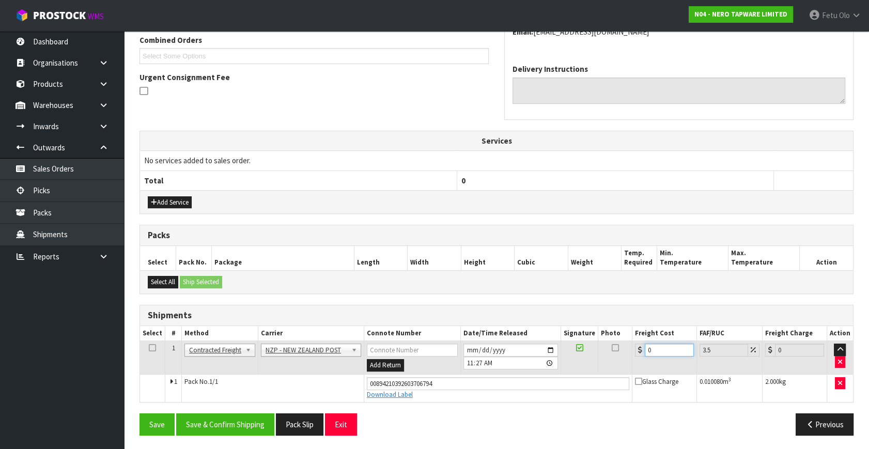
drag, startPoint x: 660, startPoint y: 349, endPoint x: 544, endPoint y: 382, distance: 120.8
click at [544, 382] on tbody "1 Client Local Pickup Customer Local Pickup Company Freight Contracted Freight …" at bounding box center [496, 371] width 713 height 61
type input "8"
type input "8.28"
type input "8.4"
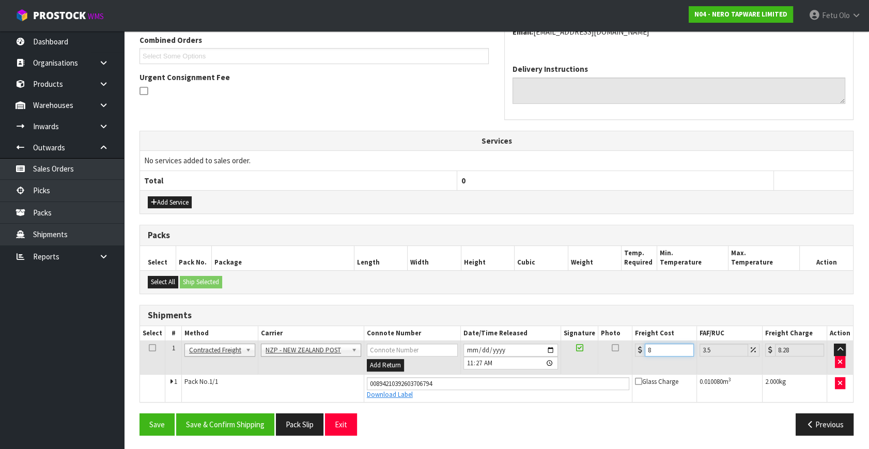
type input "8.69"
type input "8.45"
type input "8.75"
type input "8.45"
click at [253, 420] on button "Save & Confirm Shipping" at bounding box center [225, 425] width 98 height 22
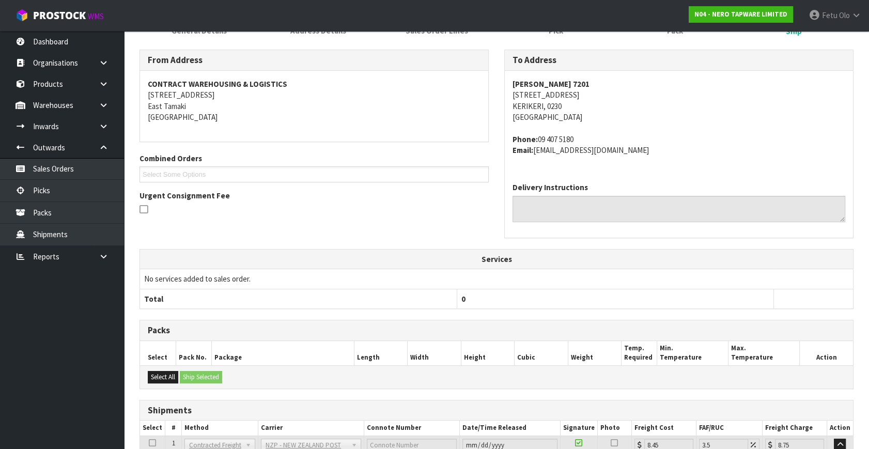
scroll to position [243, 0]
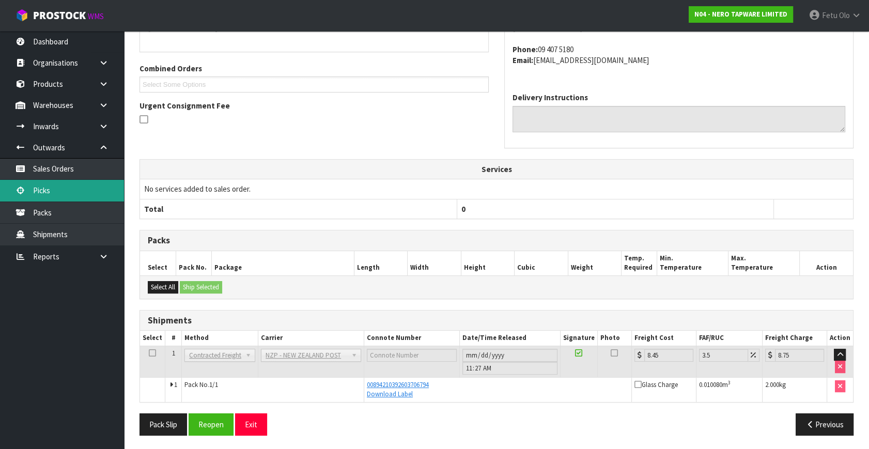
drag, startPoint x: 41, startPoint y: 186, endPoint x: 50, endPoint y: 190, distance: 10.2
click at [41, 186] on link "Picks" at bounding box center [62, 190] width 124 height 21
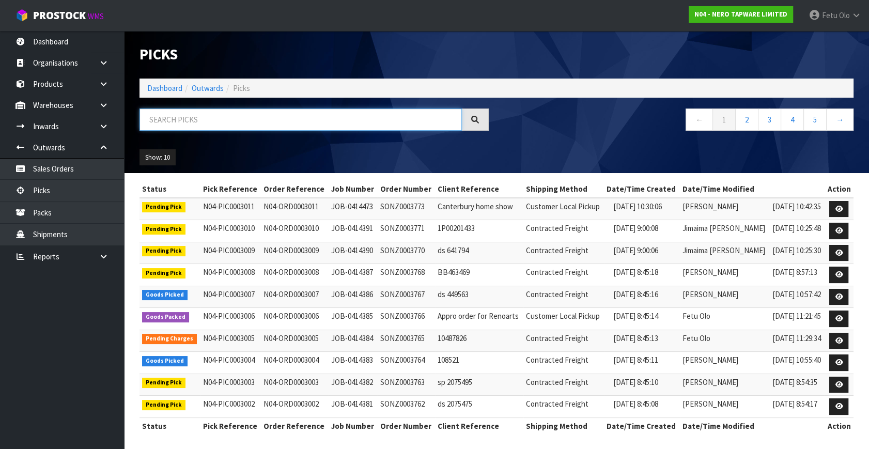
click at [293, 122] on input "text" at bounding box center [301, 120] width 323 height 22
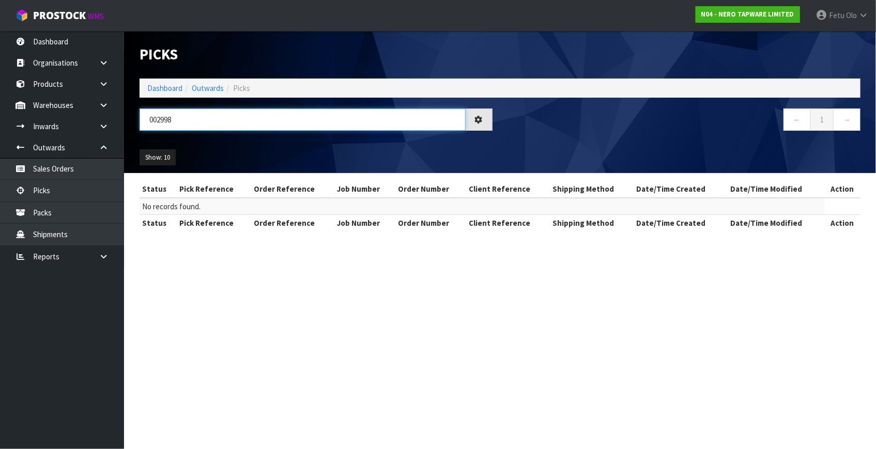
type input "002998"
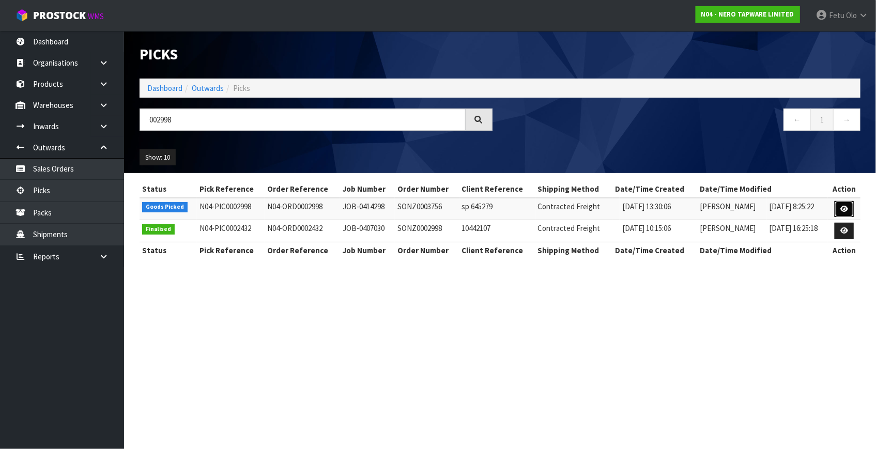
click at [844, 207] on icon at bounding box center [844, 209] width 8 height 7
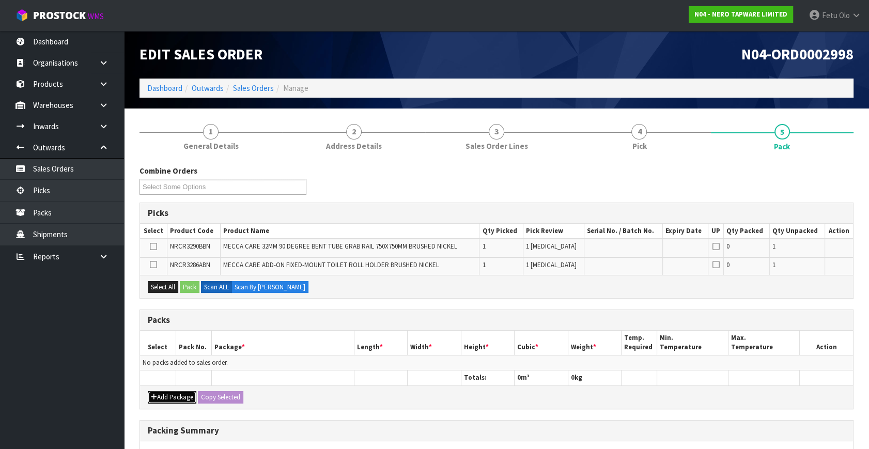
click at [160, 391] on button "Add Package" at bounding box center [172, 397] width 49 height 12
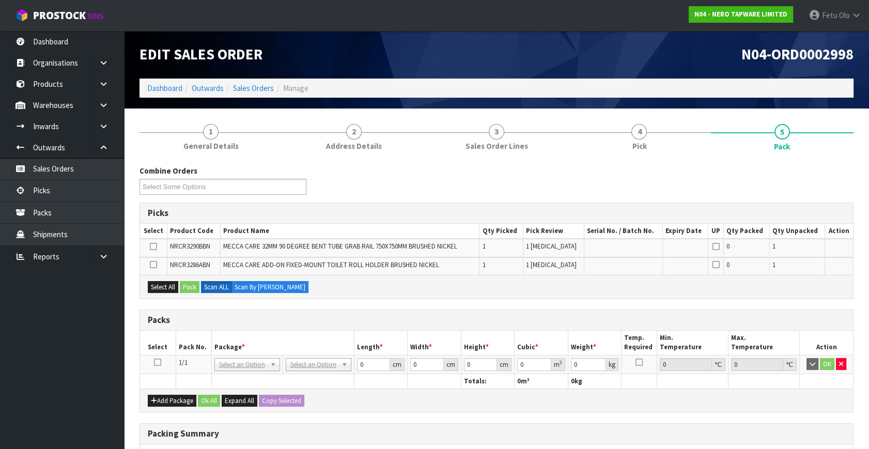
click at [159, 362] on icon at bounding box center [157, 362] width 7 height 1
click at [264, 339] on th "Package *" at bounding box center [282, 343] width 143 height 24
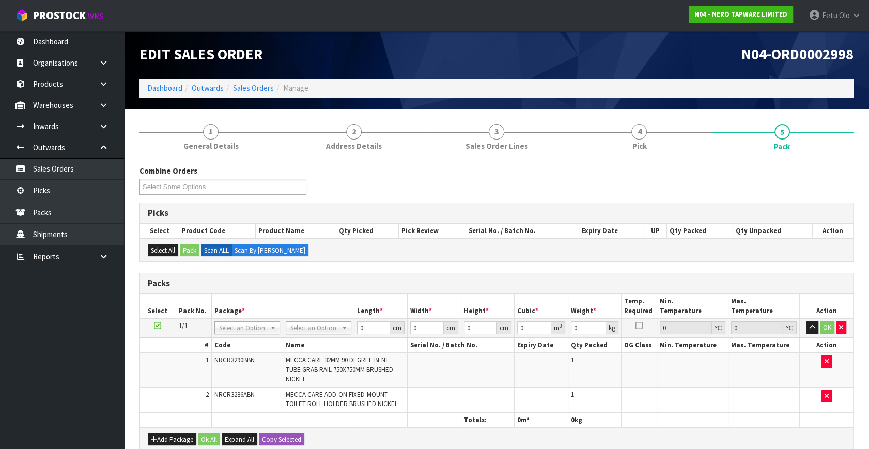
scroll to position [47, 0]
